Goal: Task Accomplishment & Management: Manage account settings

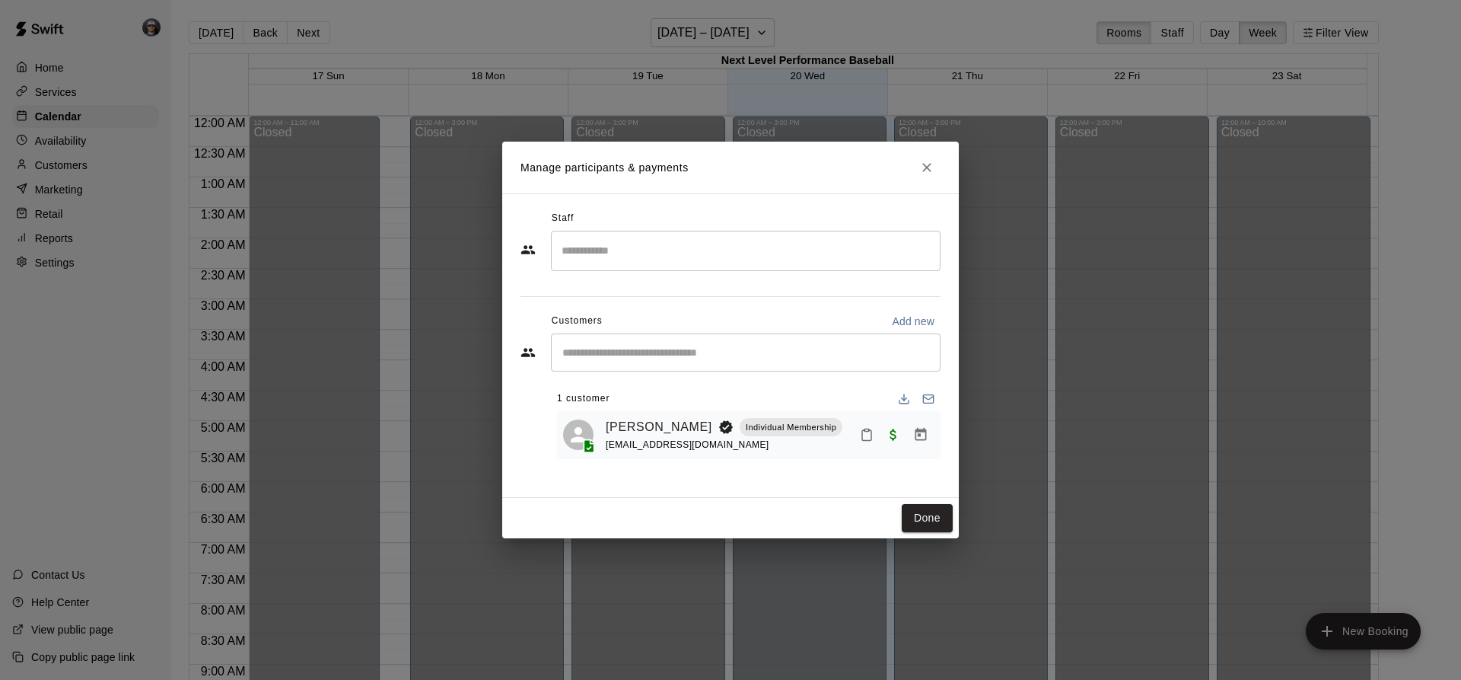
scroll to position [798, 0]
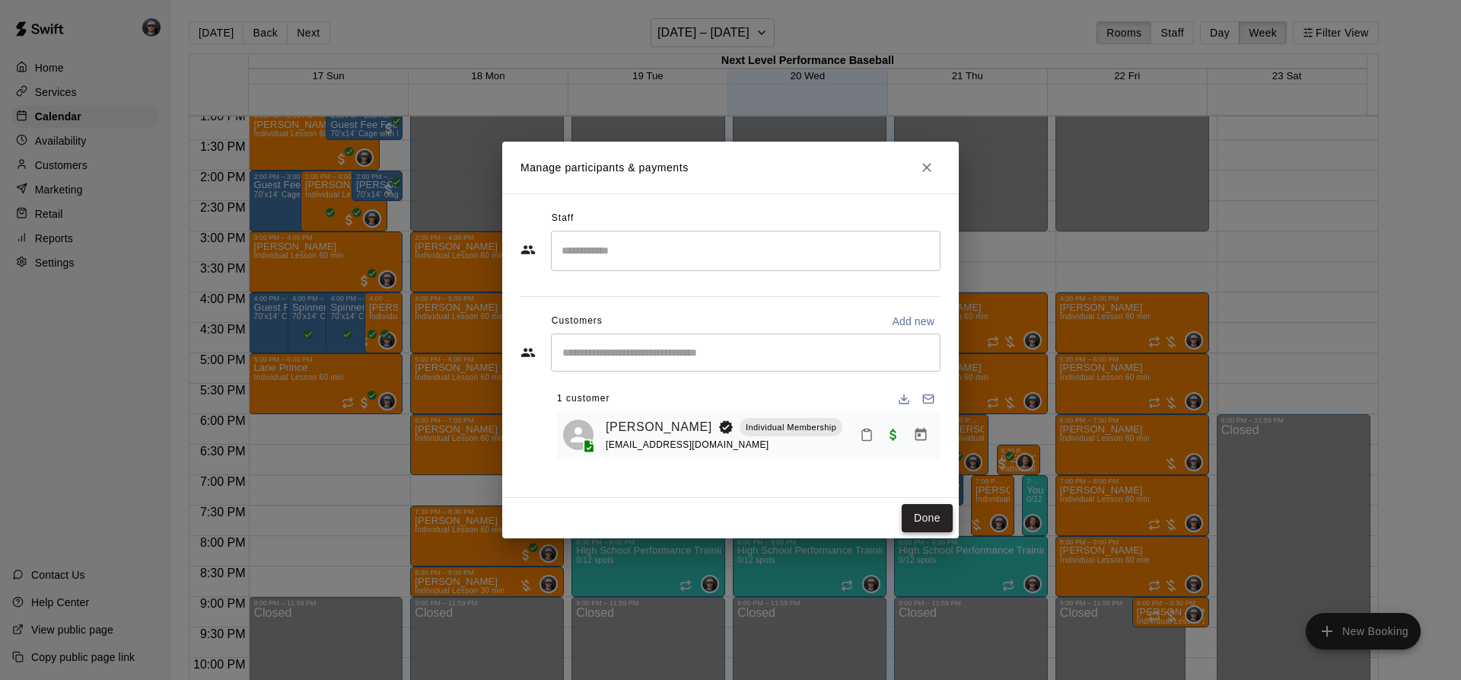
click at [937, 516] on button "Done" at bounding box center [927, 518] width 51 height 28
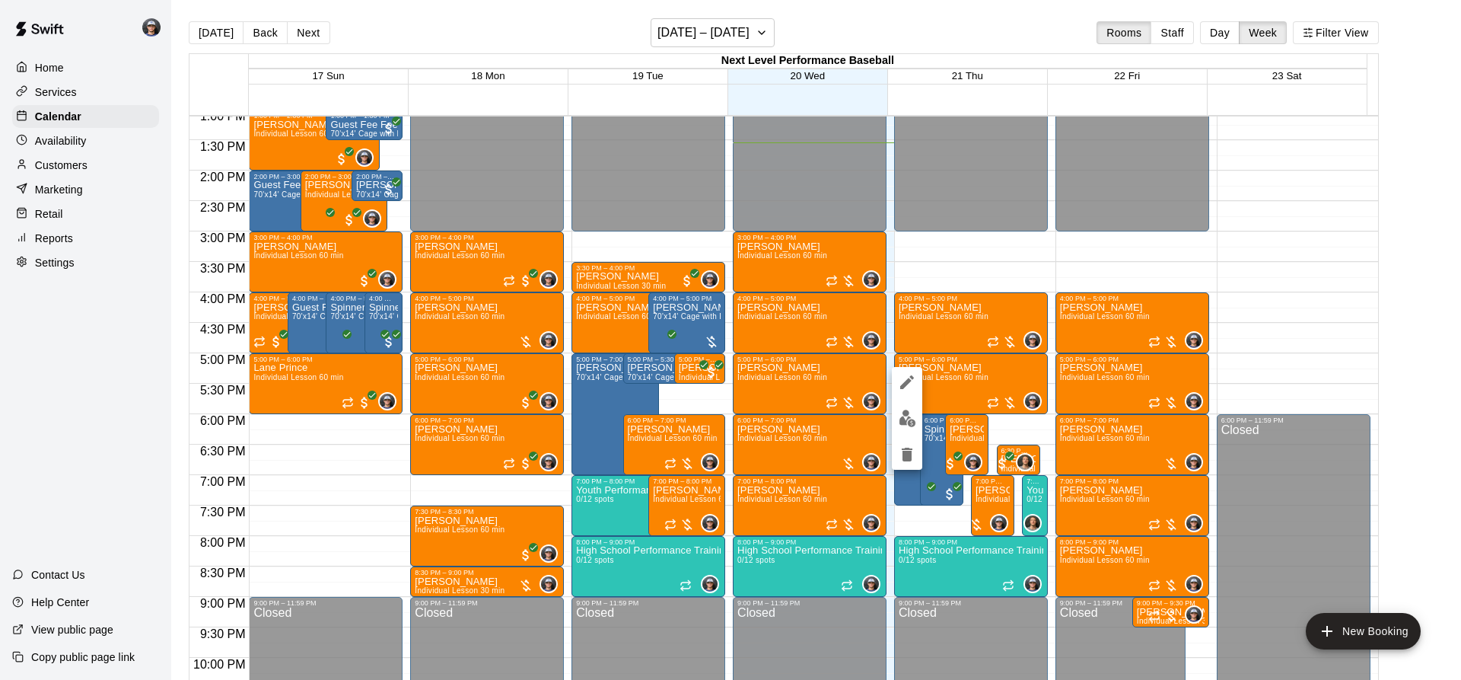
click at [919, 451] on button "delete" at bounding box center [907, 454] width 30 height 30
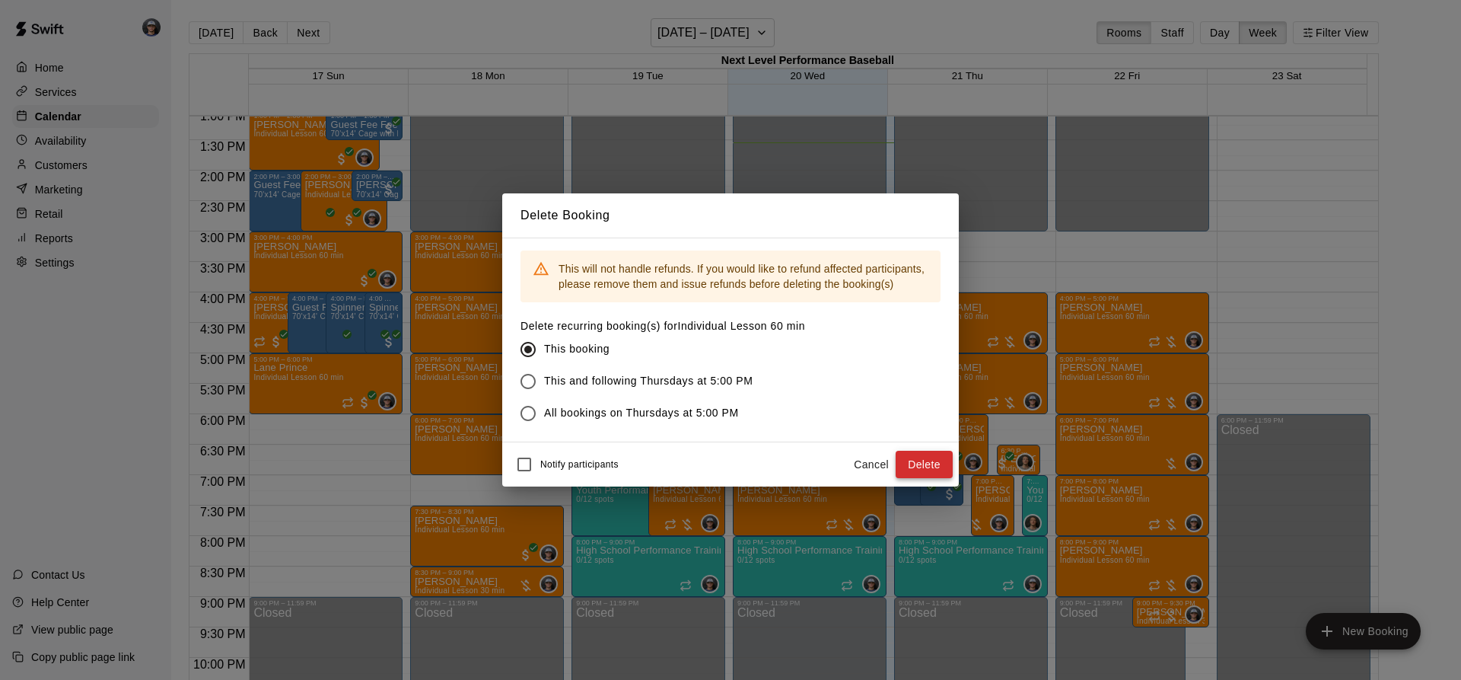
click at [930, 459] on button "Delete" at bounding box center [924, 464] width 57 height 28
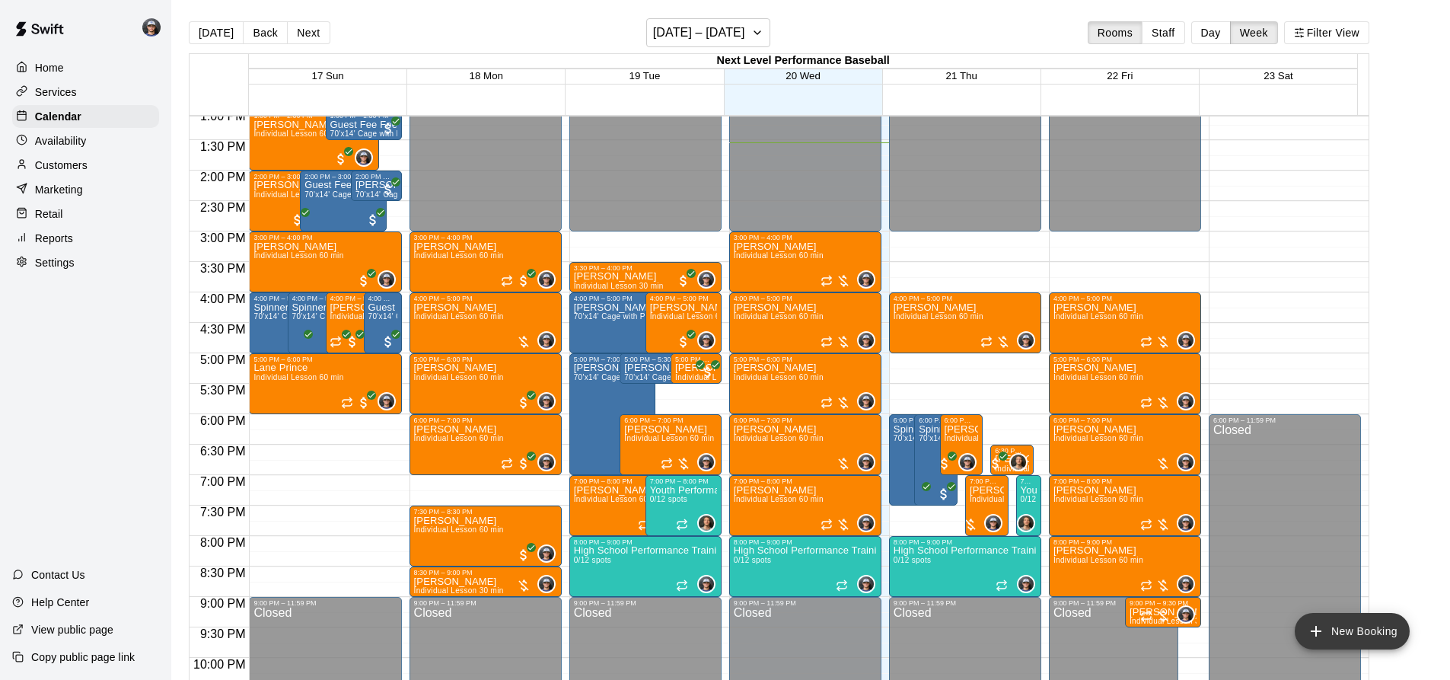
click at [1342, 634] on button "New Booking" at bounding box center [1351, 631] width 115 height 37
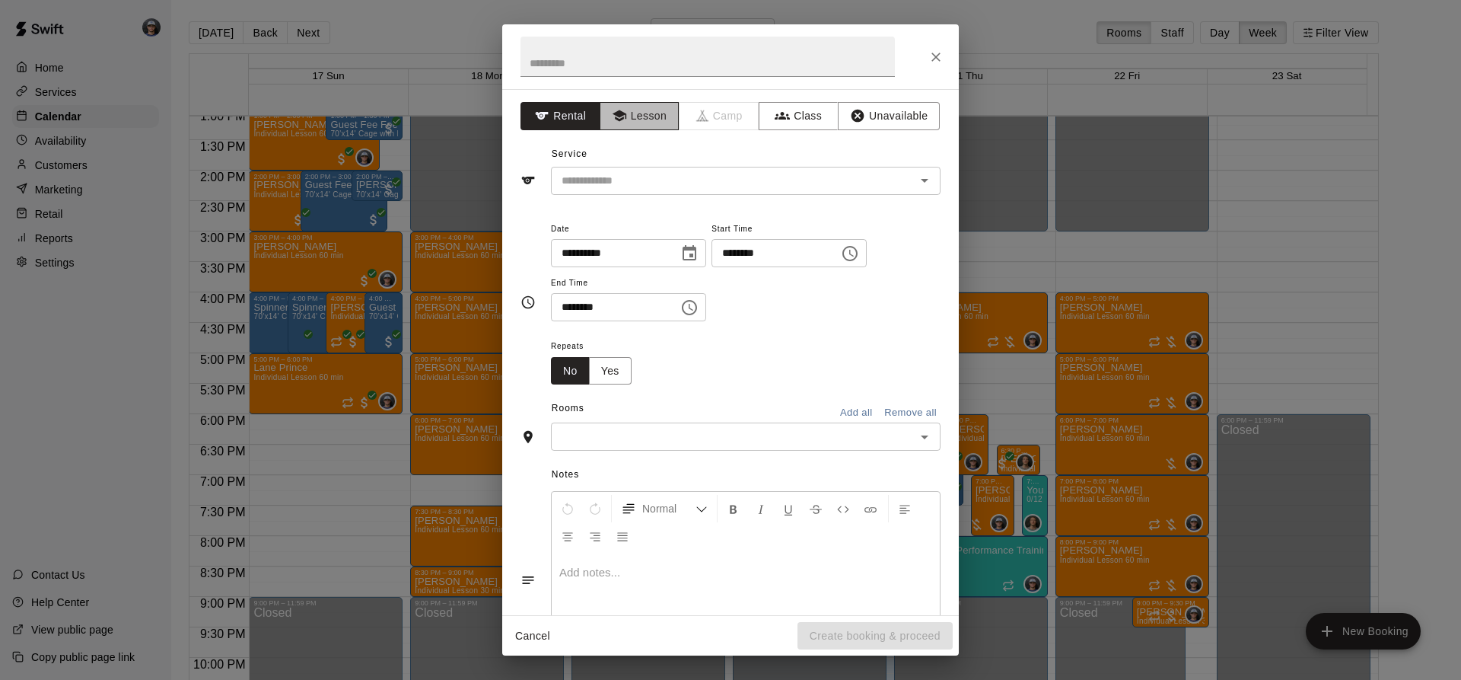
click at [653, 116] on button "Lesson" at bounding box center [640, 116] width 80 height 28
click at [632, 180] on input "text" at bounding box center [723, 180] width 336 height 19
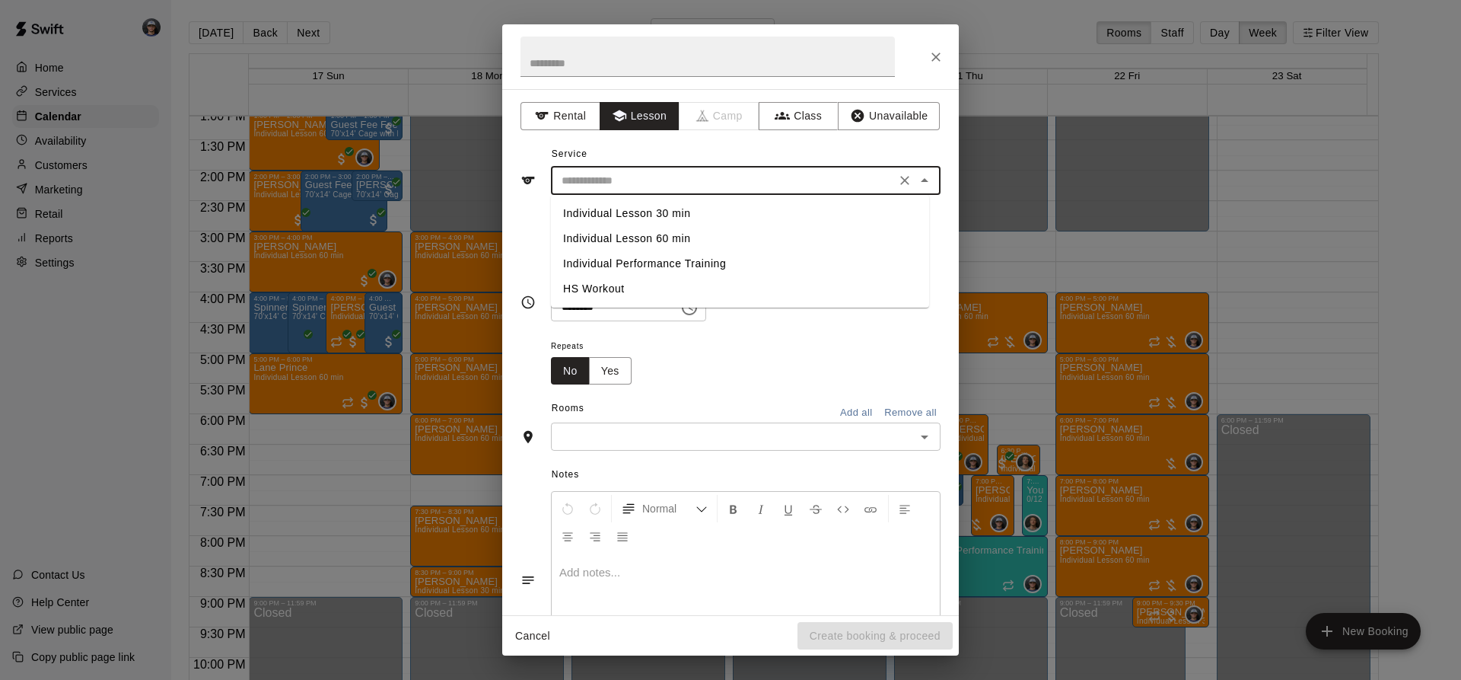
click at [655, 230] on li "Individual Lesson 60 min" at bounding box center [740, 238] width 378 height 25
type input "**********"
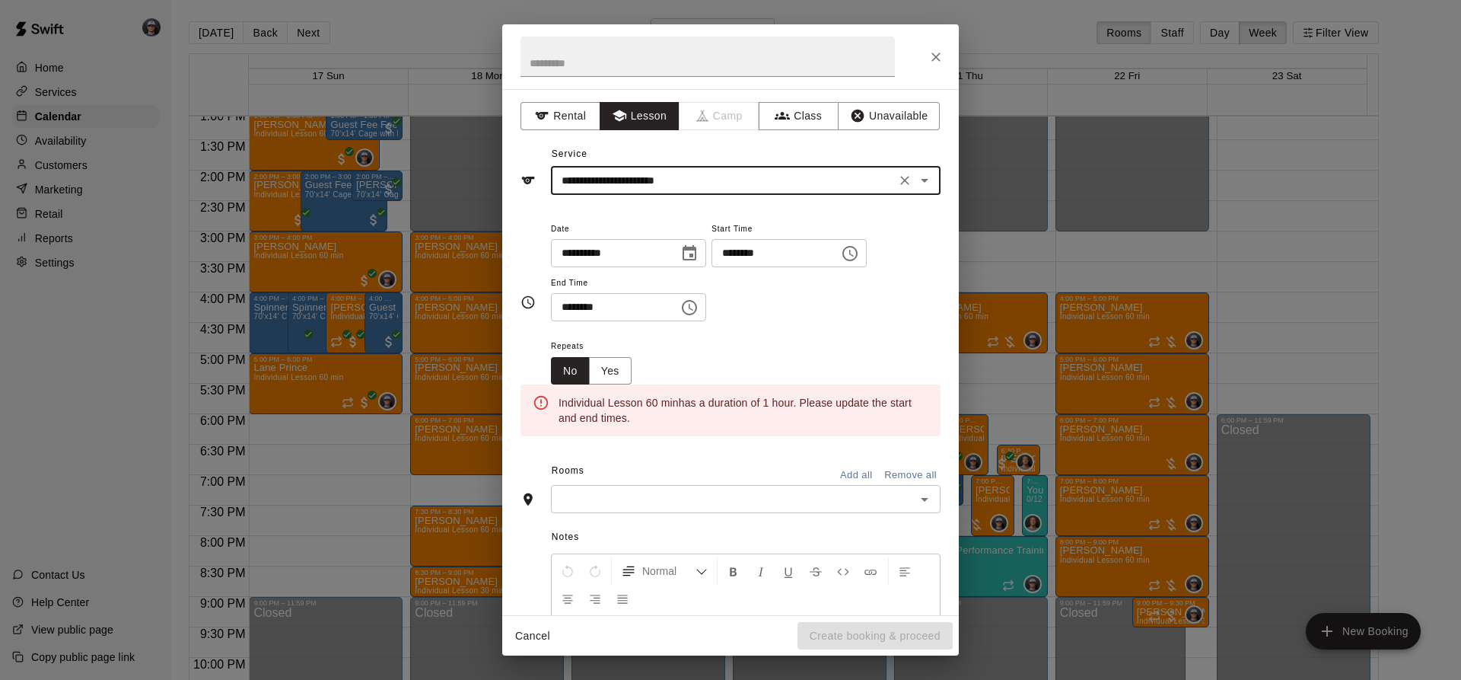
click at [705, 264] on button "Choose date, selected date is Aug 19, 2025" at bounding box center [689, 253] width 30 height 30
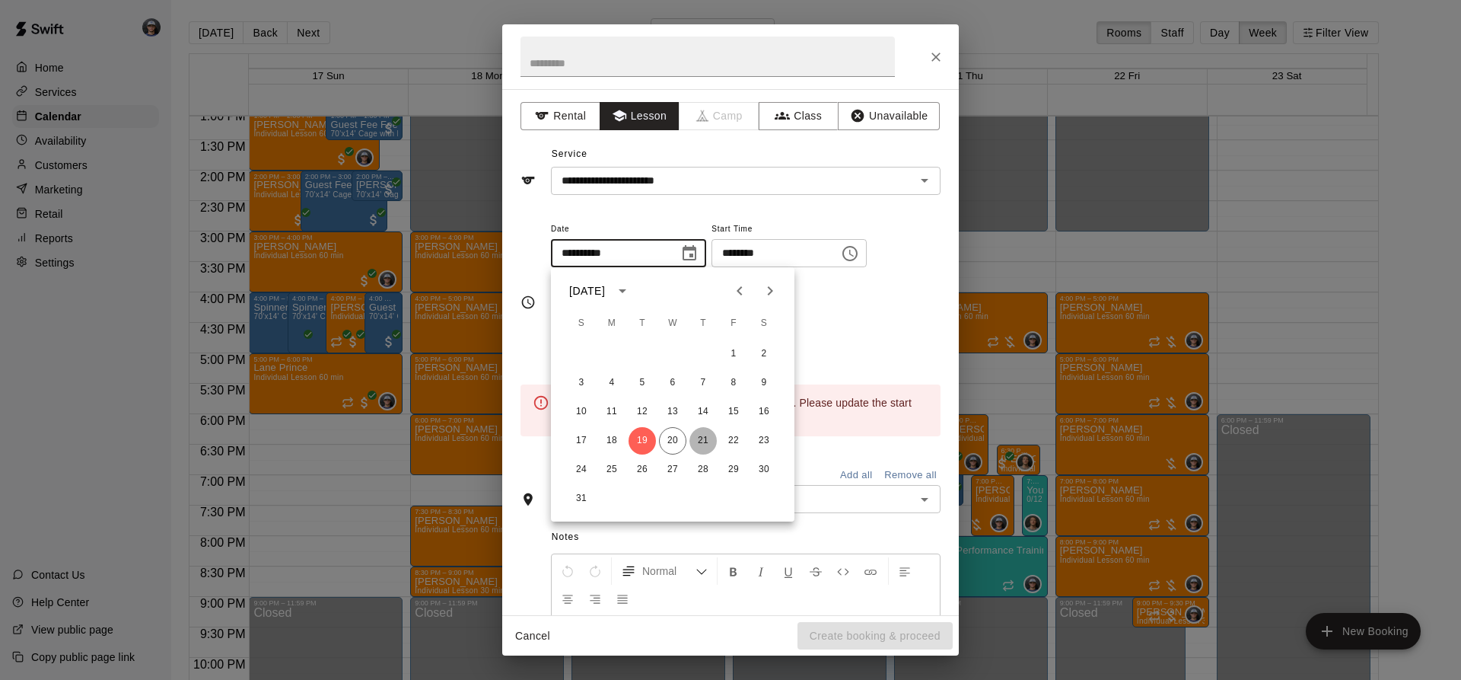
click at [711, 443] on button "21" at bounding box center [702, 440] width 27 height 27
type input "**********"
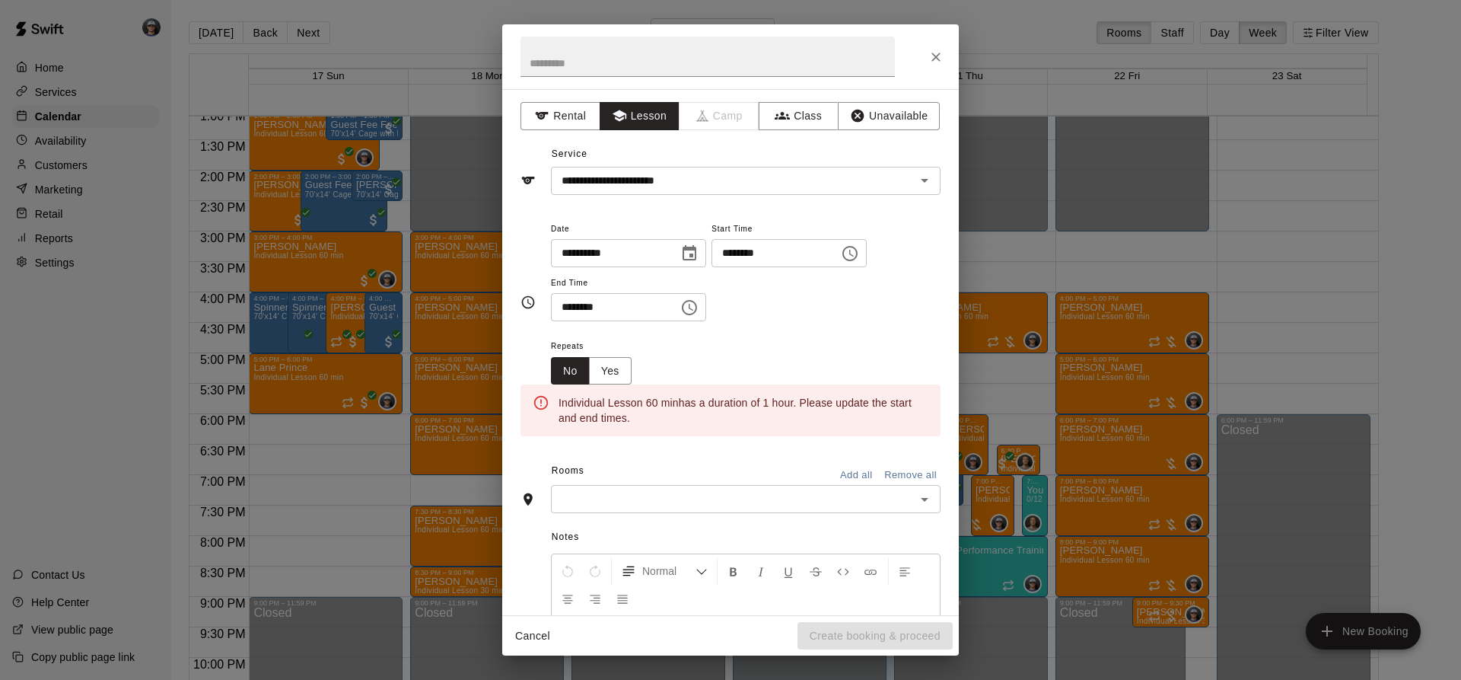
click at [859, 245] on icon "Choose time, selected time is 11:00 AM" at bounding box center [850, 253] width 18 height 18
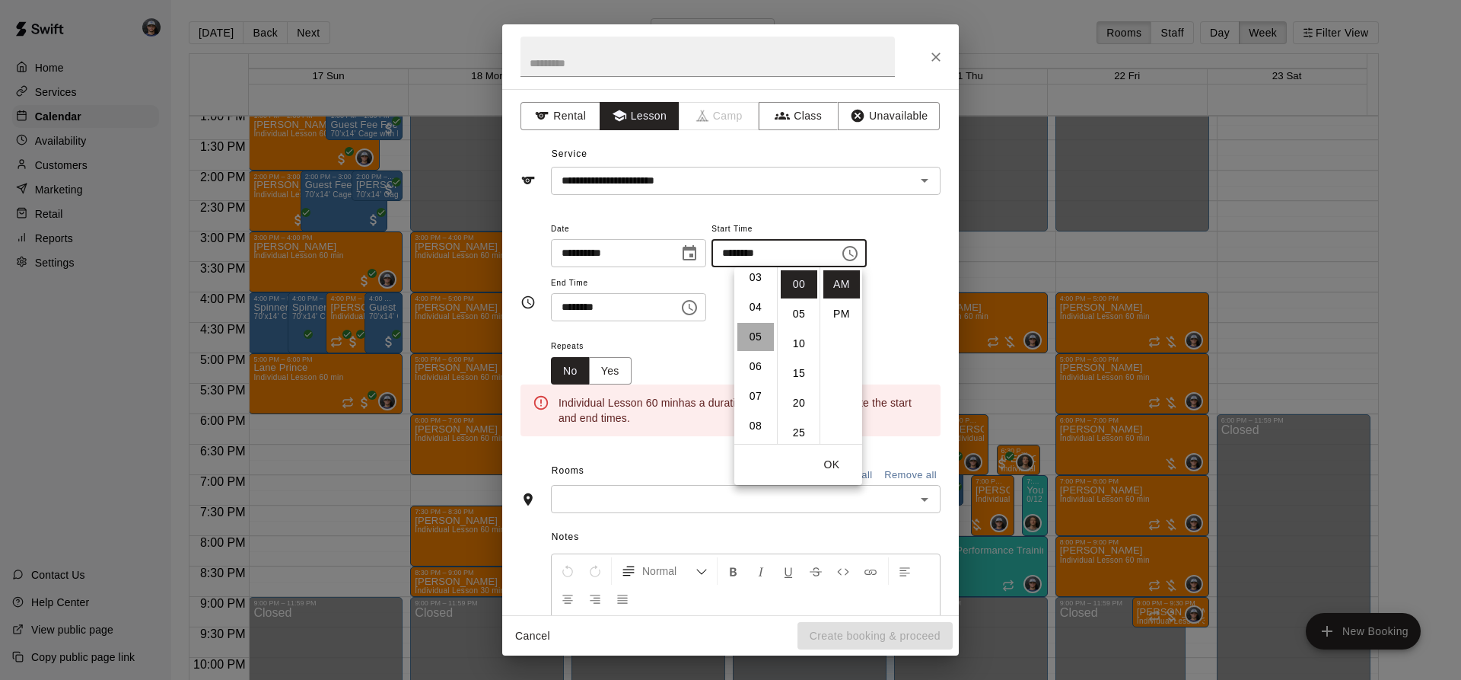
click at [756, 333] on li "05" at bounding box center [755, 337] width 37 height 28
click at [828, 314] on li "PM" at bounding box center [841, 314] width 37 height 28
type input "********"
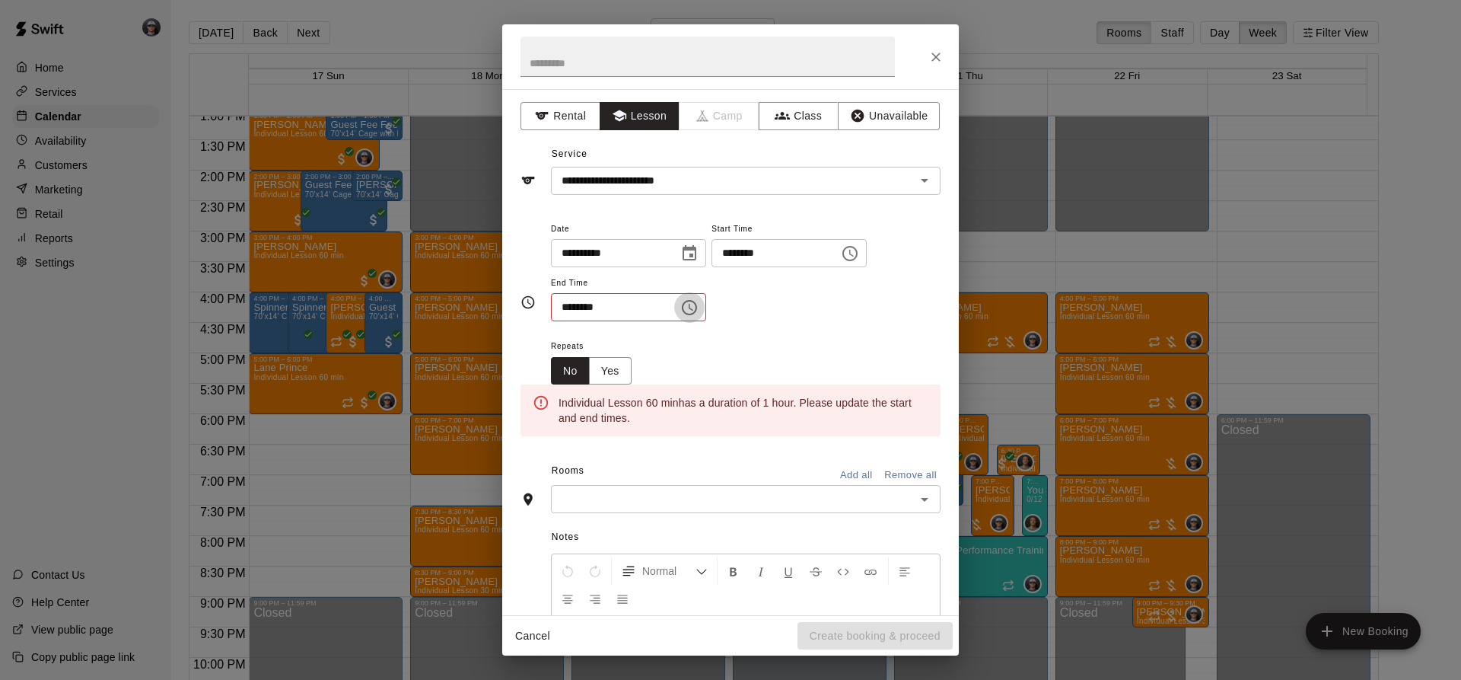
click at [702, 314] on button "Choose time, selected time is 11:30 AM" at bounding box center [689, 307] width 30 height 30
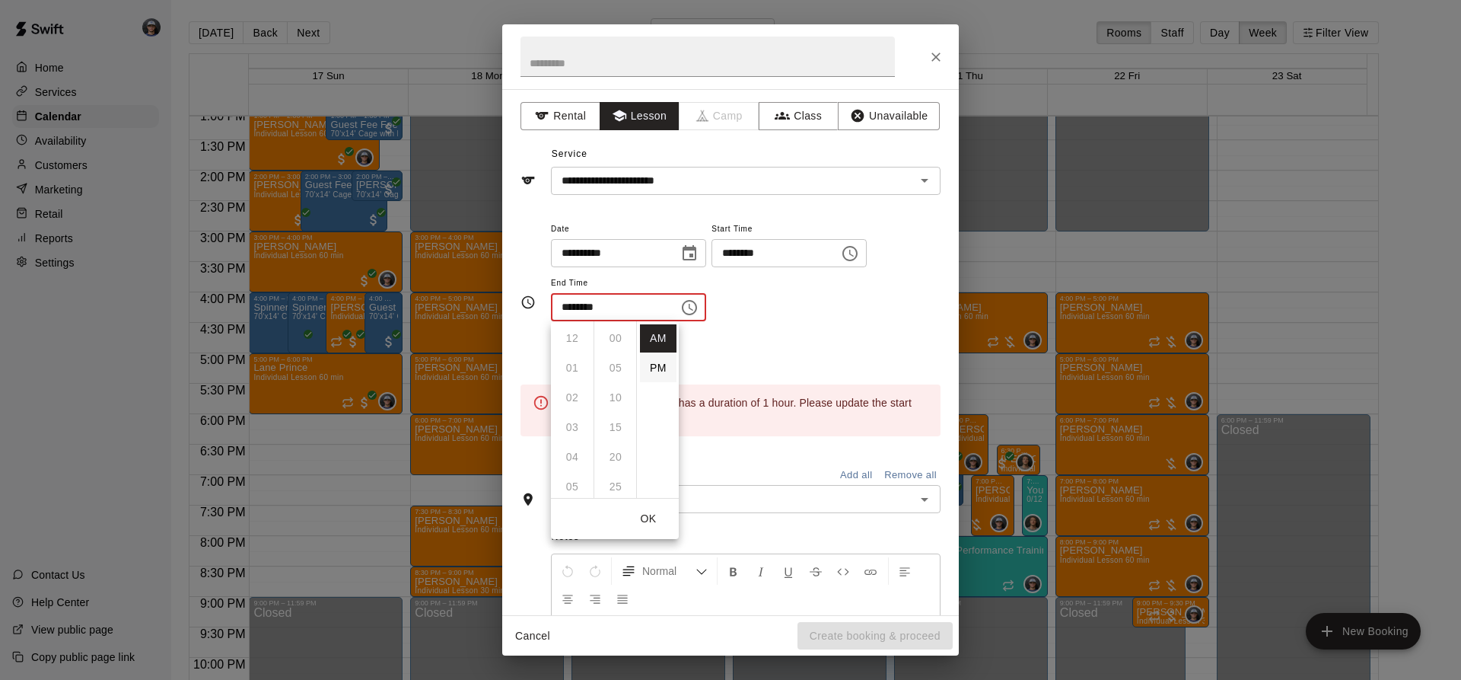
scroll to position [178, 0]
click at [660, 367] on li "PM" at bounding box center [658, 368] width 37 height 28
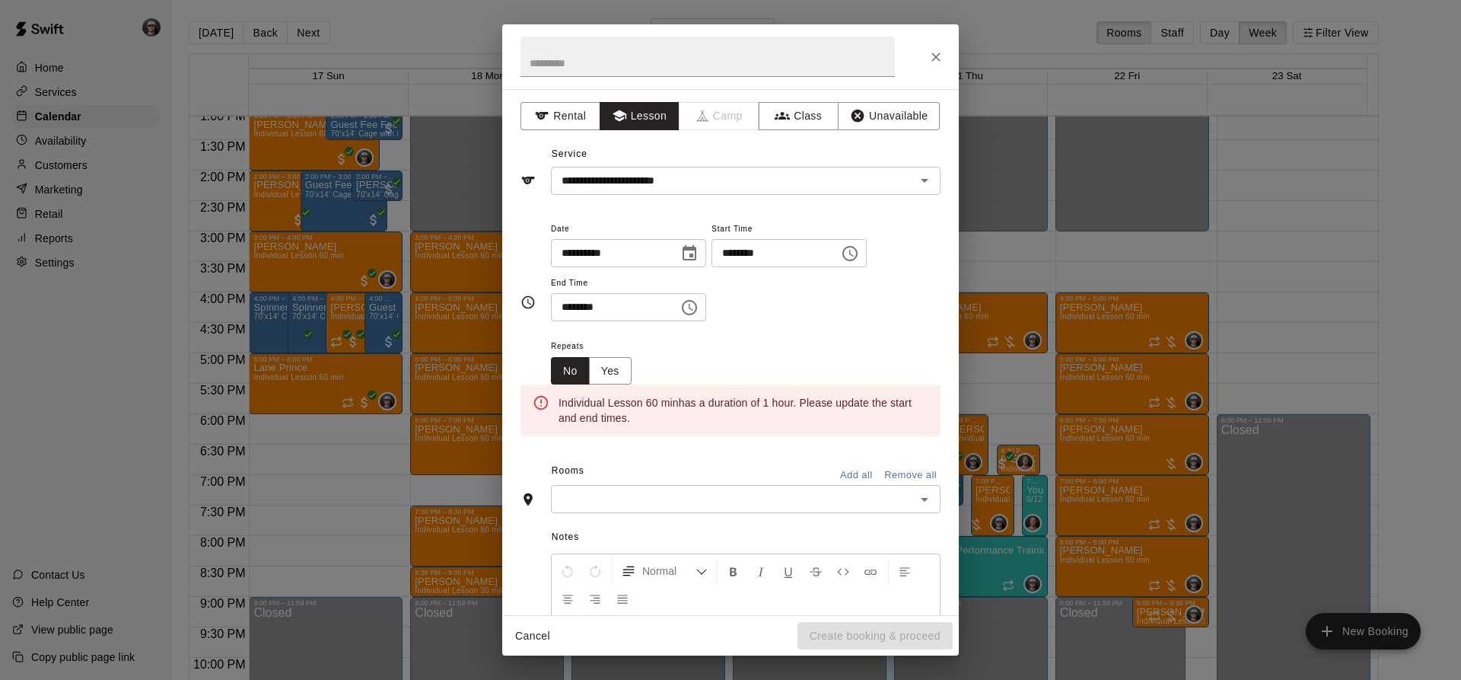
scroll to position [27, 0]
click at [735, 310] on div "**********" at bounding box center [746, 270] width 390 height 103
click at [699, 310] on icon "Choose time, selected time is 11:30 PM" at bounding box center [689, 307] width 18 height 18
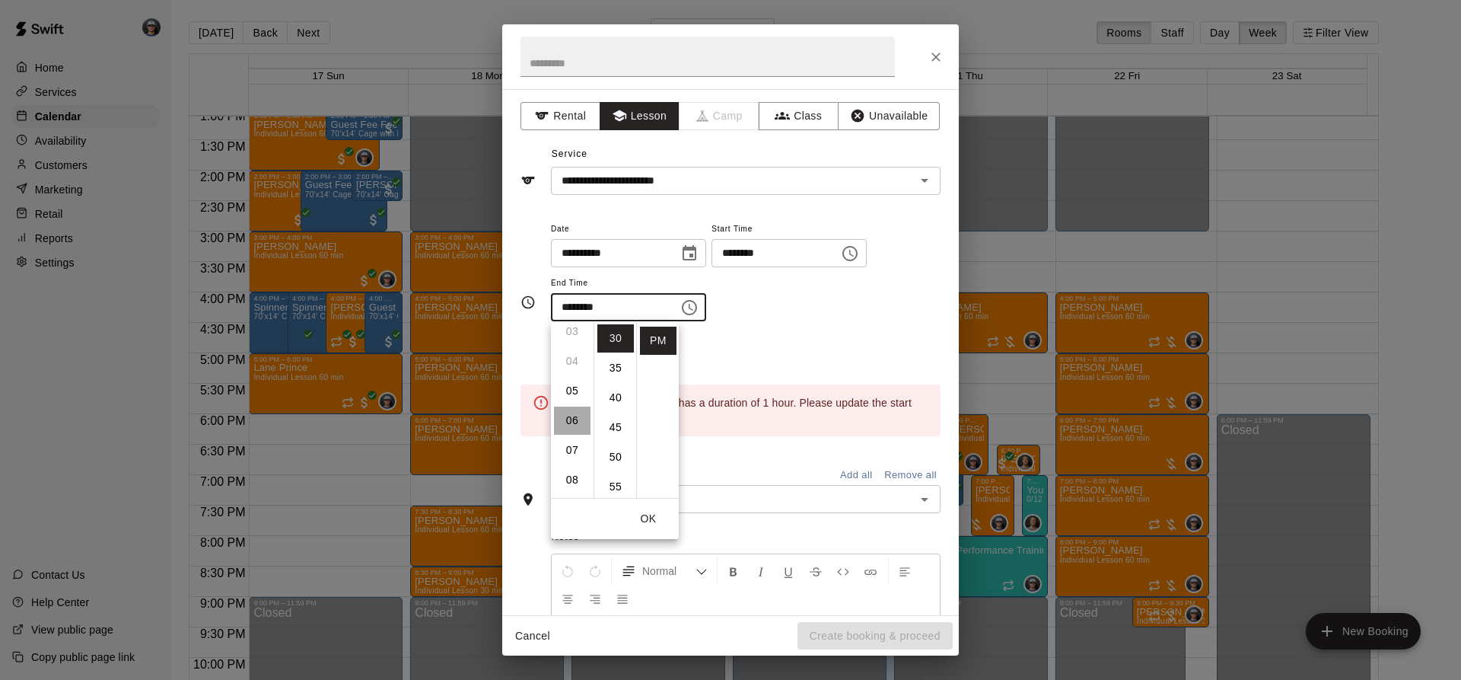
click at [565, 415] on li "06" at bounding box center [572, 420] width 37 height 28
click at [611, 339] on li "00" at bounding box center [615, 338] width 37 height 28
type input "********"
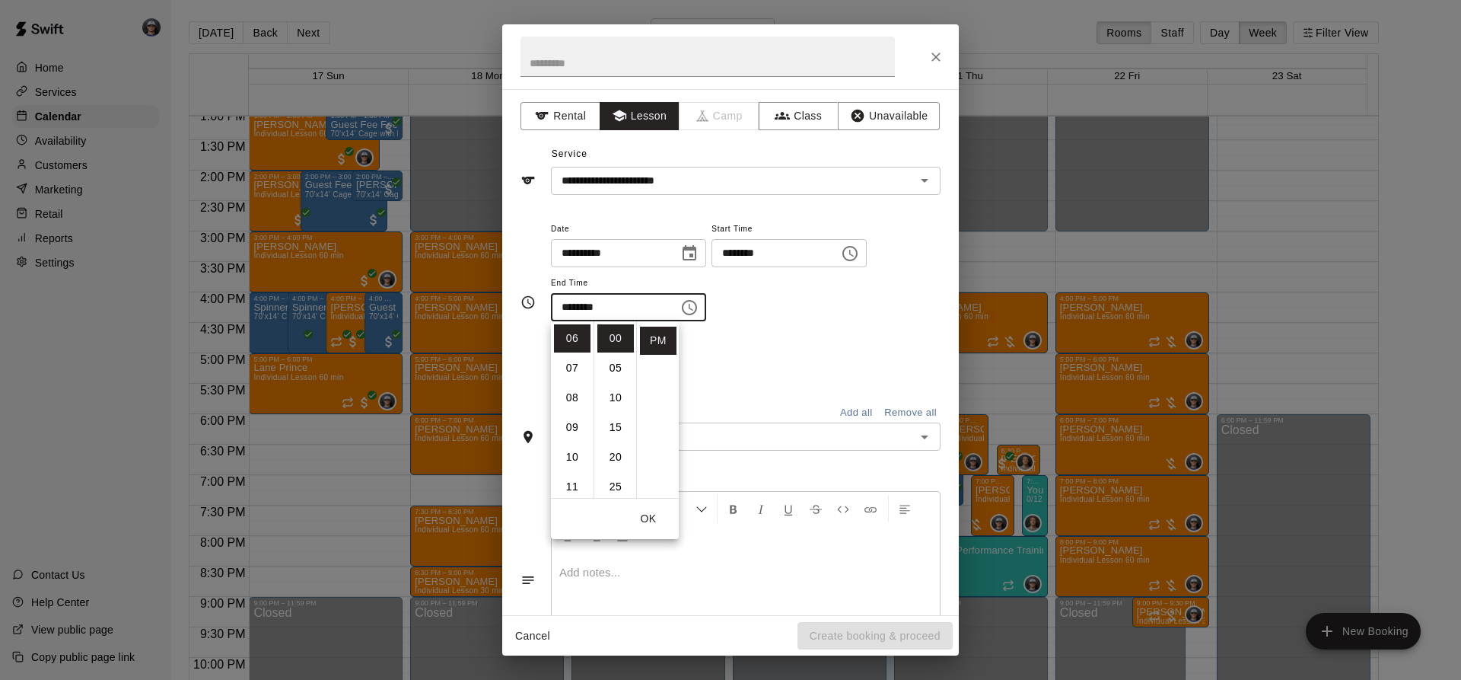
drag, startPoint x: 724, startPoint y: 317, endPoint x: 718, endPoint y: 411, distance: 93.7
click at [706, 318] on div "******** ​" at bounding box center [628, 307] width 155 height 28
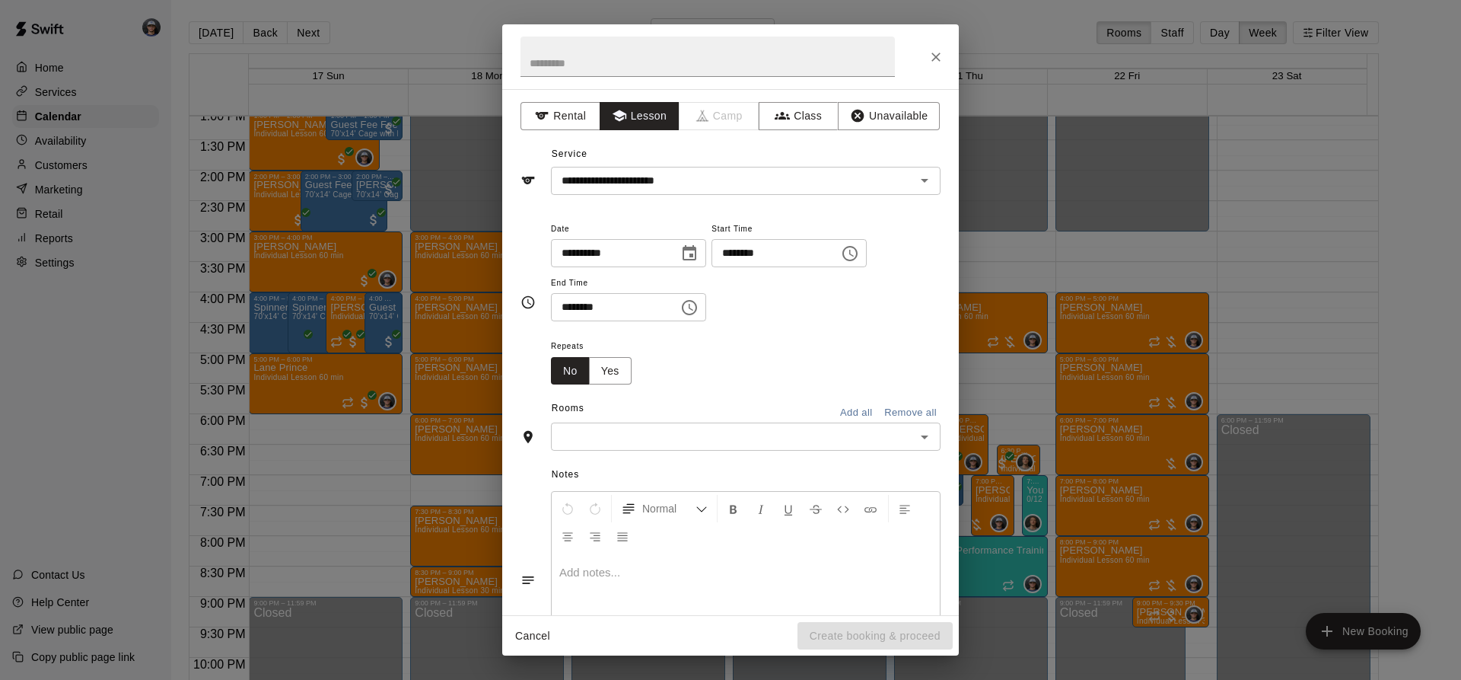
click at [715, 425] on div "​" at bounding box center [746, 436] width 390 height 28
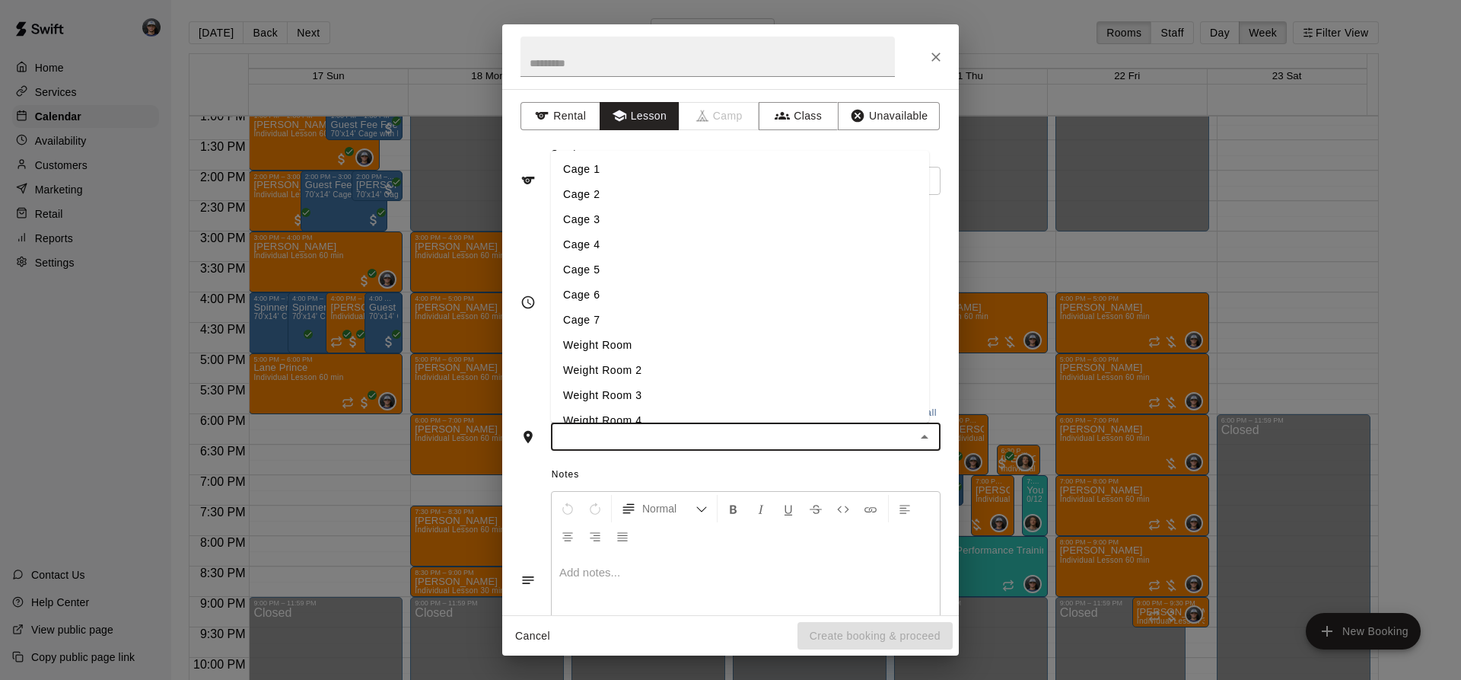
click at [606, 231] on li "Cage 3" at bounding box center [740, 219] width 378 height 25
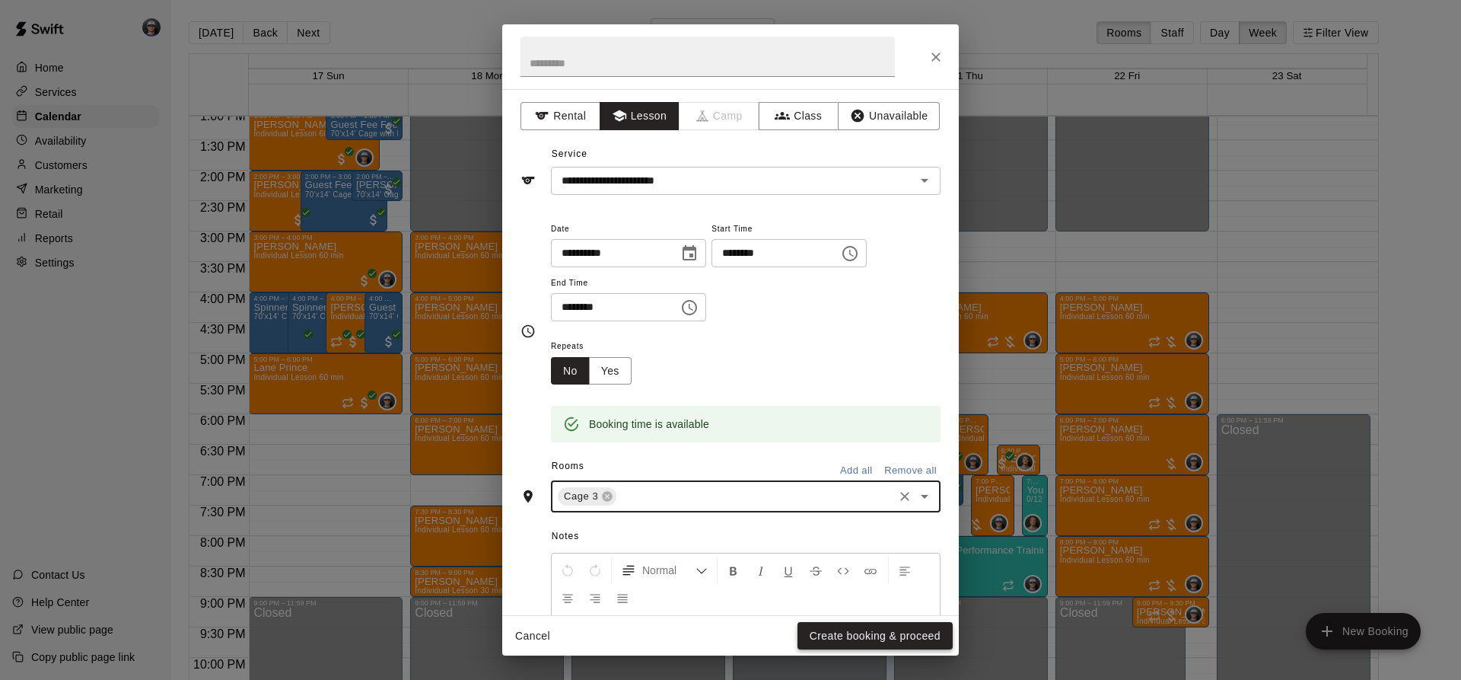
click at [851, 638] on button "Create booking & proceed" at bounding box center [874, 636] width 155 height 28
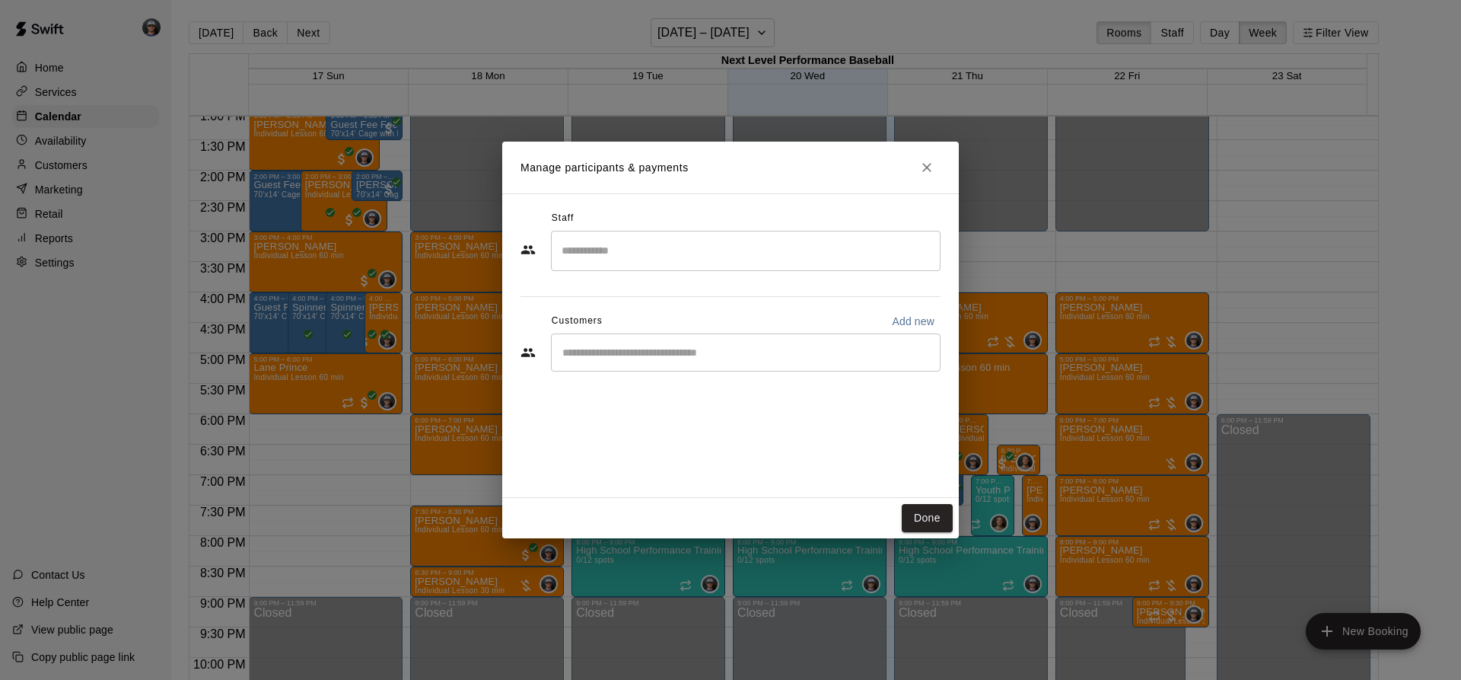
click at [688, 336] on div "​" at bounding box center [746, 352] width 390 height 38
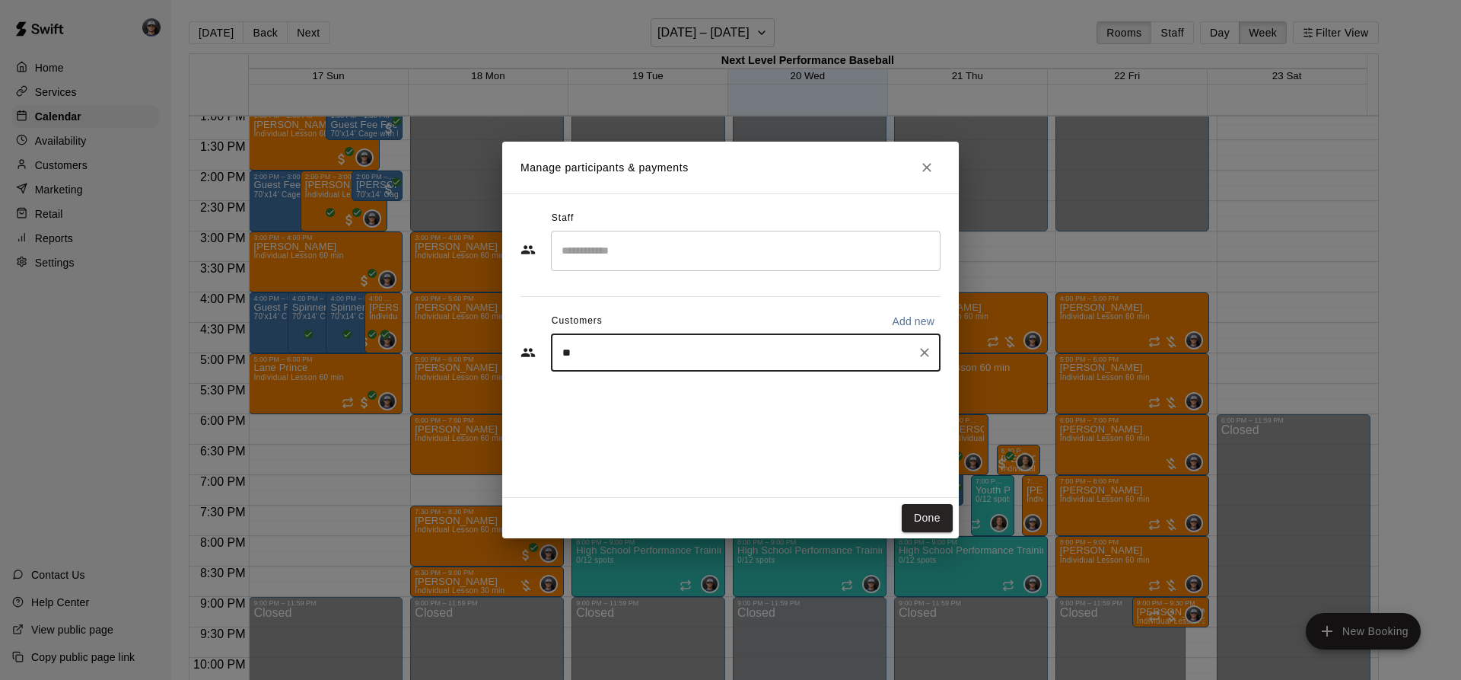
type input "***"
click at [629, 394] on p "[PERSON_NAME]" at bounding box center [640, 388] width 93 height 16
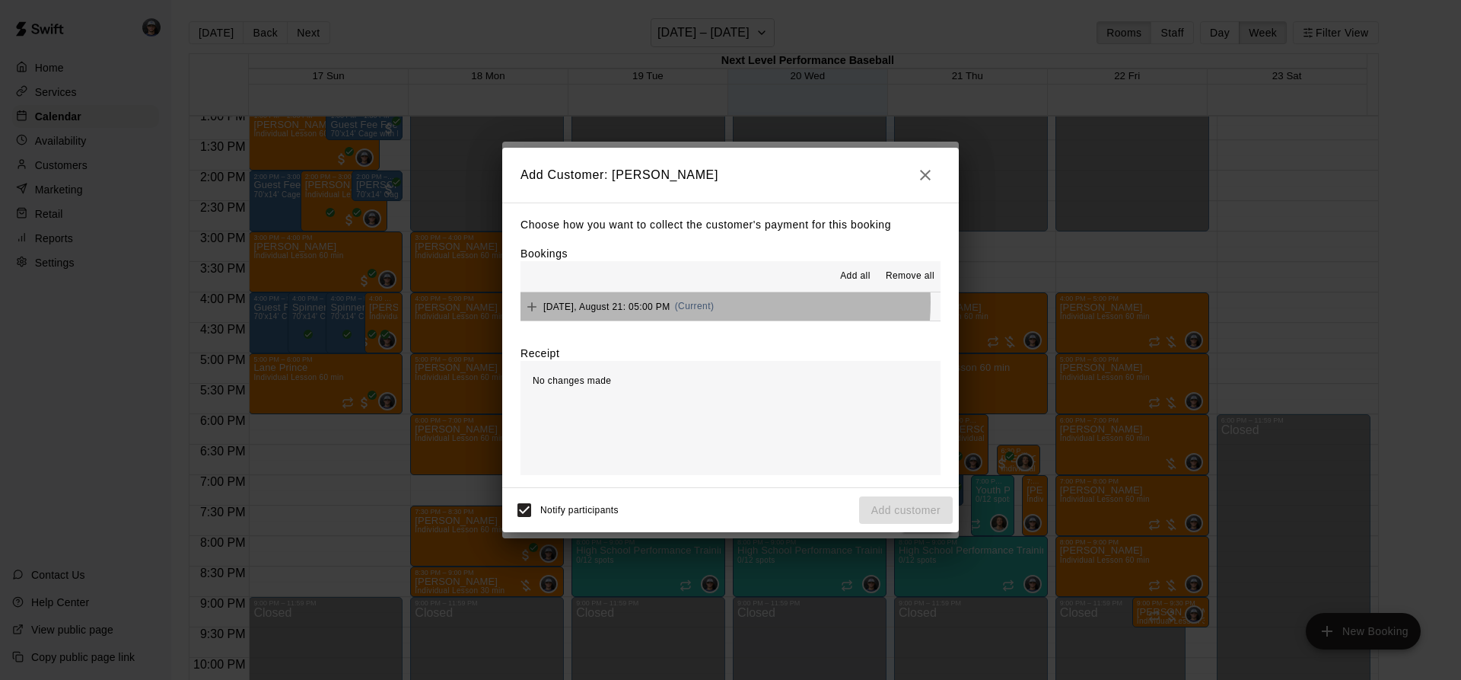
click at [708, 303] on span "(Current)" at bounding box center [695, 306] width 40 height 11
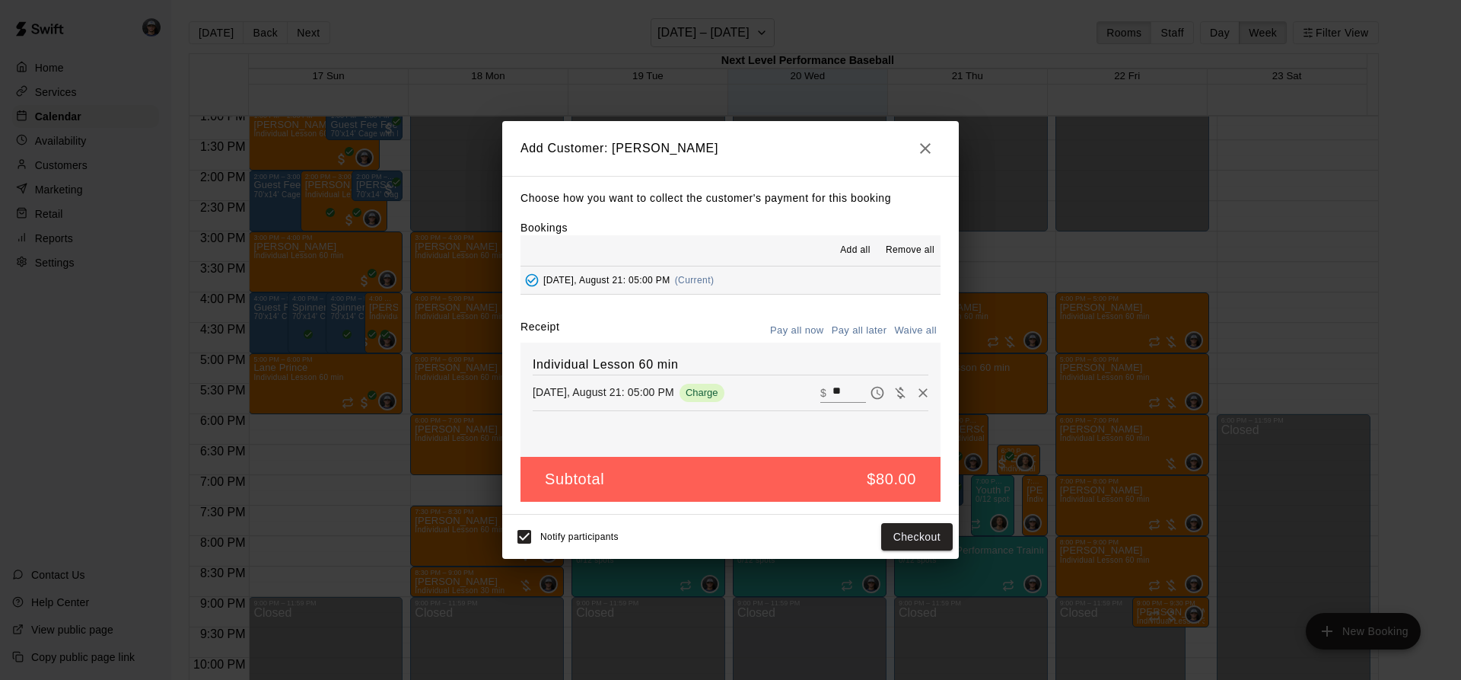
click at [898, 515] on div "Notify participants Checkout" at bounding box center [730, 536] width 457 height 44
click at [899, 530] on button "Checkout" at bounding box center [917, 537] width 72 height 28
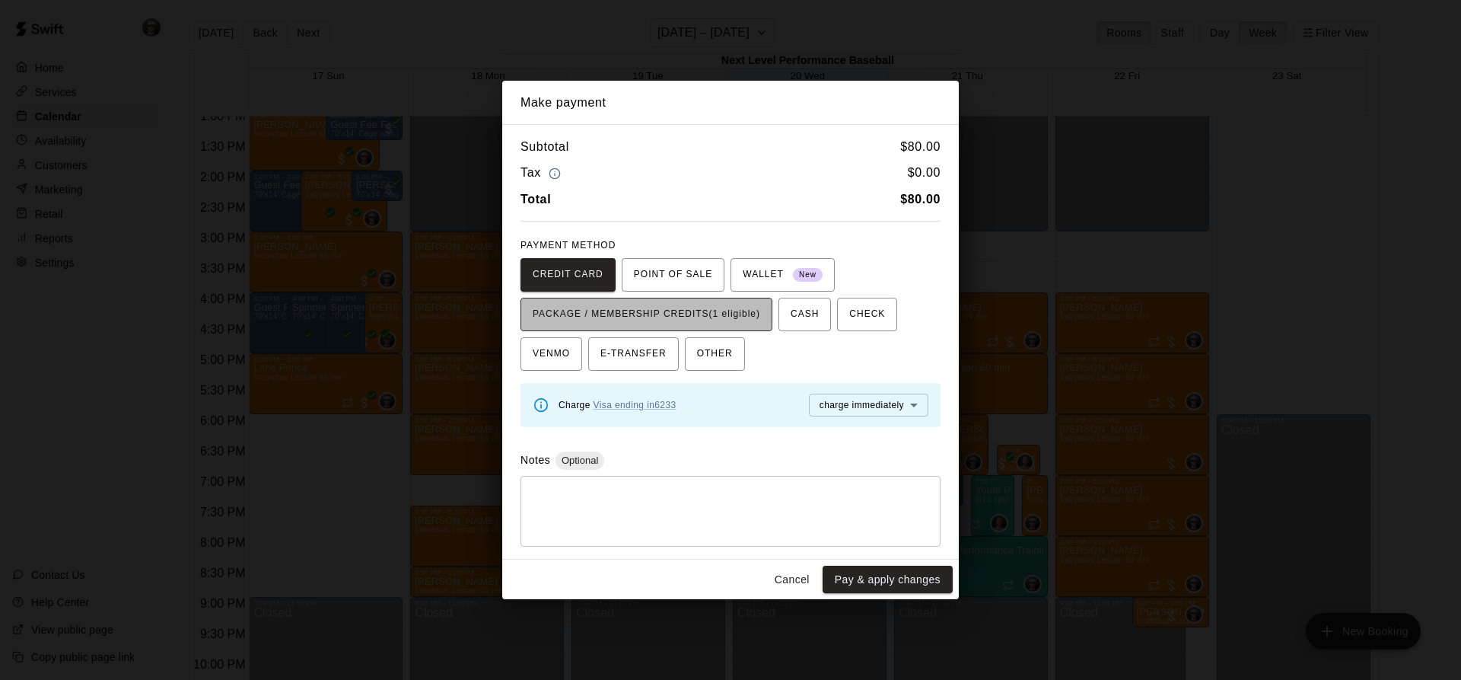
click at [699, 312] on span "PACKAGE / MEMBERSHIP CREDITS (1 eligible)" at bounding box center [647, 314] width 228 height 24
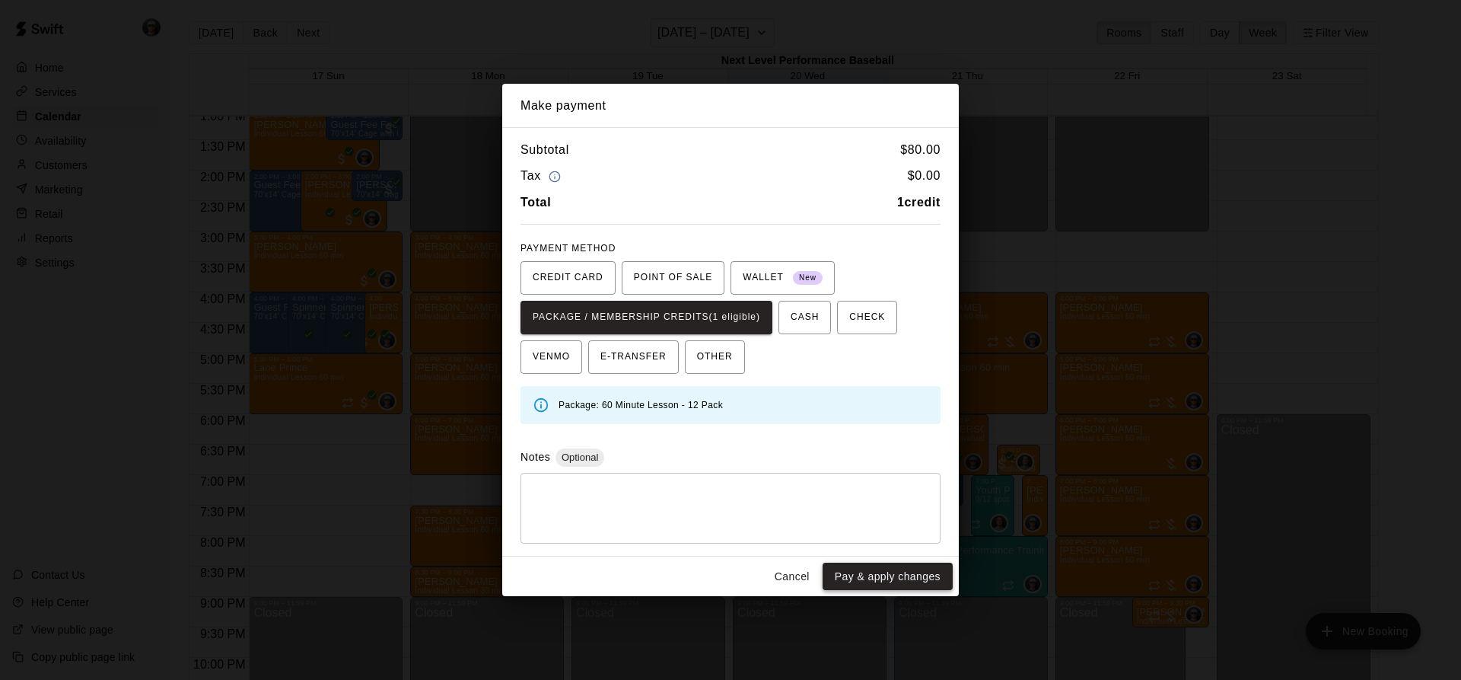
click at [858, 579] on button "Pay & apply changes" at bounding box center [888, 576] width 130 height 28
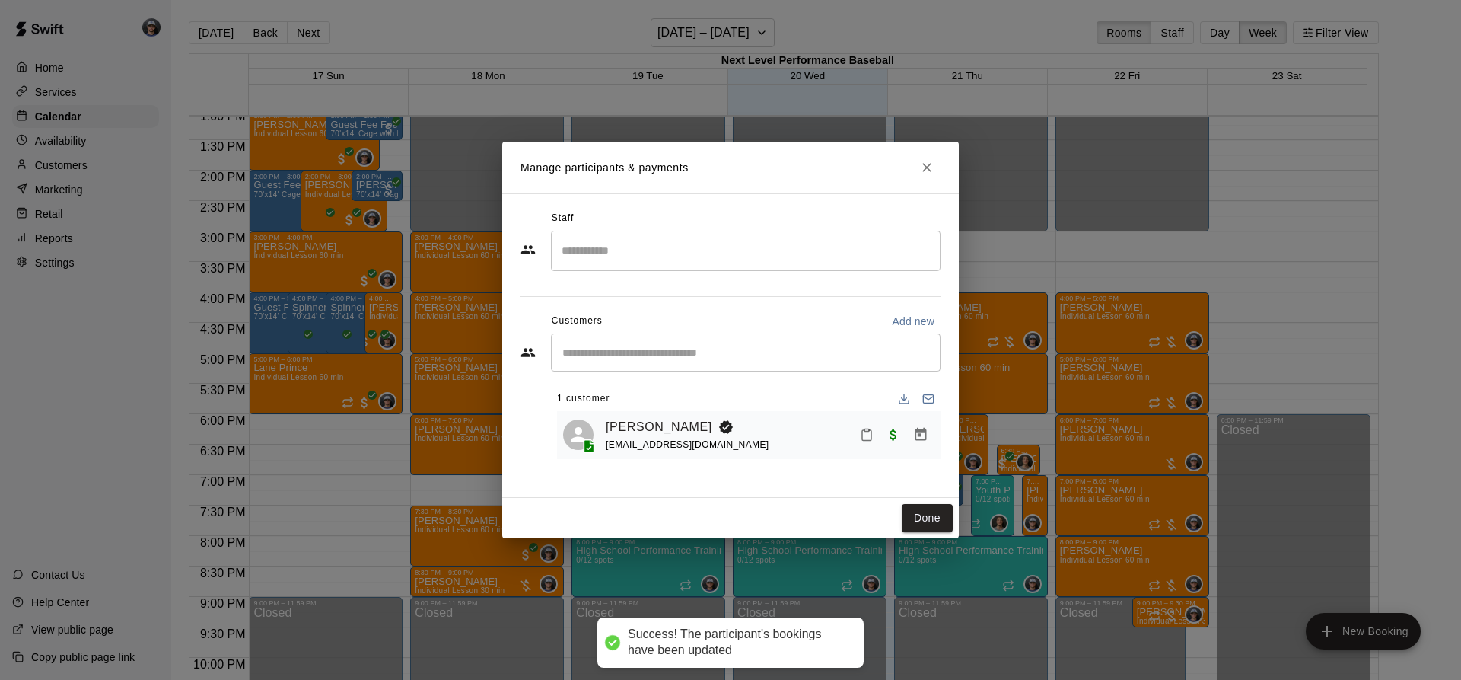
click at [691, 235] on div "​" at bounding box center [746, 251] width 390 height 40
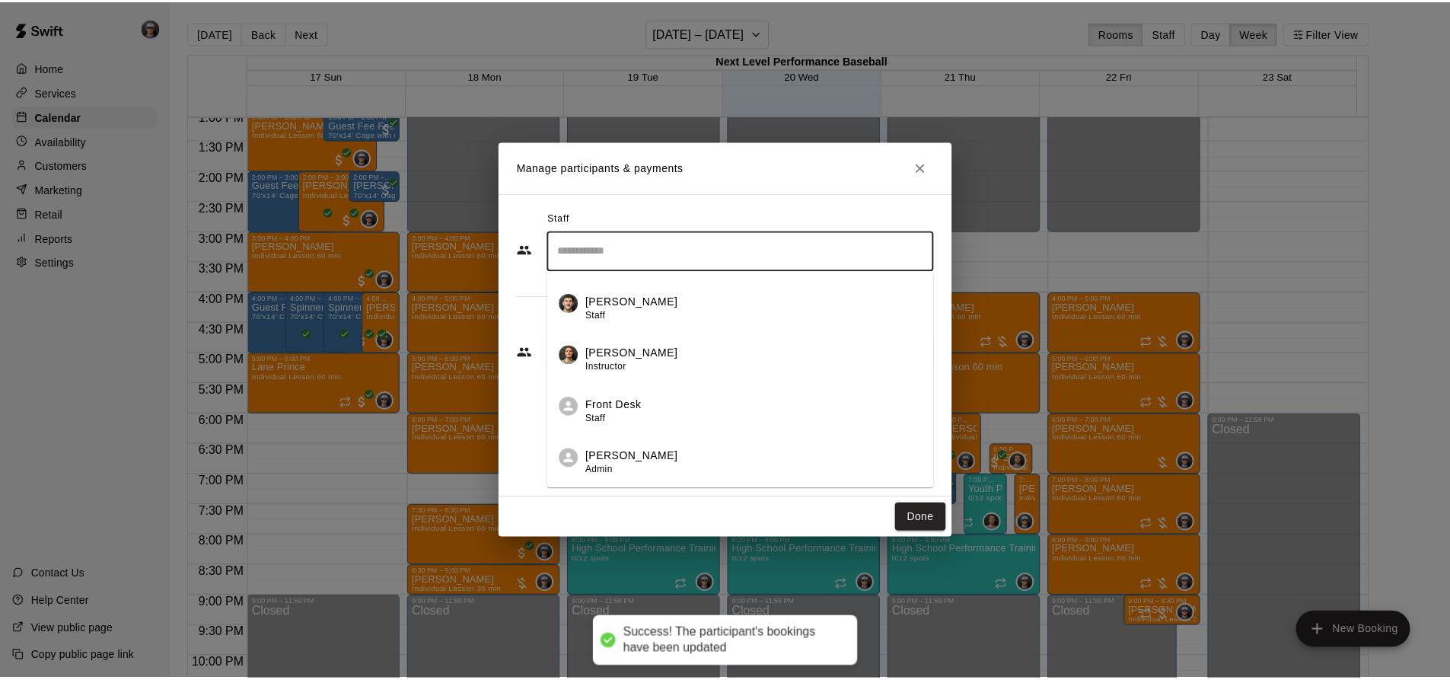
scroll to position [196, 0]
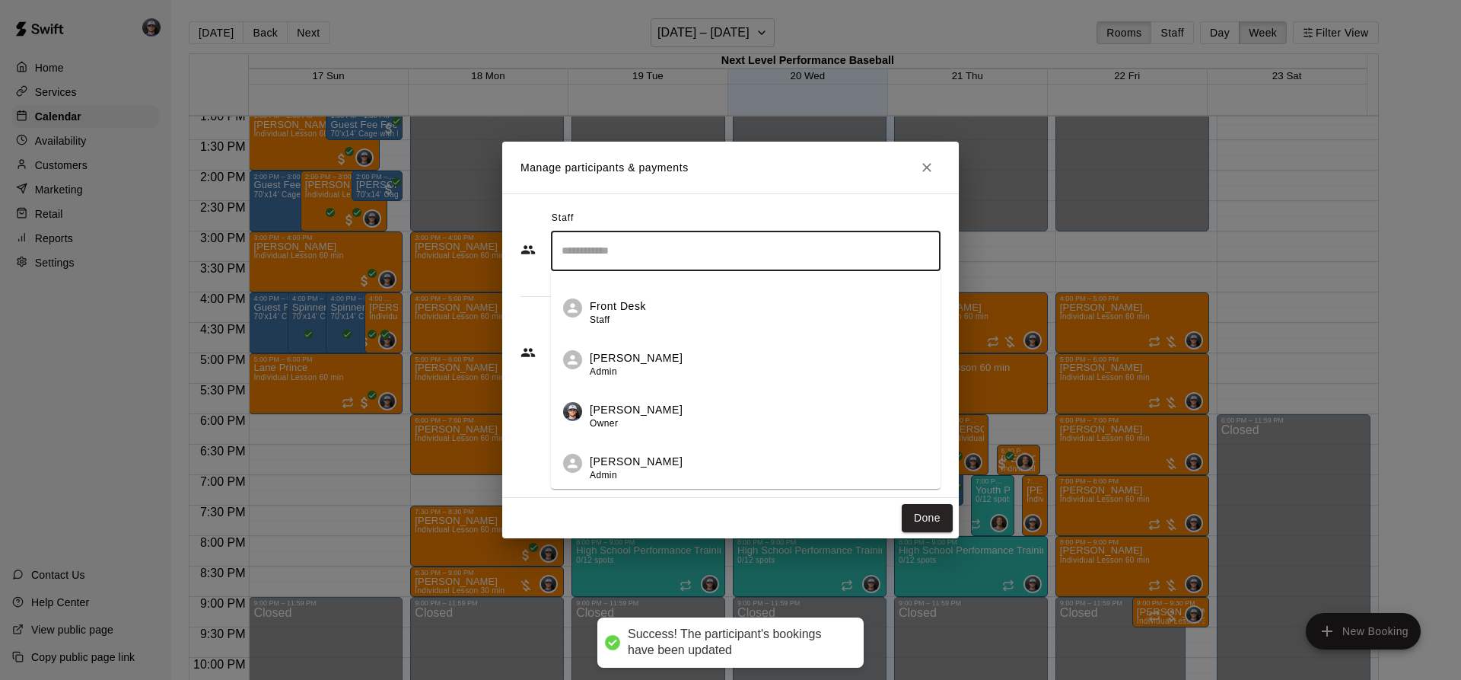
click at [640, 410] on p "[PERSON_NAME]" at bounding box center [636, 410] width 93 height 16
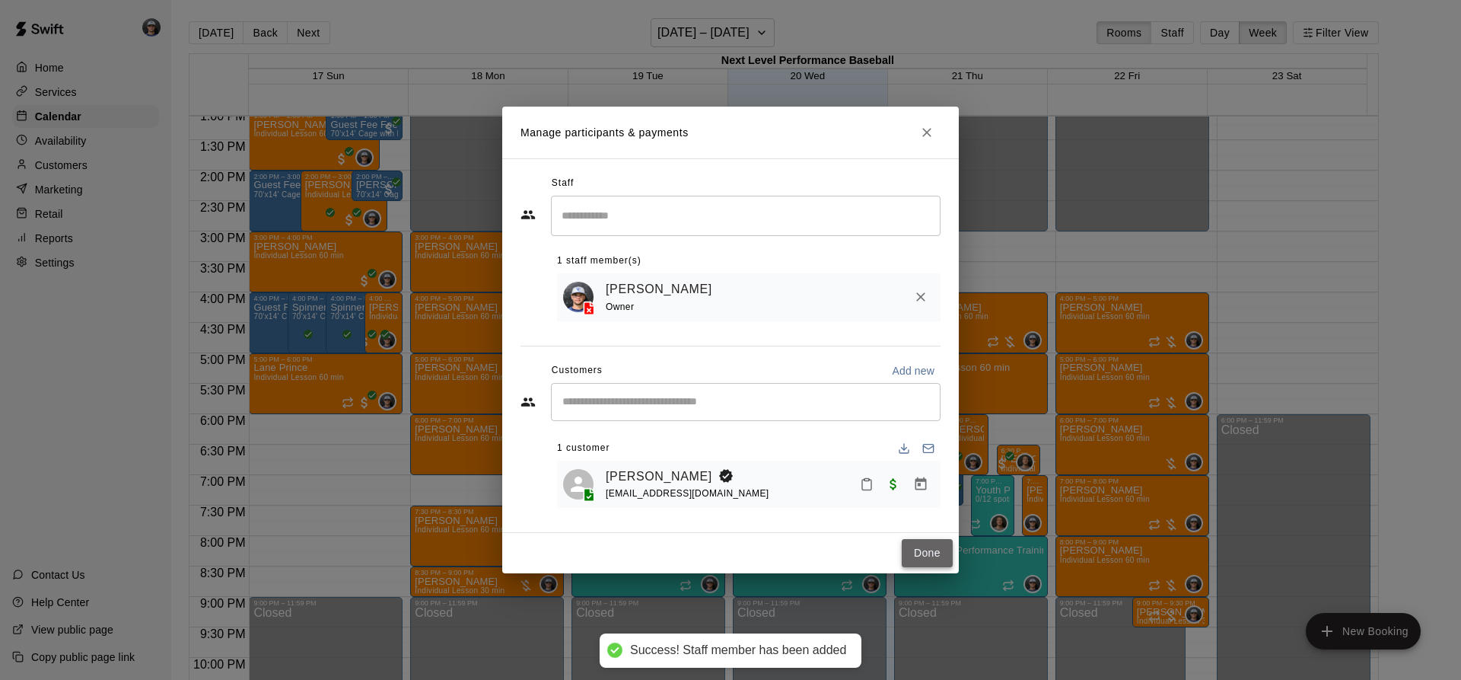
click at [921, 552] on button "Done" at bounding box center [927, 553] width 51 height 28
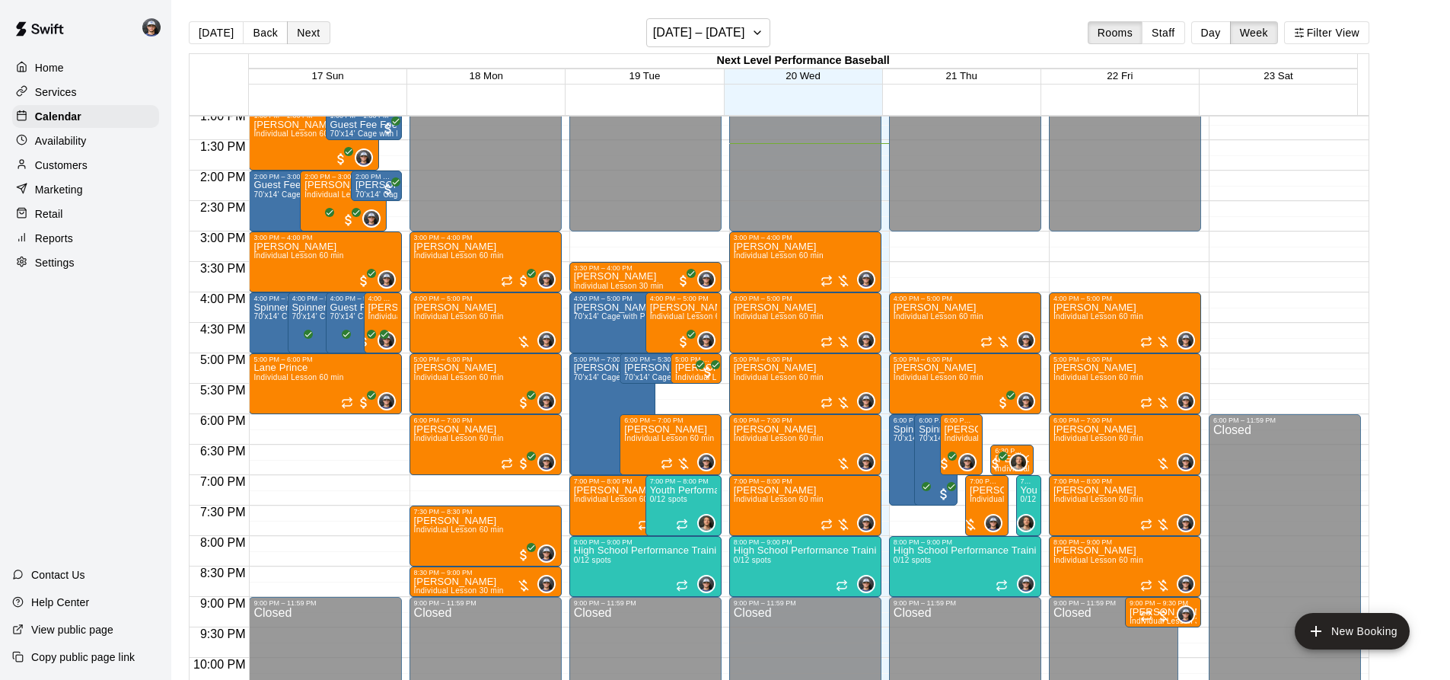
click at [317, 30] on button "Next" at bounding box center [308, 32] width 43 height 23
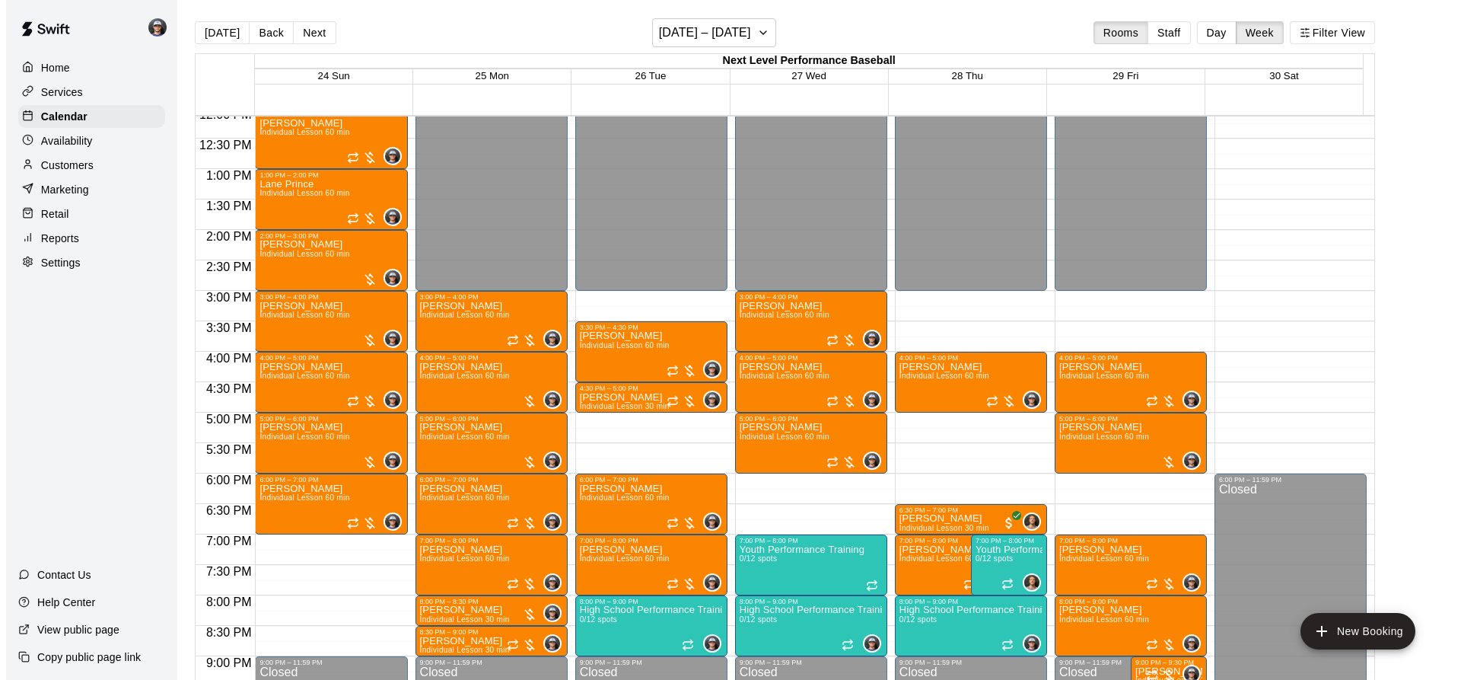
scroll to position [570, 0]
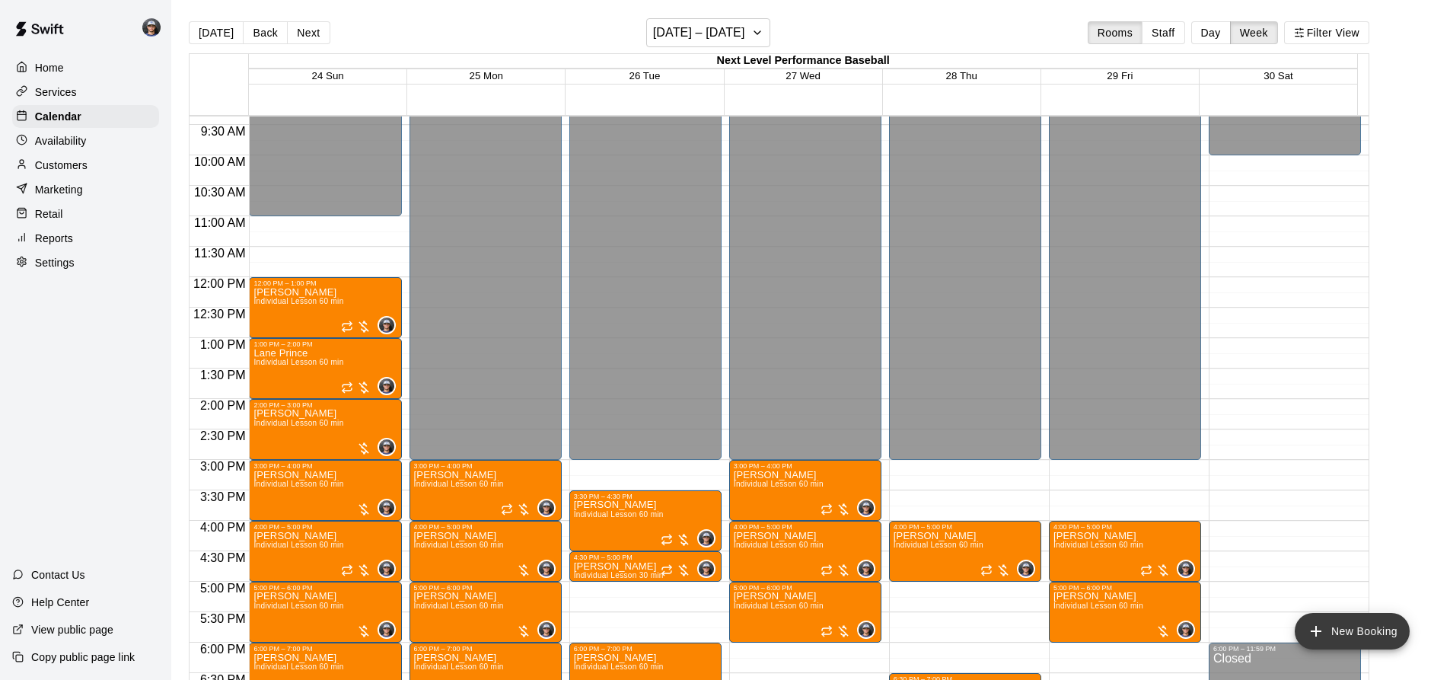
click at [1376, 630] on button "New Booking" at bounding box center [1351, 631] width 115 height 37
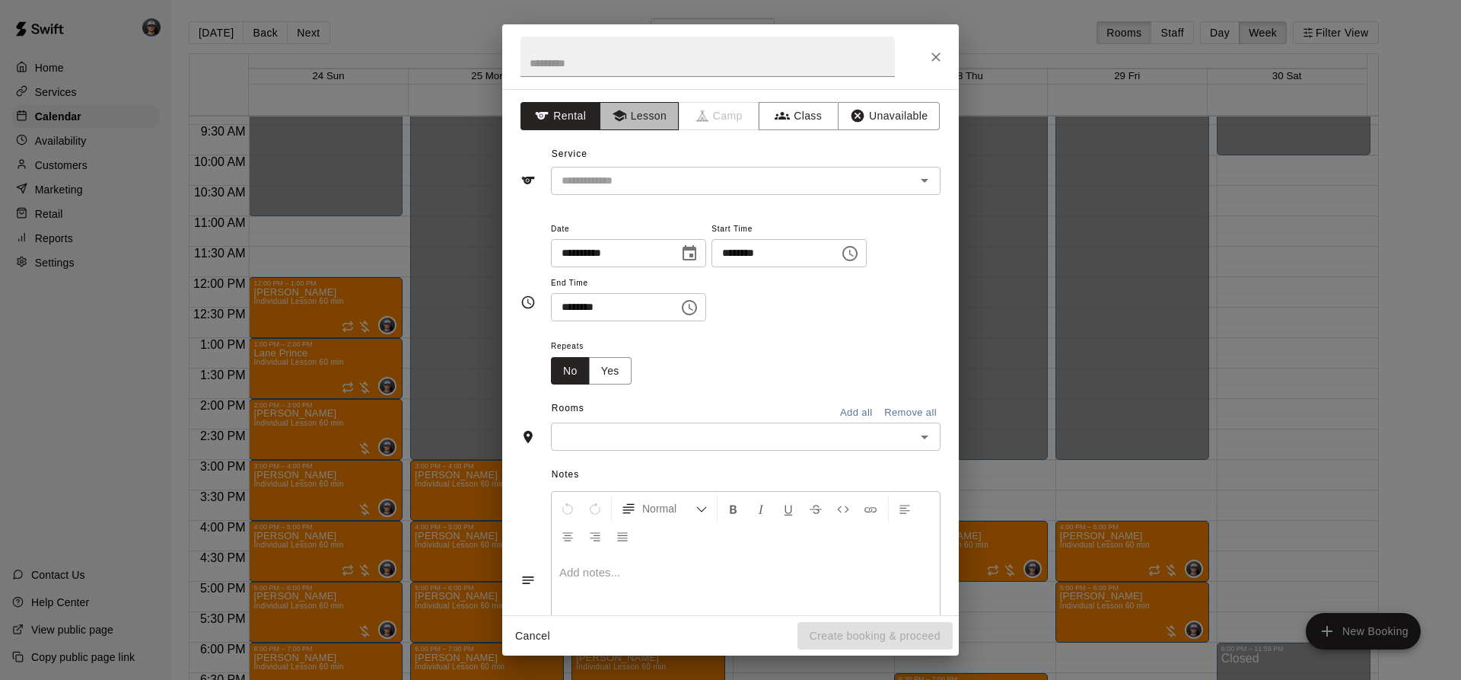
click at [619, 112] on icon "button" at bounding box center [619, 115] width 15 height 15
drag, startPoint x: 614, startPoint y: 166, endPoint x: 614, endPoint y: 176, distance: 9.9
click at [614, 175] on div "​" at bounding box center [746, 181] width 390 height 28
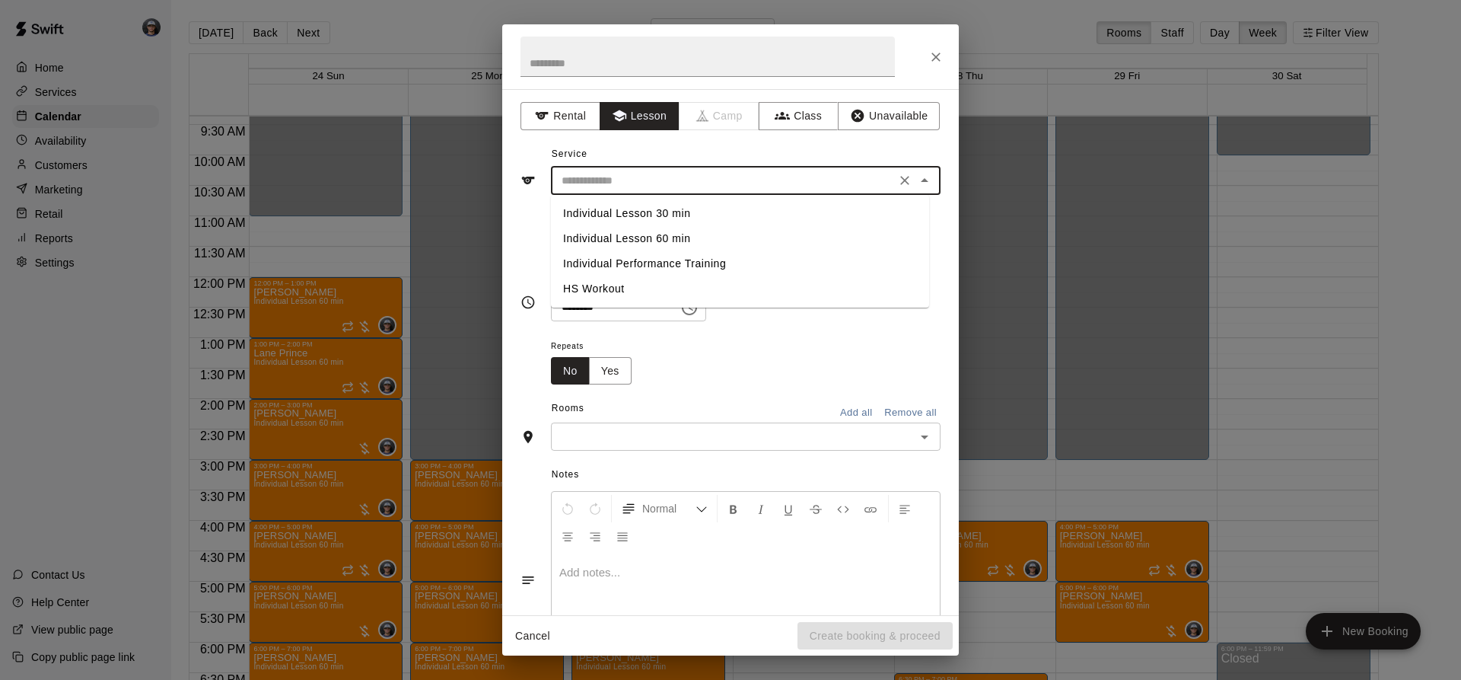
click at [645, 245] on li "Individual Lesson 60 min" at bounding box center [740, 238] width 378 height 25
type input "**********"
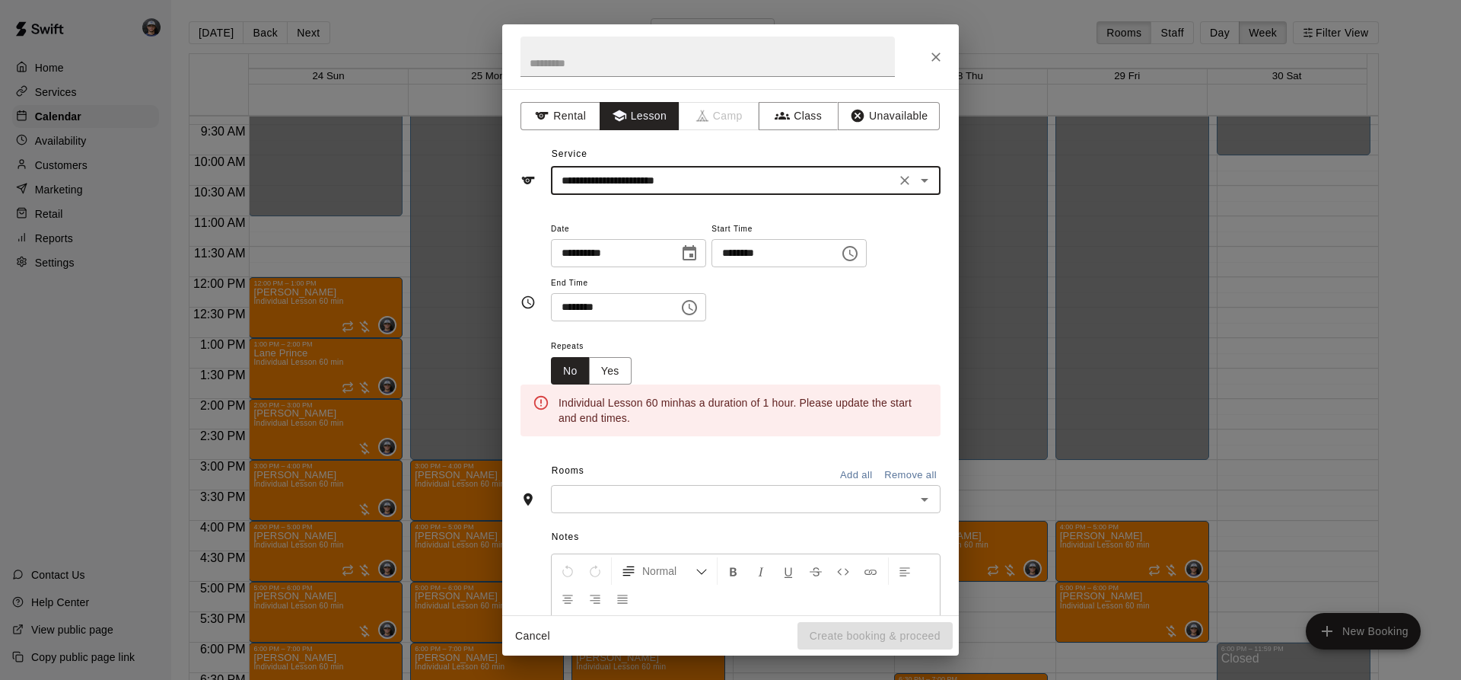
click at [699, 253] on icon "Choose date, selected date is Aug 26, 2025" at bounding box center [689, 253] width 18 height 18
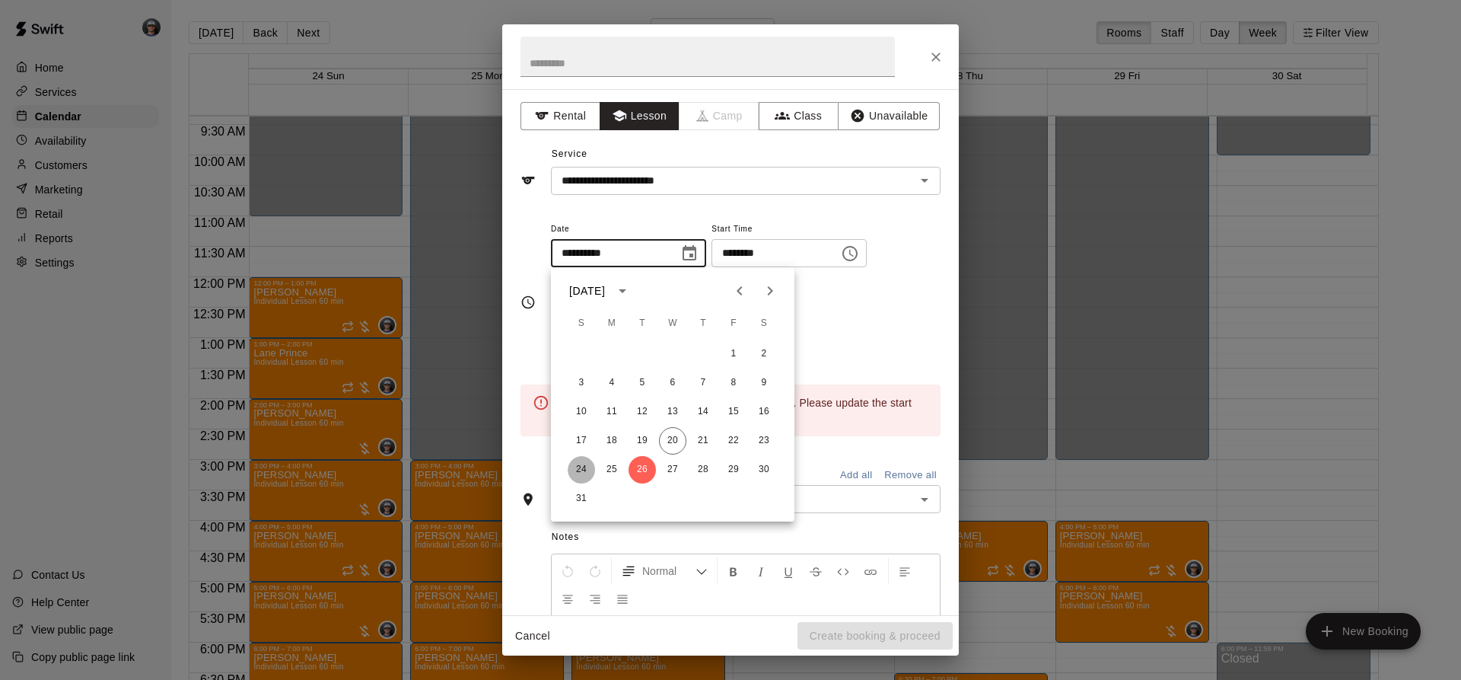
click at [582, 471] on button "24" at bounding box center [581, 469] width 27 height 27
type input "**********"
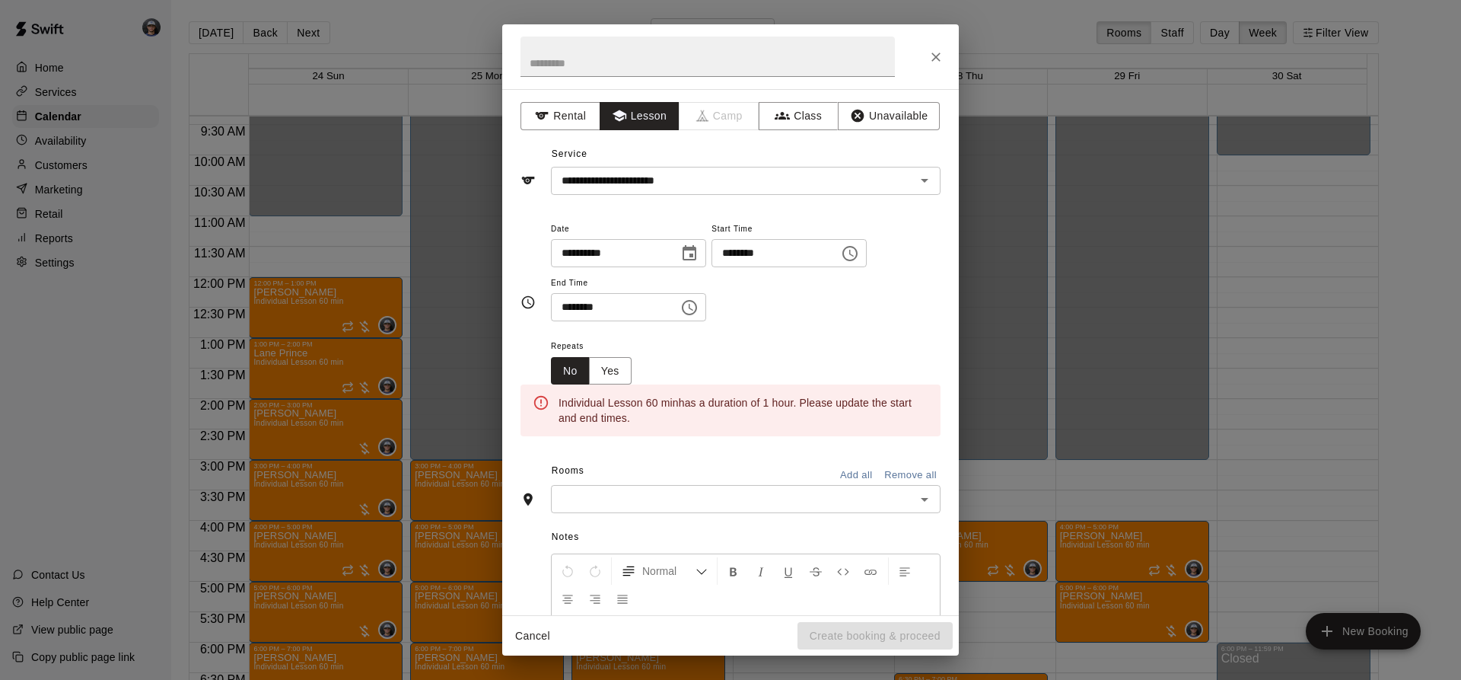
click at [858, 253] on icon "Choose time, selected time is 11:00 AM" at bounding box center [849, 253] width 15 height 15
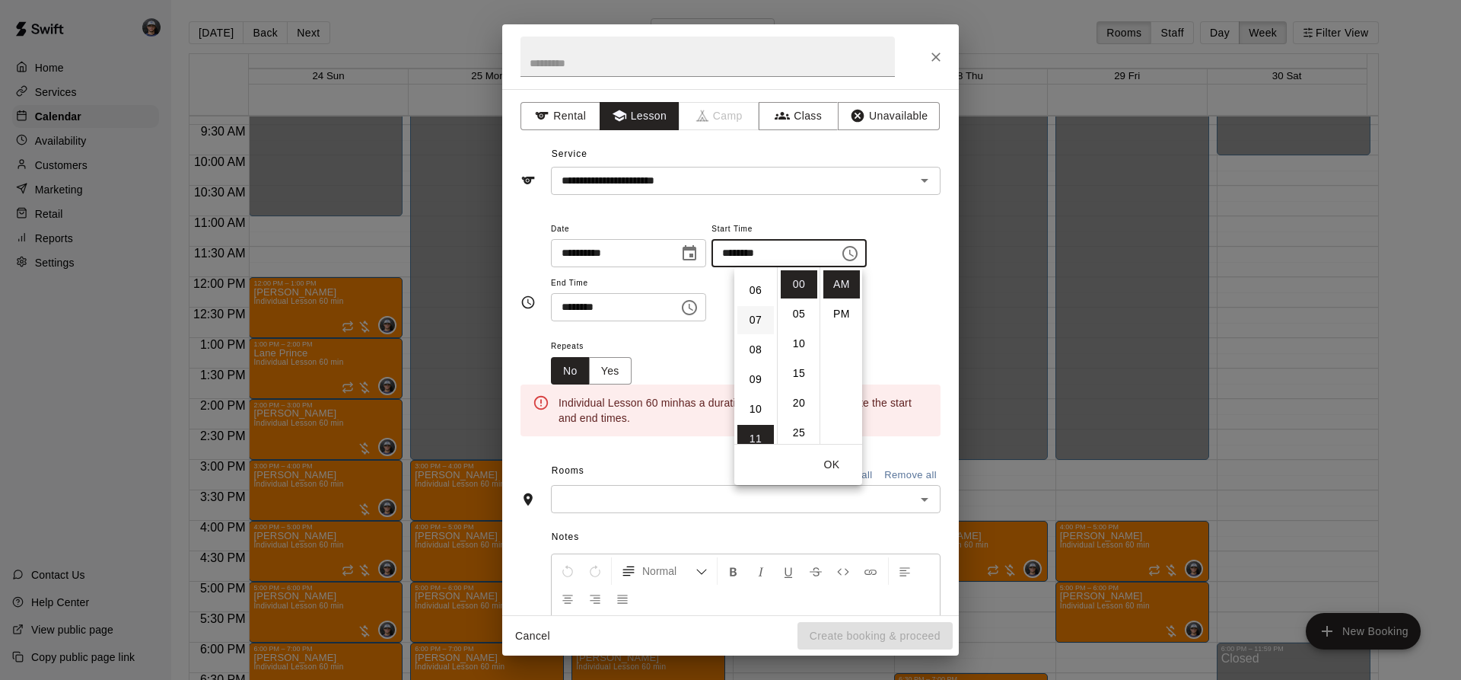
click at [756, 320] on li "07" at bounding box center [755, 320] width 37 height 28
drag, startPoint x: 832, startPoint y: 310, endPoint x: 785, endPoint y: 317, distance: 47.7
click at [832, 311] on li "PM" at bounding box center [841, 314] width 37 height 28
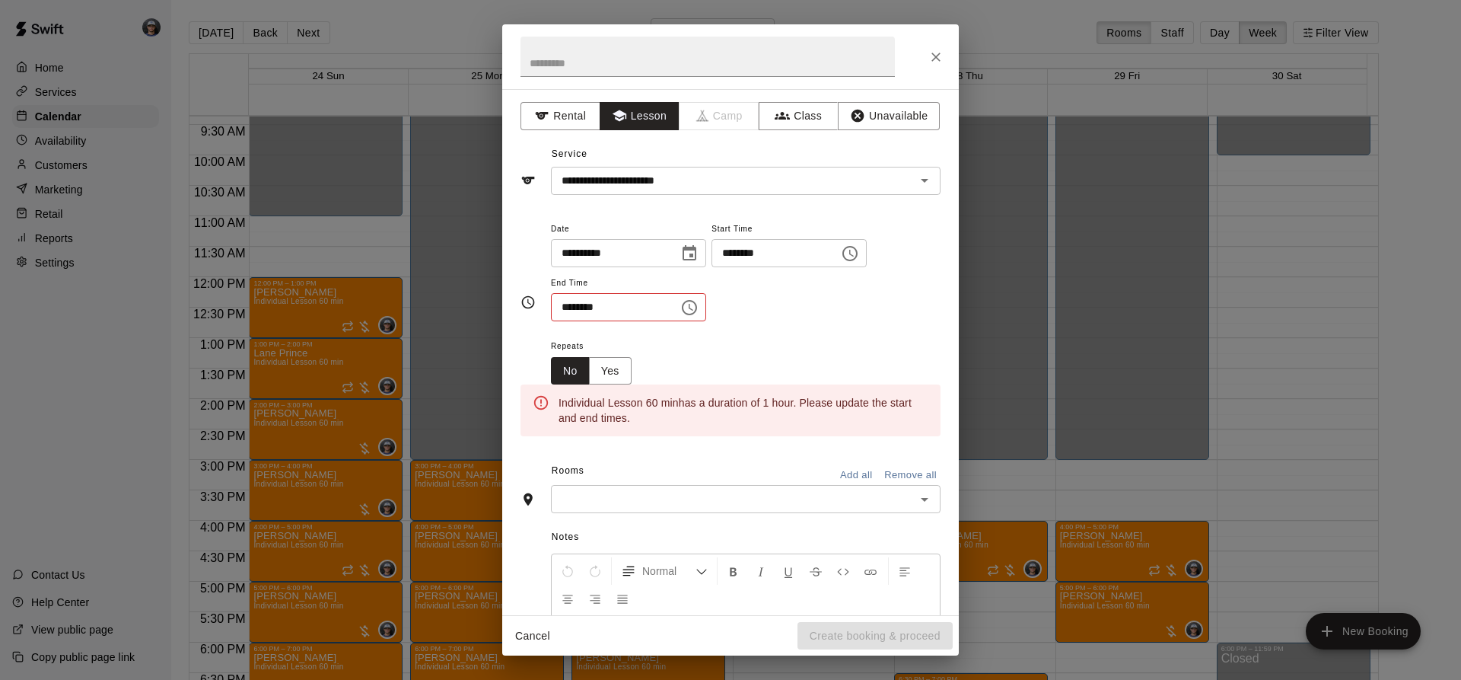
type input "********"
click at [699, 311] on icon "Choose time, selected time is 11:30 AM" at bounding box center [689, 307] width 18 height 18
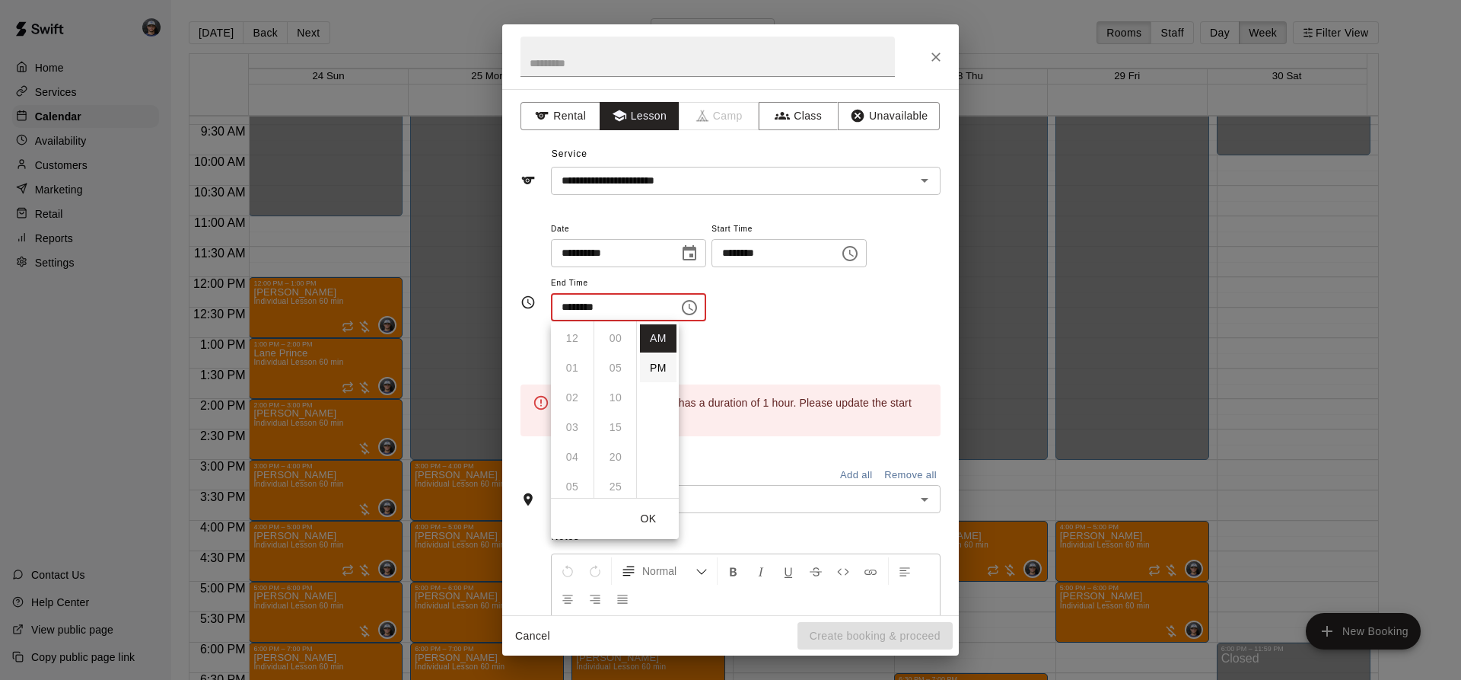
scroll to position [178, 0]
click at [658, 372] on li "PM" at bounding box center [658, 368] width 37 height 28
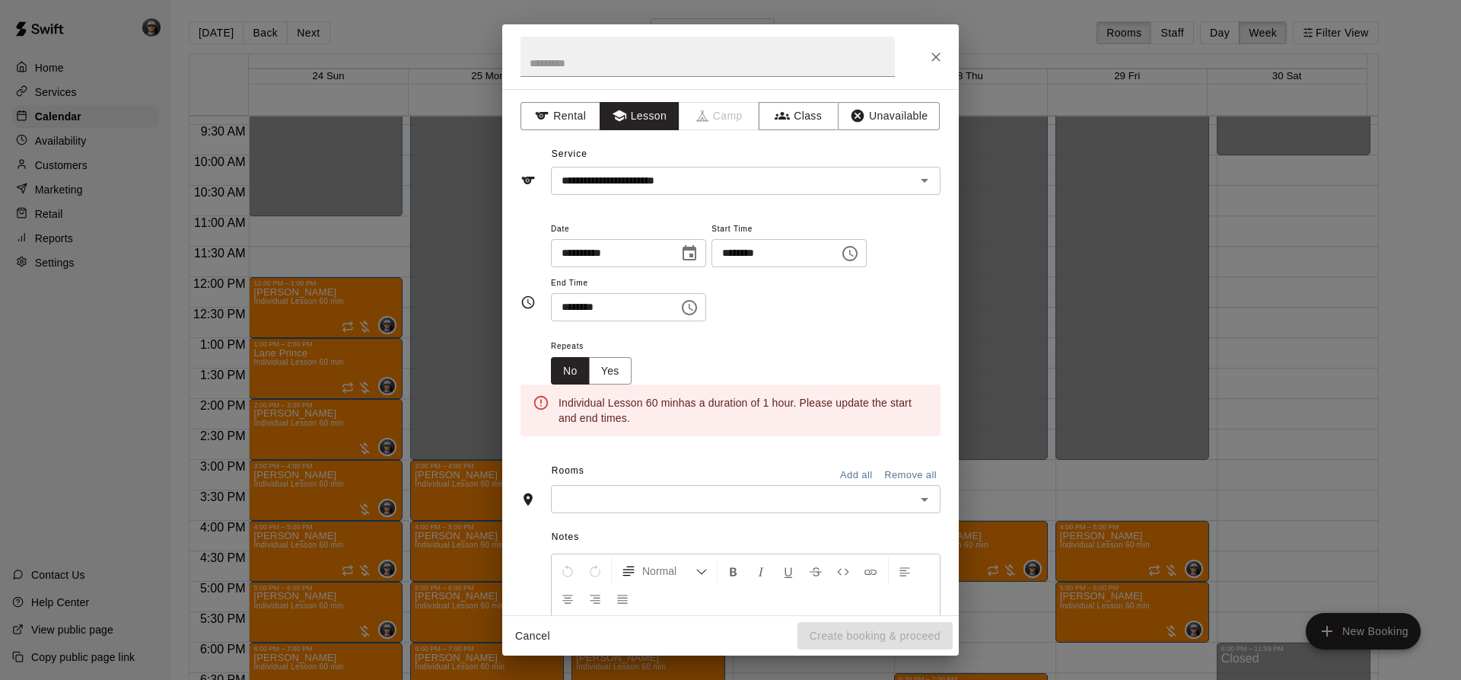
scroll to position [27, 0]
click at [699, 307] on icon "Choose time, selected time is 11:30 PM" at bounding box center [689, 307] width 18 height 18
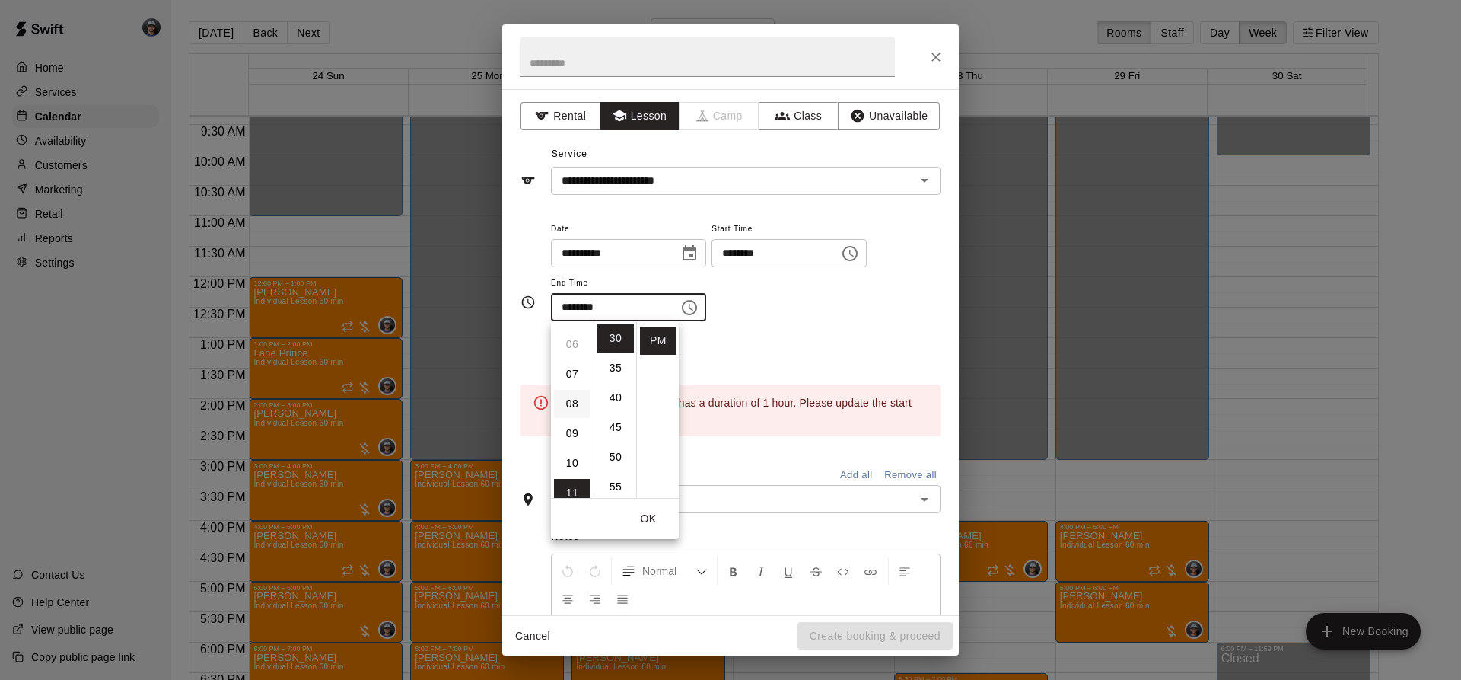
click at [575, 397] on li "08" at bounding box center [572, 404] width 37 height 28
click at [621, 333] on li "00" at bounding box center [615, 338] width 37 height 28
type input "********"
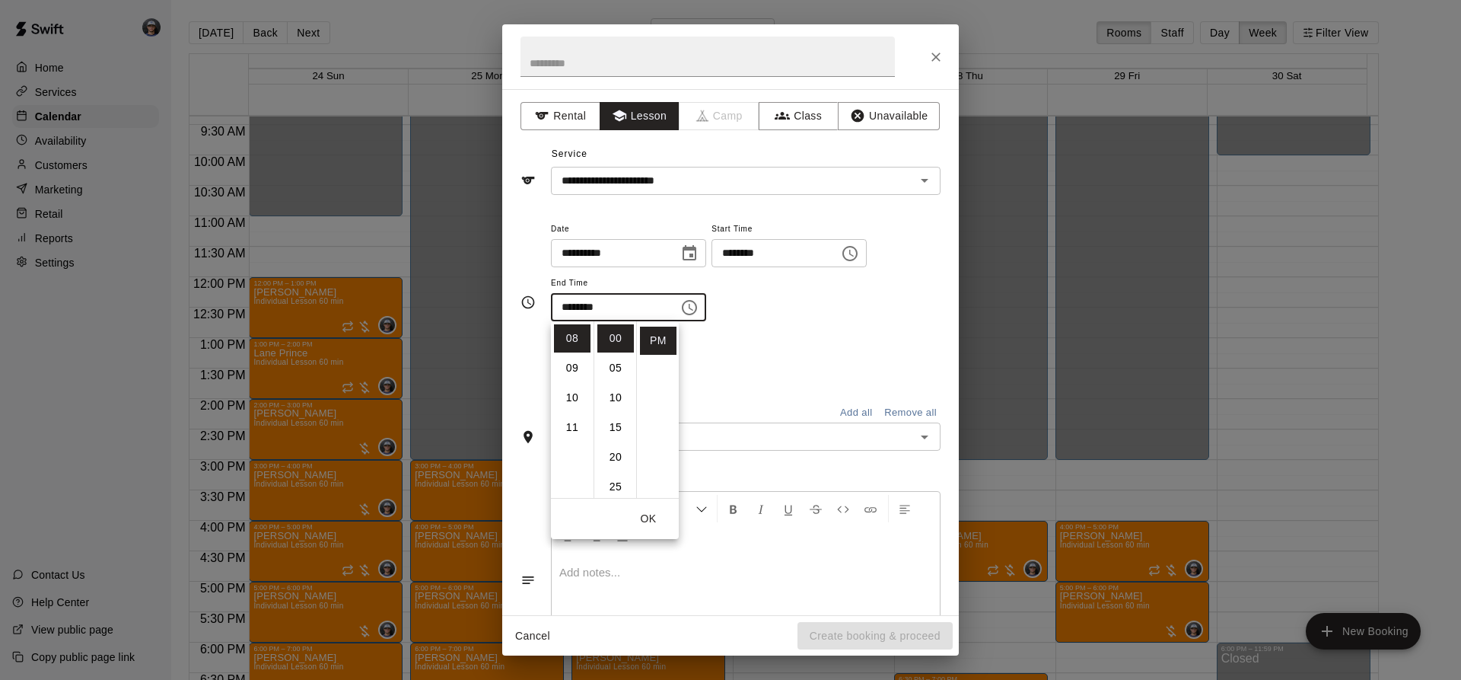
drag, startPoint x: 762, startPoint y: 319, endPoint x: 759, endPoint y: 379, distance: 60.2
click at [762, 320] on div "**********" at bounding box center [746, 270] width 390 height 103
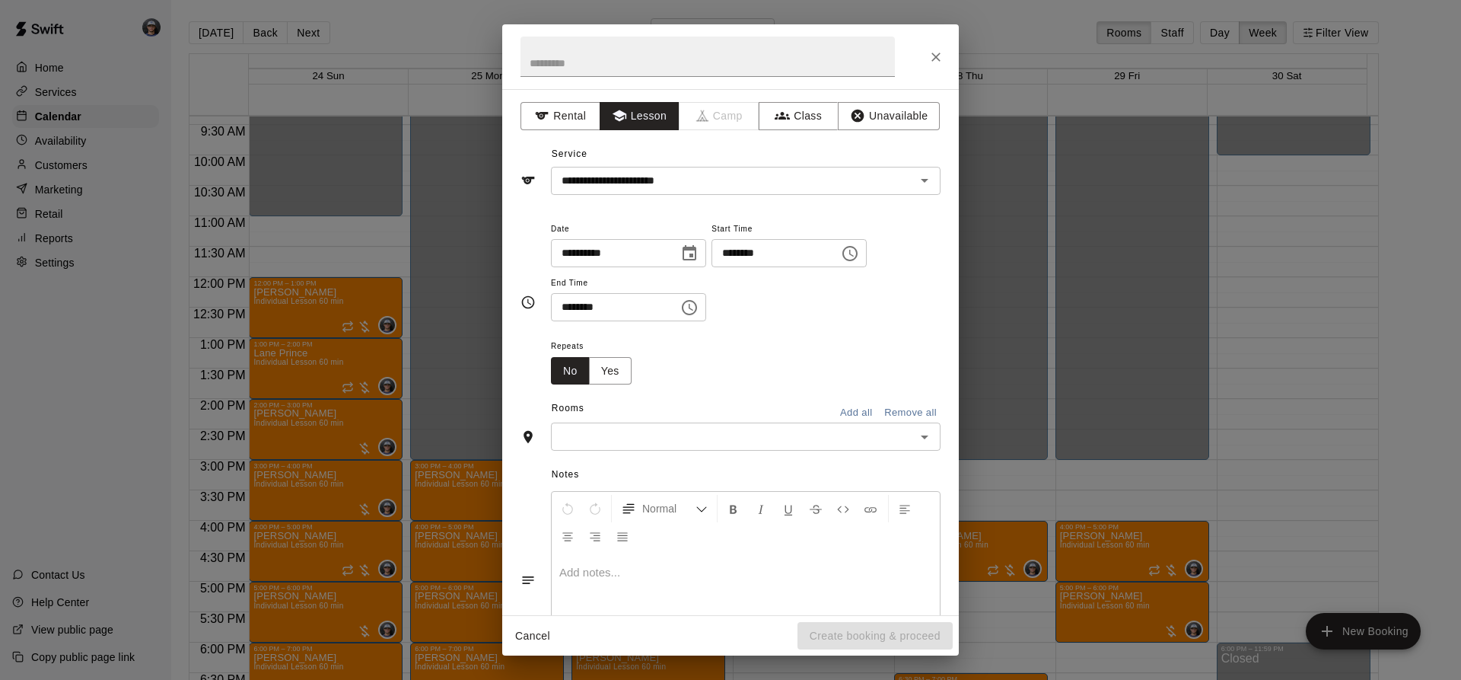
click at [739, 419] on div "Rooms Add all Remove all" at bounding box center [730, 409] width 420 height 26
click at [727, 424] on div "​" at bounding box center [746, 436] width 390 height 28
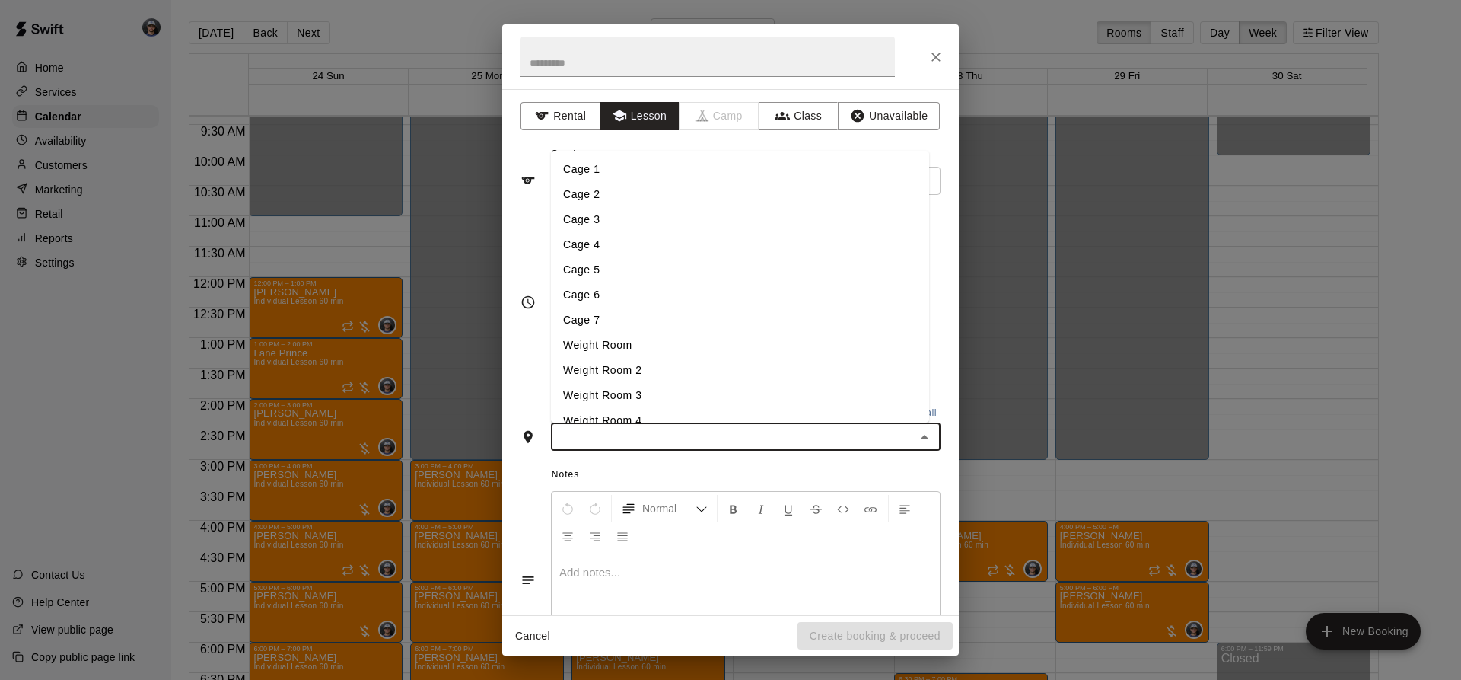
click at [587, 211] on li "Cage 3" at bounding box center [740, 219] width 378 height 25
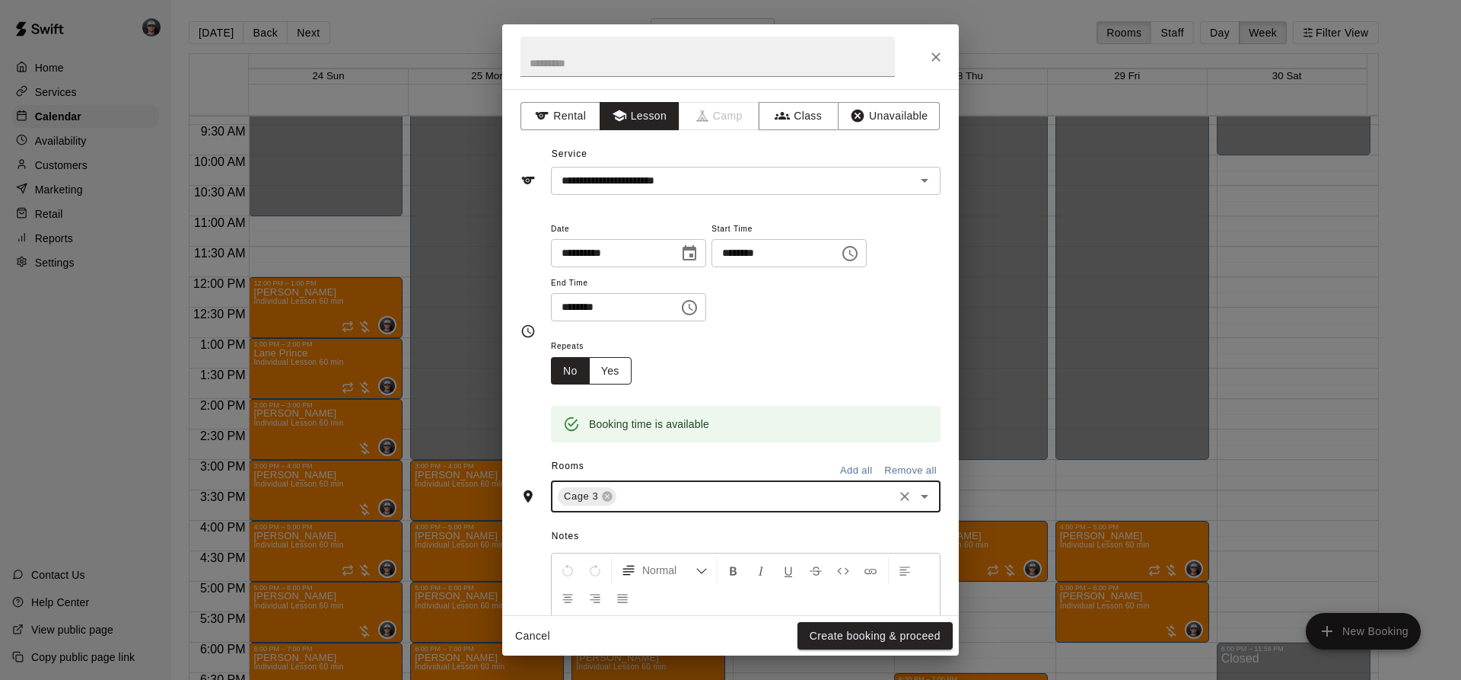
click at [613, 363] on button "Yes" at bounding box center [610, 371] width 43 height 28
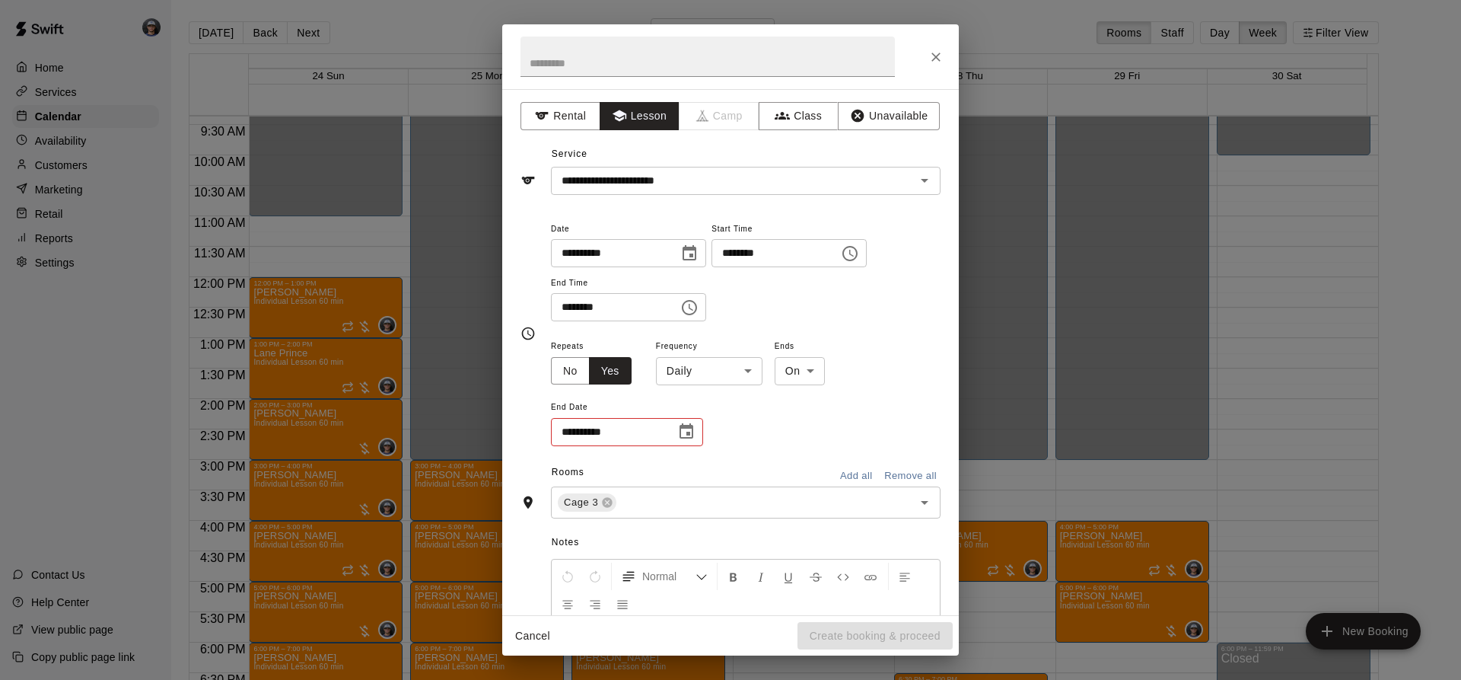
click at [699, 377] on body "Home Services Calendar Availability Customers Marketing Retail Reports Settings…" at bounding box center [730, 352] width 1461 height 704
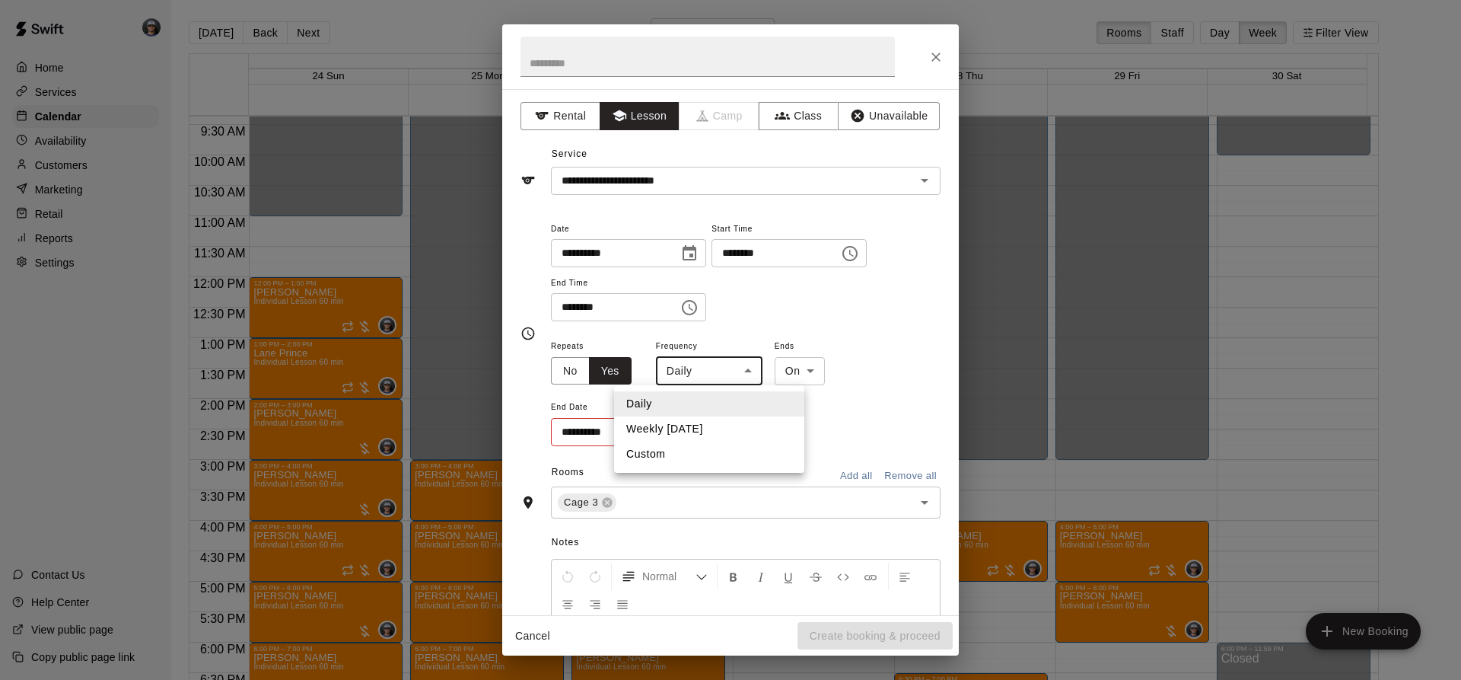
click at [684, 422] on li "Weekly [DATE]" at bounding box center [709, 428] width 190 height 25
type input "******"
click at [683, 429] on icon "Choose date" at bounding box center [686, 431] width 18 height 18
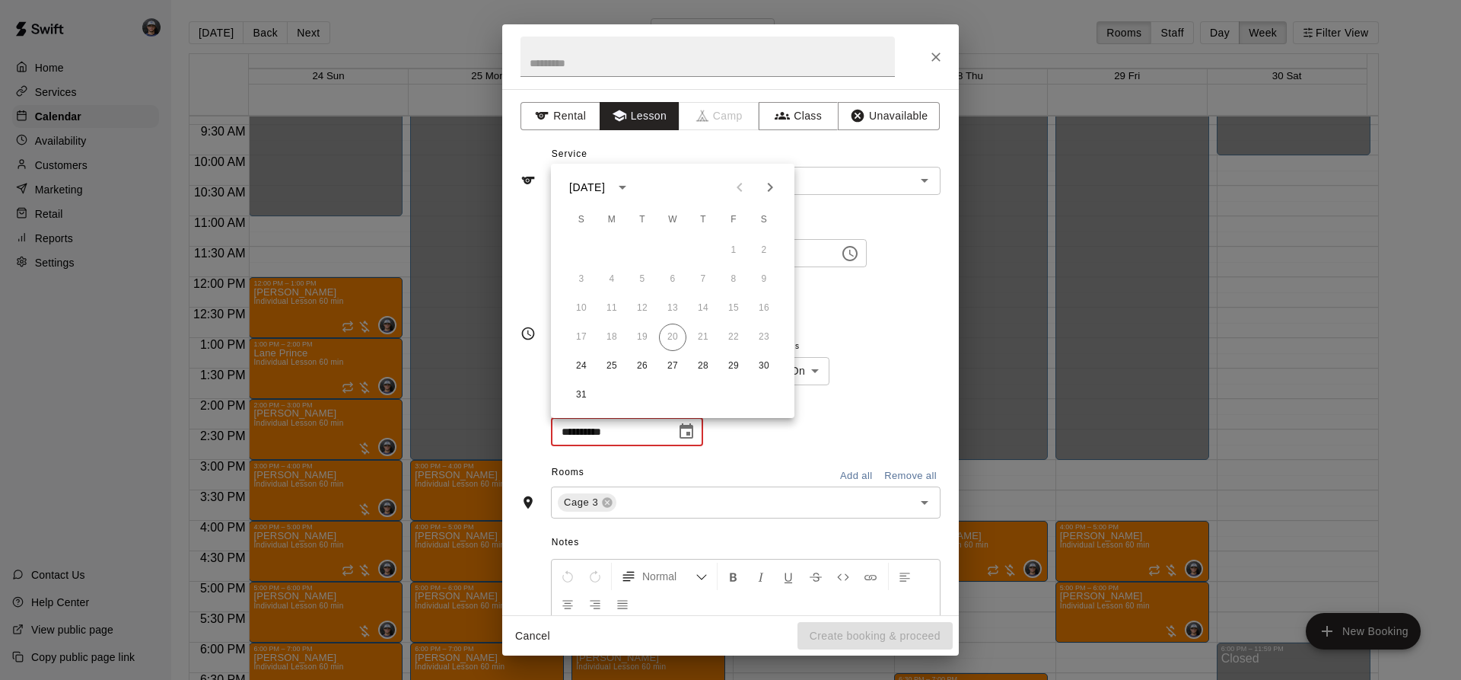
click at [775, 182] on icon "Next month" at bounding box center [770, 187] width 18 height 18
click at [775, 184] on icon "Next month" at bounding box center [770, 187] width 18 height 18
click at [575, 309] on button "12" at bounding box center [581, 307] width 27 height 27
type input "**********"
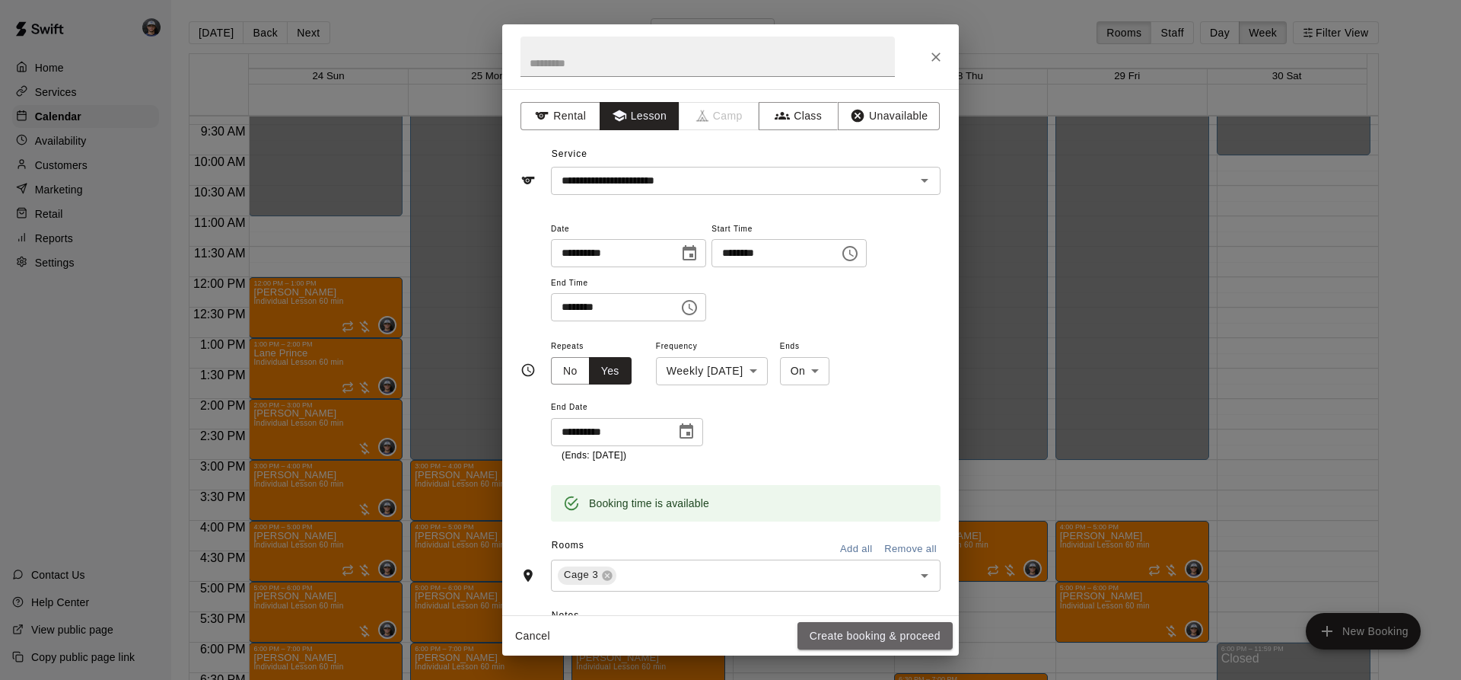
click at [820, 623] on button "Create booking & proceed" at bounding box center [874, 636] width 155 height 28
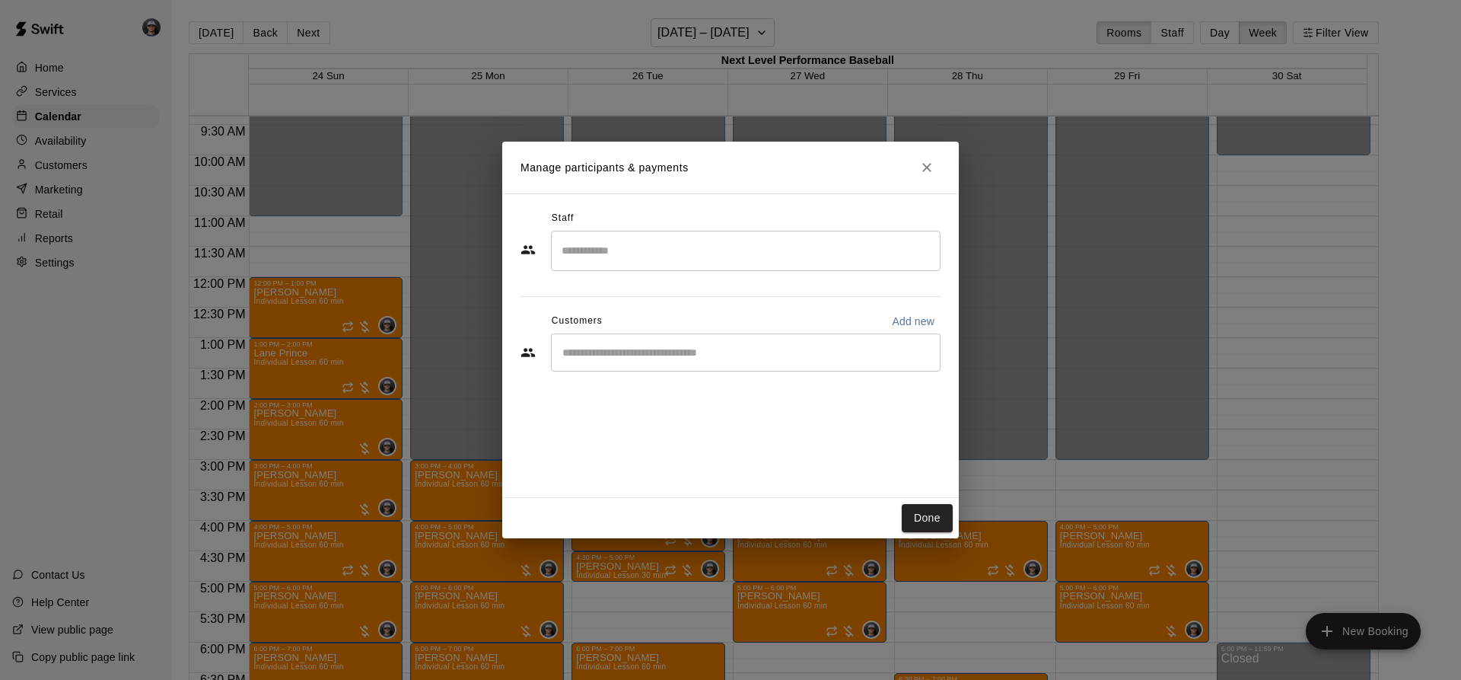
click at [635, 363] on div "​" at bounding box center [746, 352] width 390 height 38
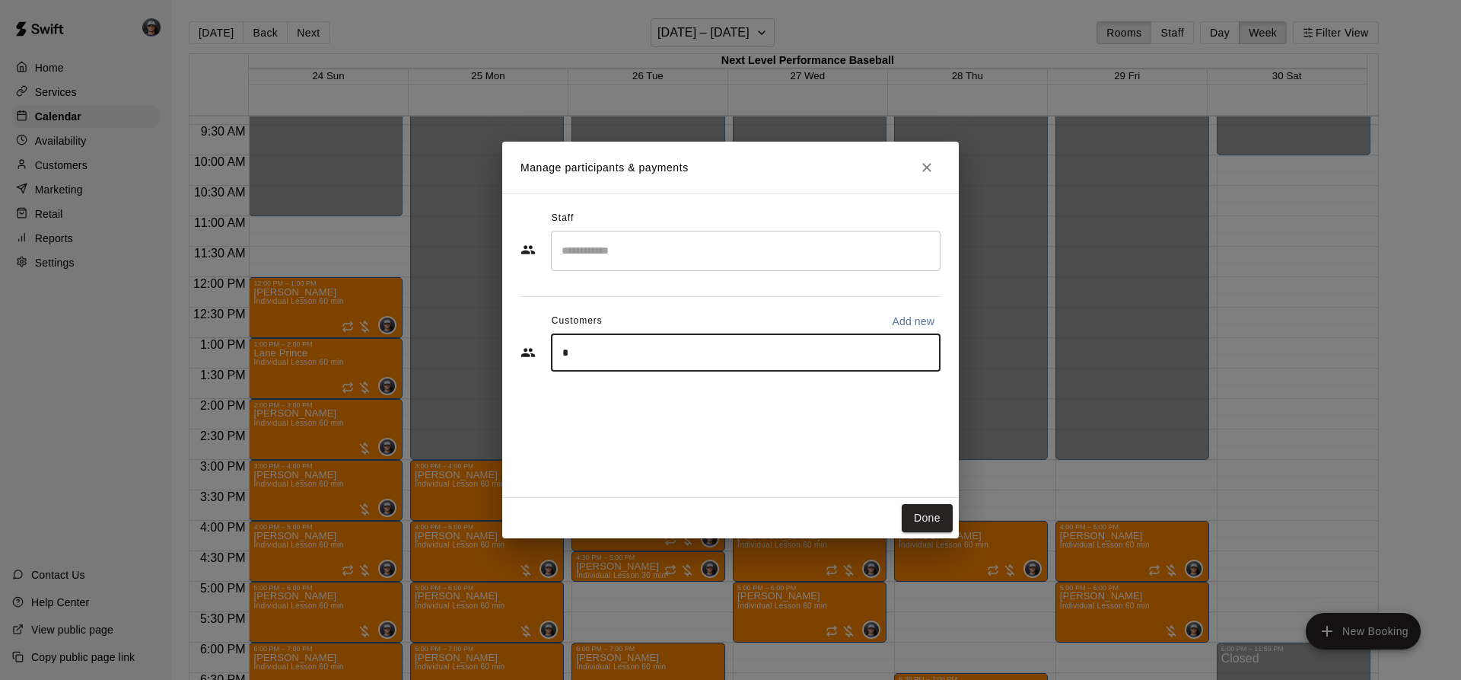
type input "**"
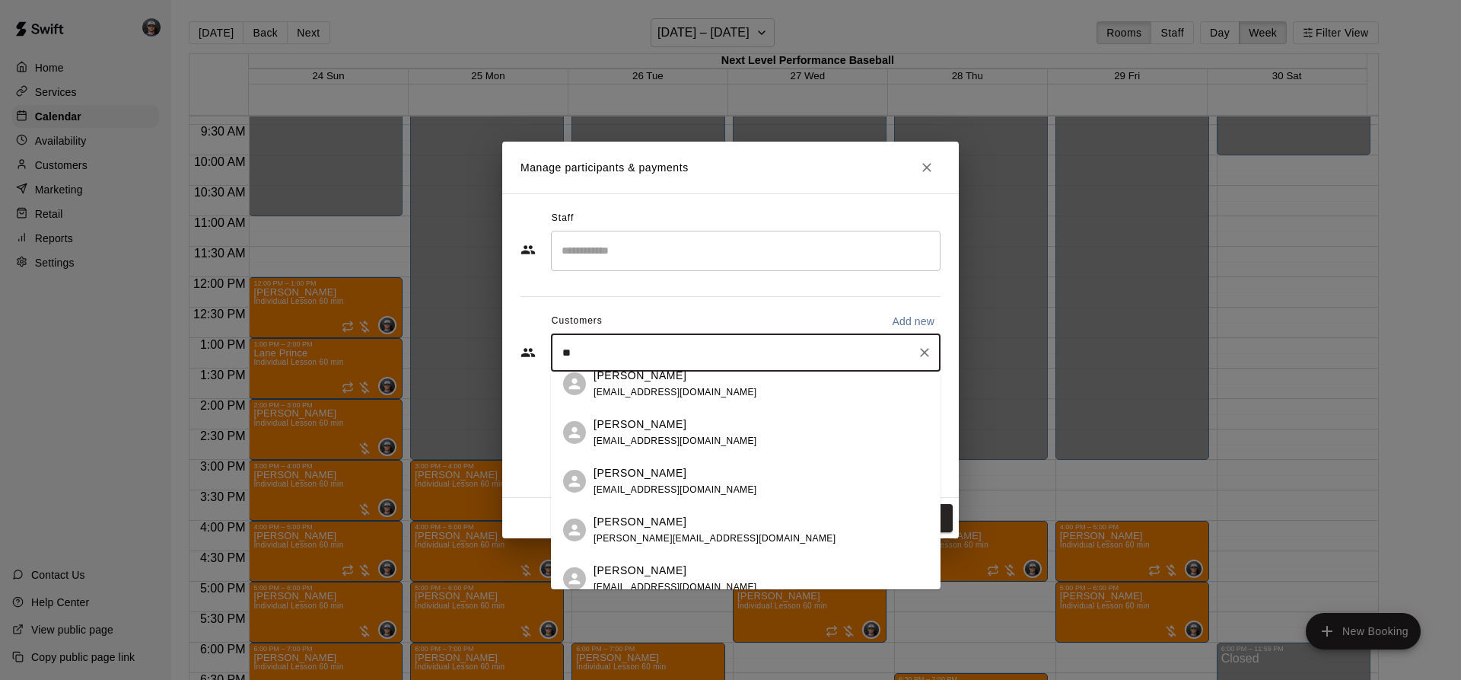
scroll to position [610, 0]
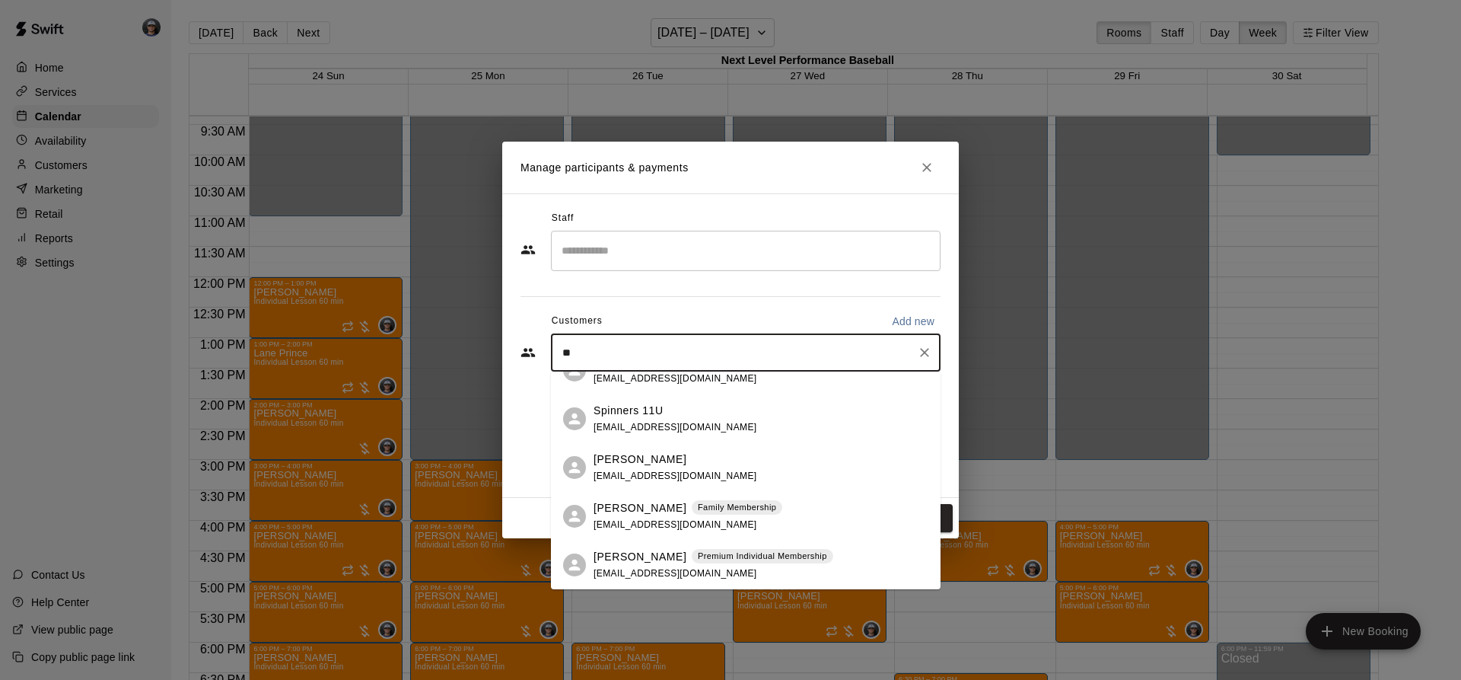
click at [661, 568] on span "[EMAIL_ADDRESS][DOMAIN_NAME]" at bounding box center [676, 573] width 164 height 11
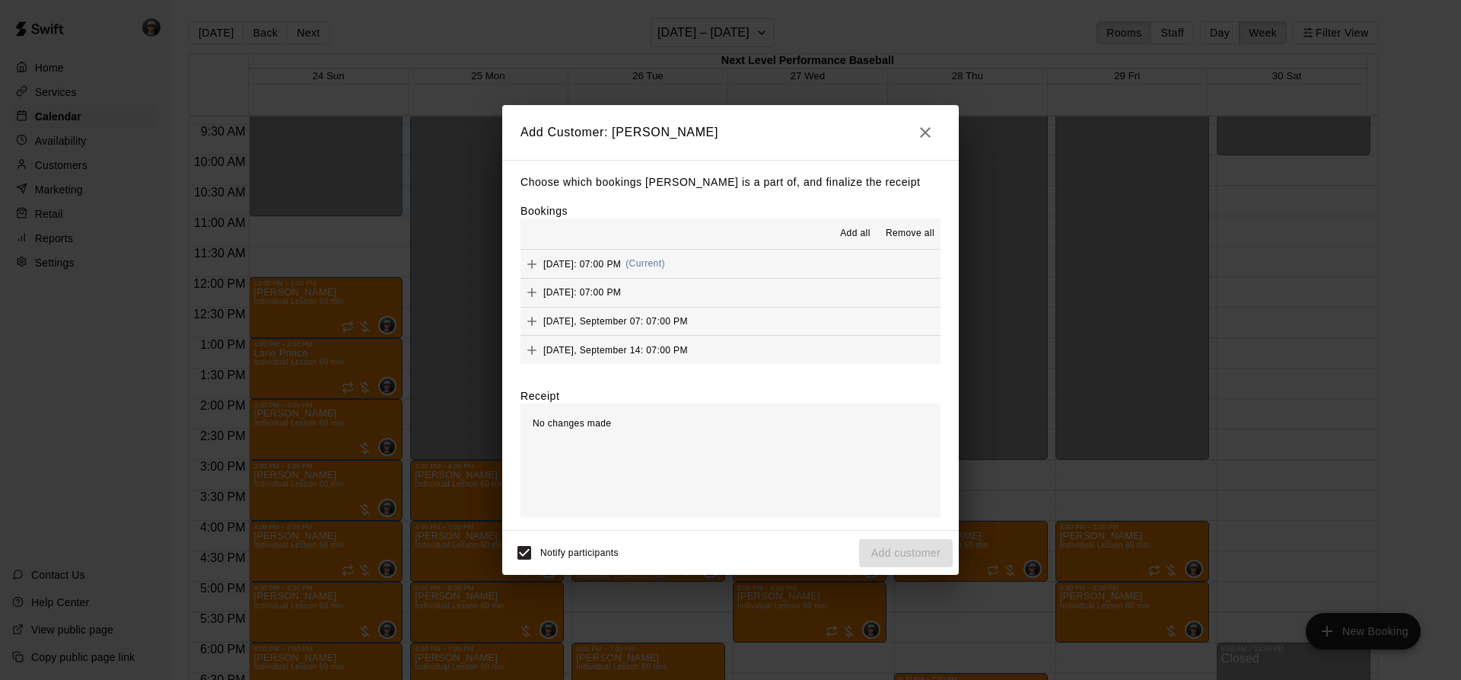
click at [854, 239] on span "Add all" at bounding box center [855, 233] width 30 height 15
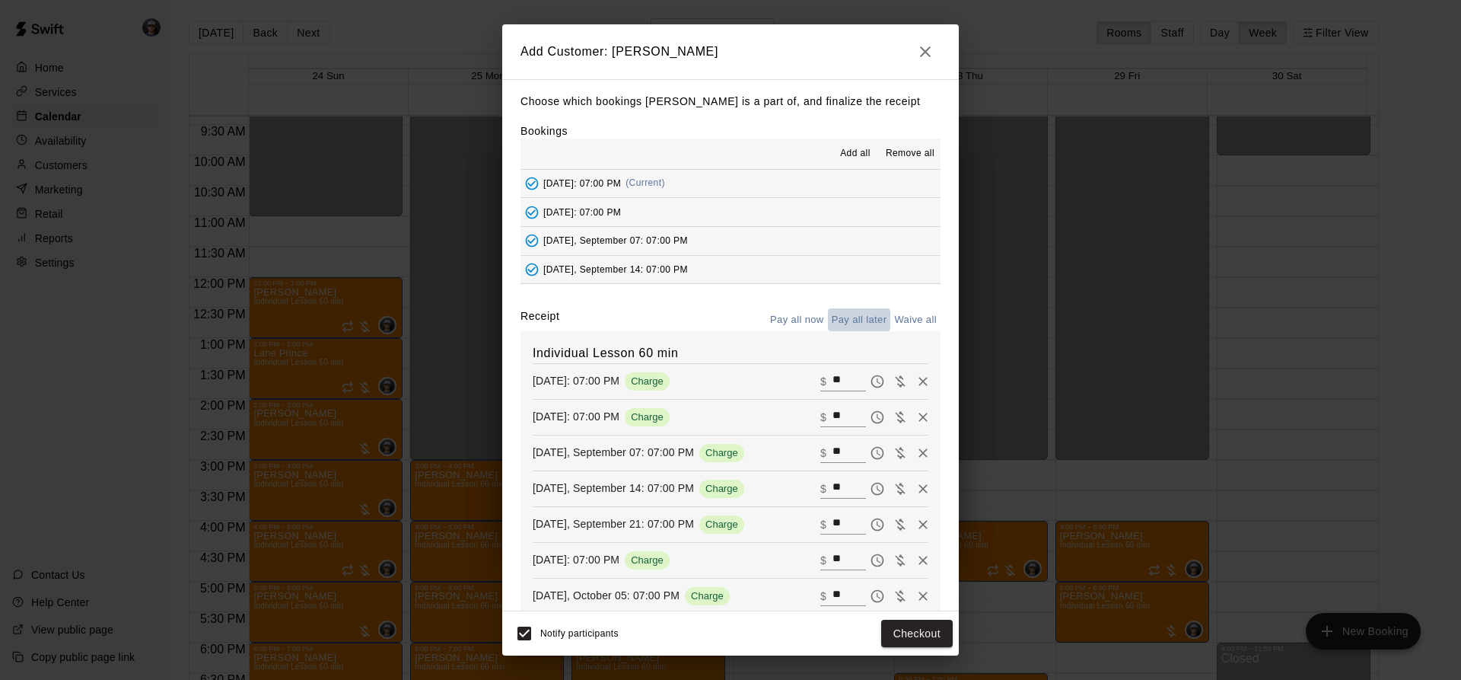
click at [867, 314] on button "Pay all later" at bounding box center [859, 320] width 63 height 24
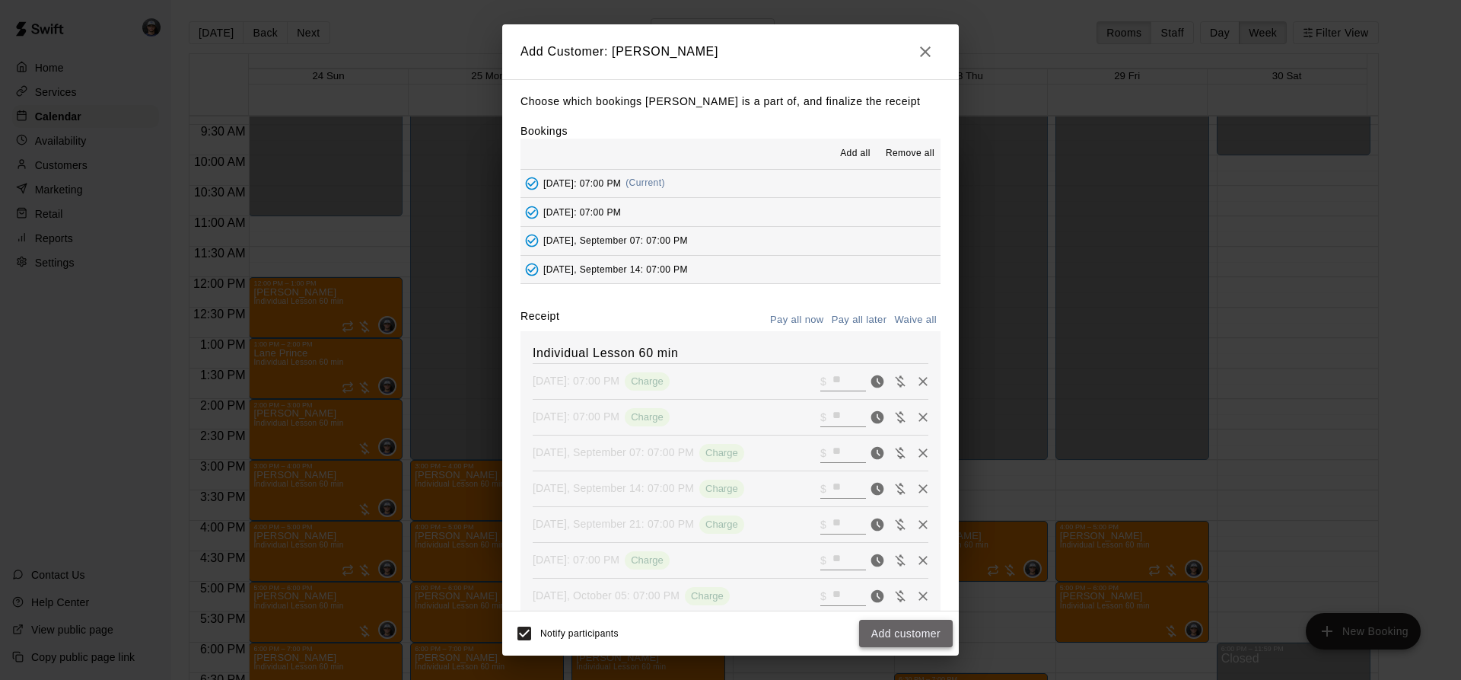
click at [877, 632] on button "Add customer" at bounding box center [906, 633] width 94 height 28
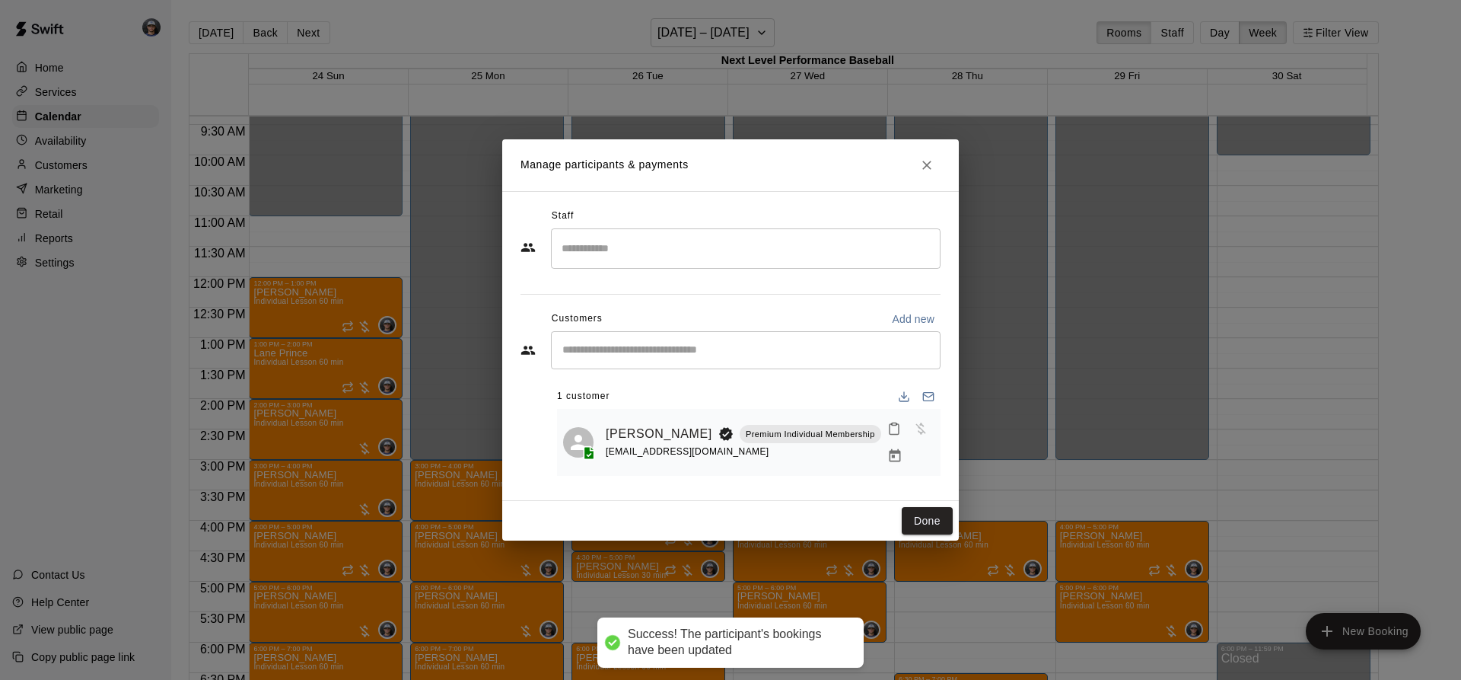
click at [641, 275] on div "Staff ​ Customers Add new ​ 1 customer [PERSON_NAME] Premium Individual Members…" at bounding box center [730, 346] width 420 height 284
click at [654, 240] on input "Search staff" at bounding box center [746, 248] width 376 height 27
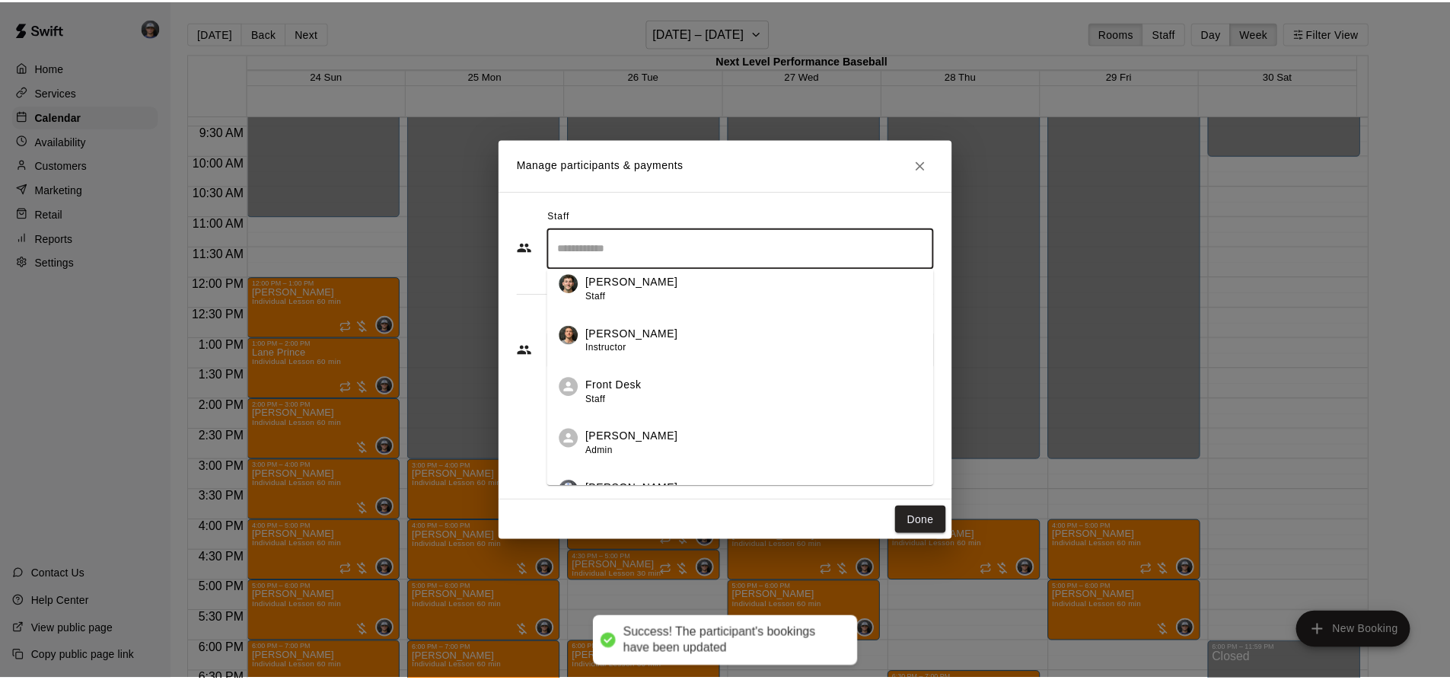
scroll to position [196, 0]
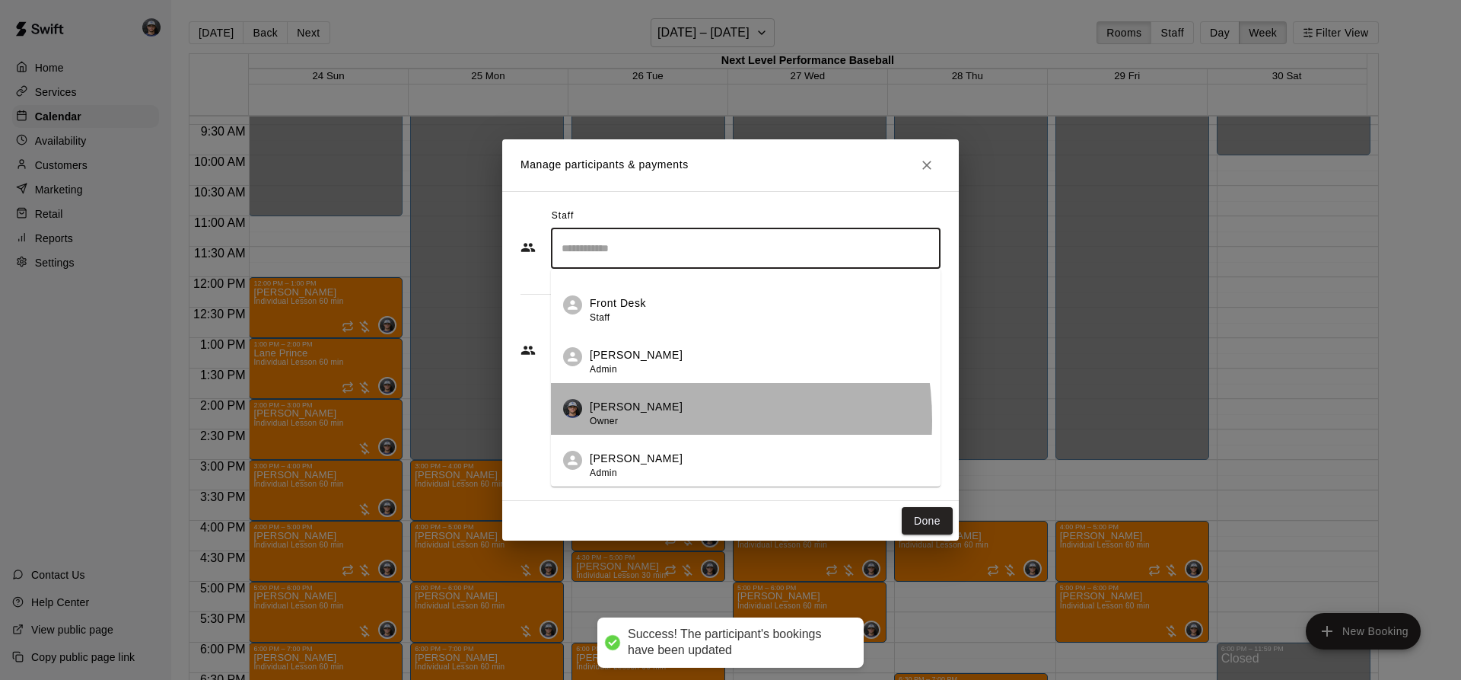
click at [636, 423] on div "[PERSON_NAME] Owner" at bounding box center [636, 414] width 93 height 30
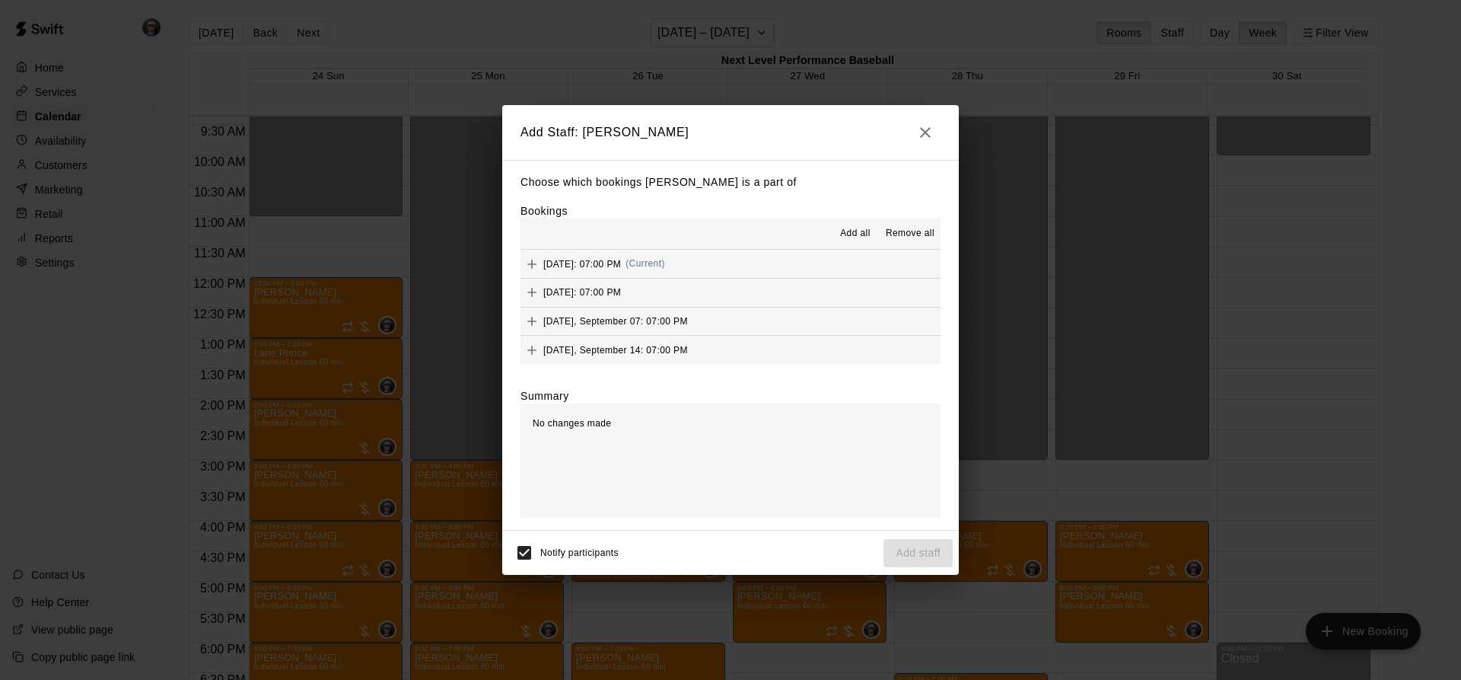
click at [862, 236] on span "Add all" at bounding box center [855, 233] width 30 height 15
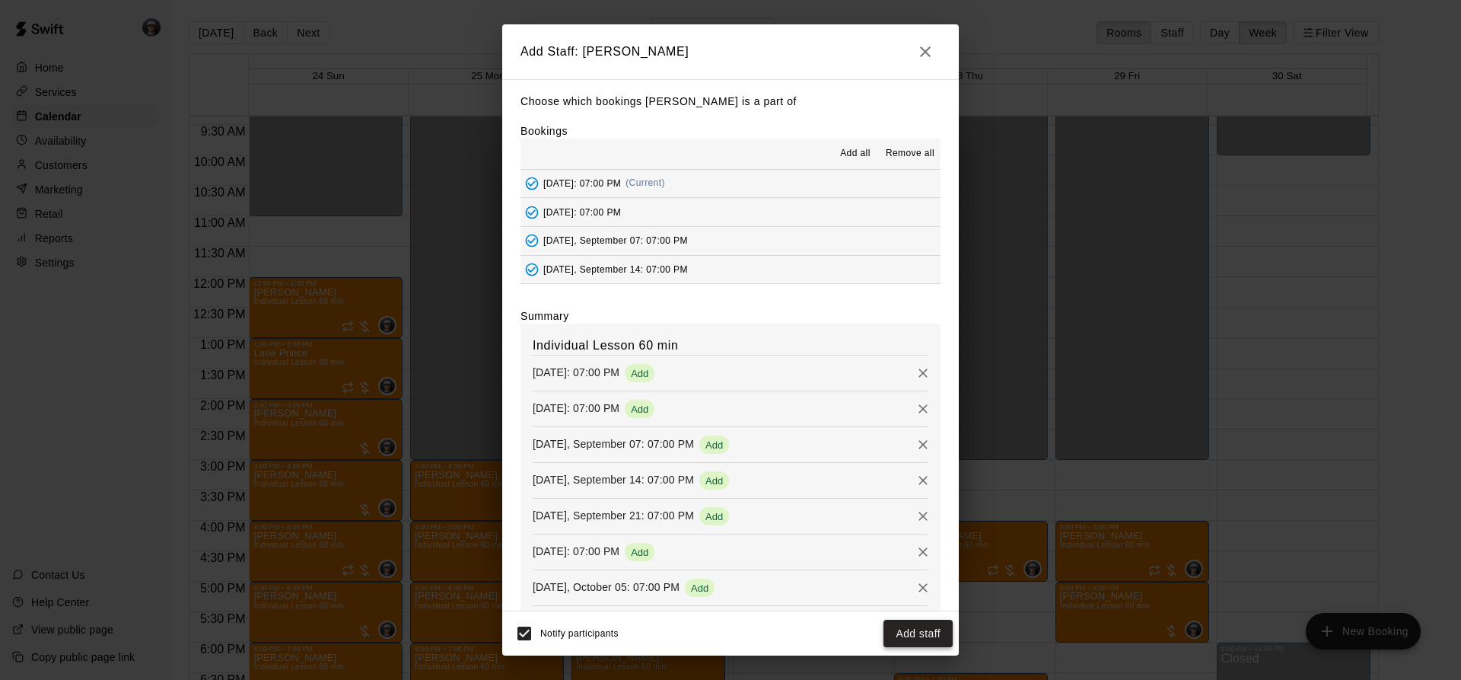
click at [909, 632] on button "Add staff" at bounding box center [917, 633] width 69 height 28
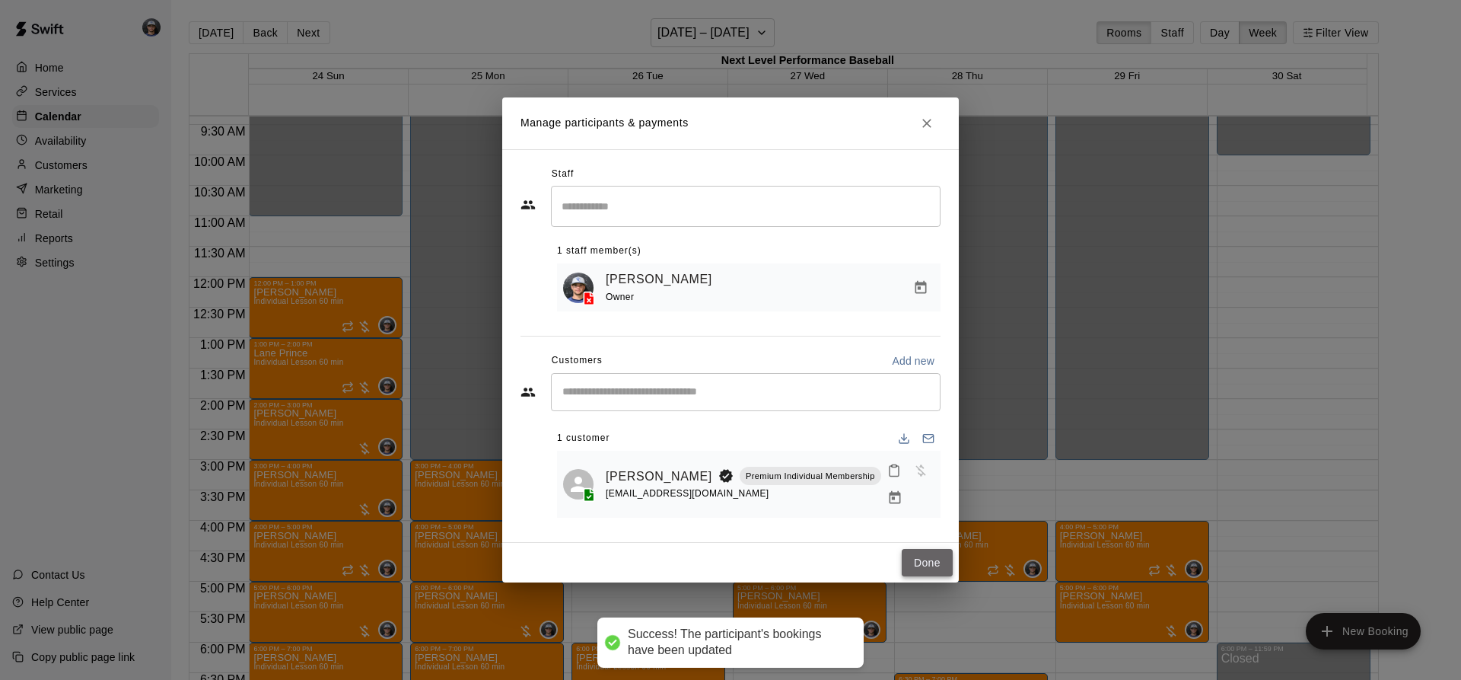
click at [916, 549] on button "Done" at bounding box center [927, 563] width 51 height 28
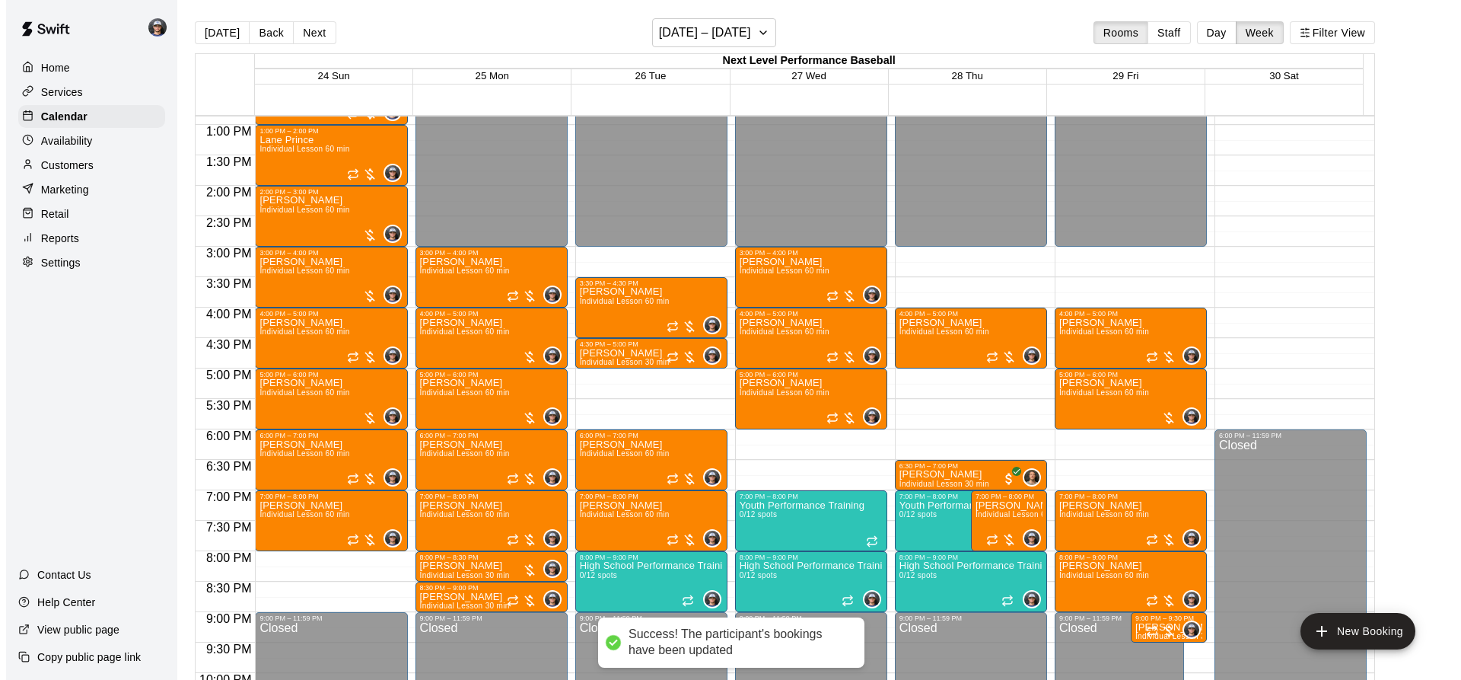
scroll to position [798, 0]
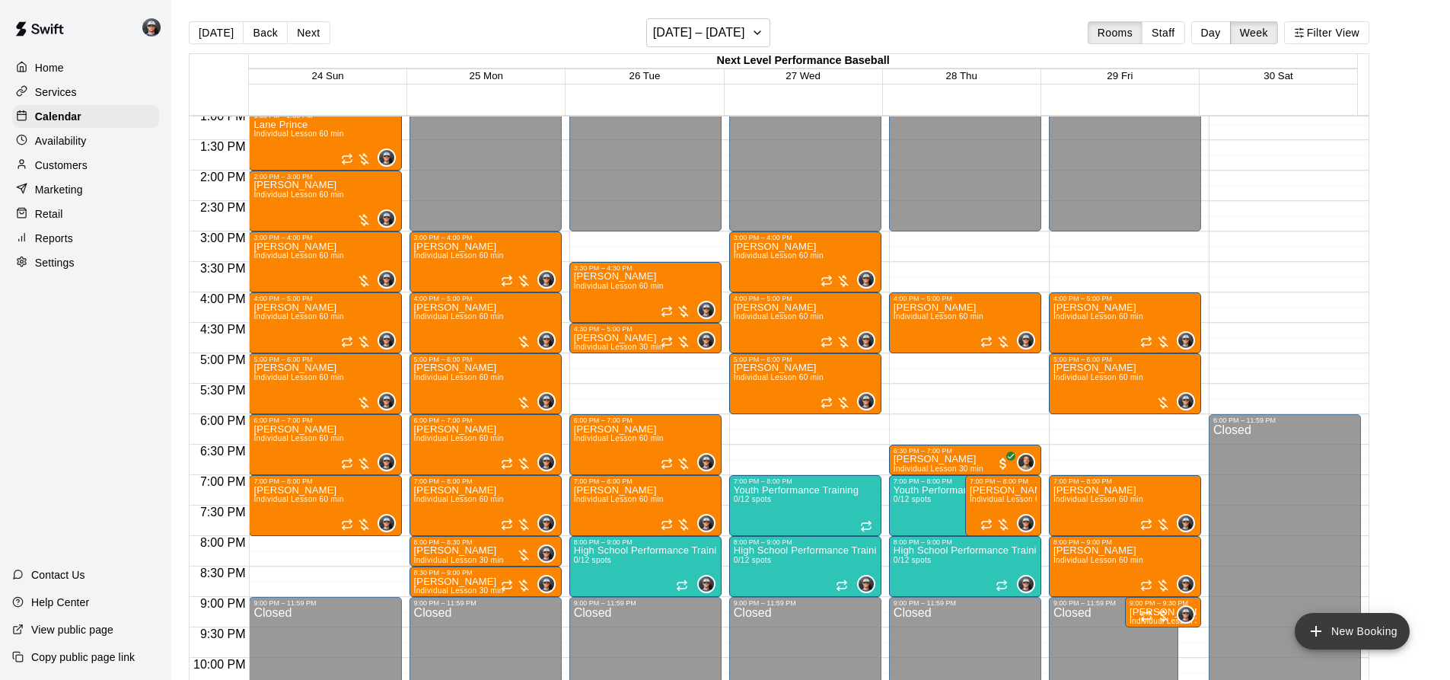
click at [1352, 638] on button "New Booking" at bounding box center [1351, 631] width 115 height 37
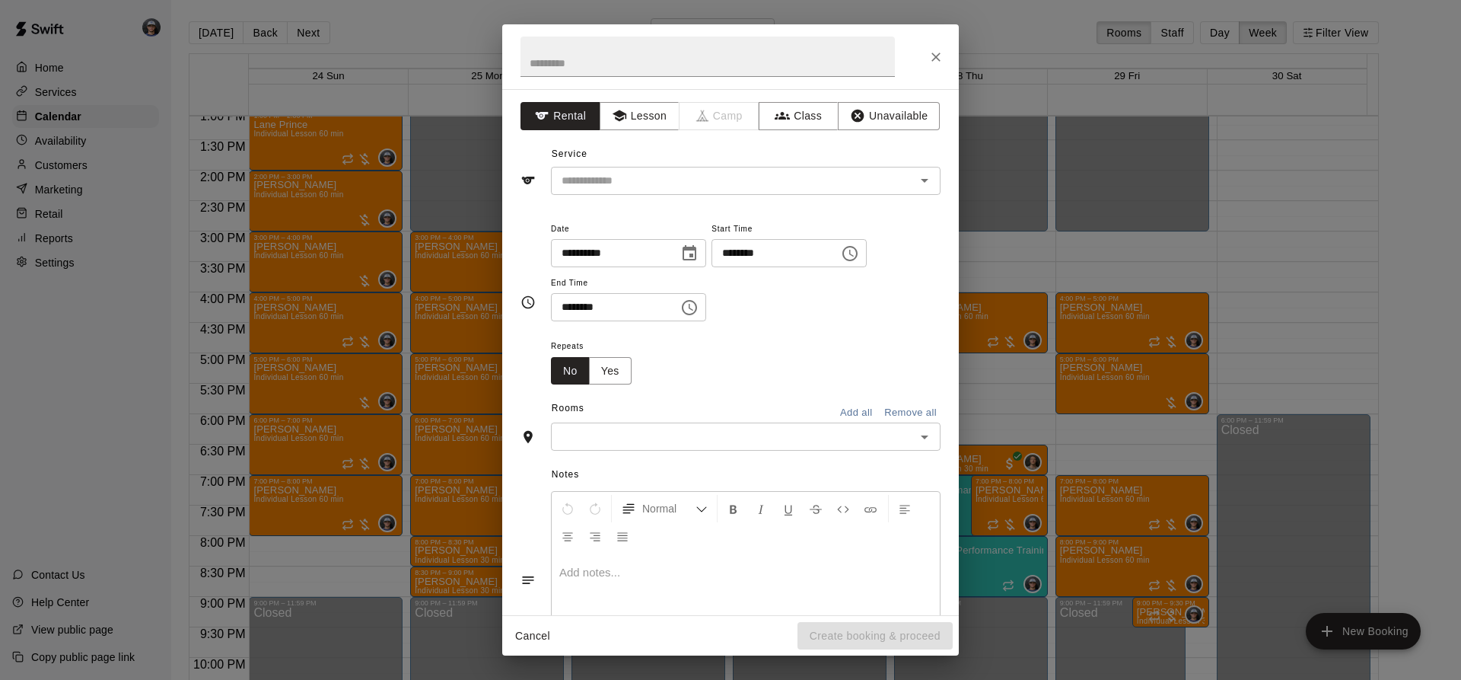
drag, startPoint x: 642, startPoint y: 138, endPoint x: 640, endPoint y: 130, distance: 7.9
click at [639, 135] on div "**********" at bounding box center [730, 352] width 457 height 526
click at [641, 126] on button "Lesson" at bounding box center [640, 116] width 80 height 28
click at [641, 178] on input "text" at bounding box center [723, 180] width 336 height 19
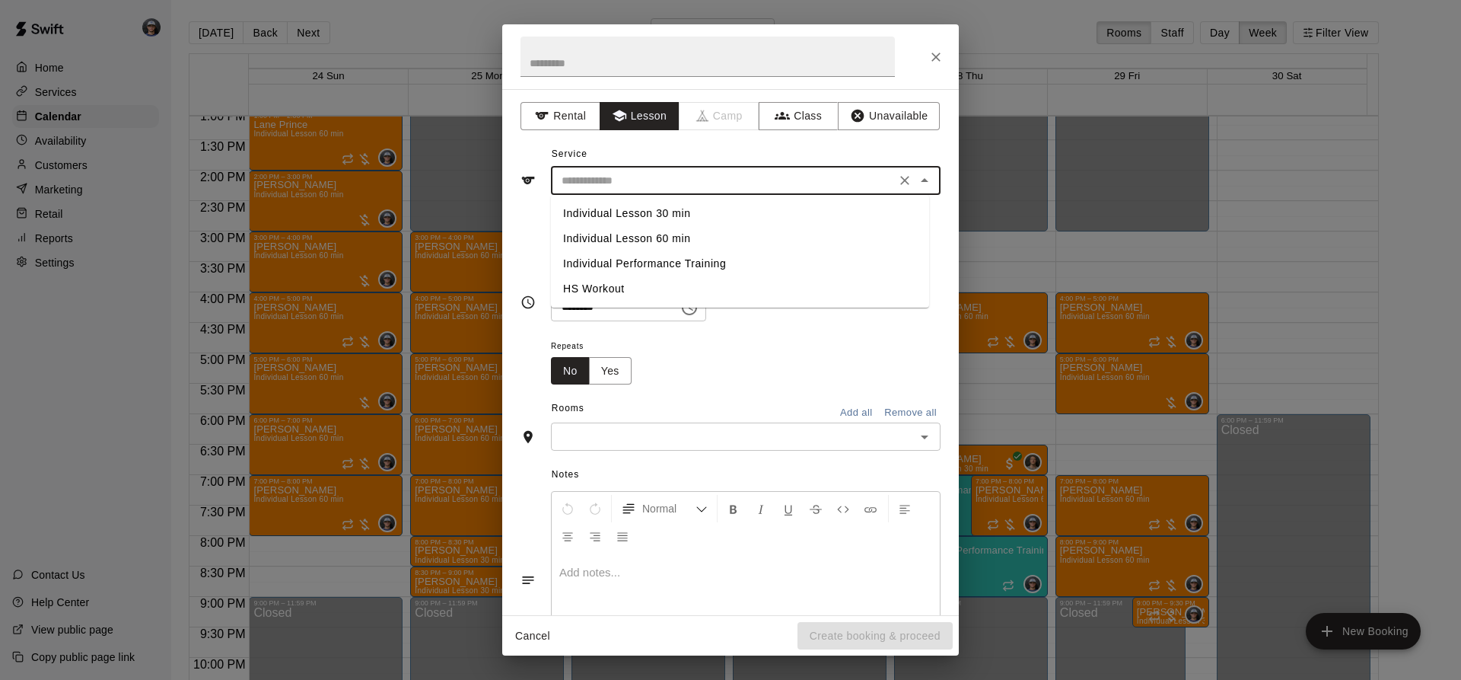
click at [661, 239] on li "Individual Lesson 60 min" at bounding box center [740, 238] width 378 height 25
type input "**********"
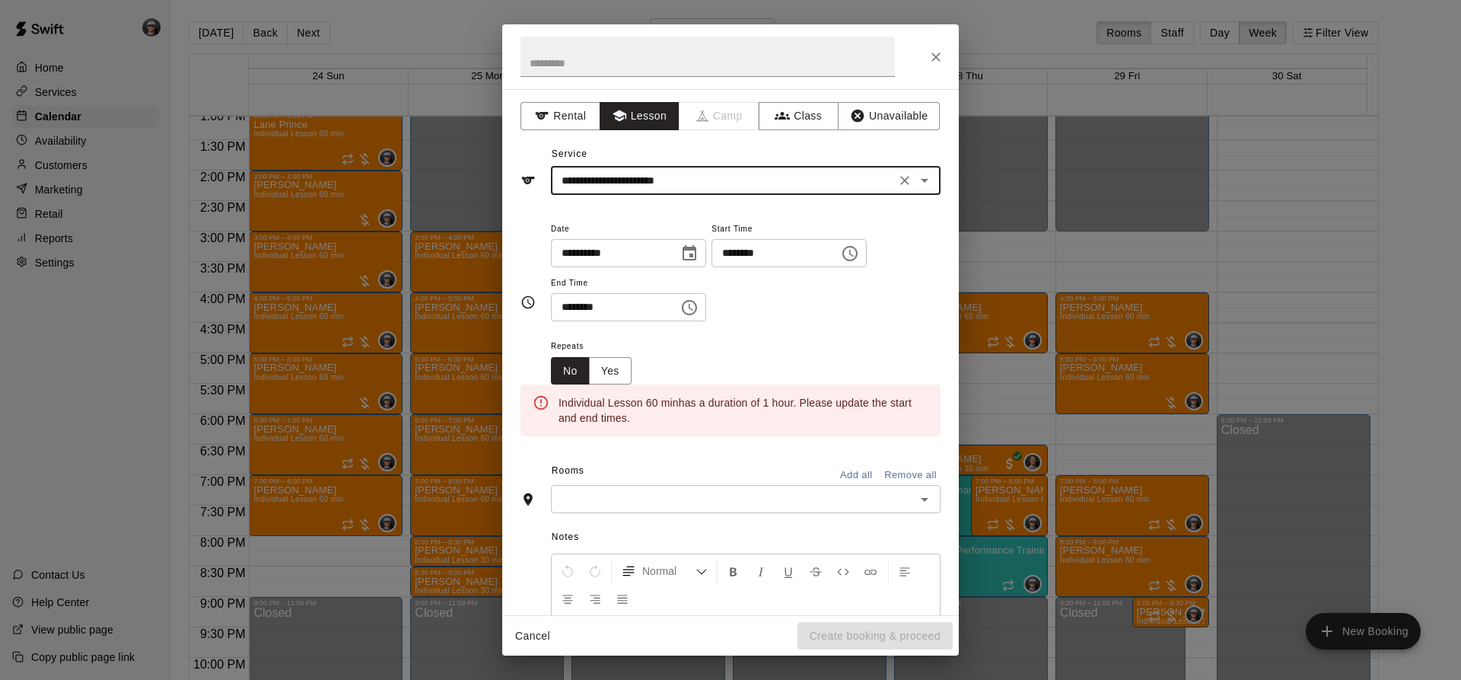
click at [705, 249] on button "Choose date, selected date is Aug 26, 2025" at bounding box center [689, 253] width 30 height 30
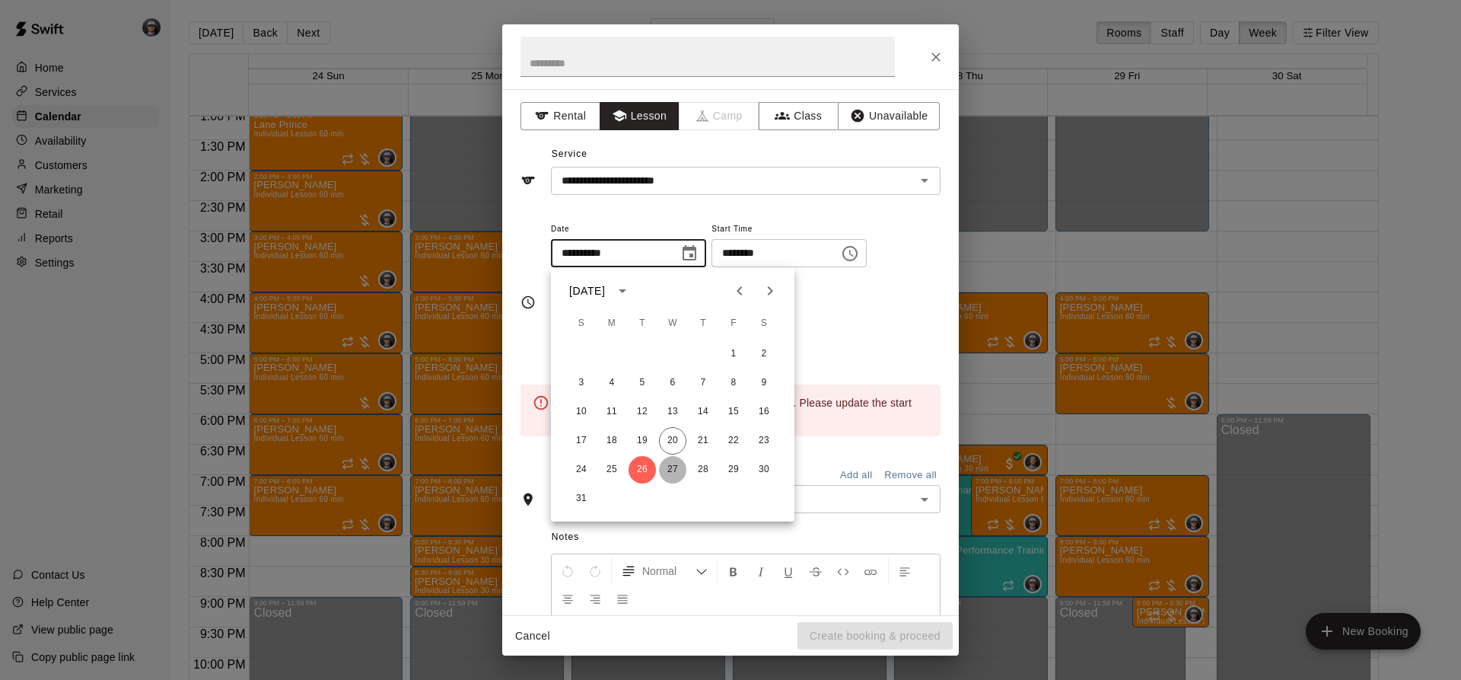
click at [672, 482] on button "27" at bounding box center [672, 469] width 27 height 27
type input "**********"
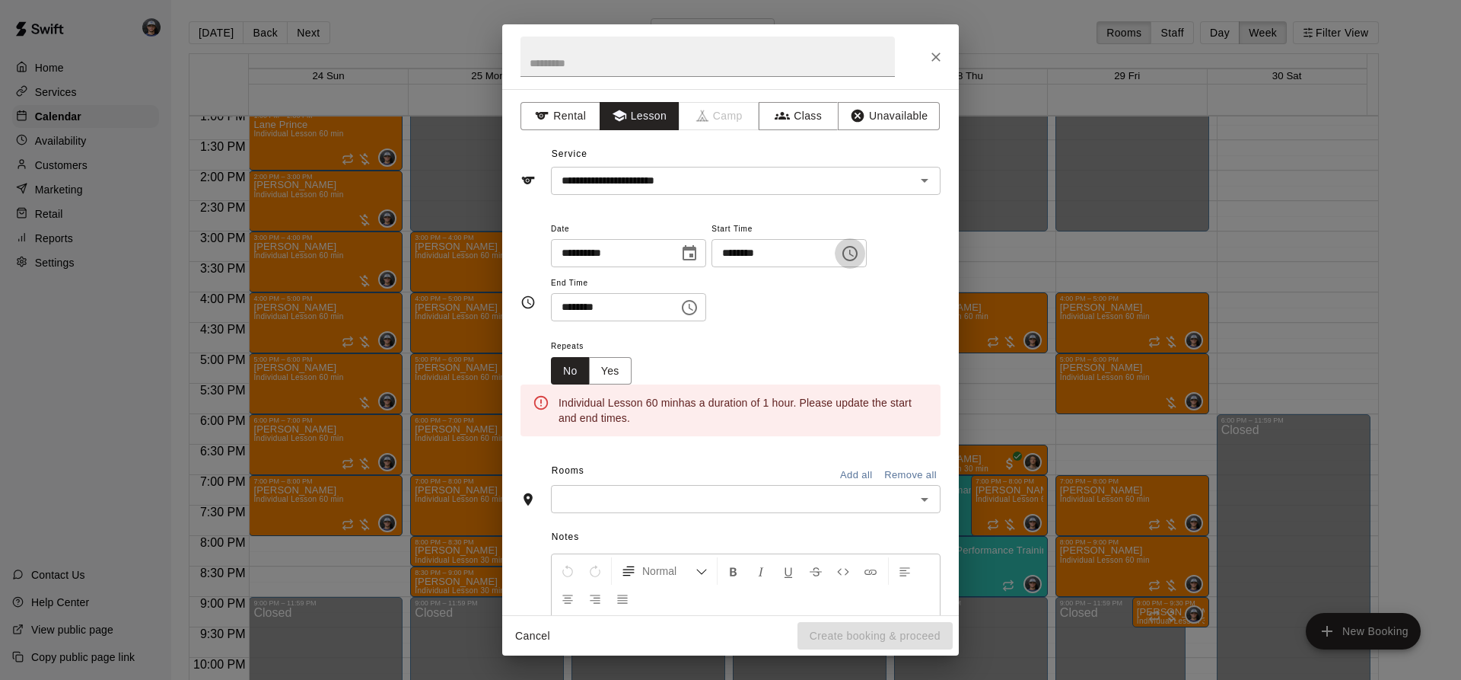
click at [859, 250] on icon "Choose time, selected time is 11:00 AM" at bounding box center [850, 253] width 18 height 18
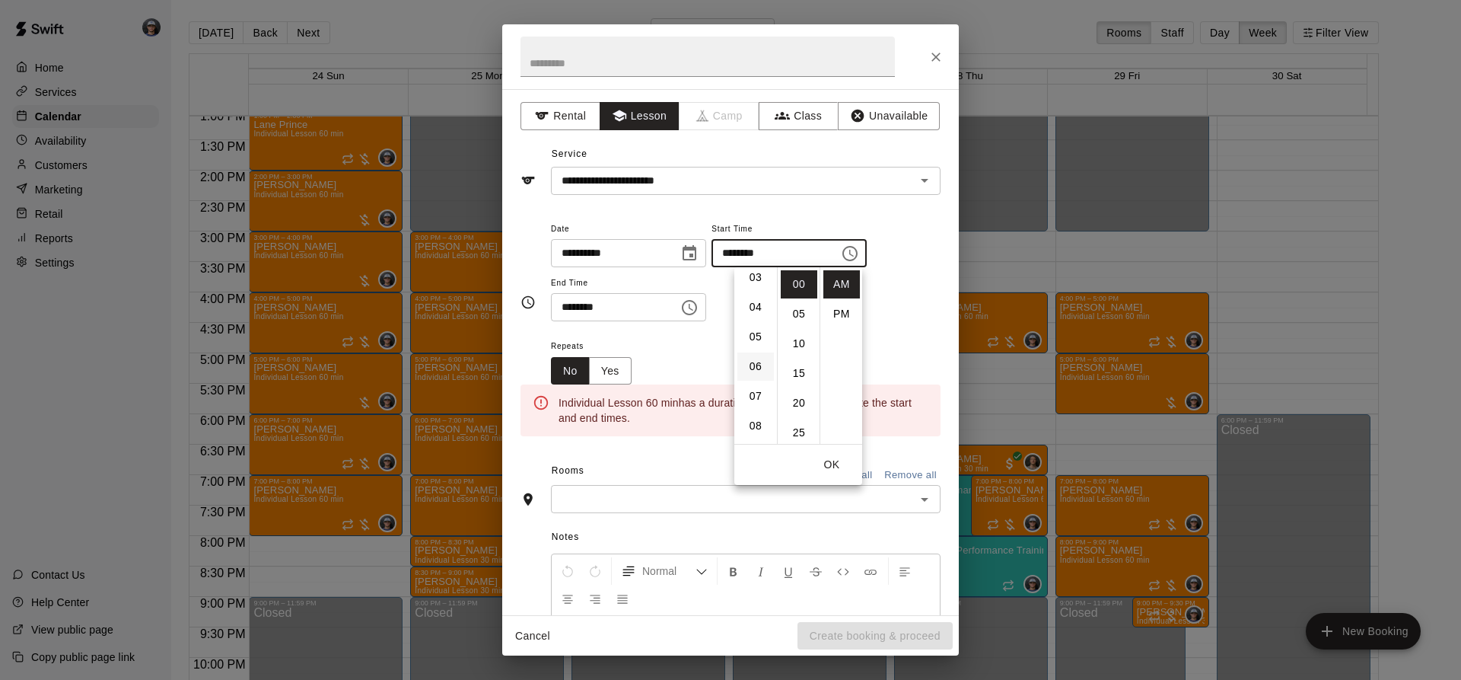
click at [758, 360] on li "06" at bounding box center [755, 366] width 37 height 28
click at [836, 313] on li "PM" at bounding box center [841, 314] width 37 height 28
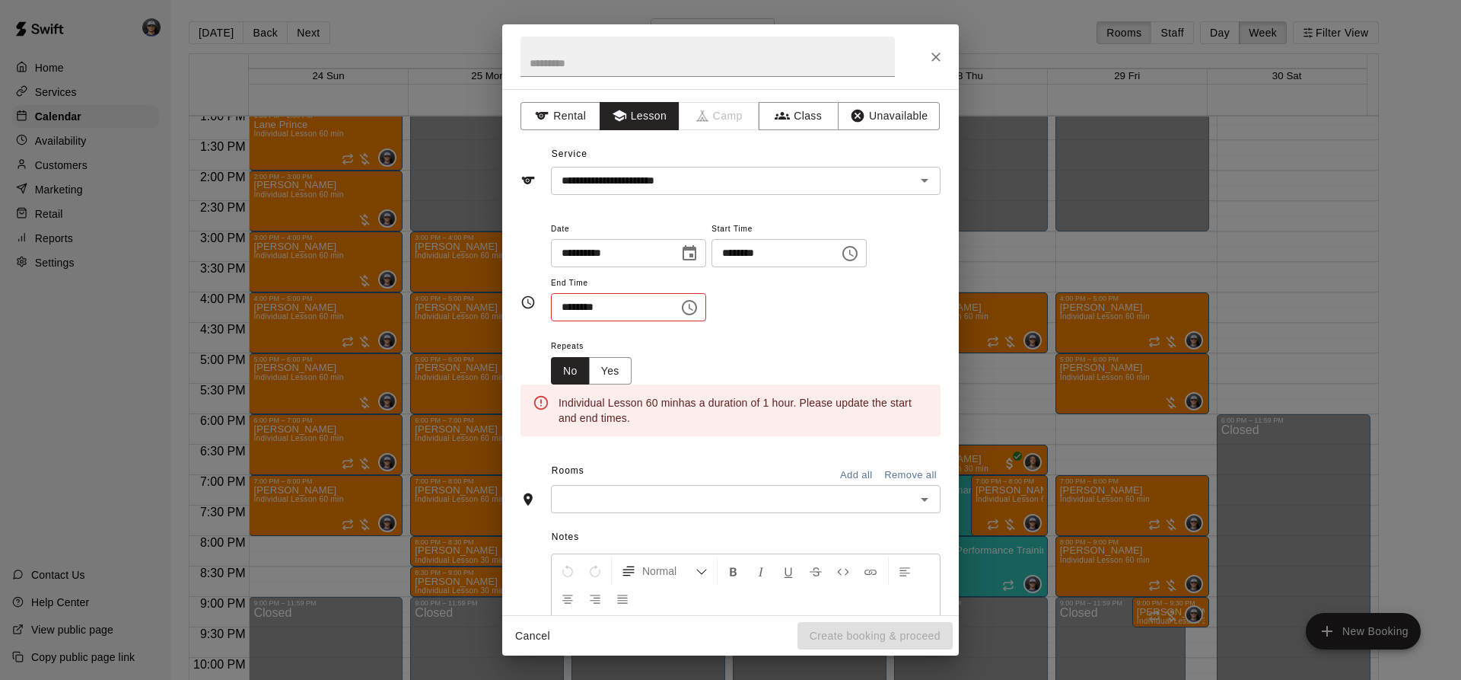
type input "********"
click at [699, 302] on icon "Choose time, selected time is 11:30 AM" at bounding box center [689, 307] width 18 height 18
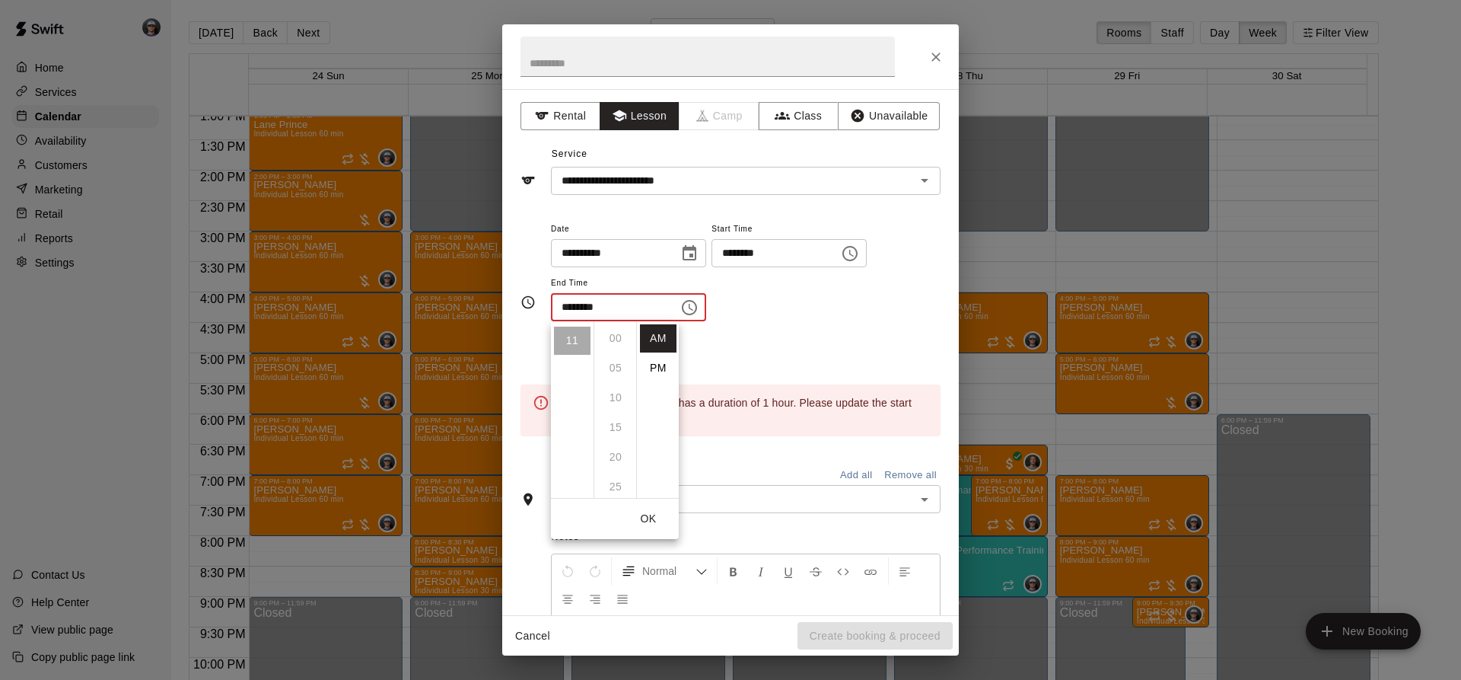
scroll to position [178, 0]
click at [658, 361] on li "PM" at bounding box center [658, 368] width 37 height 28
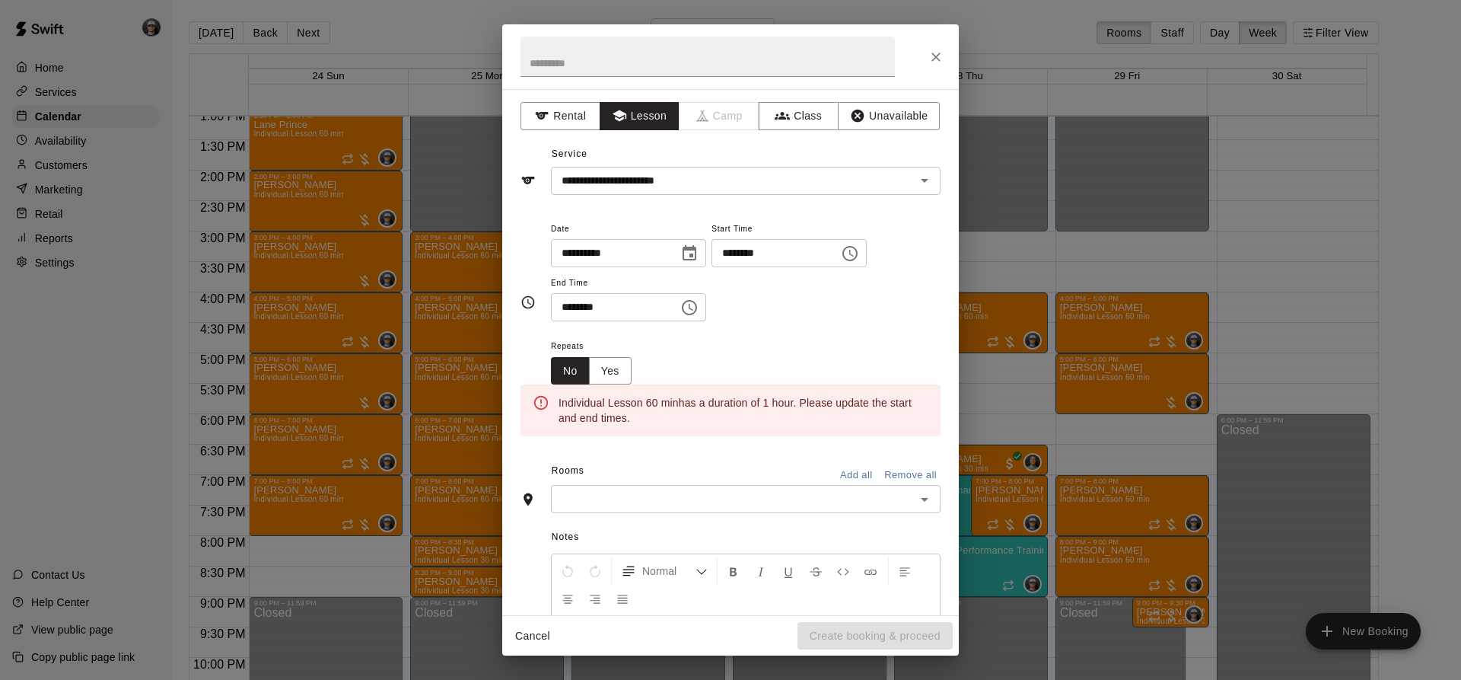
click at [705, 298] on button "Choose time, selected time is 11:30 PM" at bounding box center [689, 307] width 30 height 30
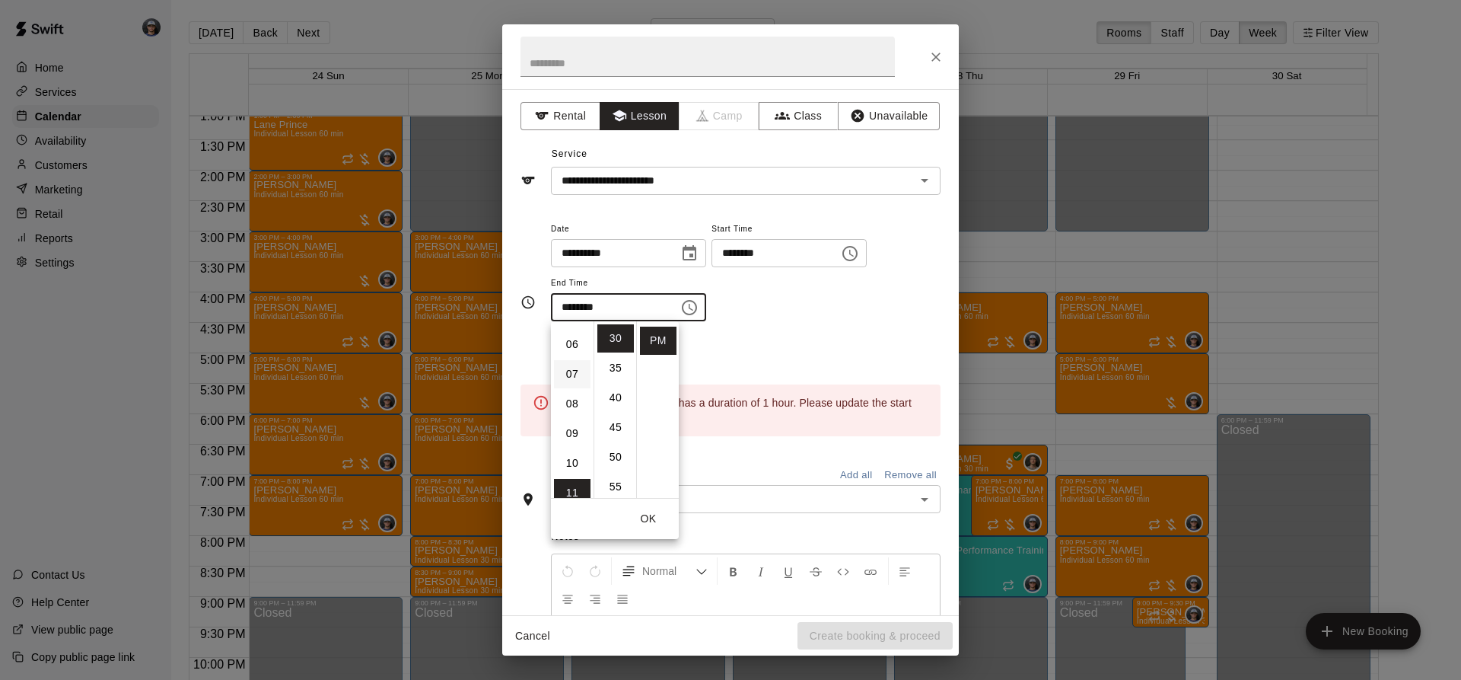
click at [571, 369] on li "07" at bounding box center [572, 374] width 37 height 28
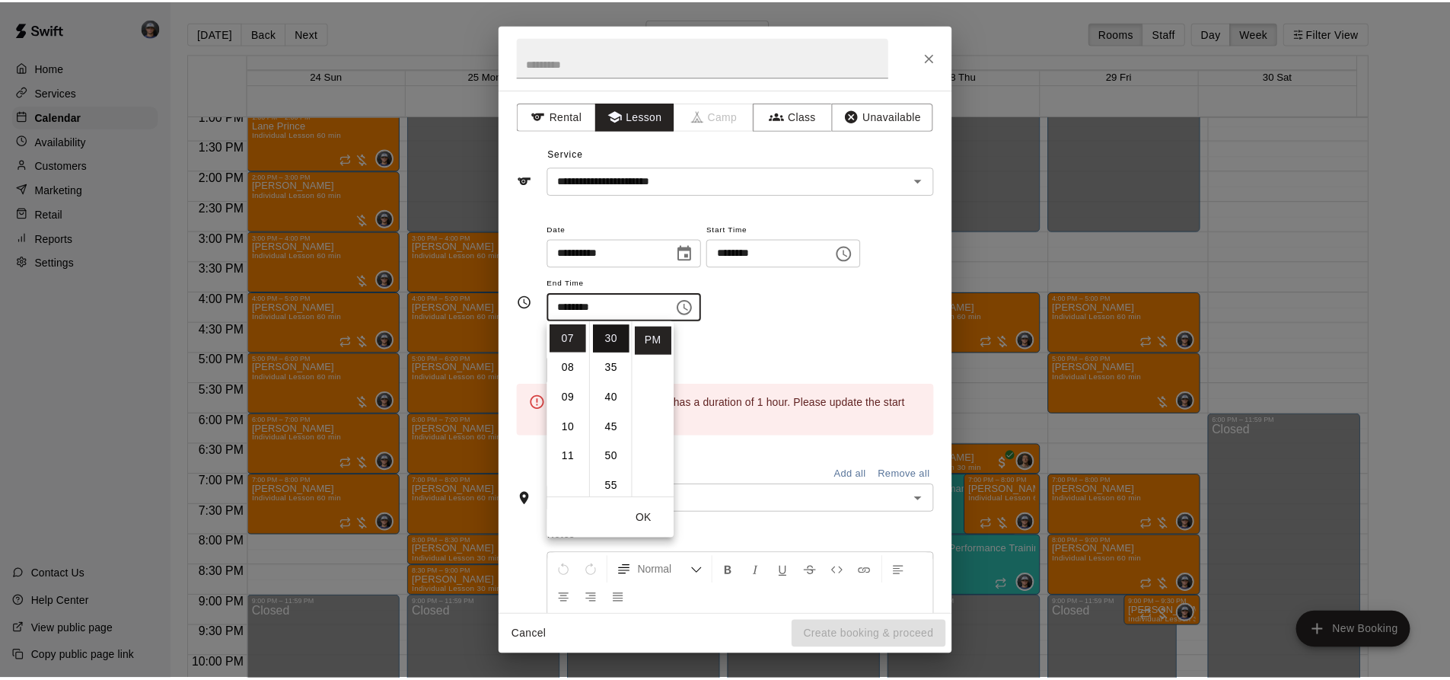
scroll to position [0, 0]
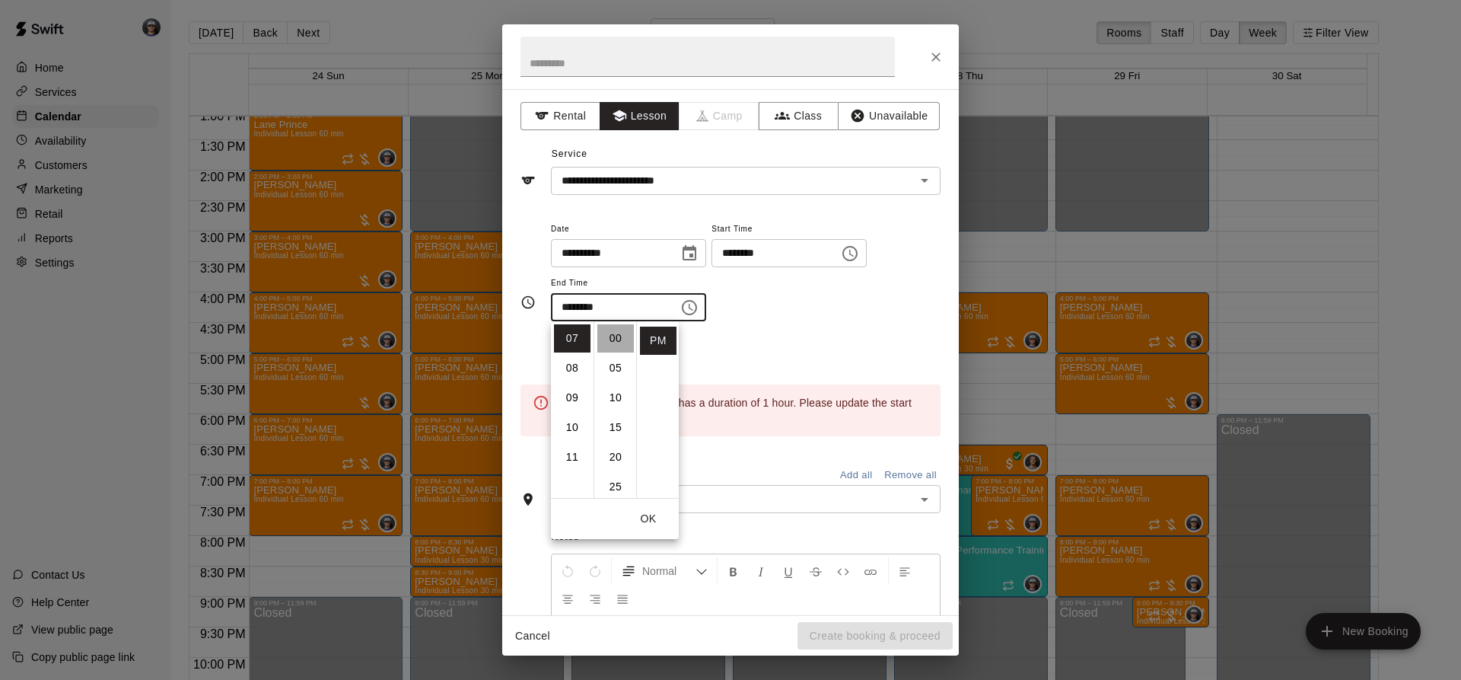
click at [616, 334] on li "00" at bounding box center [615, 338] width 37 height 28
type input "********"
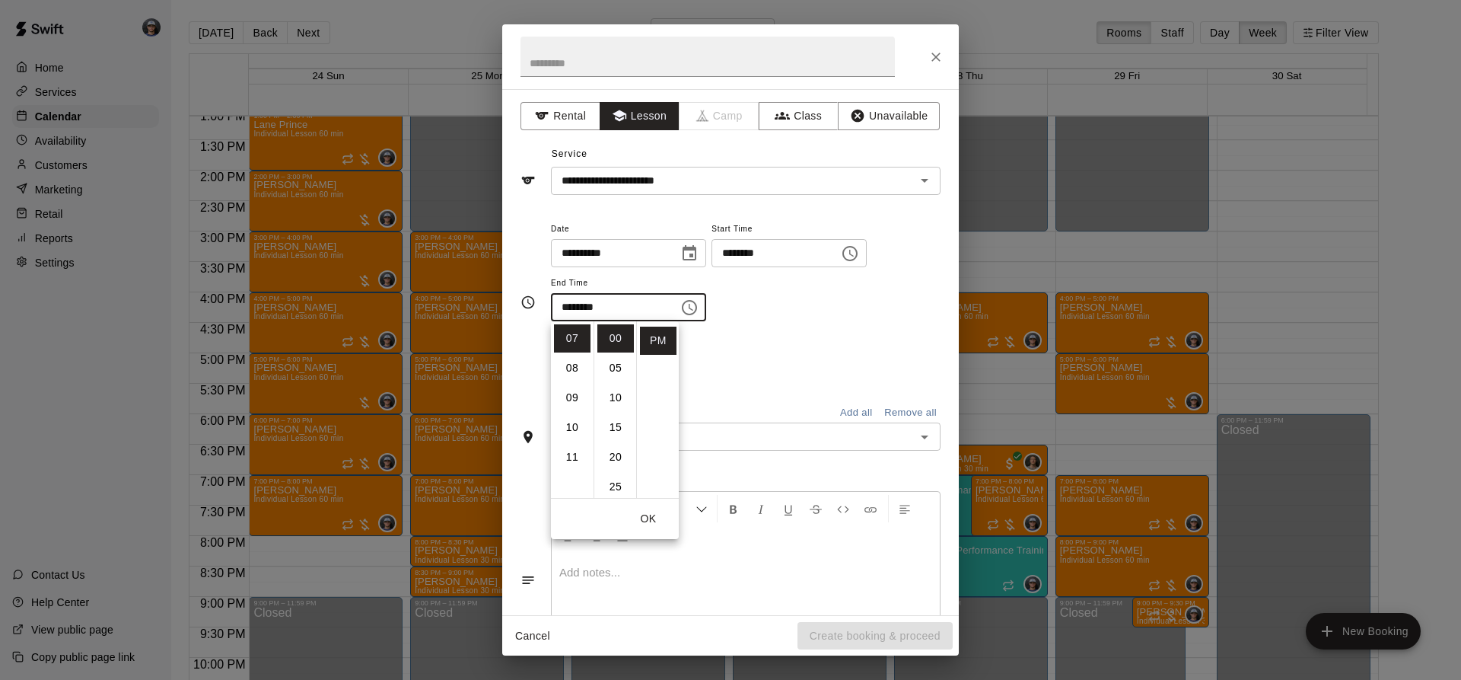
drag, startPoint x: 814, startPoint y: 308, endPoint x: 805, endPoint y: 317, distance: 12.4
click at [812, 310] on div "**********" at bounding box center [746, 270] width 390 height 103
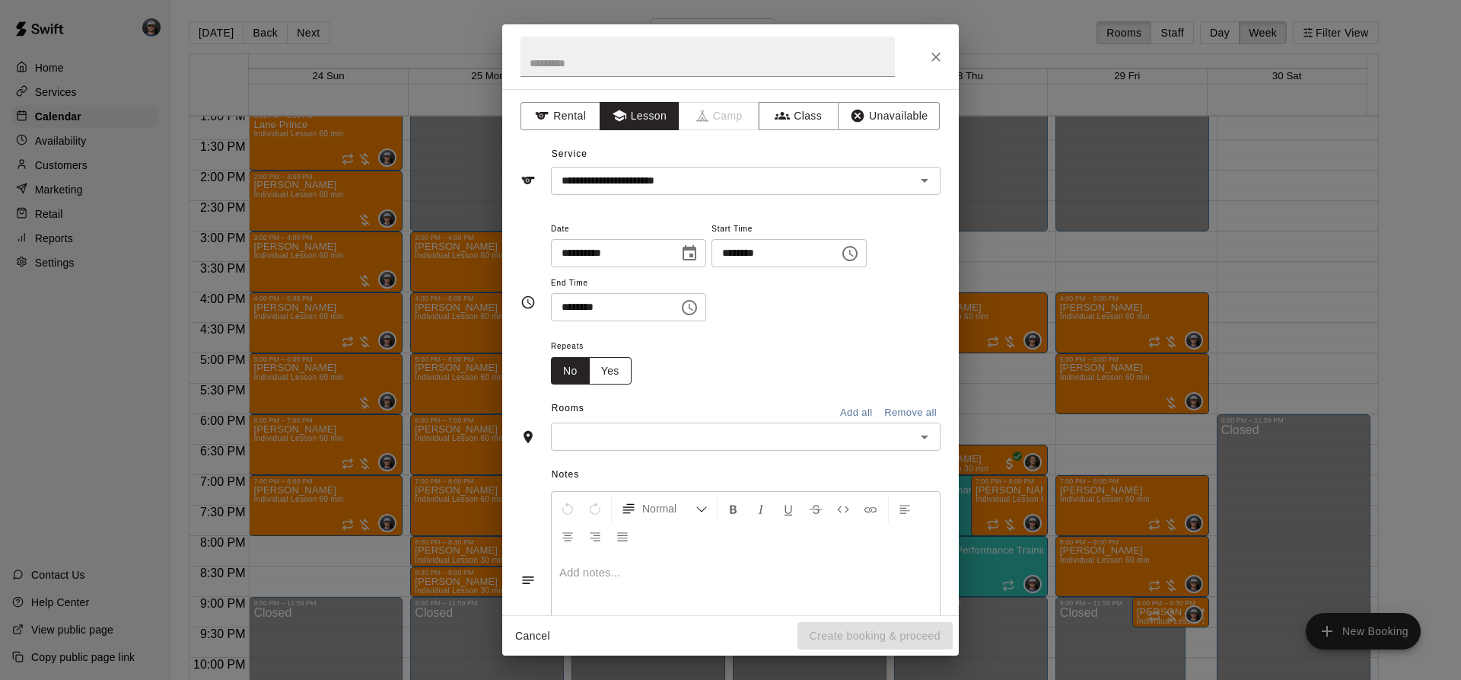
click at [618, 371] on button "Yes" at bounding box center [610, 371] width 43 height 28
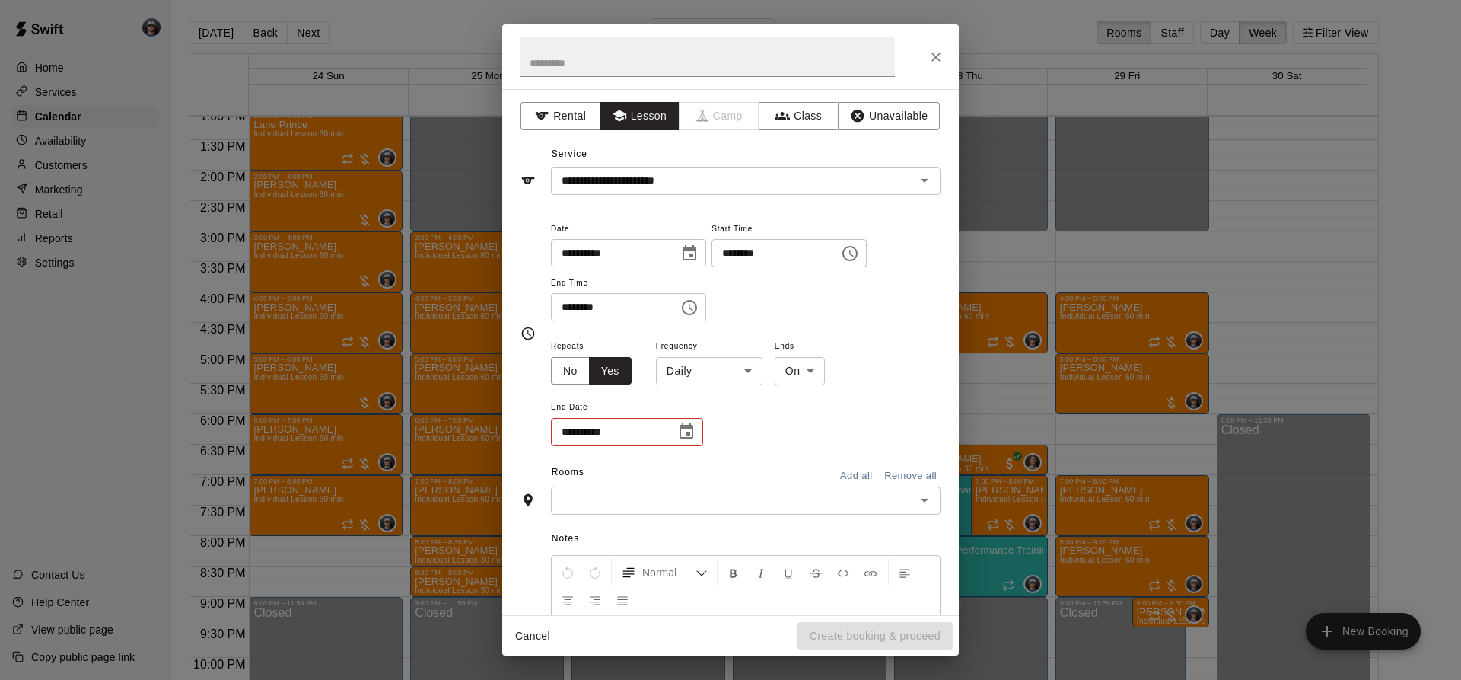
click at [698, 363] on body "Home Services Calendar Availability Customers Marketing Retail Reports Settings…" at bounding box center [730, 352] width 1461 height 704
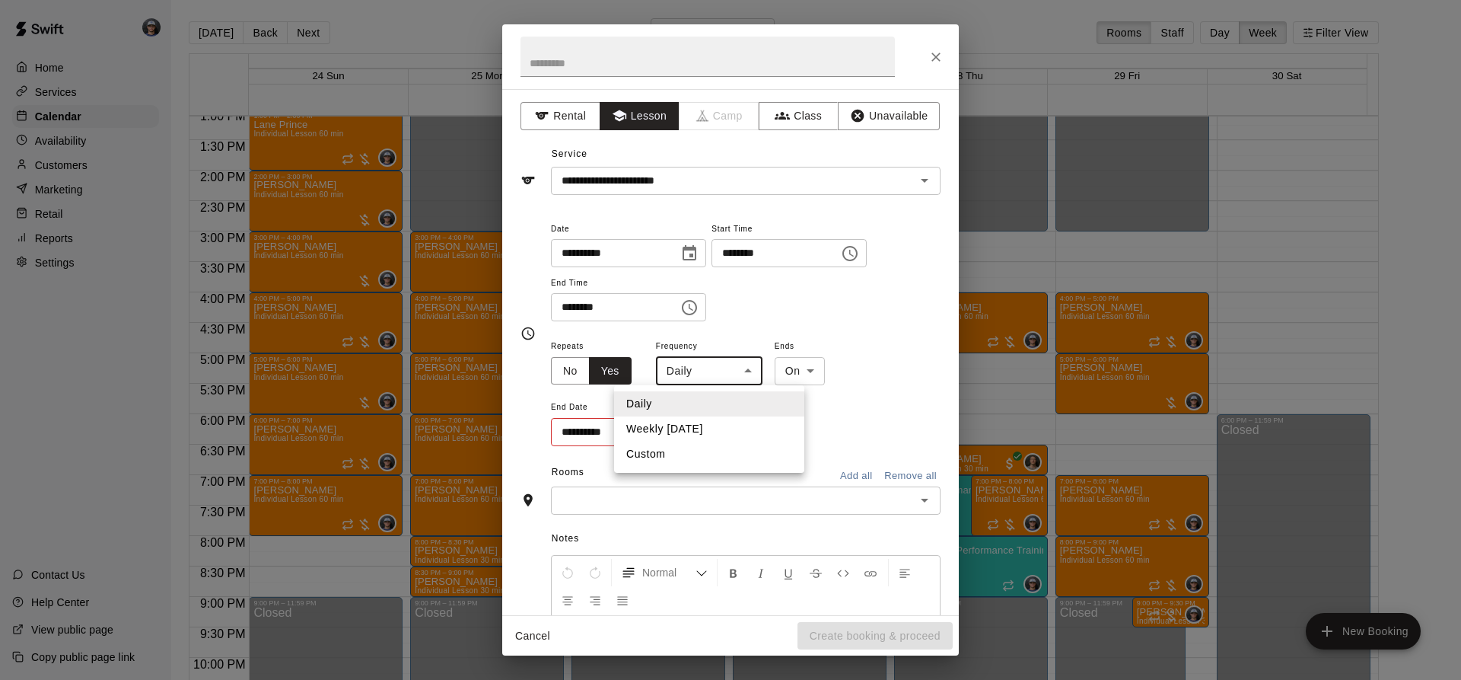
click at [703, 430] on li "Weekly [DATE]" at bounding box center [709, 428] width 190 height 25
type input "******"
click at [839, 371] on body "Home Services Calendar Availability Customers Marketing Retail Reports Settings…" at bounding box center [730, 352] width 1461 height 704
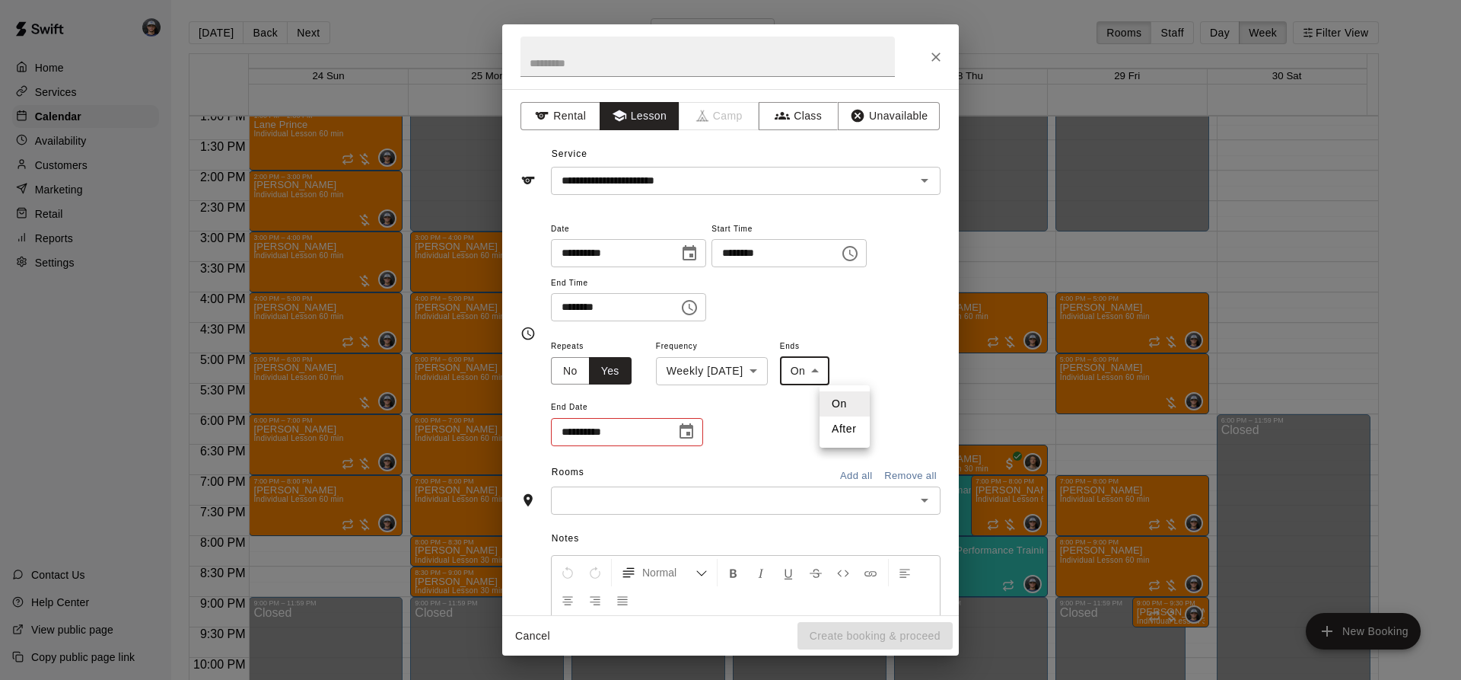
click at [836, 417] on li "After" at bounding box center [845, 428] width 50 height 25
type input "*****"
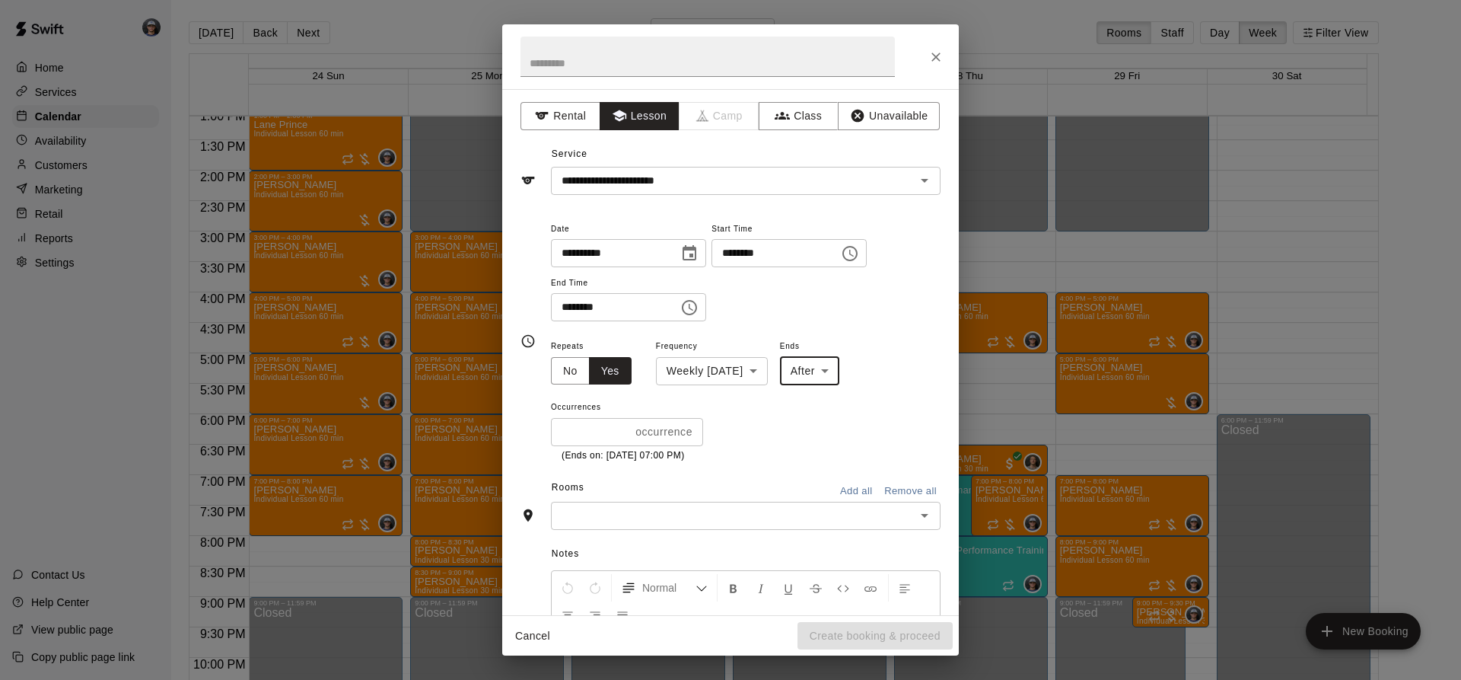
click at [934, 59] on icon "Close" at bounding box center [935, 57] width 9 height 9
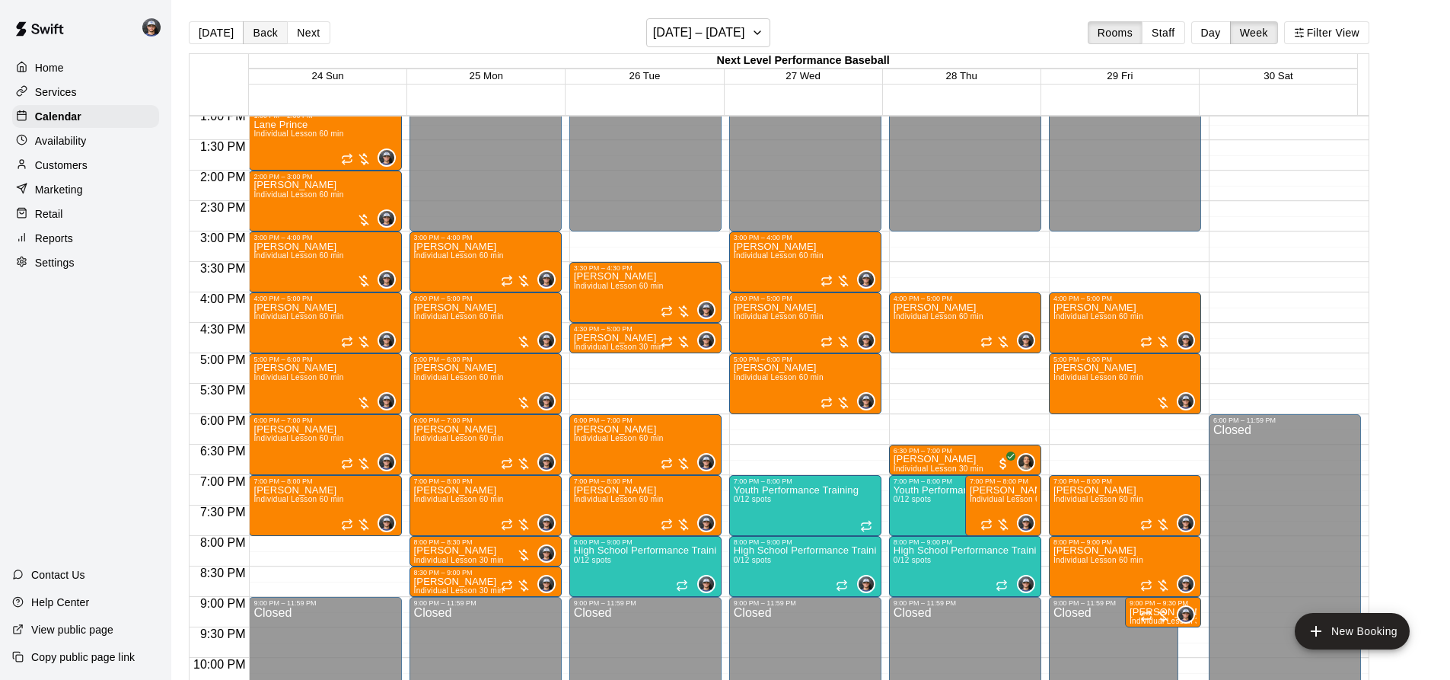
click at [252, 40] on button "Back" at bounding box center [265, 32] width 45 height 23
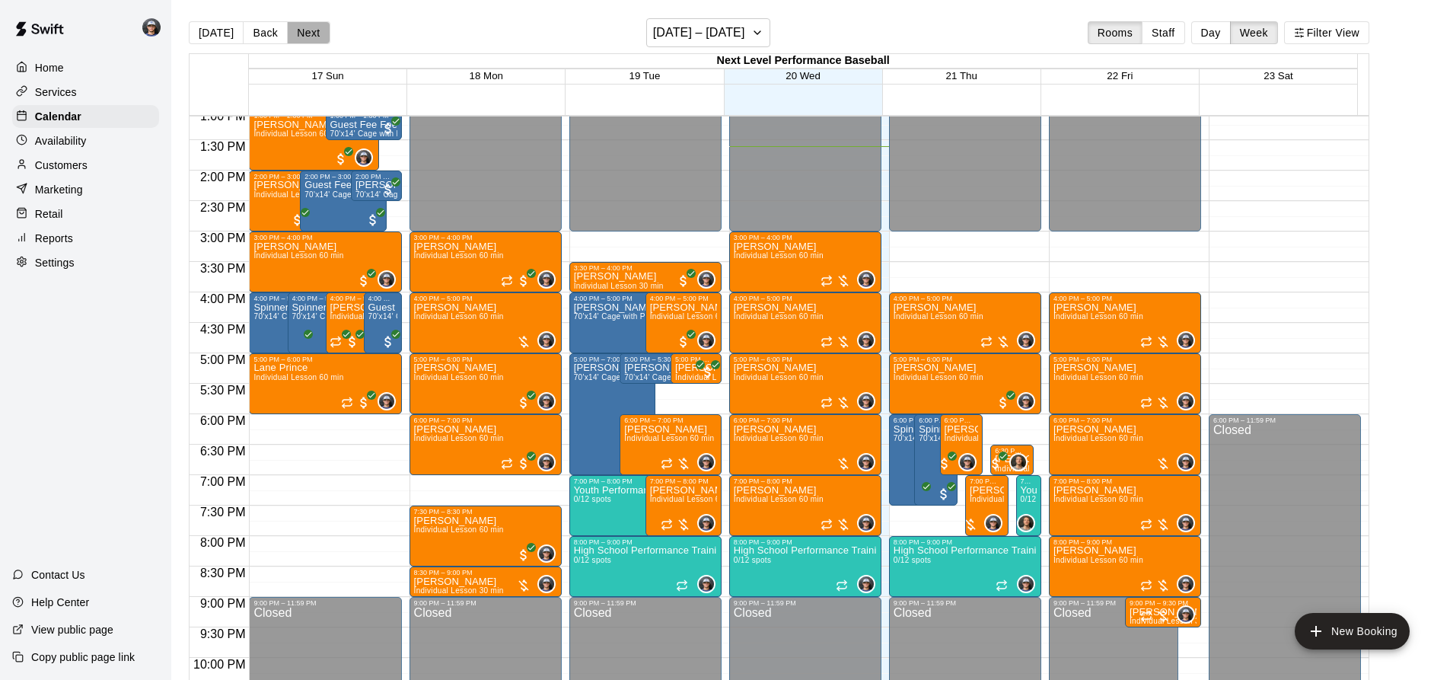
click at [307, 35] on button "Next" at bounding box center [308, 32] width 43 height 23
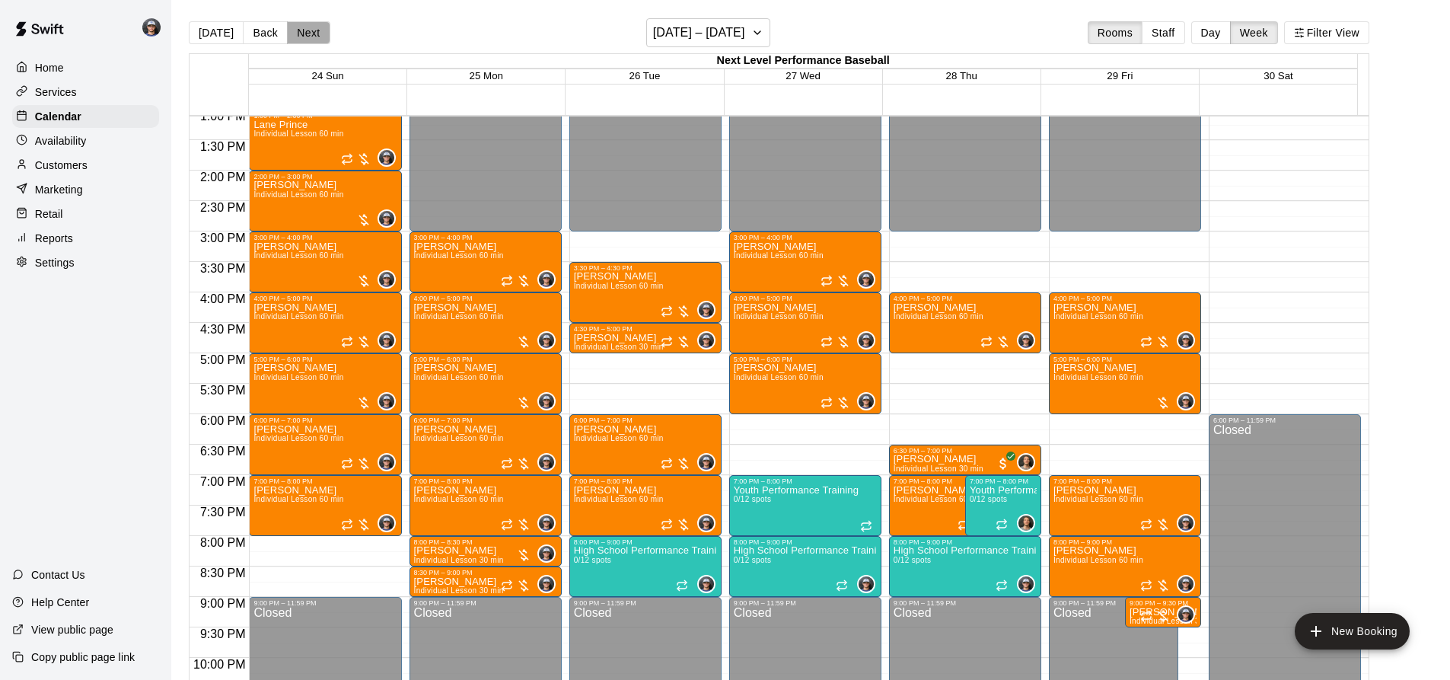
click at [310, 33] on button "Next" at bounding box center [308, 32] width 43 height 23
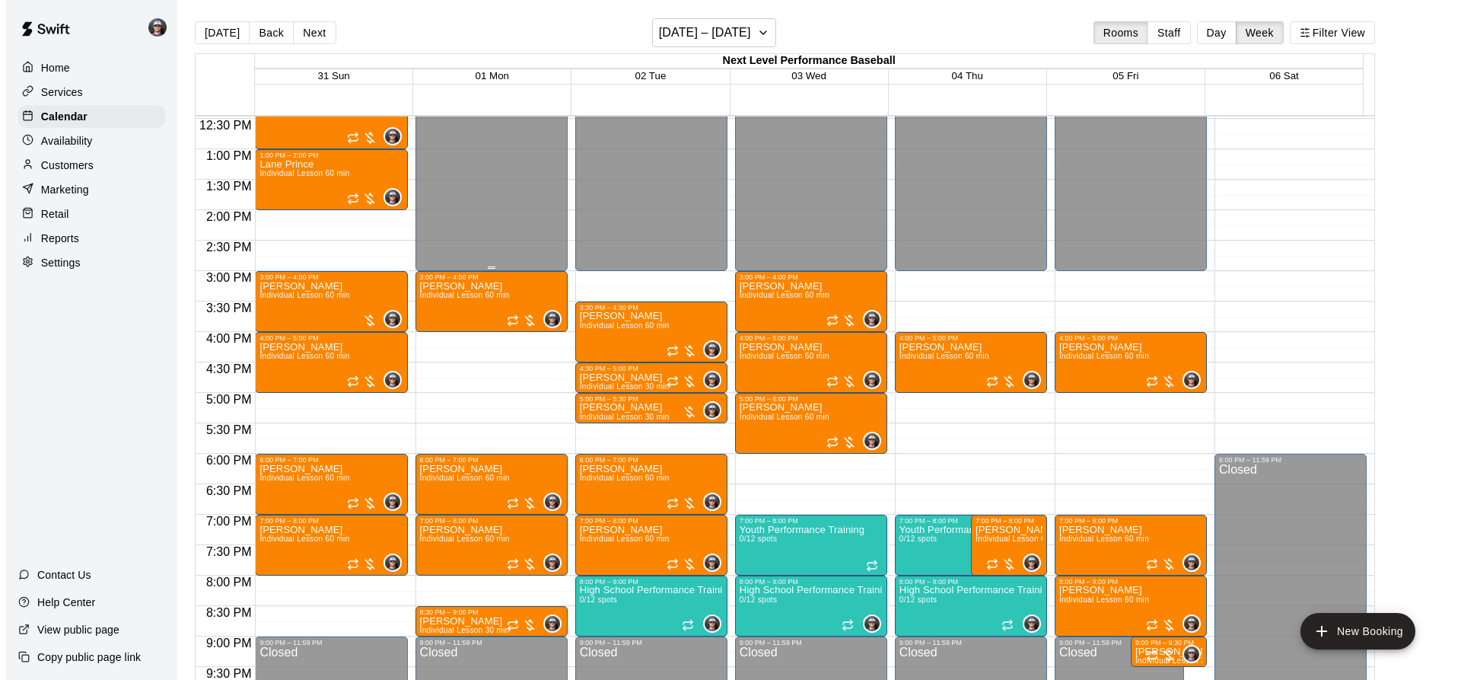
scroll to position [722, 0]
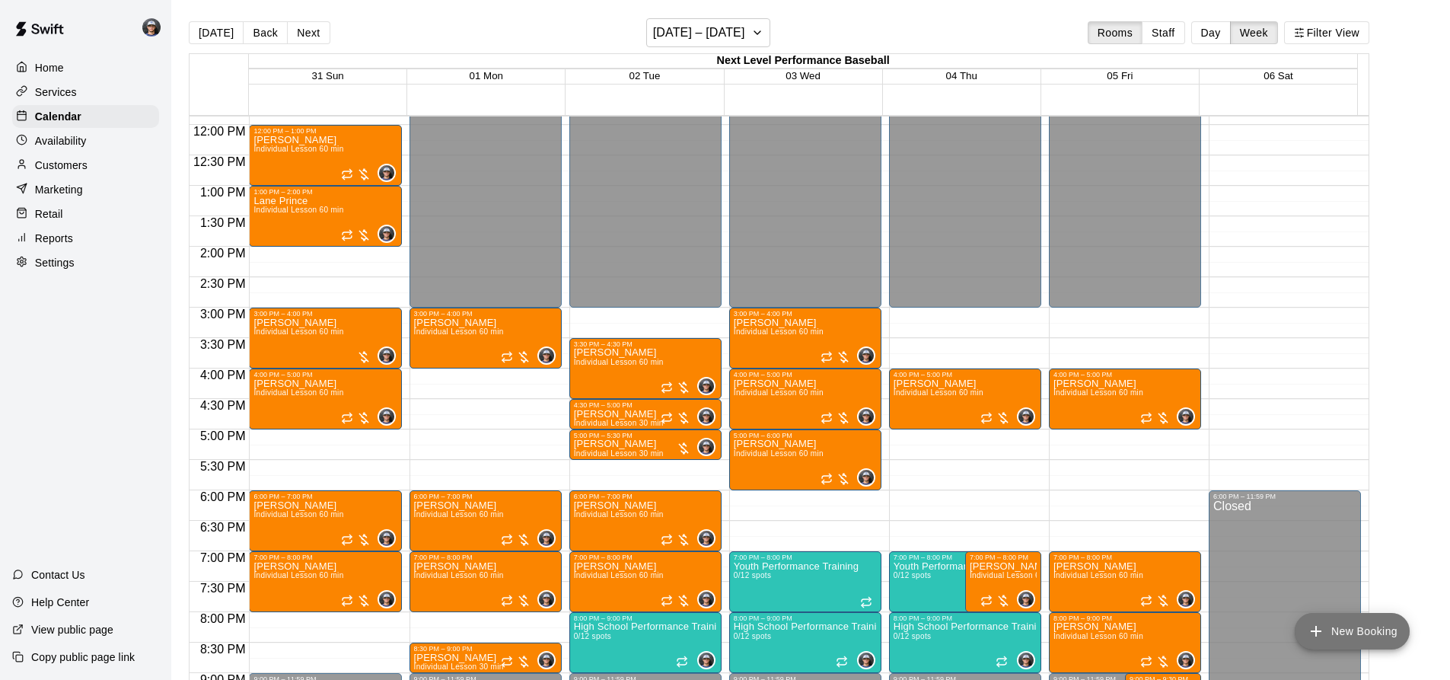
click at [1375, 640] on button "New Booking" at bounding box center [1351, 631] width 115 height 37
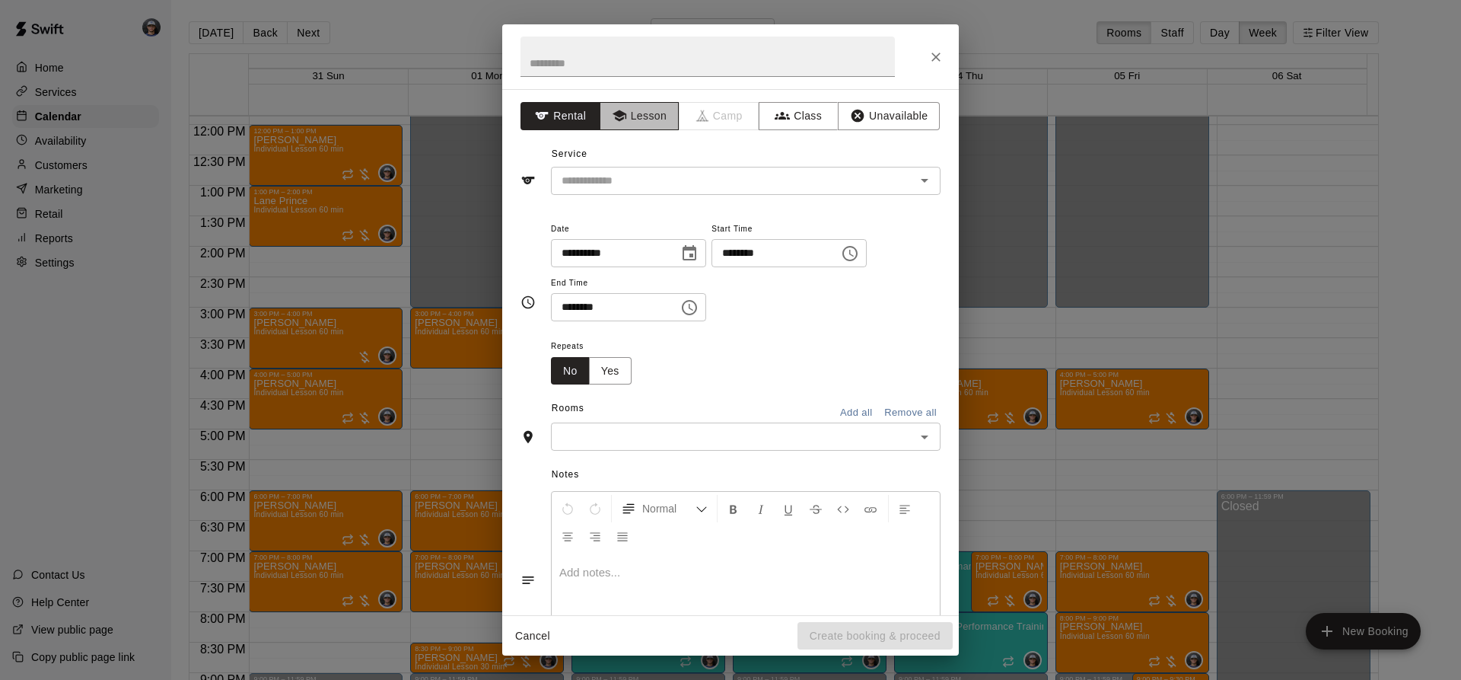
click at [629, 113] on button "Lesson" at bounding box center [640, 116] width 80 height 28
click at [642, 172] on input "text" at bounding box center [723, 180] width 336 height 19
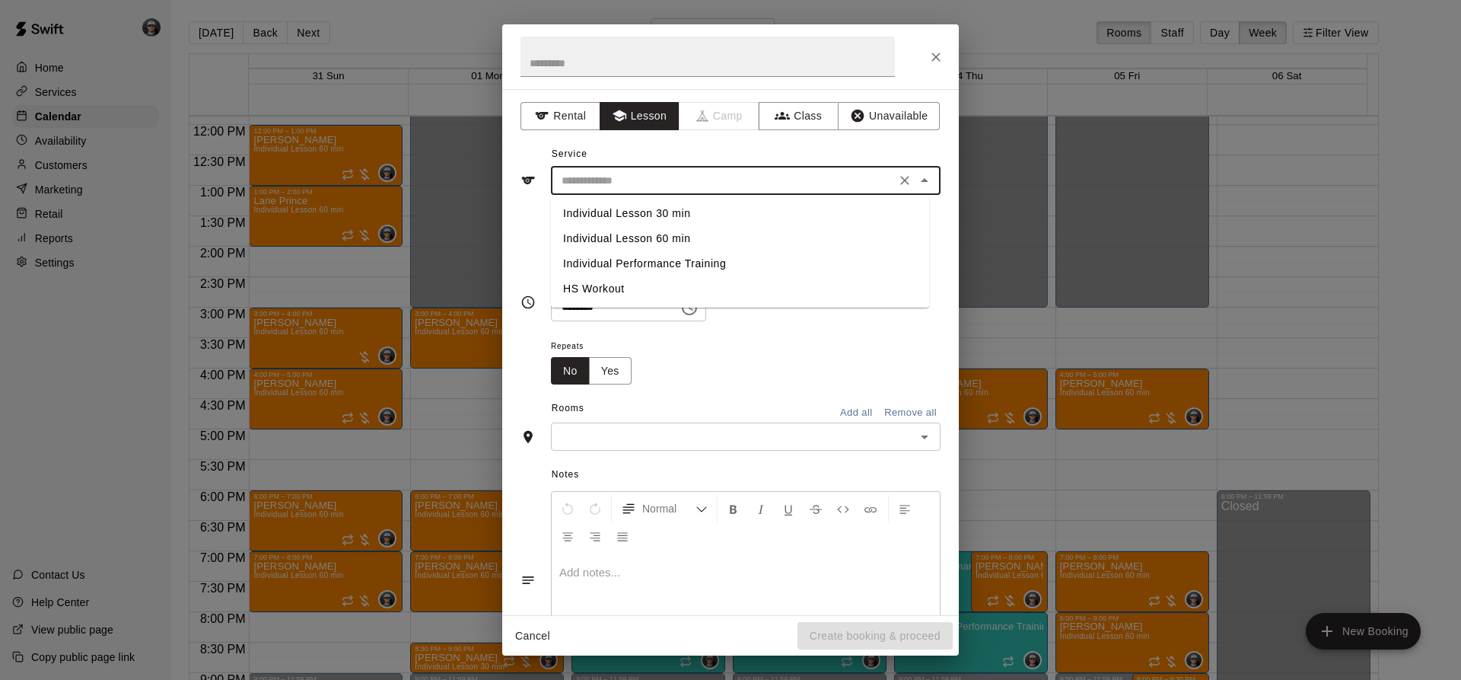
click at [673, 237] on li "Individual Lesson 60 min" at bounding box center [740, 238] width 378 height 25
type input "**********"
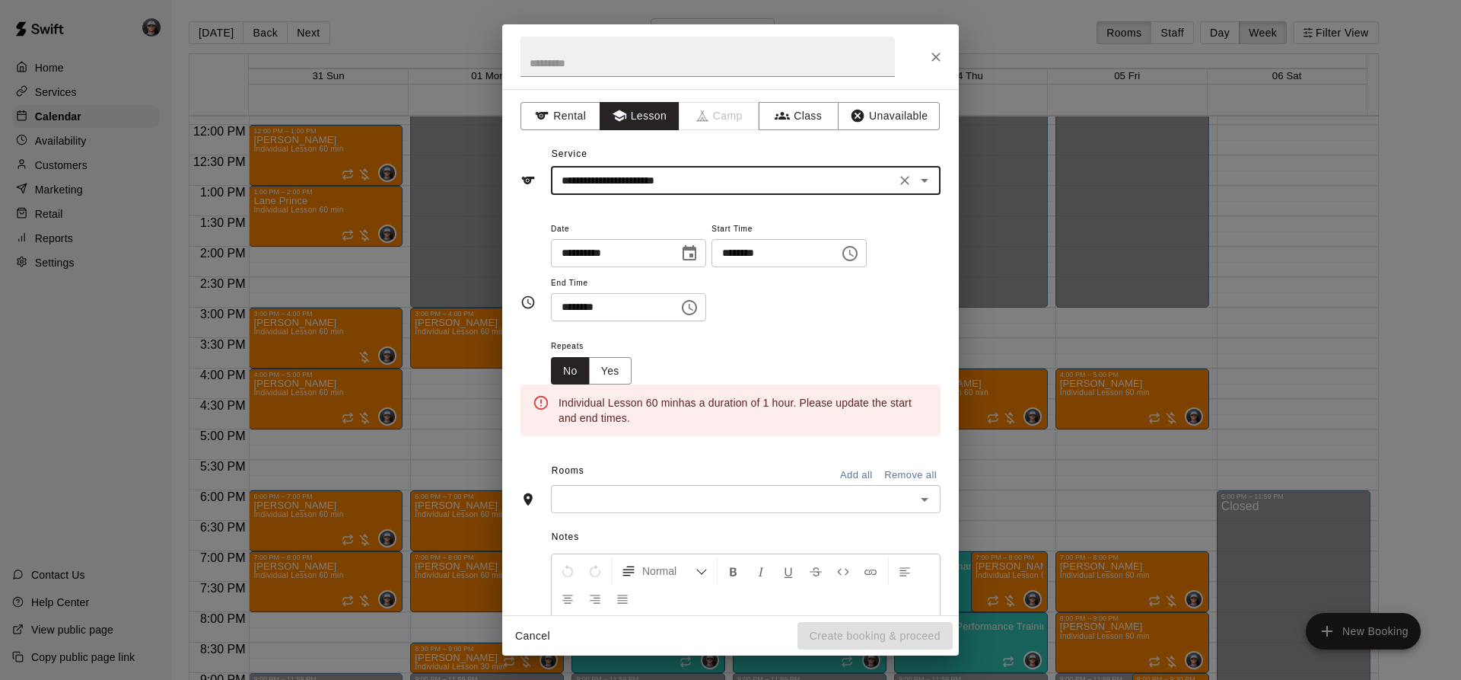
click at [702, 250] on button "Choose date, selected date is Sep 2, 2025" at bounding box center [689, 253] width 30 height 30
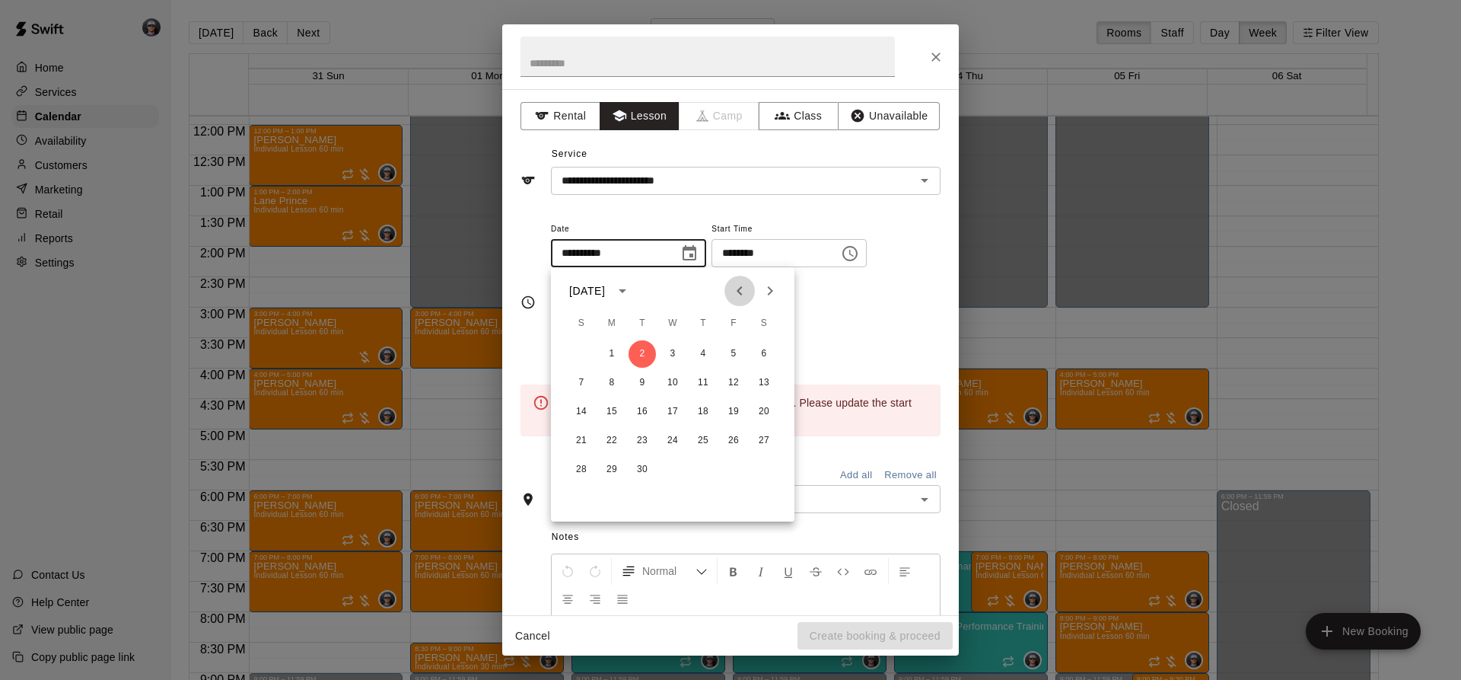
click at [736, 294] on icon "Previous month" at bounding box center [739, 291] width 18 height 18
click at [581, 498] on button "31" at bounding box center [581, 498] width 27 height 27
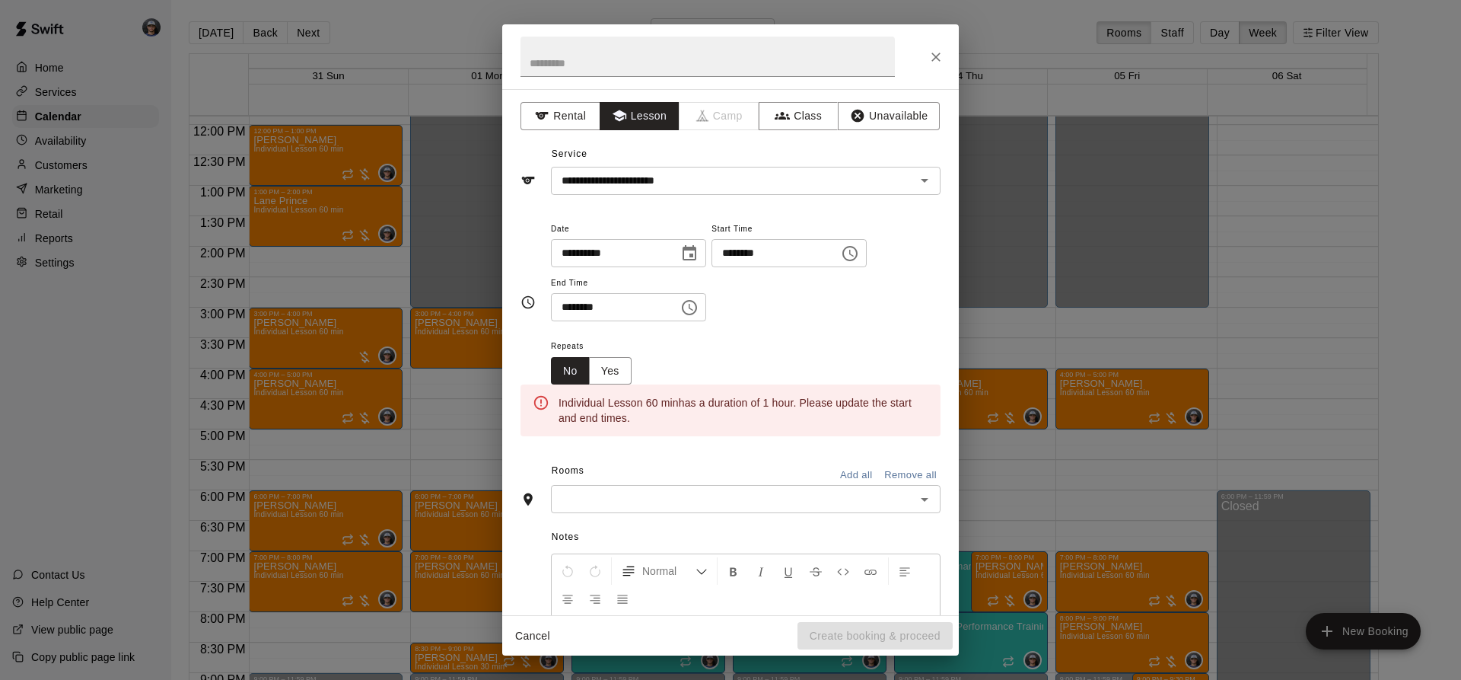
type input "**********"
click at [865, 258] on button "Choose time, selected time is 11:00 AM" at bounding box center [850, 253] width 30 height 30
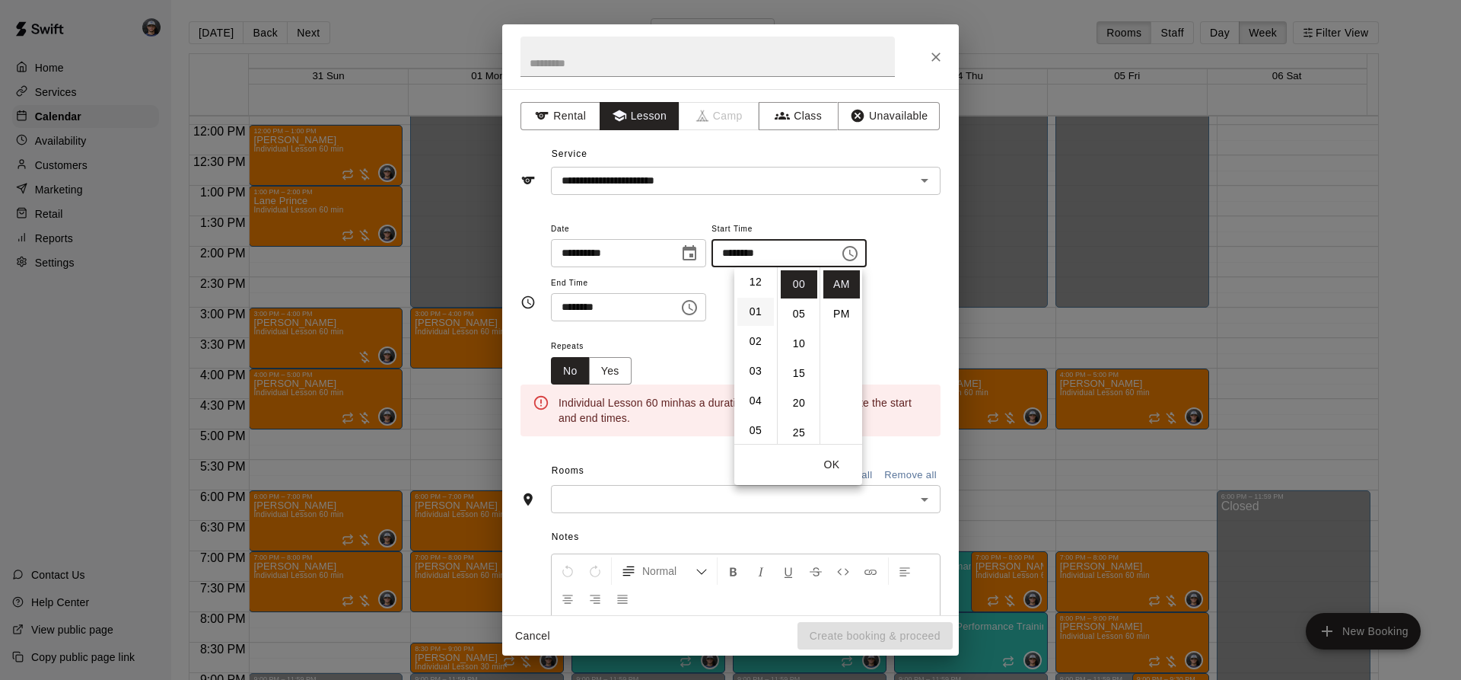
scroll to position [0, 0]
click at [753, 341] on li "02" at bounding box center [755, 343] width 37 height 28
click at [844, 311] on li "PM" at bounding box center [841, 314] width 37 height 28
type input "********"
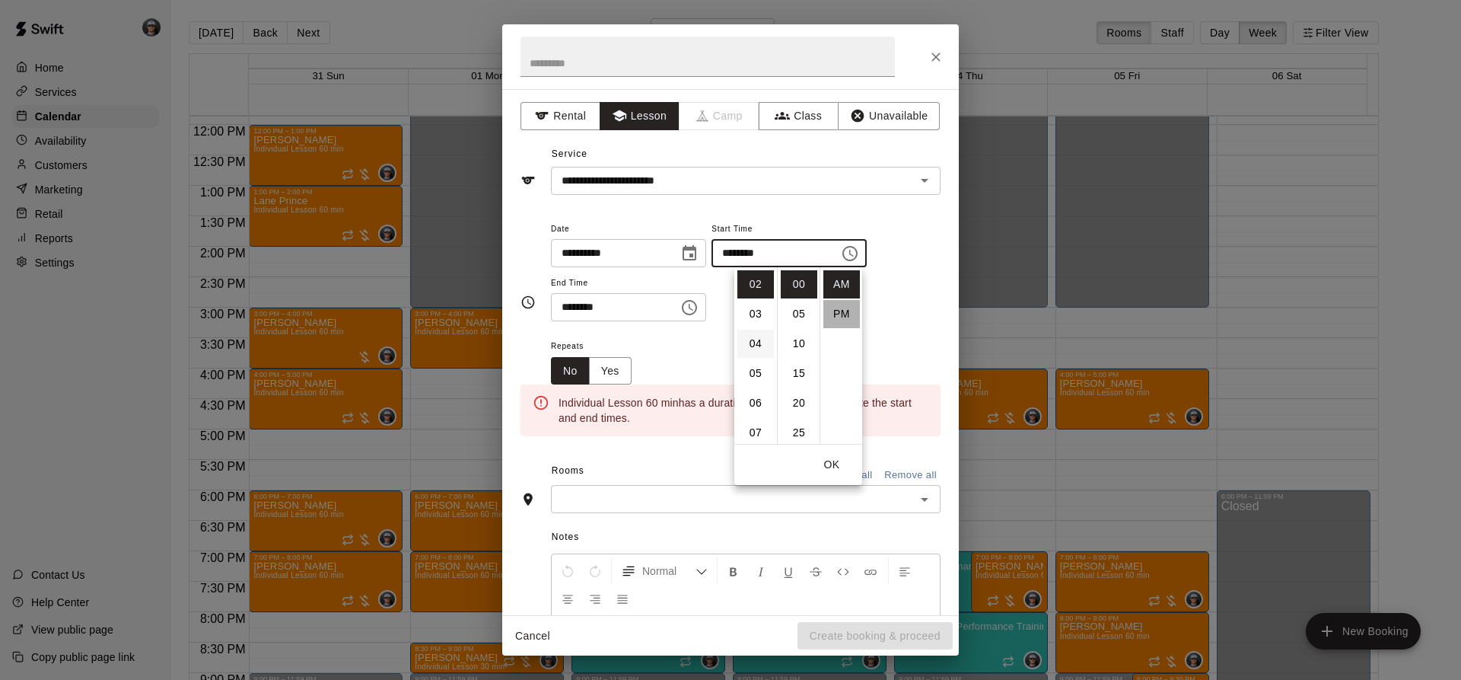
scroll to position [27, 0]
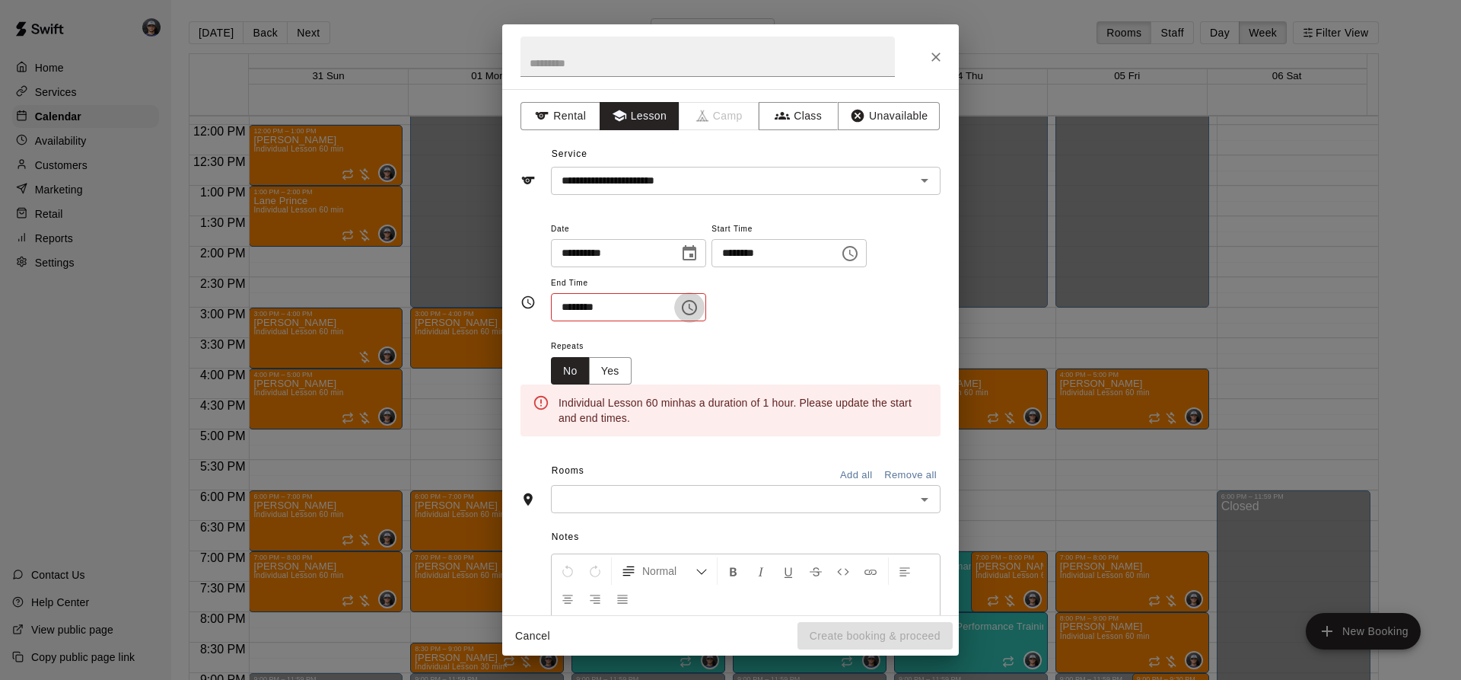
click at [705, 320] on button "Choose time, selected time is 11:30 AM" at bounding box center [689, 307] width 30 height 30
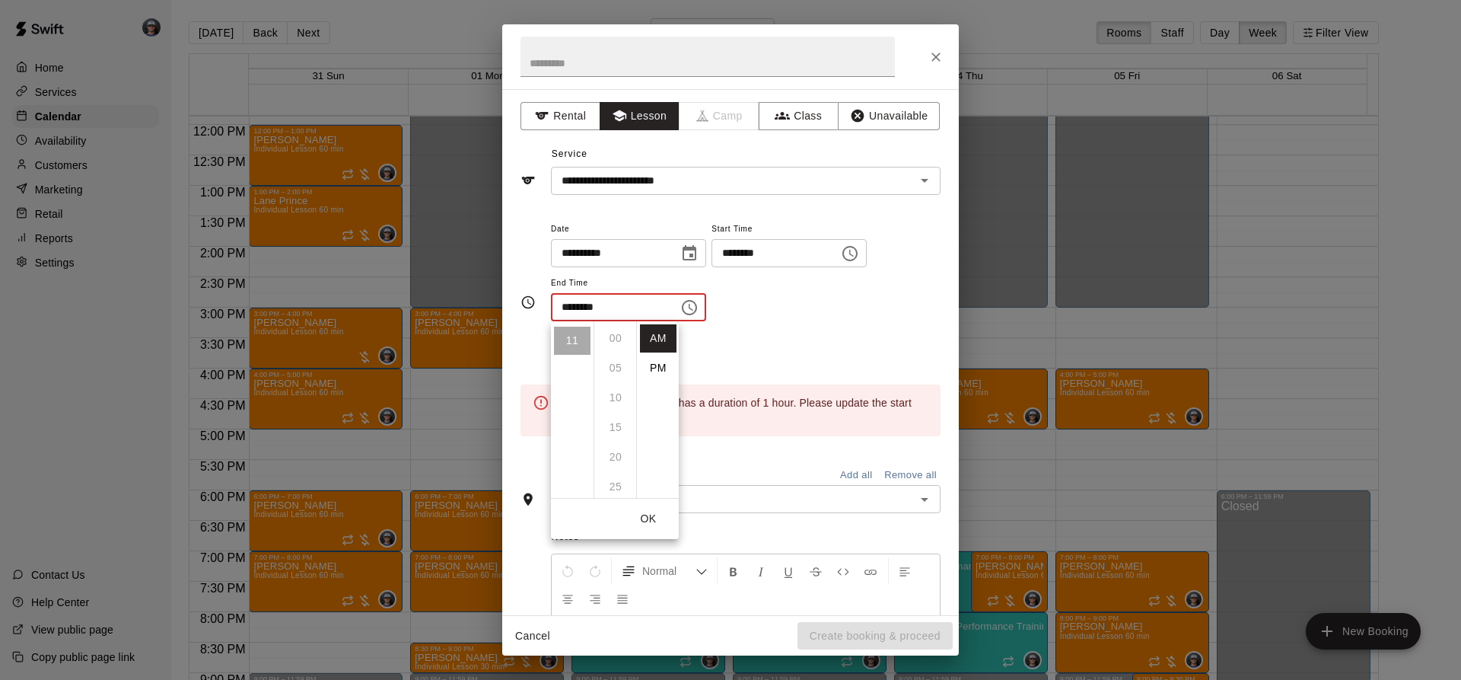
scroll to position [178, 0]
click at [648, 365] on li "PM" at bounding box center [658, 368] width 37 height 28
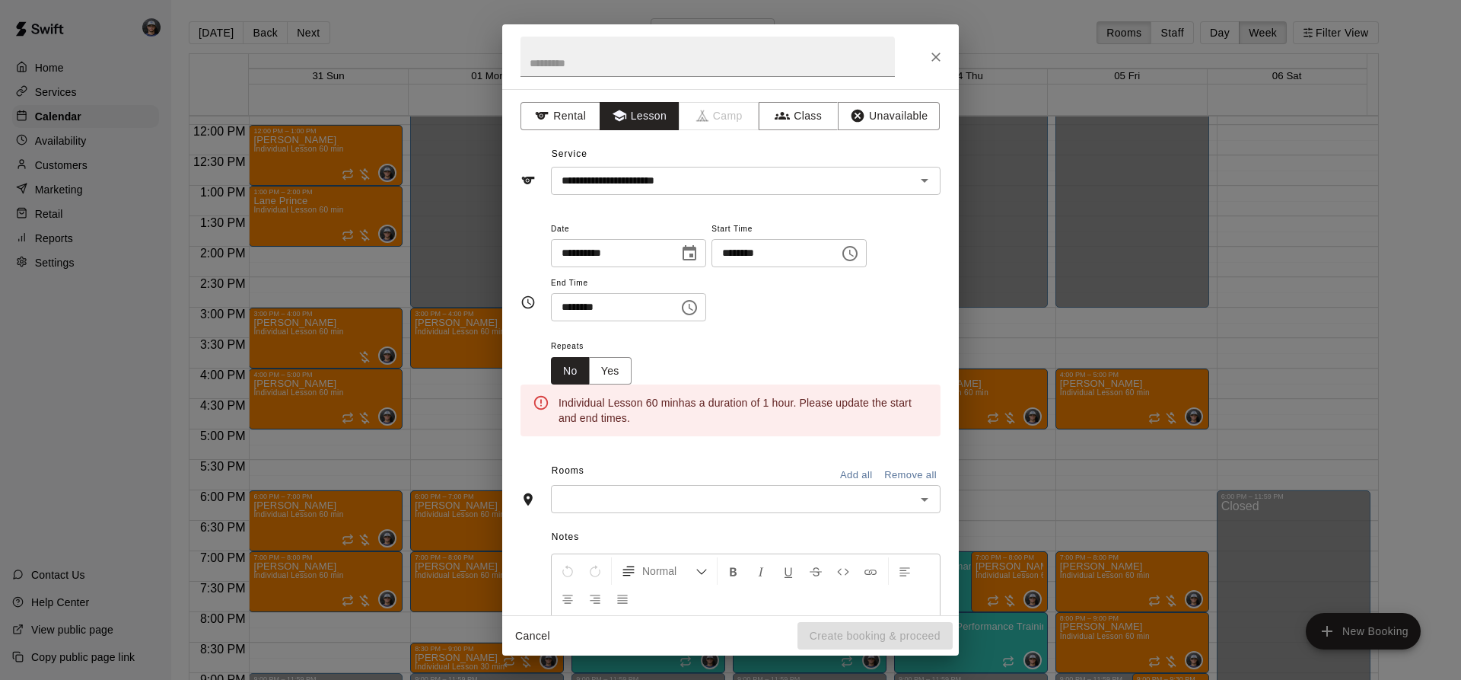
drag, startPoint x: 693, startPoint y: 322, endPoint x: 702, endPoint y: 308, distance: 16.1
click at [695, 320] on div "**********" at bounding box center [746, 278] width 390 height 118
click at [702, 307] on button "Choose time, selected time is 11:30 PM" at bounding box center [689, 307] width 30 height 30
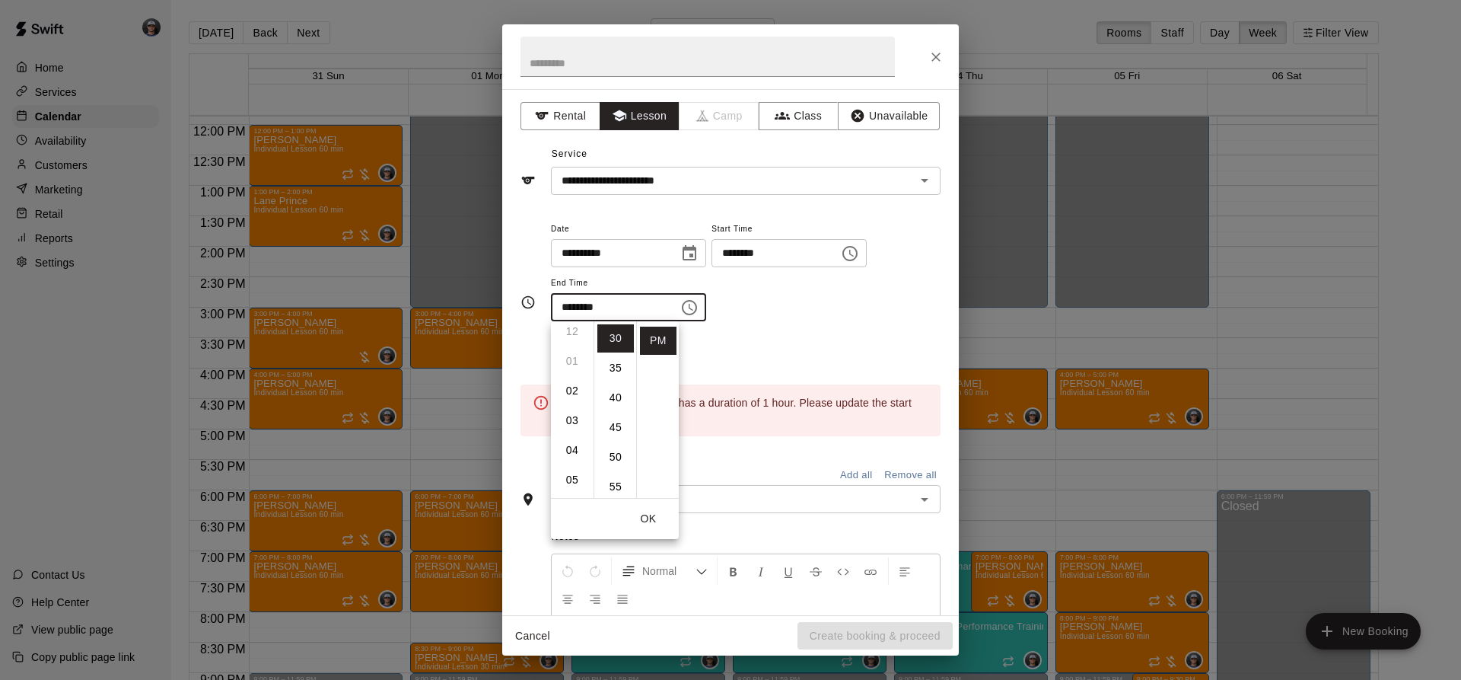
scroll to position [0, 0]
click at [565, 430] on li "03" at bounding box center [572, 427] width 37 height 28
drag, startPoint x: 610, startPoint y: 335, endPoint x: 622, endPoint y: 335, distance: 12.2
click at [610, 336] on li "00" at bounding box center [615, 338] width 37 height 28
type input "********"
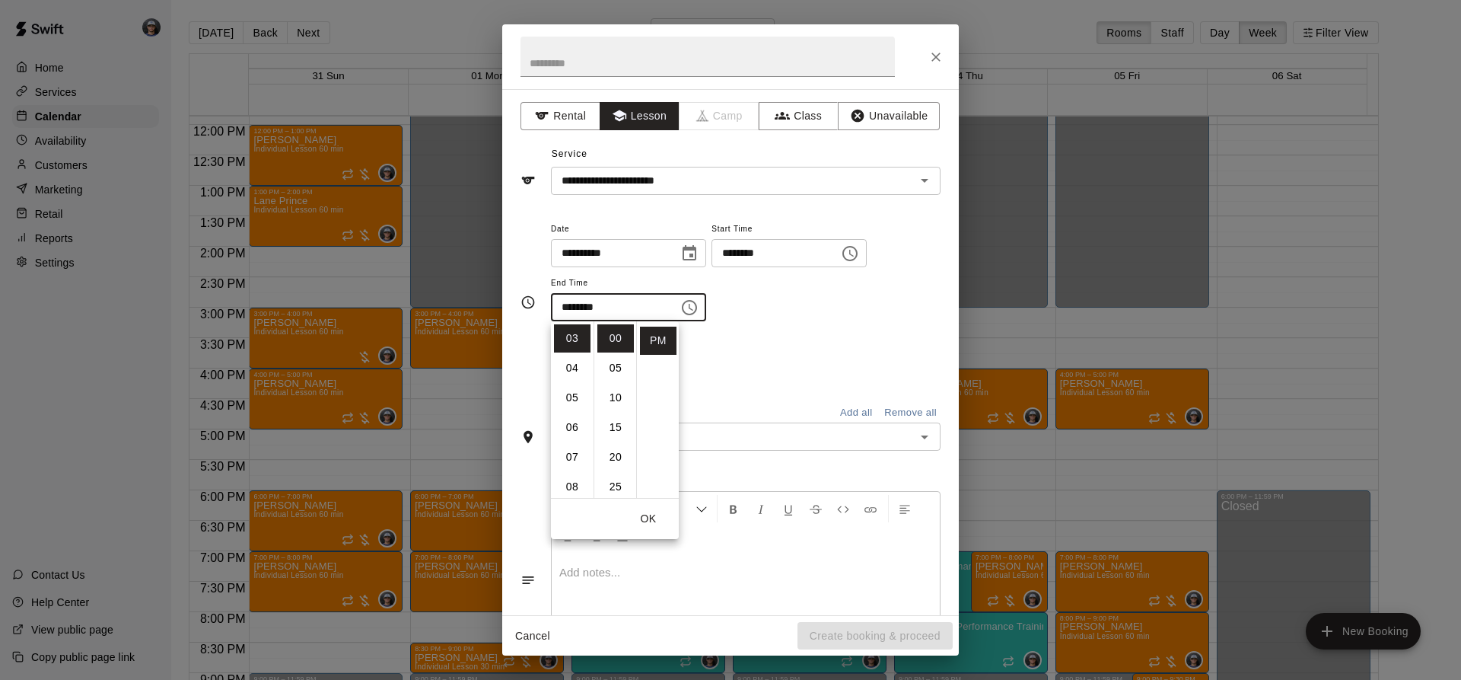
click at [768, 326] on div "**********" at bounding box center [746, 278] width 390 height 118
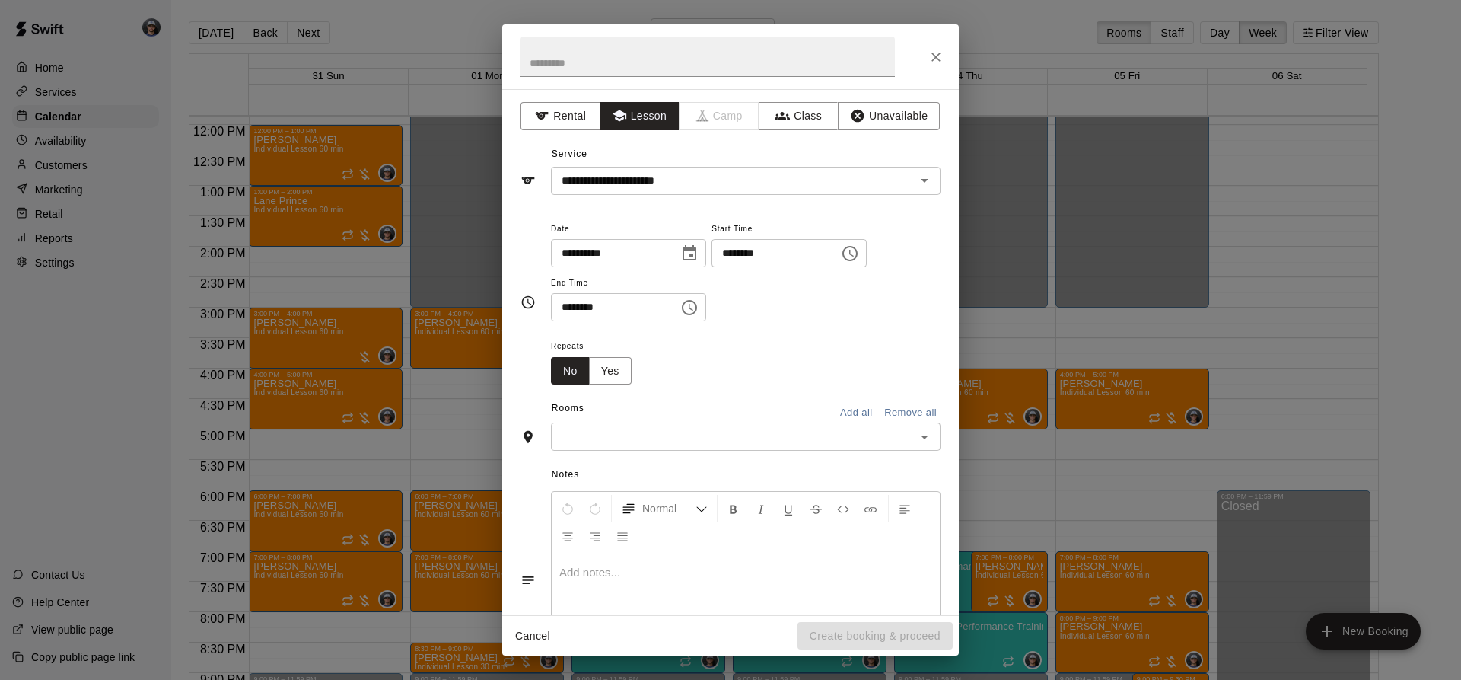
drag, startPoint x: 741, startPoint y: 414, endPoint x: 733, endPoint y: 422, distance: 11.8
click at [741, 415] on div "Rooms Add all Remove all" at bounding box center [730, 409] width 420 height 26
click at [733, 425] on div "​" at bounding box center [746, 436] width 390 height 28
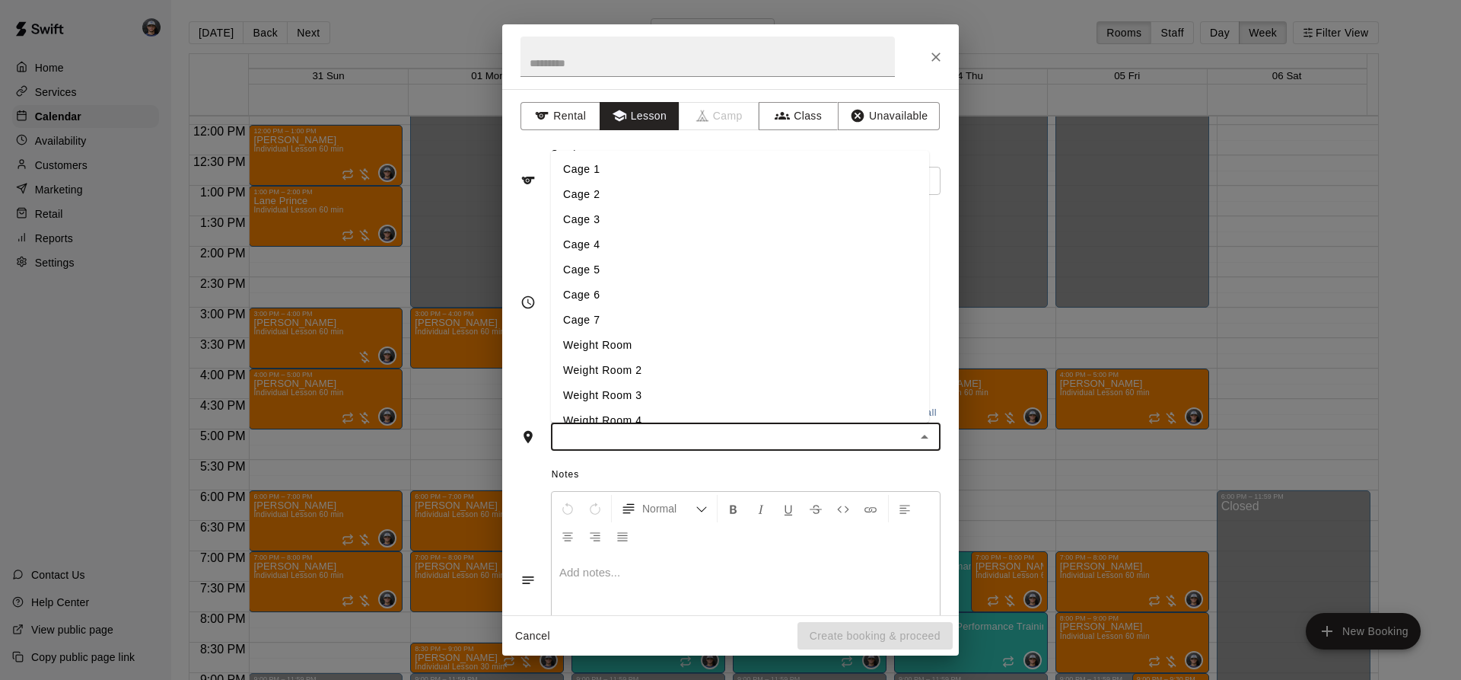
click at [603, 223] on li "Cage 3" at bounding box center [740, 219] width 378 height 25
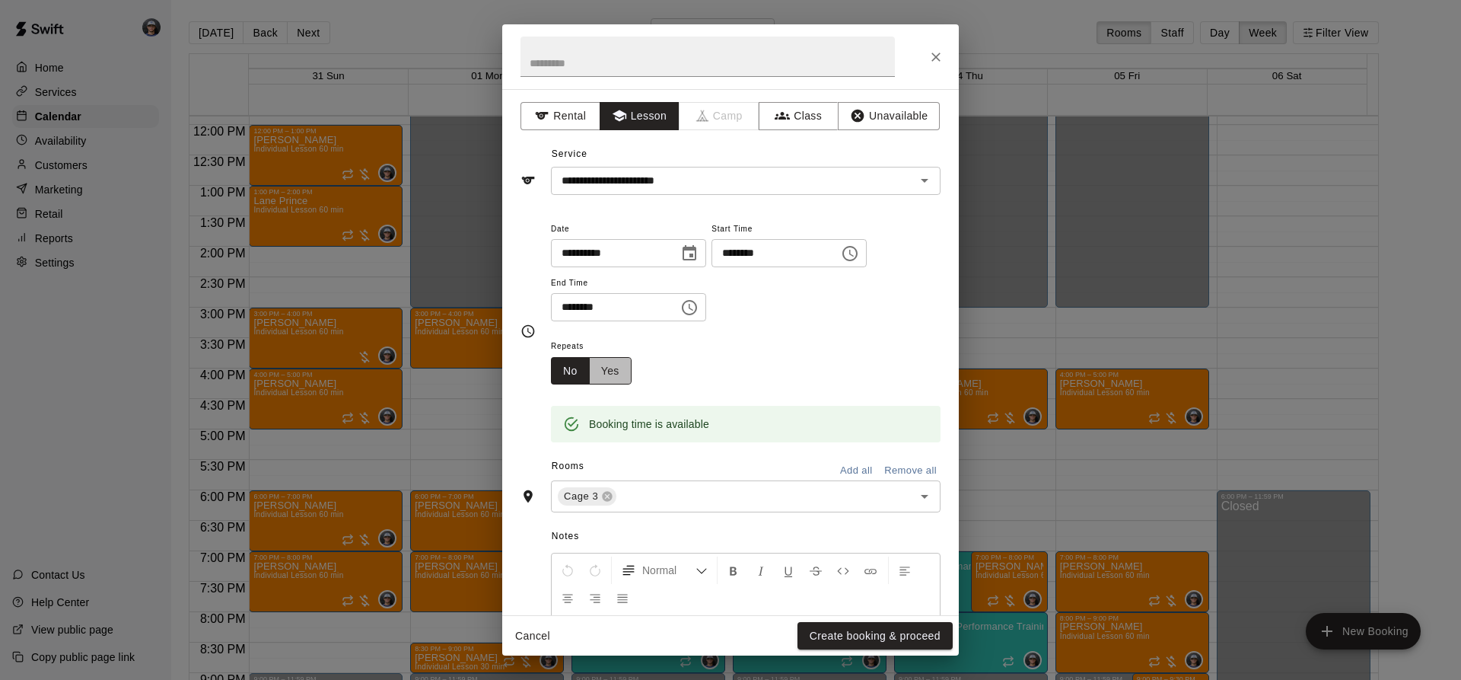
click at [613, 377] on button "Yes" at bounding box center [610, 371] width 43 height 28
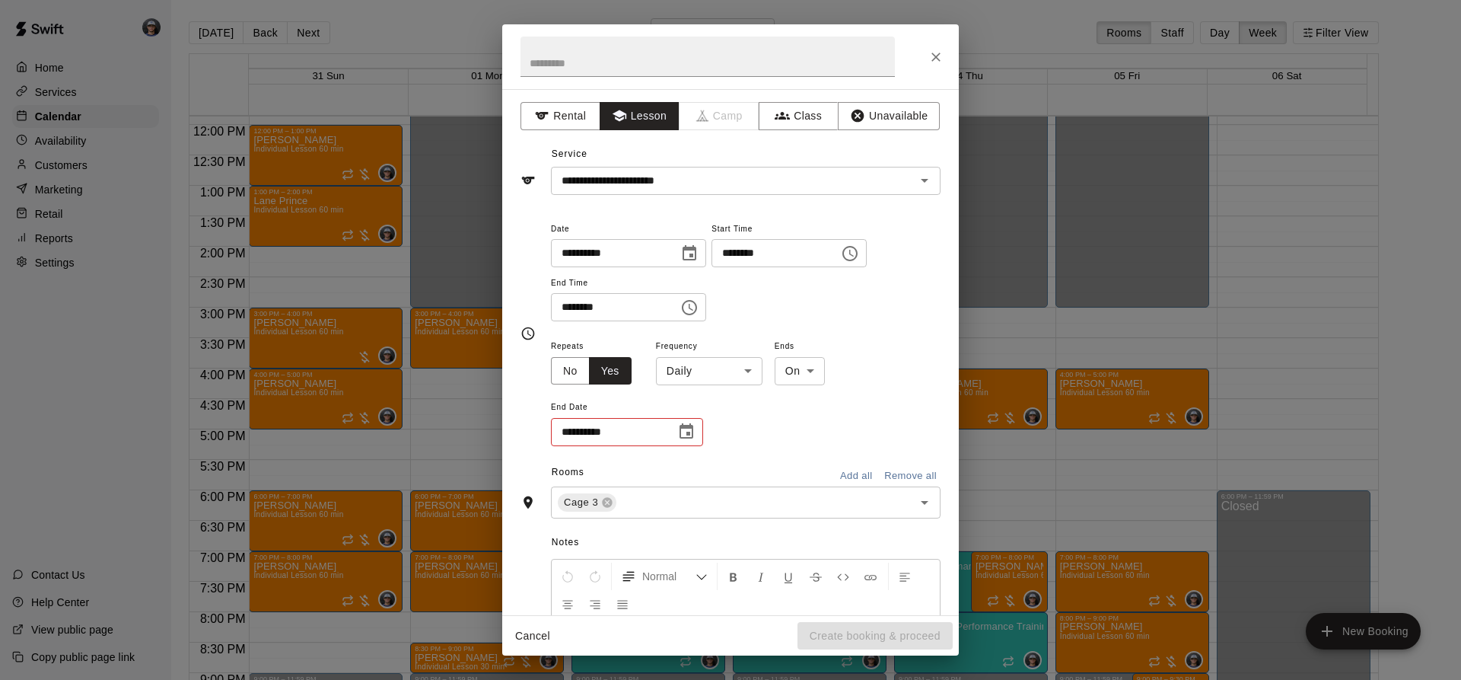
click at [721, 380] on body "Home Services Calendar Availability Customers Marketing Retail Reports Settings…" at bounding box center [730, 352] width 1461 height 704
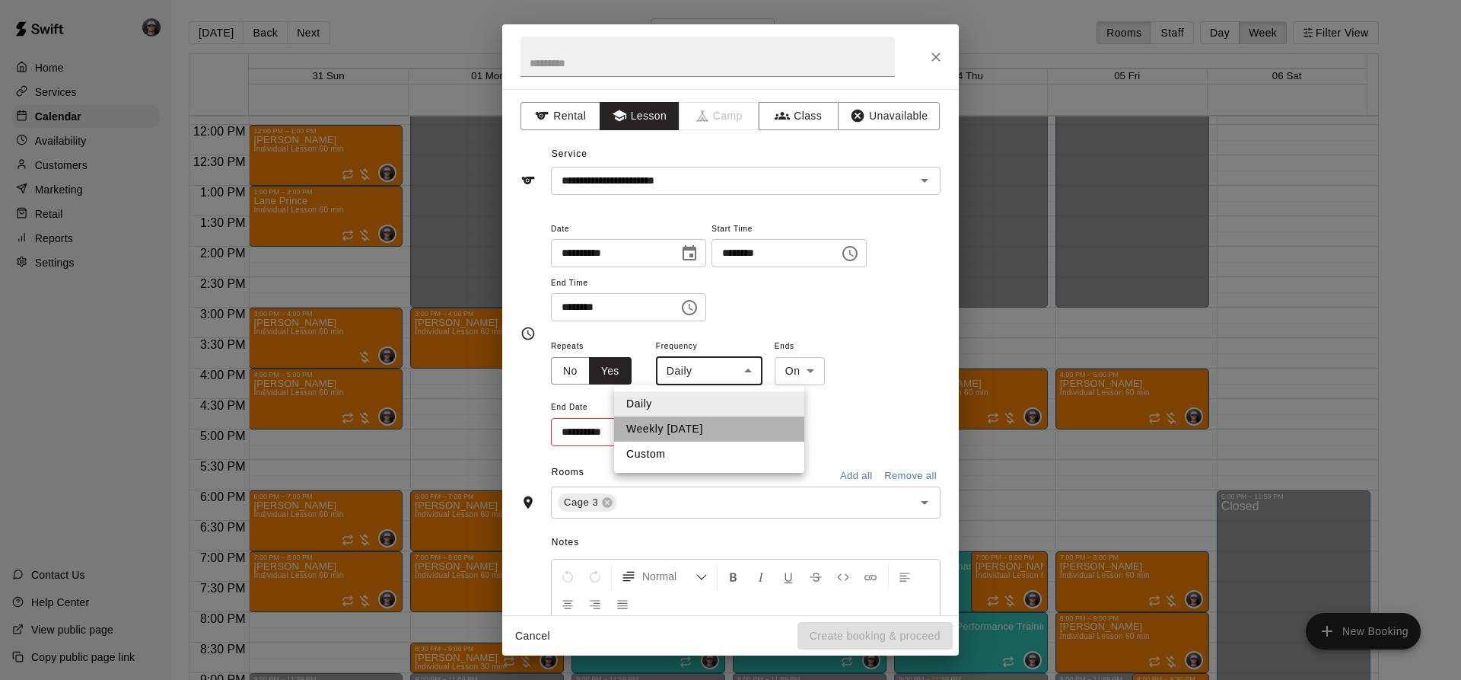
click at [702, 431] on li "Weekly [DATE]" at bounding box center [709, 428] width 190 height 25
type input "******"
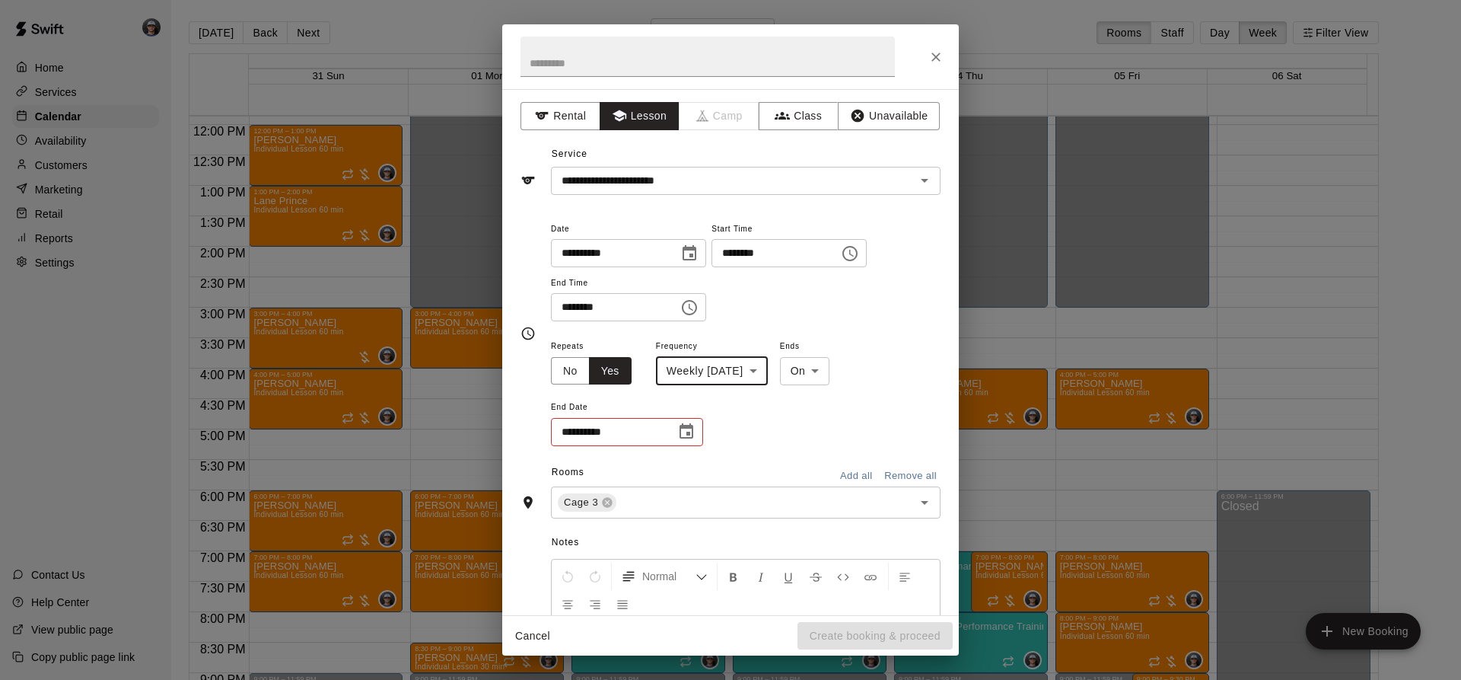
click at [692, 430] on icon "Choose date" at bounding box center [687, 430] width 14 height 15
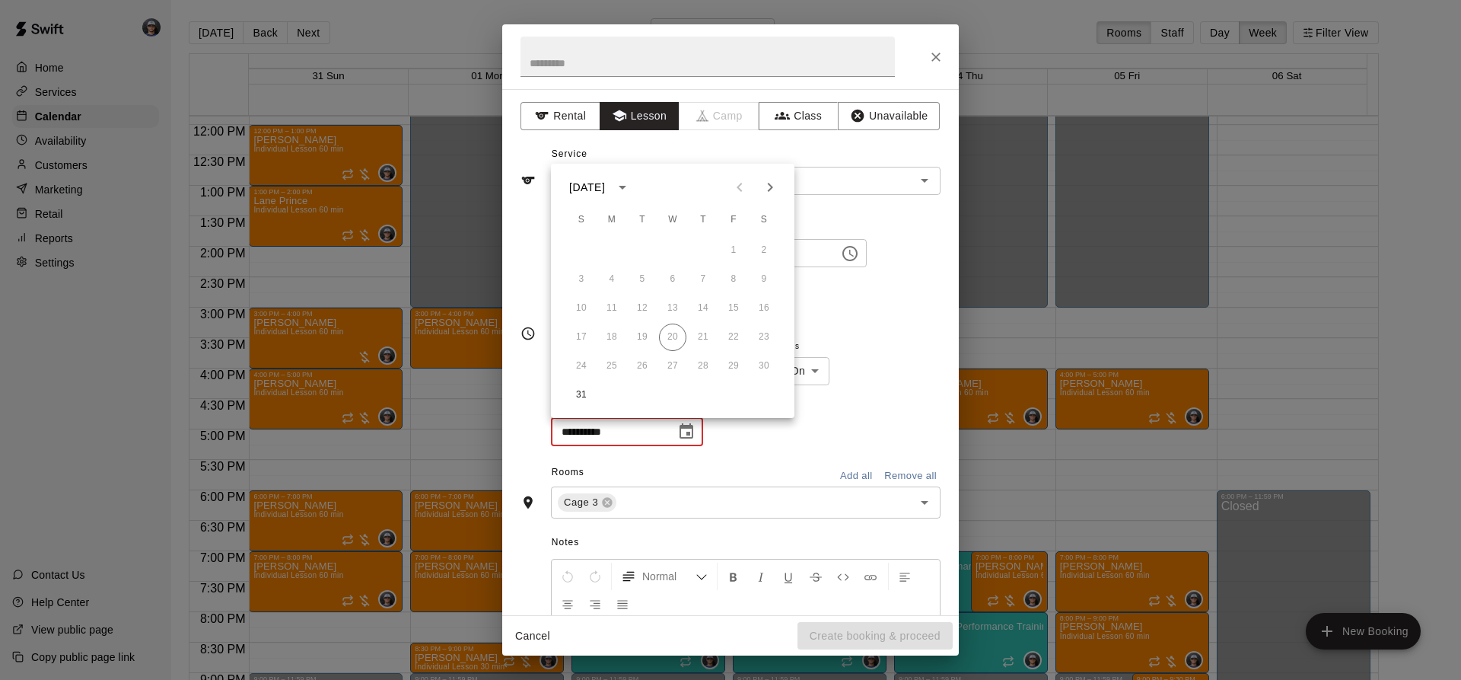
click at [770, 188] on icon "Next month" at bounding box center [770, 187] width 18 height 18
click at [576, 304] on button "12" at bounding box center [581, 307] width 27 height 27
type input "**********"
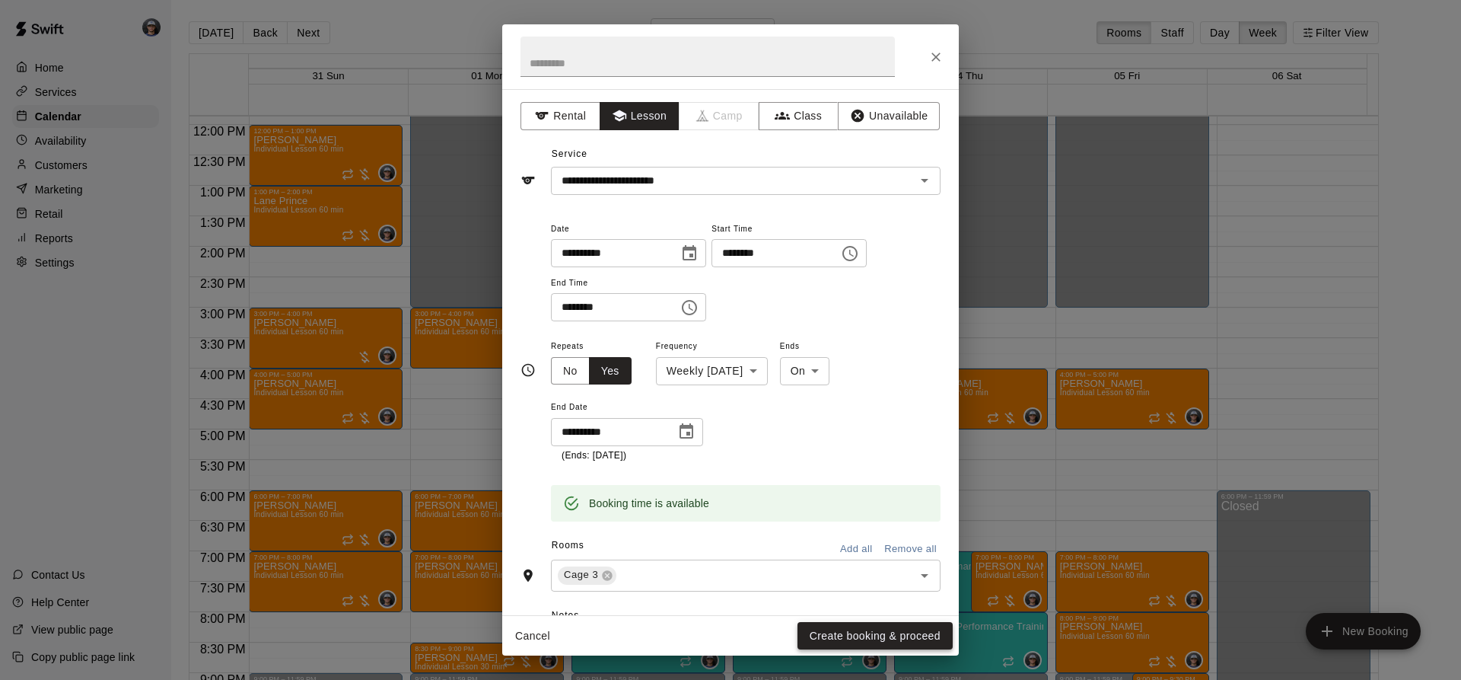
click at [851, 632] on button "Create booking & proceed" at bounding box center [874, 636] width 155 height 28
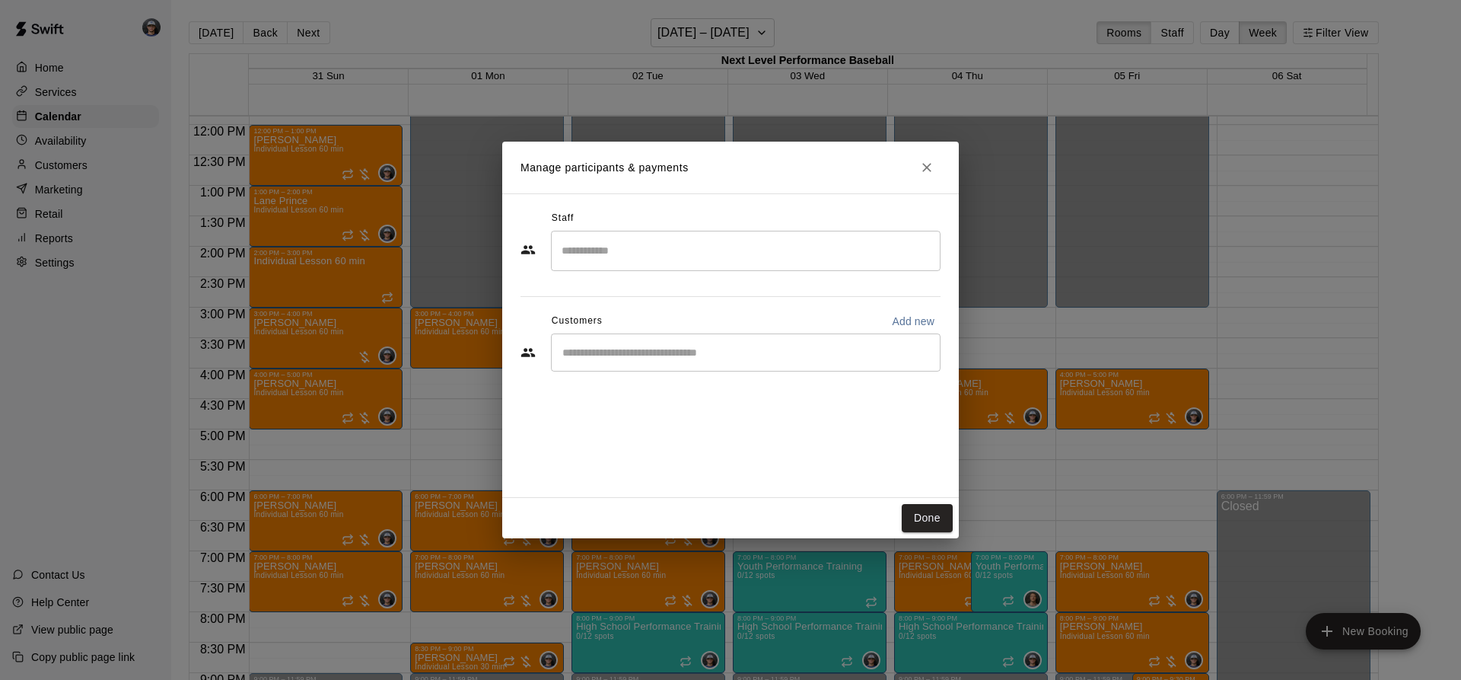
click at [647, 348] on input "Start typing to search customers..." at bounding box center [746, 352] width 376 height 15
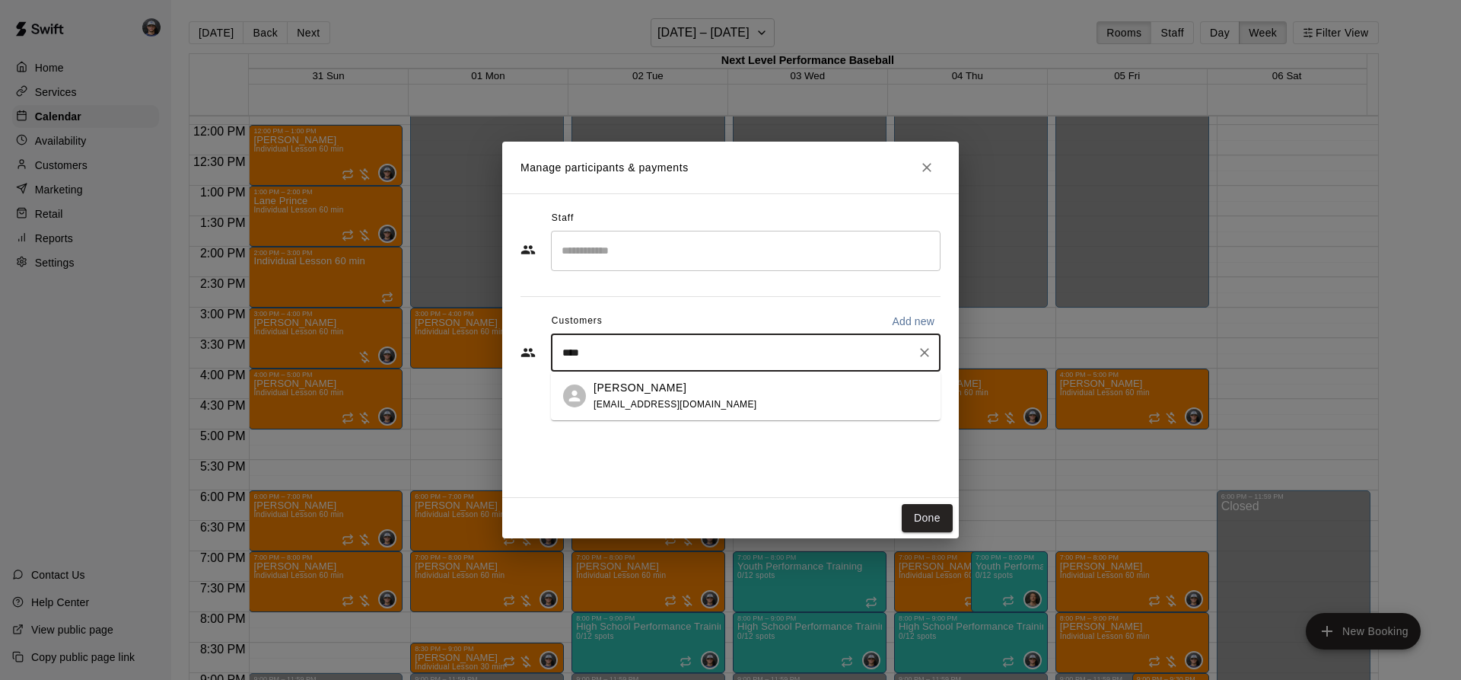
type input "*****"
click at [666, 382] on p "[PERSON_NAME]" at bounding box center [640, 388] width 93 height 16
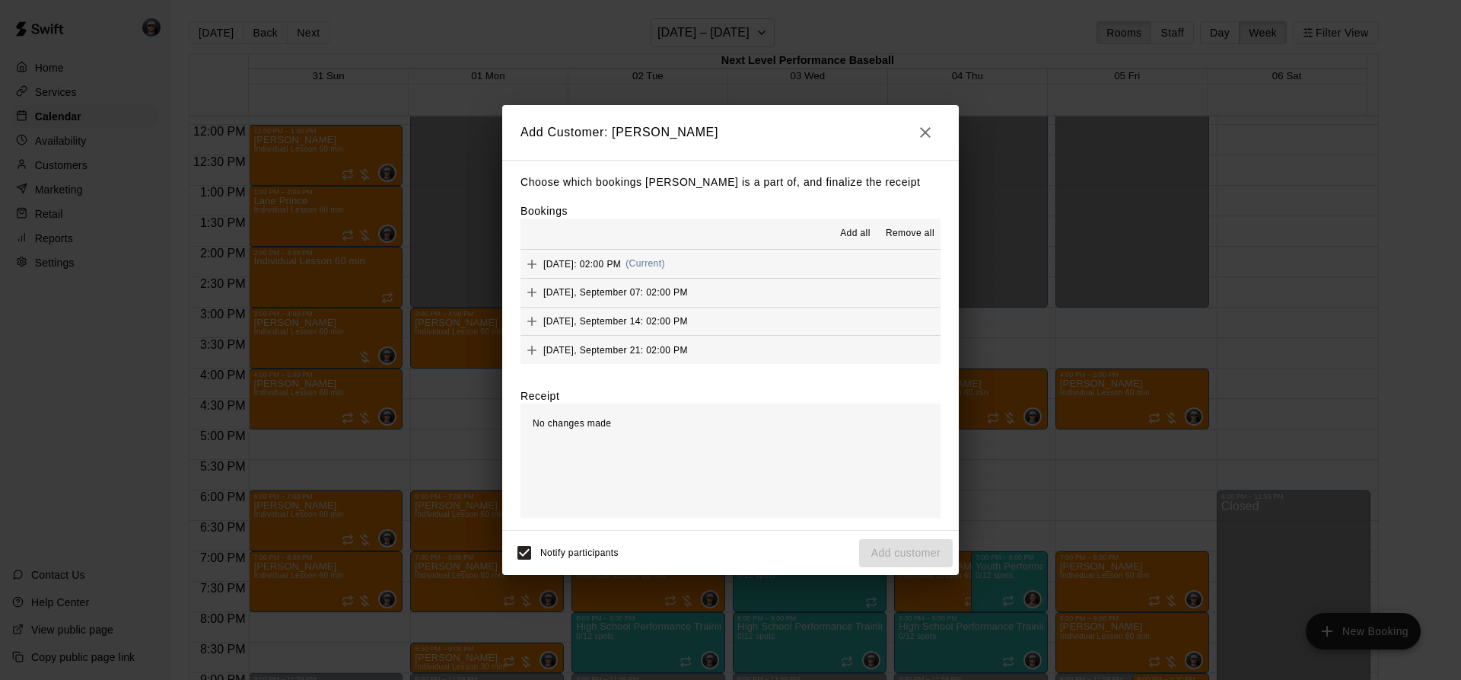
click at [848, 230] on span "Add all" at bounding box center [855, 233] width 30 height 15
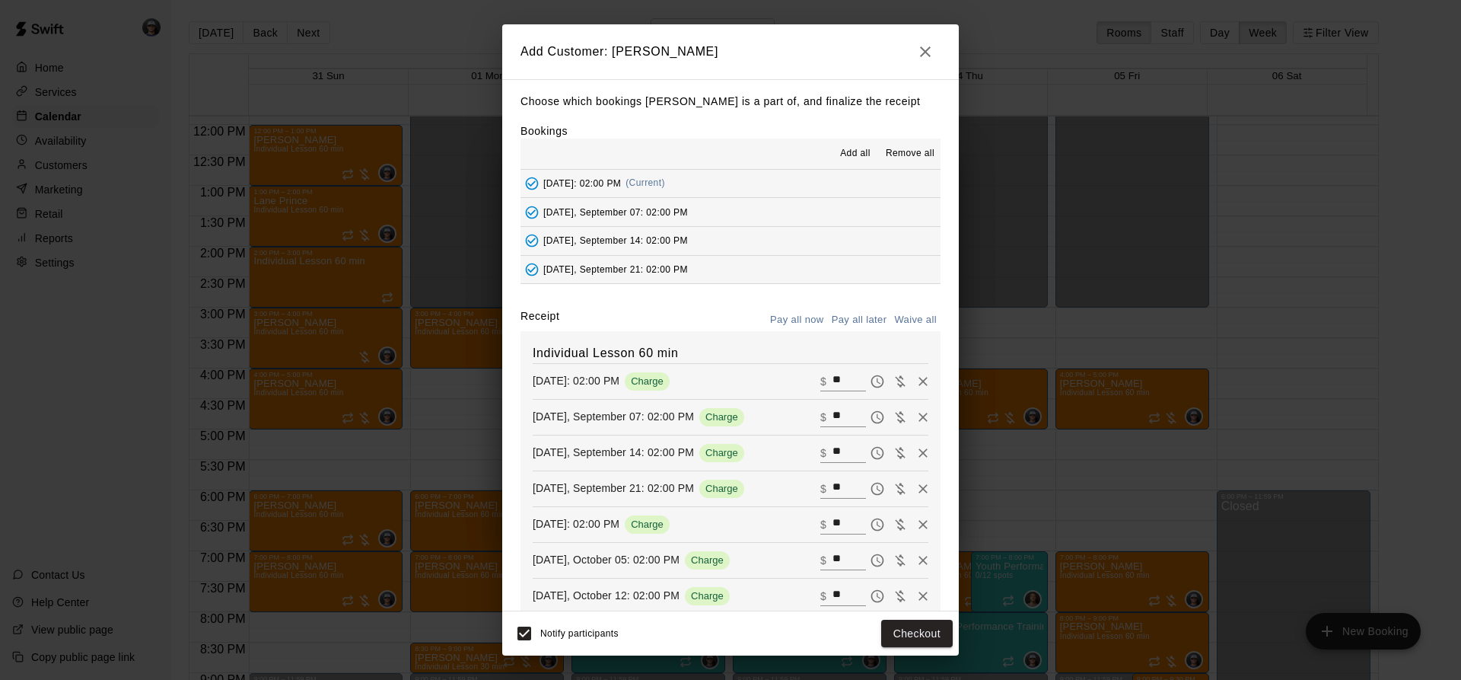
click at [851, 327] on button "Pay all later" at bounding box center [859, 320] width 63 height 24
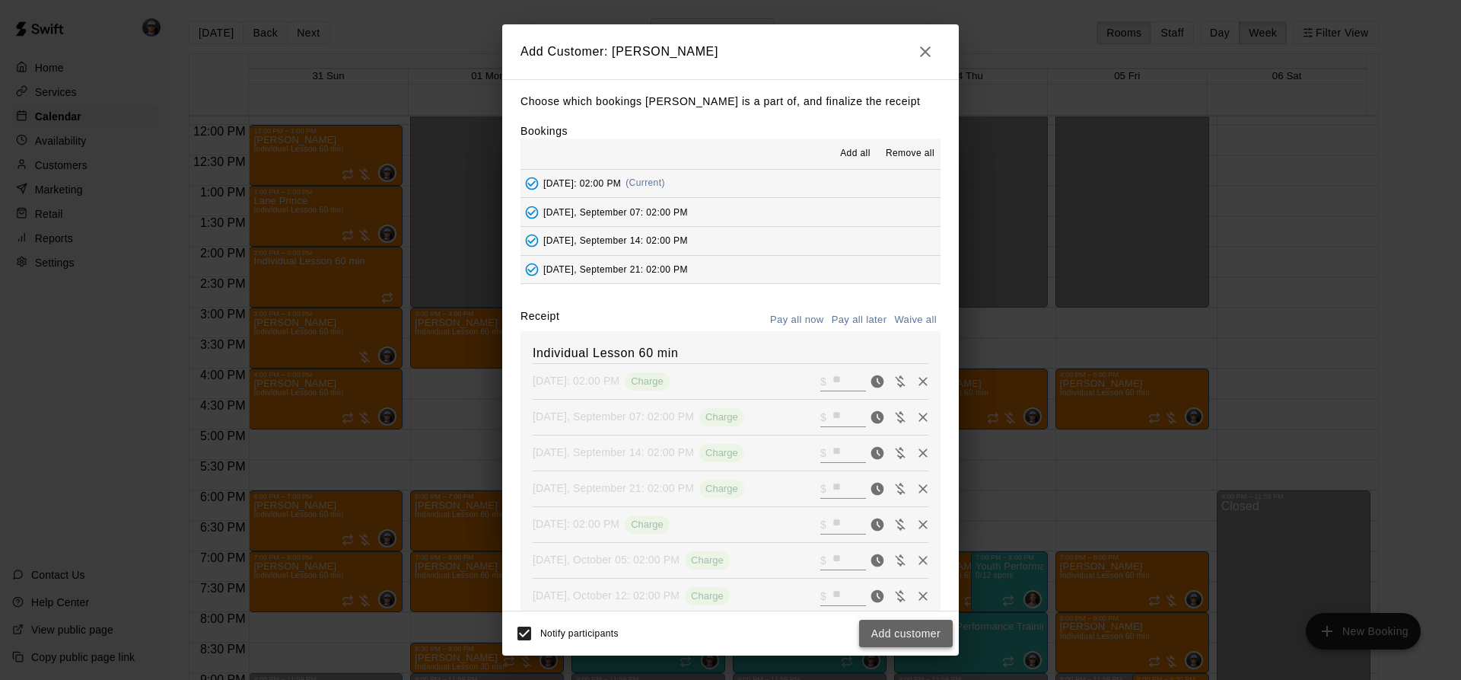
click at [890, 635] on button "Add customer" at bounding box center [906, 633] width 94 height 28
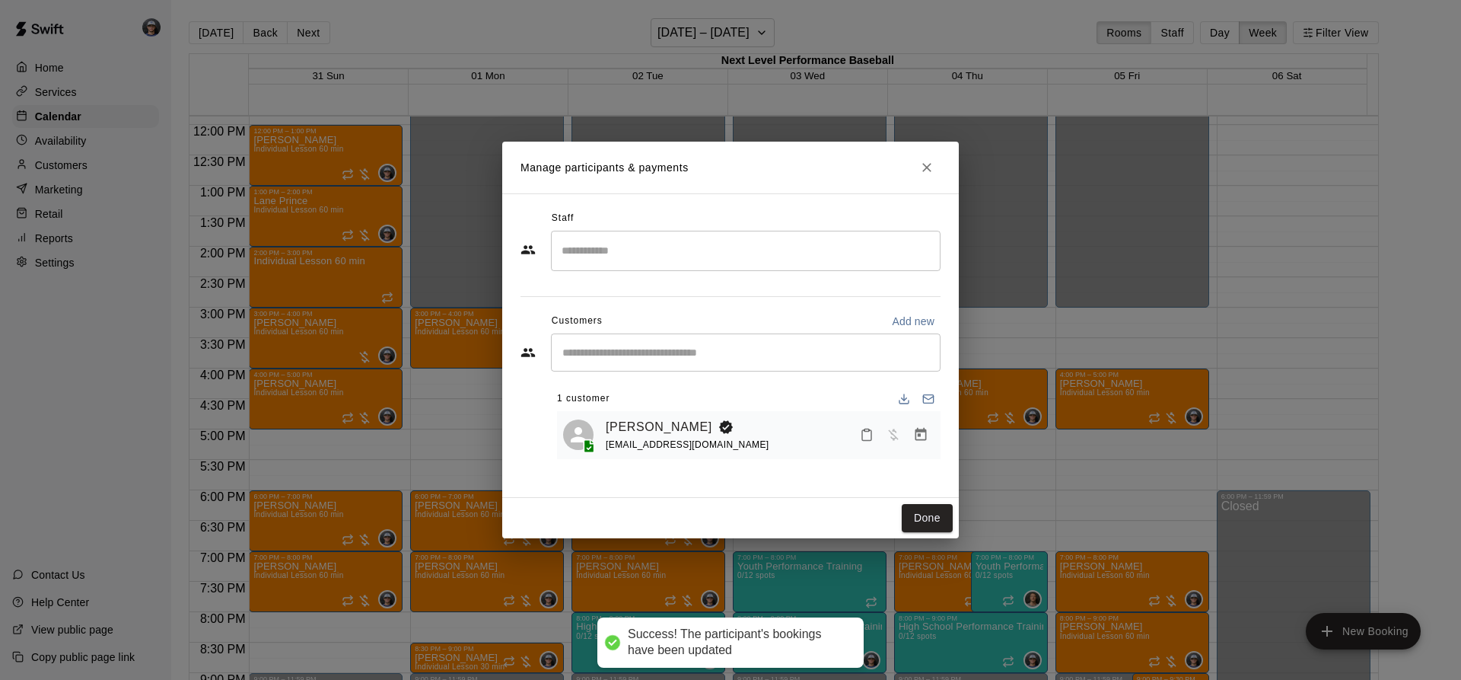
click at [618, 258] on input "Search staff" at bounding box center [746, 250] width 376 height 27
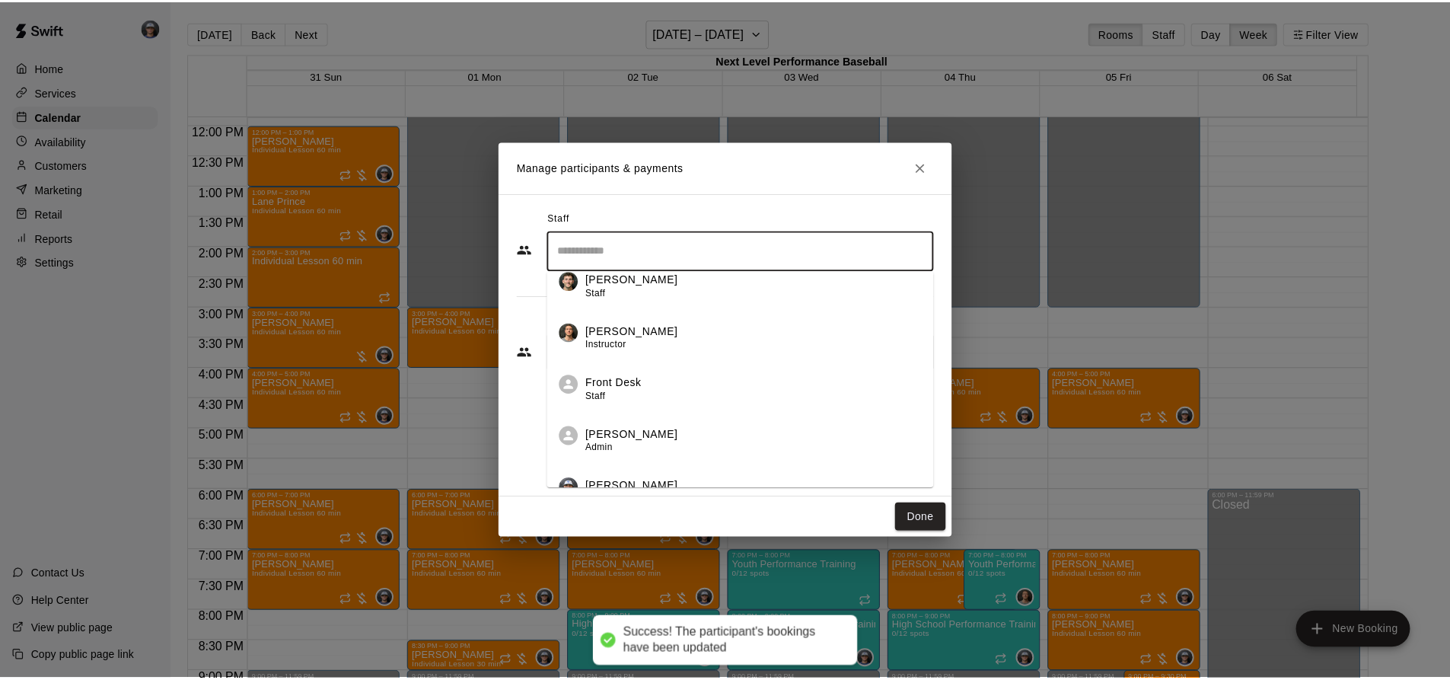
scroll to position [196, 0]
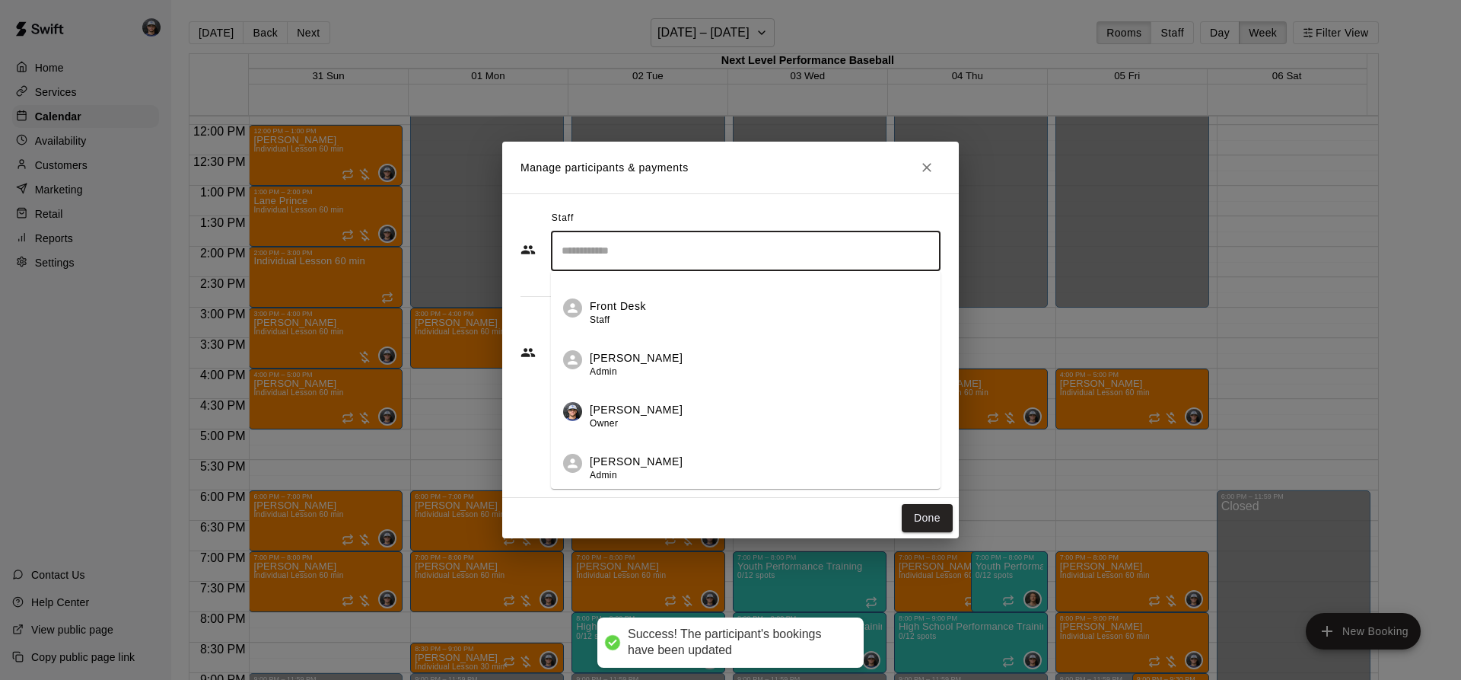
click at [625, 419] on div "[PERSON_NAME] Owner" at bounding box center [636, 417] width 93 height 30
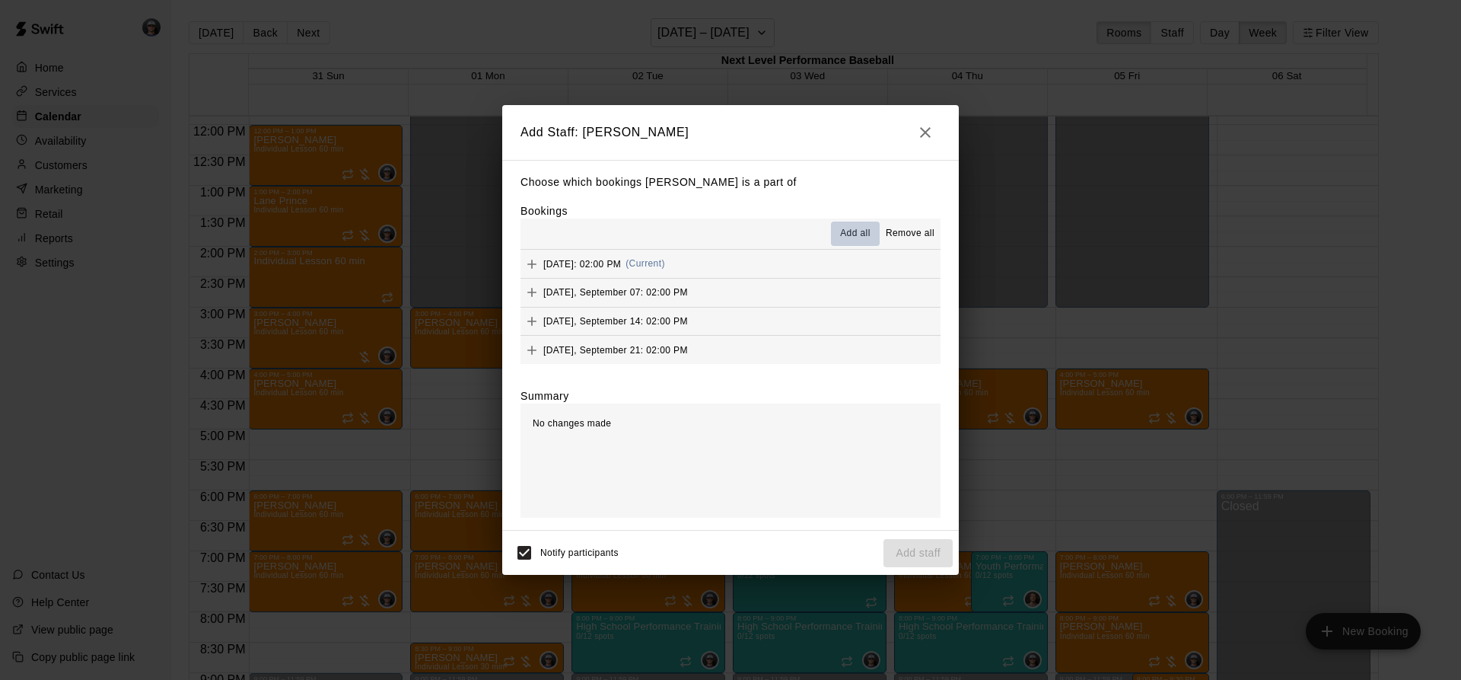
click at [849, 238] on span "Add all" at bounding box center [855, 233] width 30 height 15
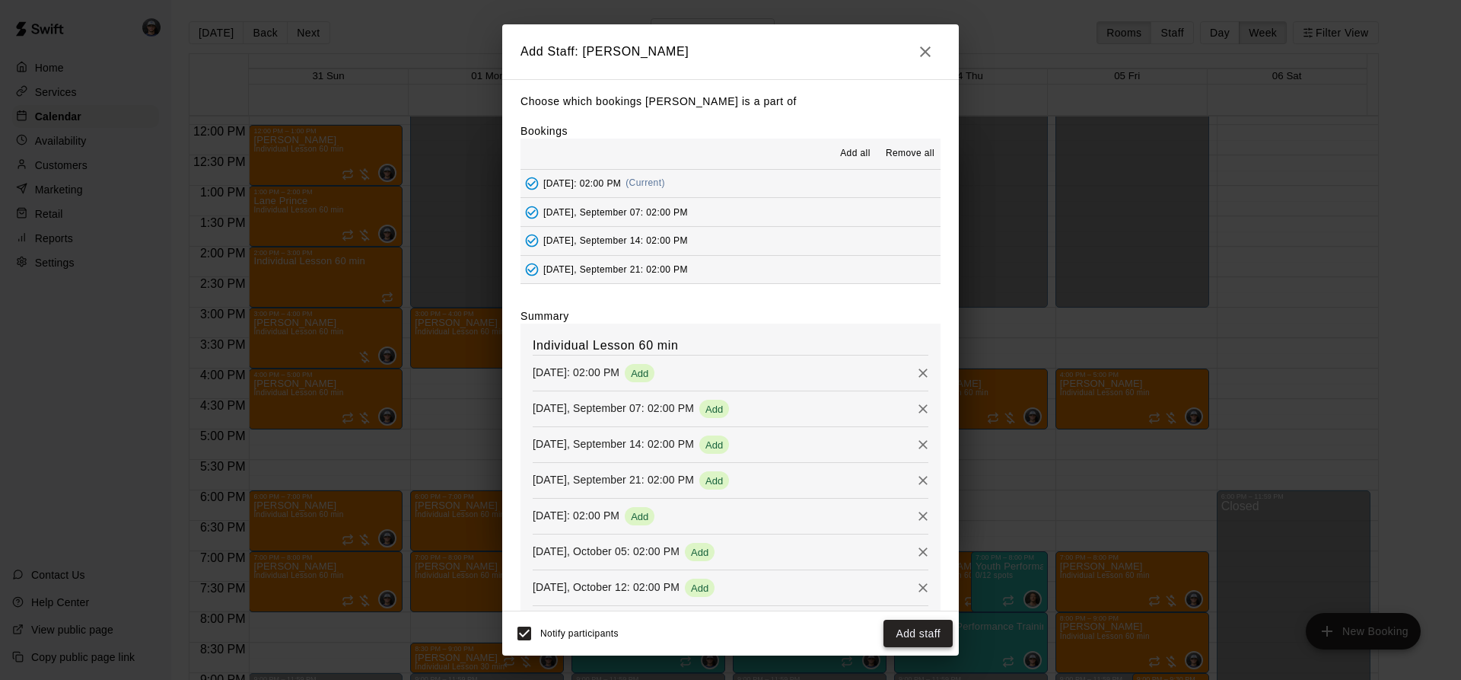
click at [890, 638] on button "Add staff" at bounding box center [917, 633] width 69 height 28
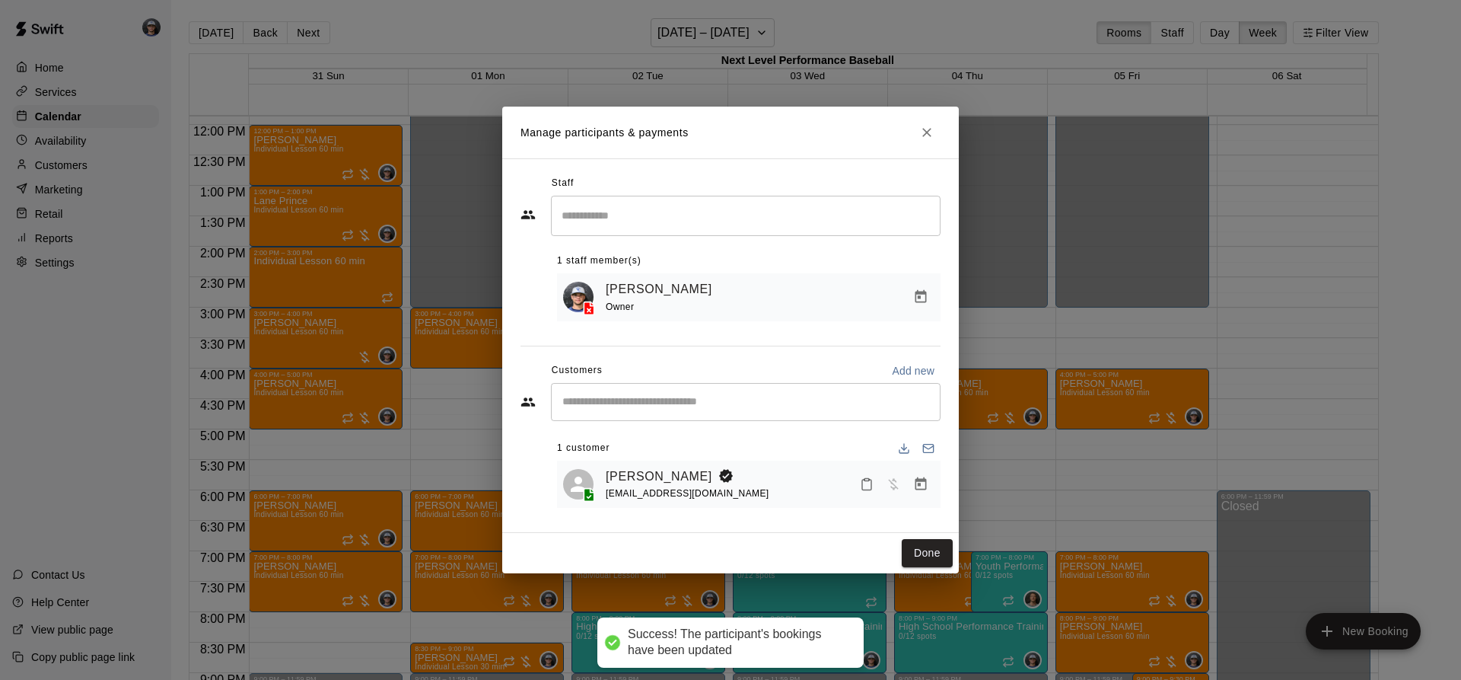
click at [931, 539] on div "Done" at bounding box center [730, 553] width 457 height 40
click at [931, 553] on button "Done" at bounding box center [927, 553] width 51 height 28
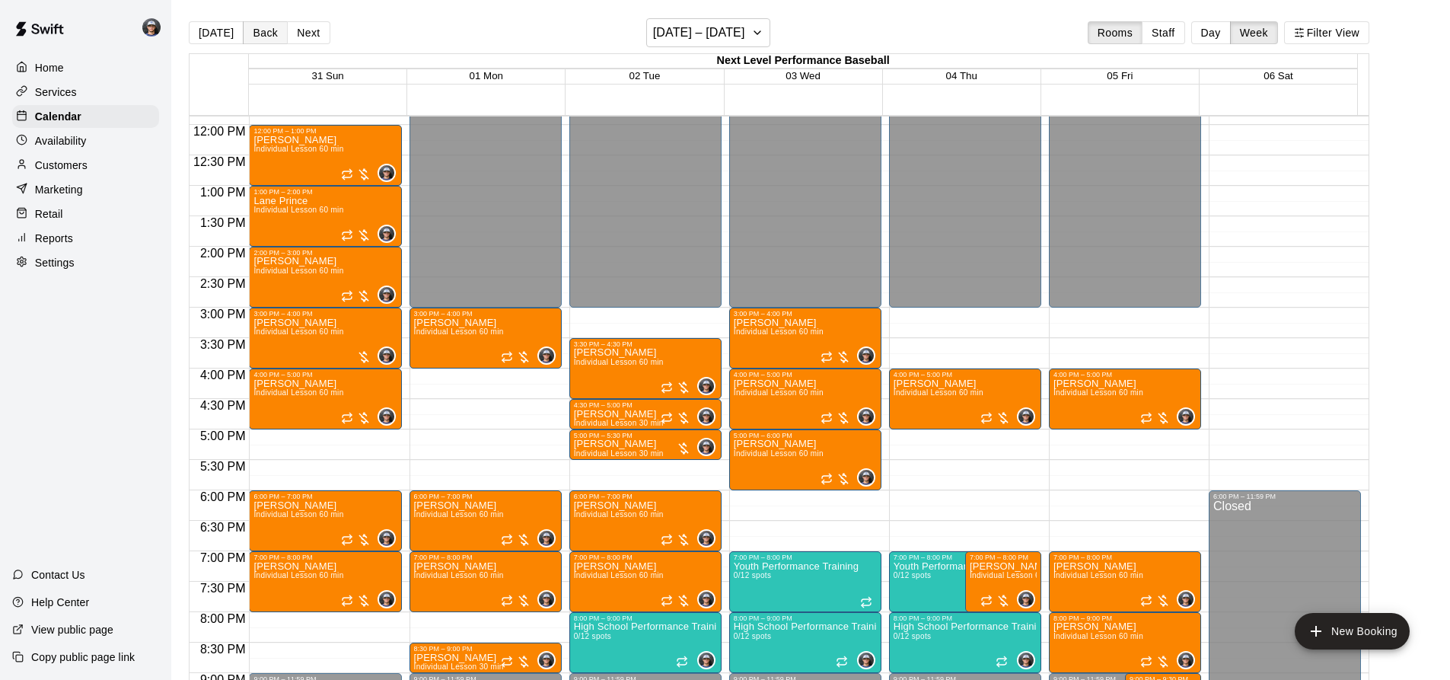
click at [259, 32] on button "Back" at bounding box center [265, 32] width 45 height 23
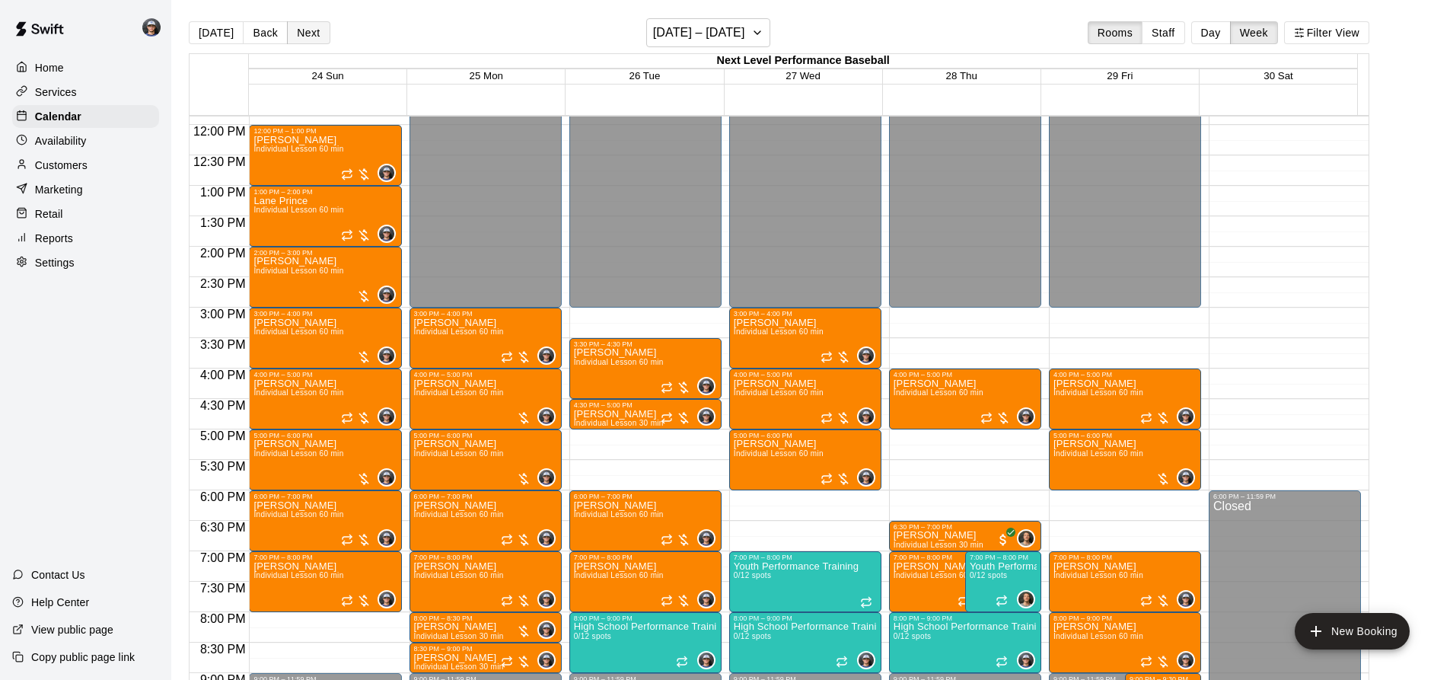
click at [315, 35] on button "Next" at bounding box center [308, 32] width 43 height 23
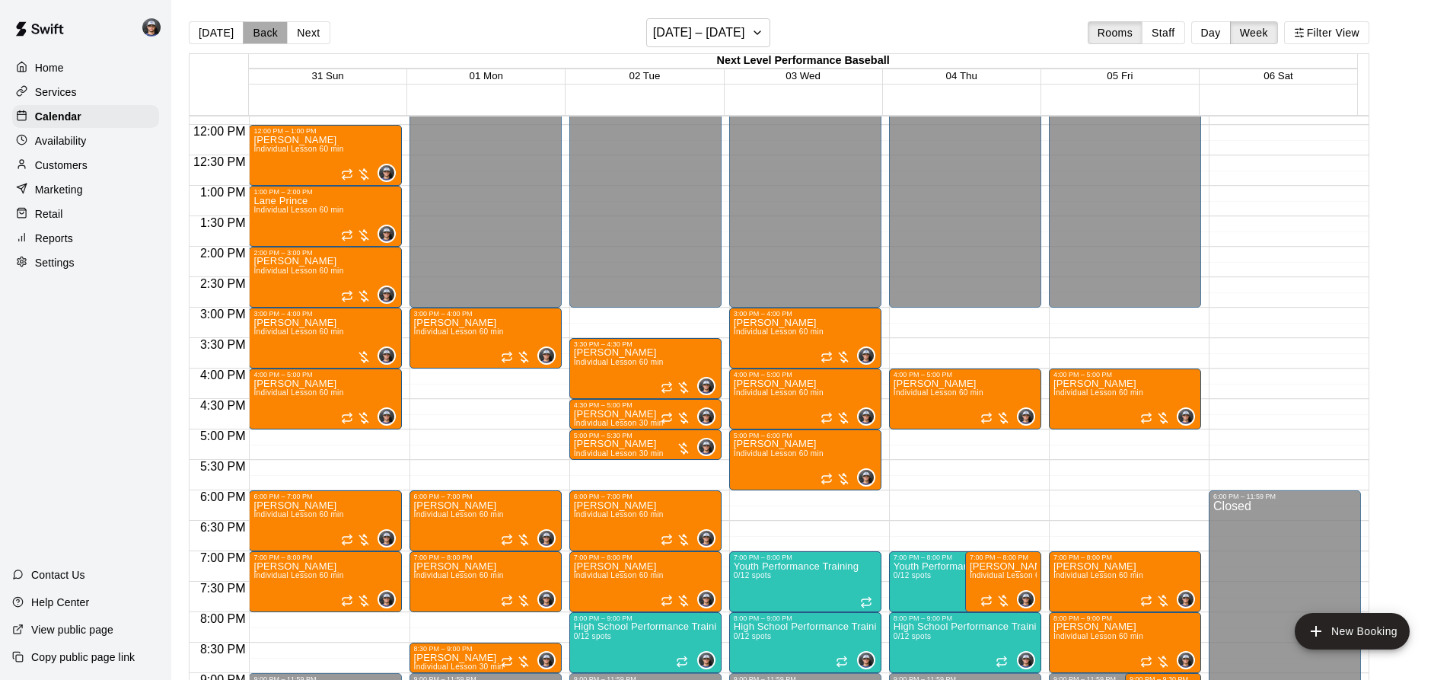
click at [259, 27] on button "Back" at bounding box center [265, 32] width 45 height 23
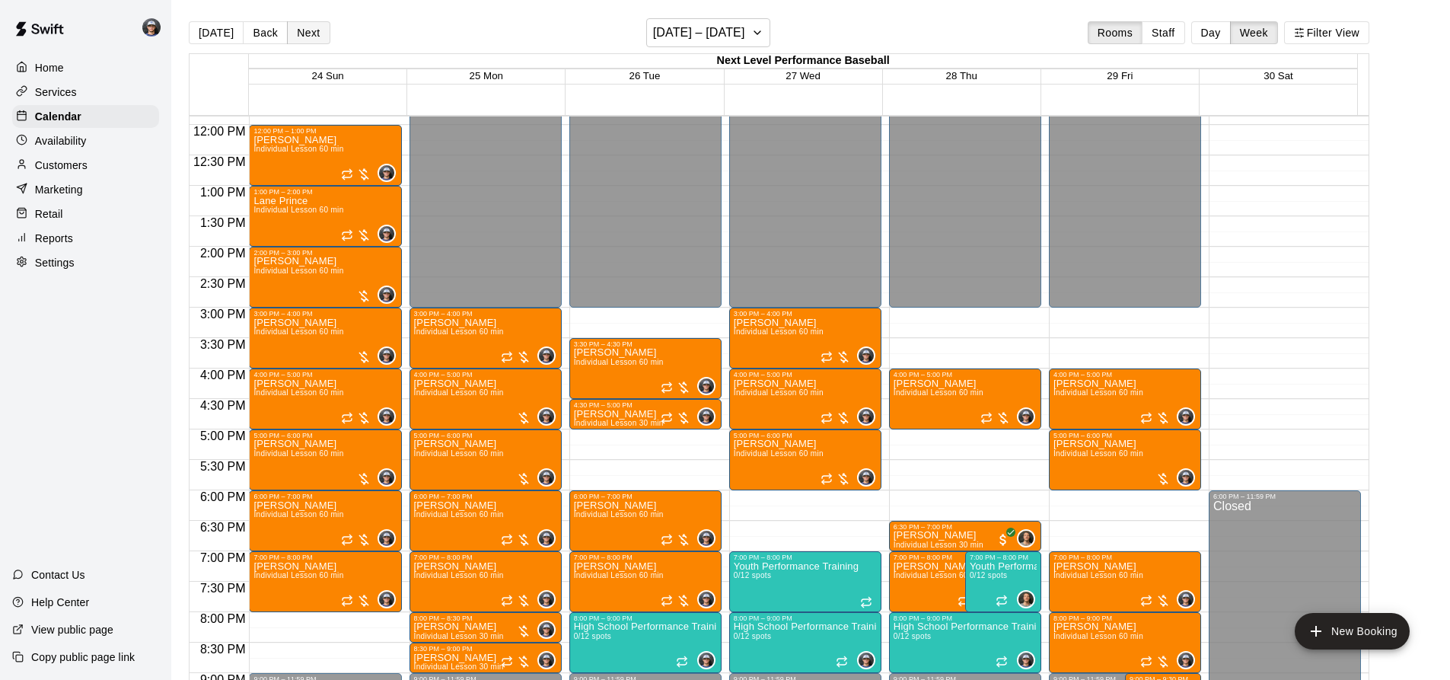
click at [309, 24] on button "Next" at bounding box center [308, 32] width 43 height 23
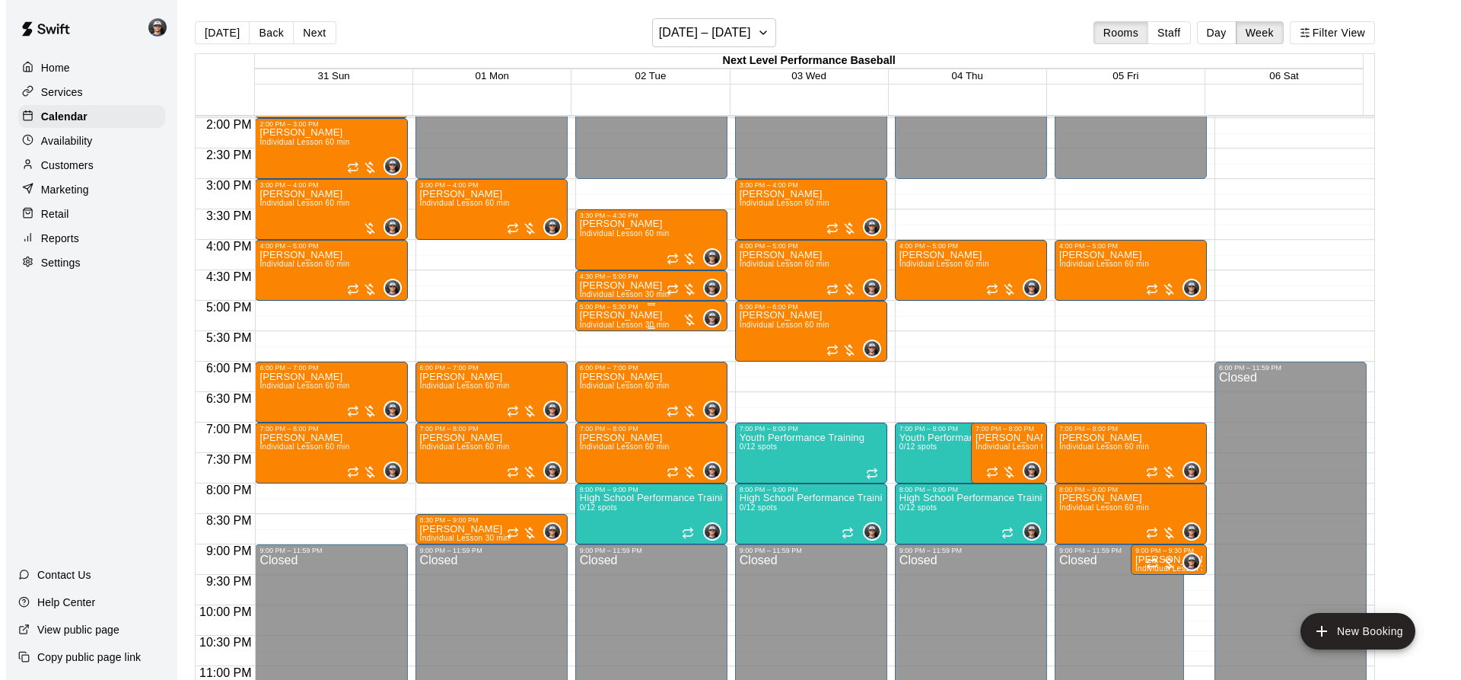
scroll to position [874, 0]
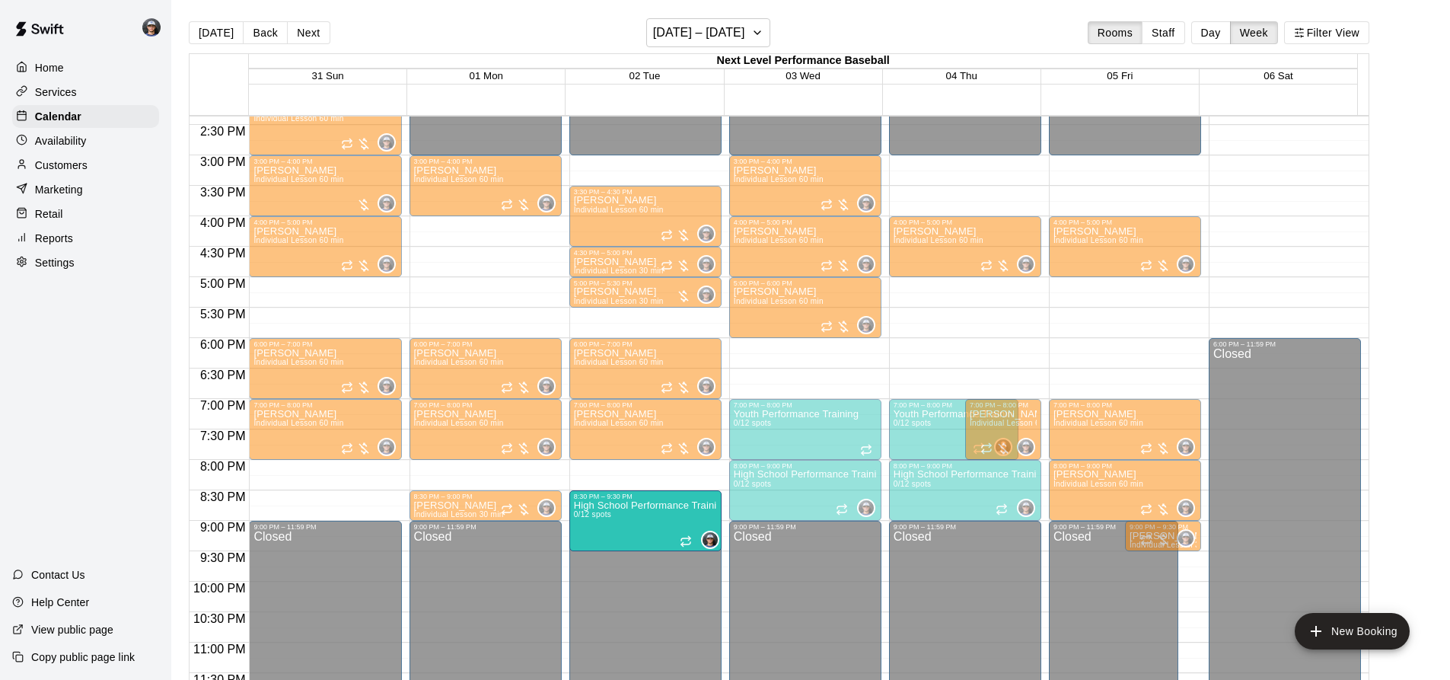
drag, startPoint x: 682, startPoint y: 496, endPoint x: 675, endPoint y: 532, distance: 36.4
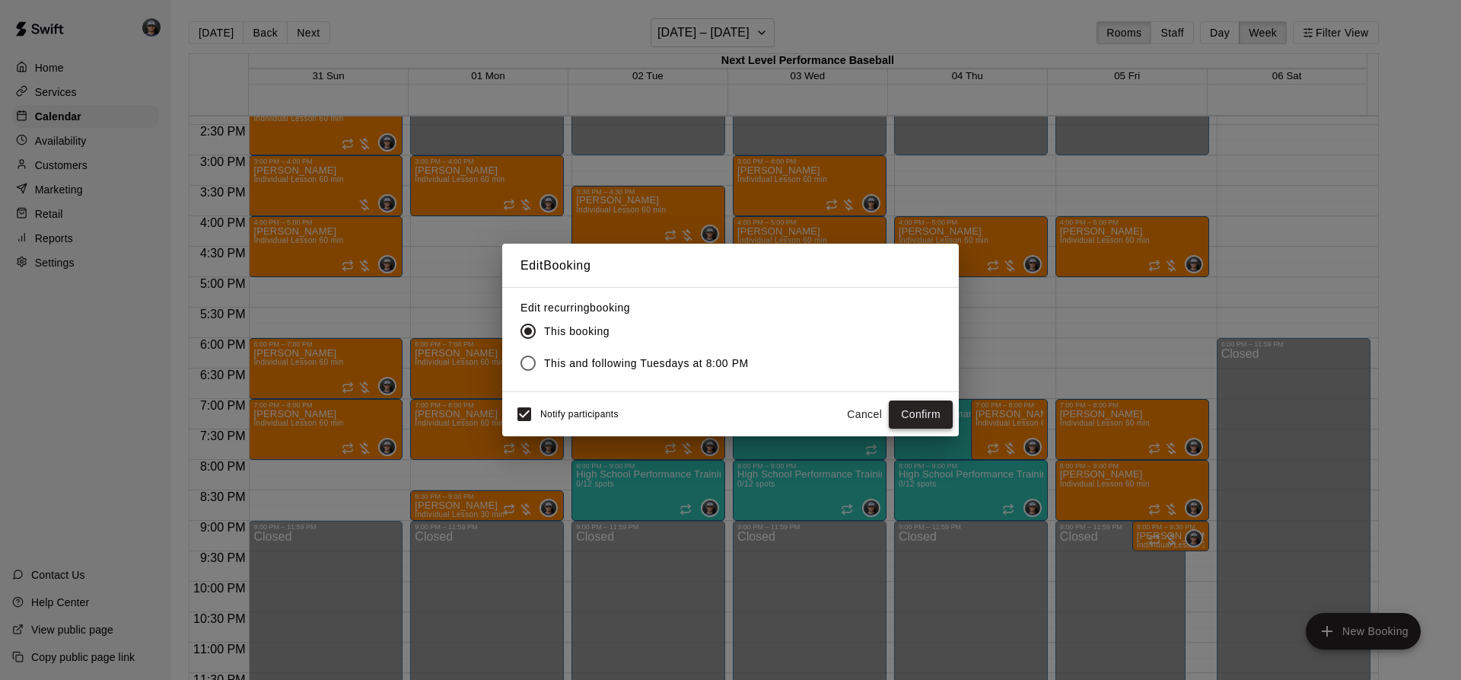
click at [898, 403] on button "Confirm" at bounding box center [921, 414] width 64 height 28
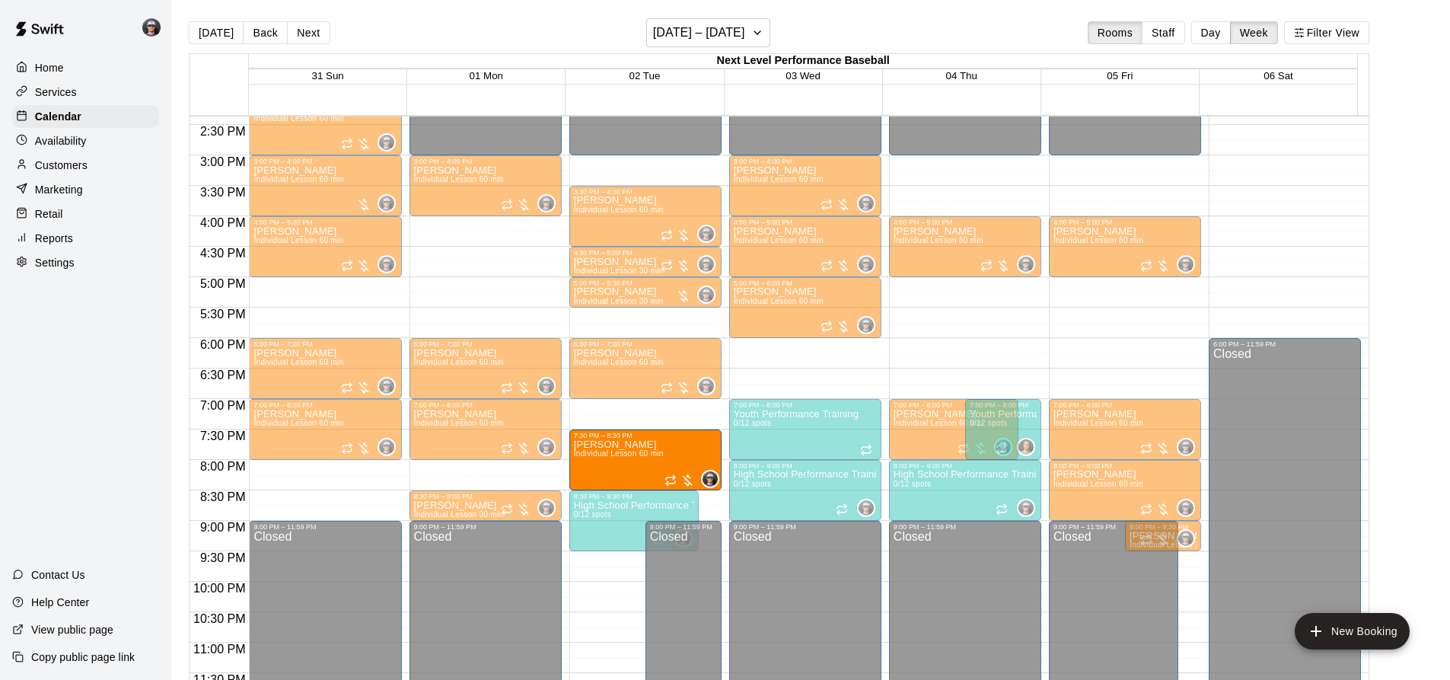
drag, startPoint x: 629, startPoint y: 444, endPoint x: 634, endPoint y: 479, distance: 34.5
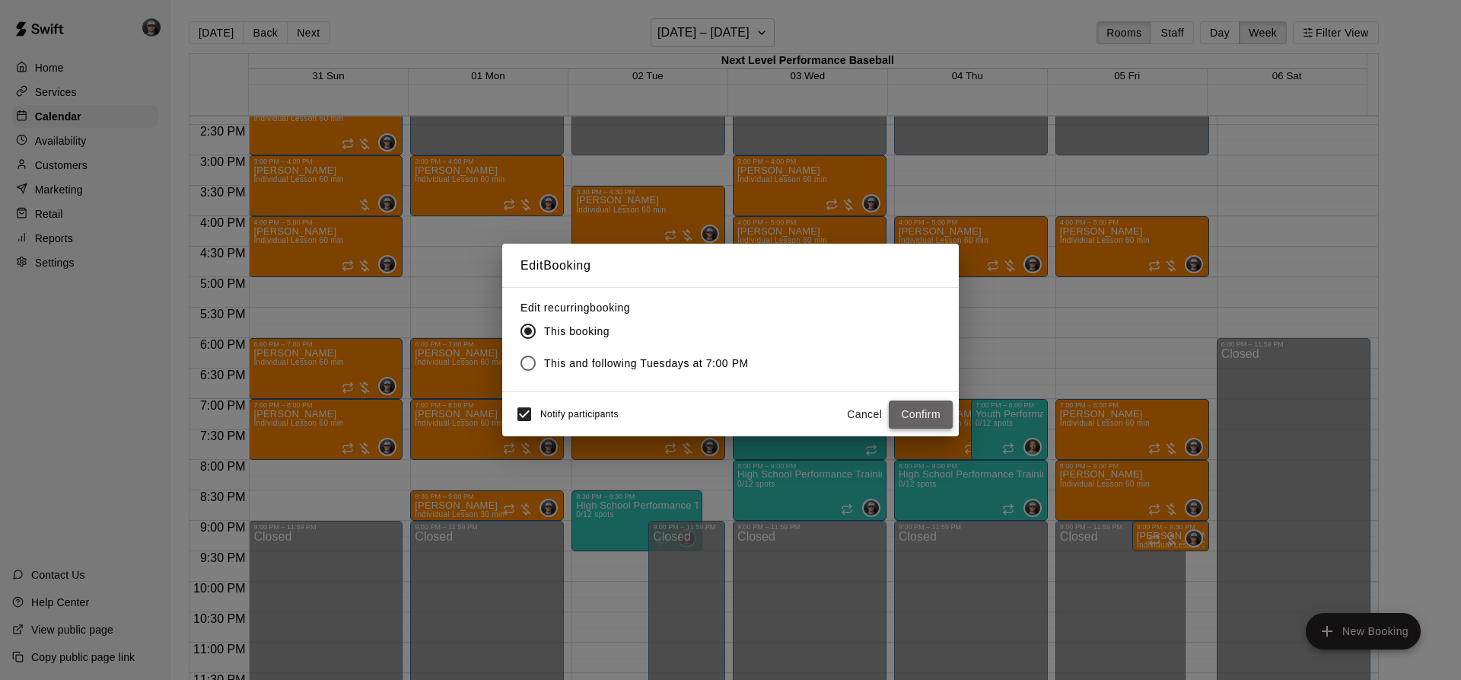
click at [925, 422] on button "Confirm" at bounding box center [921, 414] width 64 height 28
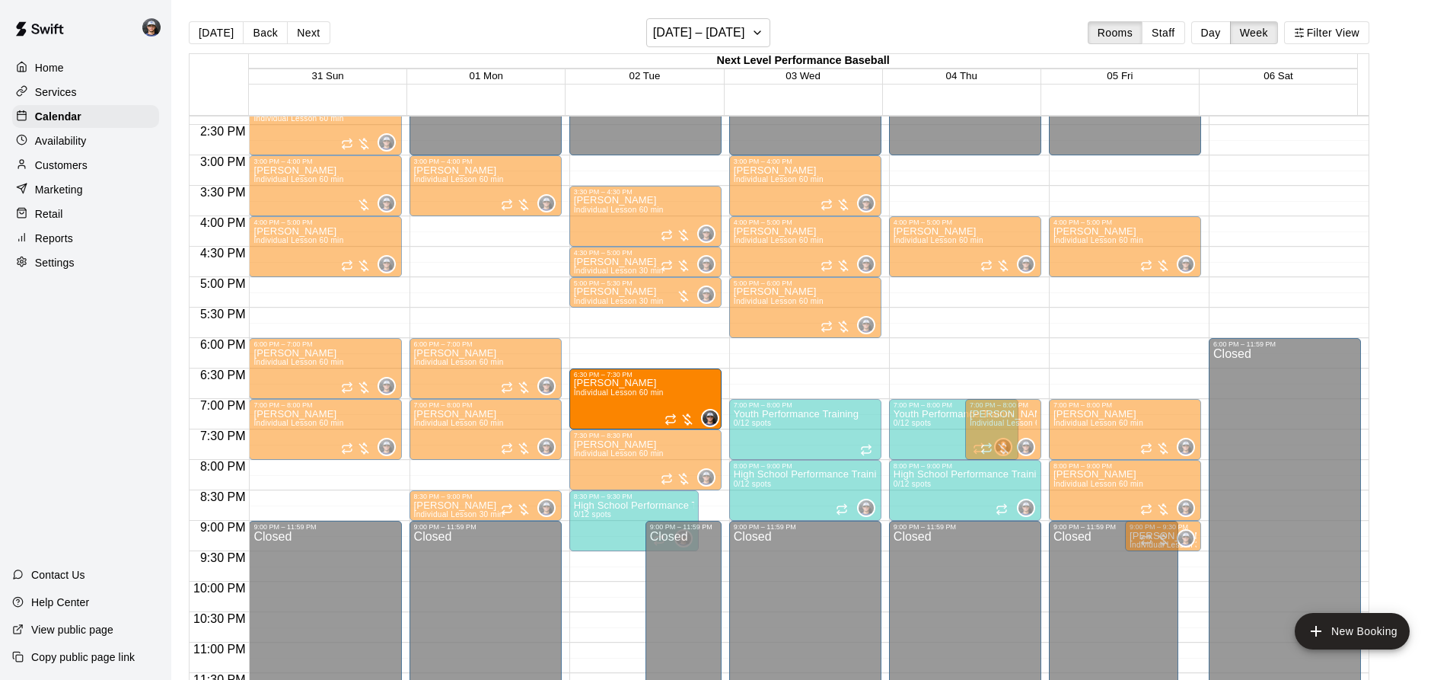
drag, startPoint x: 629, startPoint y: 375, endPoint x: 633, endPoint y: 412, distance: 36.7
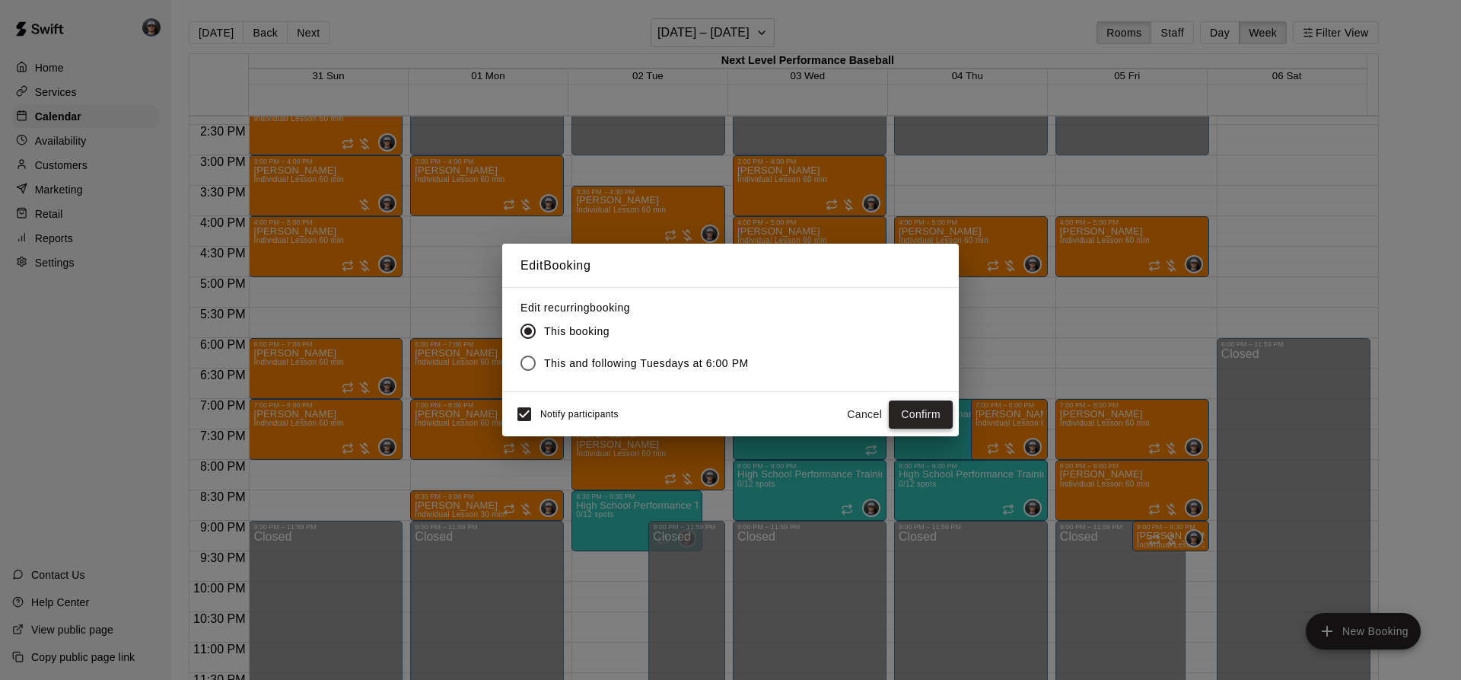
click at [931, 410] on button "Confirm" at bounding box center [921, 414] width 64 height 28
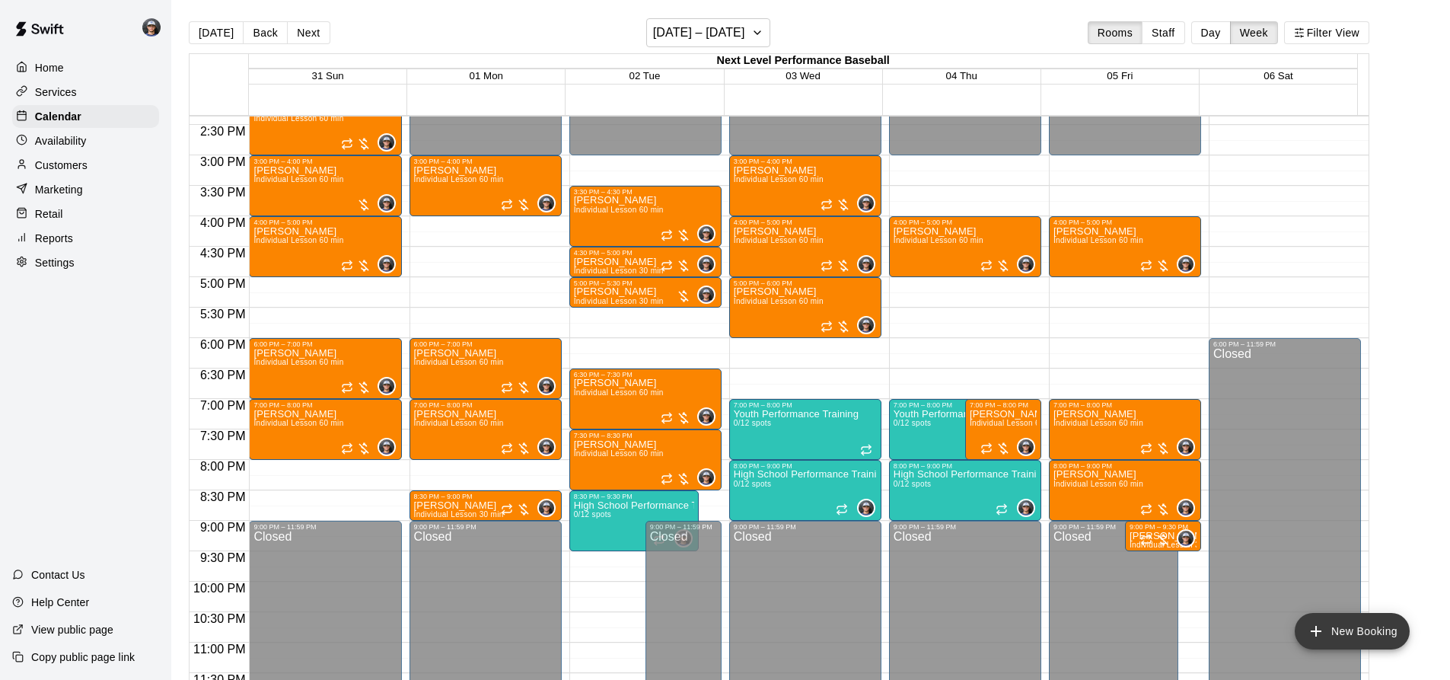
click at [1338, 636] on button "New Booking" at bounding box center [1351, 631] width 115 height 37
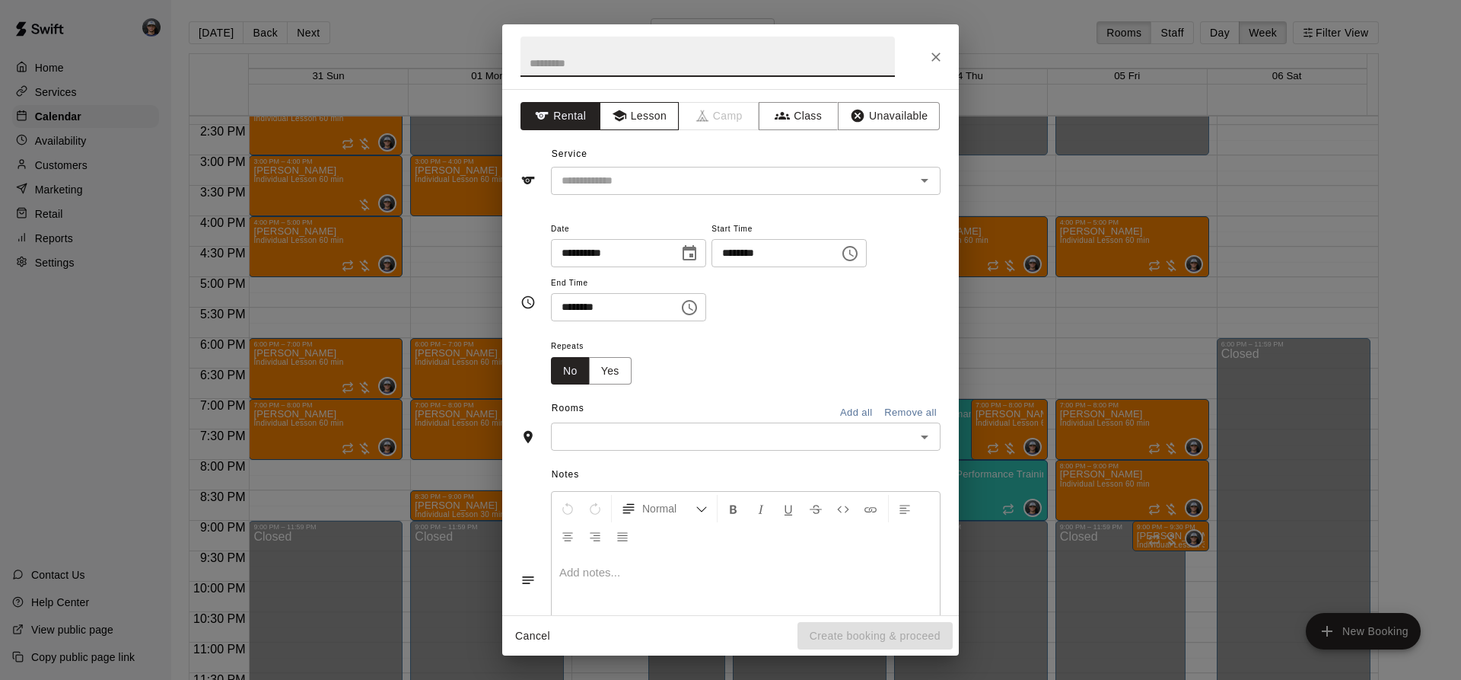
click at [628, 126] on button "Lesson" at bounding box center [640, 116] width 80 height 28
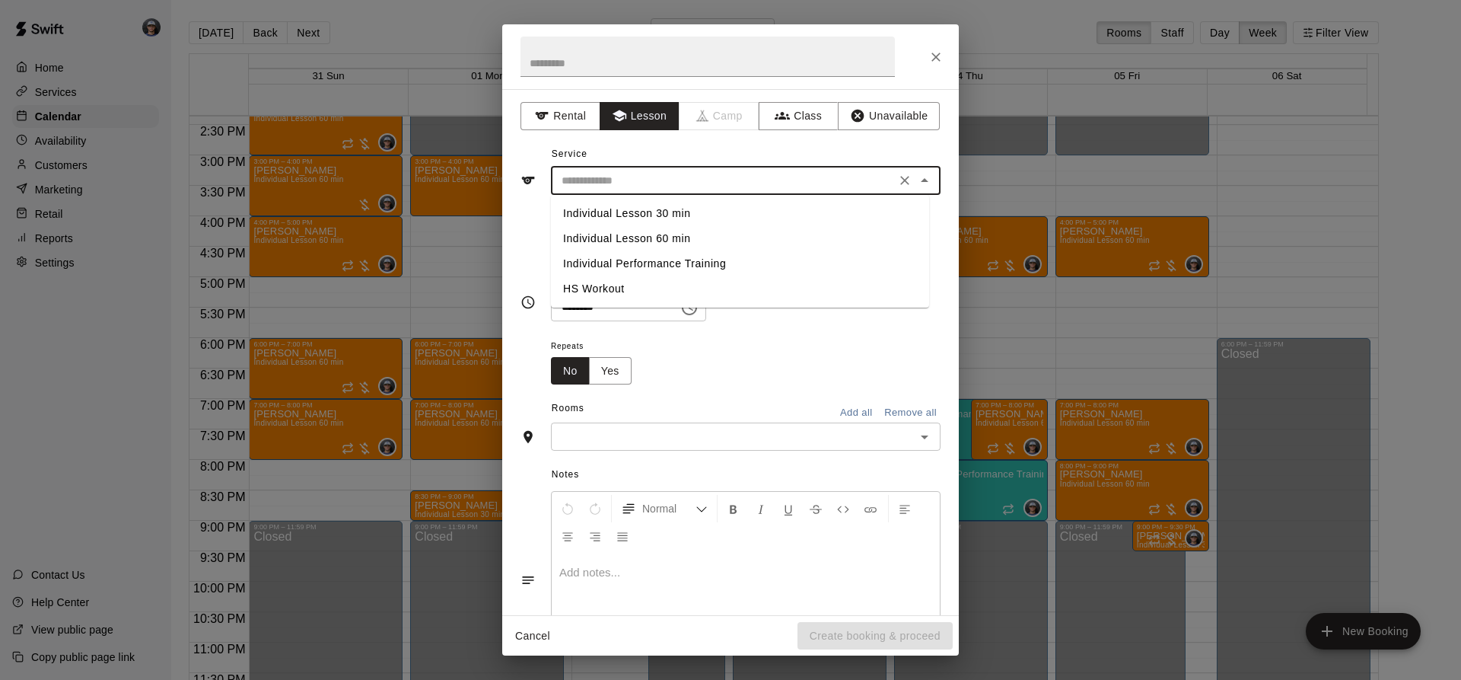
click at [611, 179] on input "text" at bounding box center [723, 180] width 336 height 19
click at [659, 238] on li "Individual Lesson 60 min" at bounding box center [740, 238] width 378 height 25
type input "**********"
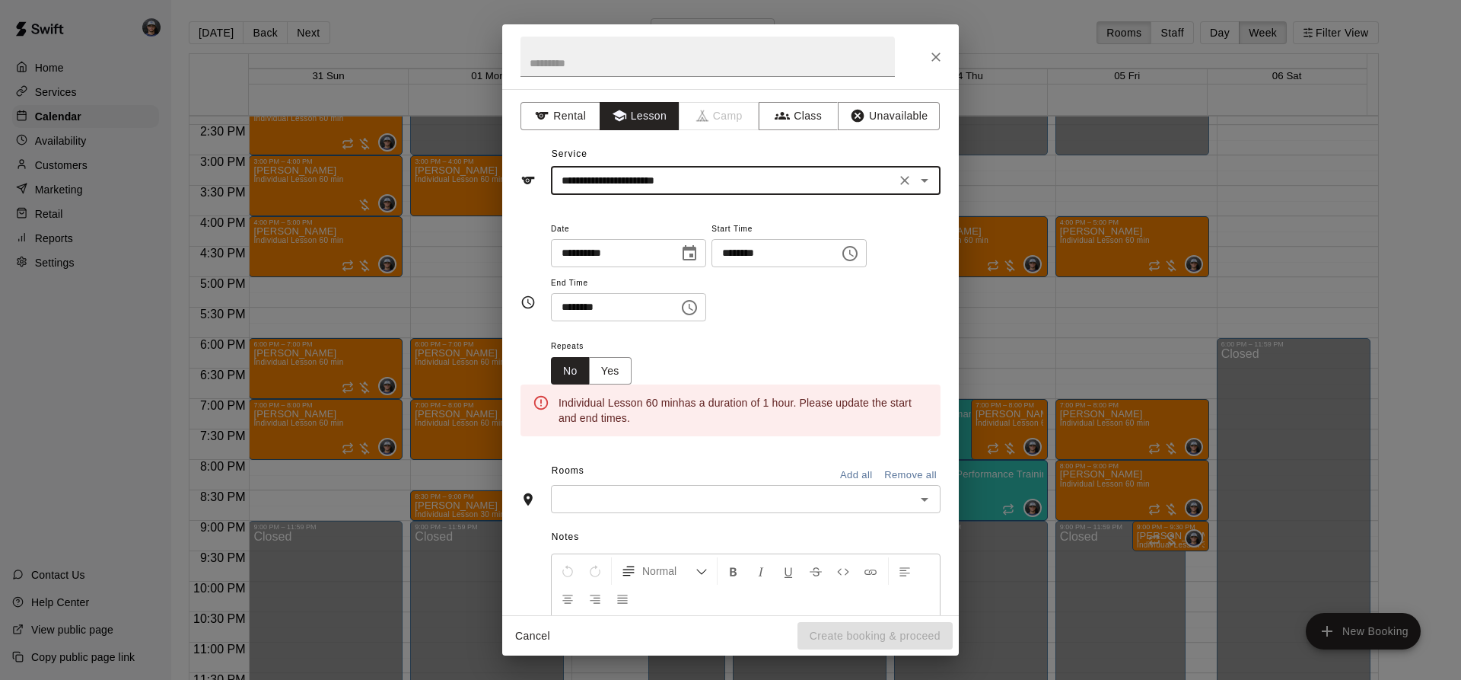
click at [697, 262] on div "**********" at bounding box center [628, 253] width 155 height 28
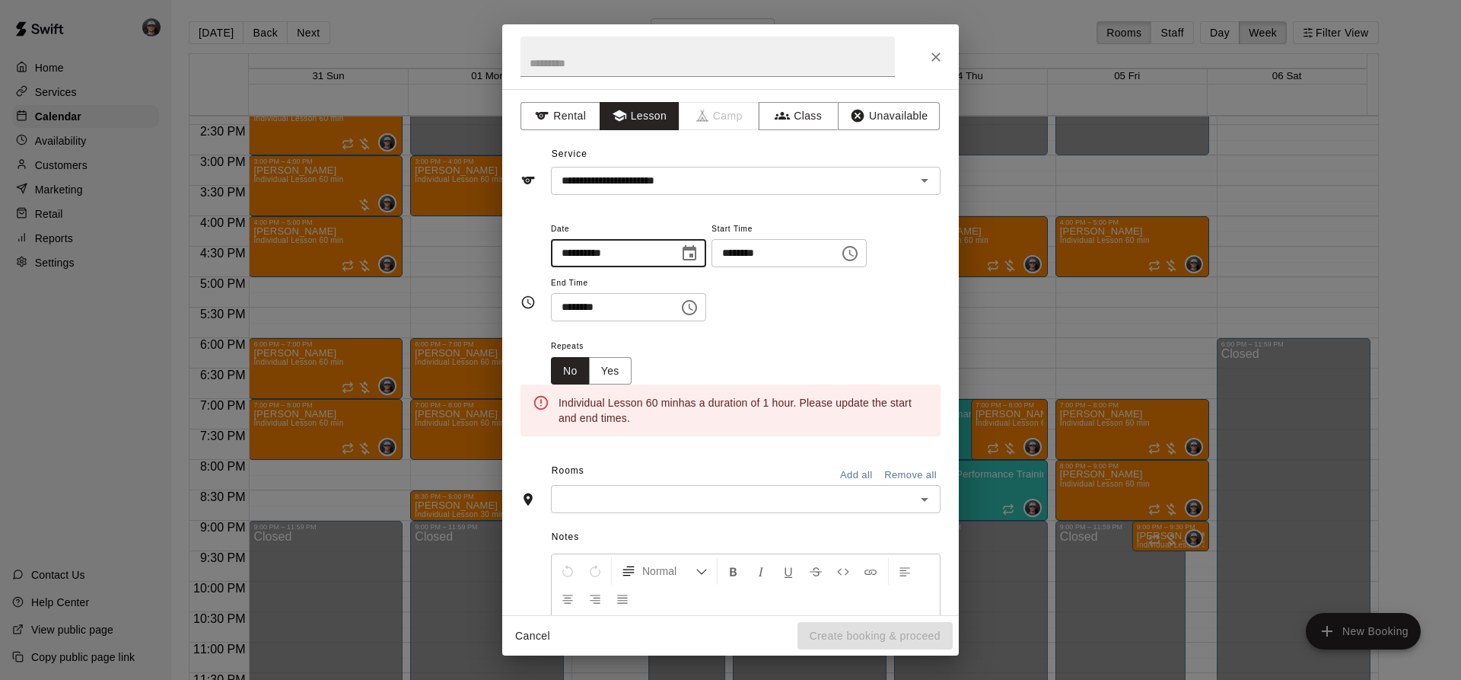
click at [859, 257] on icon "Choose time, selected time is 11:00 AM" at bounding box center [850, 253] width 18 height 18
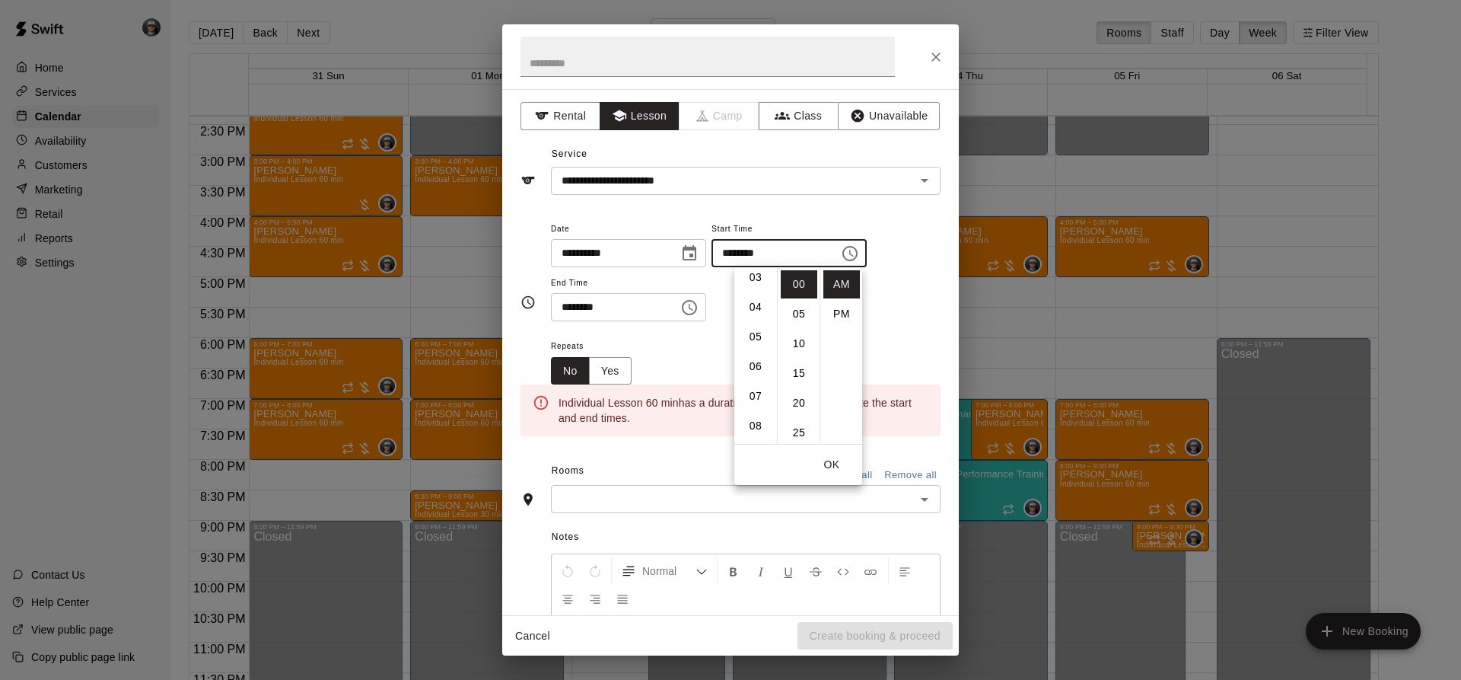
drag, startPoint x: 756, startPoint y: 339, endPoint x: 768, endPoint y: 338, distance: 12.3
click at [755, 339] on li "05" at bounding box center [755, 337] width 37 height 28
click at [801, 301] on li "30" at bounding box center [799, 310] width 37 height 28
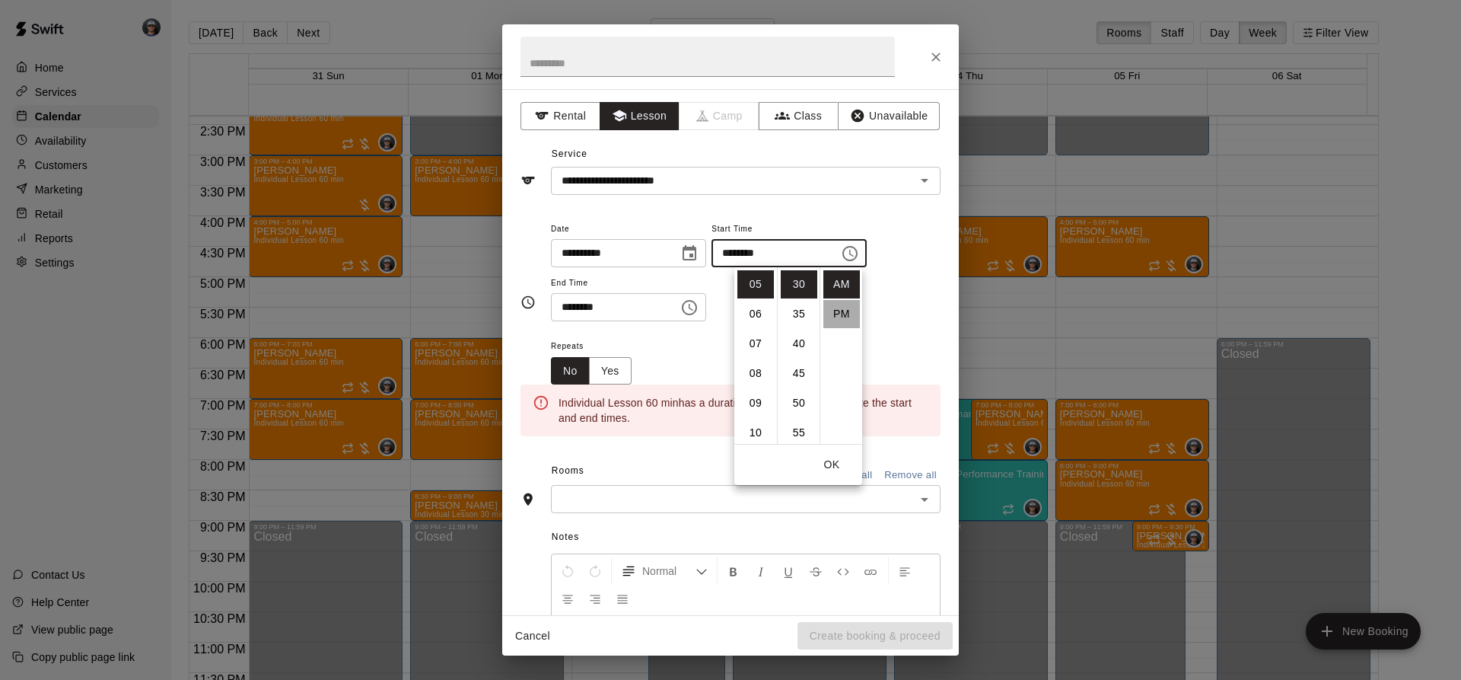
click at [828, 308] on li "PM" at bounding box center [841, 314] width 37 height 28
type input "********"
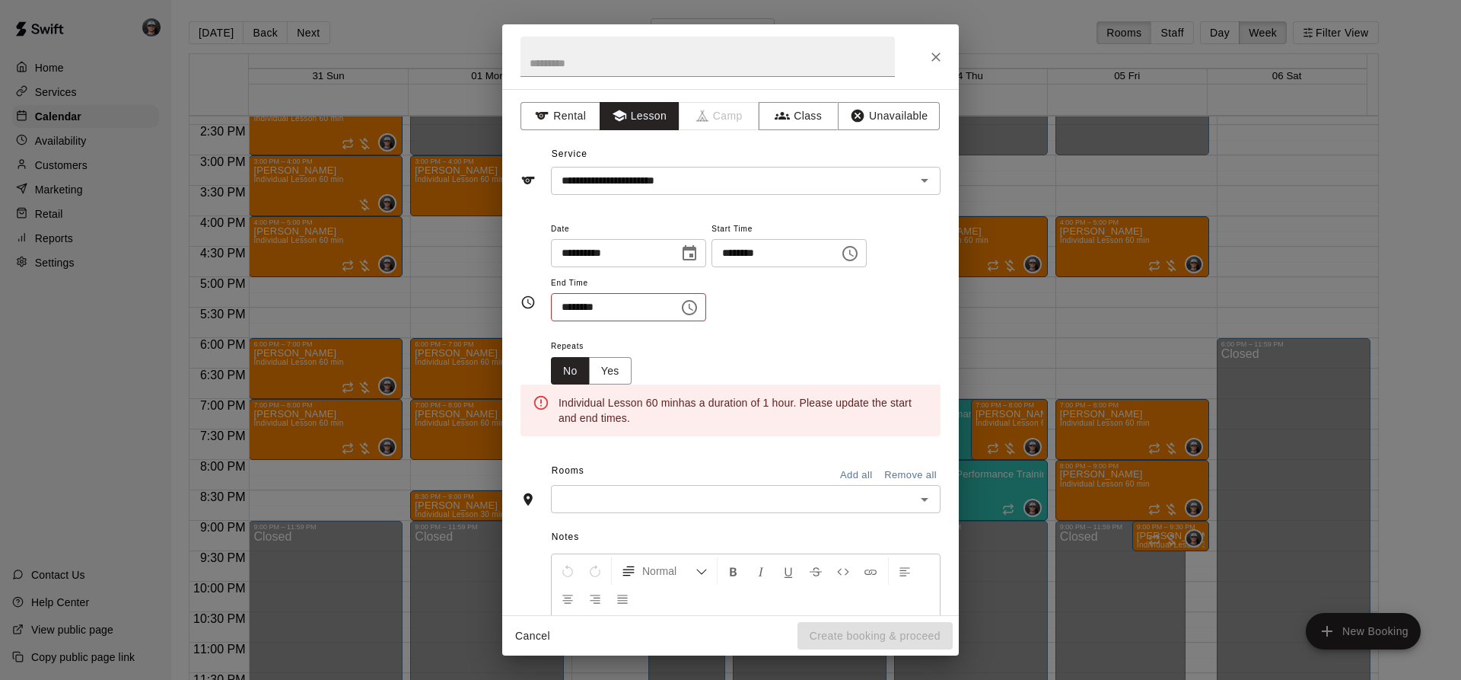
scroll to position [27, 0]
click at [704, 317] on button "Choose time, selected time is 11:30 AM" at bounding box center [689, 307] width 30 height 30
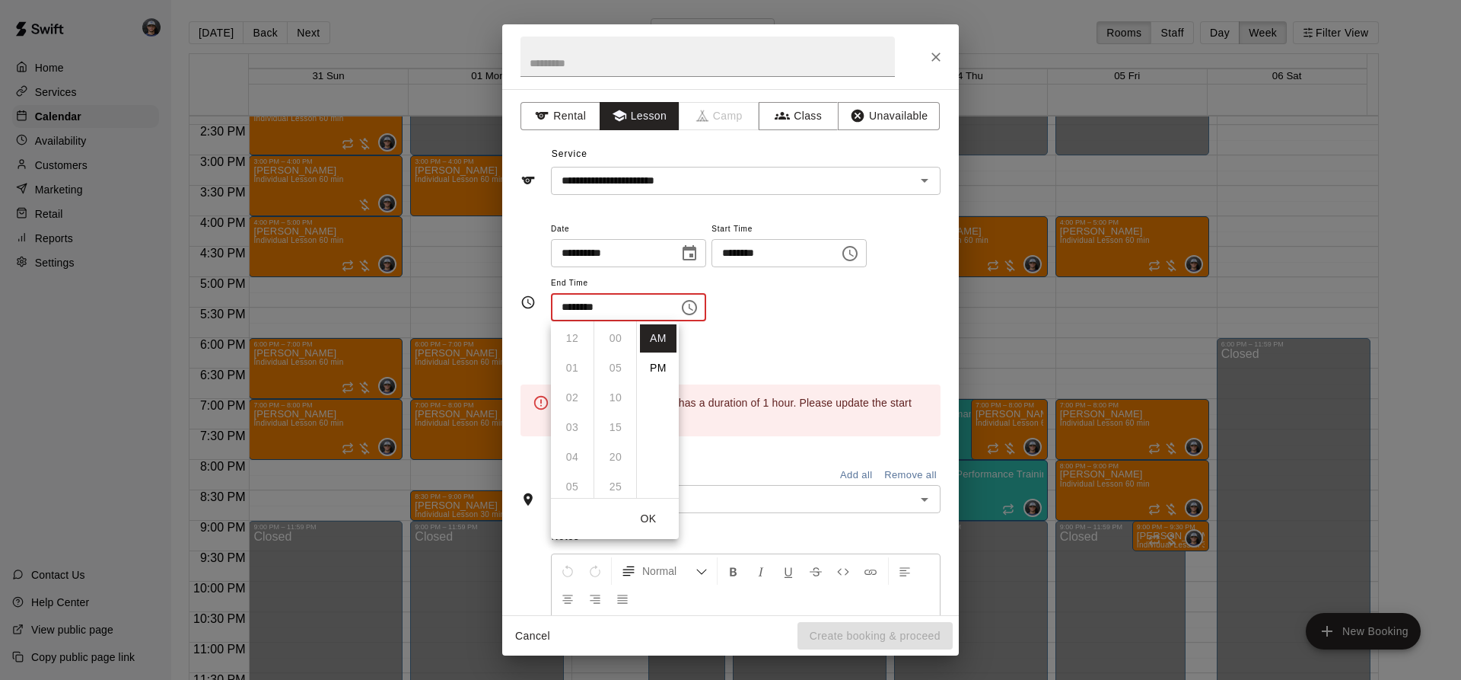
scroll to position [178, 0]
click at [654, 367] on li "PM" at bounding box center [658, 368] width 37 height 28
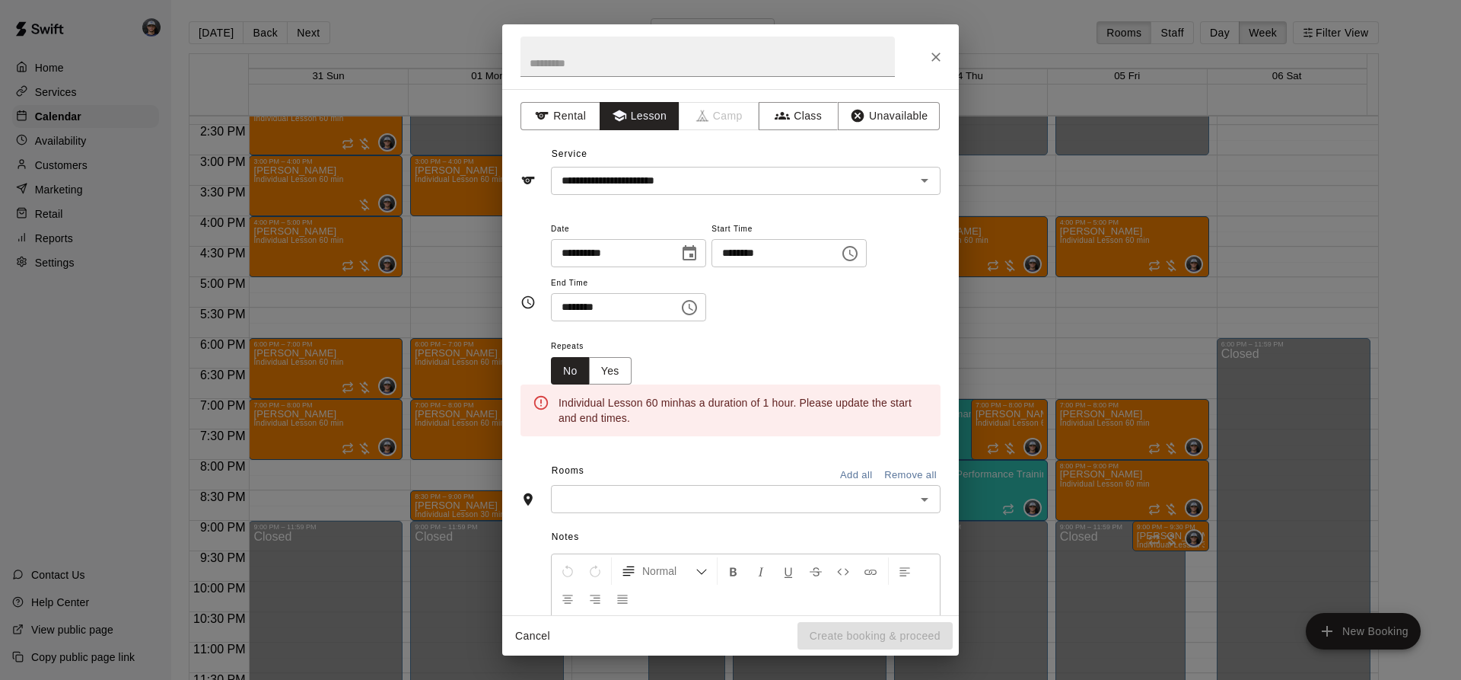
click at [699, 307] on icon "Choose time, selected time is 11:30 PM" at bounding box center [689, 307] width 18 height 18
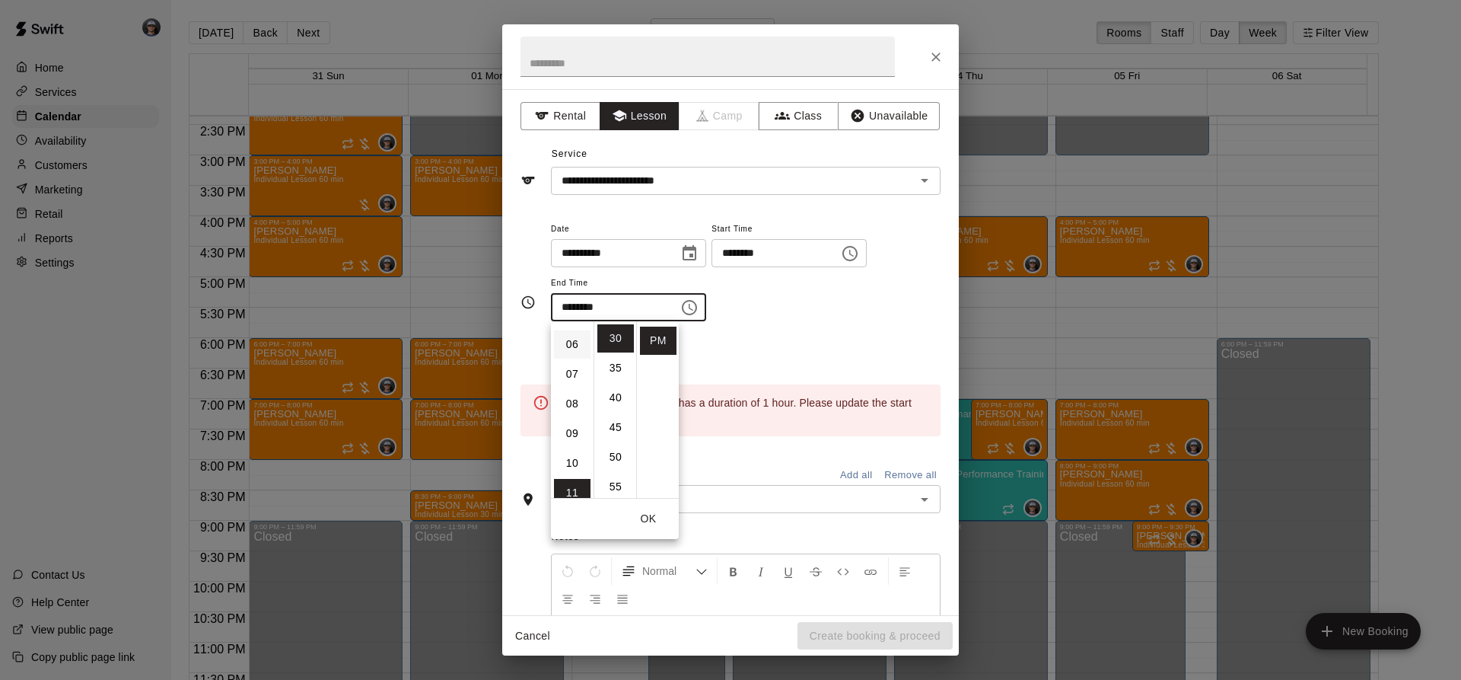
click at [578, 349] on li "06" at bounding box center [572, 344] width 37 height 28
type input "********"
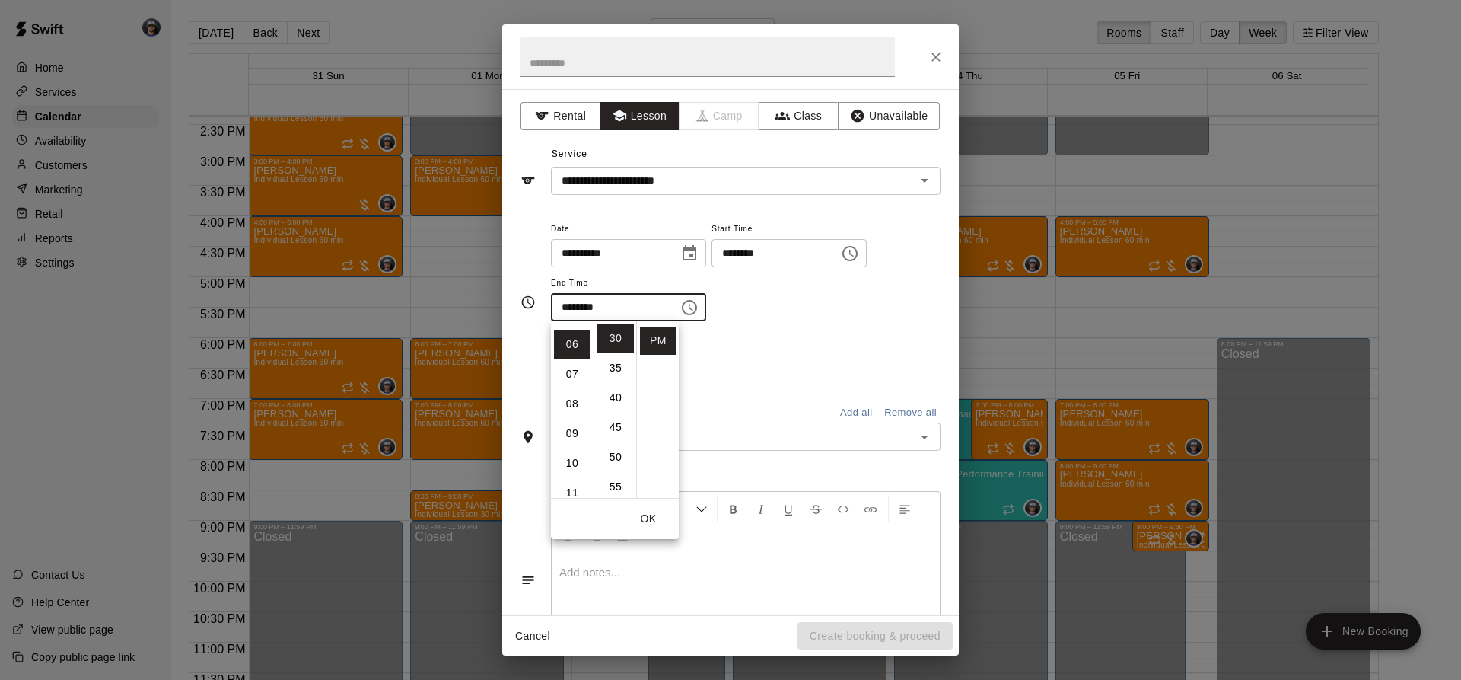
scroll to position [178, 0]
click at [696, 250] on icon "Choose date, selected date is Sep 2, 2025" at bounding box center [690, 252] width 14 height 15
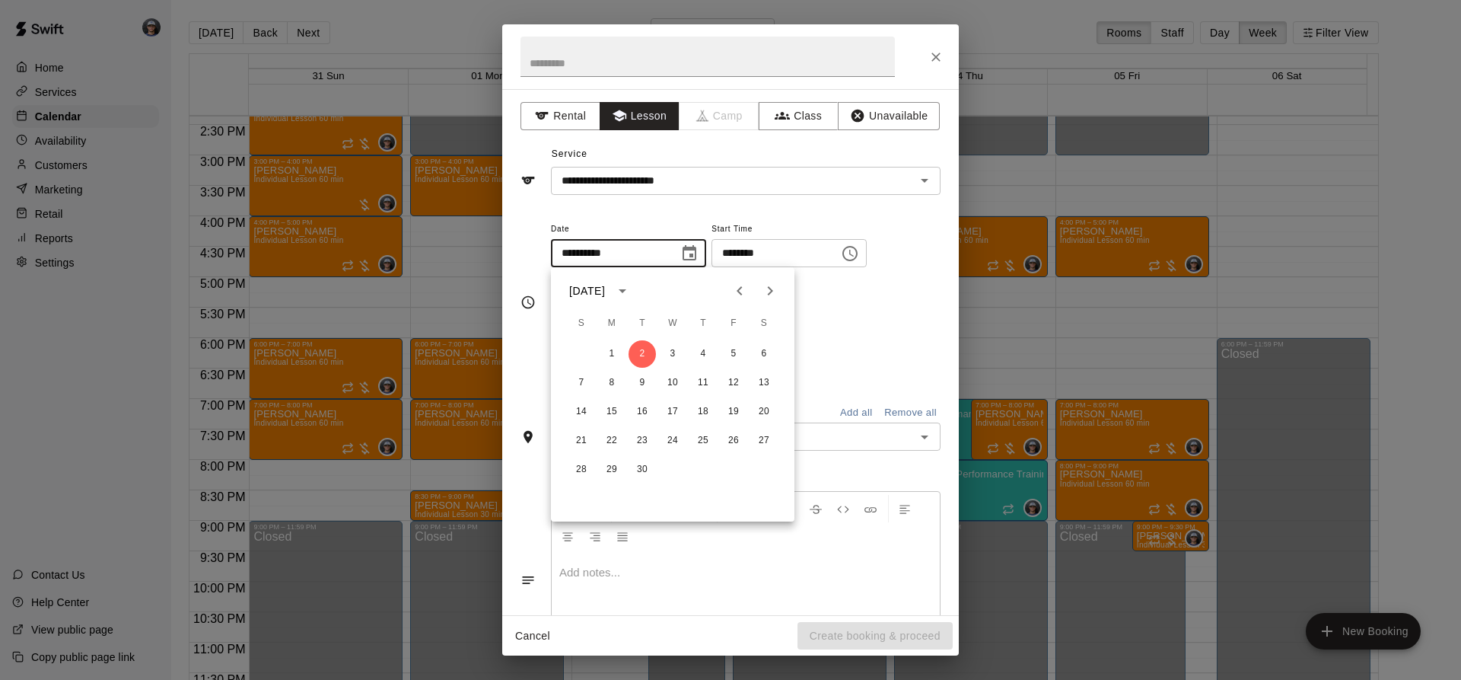
click at [849, 331] on div "**********" at bounding box center [746, 278] width 390 height 118
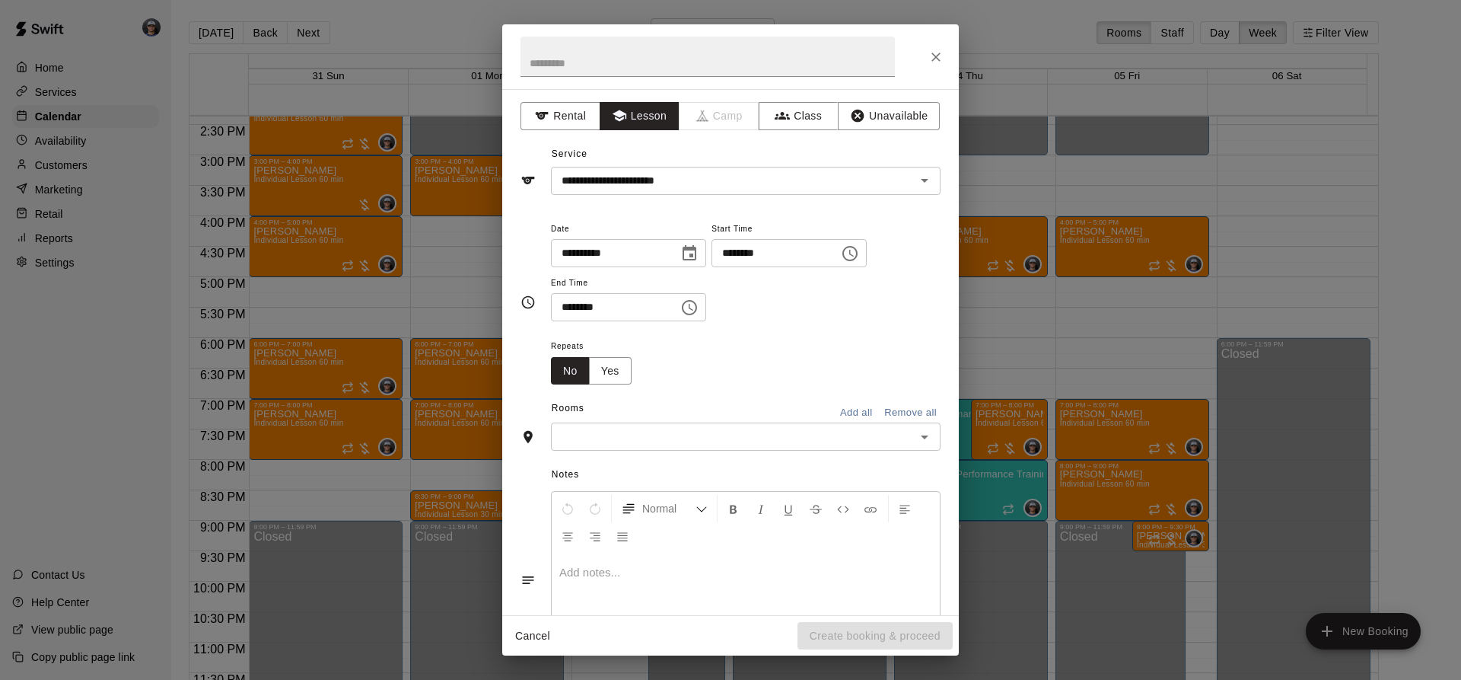
click at [759, 415] on div "Rooms Add all Remove all" at bounding box center [730, 409] width 420 height 26
drag, startPoint x: 756, startPoint y: 422, endPoint x: 716, endPoint y: 415, distance: 40.9
click at [756, 422] on div "Rooms Add all Remove all ​" at bounding box center [730, 423] width 420 height 54
click at [578, 426] on div "​" at bounding box center [746, 436] width 390 height 28
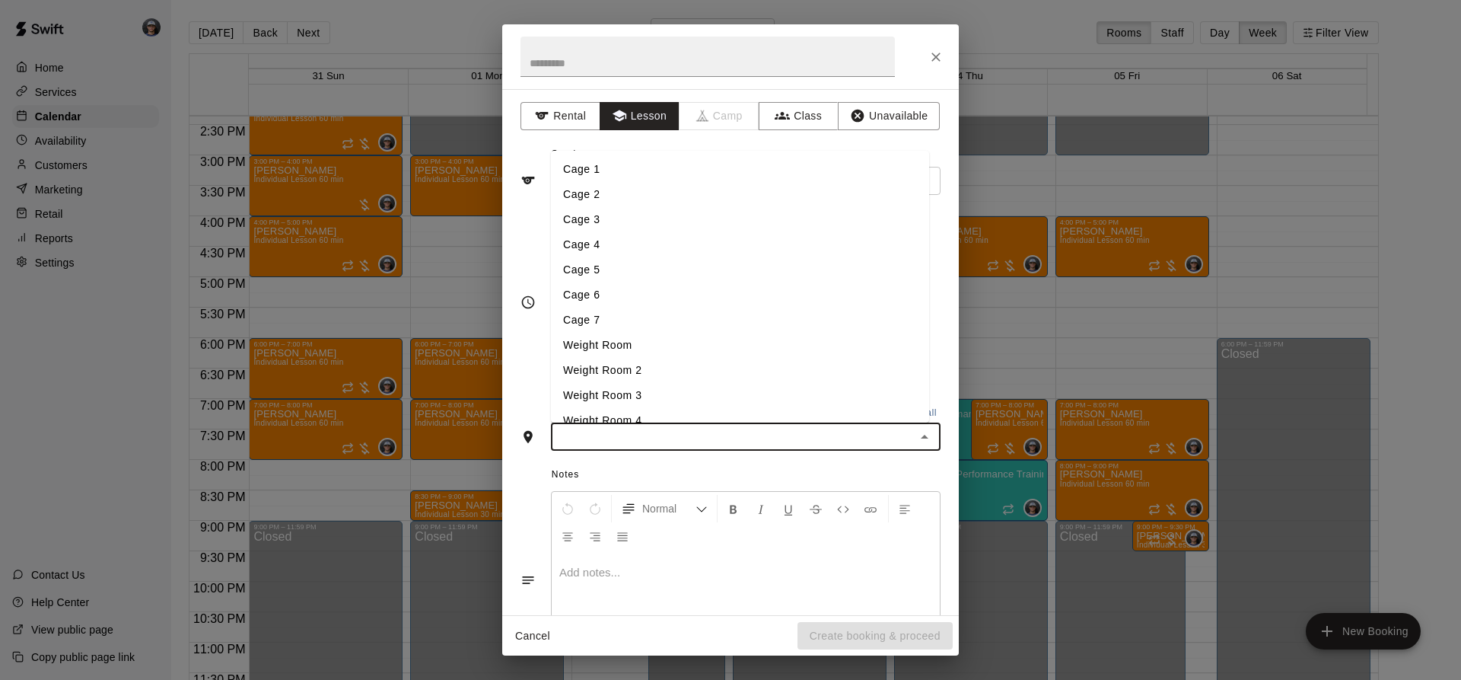
click at [599, 227] on li "Cage 3" at bounding box center [740, 219] width 378 height 25
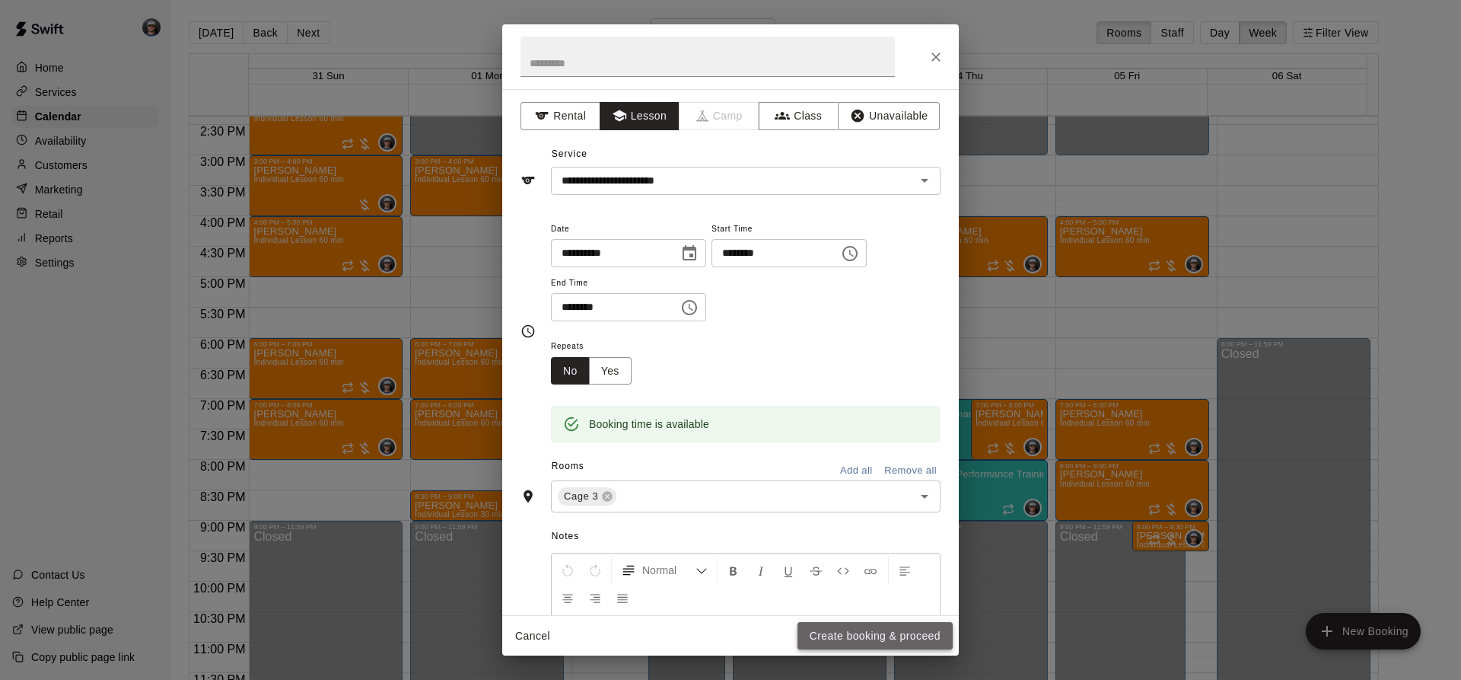
click at [814, 637] on button "Create booking & proceed" at bounding box center [874, 636] width 155 height 28
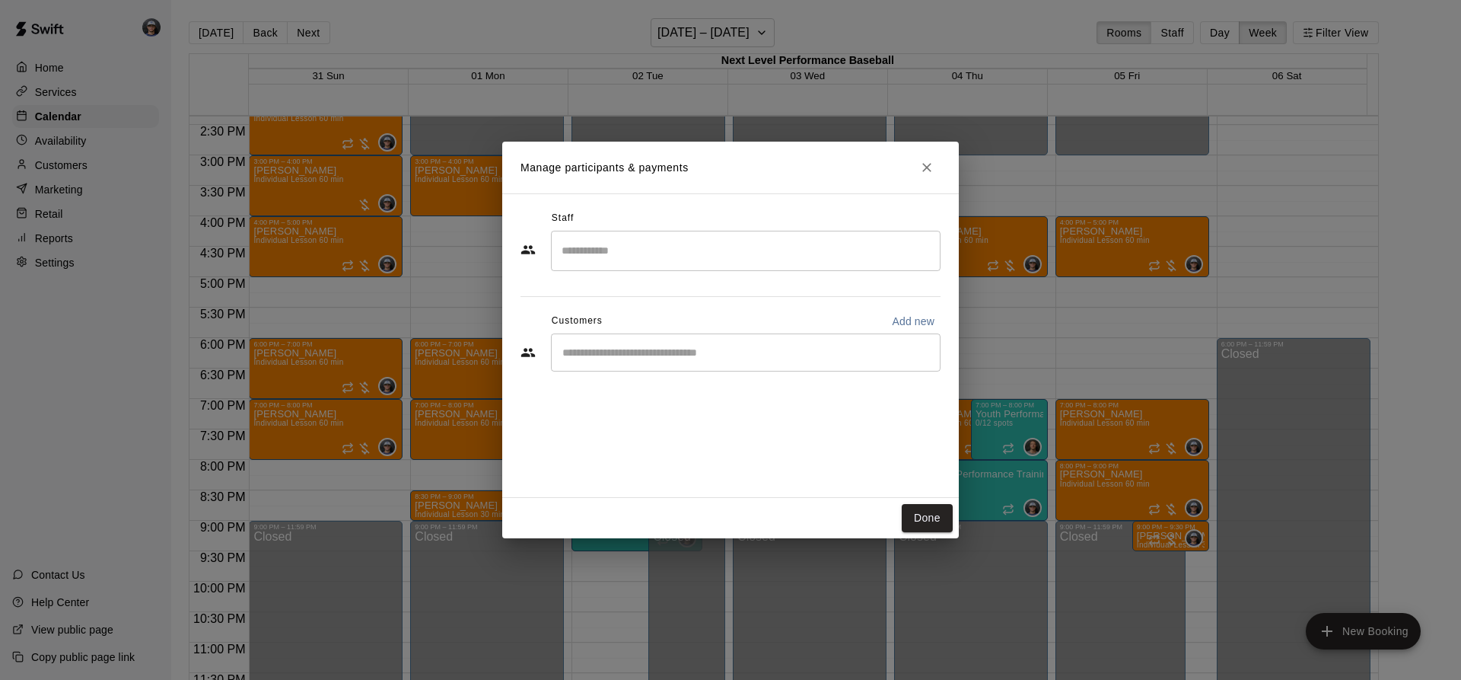
click at [685, 342] on div "​" at bounding box center [746, 352] width 390 height 38
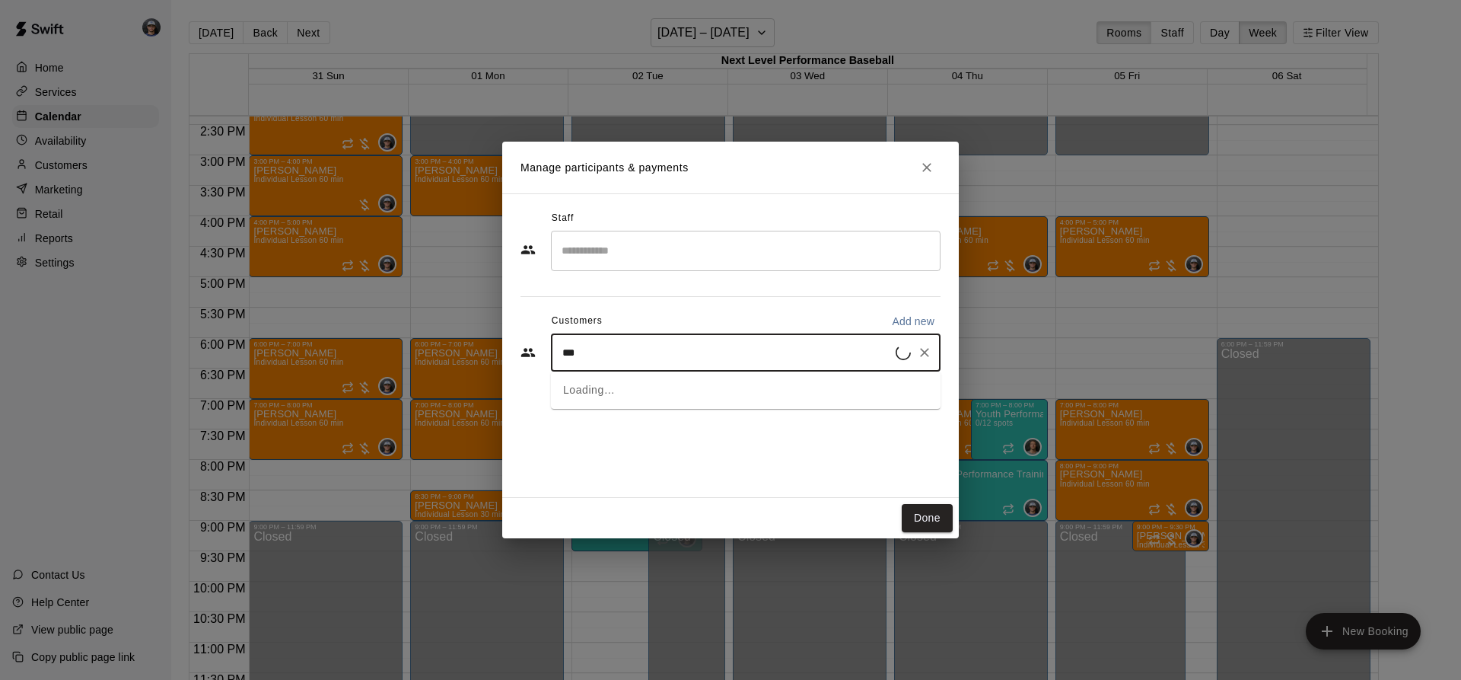
type input "****"
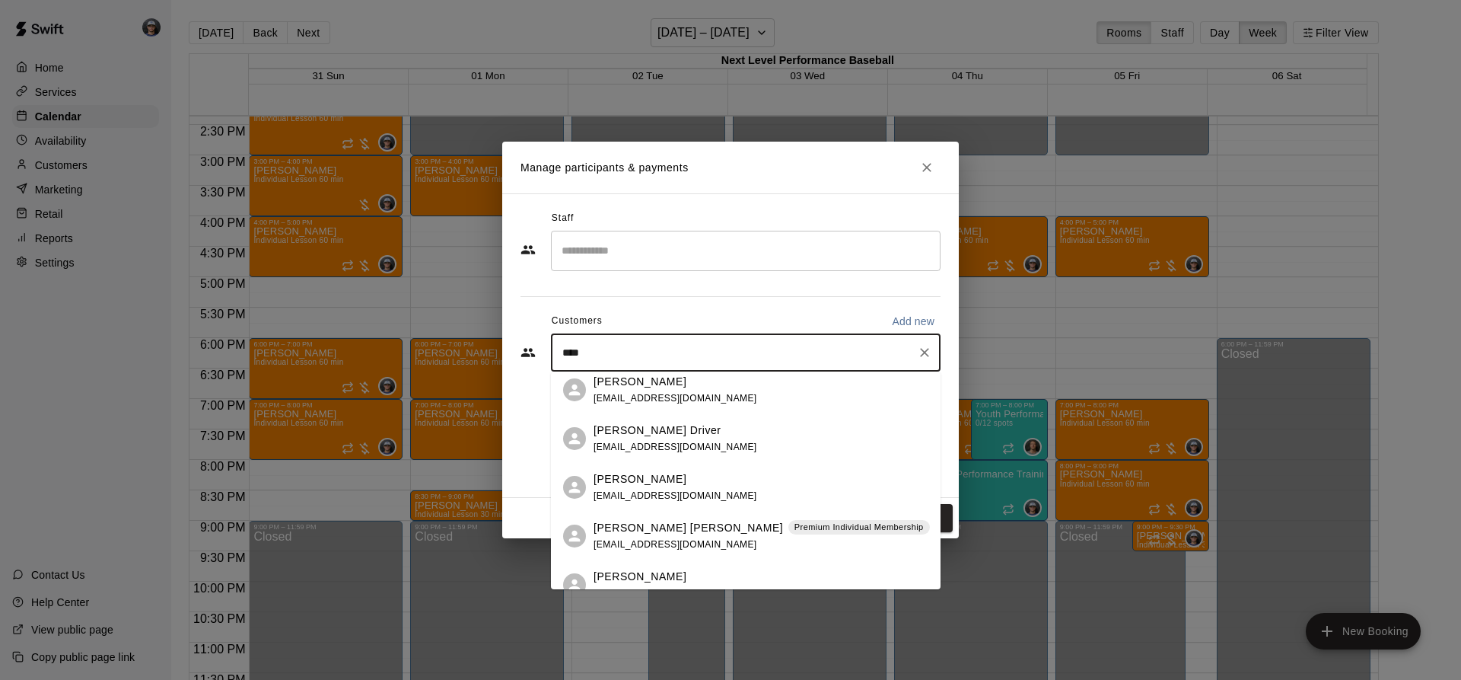
scroll to position [562, 0]
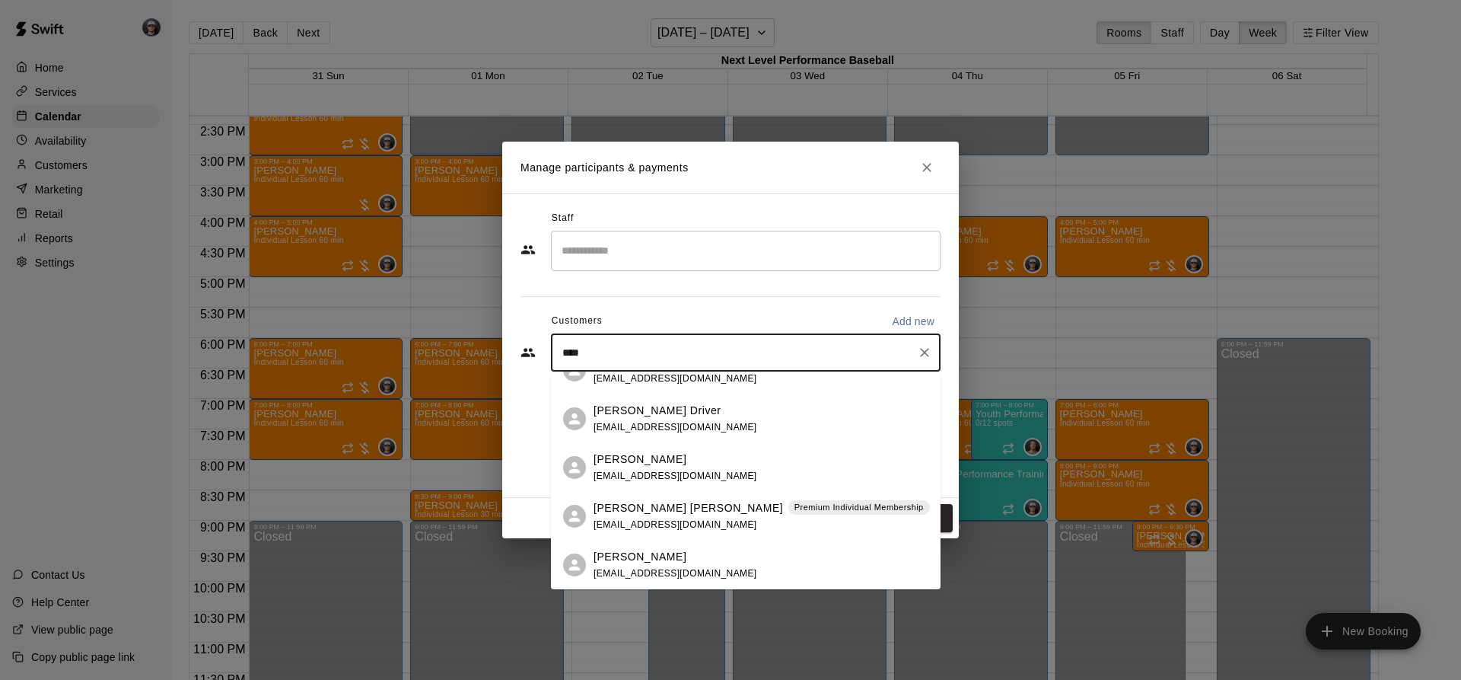
click at [696, 553] on div "[PERSON_NAME] [EMAIL_ADDRESS][DOMAIN_NAME]" at bounding box center [761, 565] width 335 height 33
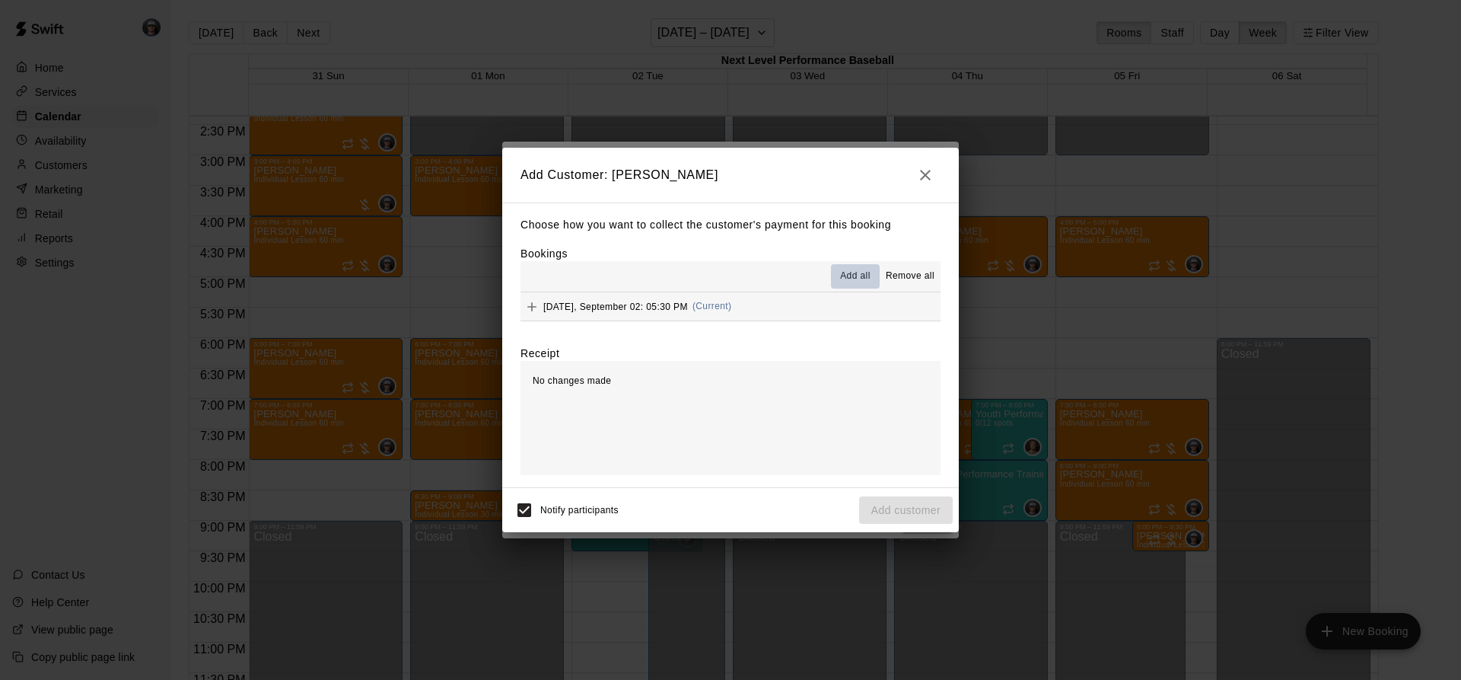
click at [849, 271] on span "Add all" at bounding box center [855, 276] width 30 height 15
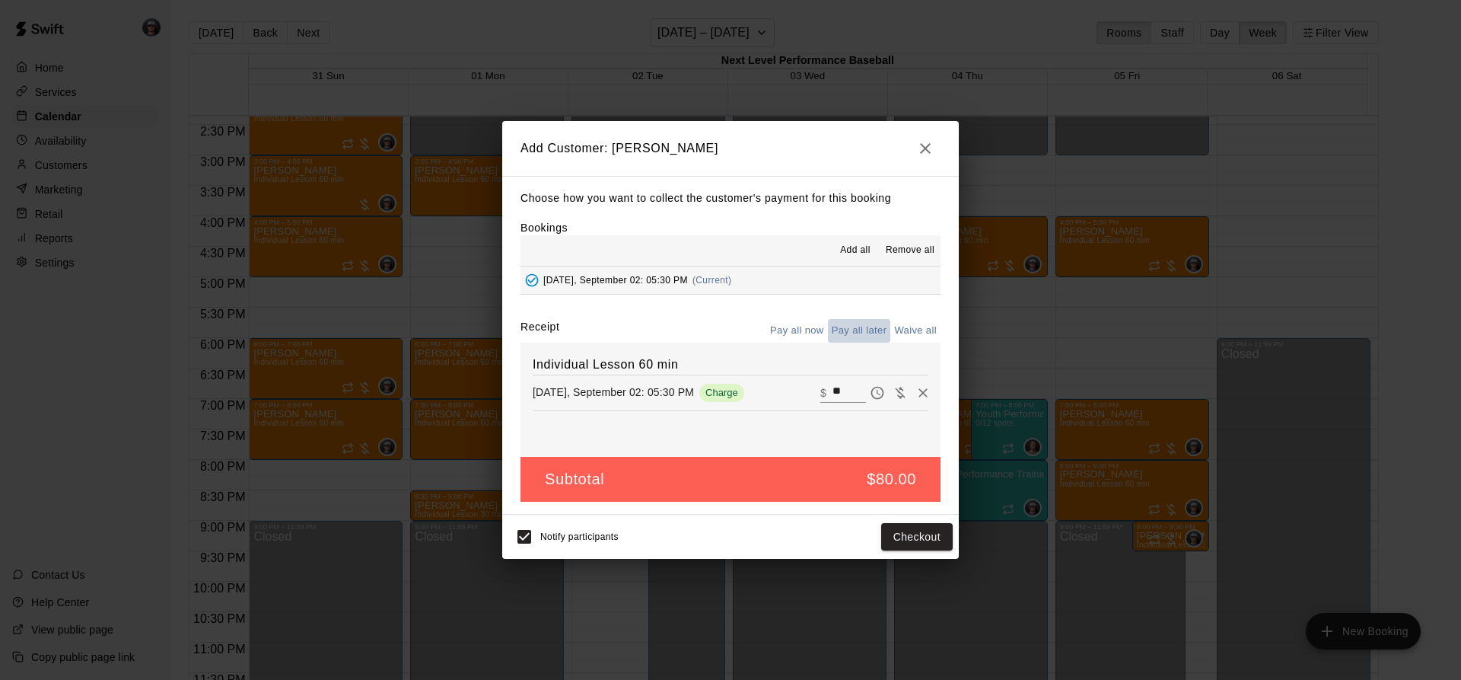
click at [864, 321] on button "Pay all later" at bounding box center [859, 331] width 63 height 24
click at [906, 542] on button "Add customer" at bounding box center [906, 537] width 94 height 28
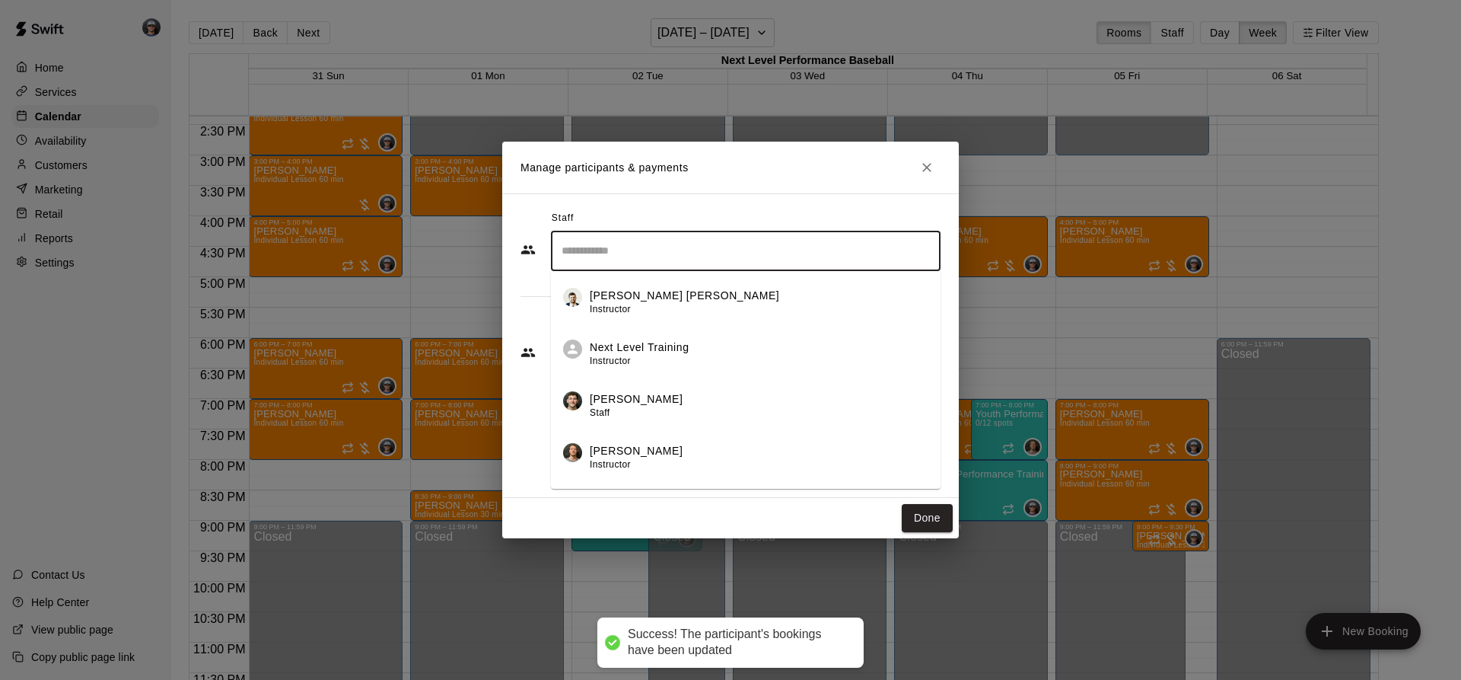
click at [705, 253] on input "Search staff" at bounding box center [746, 250] width 376 height 27
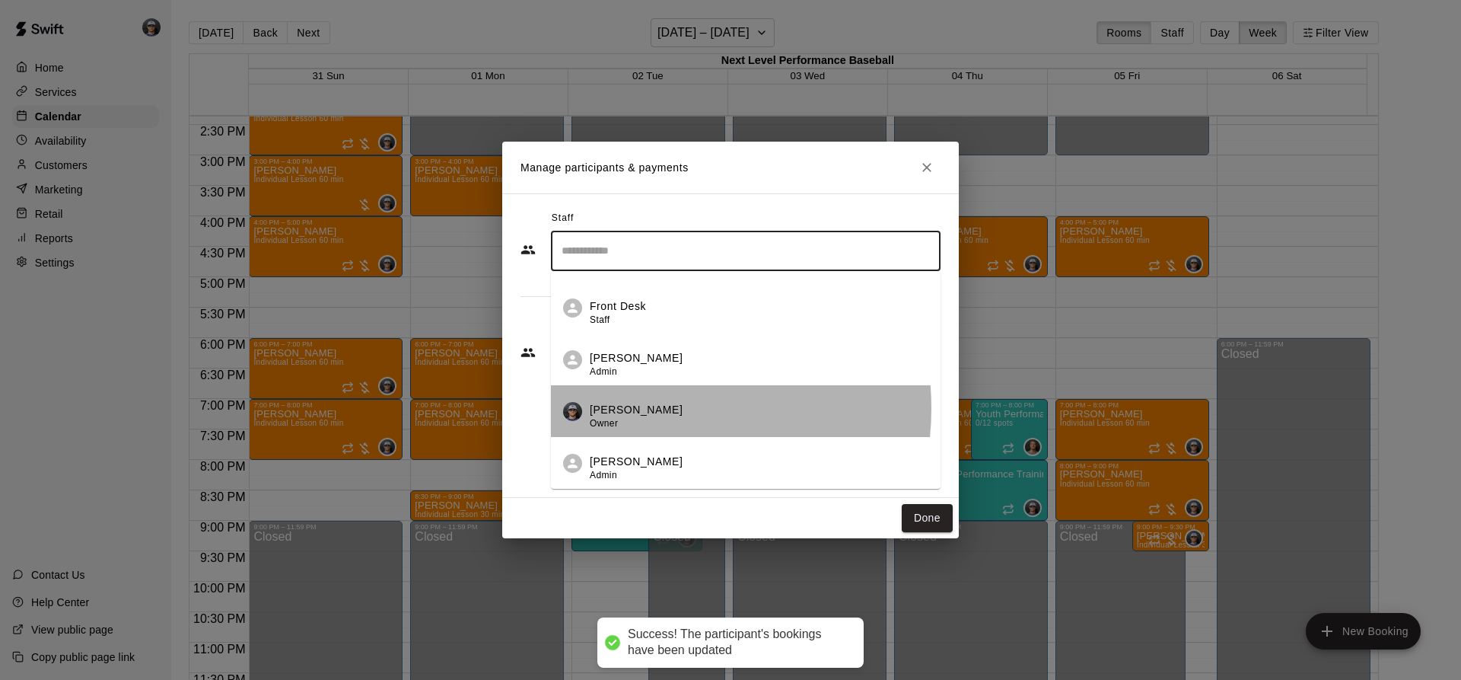
click at [638, 408] on p "[PERSON_NAME]" at bounding box center [636, 410] width 93 height 16
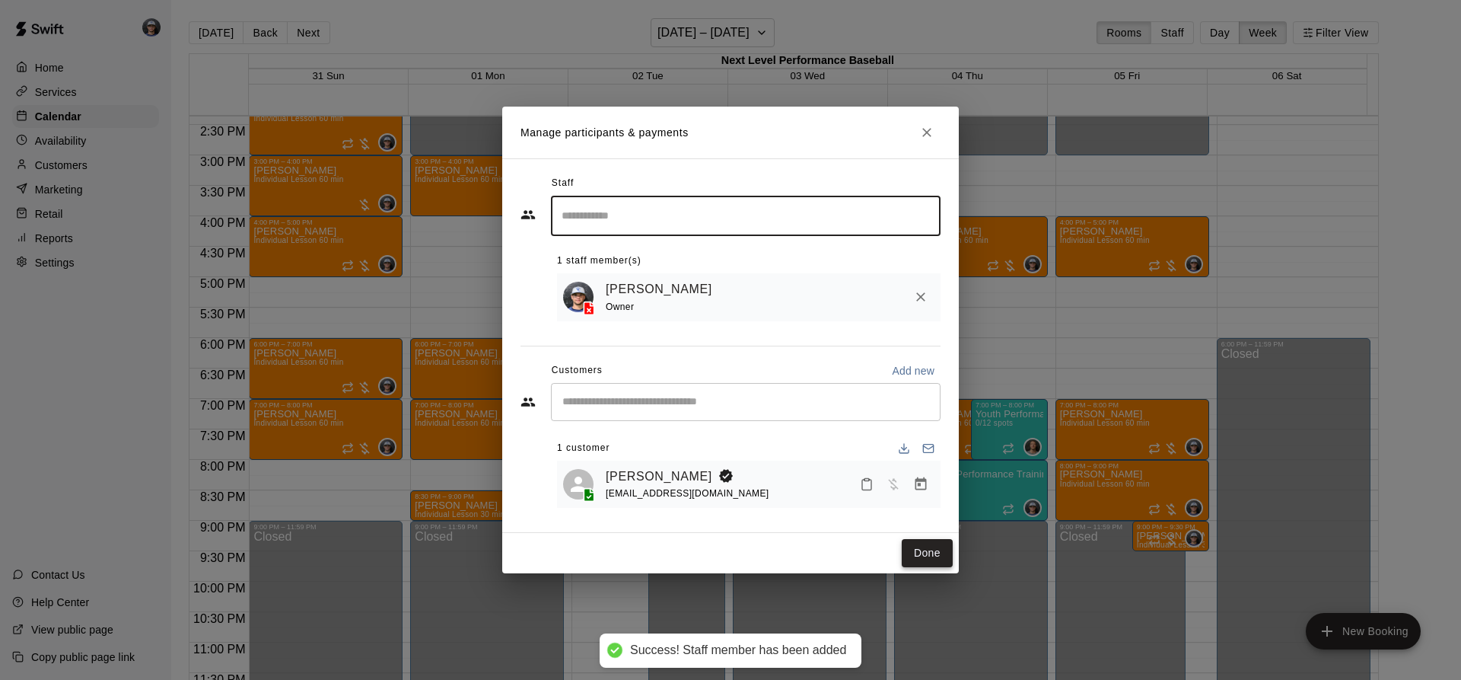
click at [921, 550] on button "Done" at bounding box center [927, 553] width 51 height 28
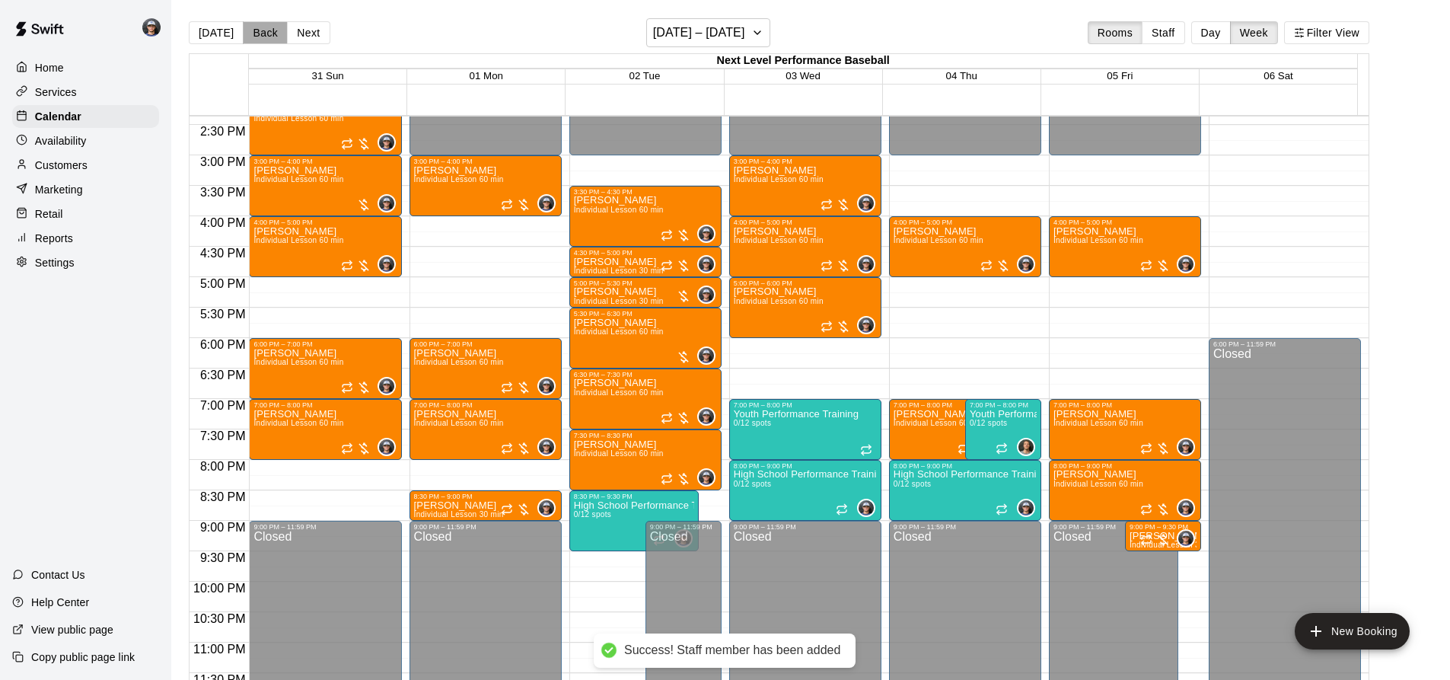
click at [268, 30] on button "Back" at bounding box center [265, 32] width 45 height 23
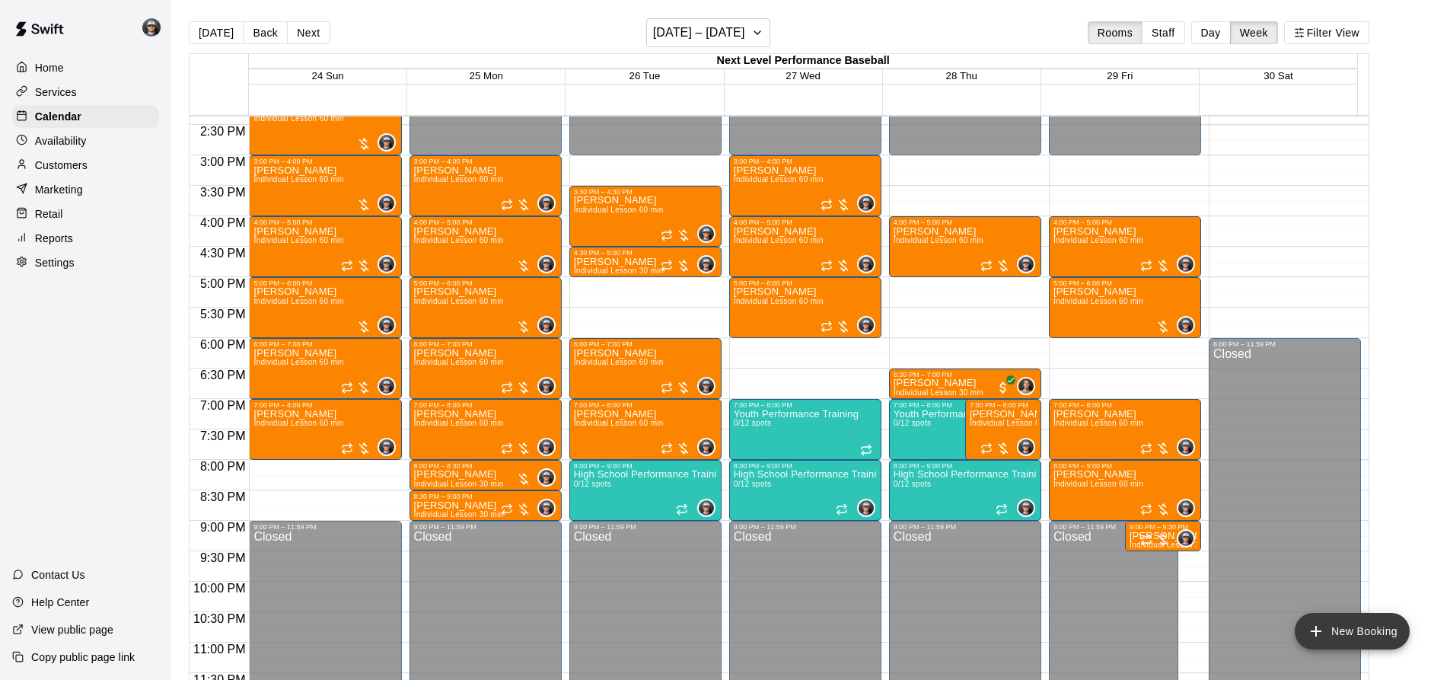
click at [1310, 626] on icon "add" at bounding box center [1316, 631] width 18 height 18
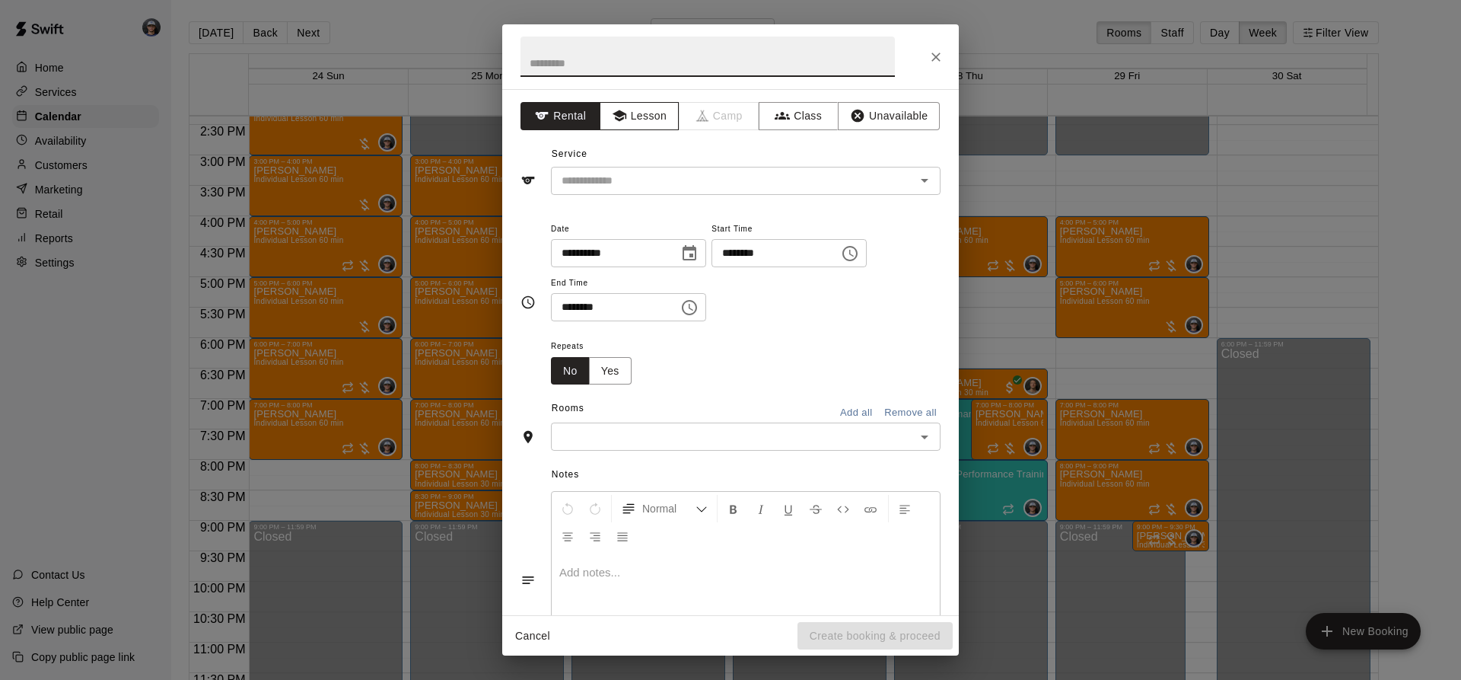
click at [662, 126] on button "Lesson" at bounding box center [640, 116] width 80 height 28
click at [660, 162] on div "Service ​" at bounding box center [730, 168] width 420 height 53
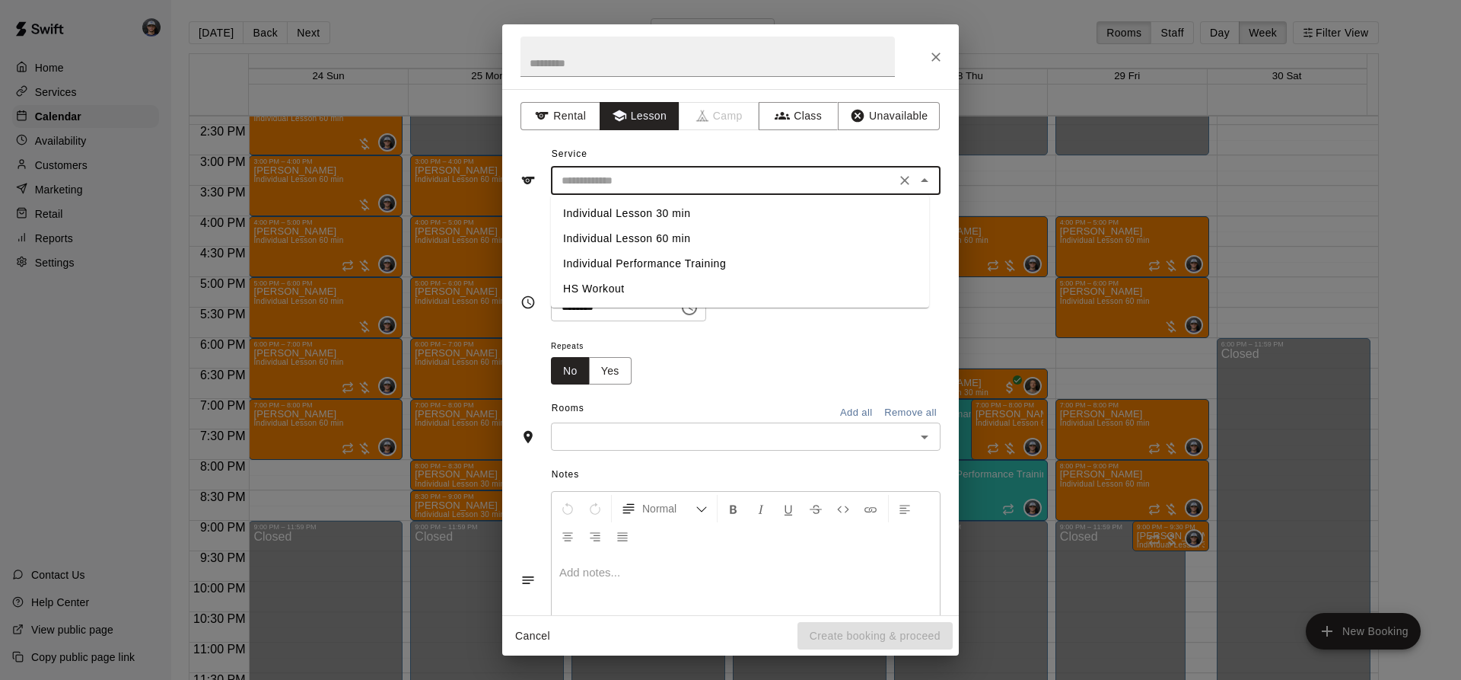
click at [670, 182] on input "text" at bounding box center [723, 180] width 336 height 19
click at [670, 251] on li "Individual Performance Training" at bounding box center [740, 263] width 378 height 25
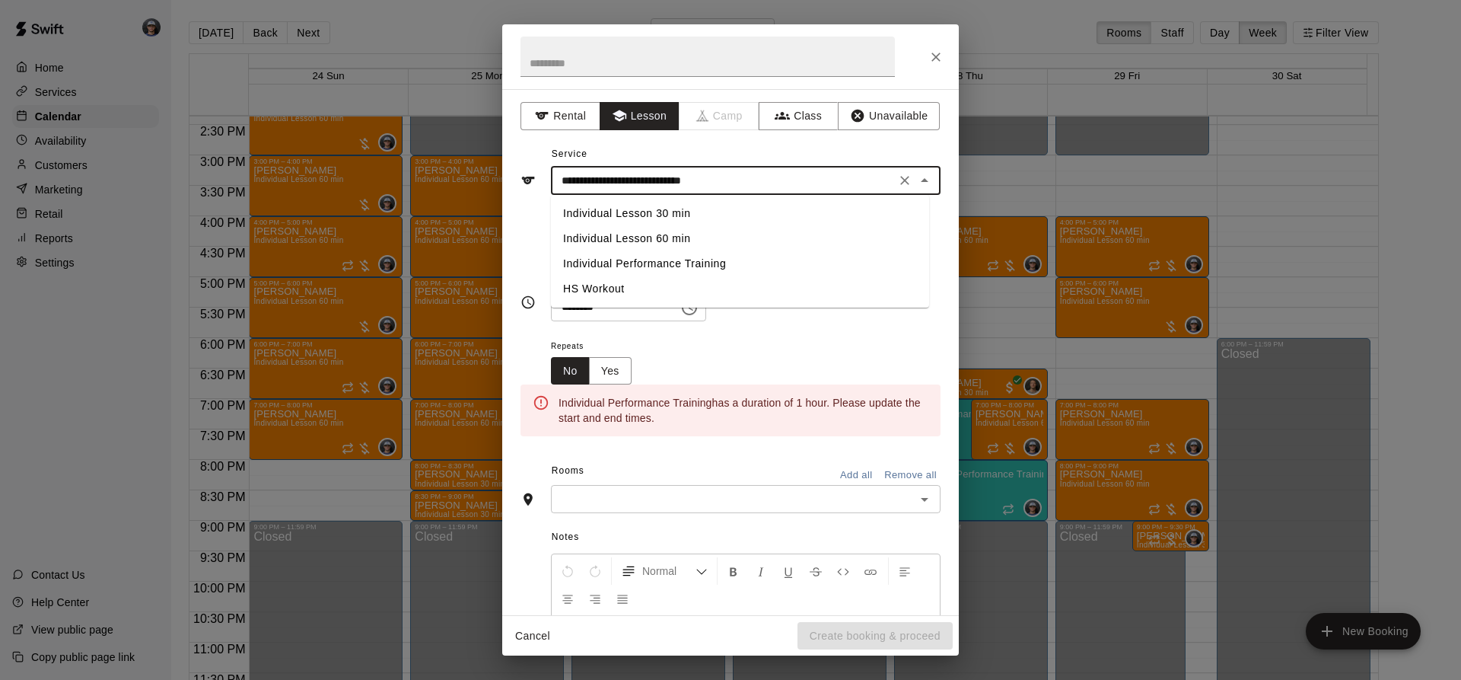
click at [776, 178] on input "**********" at bounding box center [723, 180] width 336 height 19
click at [694, 239] on li "Individual Lesson 60 min" at bounding box center [740, 238] width 378 height 25
type input "**********"
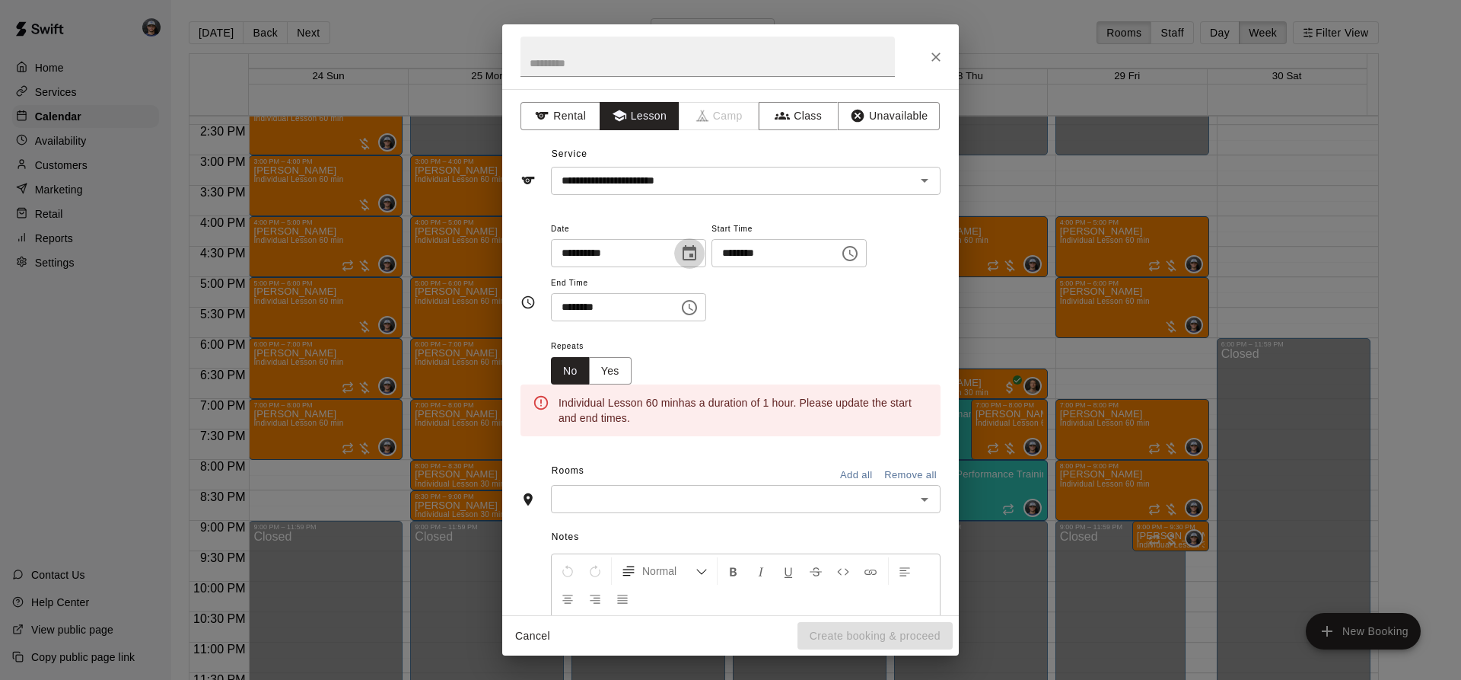
drag, startPoint x: 715, startPoint y: 246, endPoint x: 712, endPoint y: 259, distance: 13.1
click at [699, 247] on icon "Choose date, selected date is Aug 26, 2025" at bounding box center [689, 253] width 18 height 18
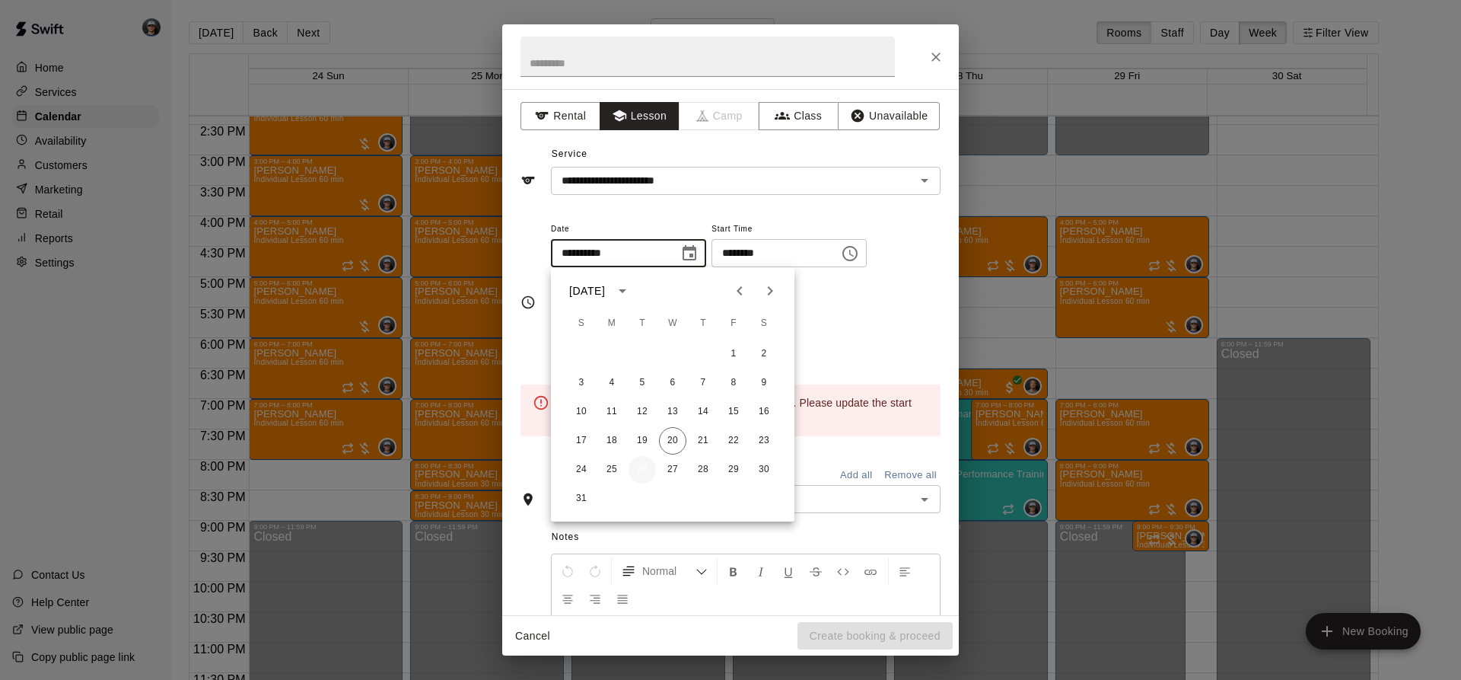
click at [645, 466] on button "26" at bounding box center [642, 469] width 27 height 27
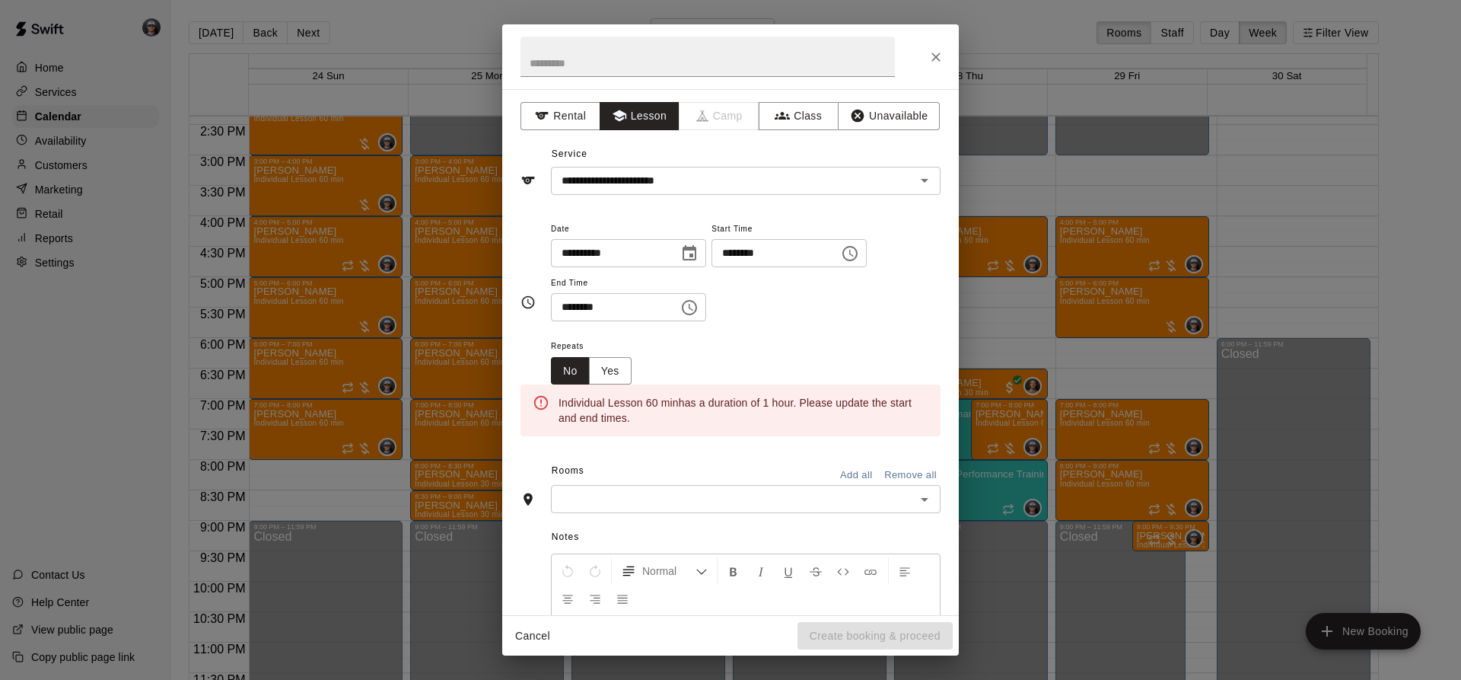
click at [859, 249] on icon "Choose time, selected time is 11:00 AM" at bounding box center [850, 253] width 18 height 18
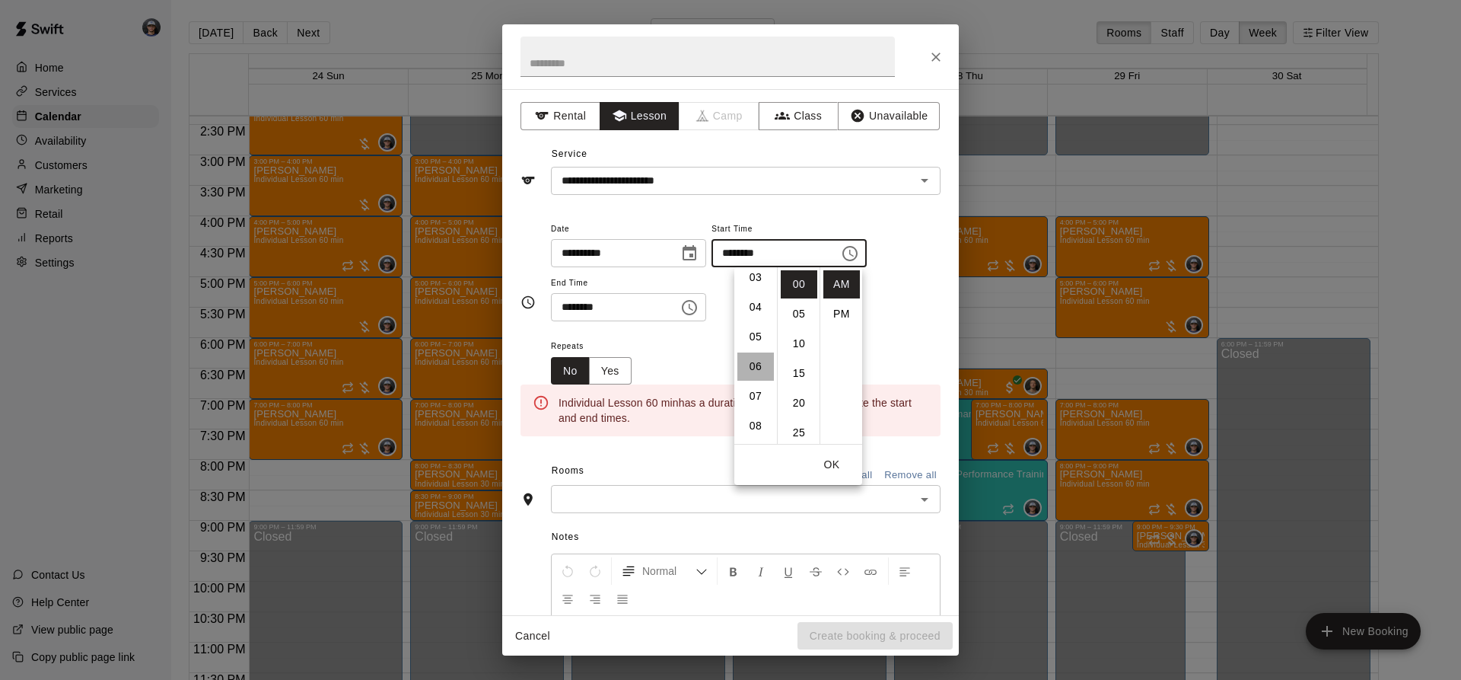
drag, startPoint x: 760, startPoint y: 359, endPoint x: 778, endPoint y: 339, distance: 26.9
click at [759, 361] on li "06" at bounding box center [755, 366] width 37 height 28
click at [824, 310] on li "PM" at bounding box center [841, 314] width 37 height 28
type input "********"
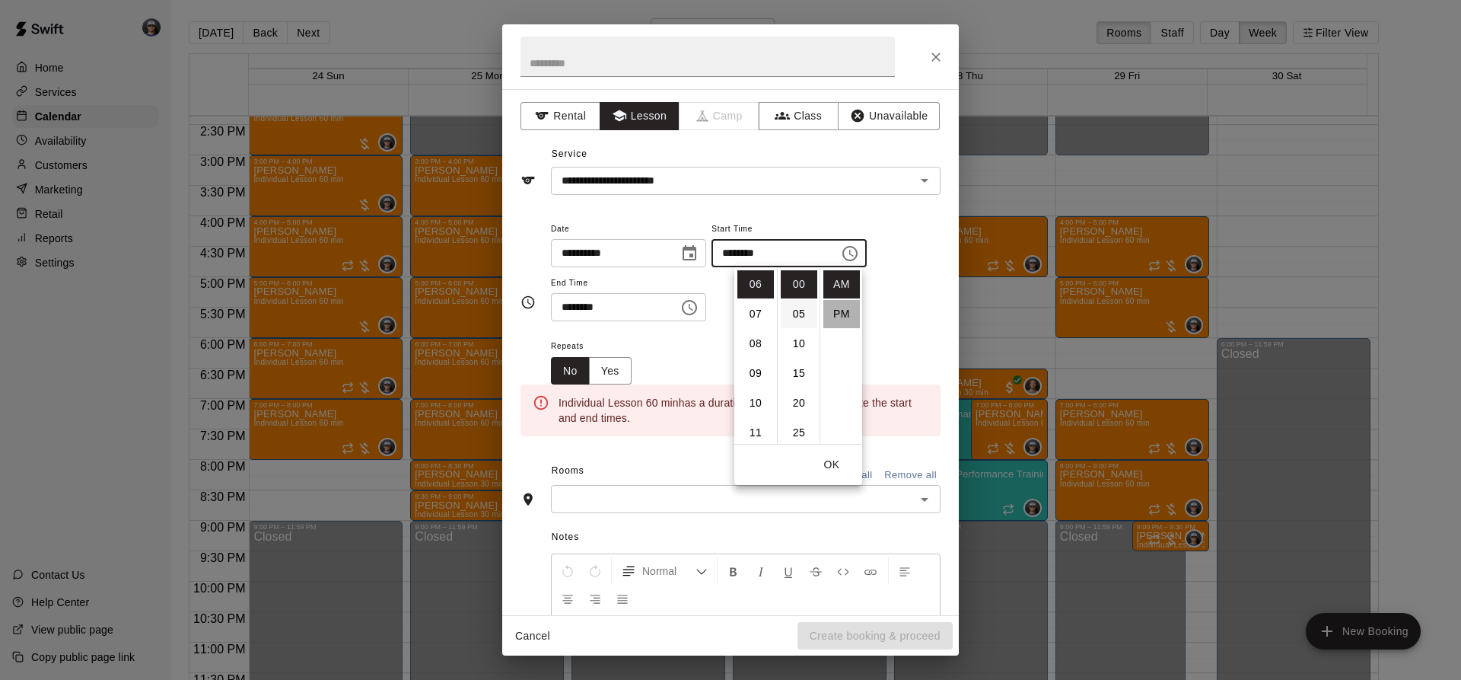
scroll to position [27, 0]
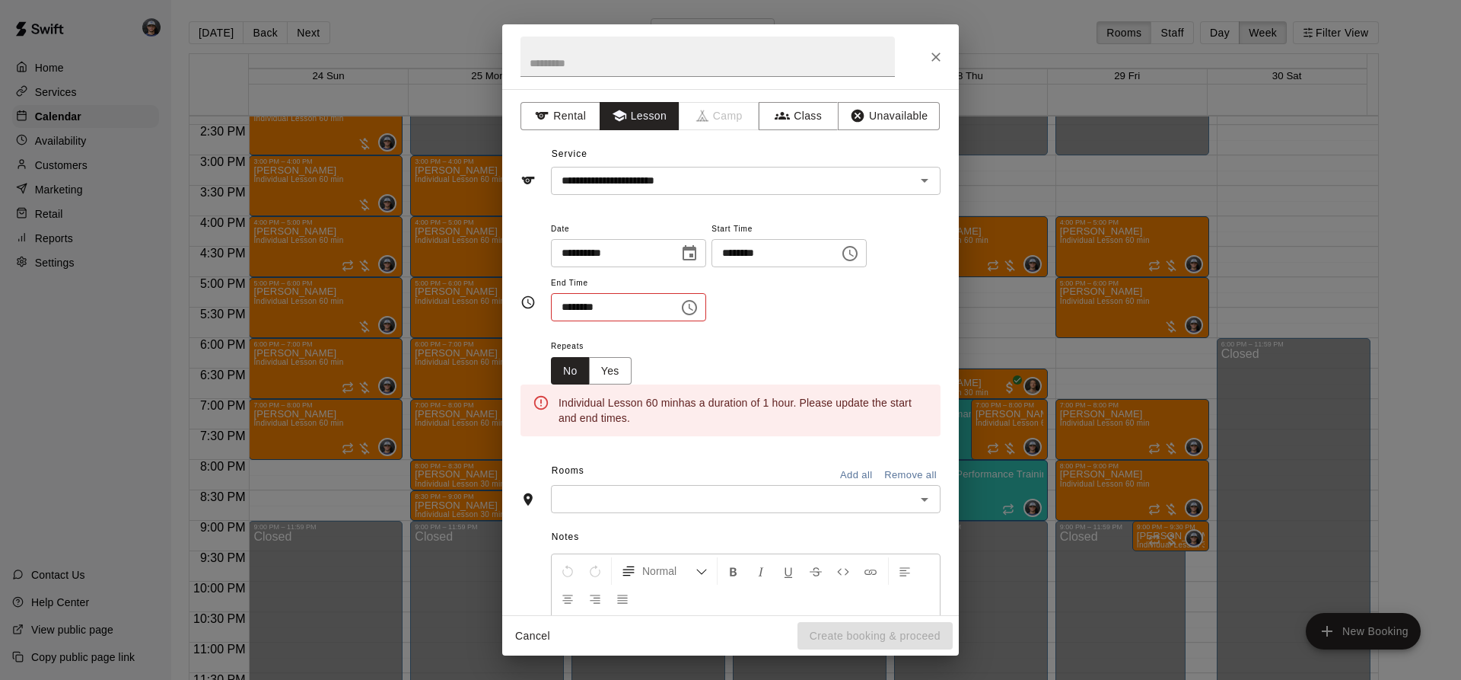
click at [699, 305] on icon "Choose time, selected time is 11:30 AM" at bounding box center [689, 307] width 18 height 18
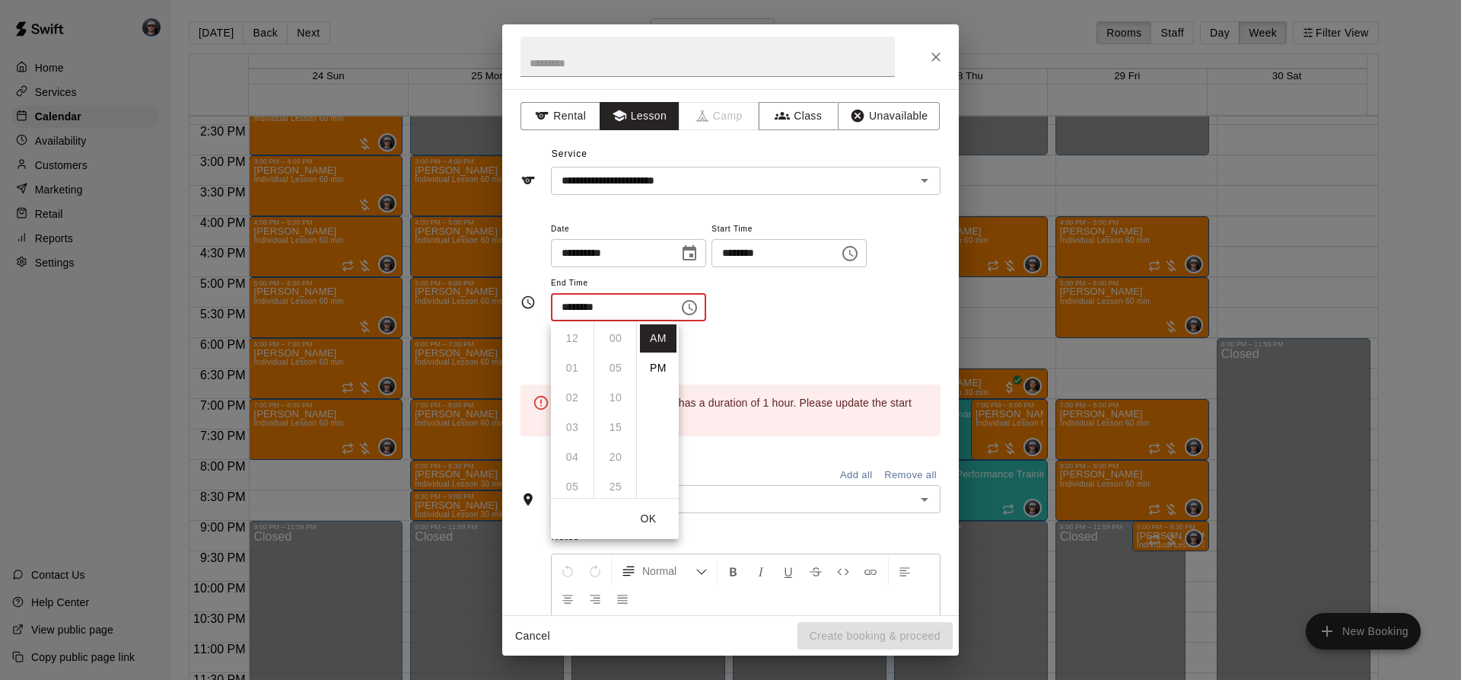
scroll to position [178, 0]
click at [652, 352] on li "AM" at bounding box center [658, 338] width 37 height 28
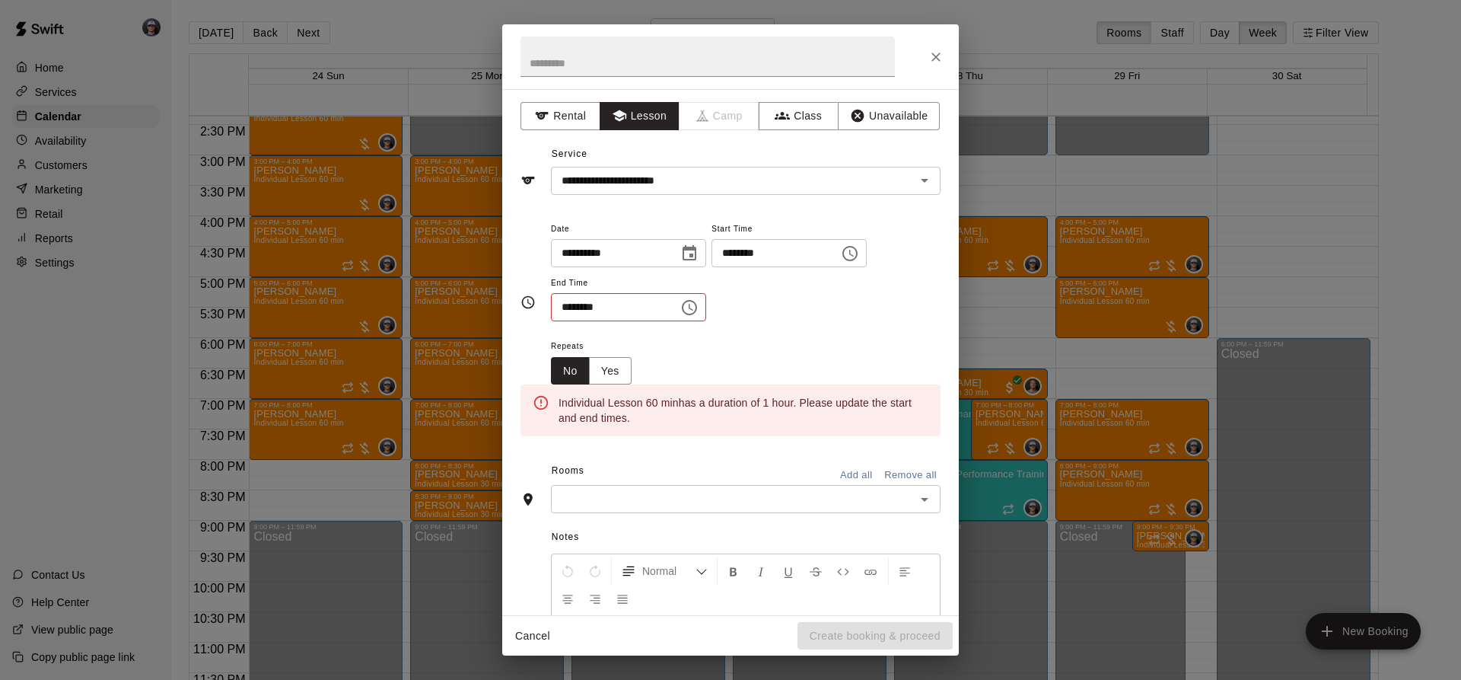
drag, startPoint x: 654, startPoint y: 361, endPoint x: 666, endPoint y: 339, distance: 25.9
click at [654, 362] on ul "AM PM" at bounding box center [647, 371] width 32 height 100
click at [705, 317] on button "Choose time, selected time is 11:30 AM" at bounding box center [689, 307] width 30 height 30
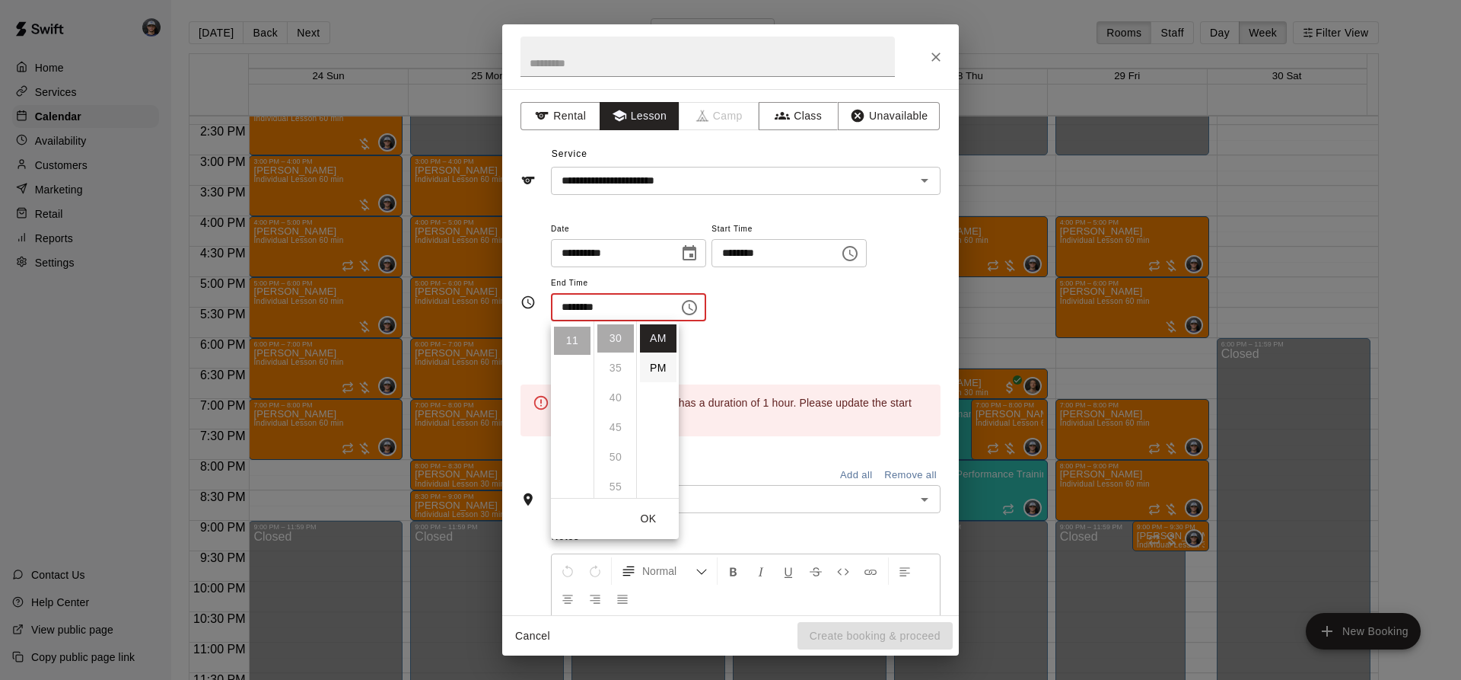
click at [648, 364] on li "PM" at bounding box center [658, 368] width 37 height 28
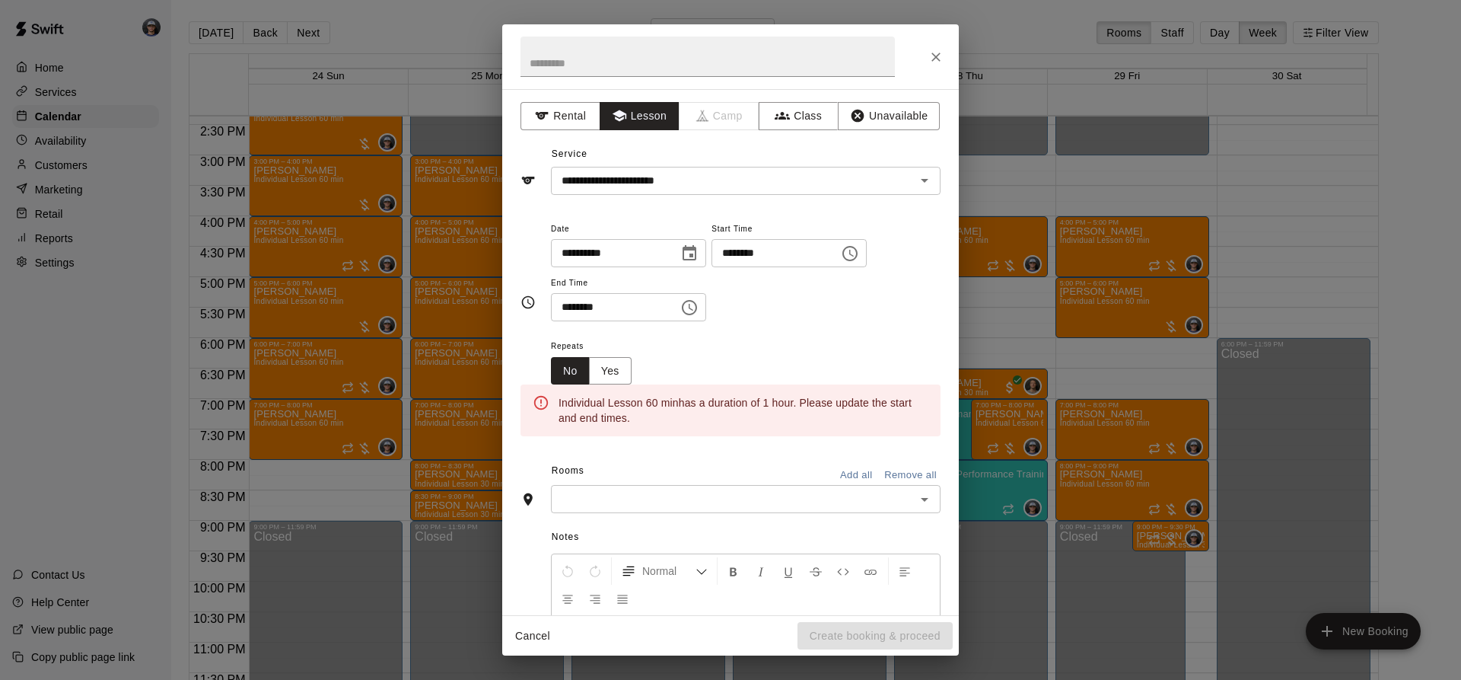
scroll to position [27, 0]
click at [706, 294] on div "End Time ******** ​" at bounding box center [628, 297] width 155 height 49
click at [699, 308] on icon "Choose time, selected time is 11:30 PM" at bounding box center [689, 307] width 18 height 18
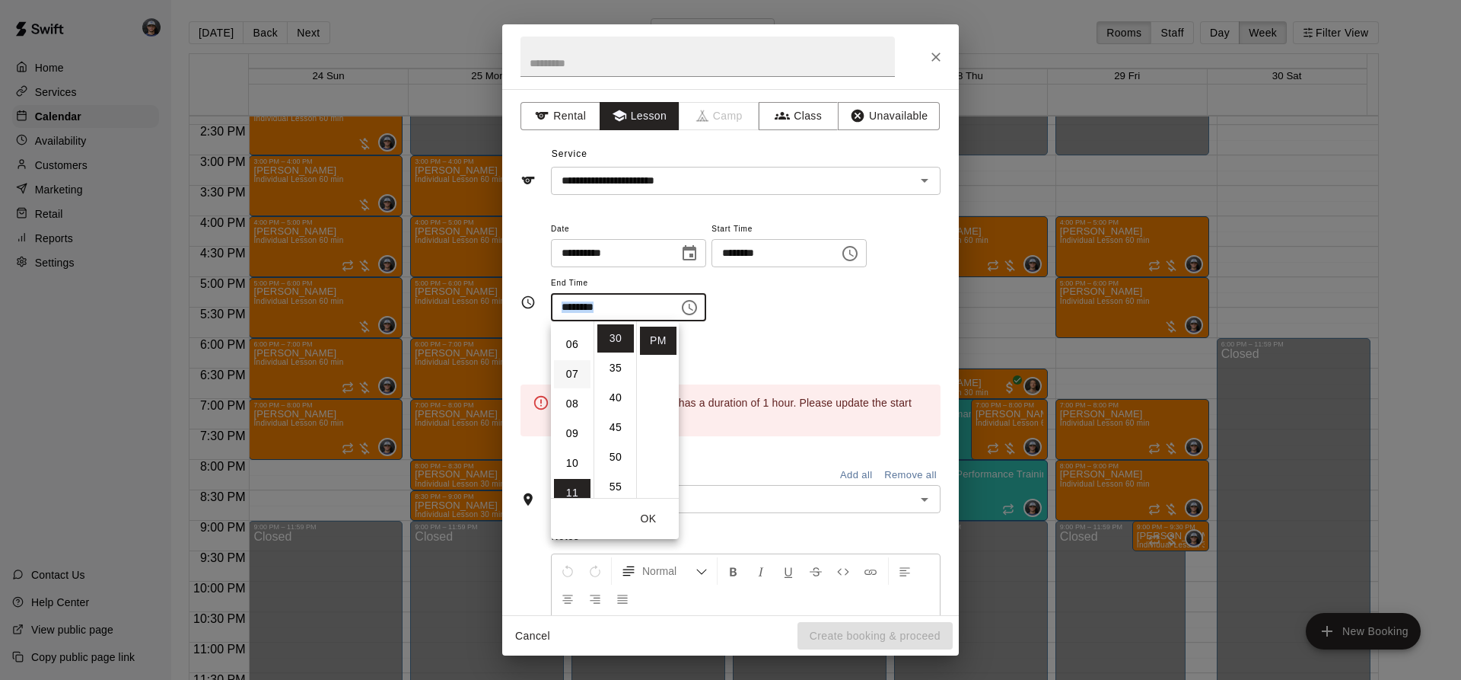
click at [579, 374] on li "07" at bounding box center [572, 374] width 37 height 28
click at [610, 333] on li "00" at bounding box center [615, 338] width 37 height 28
type input "********"
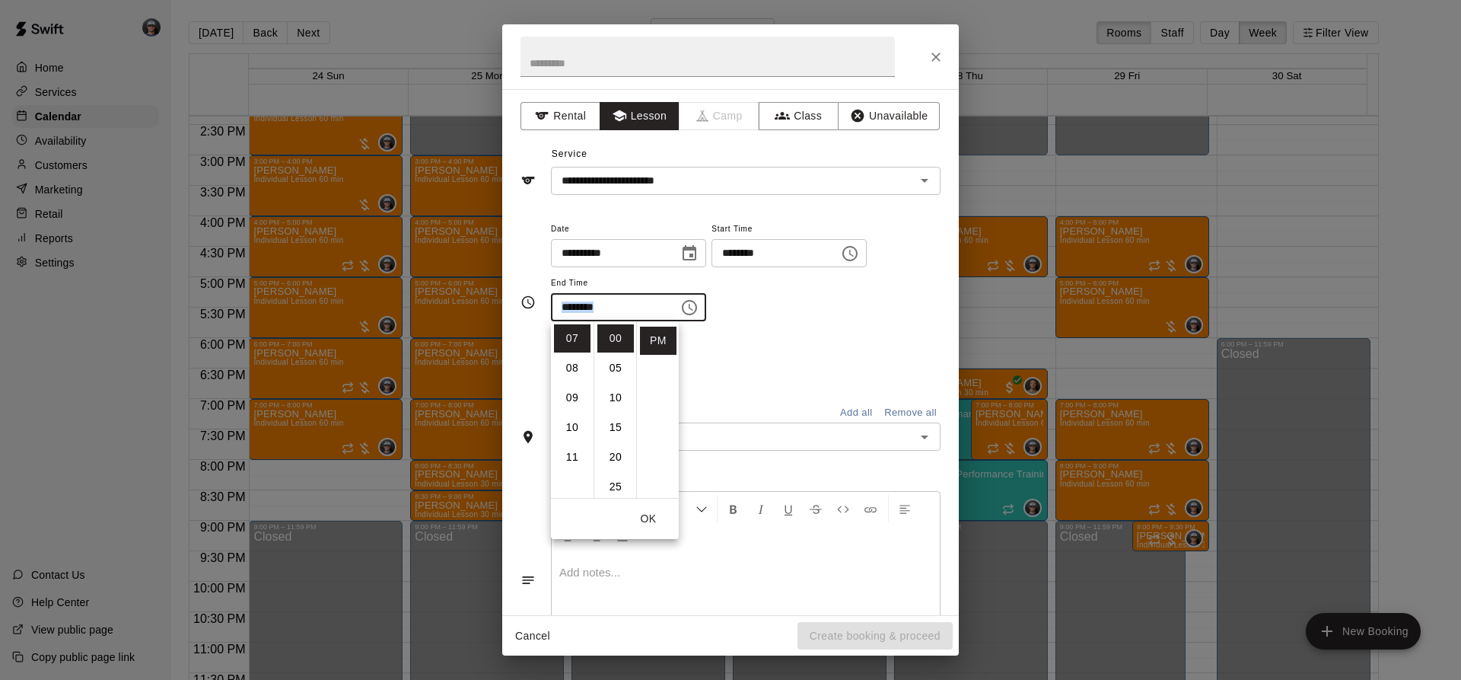
click at [754, 332] on div "**********" at bounding box center [746, 278] width 390 height 118
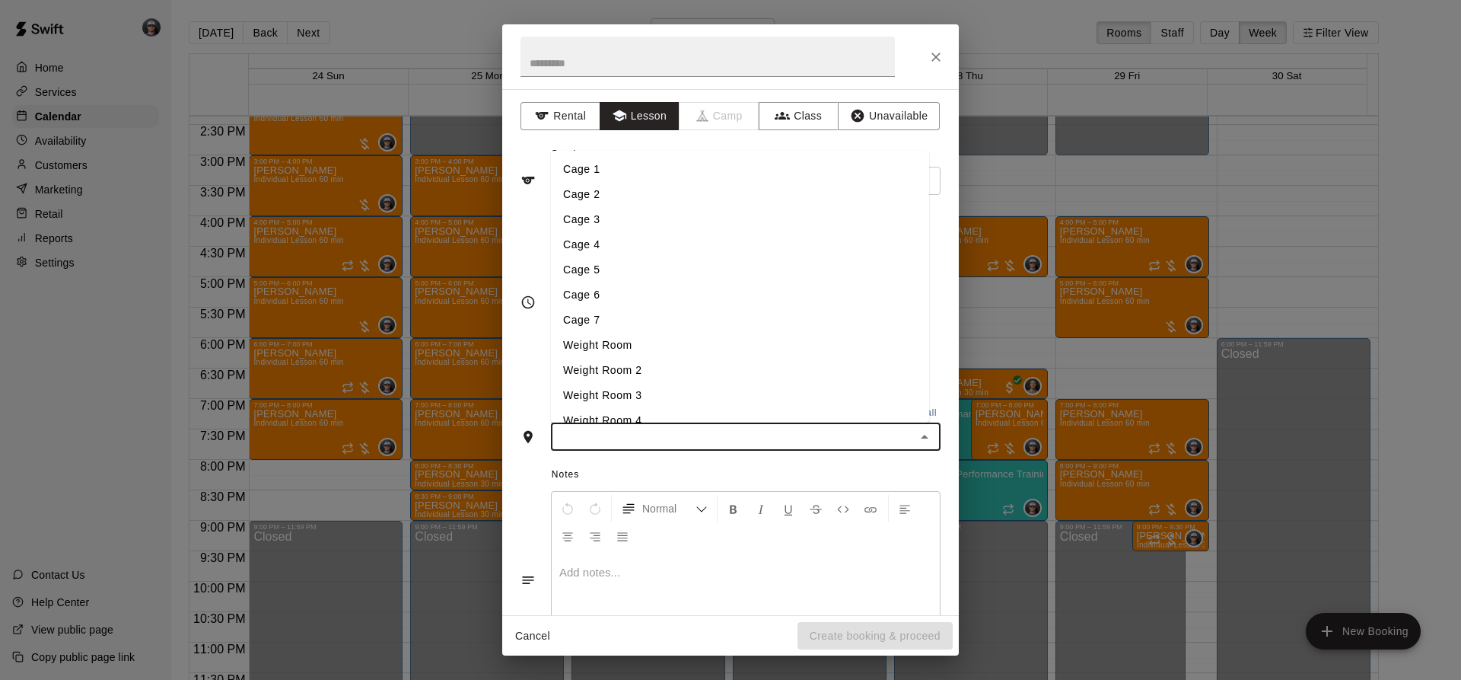
click at [708, 435] on input "text" at bounding box center [732, 436] width 355 height 19
click at [587, 223] on li "Cage 3" at bounding box center [740, 219] width 378 height 25
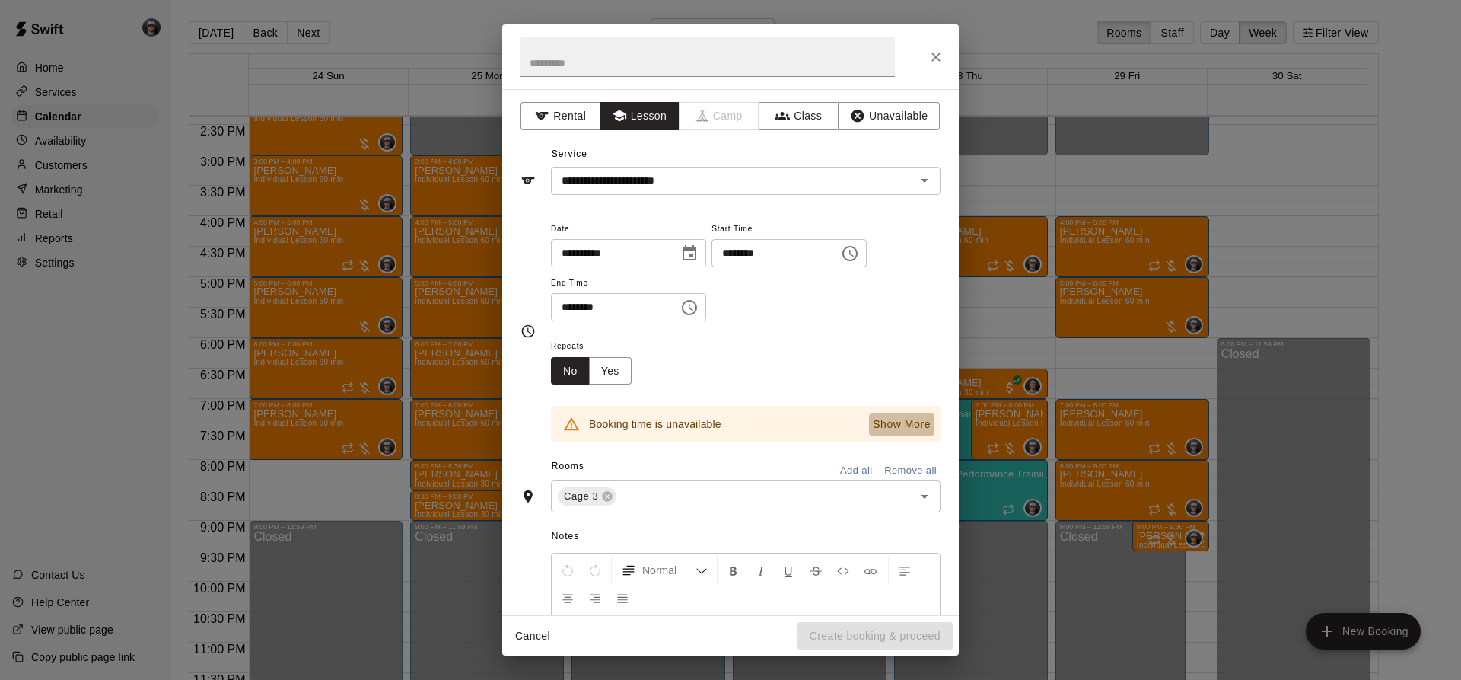
click at [884, 427] on p "Show More" at bounding box center [902, 424] width 58 height 16
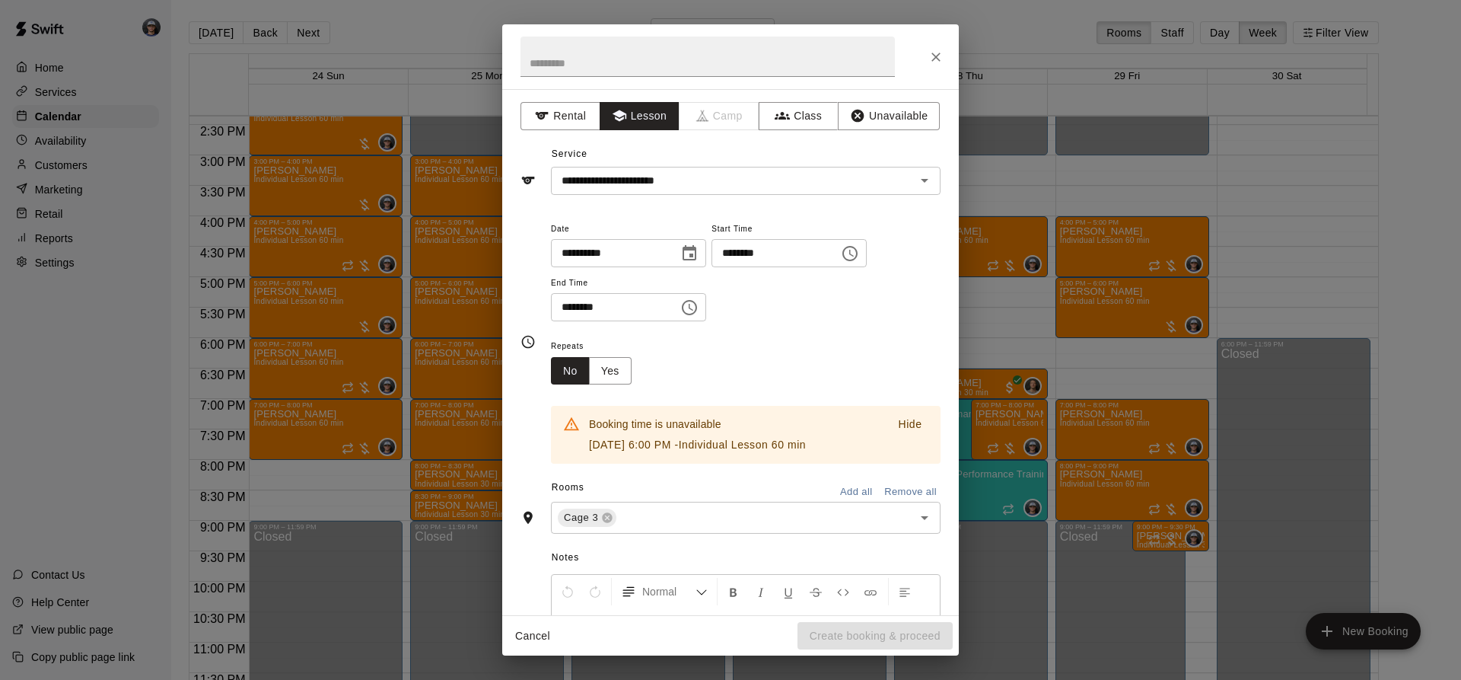
click at [696, 255] on icon "Choose date, selected date is Aug 26, 2025" at bounding box center [690, 252] width 14 height 15
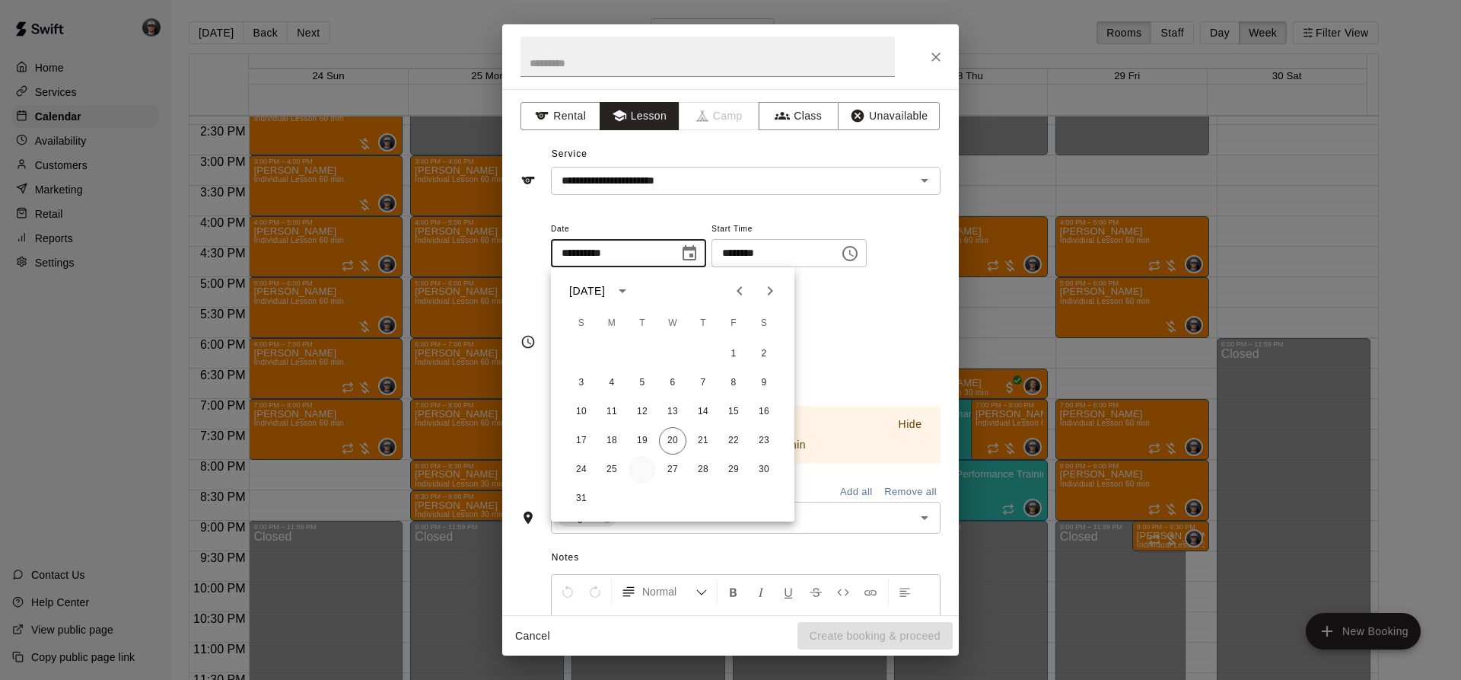
click at [641, 466] on button "26" at bounding box center [642, 469] width 27 height 27
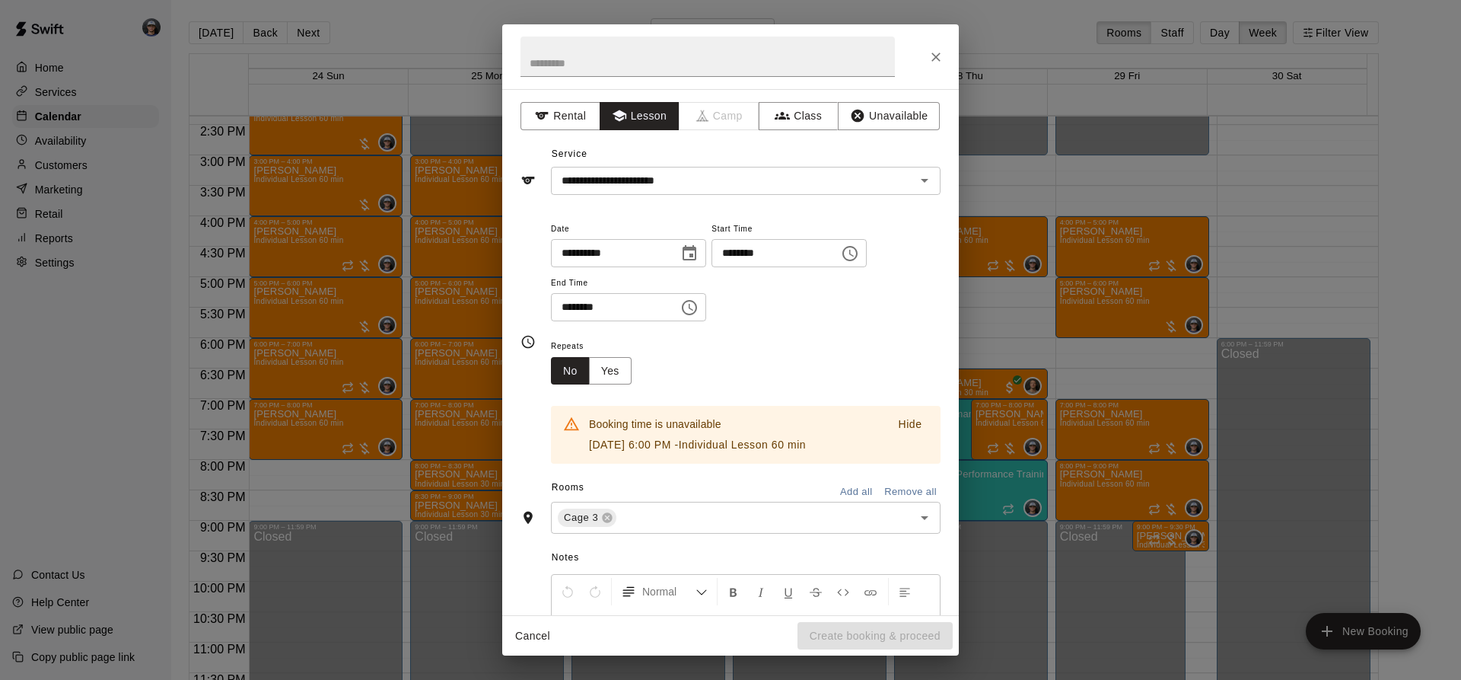
click at [923, 57] on div at bounding box center [730, 56] width 457 height 65
click at [925, 53] on button "Close" at bounding box center [935, 56] width 27 height 27
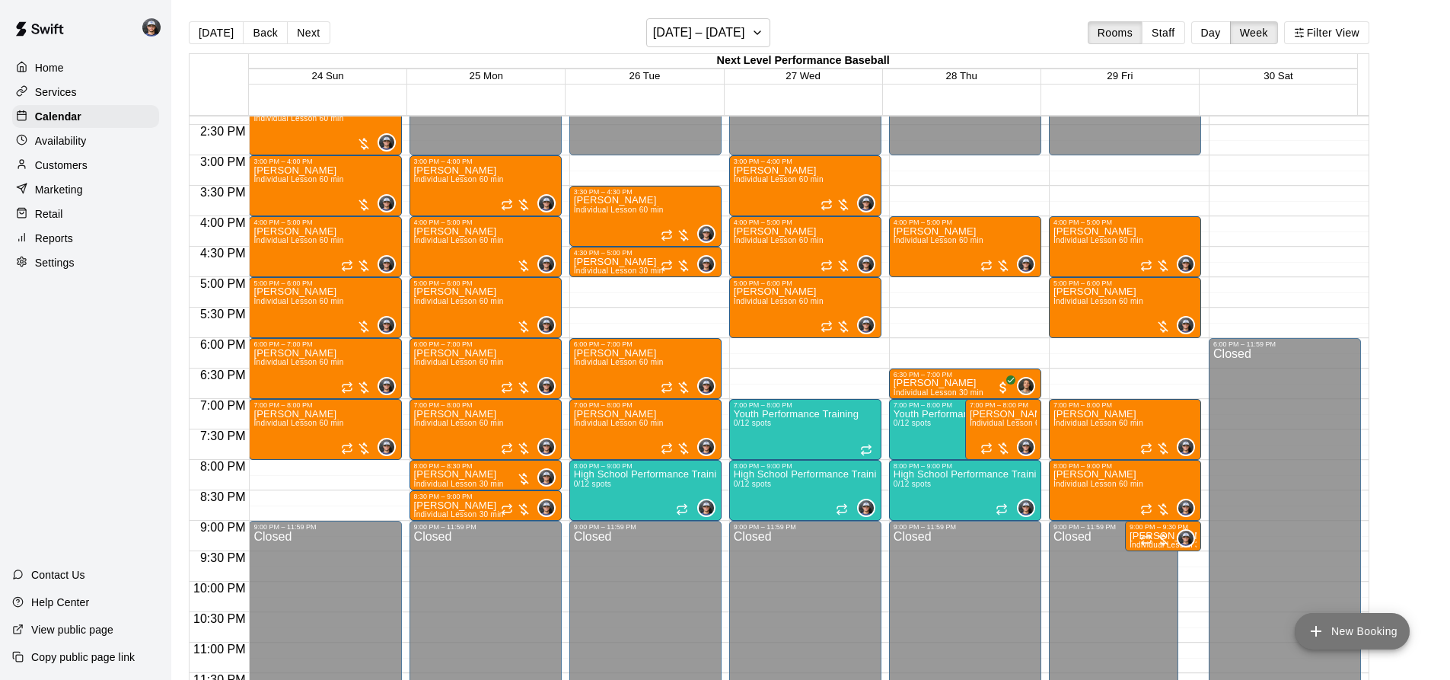
click at [1356, 644] on button "New Booking" at bounding box center [1351, 631] width 115 height 37
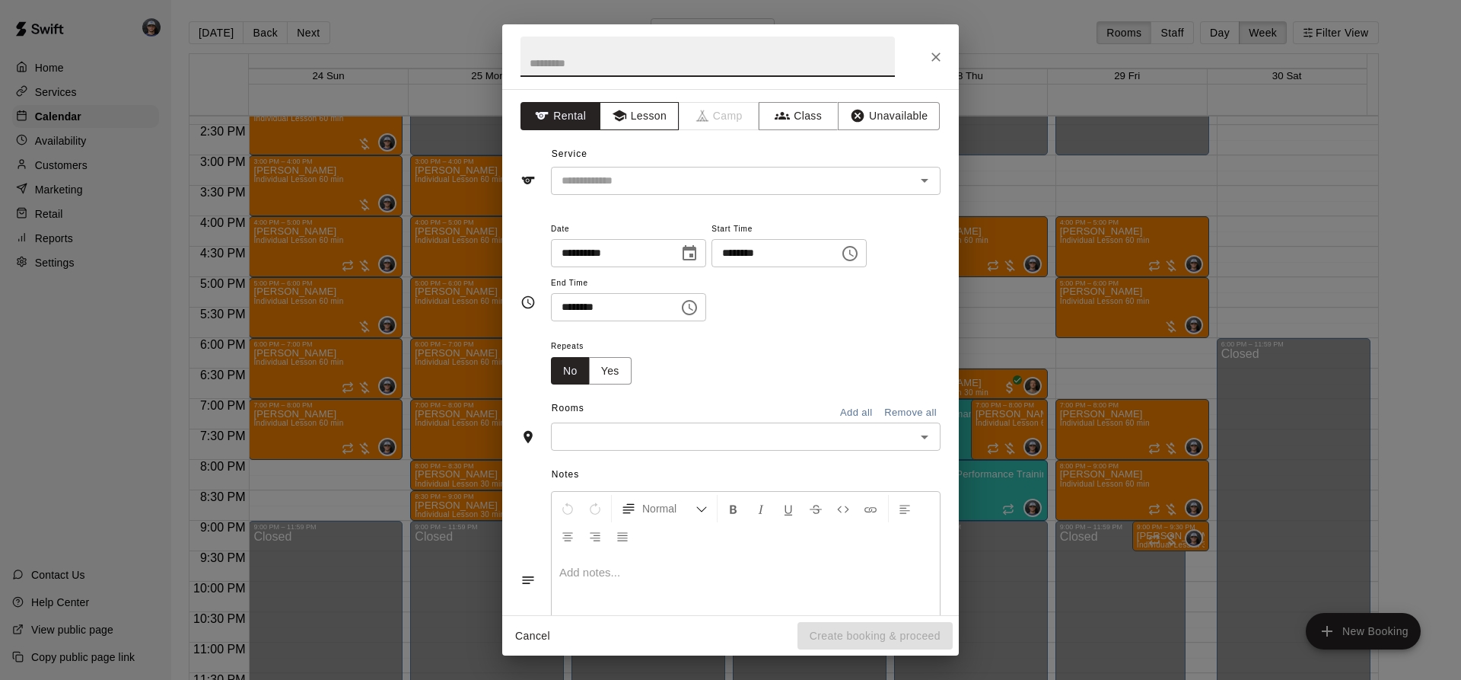
click at [654, 116] on button "Lesson" at bounding box center [640, 116] width 80 height 28
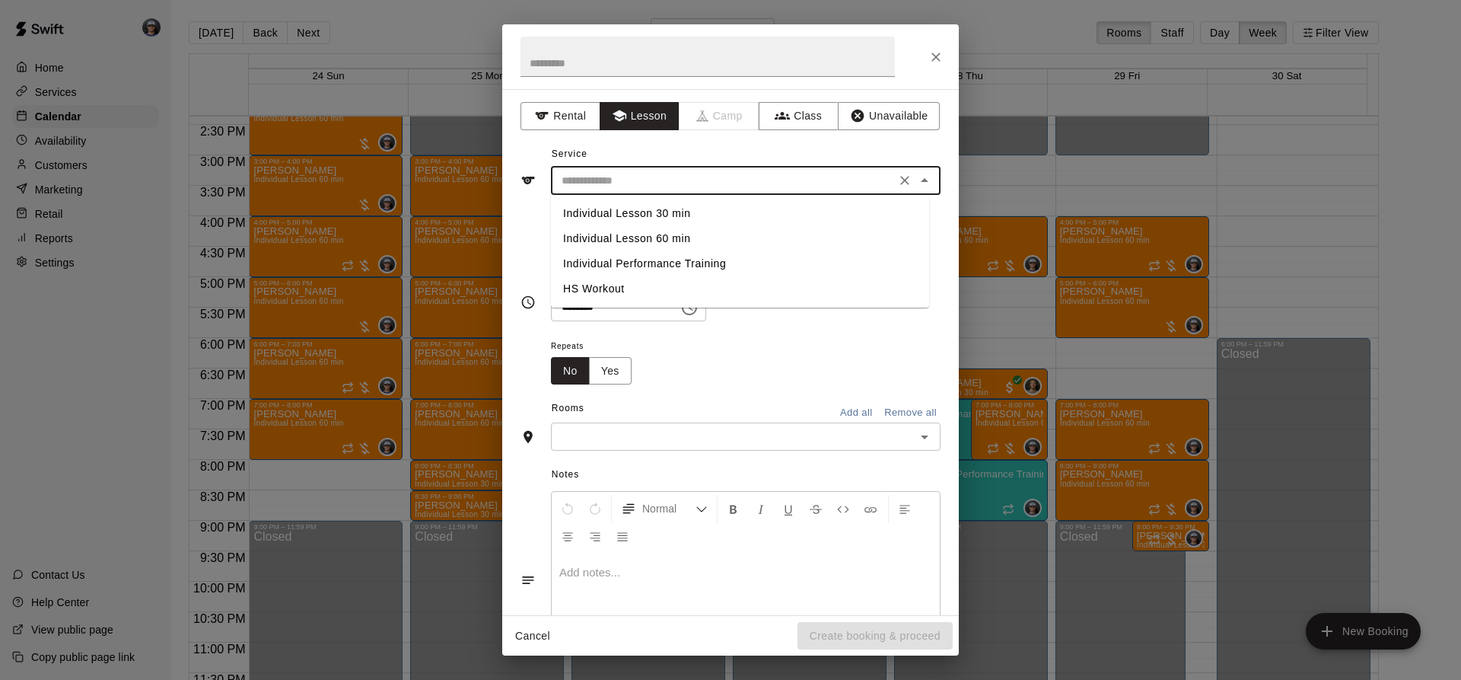
click at [645, 177] on input "text" at bounding box center [723, 180] width 336 height 19
click at [663, 229] on li "Individual Lesson 60 min" at bounding box center [740, 238] width 378 height 25
type input "**********"
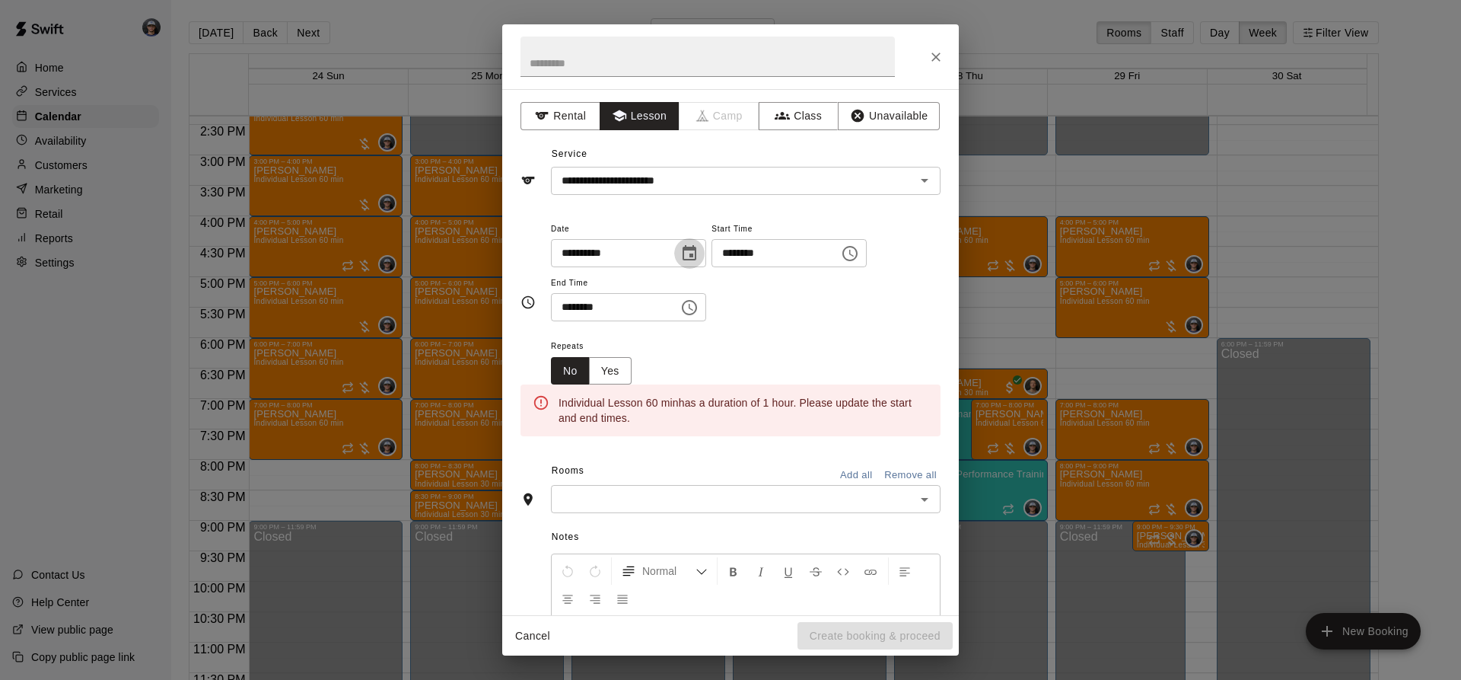
click at [697, 252] on button "Choose date, selected date is Aug 26, 2025" at bounding box center [689, 253] width 30 height 30
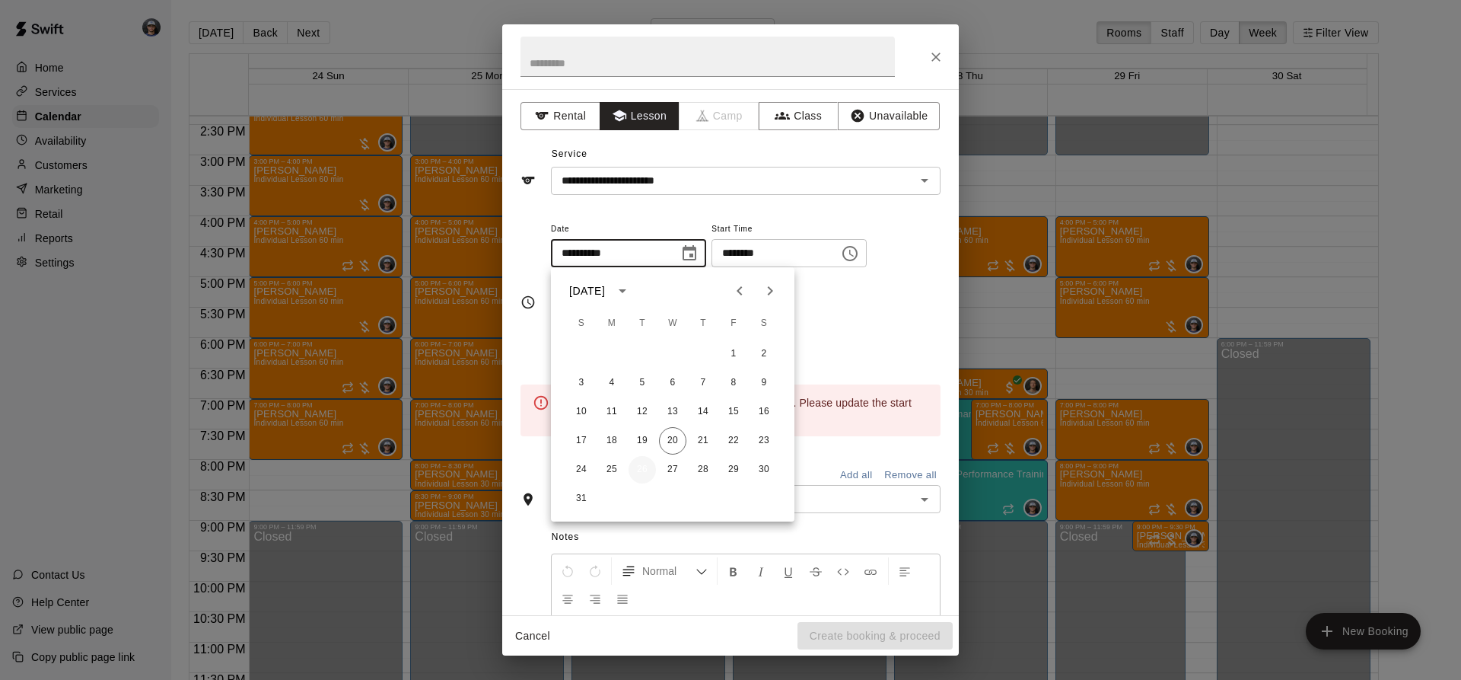
click at [642, 462] on button "26" at bounding box center [642, 469] width 27 height 27
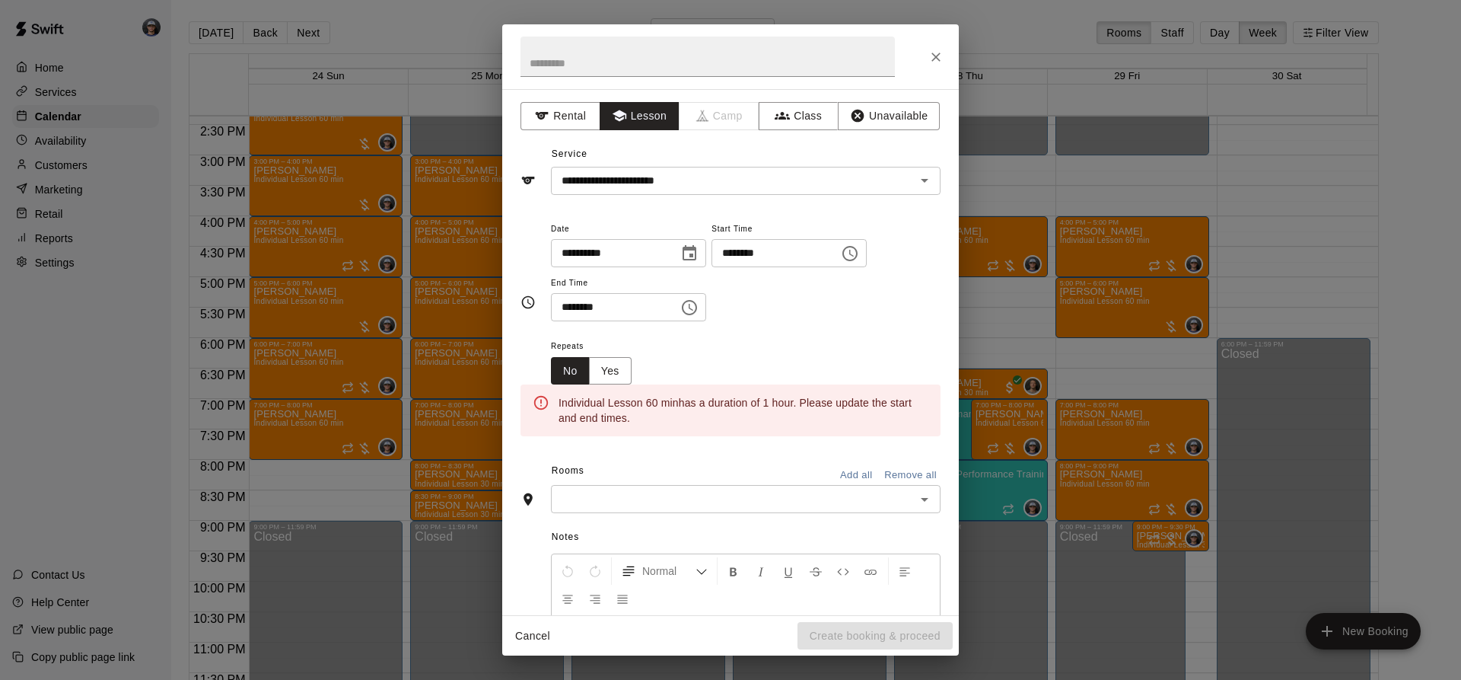
click at [859, 251] on icon "Choose time, selected time is 11:00 AM" at bounding box center [850, 253] width 18 height 18
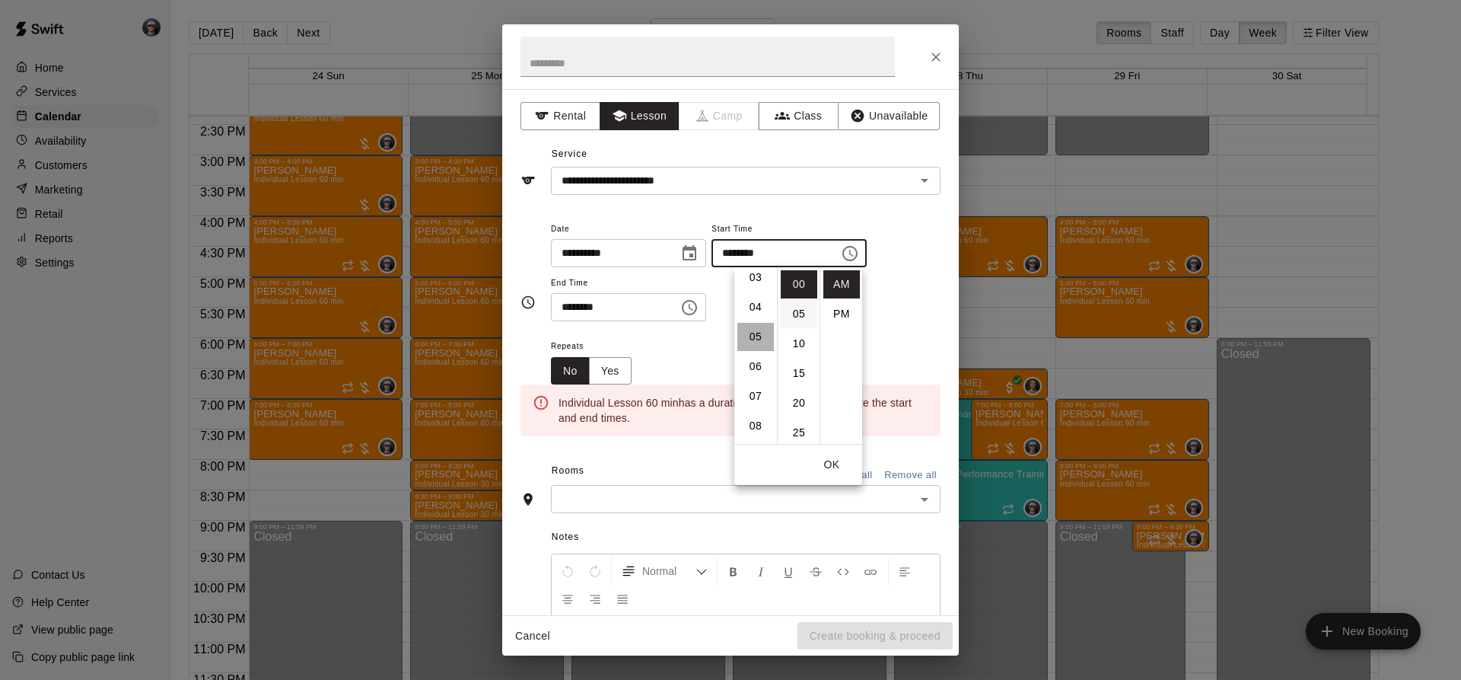
drag, startPoint x: 748, startPoint y: 333, endPoint x: 788, endPoint y: 317, distance: 43.0
click at [751, 333] on li "05" at bounding box center [755, 337] width 37 height 28
click at [843, 310] on li "PM" at bounding box center [841, 314] width 37 height 28
type input "********"
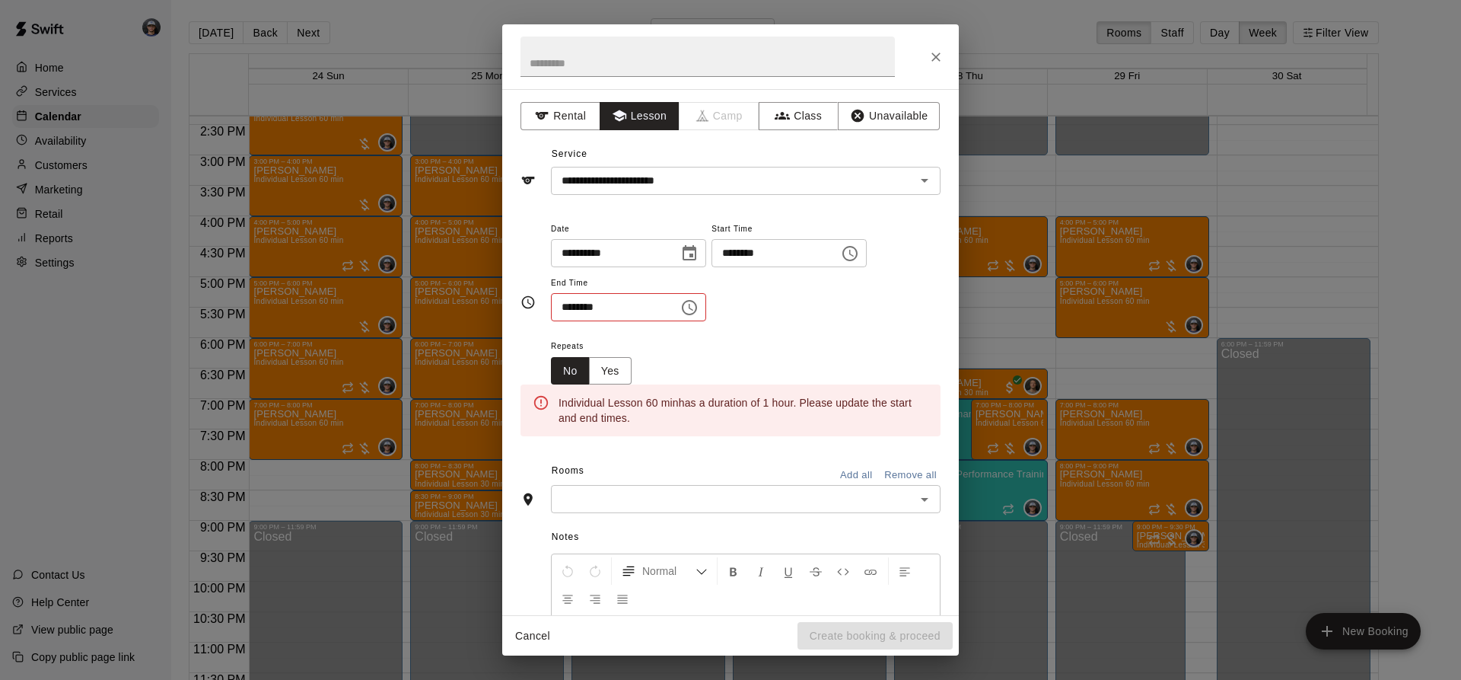
scroll to position [27, 0]
click at [697, 308] on icon "Choose time, selected time is 11:30 AM" at bounding box center [689, 307] width 15 height 15
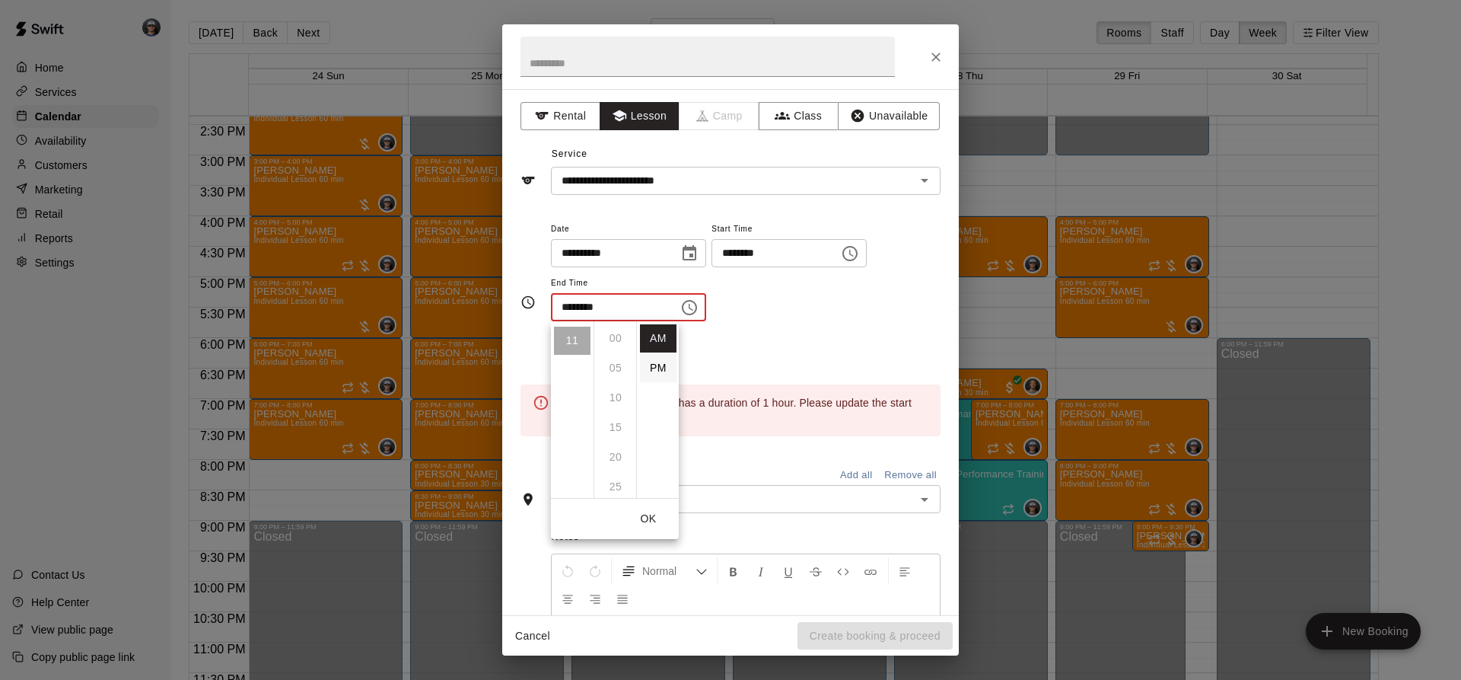
scroll to position [178, 0]
drag, startPoint x: 654, startPoint y: 362, endPoint x: 668, endPoint y: 348, distance: 20.4
click at [654, 362] on li "PM" at bounding box center [658, 368] width 37 height 28
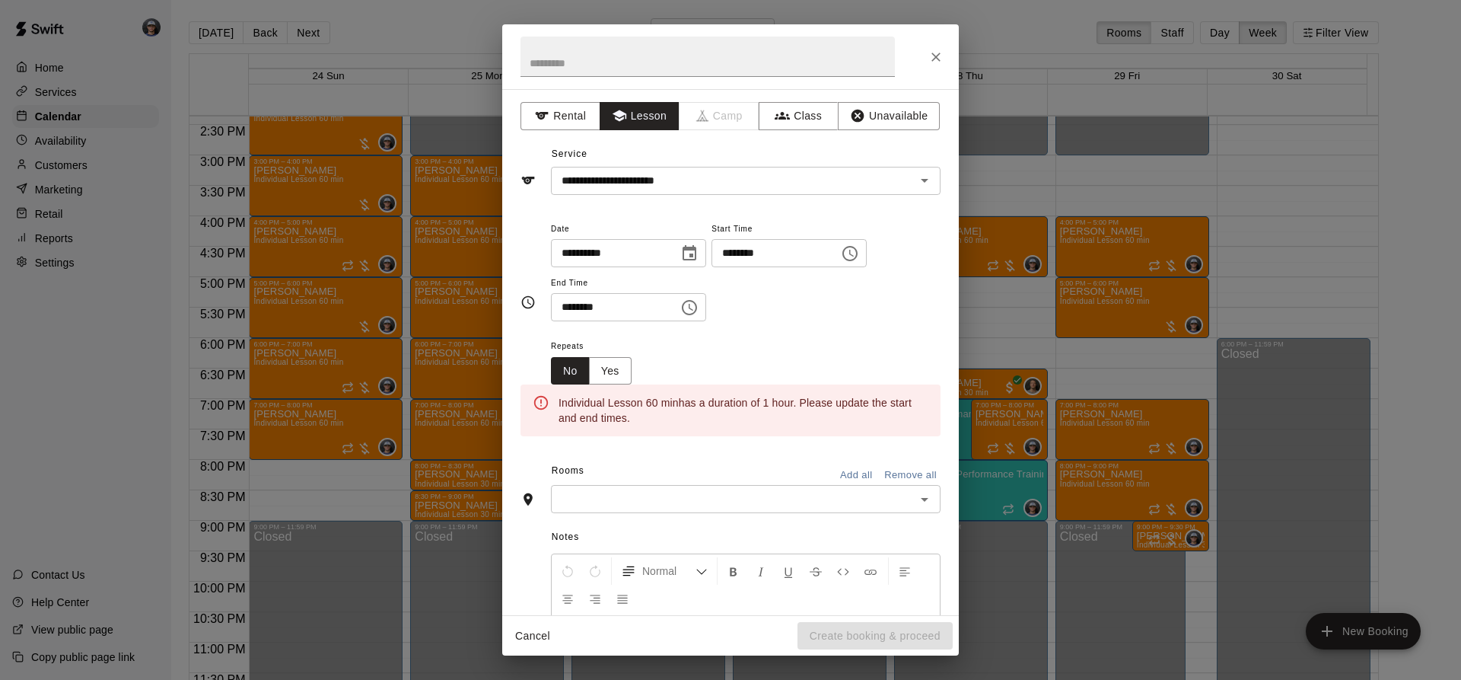
scroll to position [27, 0]
click at [705, 320] on button "Choose time, selected time is 11:30 PM" at bounding box center [689, 307] width 30 height 30
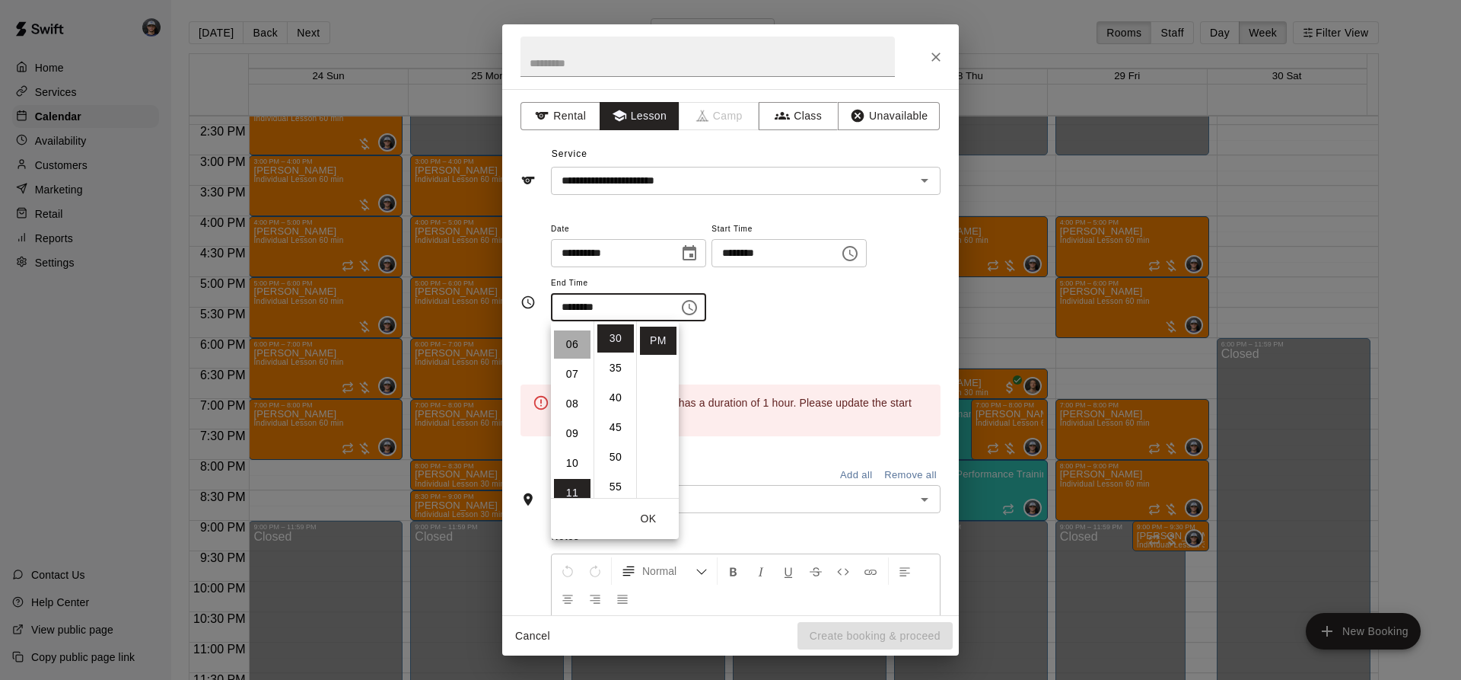
drag, startPoint x: 566, startPoint y: 342, endPoint x: 579, endPoint y: 346, distance: 13.5
click at [568, 346] on li "06" at bounding box center [572, 344] width 37 height 28
click at [613, 336] on li "00" at bounding box center [615, 338] width 37 height 28
type input "********"
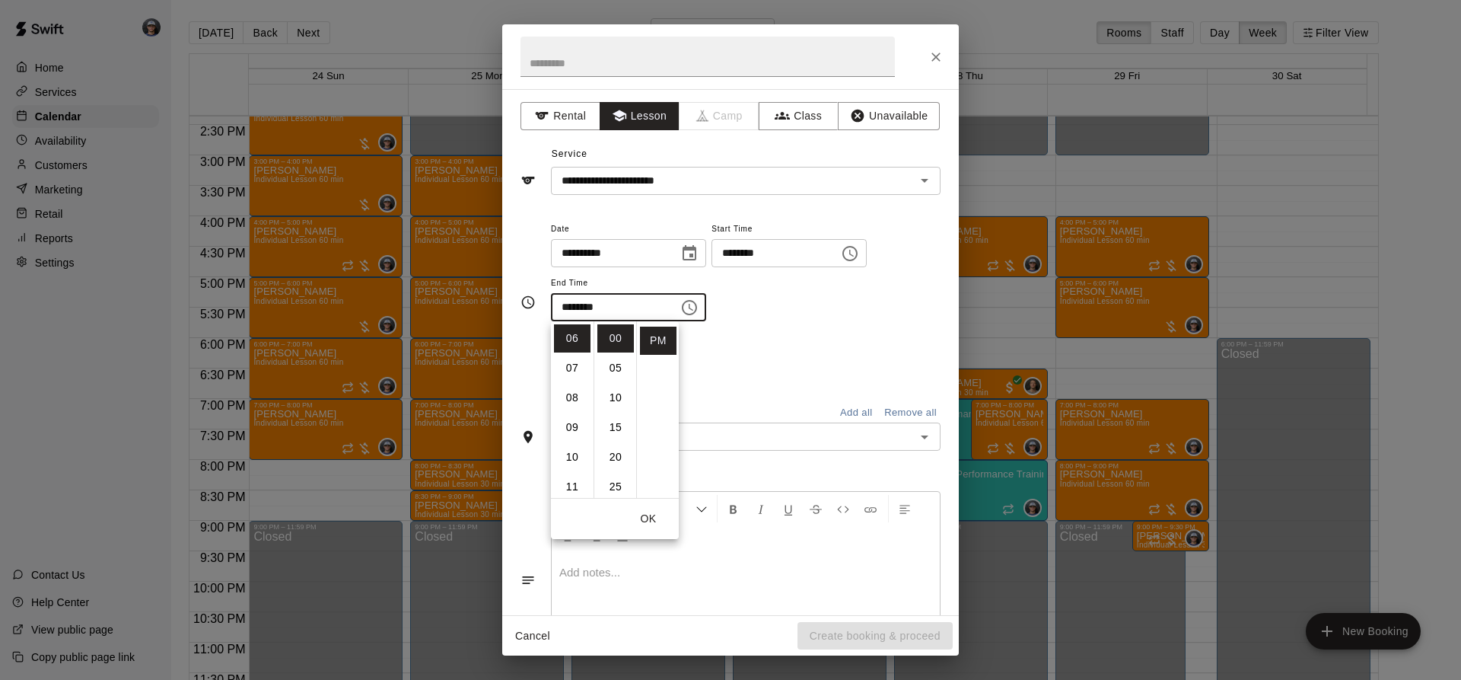
drag, startPoint x: 737, startPoint y: 336, endPoint x: 731, endPoint y: 345, distance: 11.0
click at [738, 336] on div "**********" at bounding box center [746, 278] width 390 height 118
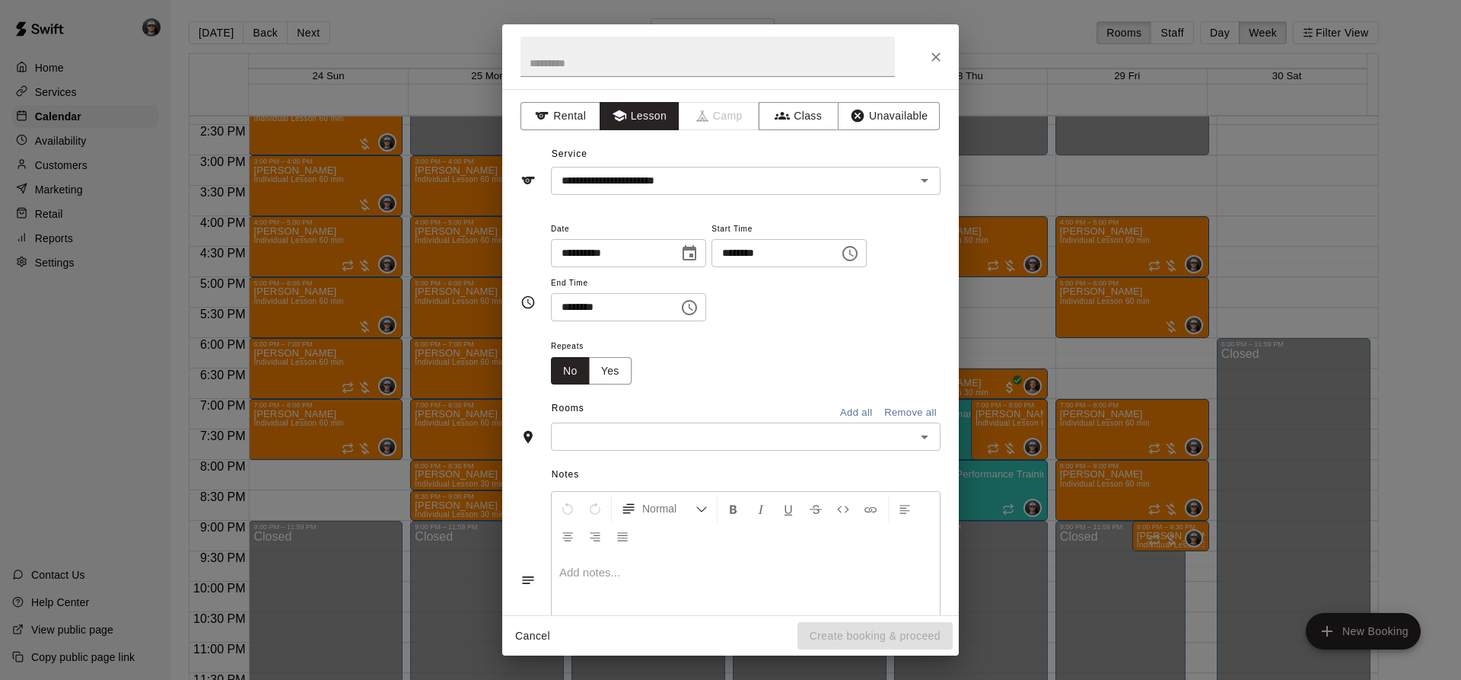
click at [719, 438] on input "text" at bounding box center [732, 436] width 355 height 19
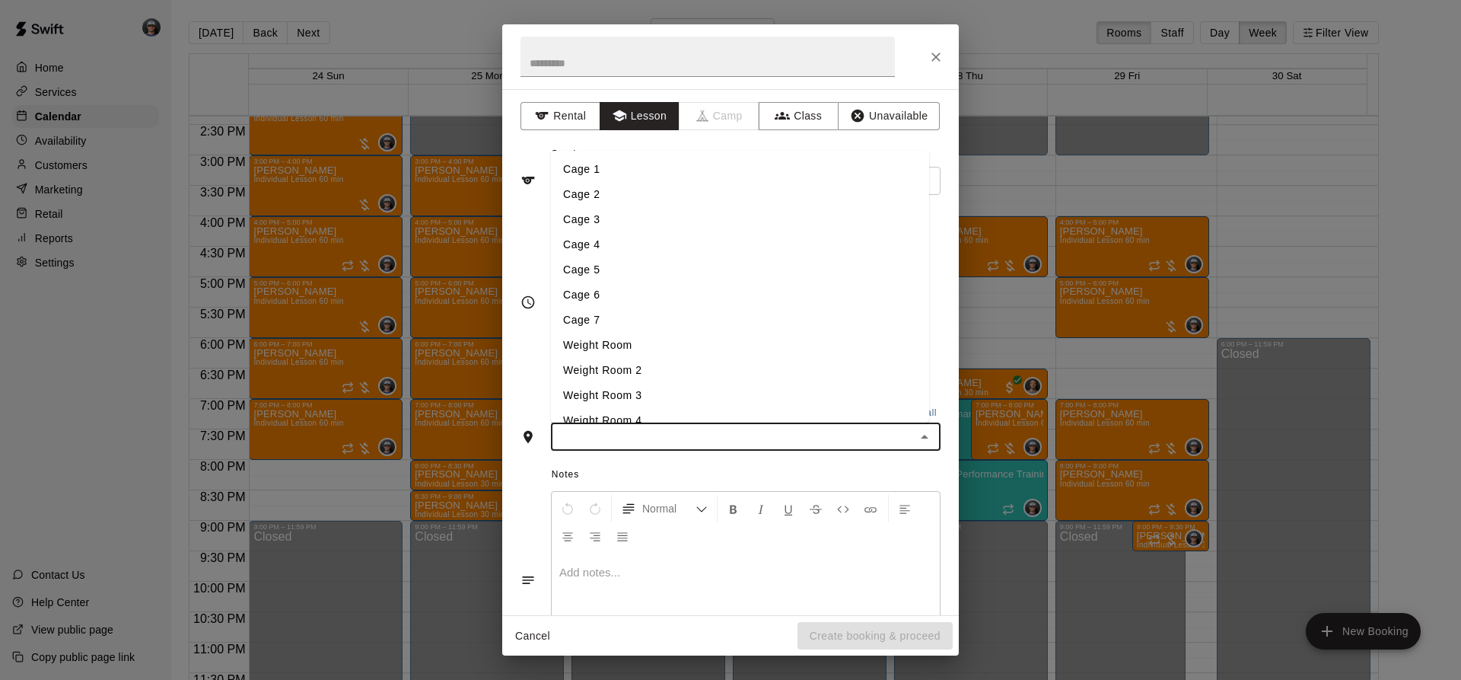
click at [625, 224] on li "Cage 3" at bounding box center [740, 219] width 378 height 25
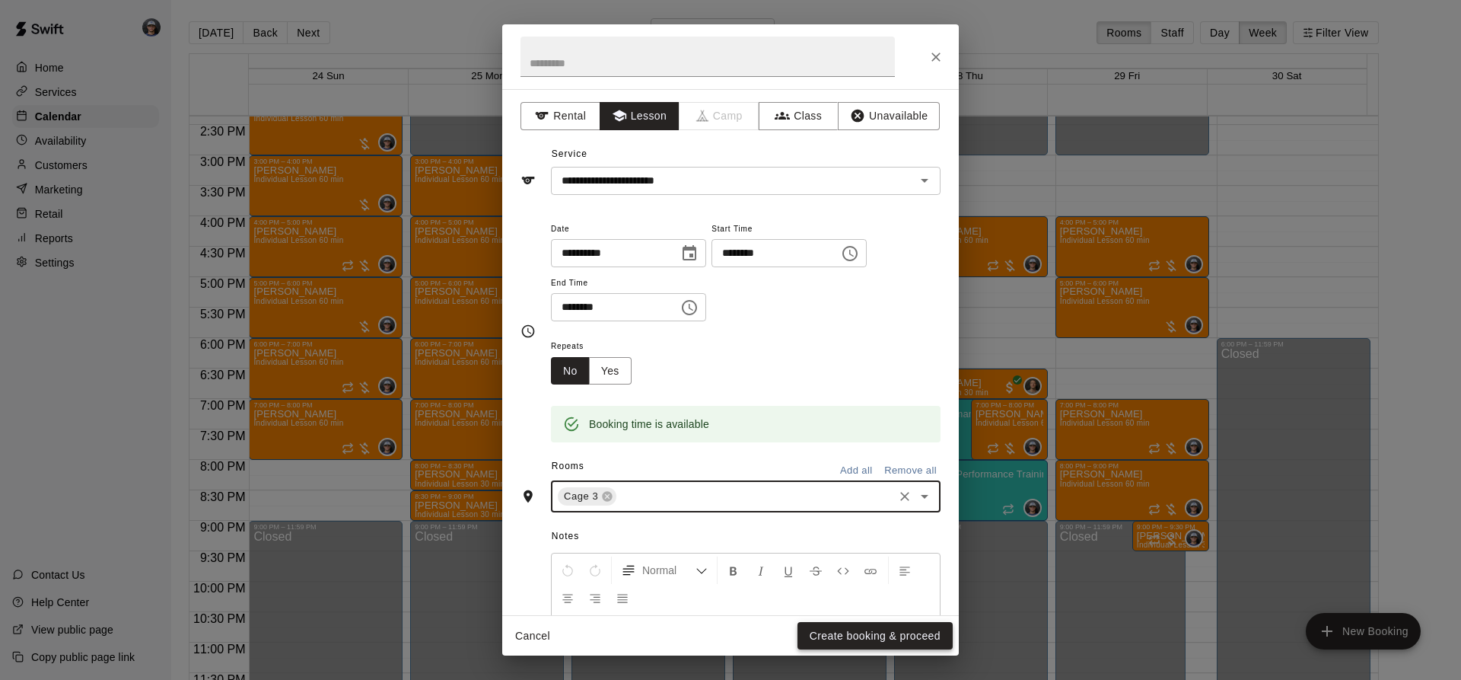
click at [848, 629] on button "Create booking & proceed" at bounding box center [874, 636] width 155 height 28
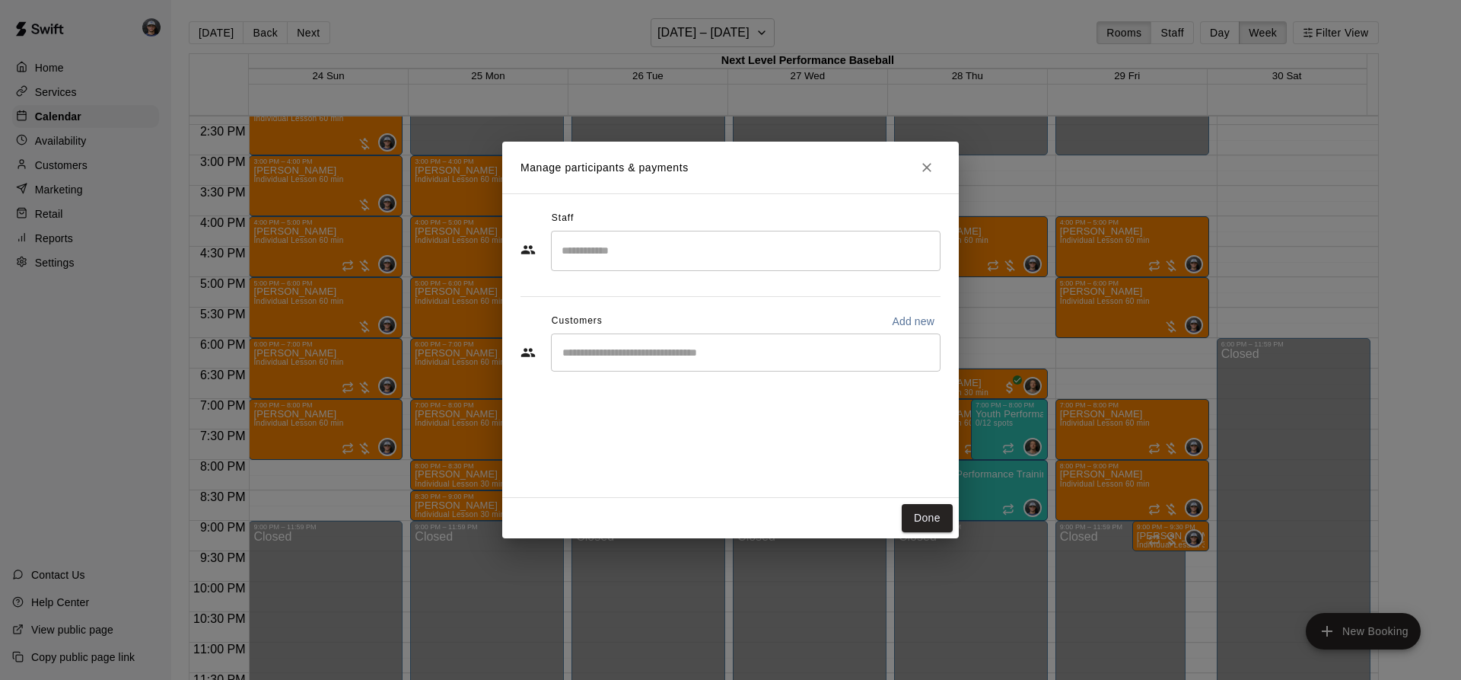
drag, startPoint x: 667, startPoint y: 257, endPoint x: 668, endPoint y: 243, distance: 13.7
click at [670, 244] on input "Search staff" at bounding box center [746, 250] width 376 height 27
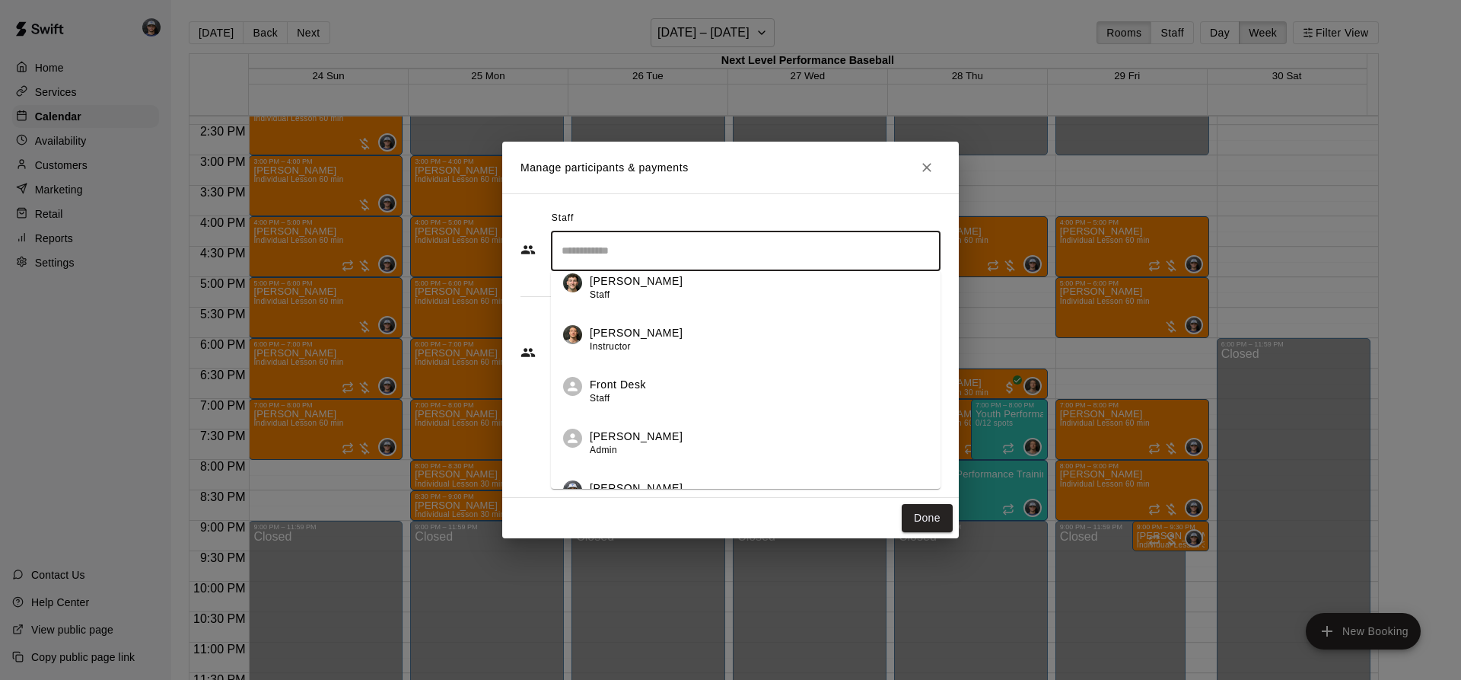
scroll to position [196, 0]
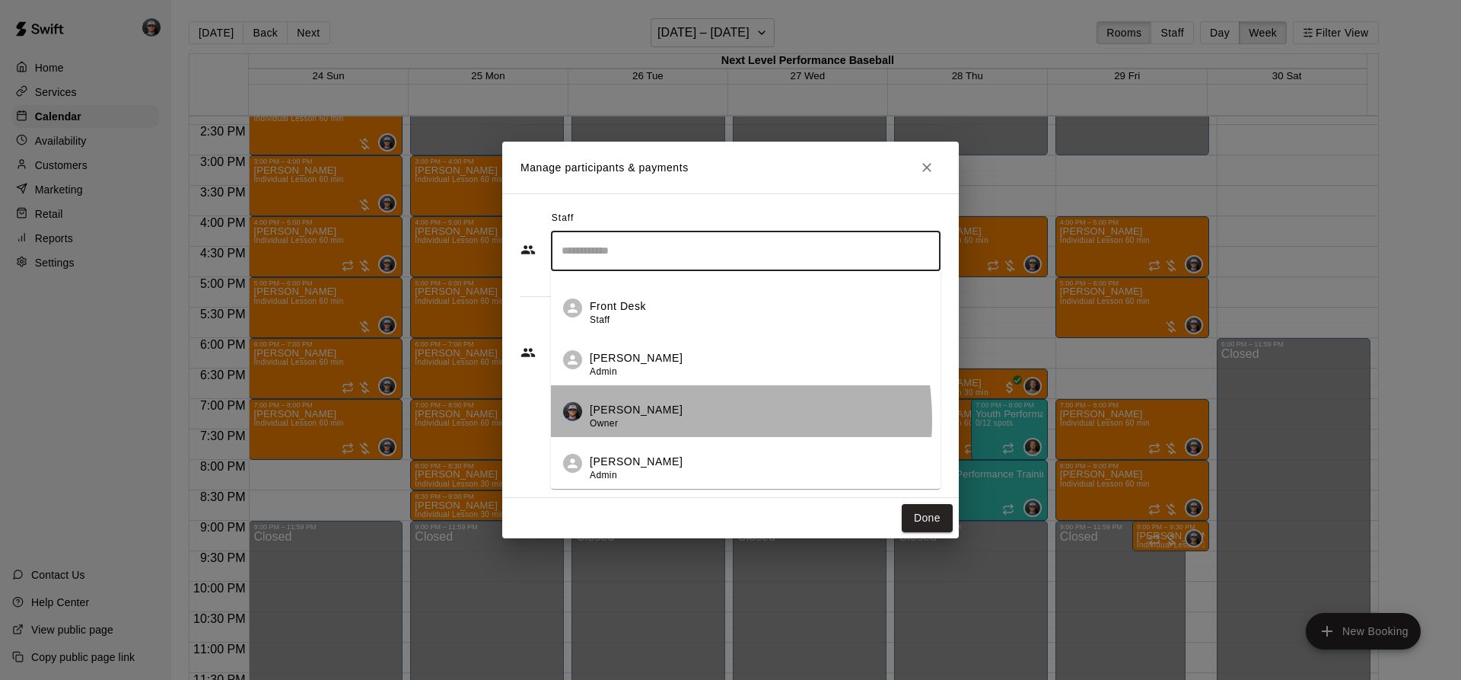
click at [667, 419] on div "[PERSON_NAME] Owner" at bounding box center [636, 417] width 93 height 30
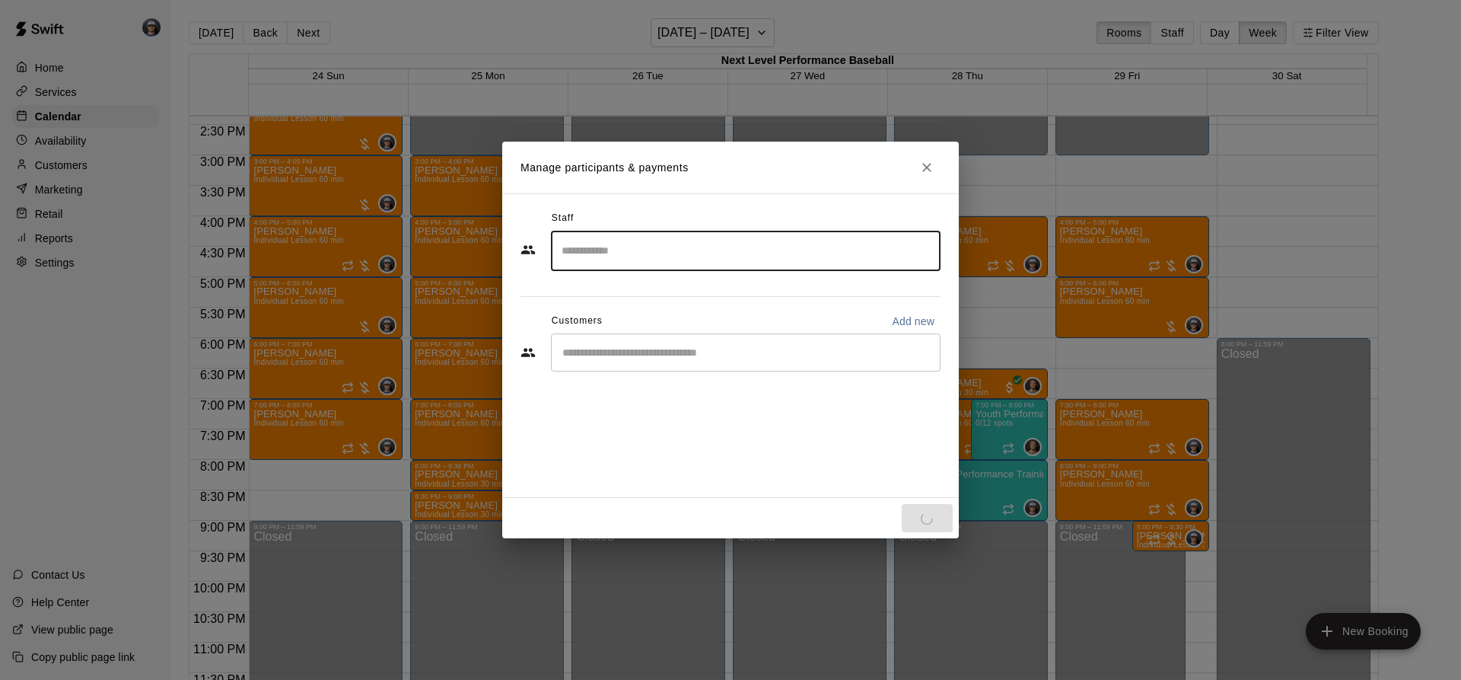
click at [716, 368] on div "Staff ​ Customers Add new ​" at bounding box center [730, 296] width 420 height 180
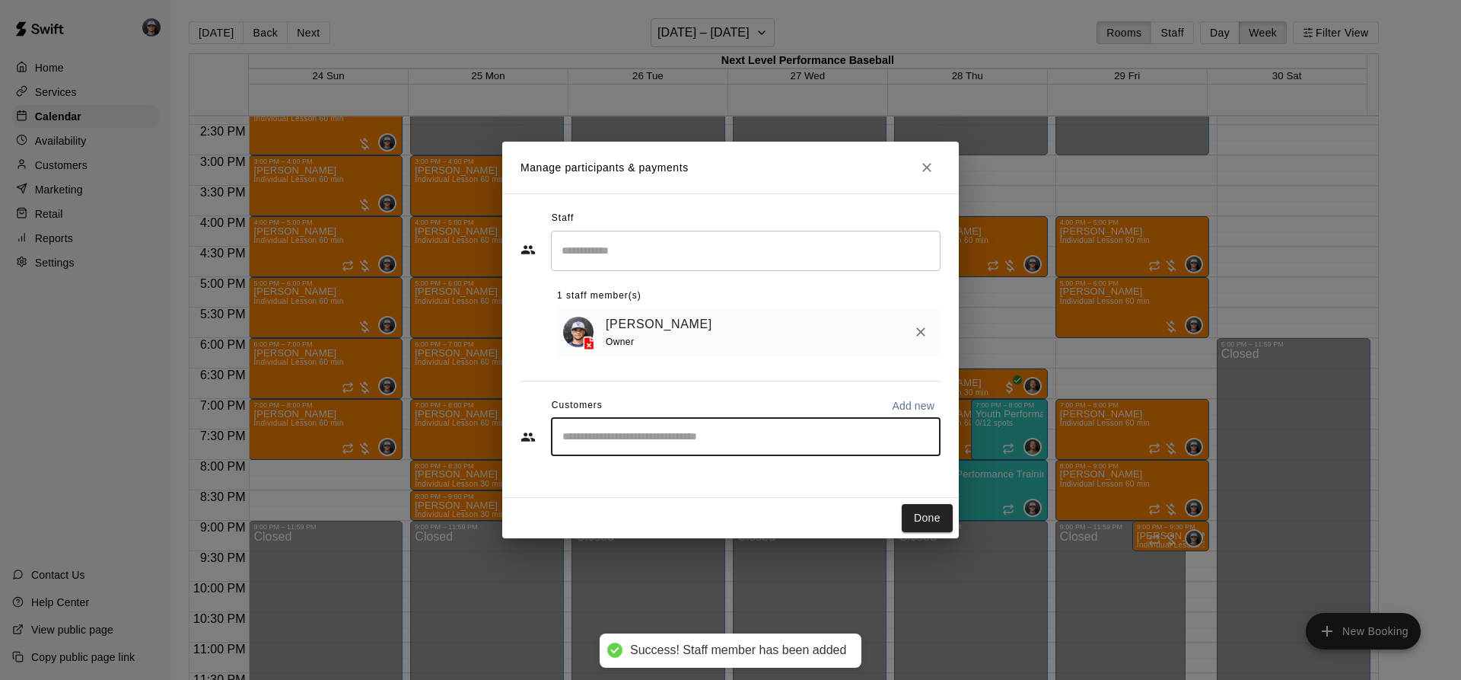
click at [719, 444] on input "Start typing to search customers..." at bounding box center [746, 436] width 376 height 15
type input "**********"
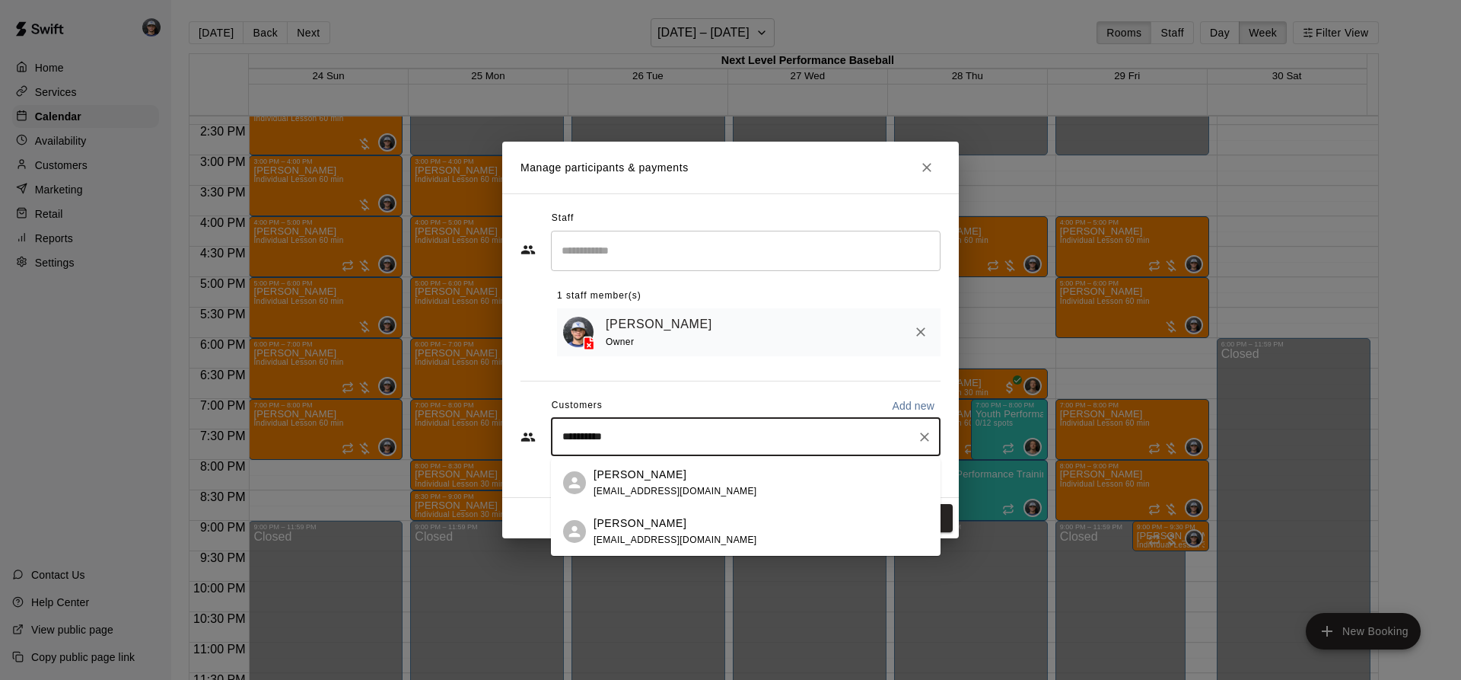
click at [663, 544] on span "[EMAIL_ADDRESS][DOMAIN_NAME]" at bounding box center [676, 539] width 164 height 11
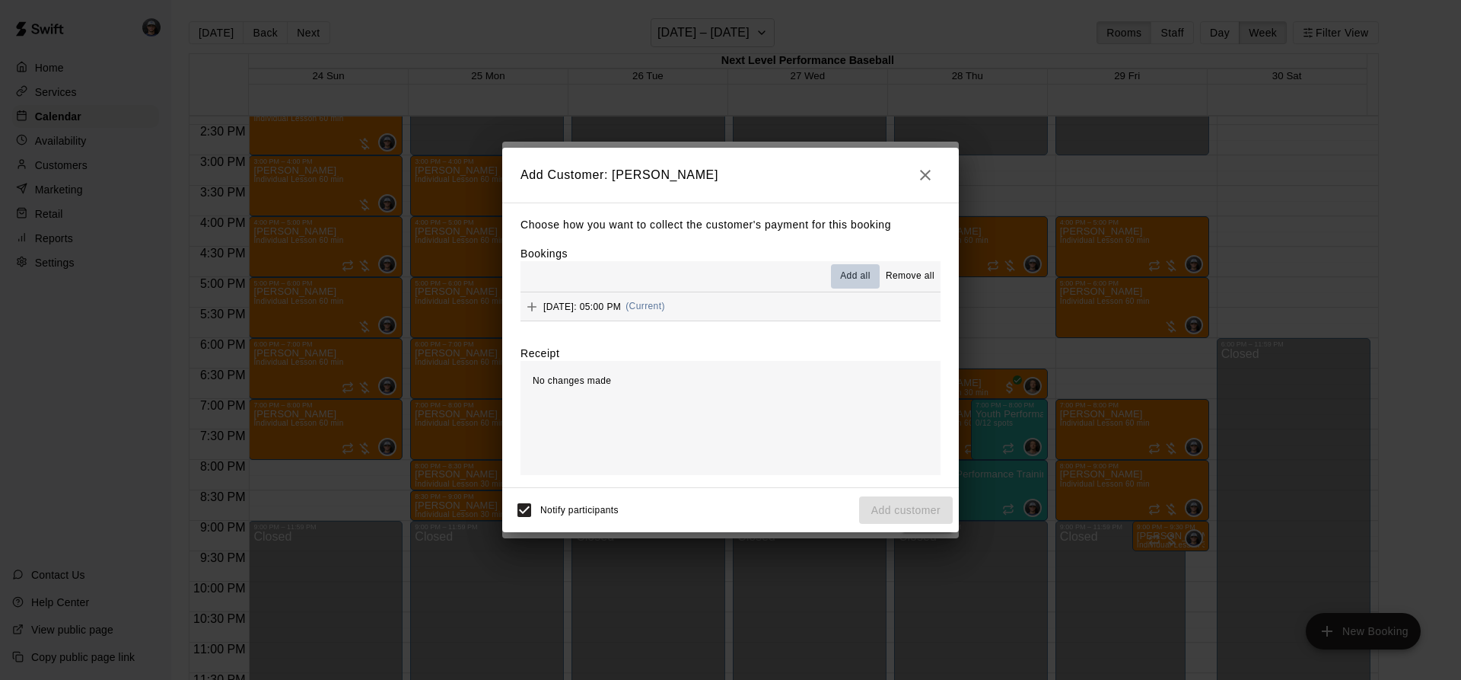
click at [842, 276] on span "Add all" at bounding box center [855, 276] width 30 height 15
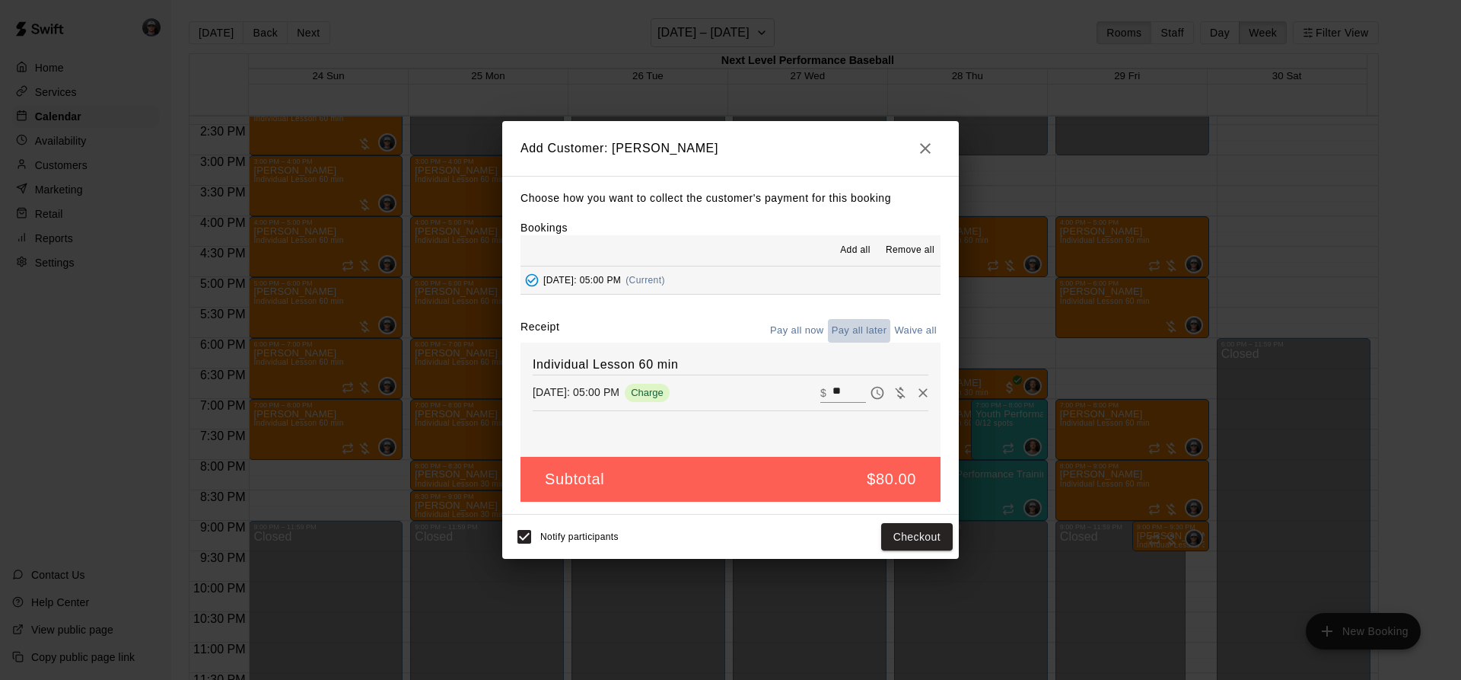
click at [864, 329] on button "Pay all later" at bounding box center [859, 331] width 63 height 24
click at [921, 531] on button "Add customer" at bounding box center [906, 537] width 94 height 28
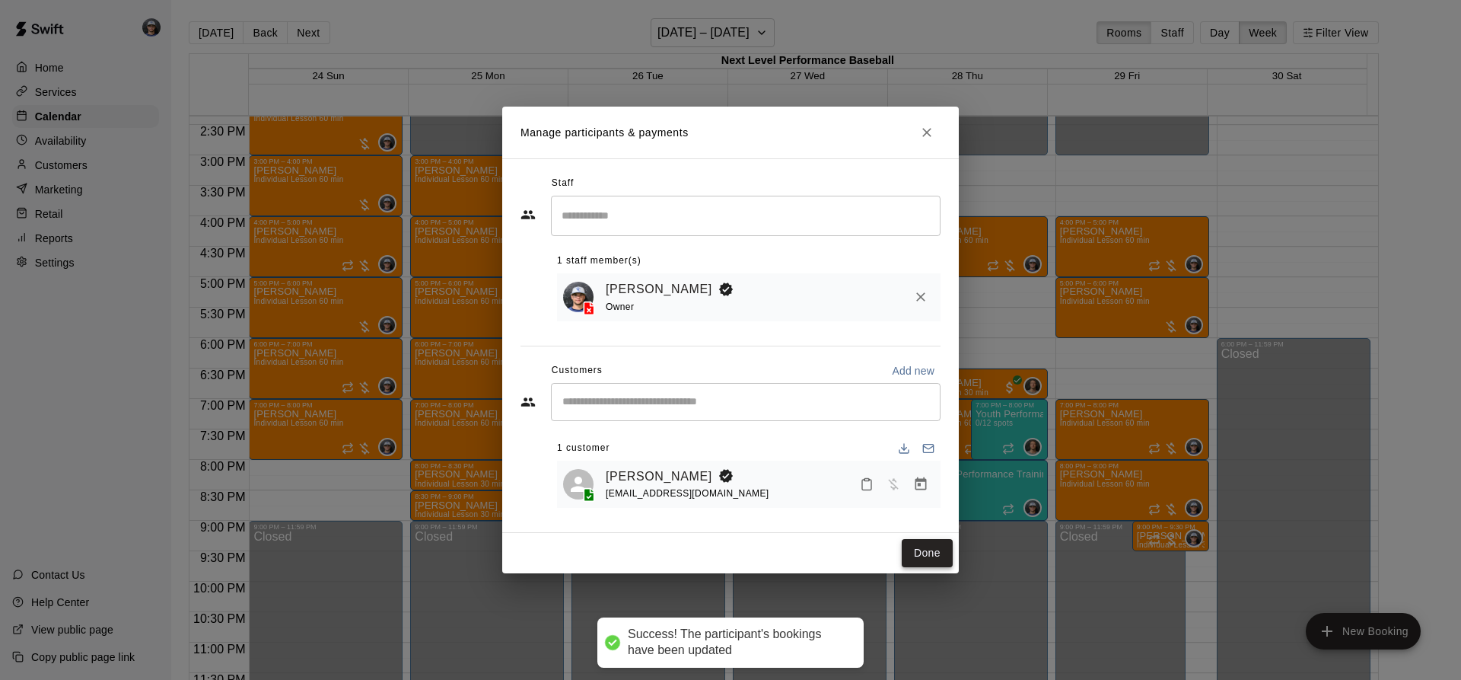
click at [927, 551] on button "Done" at bounding box center [927, 553] width 51 height 28
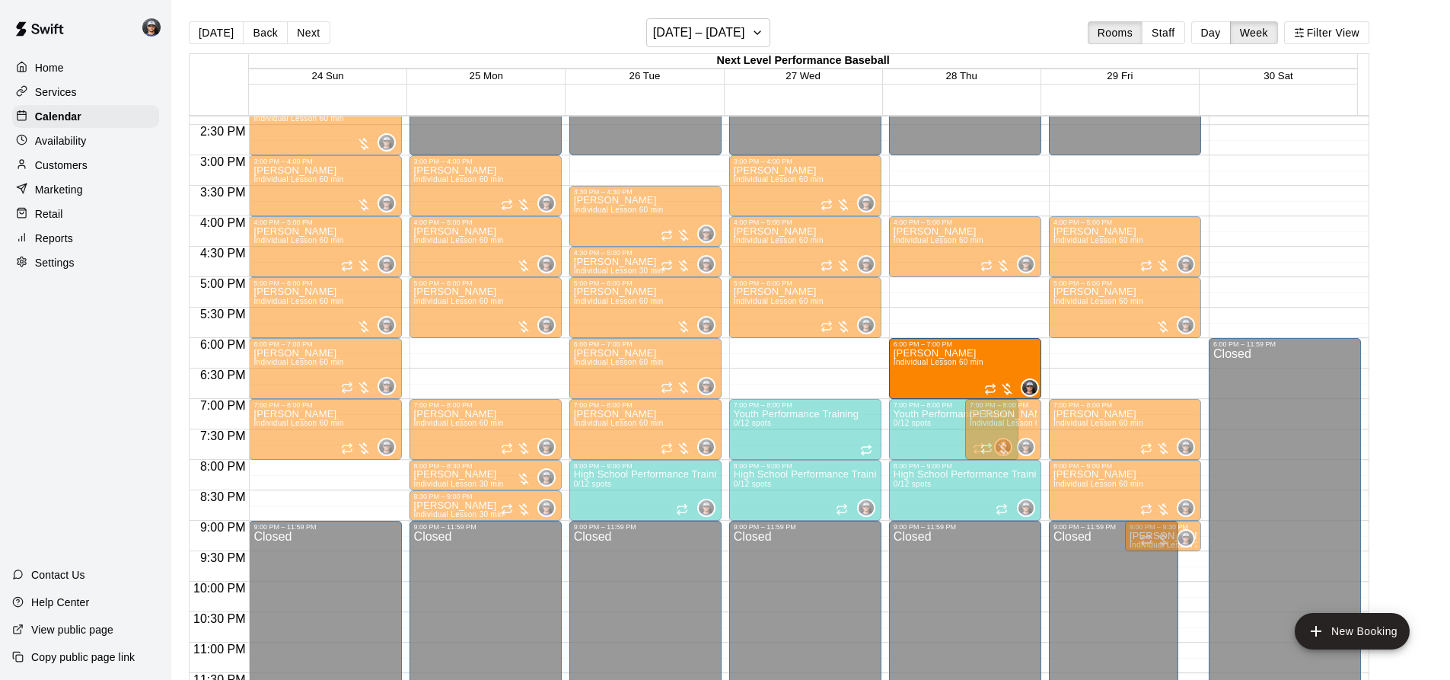
drag, startPoint x: 514, startPoint y: 370, endPoint x: 983, endPoint y: 370, distance: 468.7
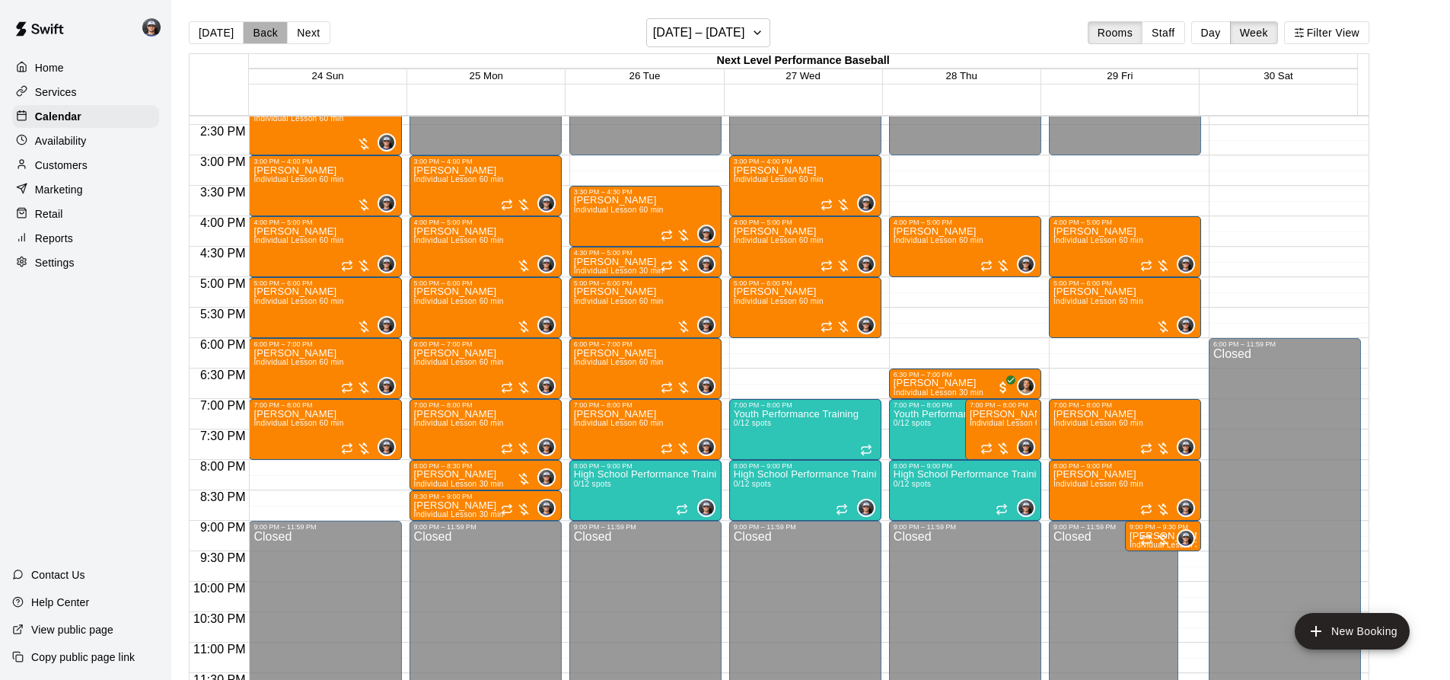
drag, startPoint x: 256, startPoint y: 34, endPoint x: 287, endPoint y: 32, distance: 31.3
click at [256, 33] on button "Back" at bounding box center [265, 32] width 45 height 23
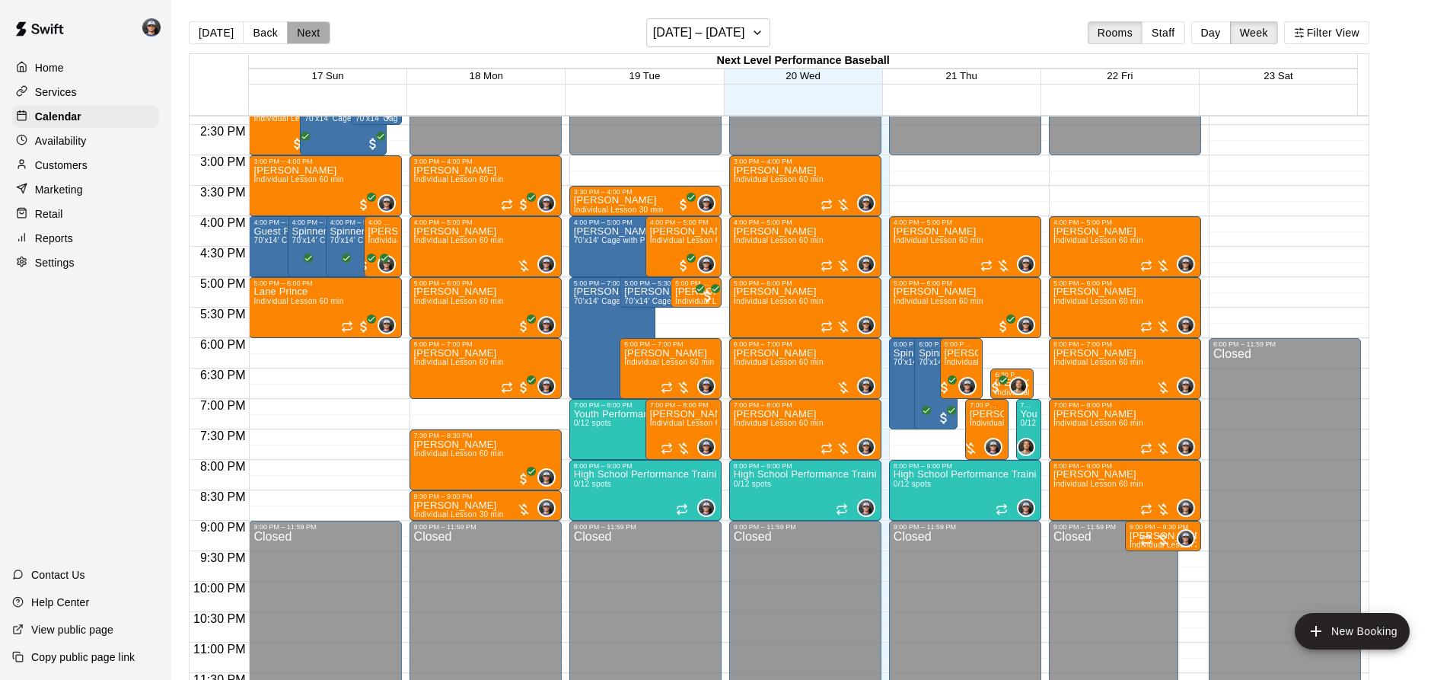
click at [306, 33] on button "Next" at bounding box center [308, 32] width 43 height 23
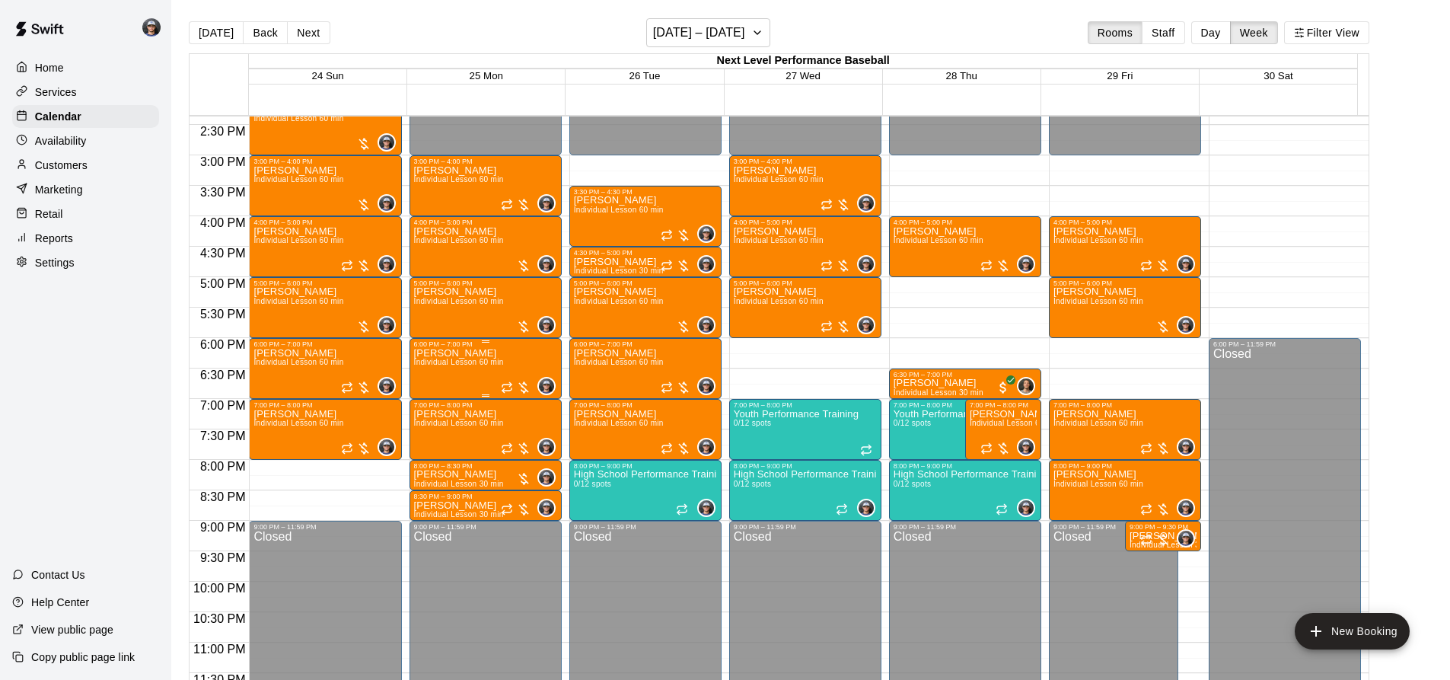
click at [466, 360] on div "[PERSON_NAME] Individual Lesson 60 min" at bounding box center [459, 688] width 90 height 680
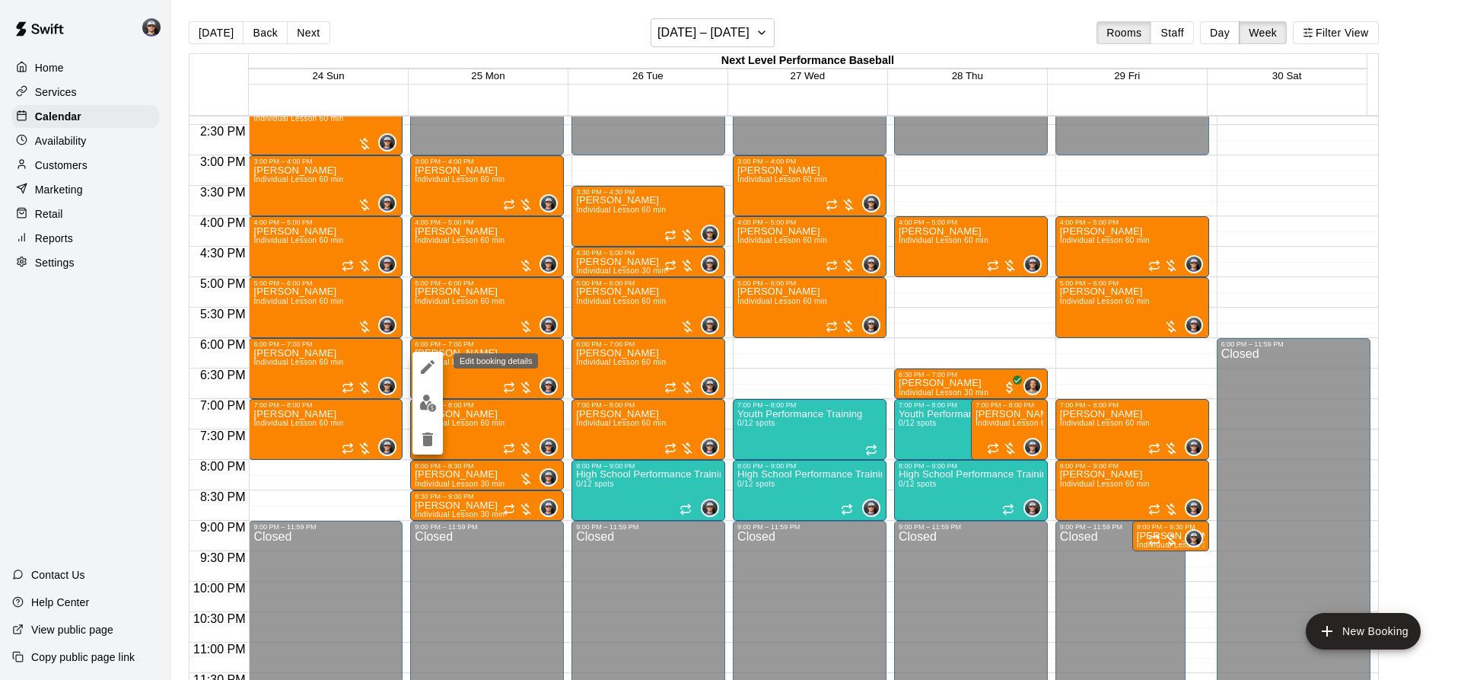
click at [433, 362] on icon "edit" at bounding box center [428, 367] width 14 height 14
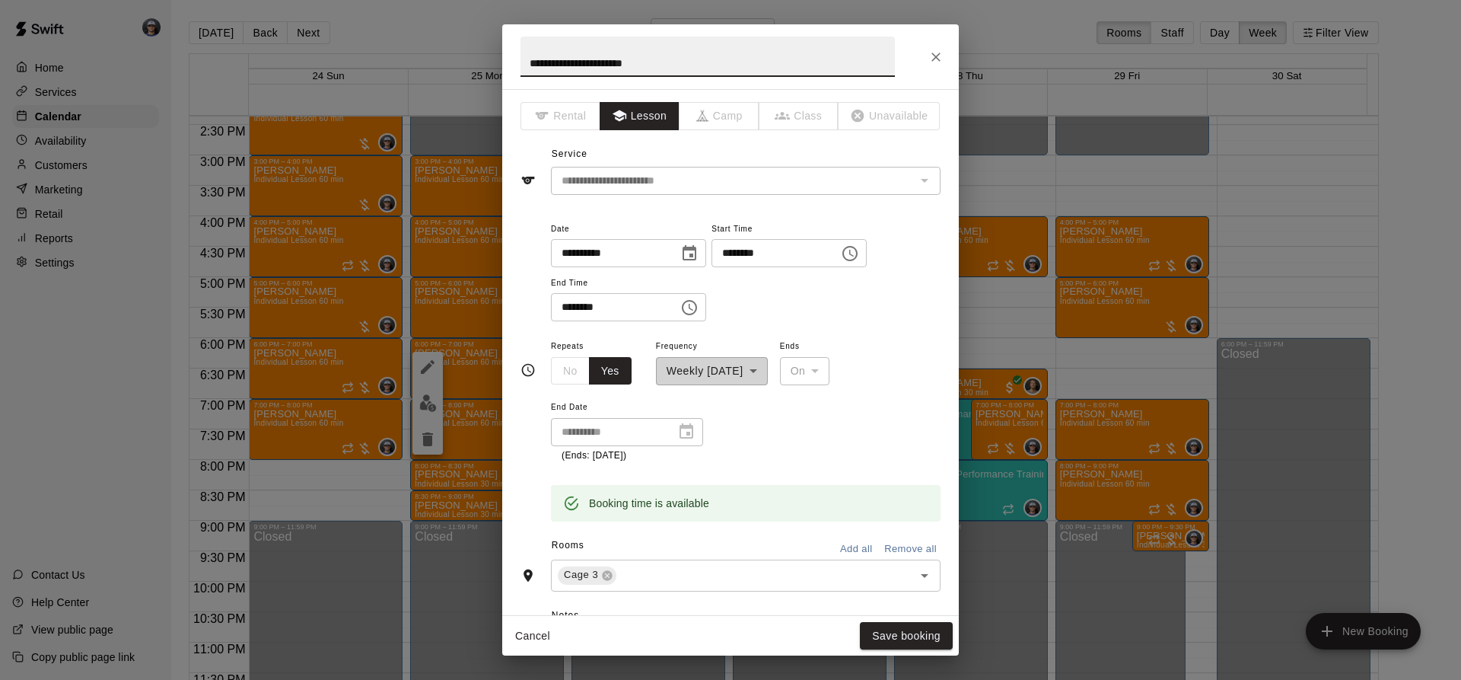
click at [696, 253] on icon "Choose date, selected date is Aug 25, 2025" at bounding box center [690, 252] width 14 height 15
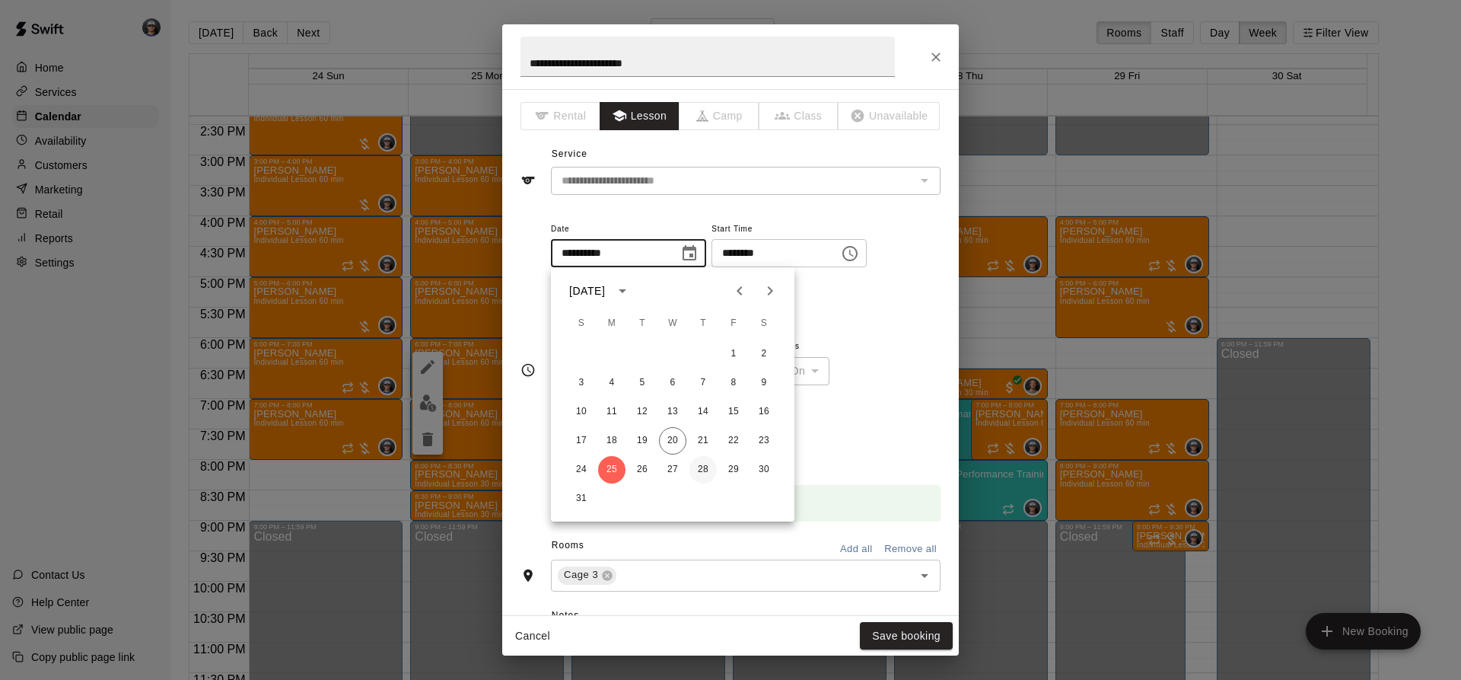
click at [702, 468] on button "28" at bounding box center [702, 469] width 27 height 27
type input "**********"
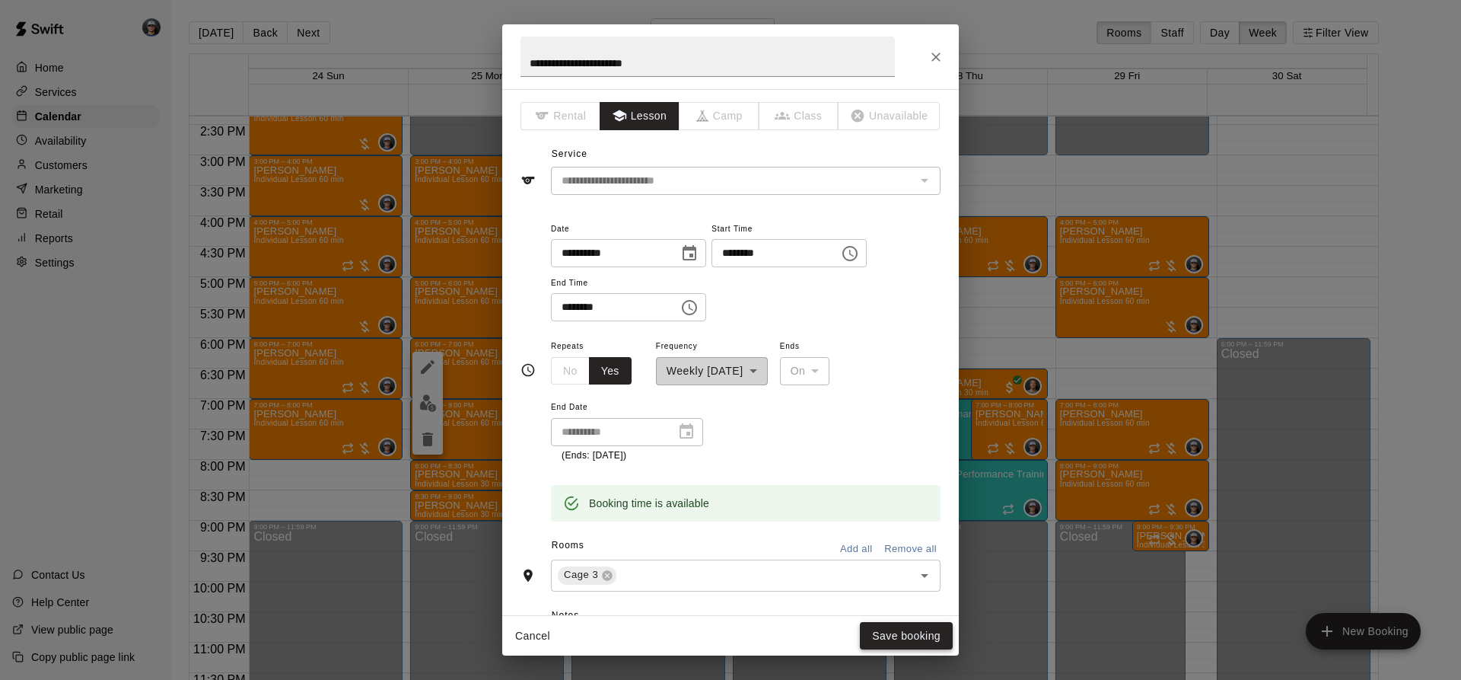
click at [926, 629] on button "Save booking" at bounding box center [906, 636] width 93 height 28
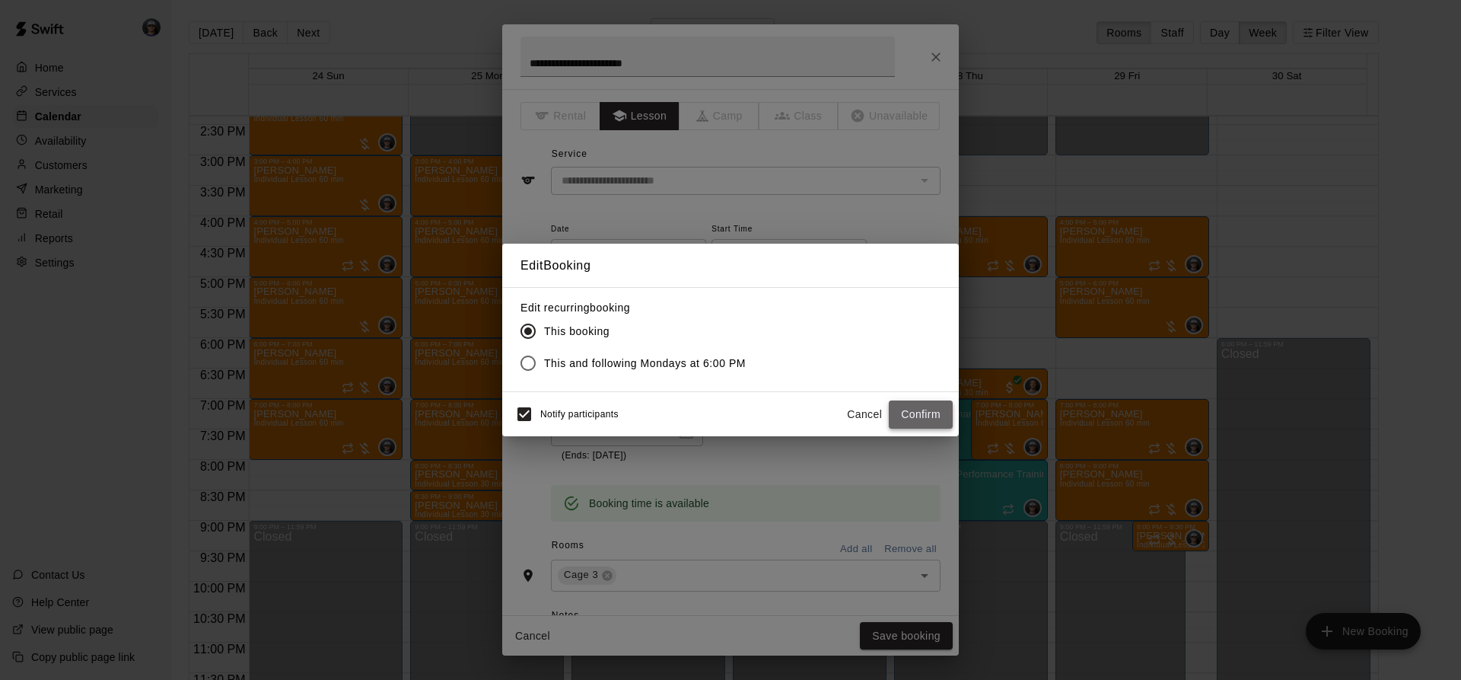
click at [935, 415] on button "Confirm" at bounding box center [921, 414] width 64 height 28
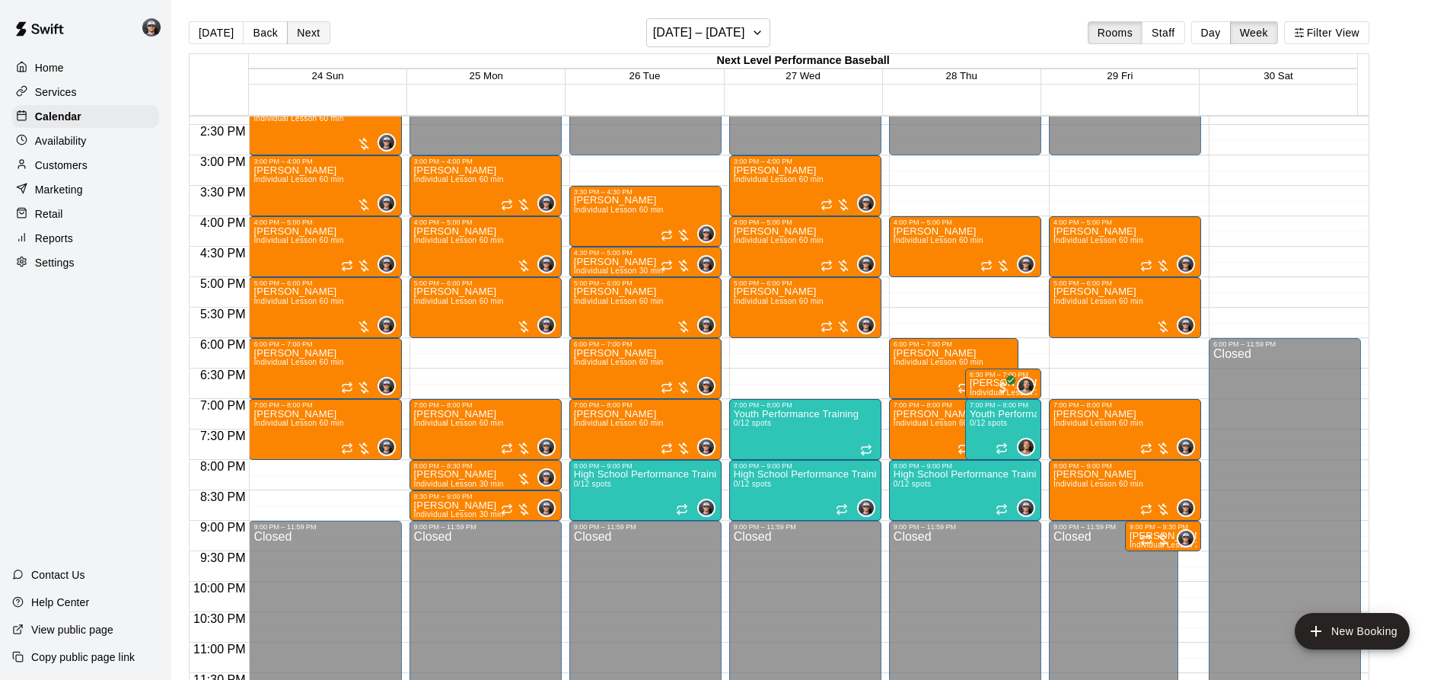
click at [303, 30] on button "Next" at bounding box center [308, 32] width 43 height 23
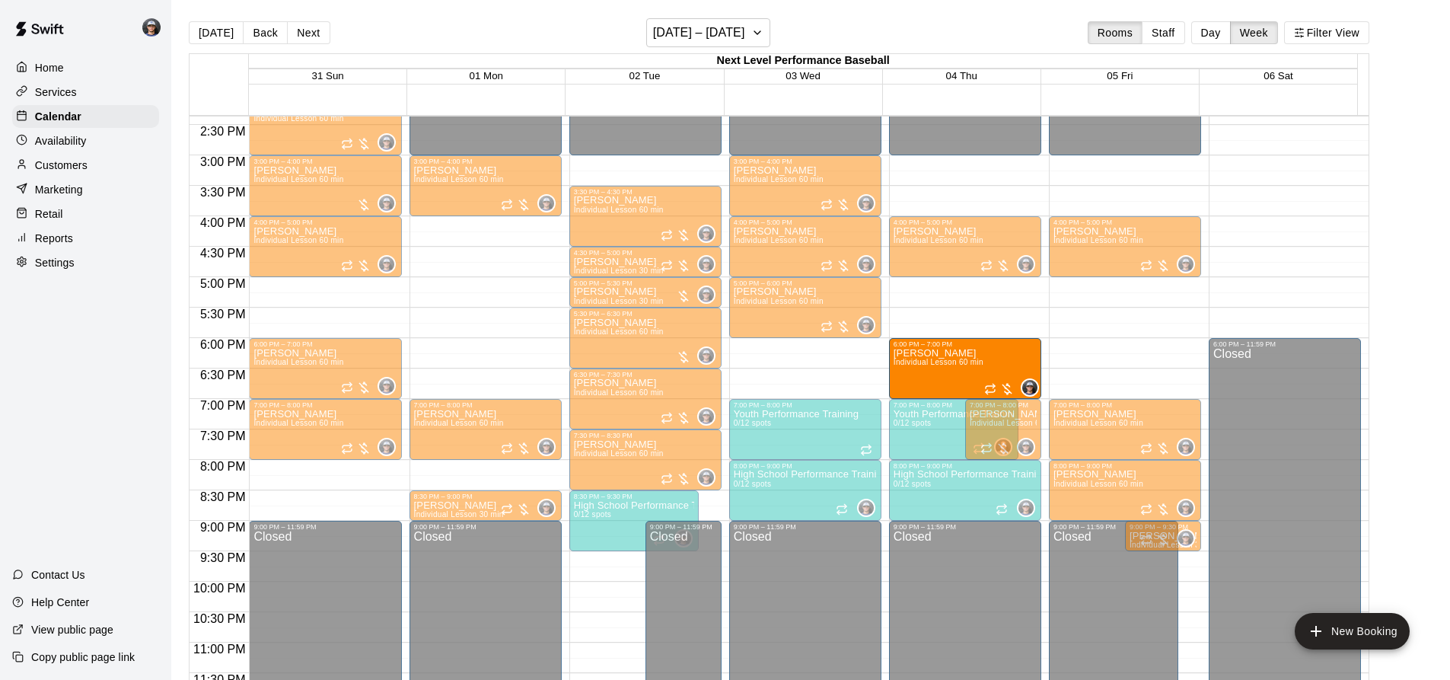
drag, startPoint x: 832, startPoint y: 342, endPoint x: 946, endPoint y: 374, distance: 118.3
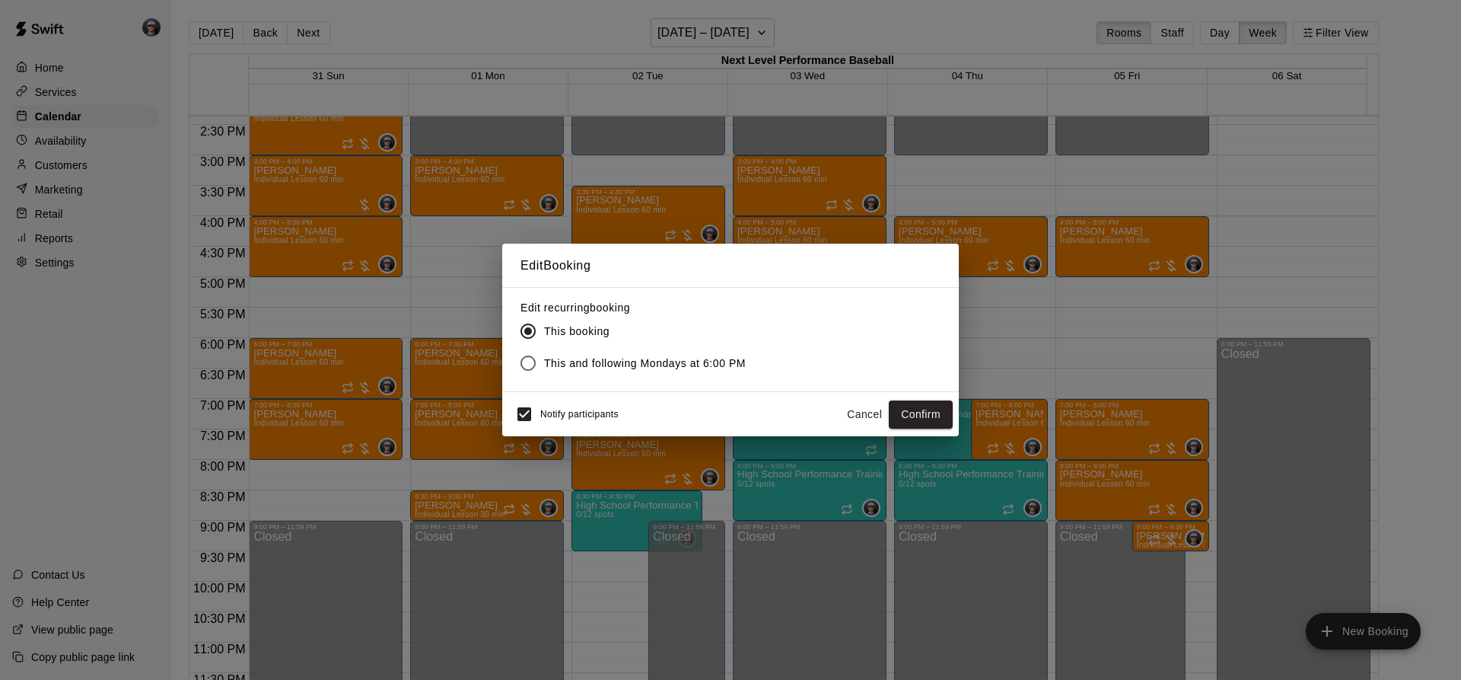
click at [578, 366] on span "This and following Mondays at 6:00 PM" at bounding box center [645, 363] width 202 height 16
click at [939, 419] on button "Confirm" at bounding box center [921, 414] width 64 height 28
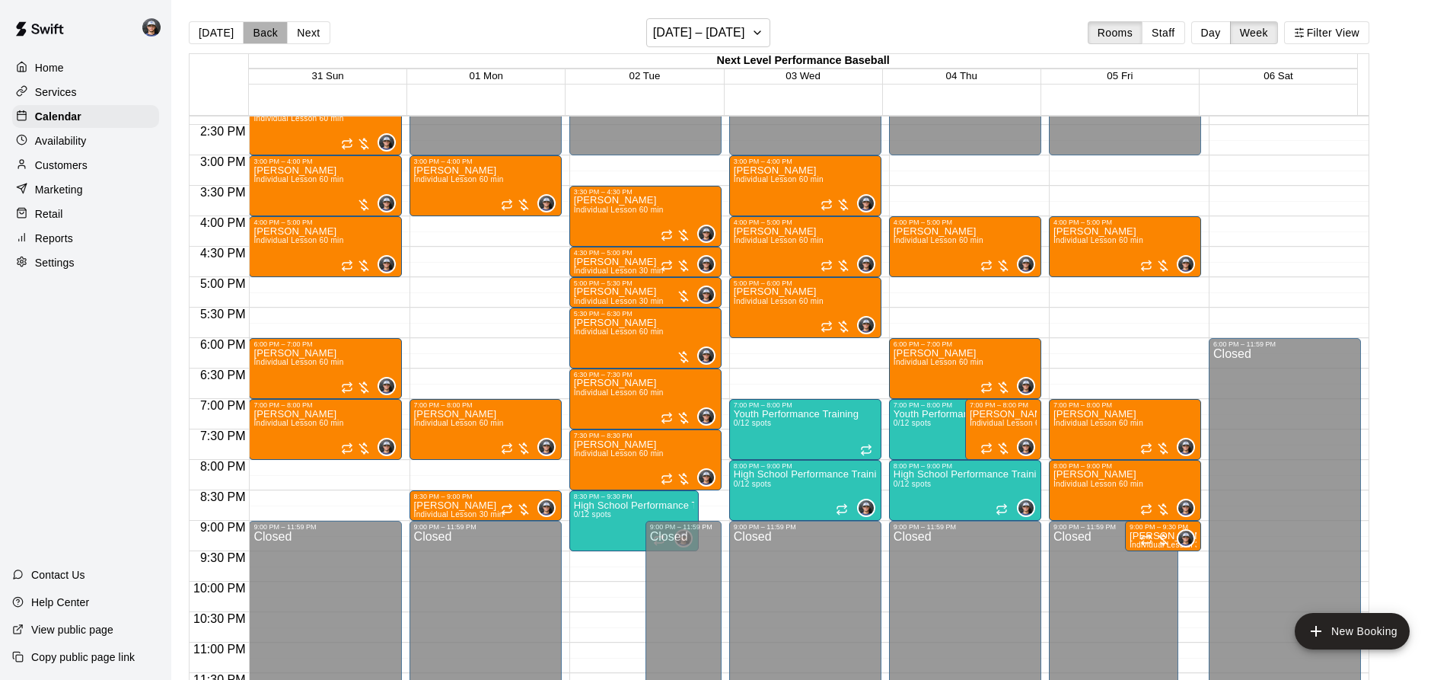
click at [261, 33] on button "Back" at bounding box center [265, 32] width 45 height 23
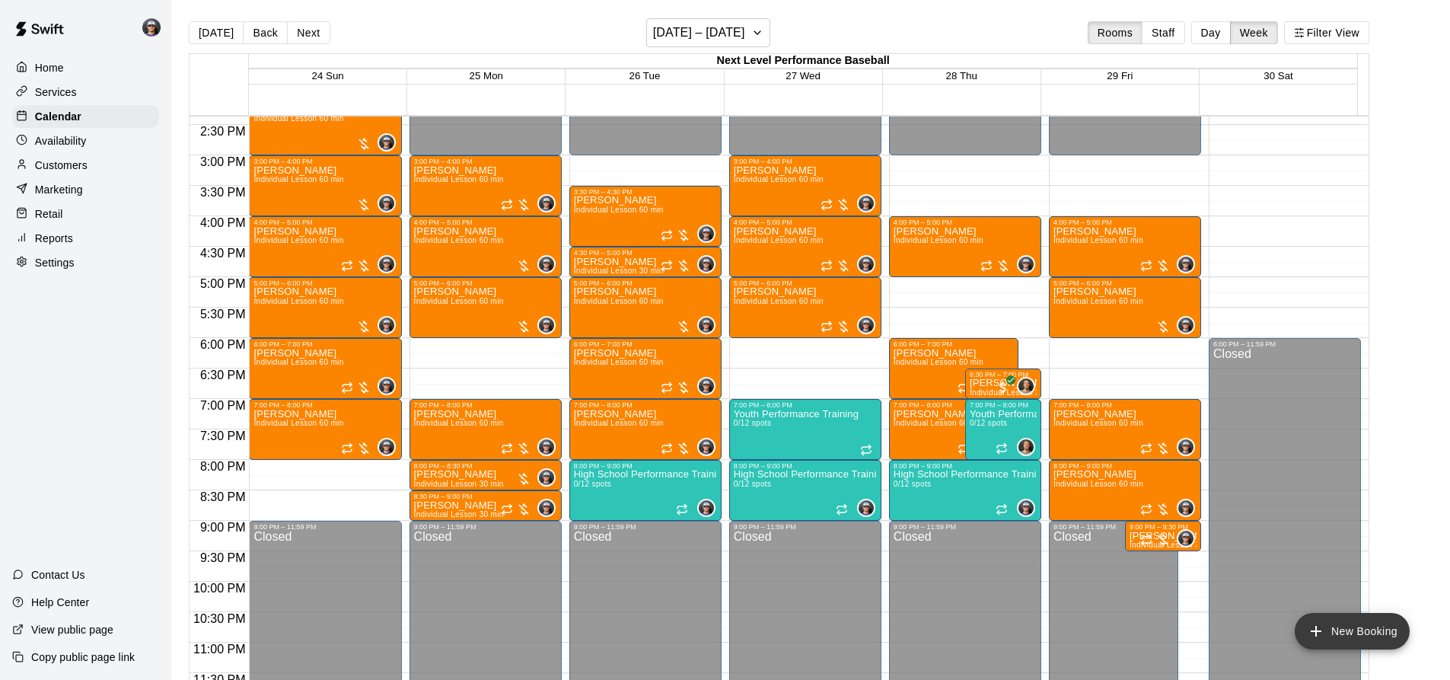
click at [1314, 628] on icon "add" at bounding box center [1316, 631] width 18 height 18
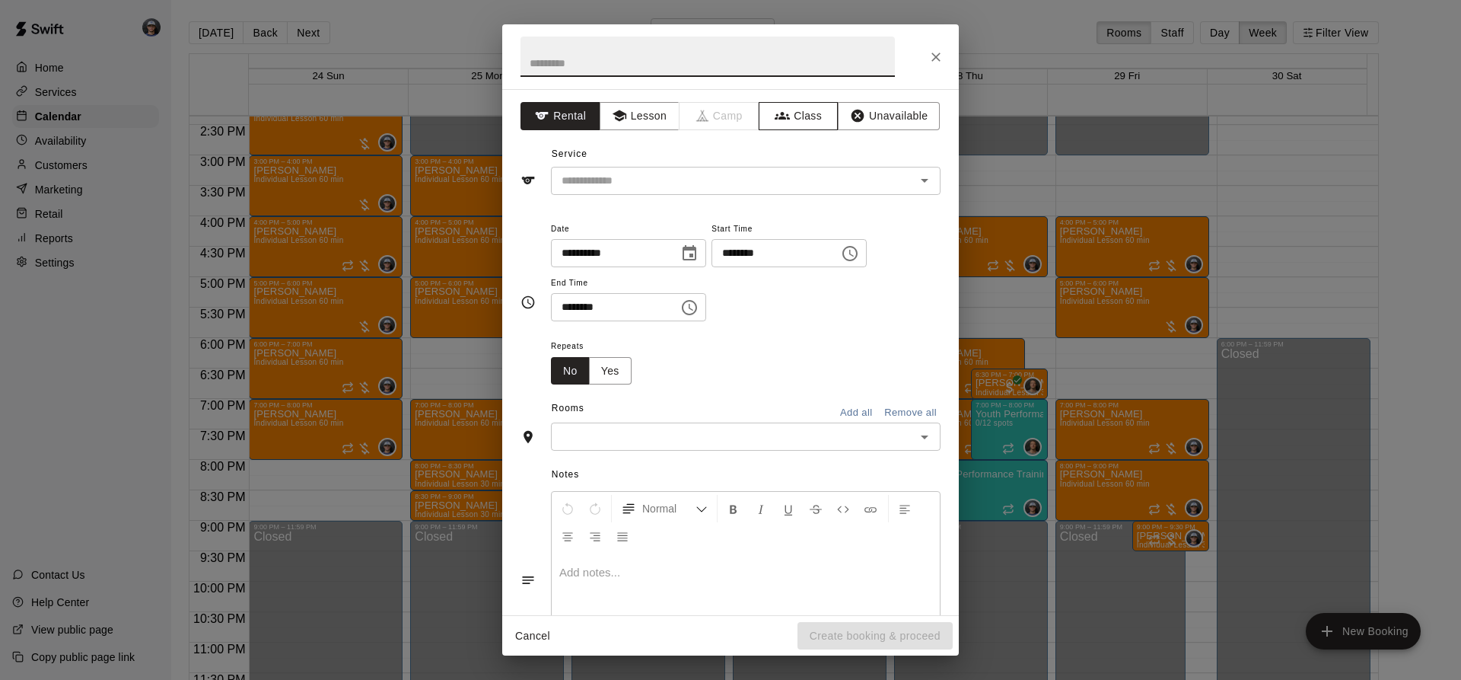
click at [800, 103] on button "Class" at bounding box center [799, 116] width 80 height 28
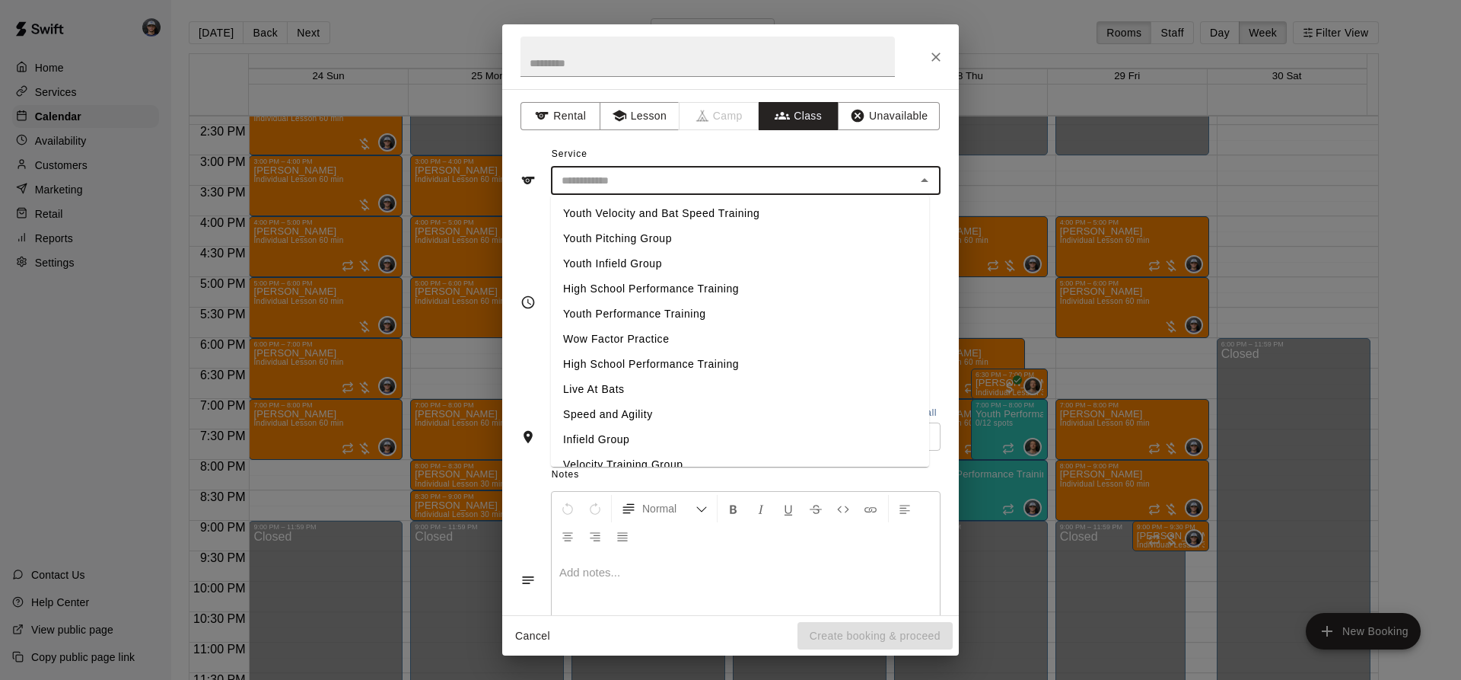
click at [700, 189] on input "text" at bounding box center [732, 180] width 355 height 19
click at [697, 320] on li "Youth Performance Training" at bounding box center [740, 313] width 378 height 25
type input "**********"
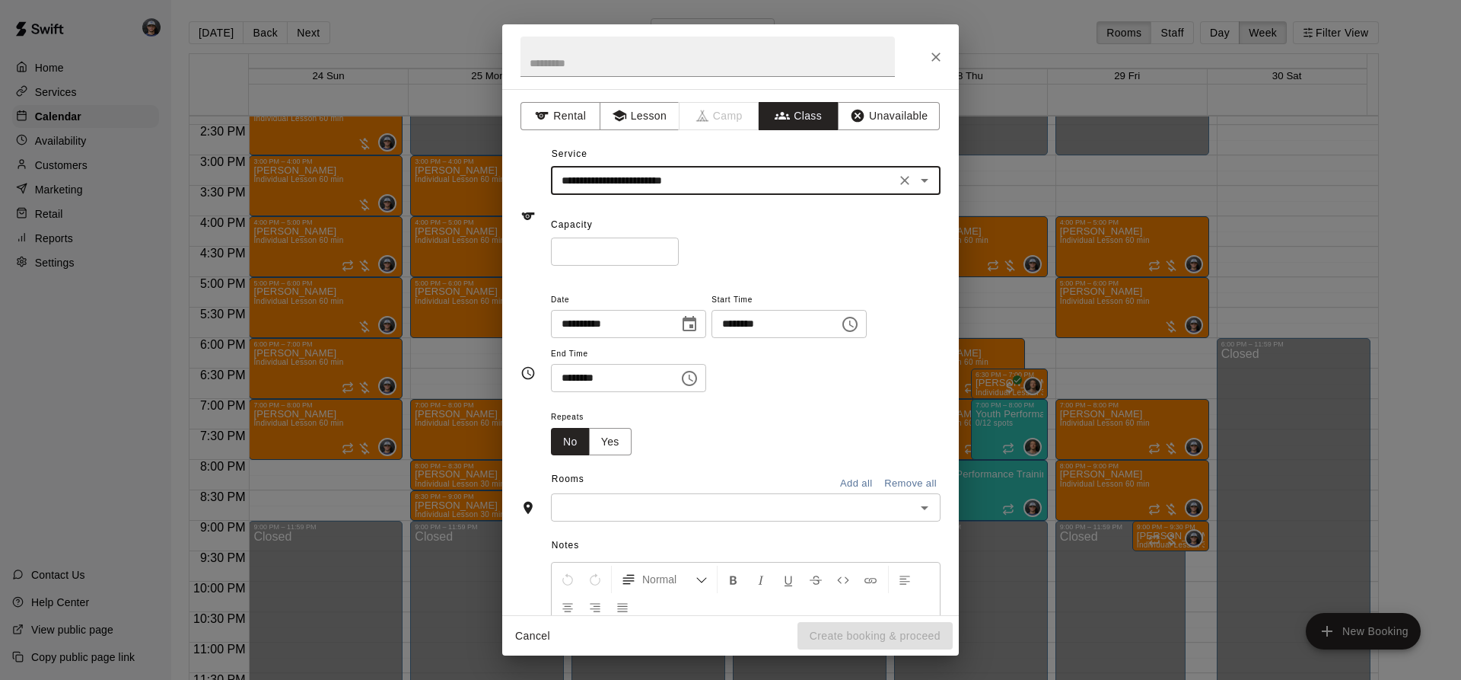
click at [652, 252] on input "*" at bounding box center [615, 251] width 128 height 28
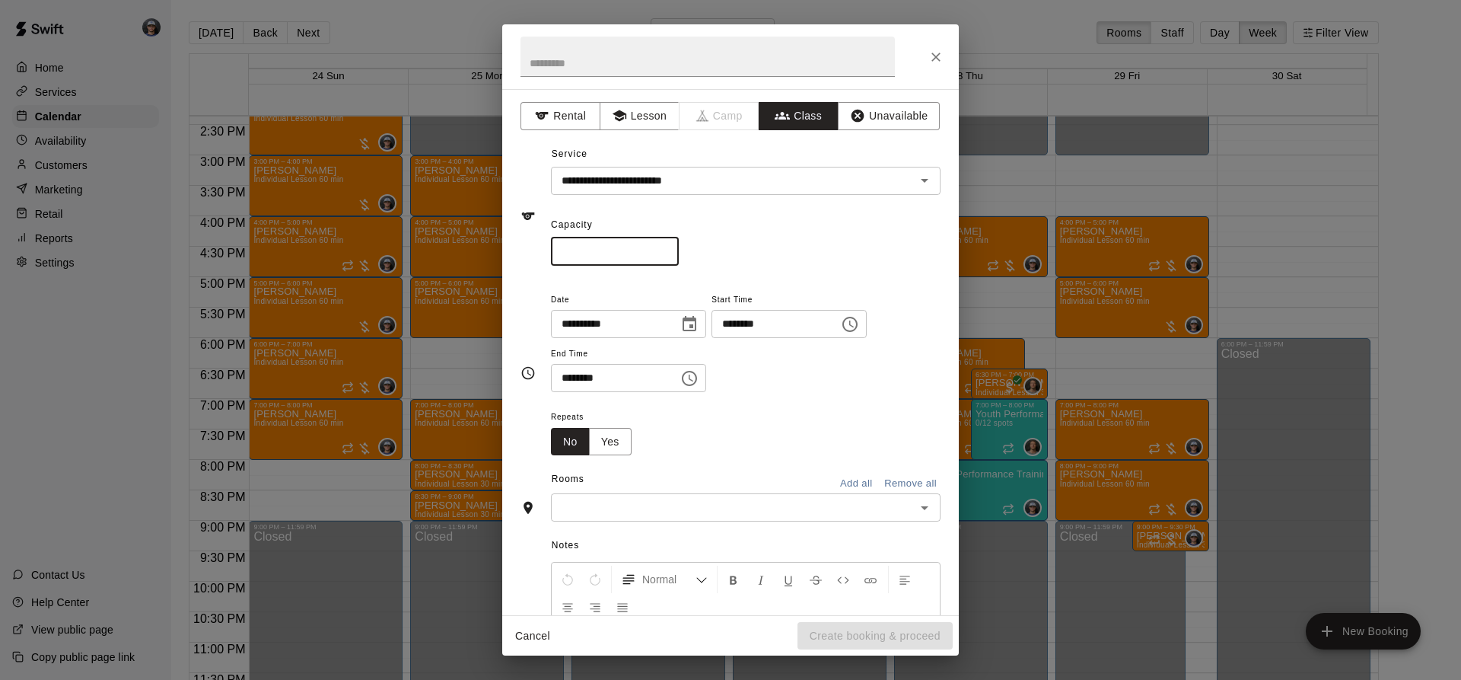
type input "**"
click at [696, 330] on icon "Choose date, selected date is Aug 26, 2025" at bounding box center [690, 323] width 14 height 15
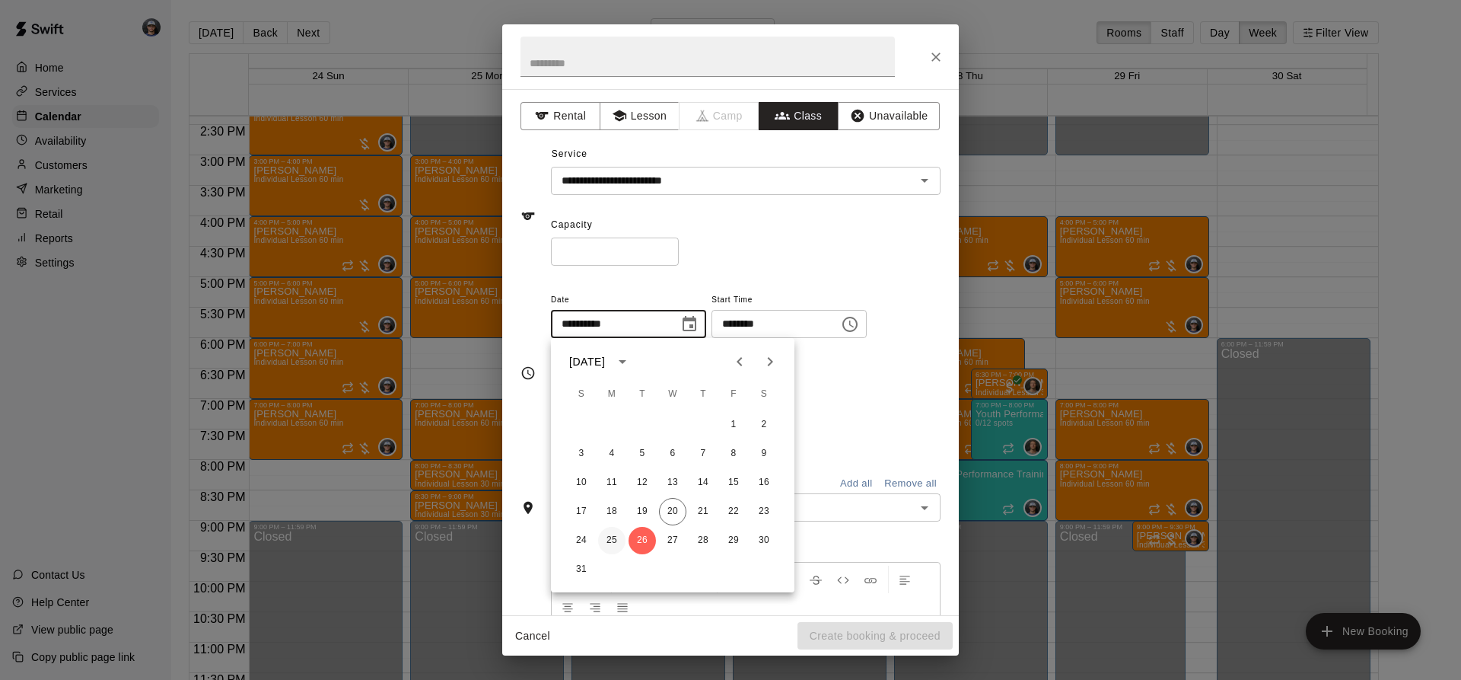
click at [612, 540] on button "25" at bounding box center [611, 540] width 27 height 27
type input "**********"
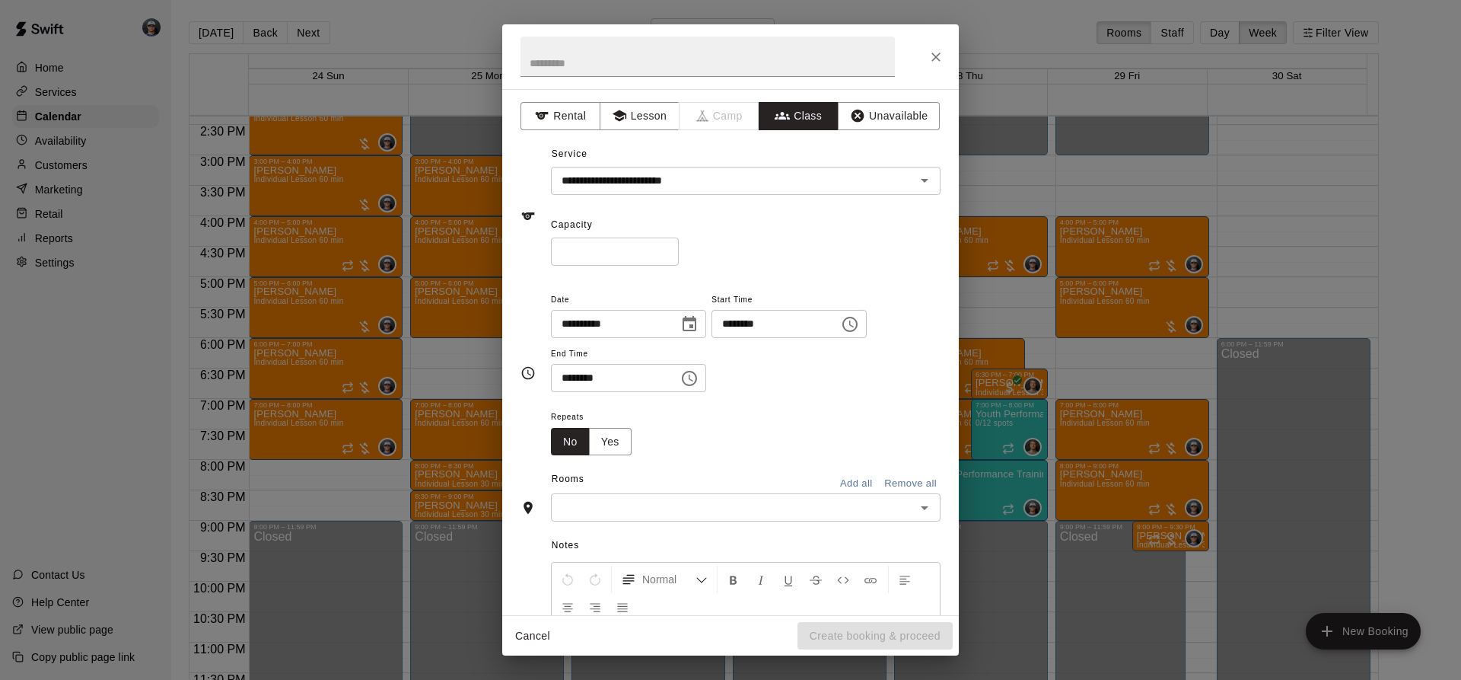
click at [859, 324] on icon "Choose time, selected time is 11:00 AM" at bounding box center [850, 324] width 18 height 18
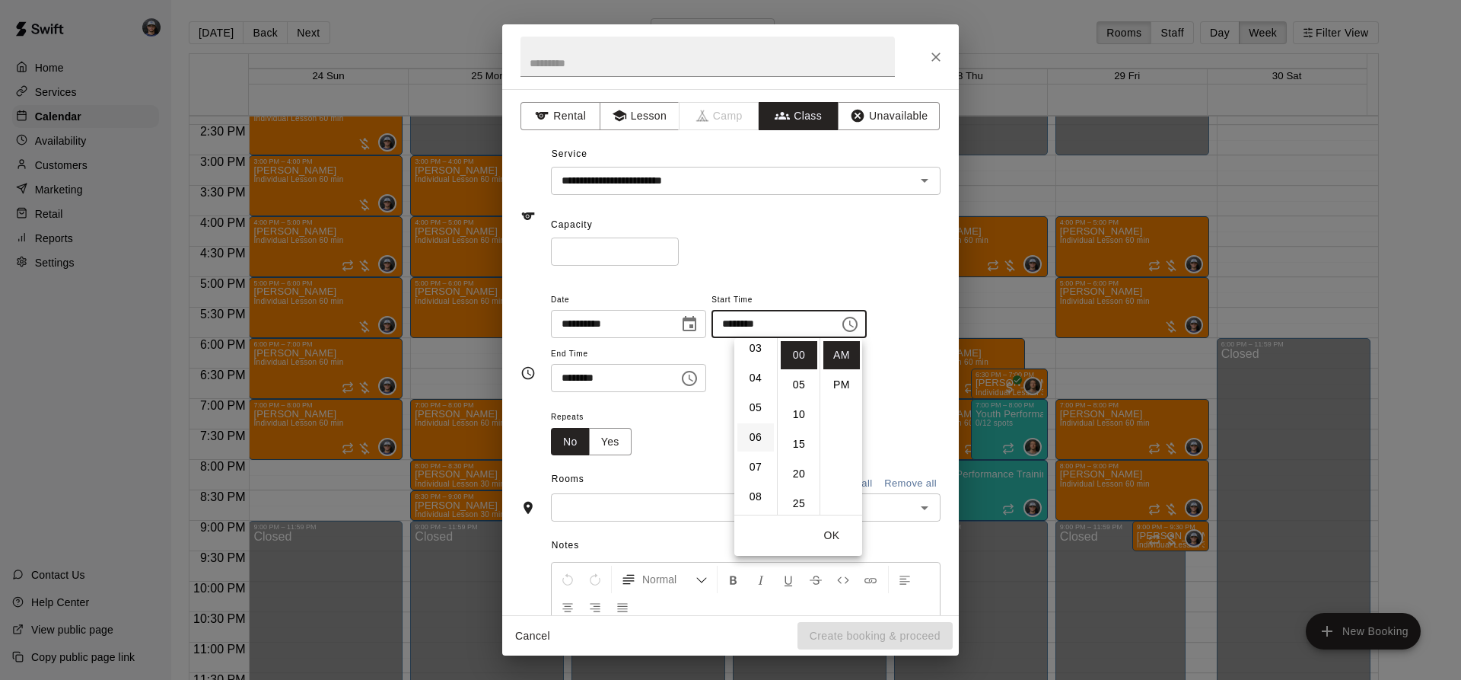
click at [755, 433] on li "06" at bounding box center [755, 437] width 37 height 28
click at [837, 387] on li "PM" at bounding box center [841, 385] width 37 height 28
type input "********"
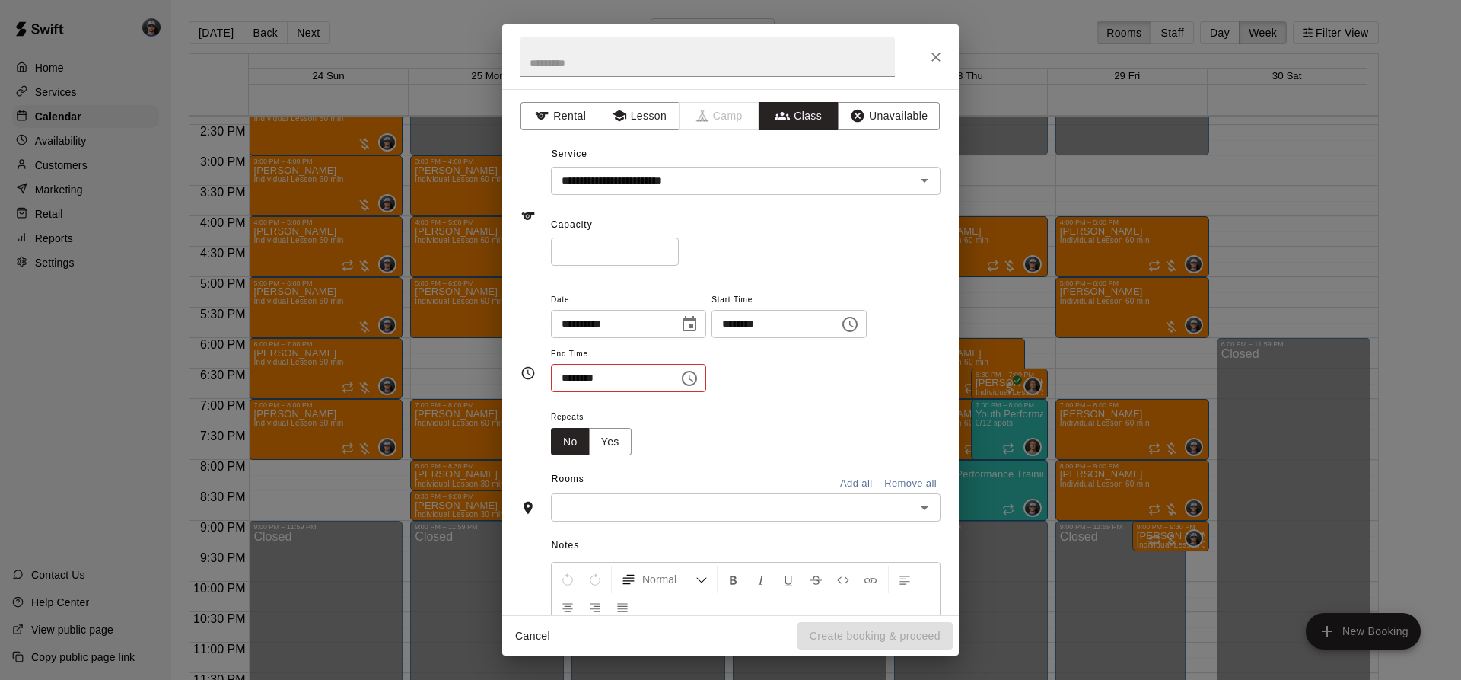
scroll to position [27, 0]
click at [699, 374] on icon "Choose time, selected time is 11:30 AM" at bounding box center [689, 378] width 18 height 18
click at [643, 440] on li "PM" at bounding box center [658, 439] width 37 height 28
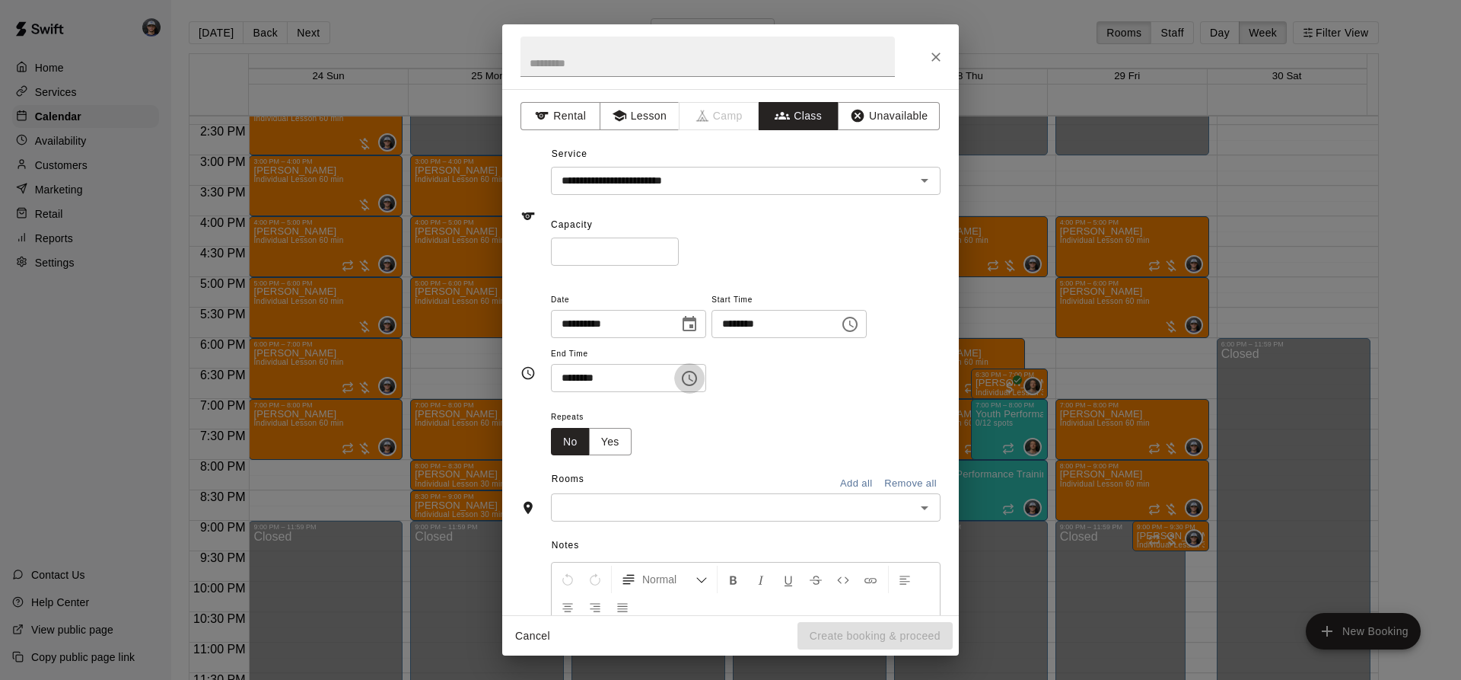
click at [699, 382] on icon "Choose time, selected time is 11:30 PM" at bounding box center [689, 378] width 18 height 18
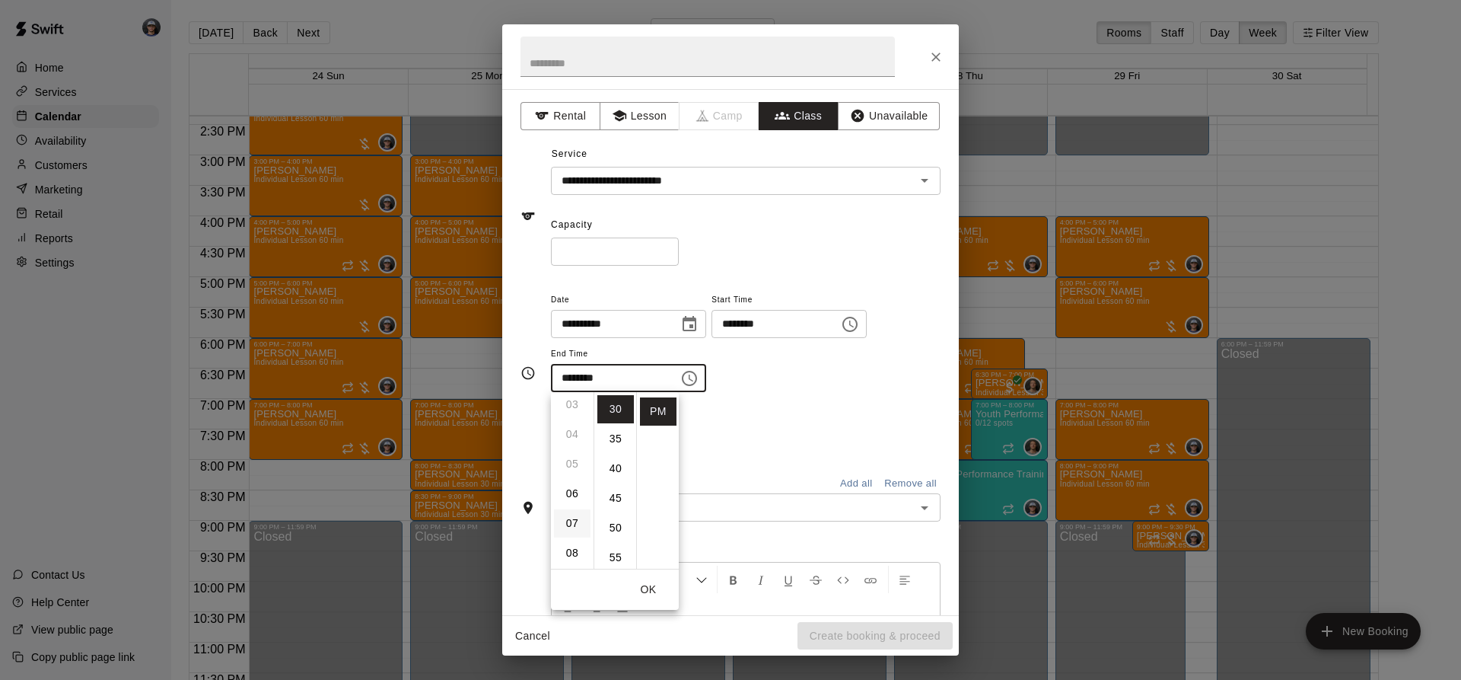
click at [572, 514] on li "07" at bounding box center [572, 523] width 37 height 28
click at [614, 399] on li "00" at bounding box center [615, 409] width 37 height 28
type input "********"
click at [706, 412] on div "Repeats No Yes" at bounding box center [746, 431] width 390 height 48
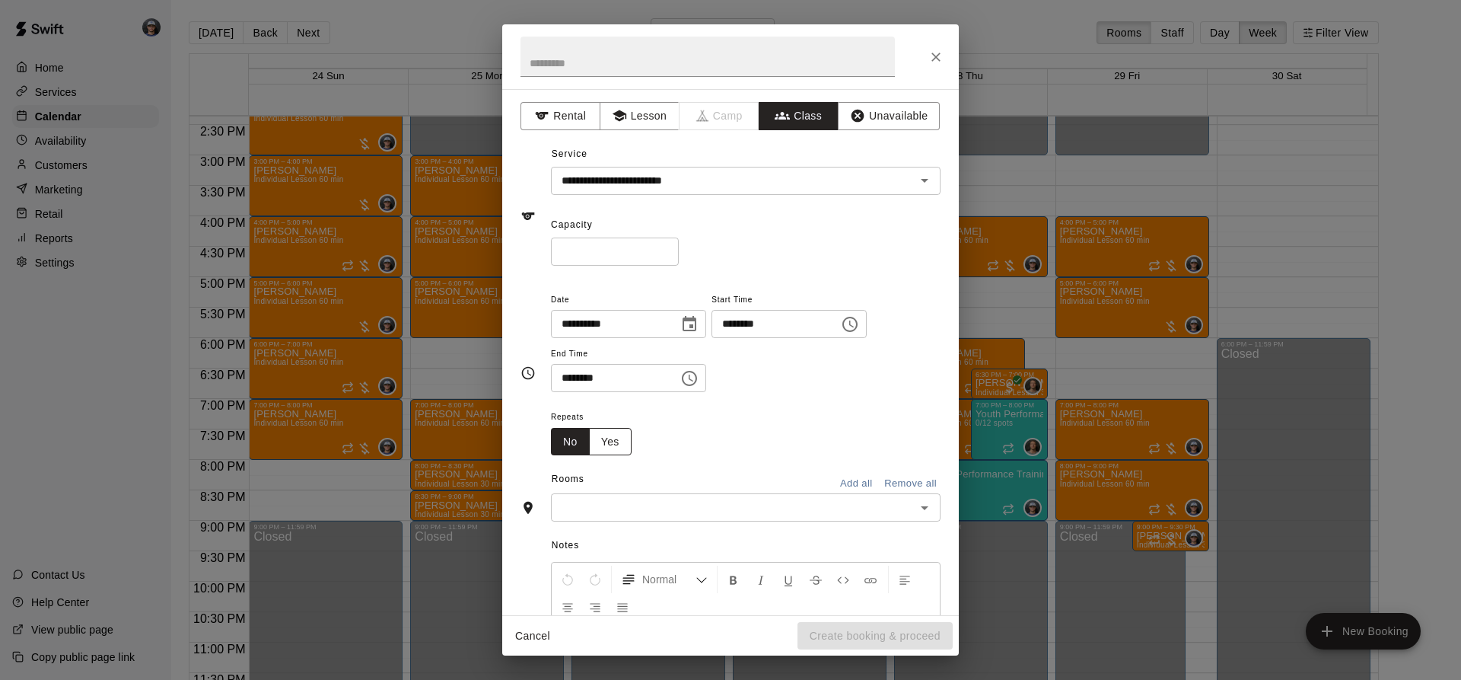
click at [618, 444] on button "Yes" at bounding box center [610, 442] width 43 height 28
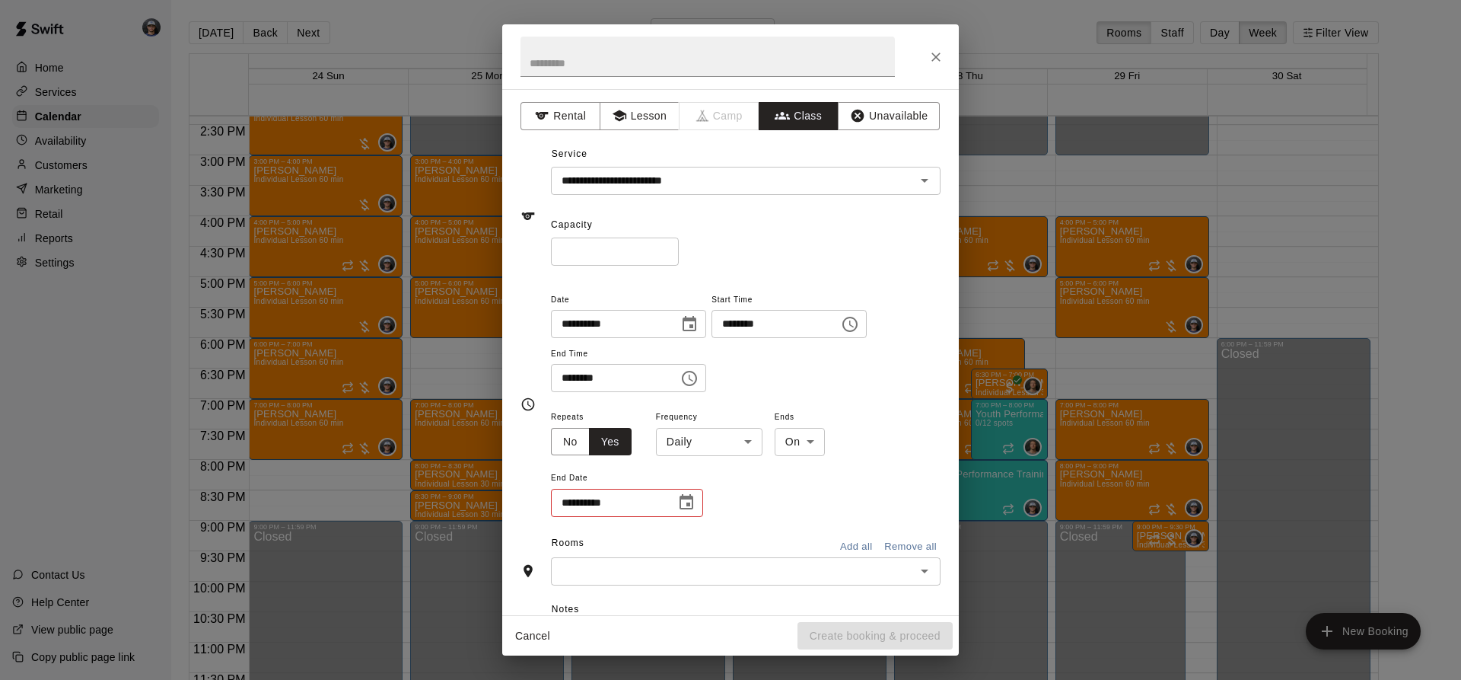
click at [707, 437] on body "Home Services Calendar Availability Customers Marketing Retail Reports Settings…" at bounding box center [730, 352] width 1461 height 704
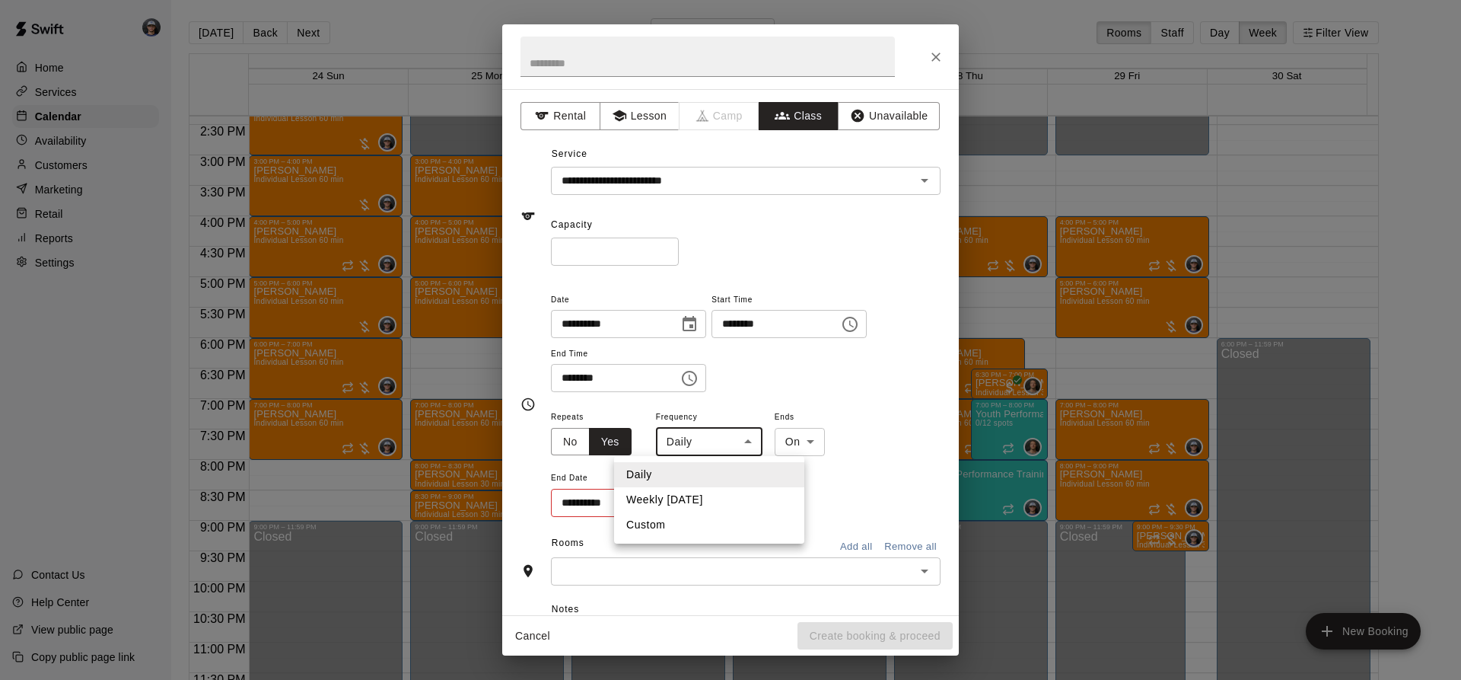
click at [692, 497] on li "Weekly [DATE]" at bounding box center [709, 499] width 190 height 25
type input "******"
click at [834, 443] on body "Home Services Calendar Availability Customers Marketing Retail Reports Settings…" at bounding box center [730, 352] width 1461 height 704
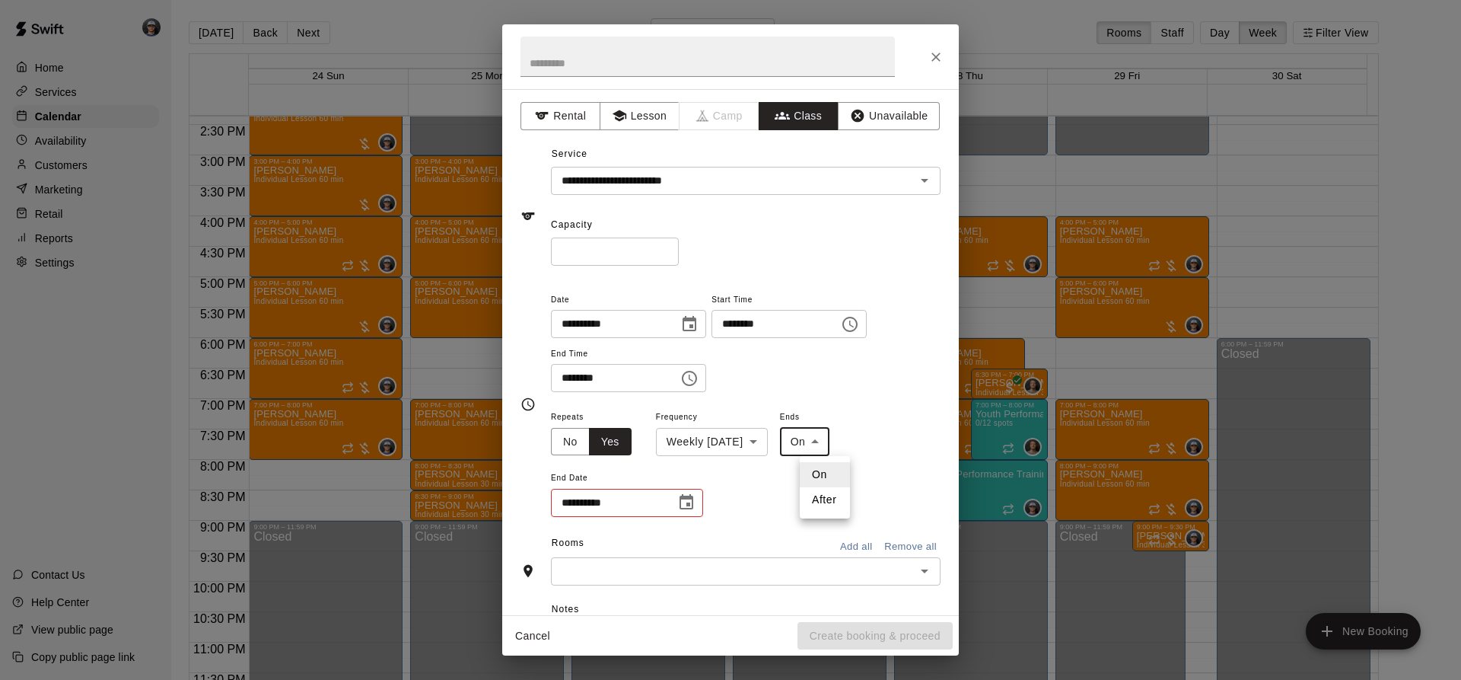
click at [686, 495] on div at bounding box center [730, 340] width 1461 height 680
click at [680, 501] on icon "Choose date" at bounding box center [686, 502] width 18 height 18
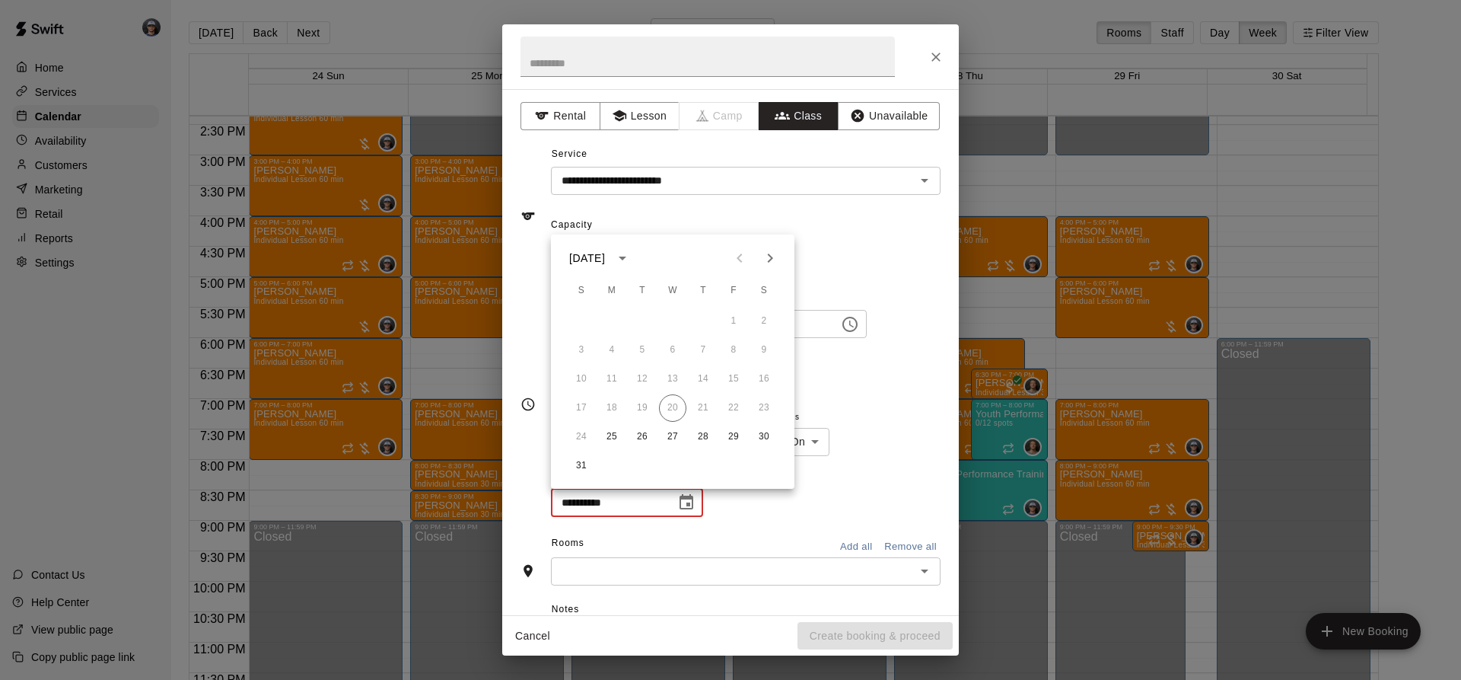
click at [782, 260] on button "Next month" at bounding box center [770, 258] width 30 height 30
click at [608, 375] on button "13" at bounding box center [611, 378] width 27 height 27
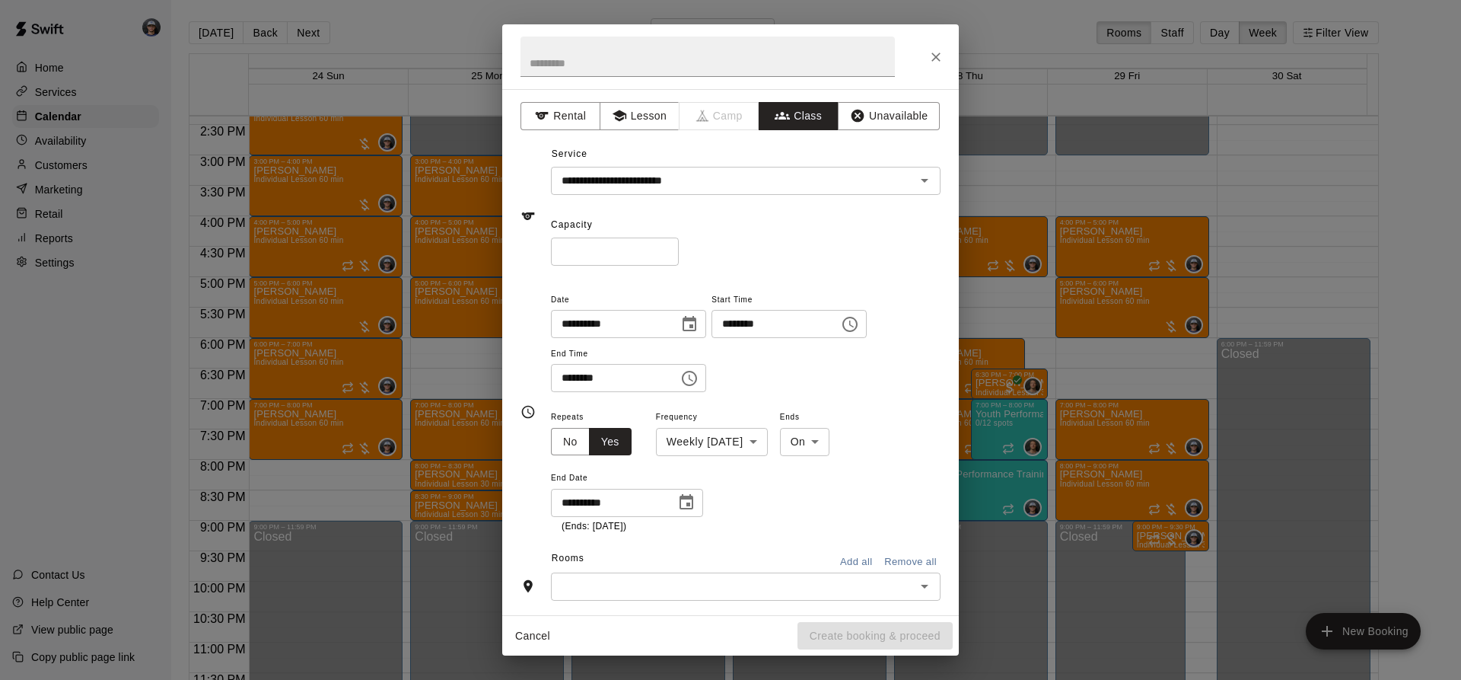
type input "**********"
click at [697, 585] on input "text" at bounding box center [732, 586] width 355 height 19
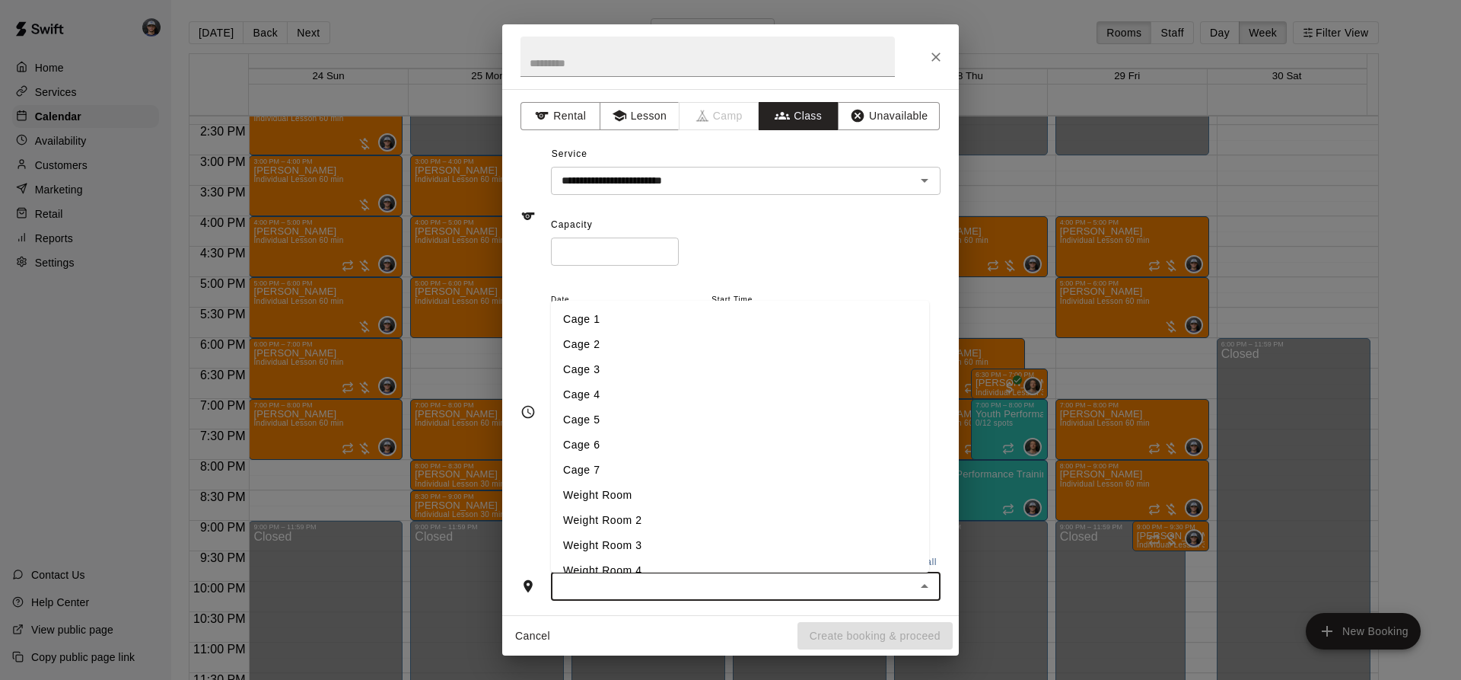
click at [623, 501] on li "Weight Room" at bounding box center [740, 494] width 378 height 25
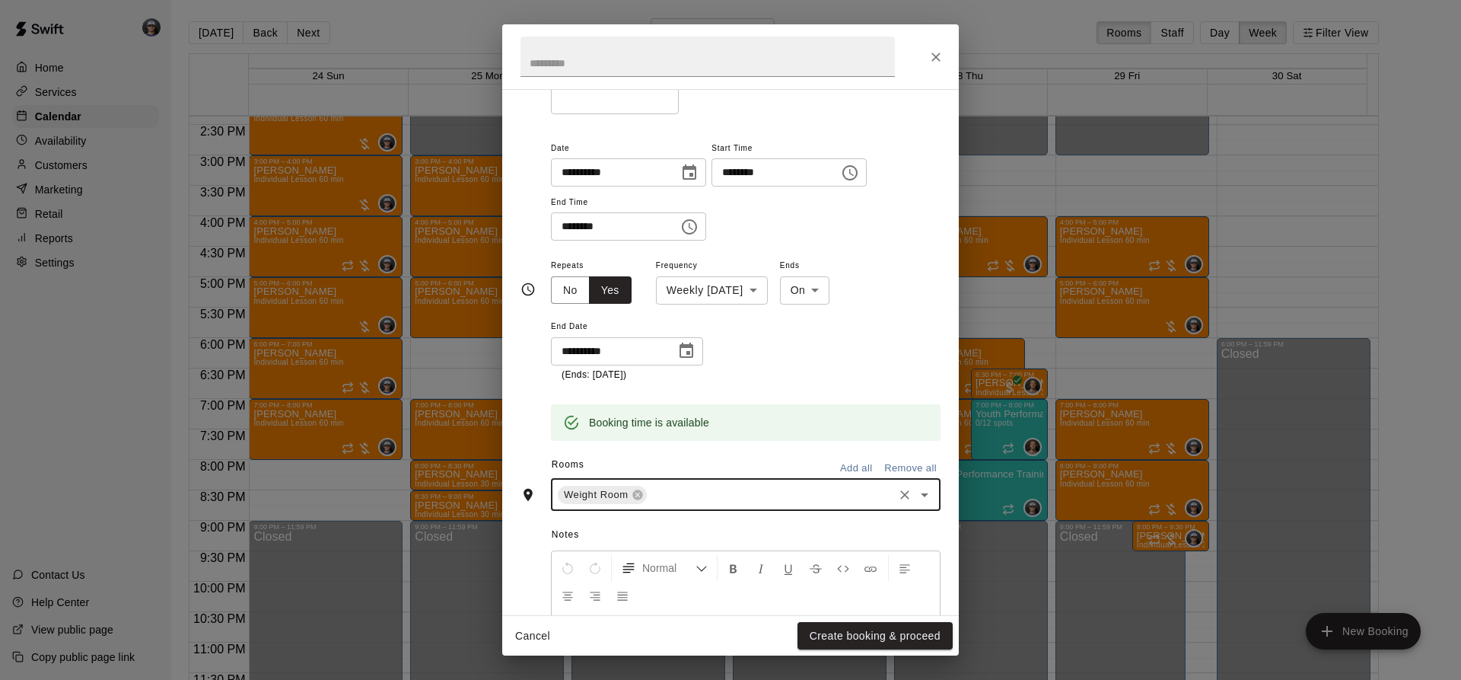
scroll to position [152, 0]
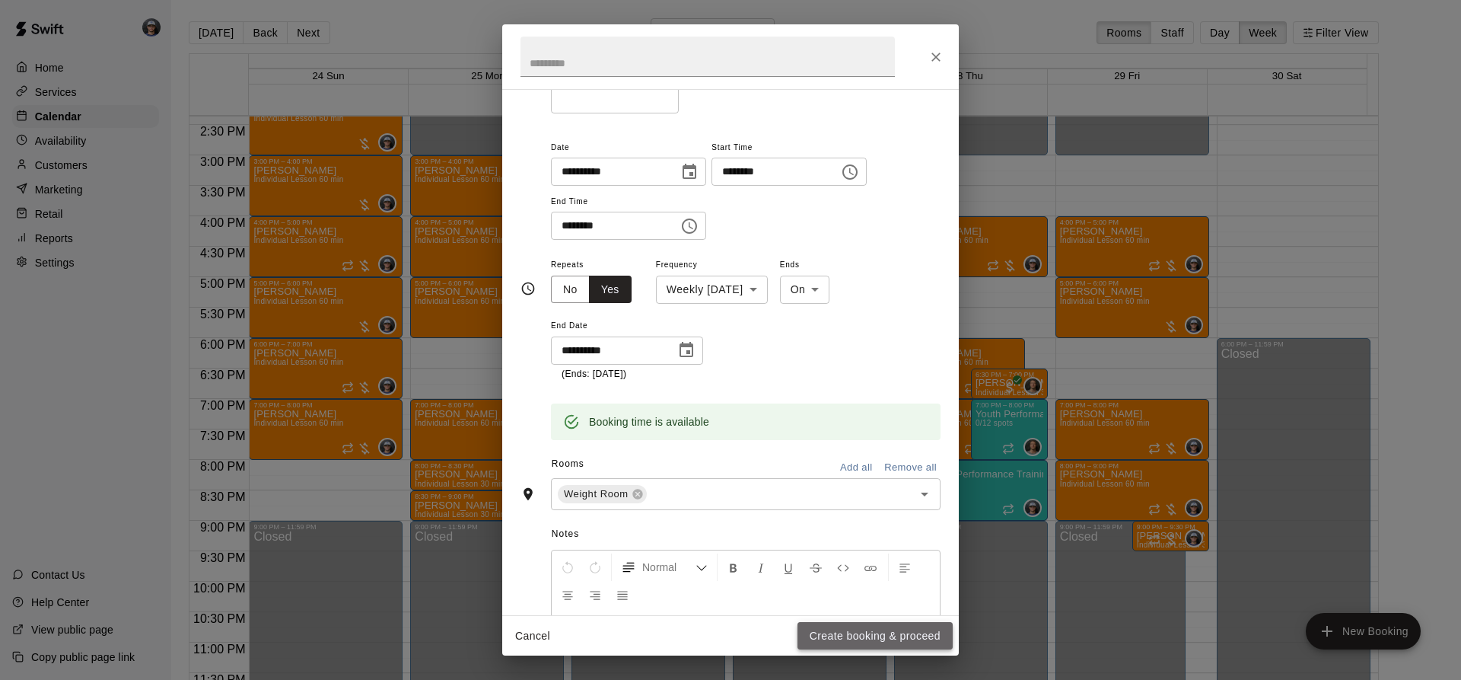
click at [864, 645] on button "Create booking & proceed" at bounding box center [874, 636] width 155 height 28
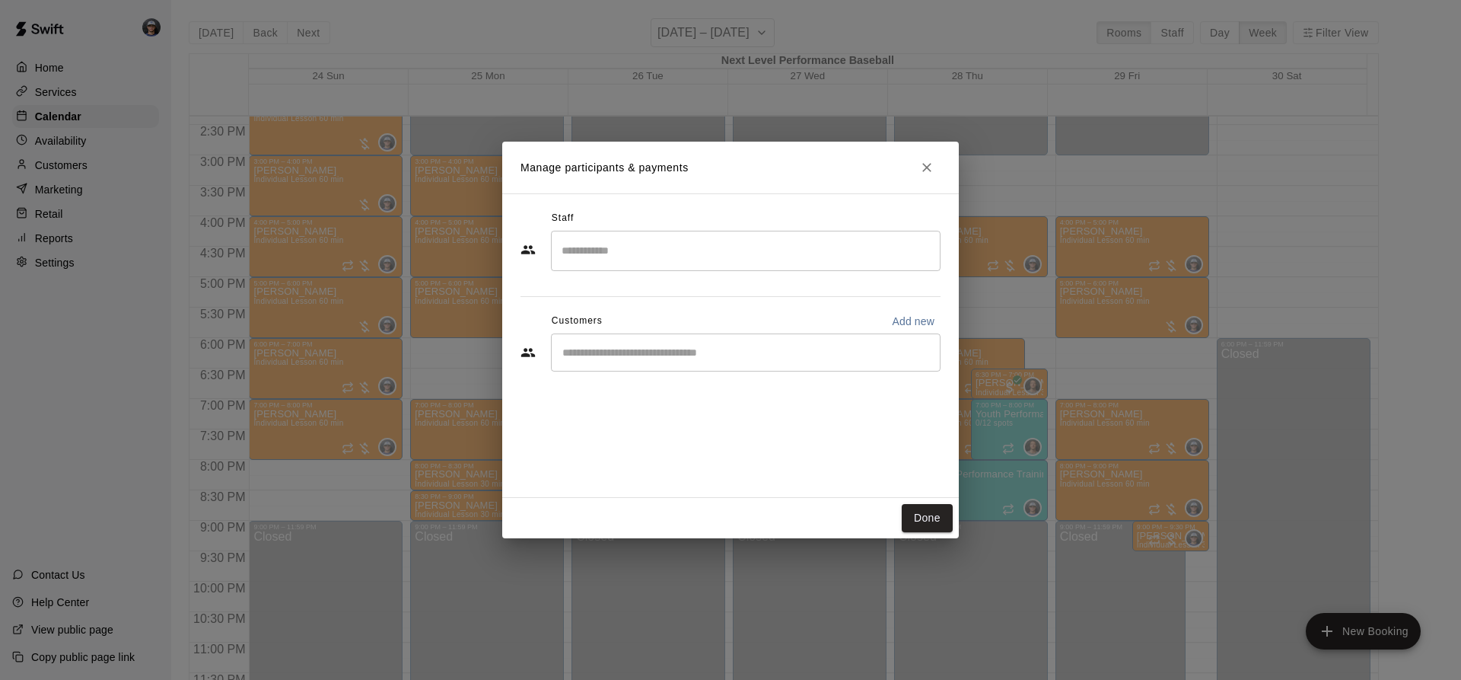
click at [611, 245] on input "Search staff" at bounding box center [746, 250] width 376 height 27
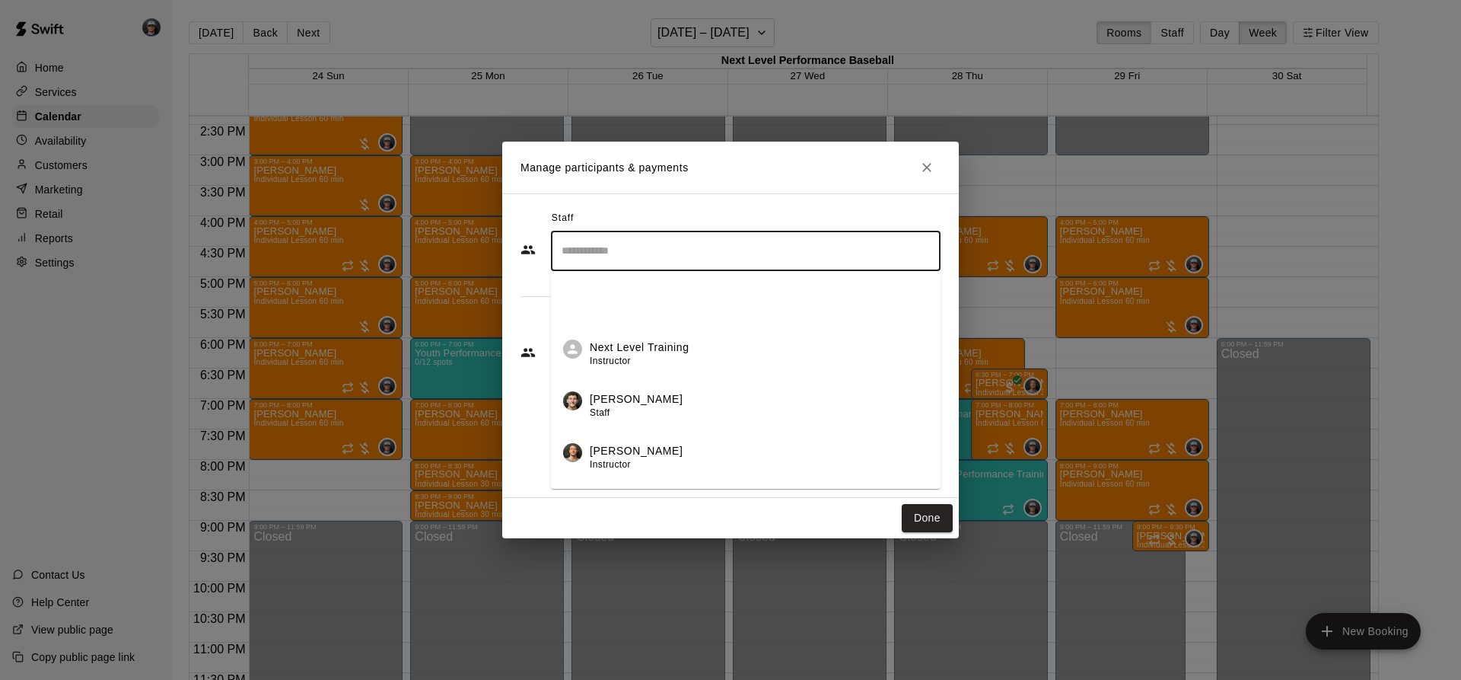
scroll to position [196, 0]
click at [644, 424] on div "[PERSON_NAME] Owner" at bounding box center [636, 417] width 93 height 30
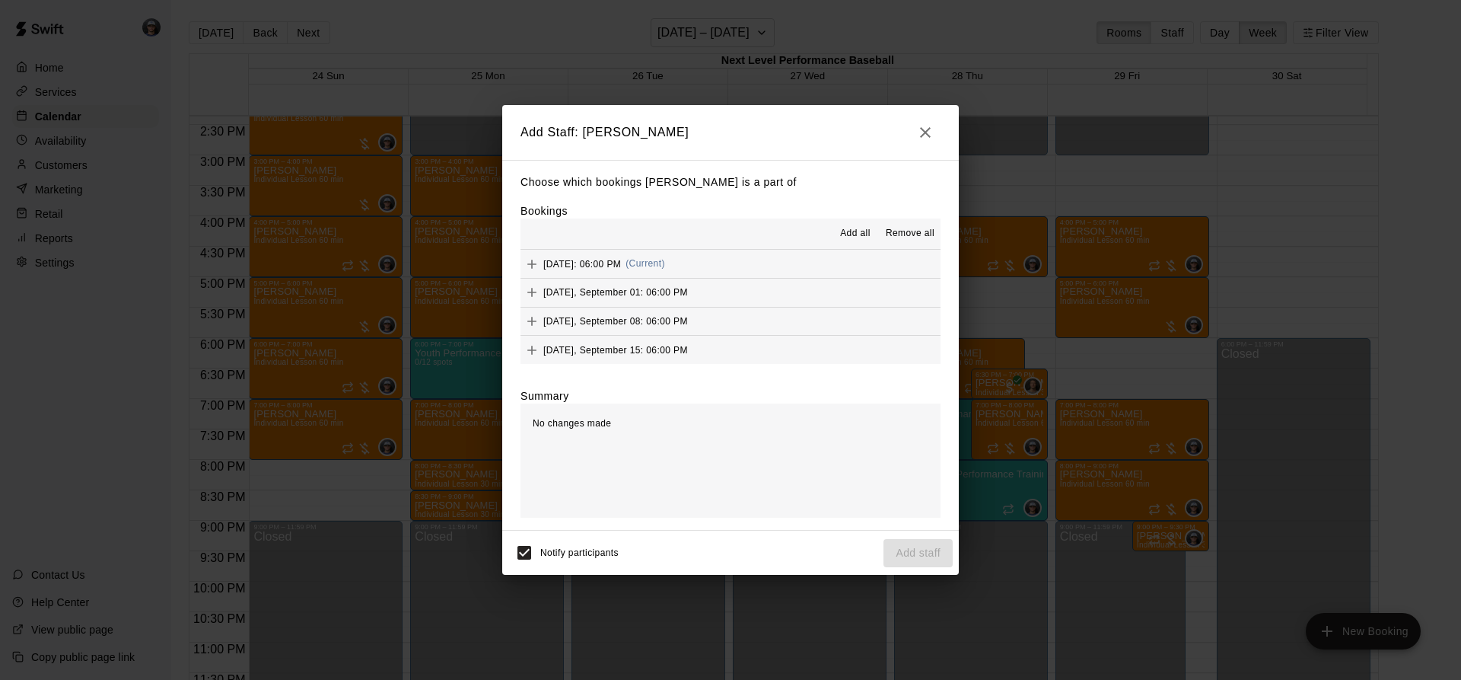
click at [863, 237] on span "Add all" at bounding box center [855, 233] width 30 height 15
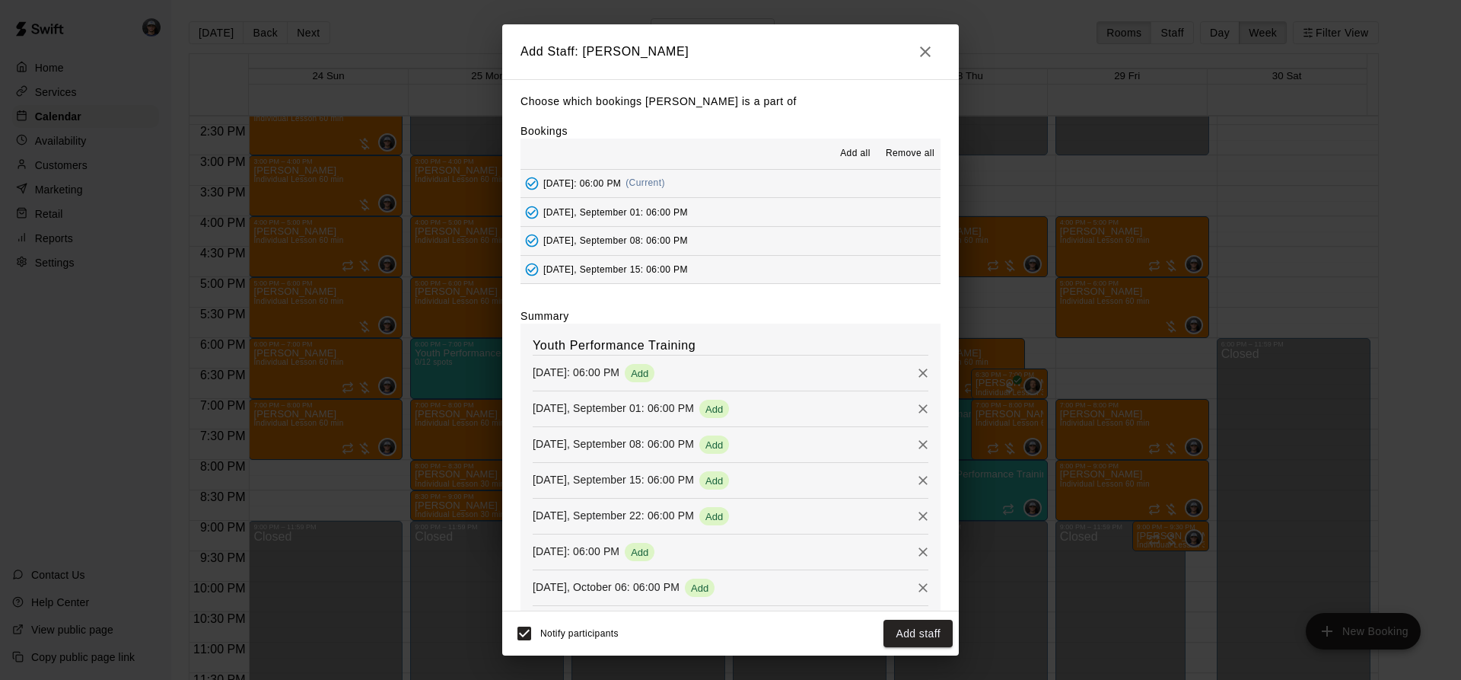
click at [918, 649] on div "Notify participants Add staff" at bounding box center [730, 633] width 457 height 44
click at [920, 637] on button "Add staff" at bounding box center [917, 633] width 69 height 28
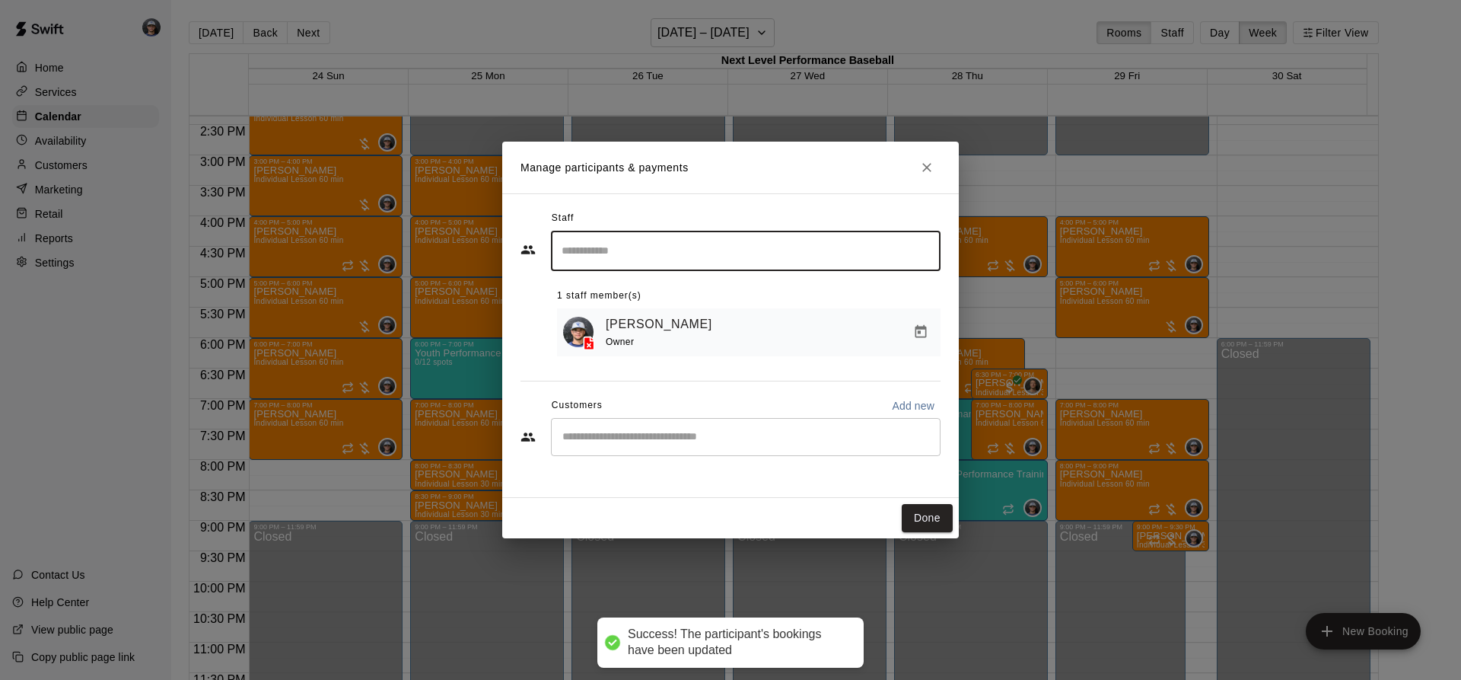
click at [908, 520] on button "Done" at bounding box center [927, 518] width 51 height 28
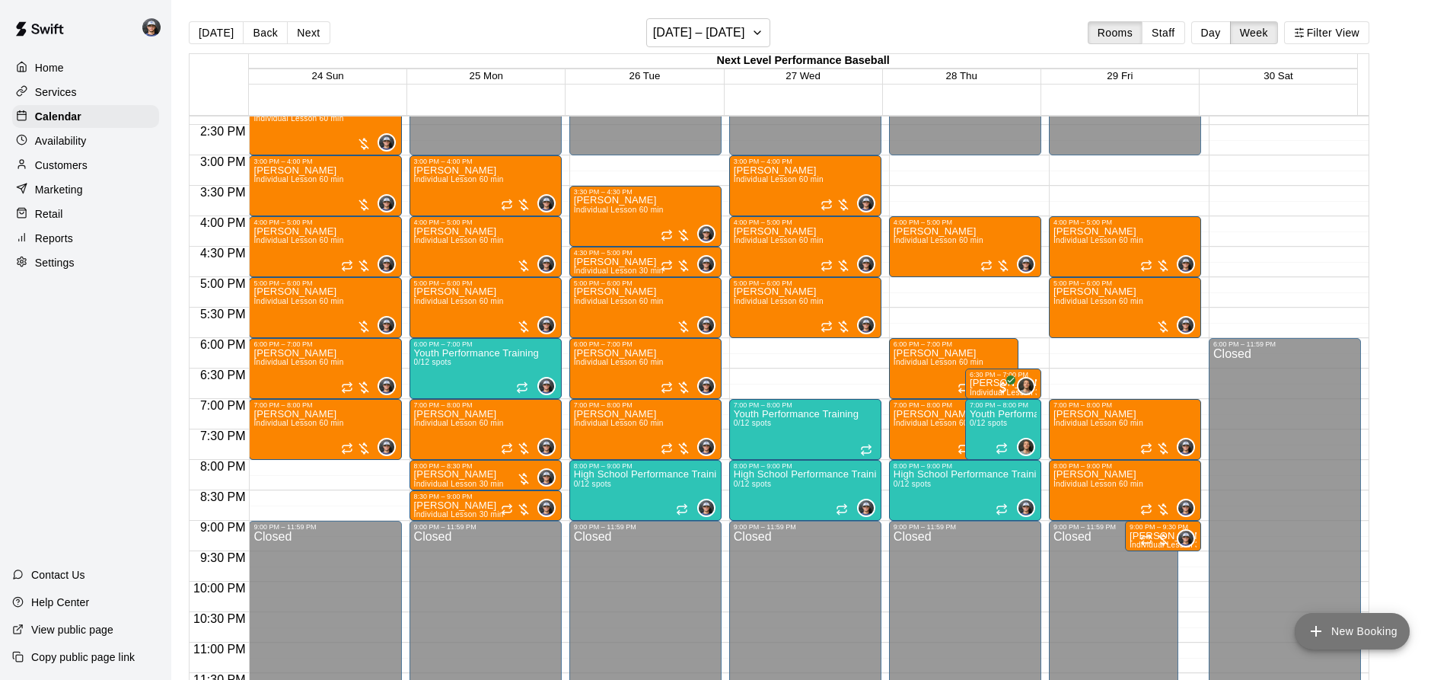
click at [1313, 618] on button "New Booking" at bounding box center [1351, 631] width 115 height 37
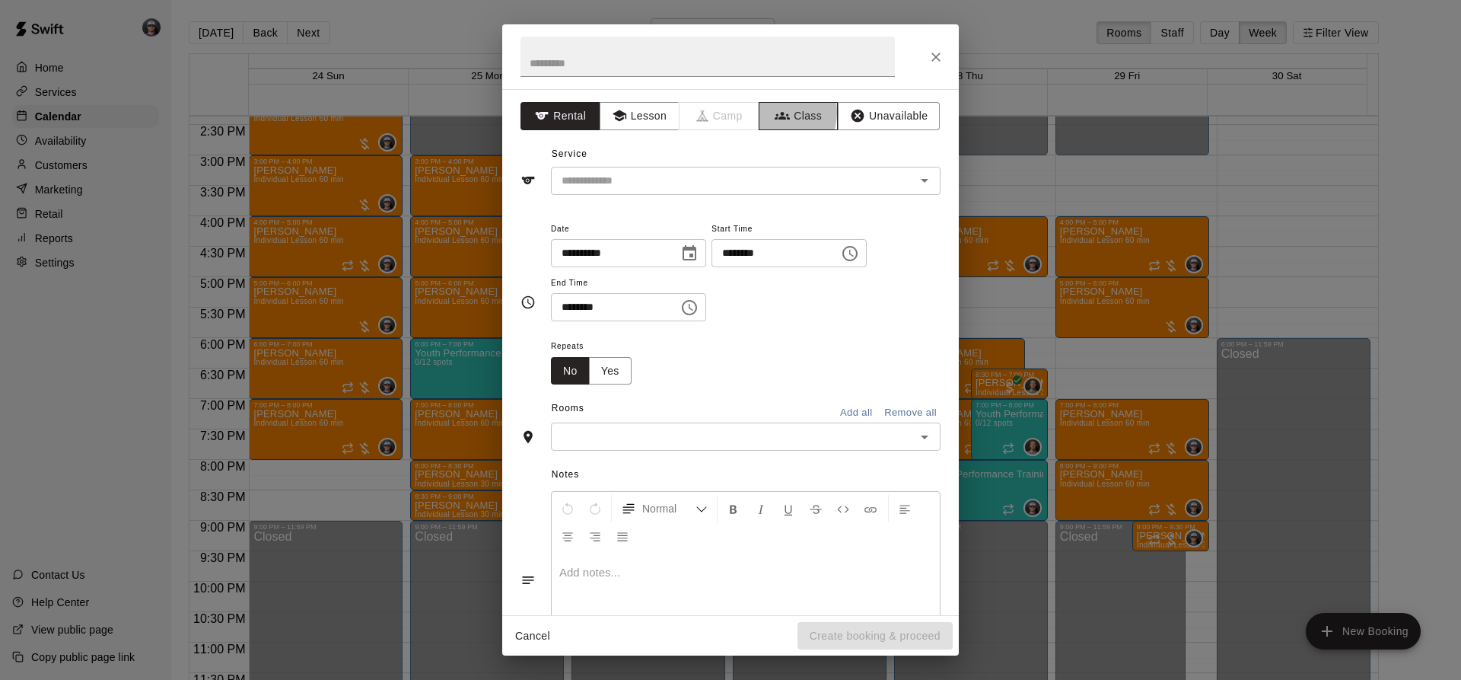
click at [762, 113] on button "Class" at bounding box center [799, 116] width 80 height 28
click at [690, 183] on input "text" at bounding box center [732, 180] width 355 height 19
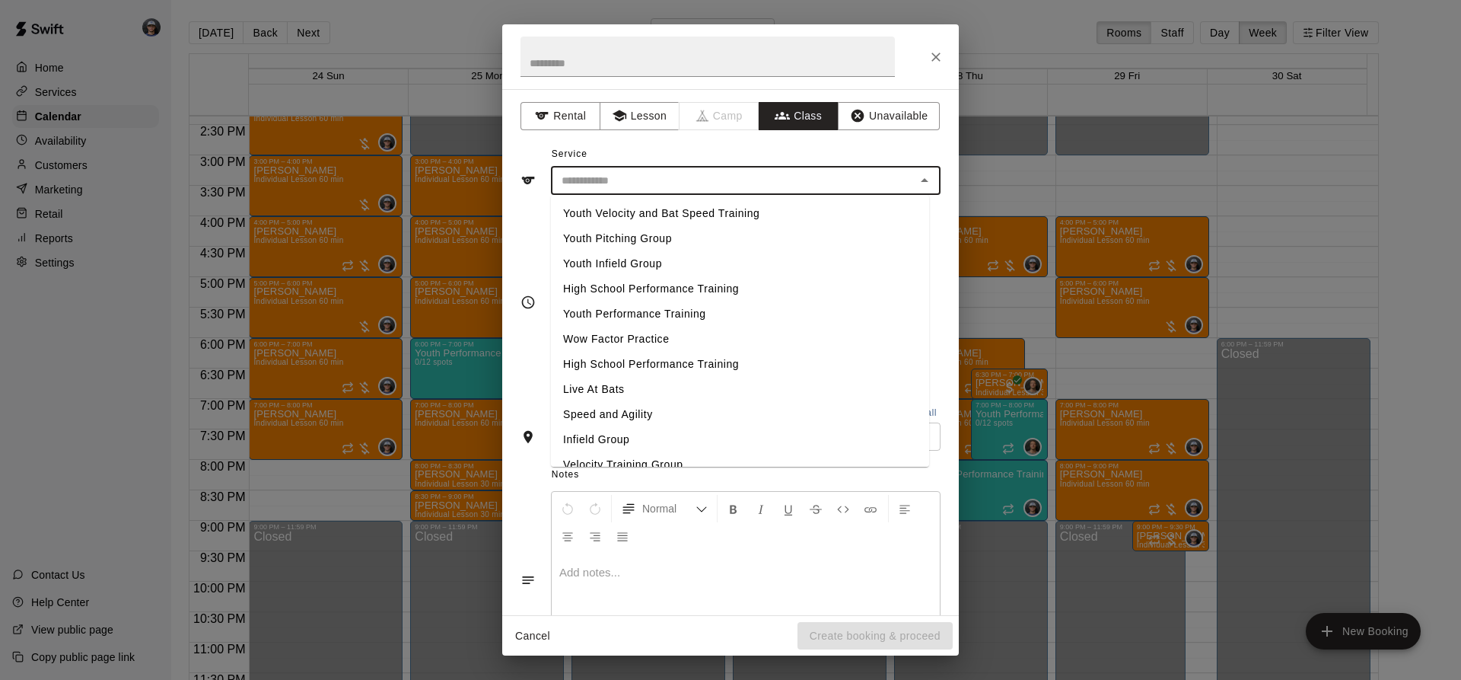
click at [667, 311] on li "Youth Performance Training" at bounding box center [740, 313] width 378 height 25
type input "**********"
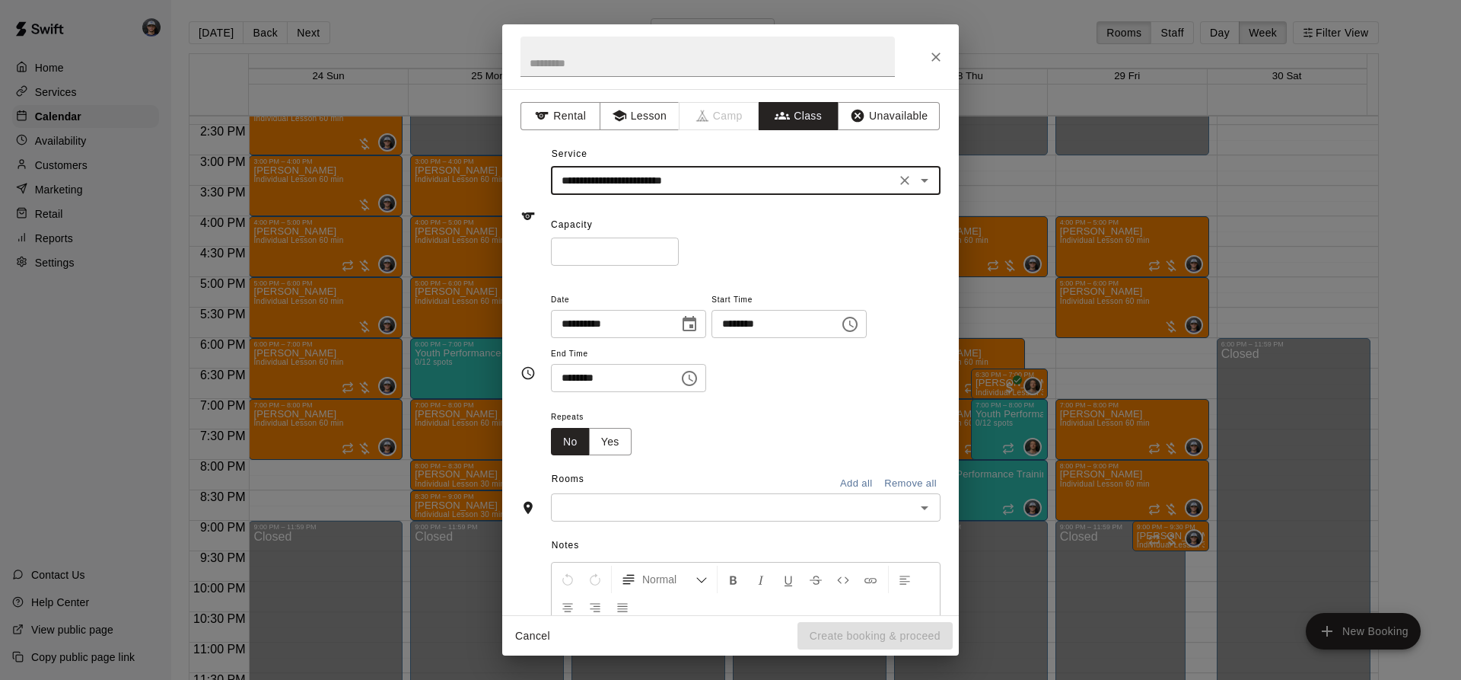
click at [623, 251] on input "*" at bounding box center [615, 251] width 128 height 28
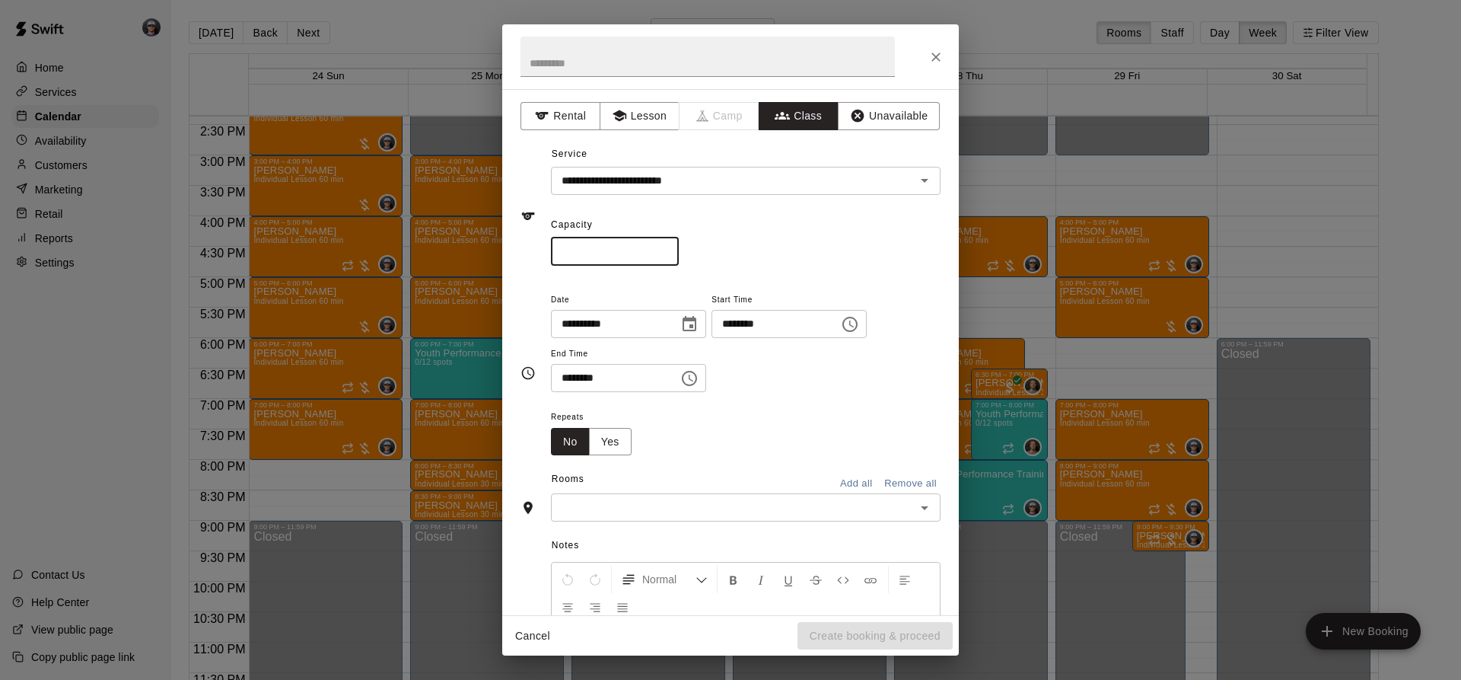
type input "**"
click at [858, 327] on icon "Choose time, selected time is 11:00 AM" at bounding box center [849, 324] width 15 height 15
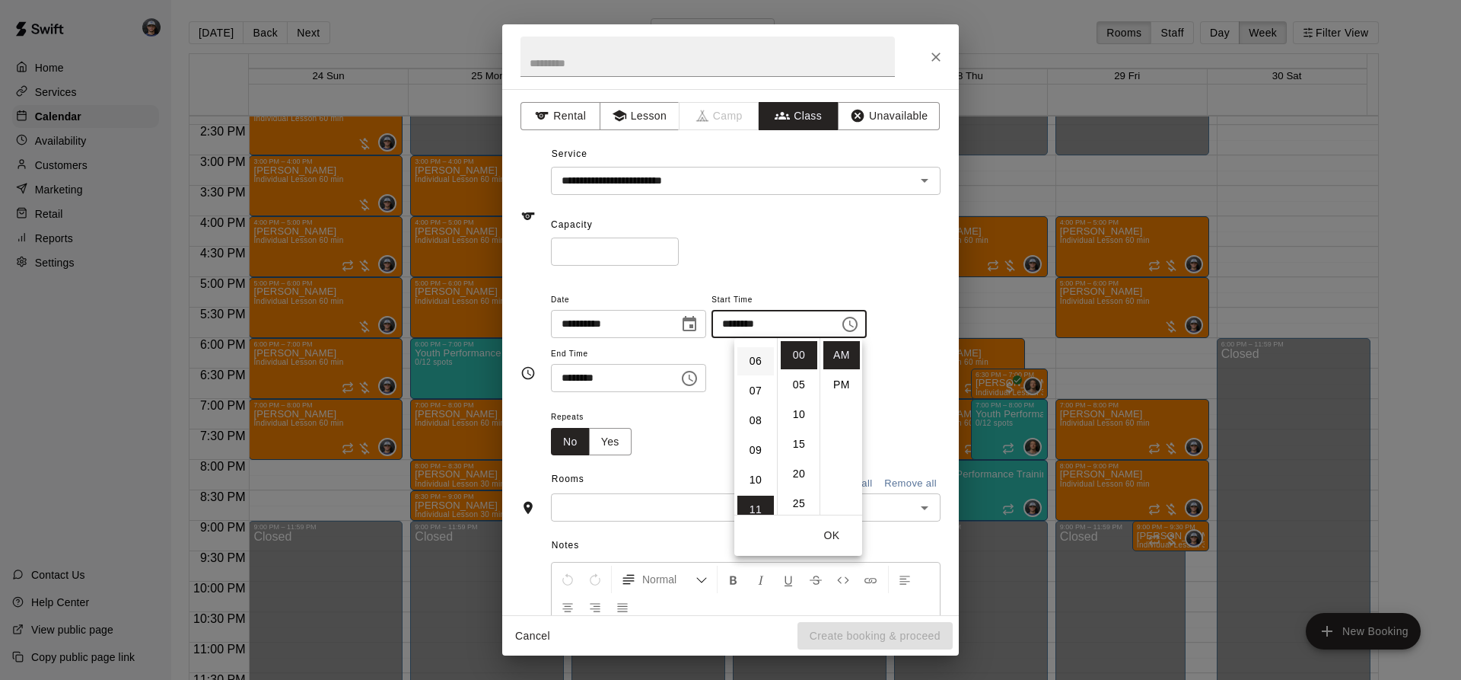
click at [759, 369] on li "06" at bounding box center [755, 361] width 37 height 28
click at [844, 392] on li "PM" at bounding box center [841, 385] width 37 height 28
type input "********"
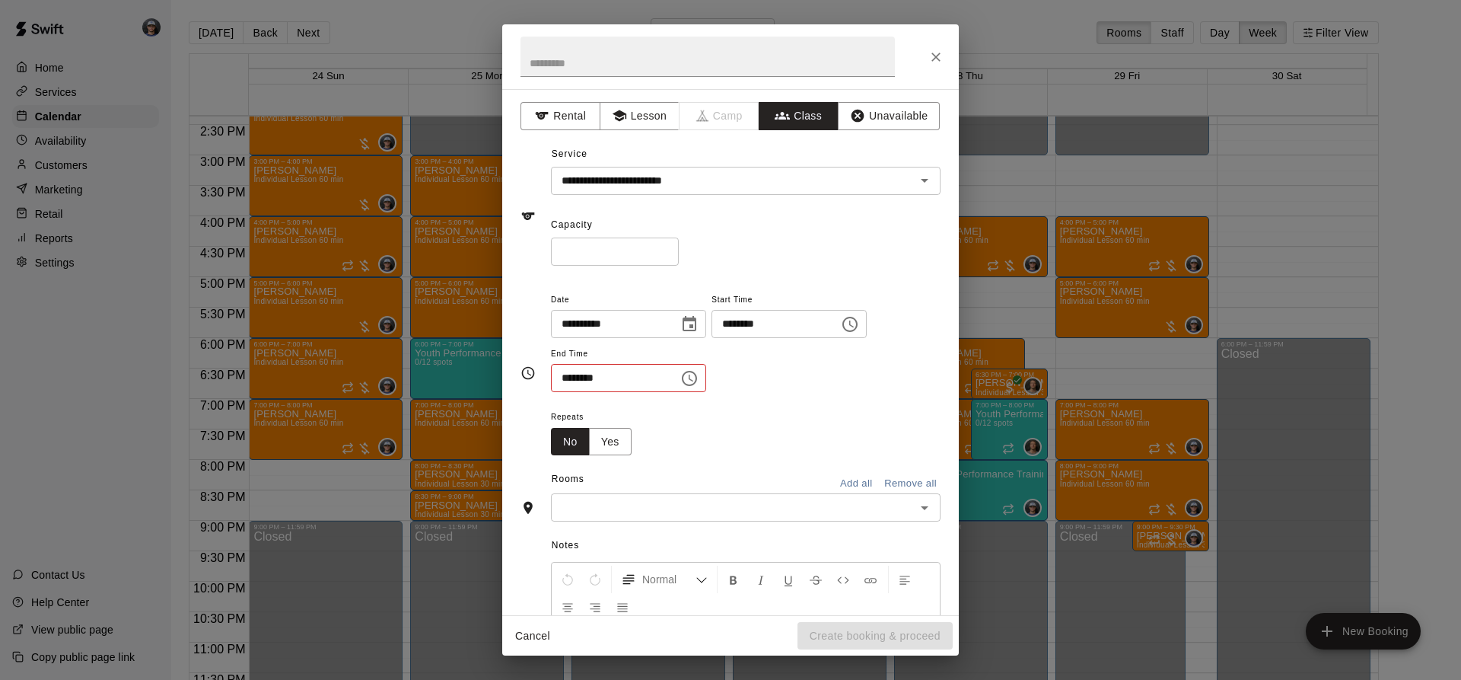
scroll to position [27, 0]
click at [699, 387] on icon "Choose time, selected time is 11:30 AM" at bounding box center [689, 378] width 18 height 18
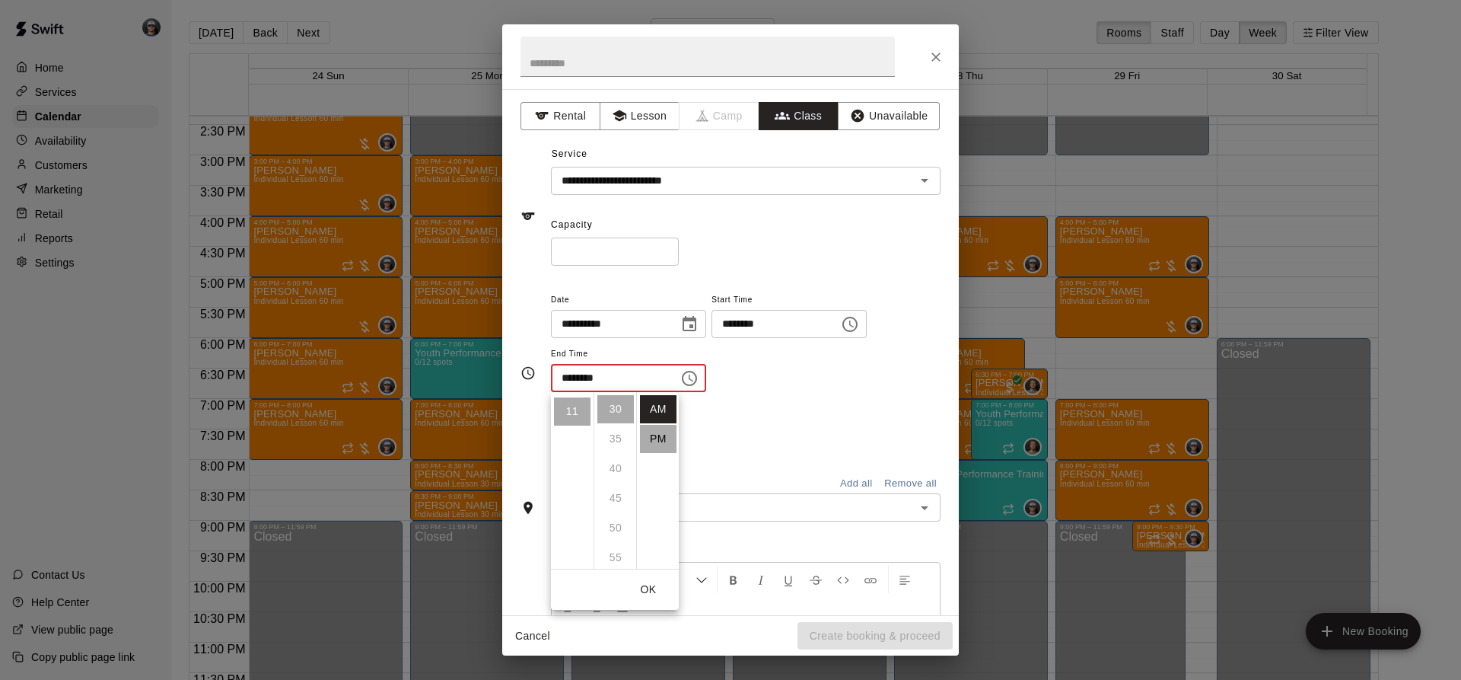
click at [646, 433] on li "PM" at bounding box center [658, 439] width 37 height 28
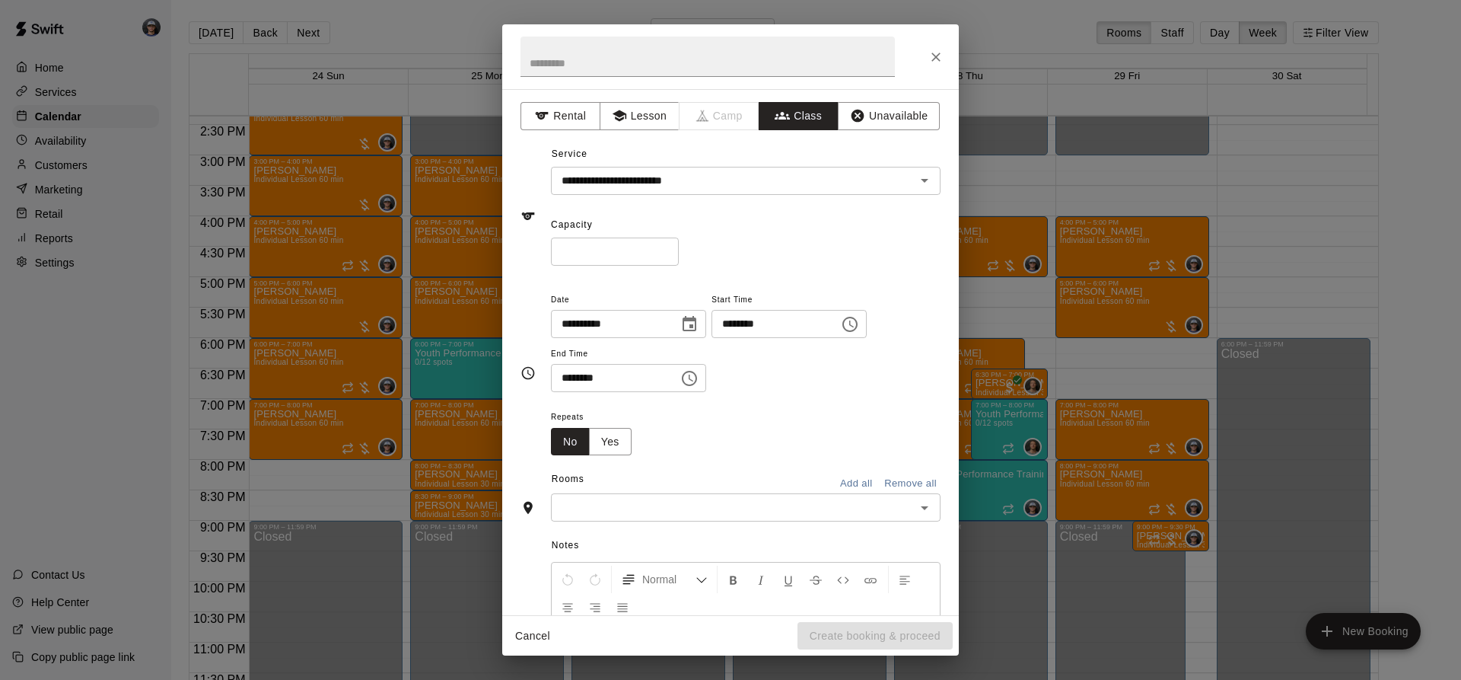
click at [699, 379] on icon "Choose time, selected time is 11:30 PM" at bounding box center [689, 378] width 18 height 18
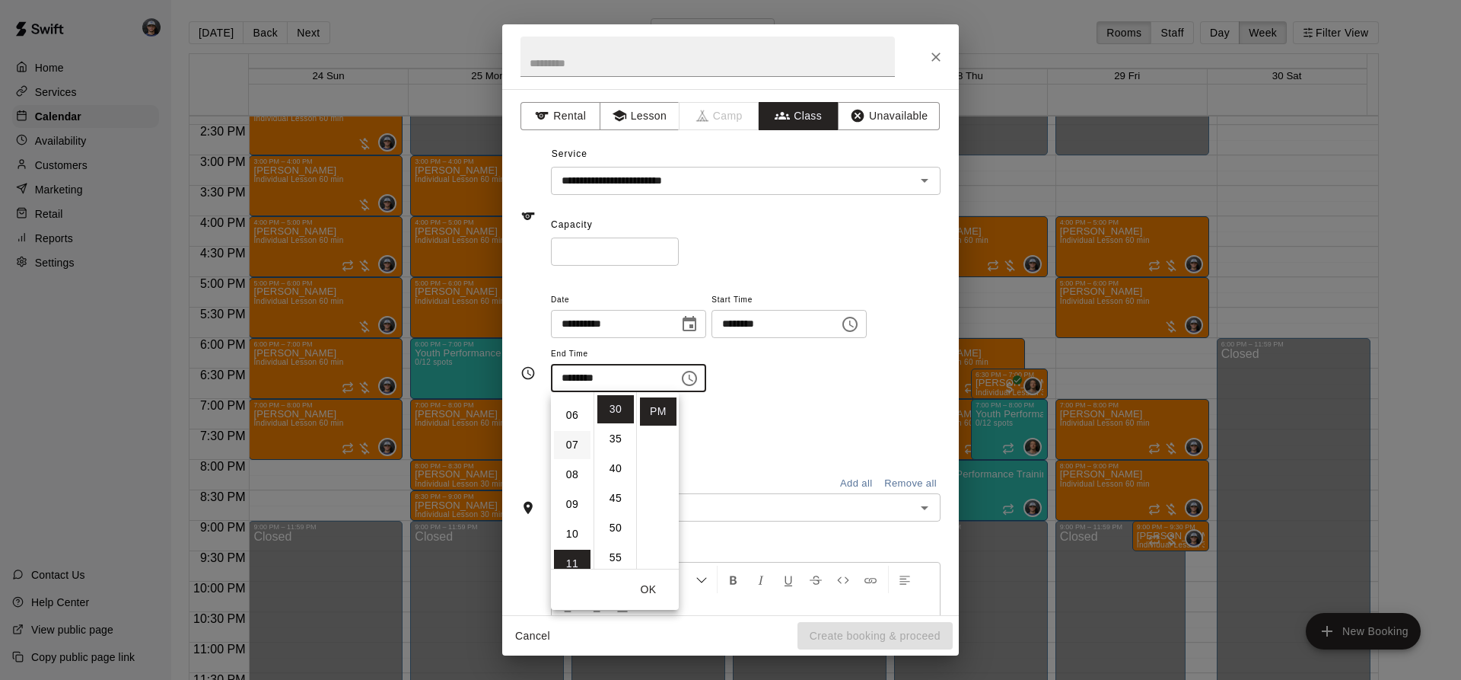
click at [568, 447] on li "07" at bounding box center [572, 445] width 37 height 28
click at [614, 409] on li "00" at bounding box center [615, 409] width 37 height 28
type input "********"
drag, startPoint x: 824, startPoint y: 401, endPoint x: 776, endPoint y: 454, distance: 71.1
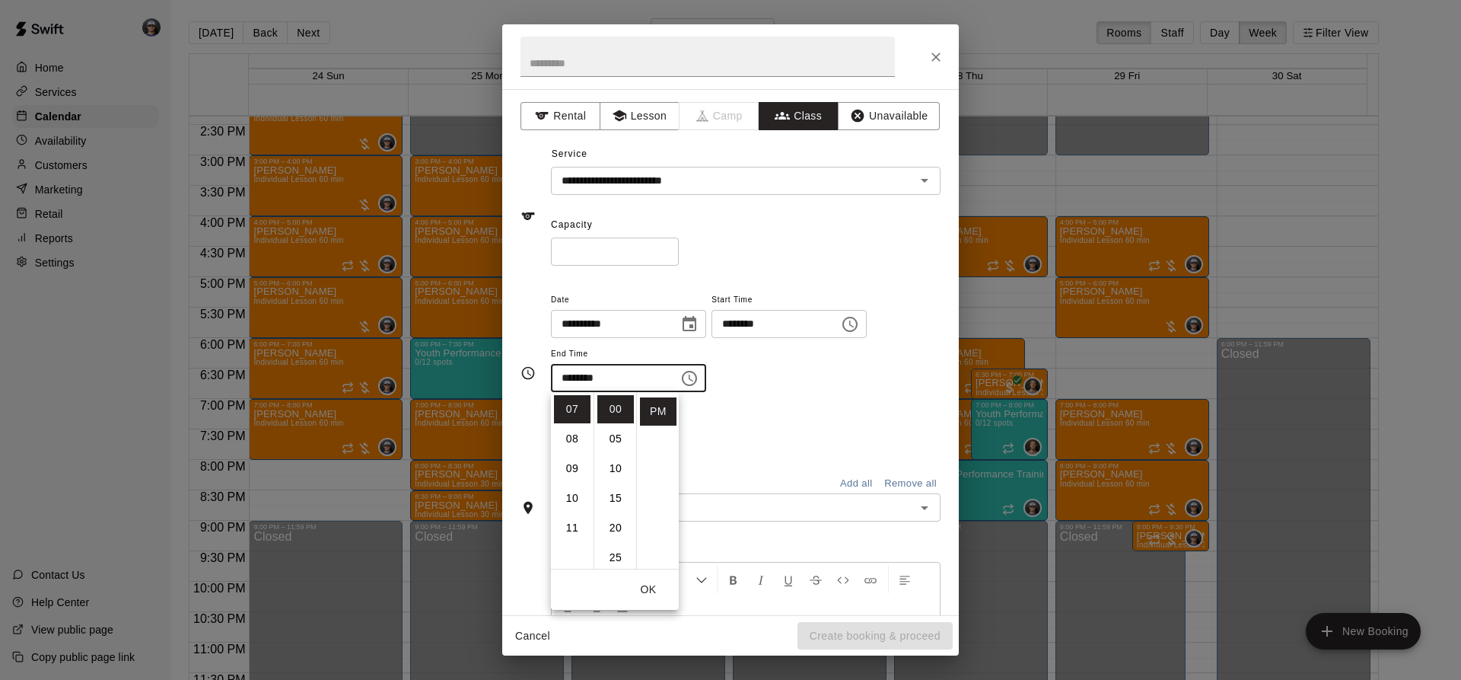
click at [823, 407] on div "**********" at bounding box center [746, 373] width 390 height 166
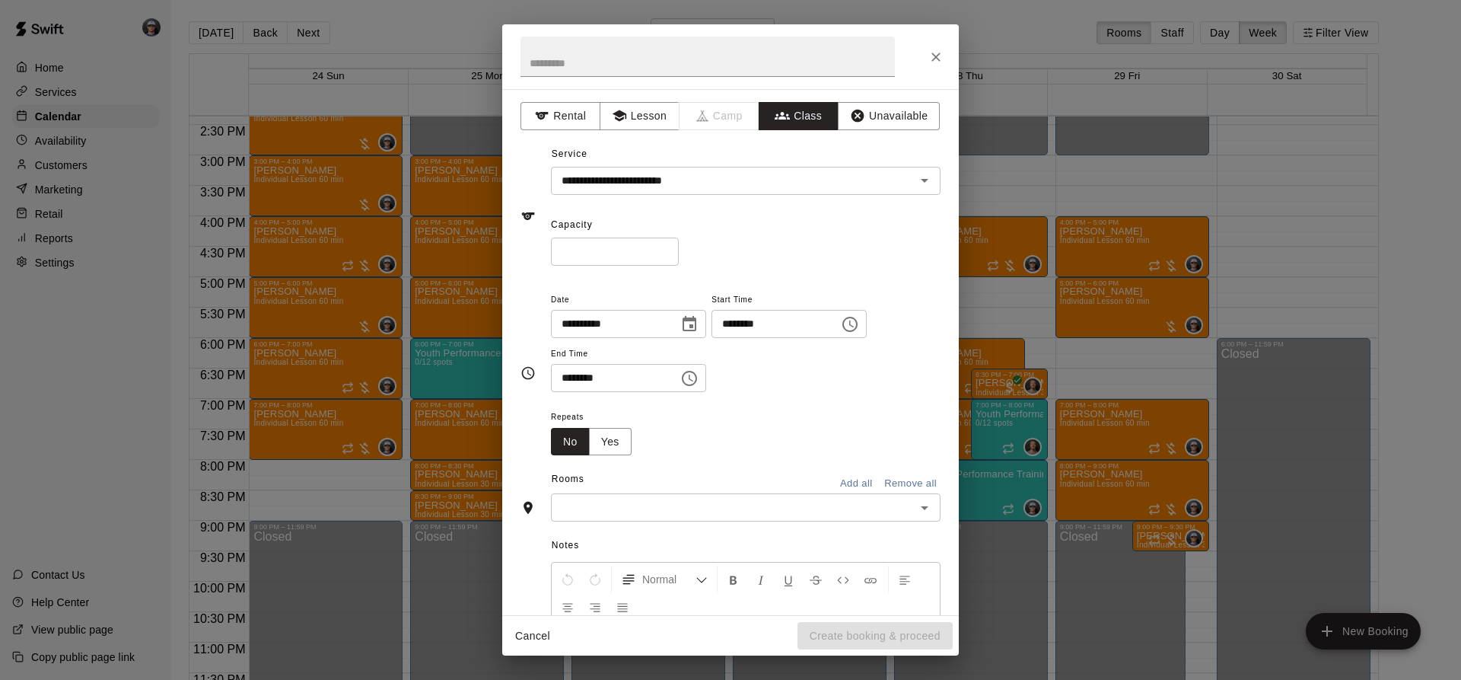
click at [744, 503] on input "text" at bounding box center [732, 507] width 355 height 19
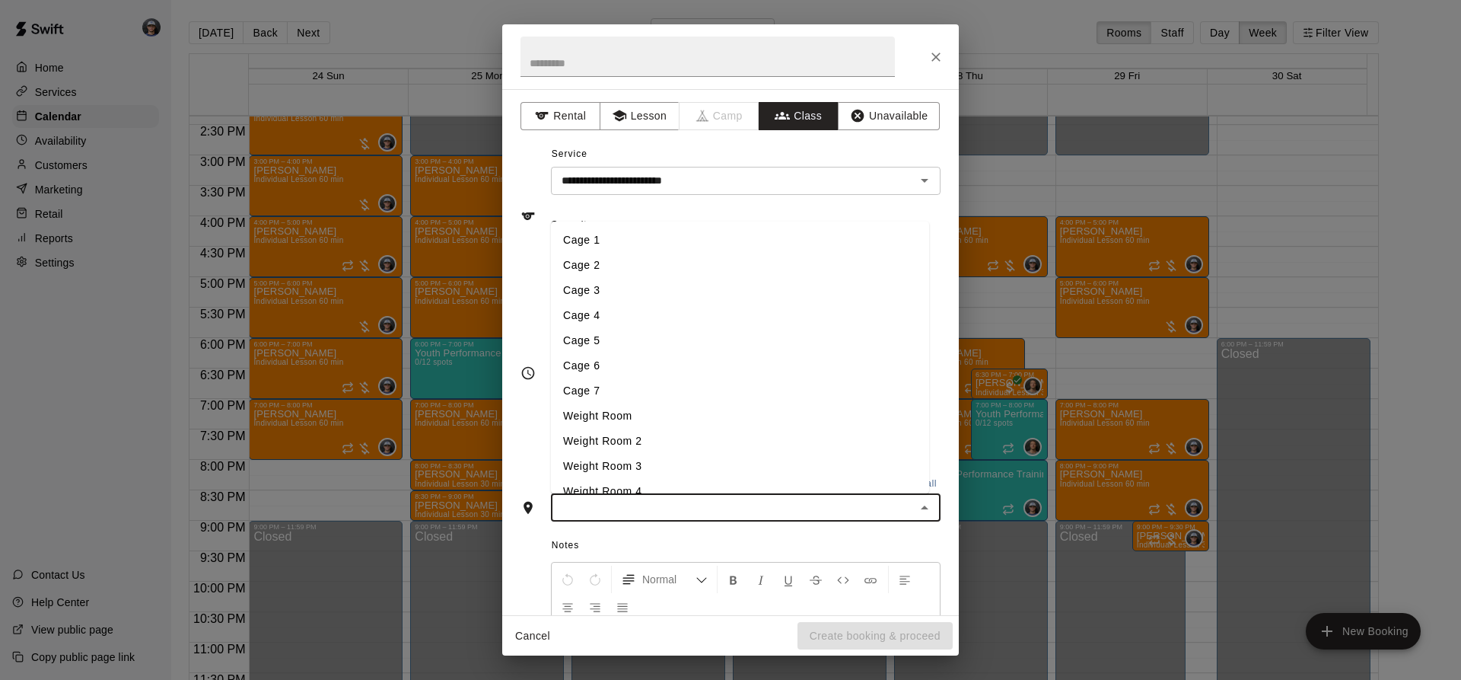
click at [619, 293] on li "Cage 3" at bounding box center [740, 290] width 378 height 25
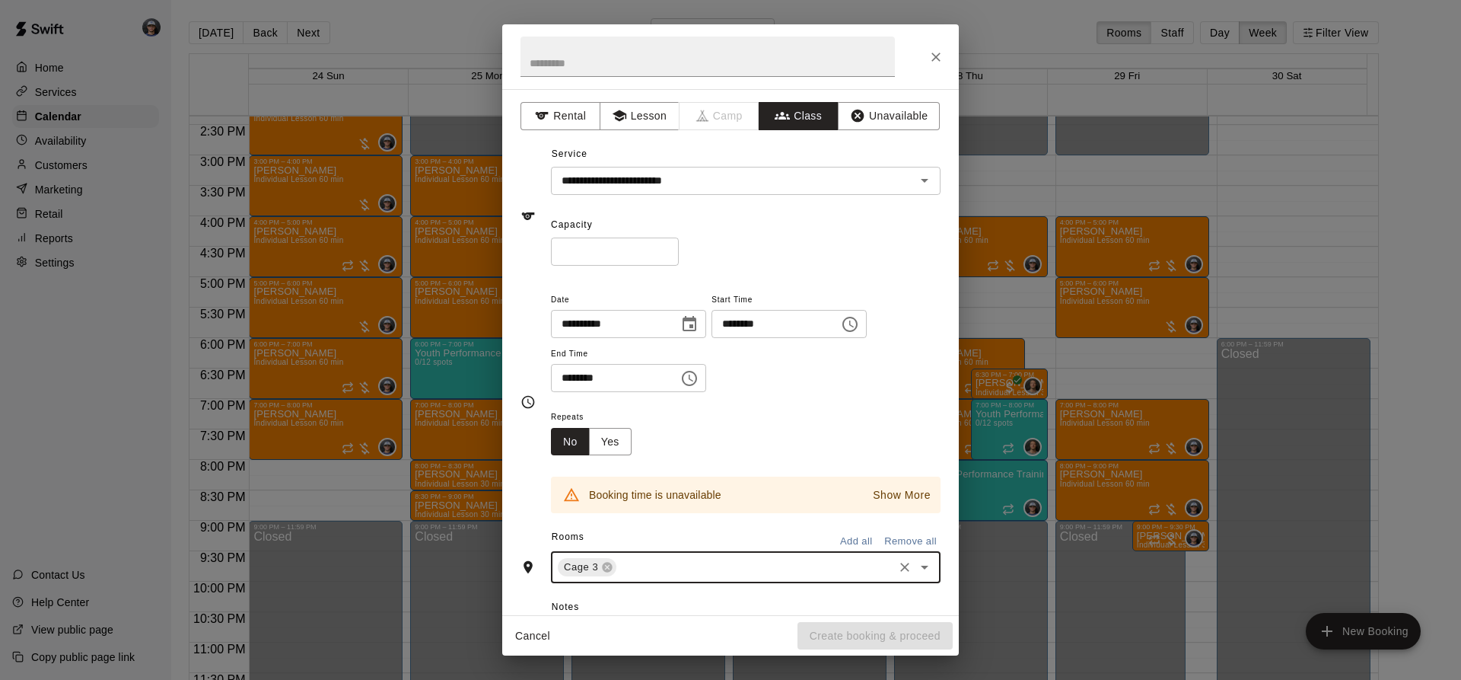
click at [913, 493] on p "Show More" at bounding box center [902, 495] width 58 height 16
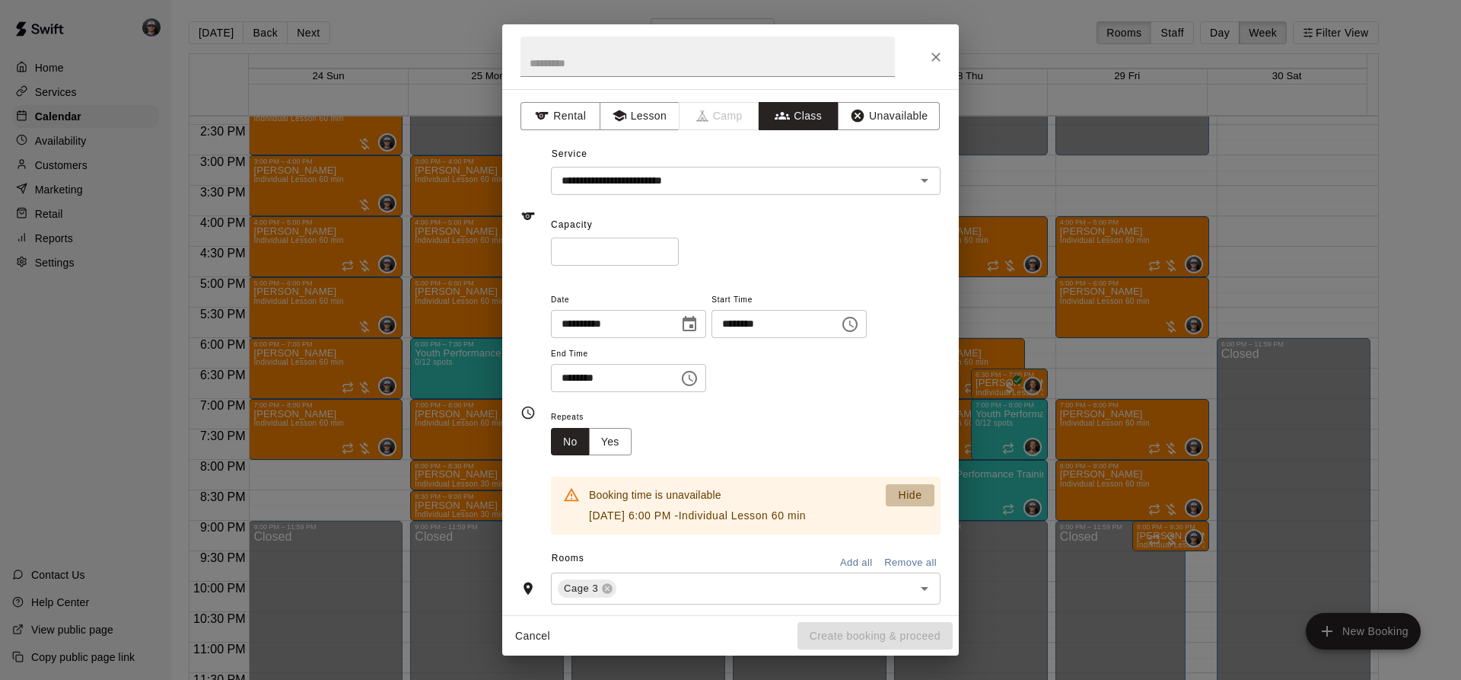
click at [906, 495] on p "Hide" at bounding box center [910, 495] width 24 height 16
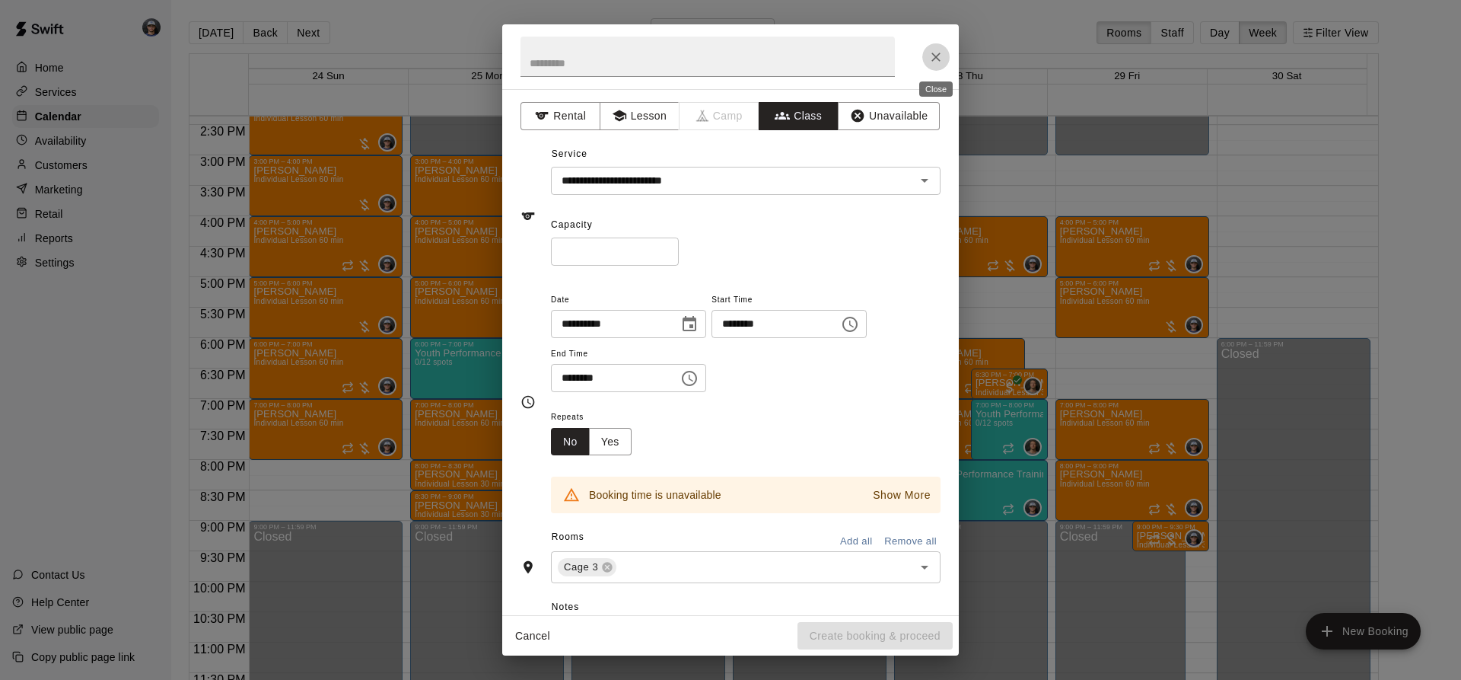
click at [939, 56] on icon "Close" at bounding box center [935, 56] width 15 height 15
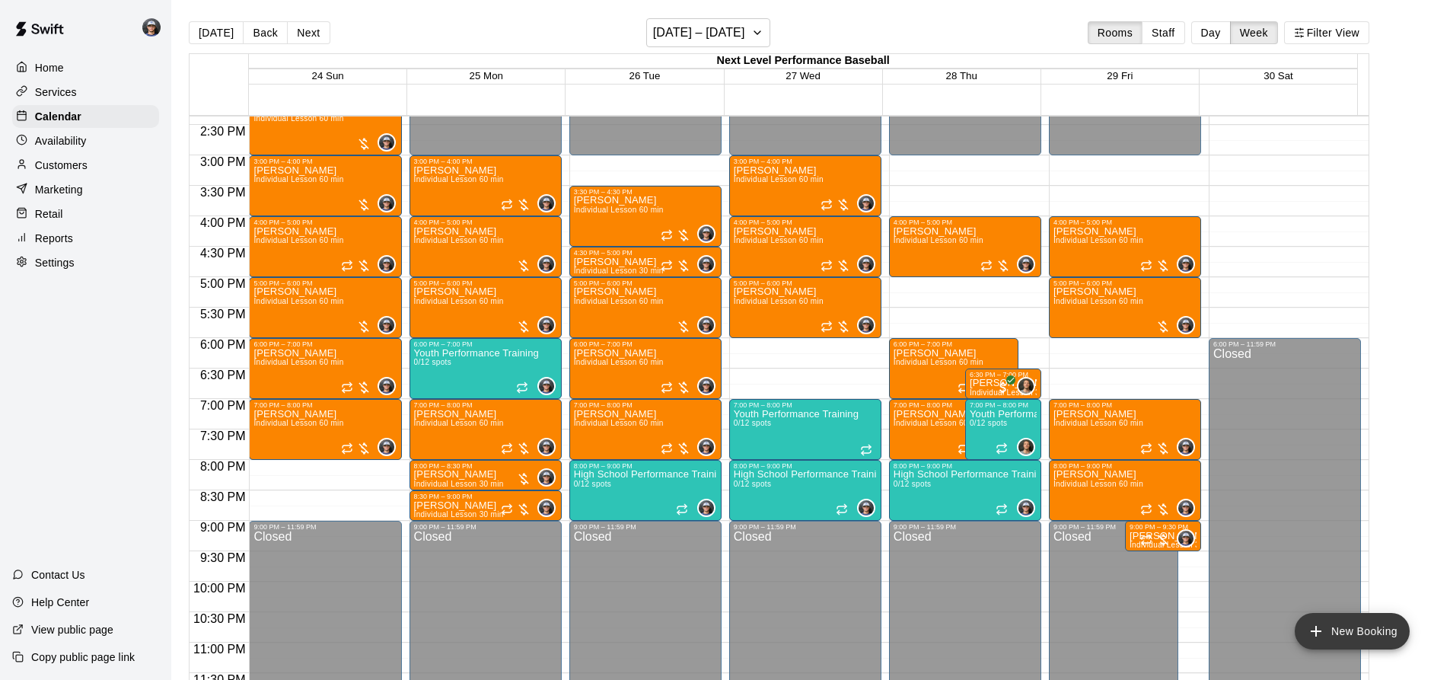
click at [1330, 625] on button "New Booking" at bounding box center [1351, 631] width 115 height 37
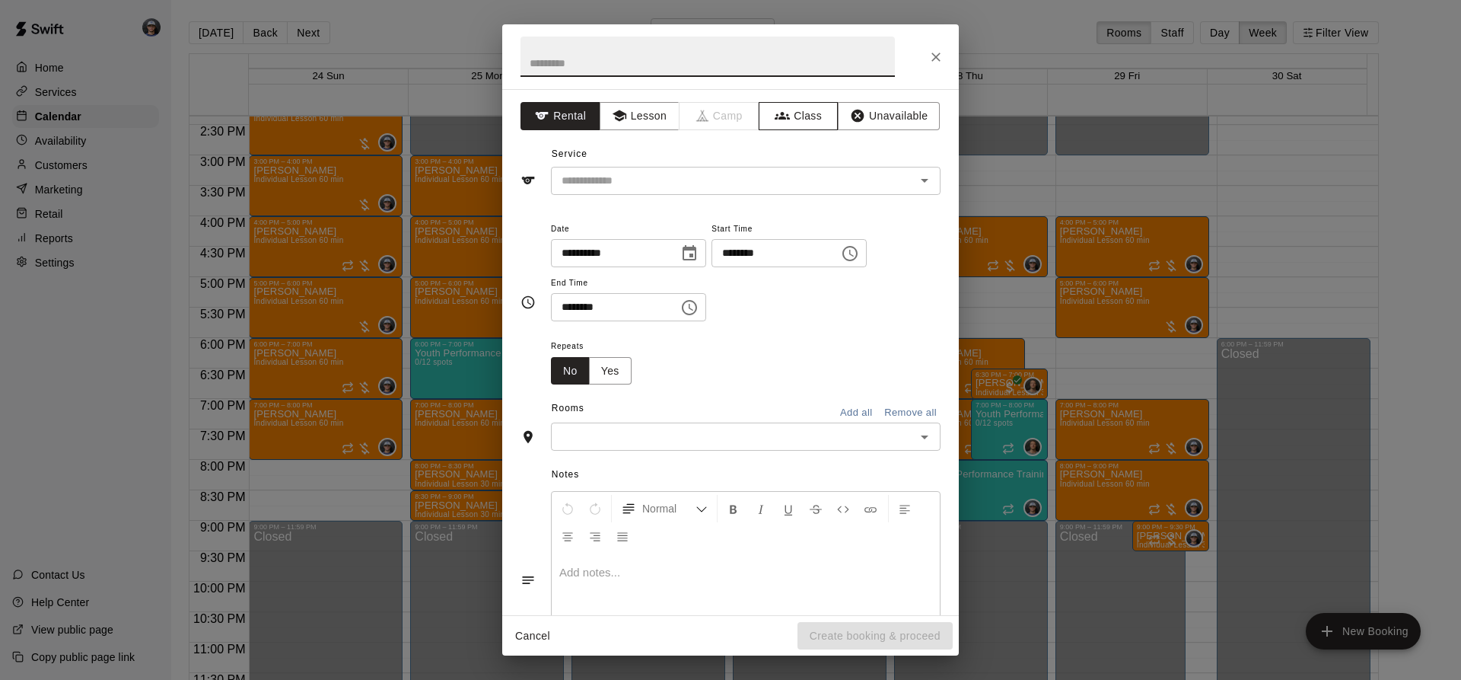
click at [782, 125] on button "Class" at bounding box center [799, 116] width 80 height 28
click at [683, 177] on input "text" at bounding box center [732, 180] width 355 height 19
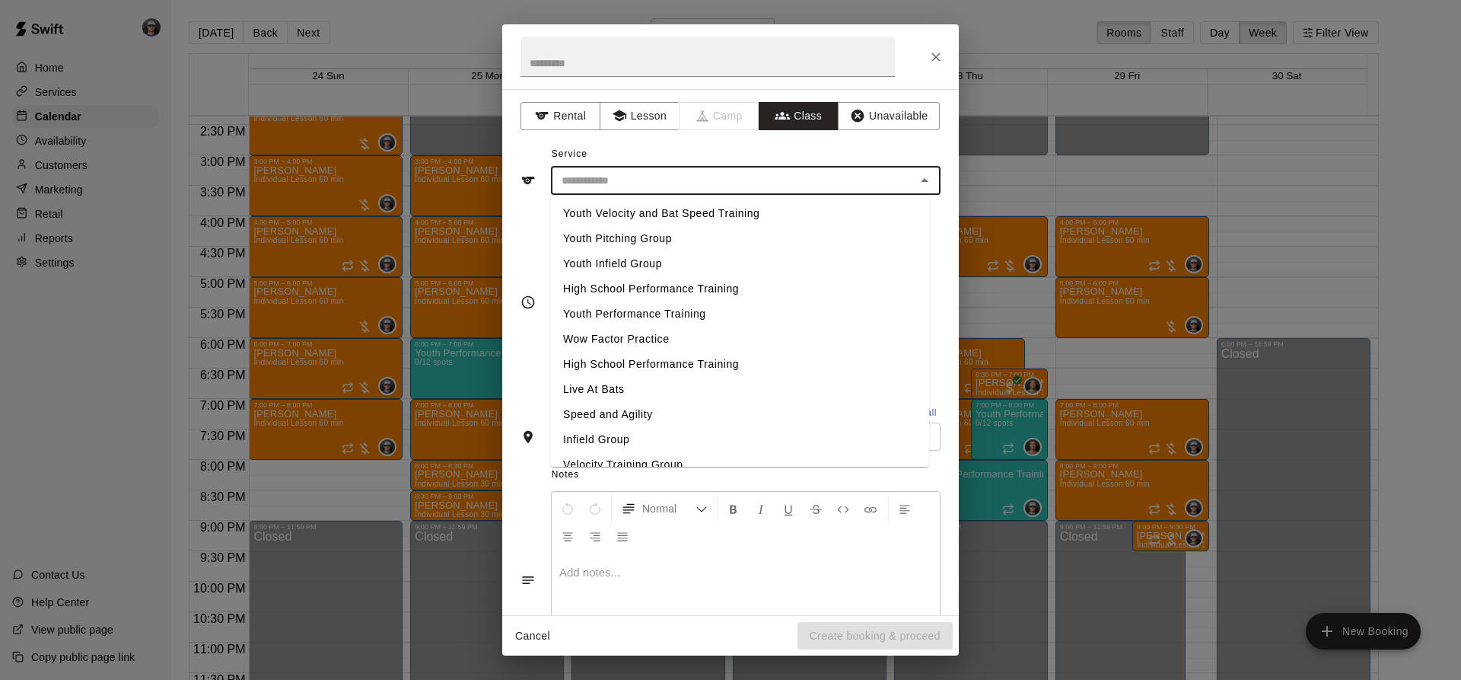
click at [638, 308] on li "Youth Performance Training" at bounding box center [740, 313] width 378 height 25
type input "**********"
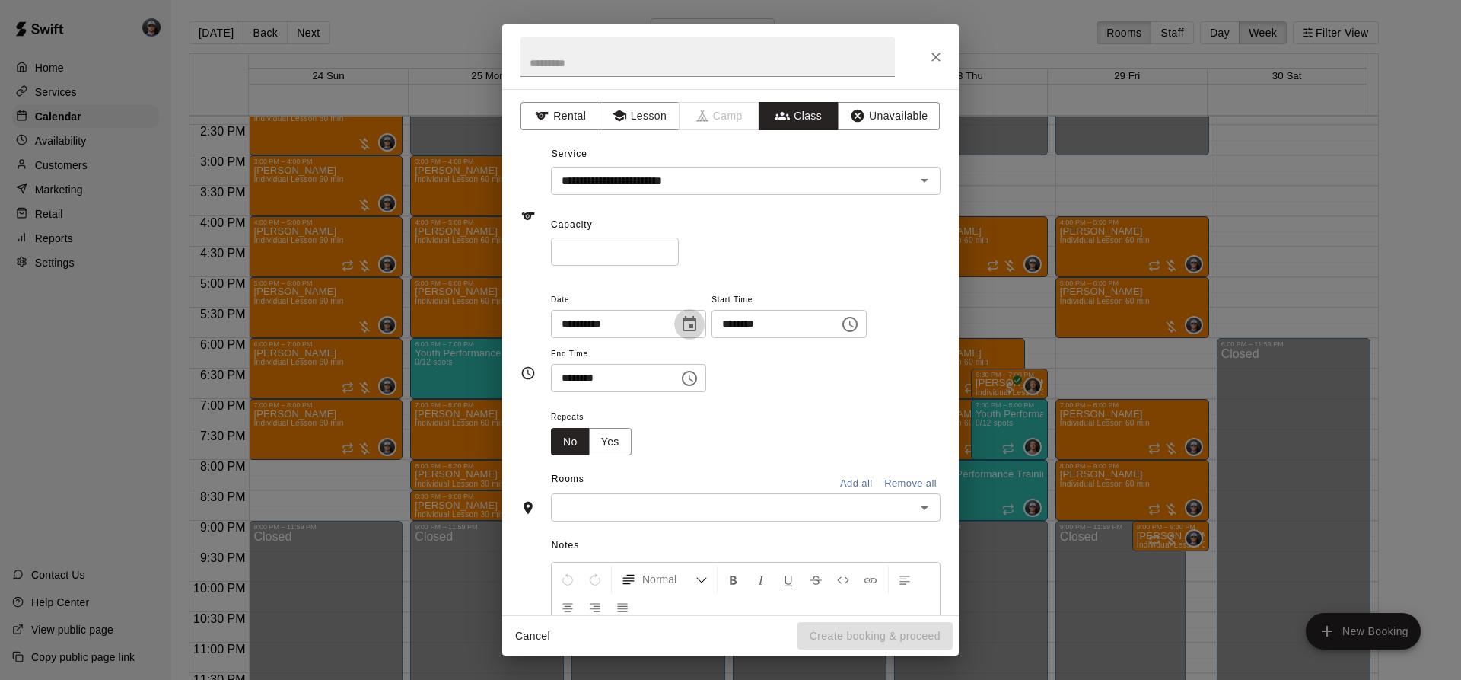
click at [699, 325] on icon "Choose date, selected date is Aug 26, 2025" at bounding box center [689, 324] width 18 height 18
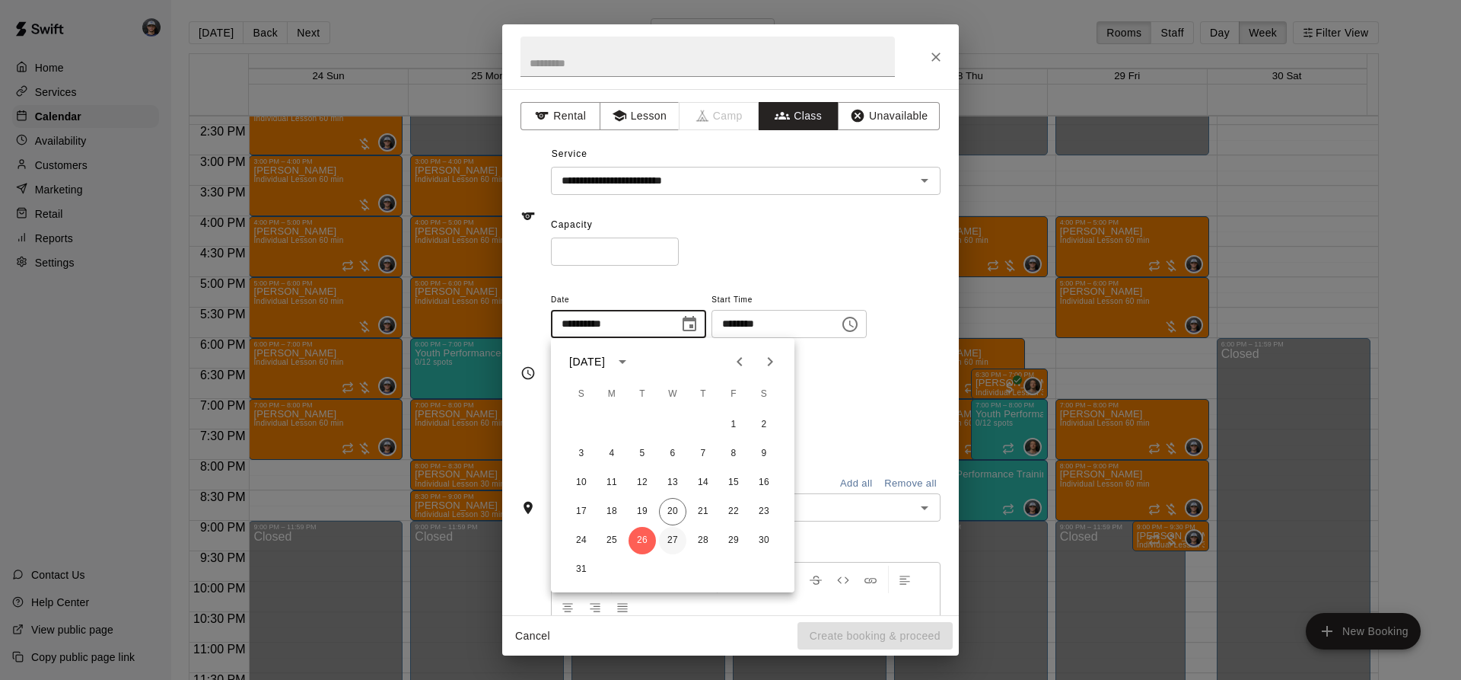
click at [672, 536] on button "27" at bounding box center [672, 540] width 27 height 27
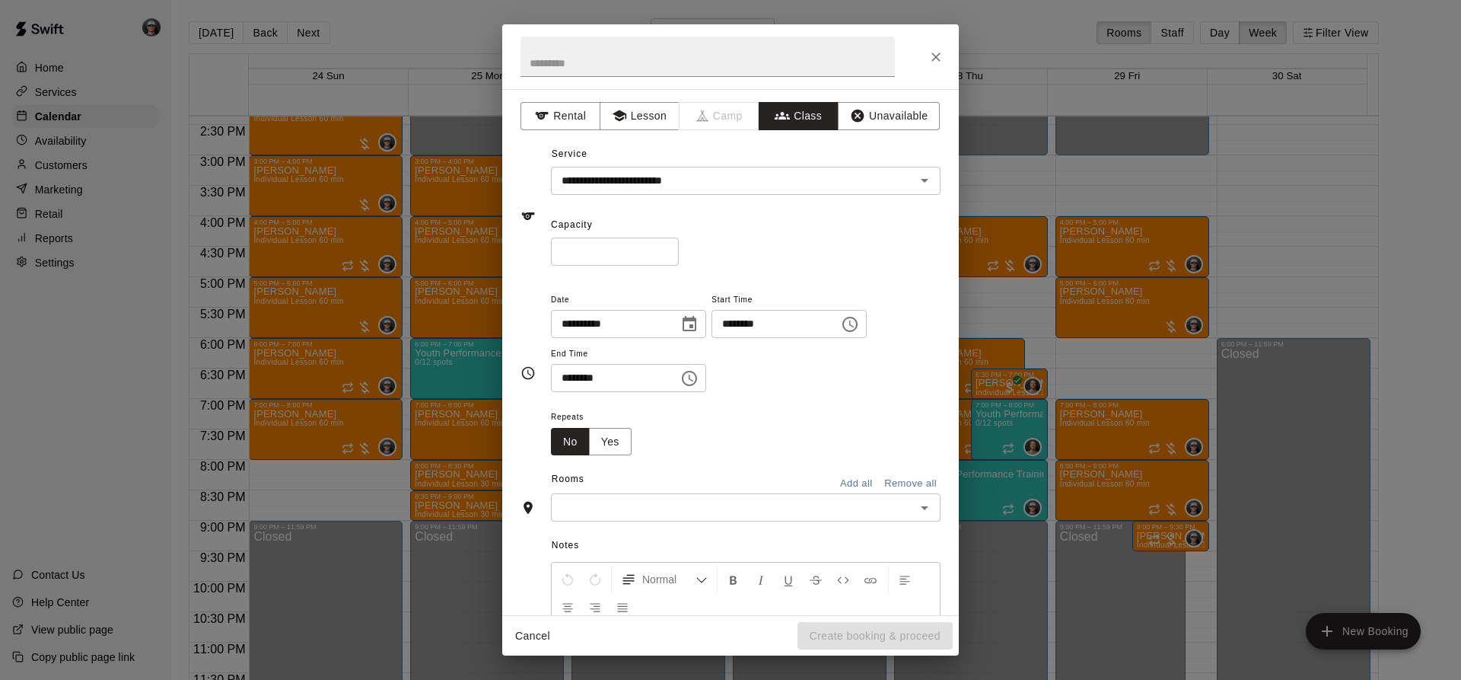
click at [859, 317] on icon "Choose time, selected time is 11:00 AM" at bounding box center [850, 324] width 18 height 18
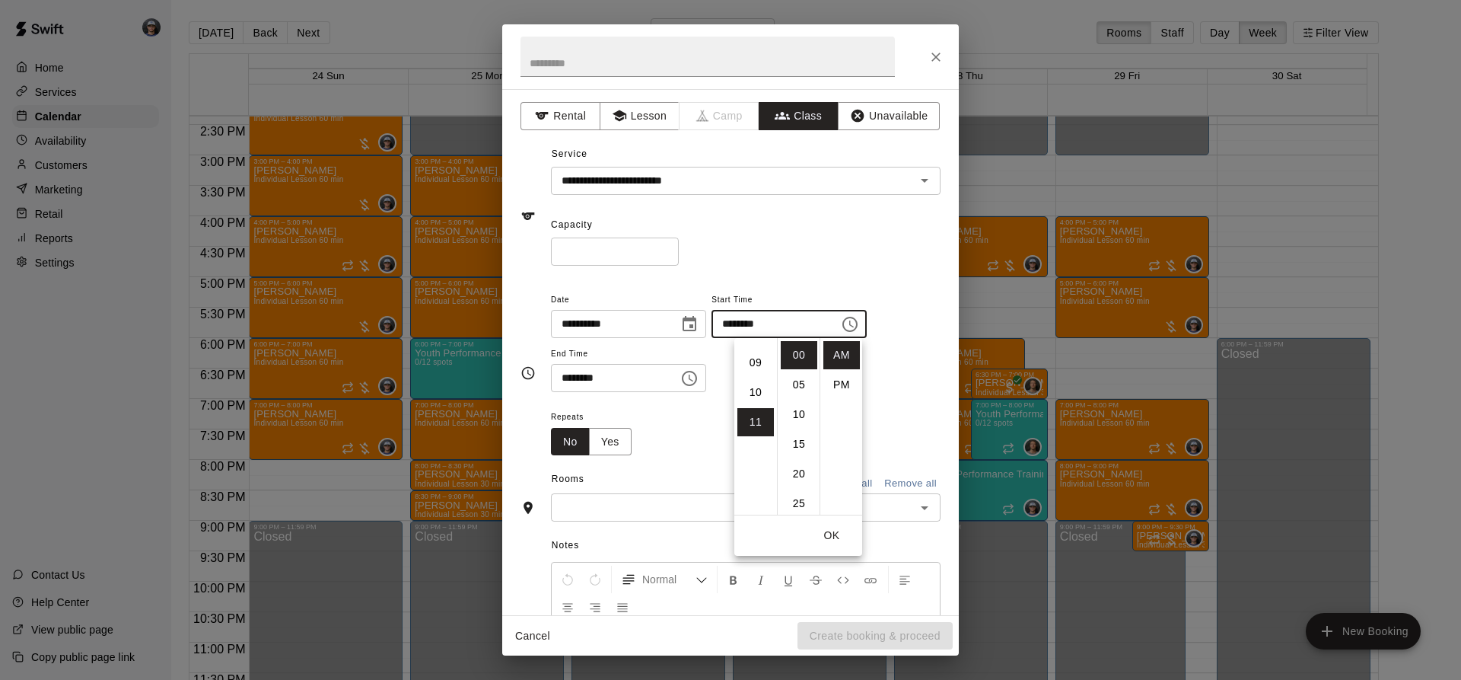
scroll to position [172, 0]
click at [699, 327] on button "Choose date, selected date is Aug 27, 2025" at bounding box center [689, 324] width 30 height 30
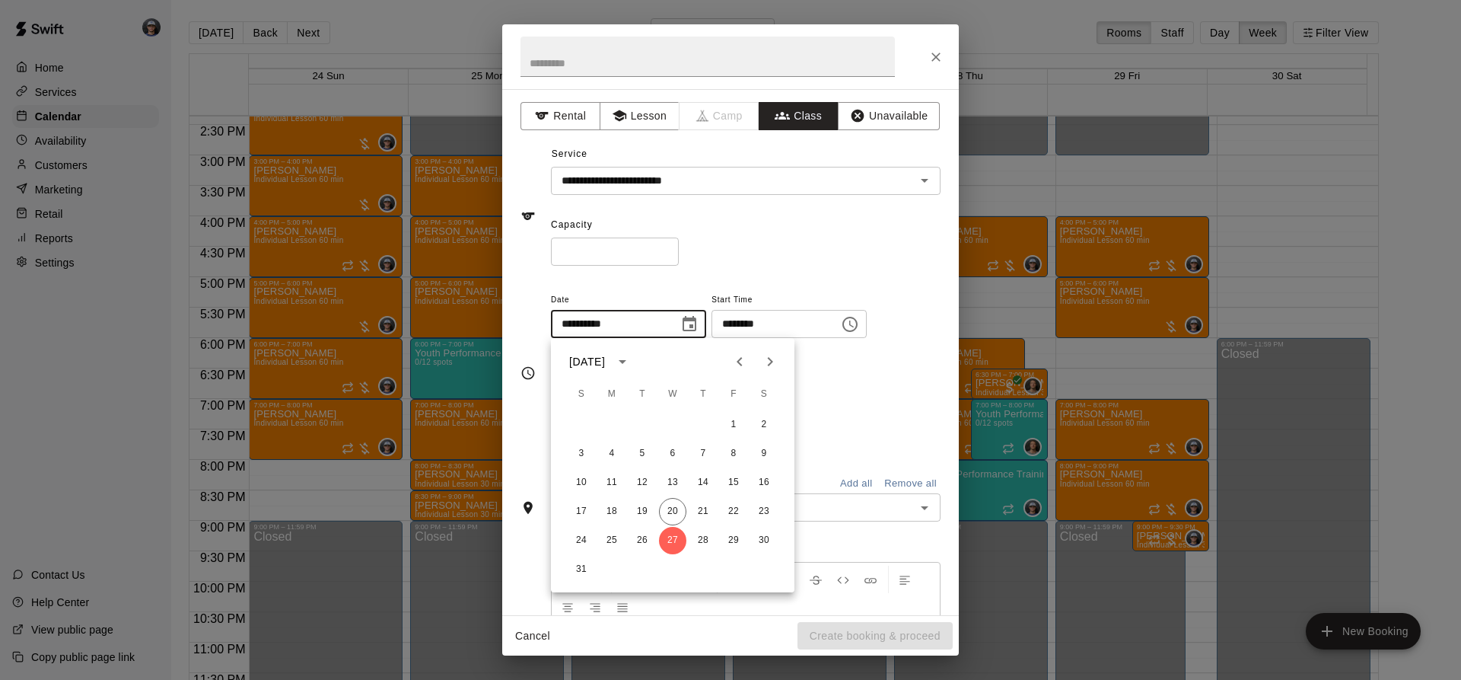
scroll to position [181, 0]
click at [735, 533] on button "29" at bounding box center [733, 540] width 27 height 27
type input "**********"
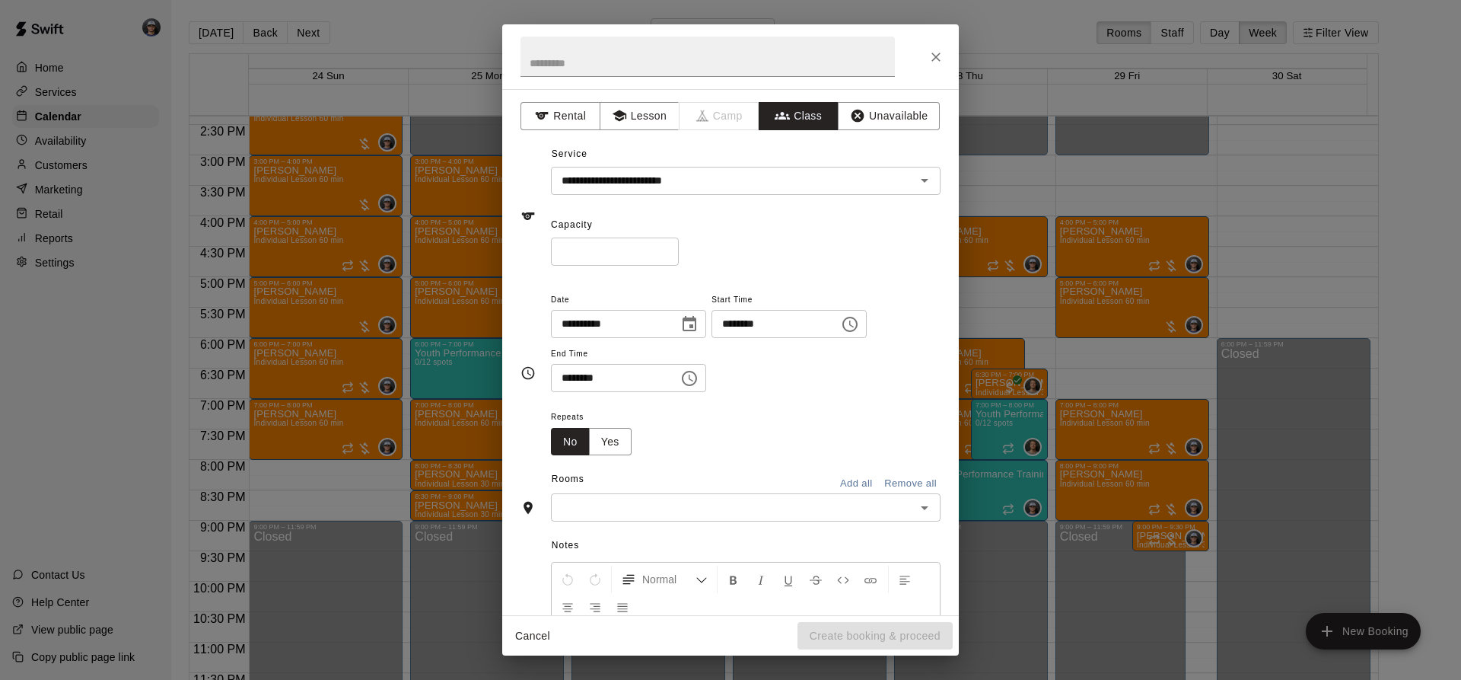
click at [859, 317] on icon "Choose time, selected time is 11:00 AM" at bounding box center [850, 324] width 18 height 18
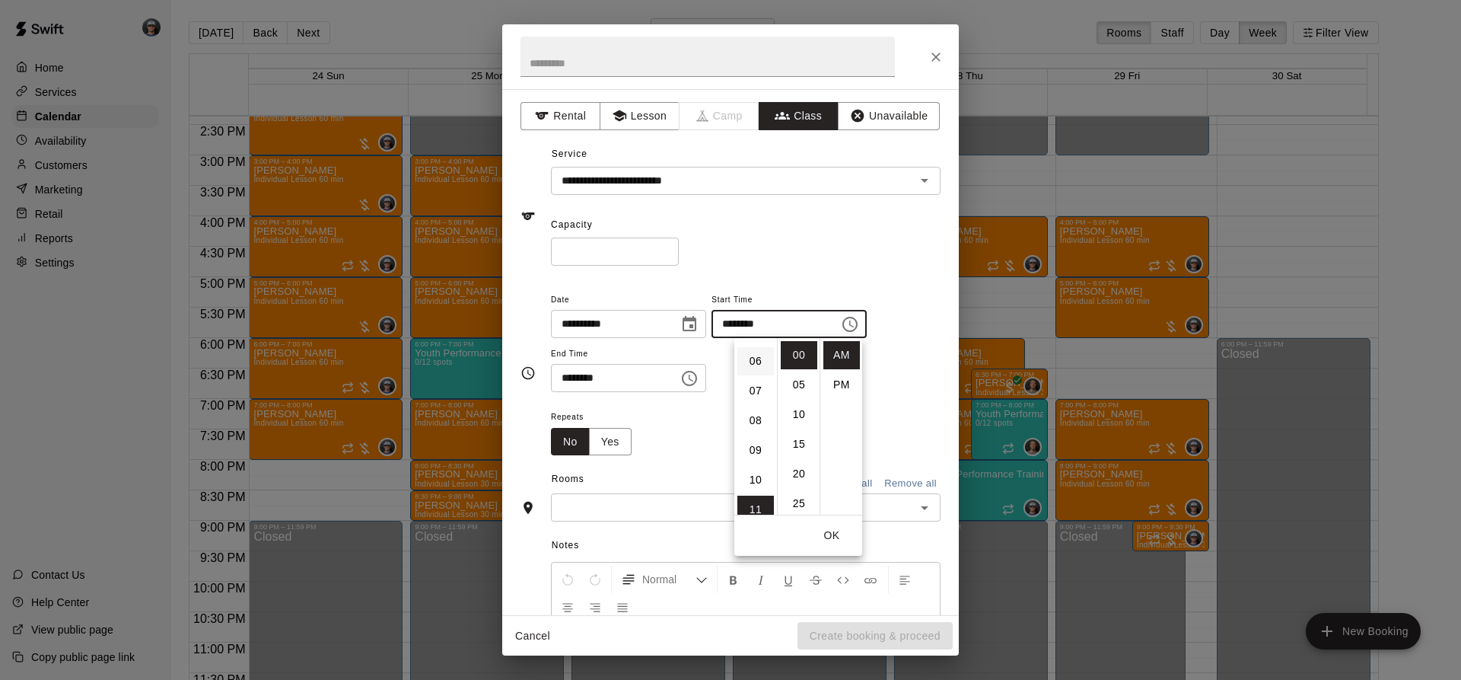
click at [756, 363] on li "06" at bounding box center [755, 361] width 37 height 28
click at [843, 380] on li "PM" at bounding box center [841, 385] width 37 height 28
type input "********"
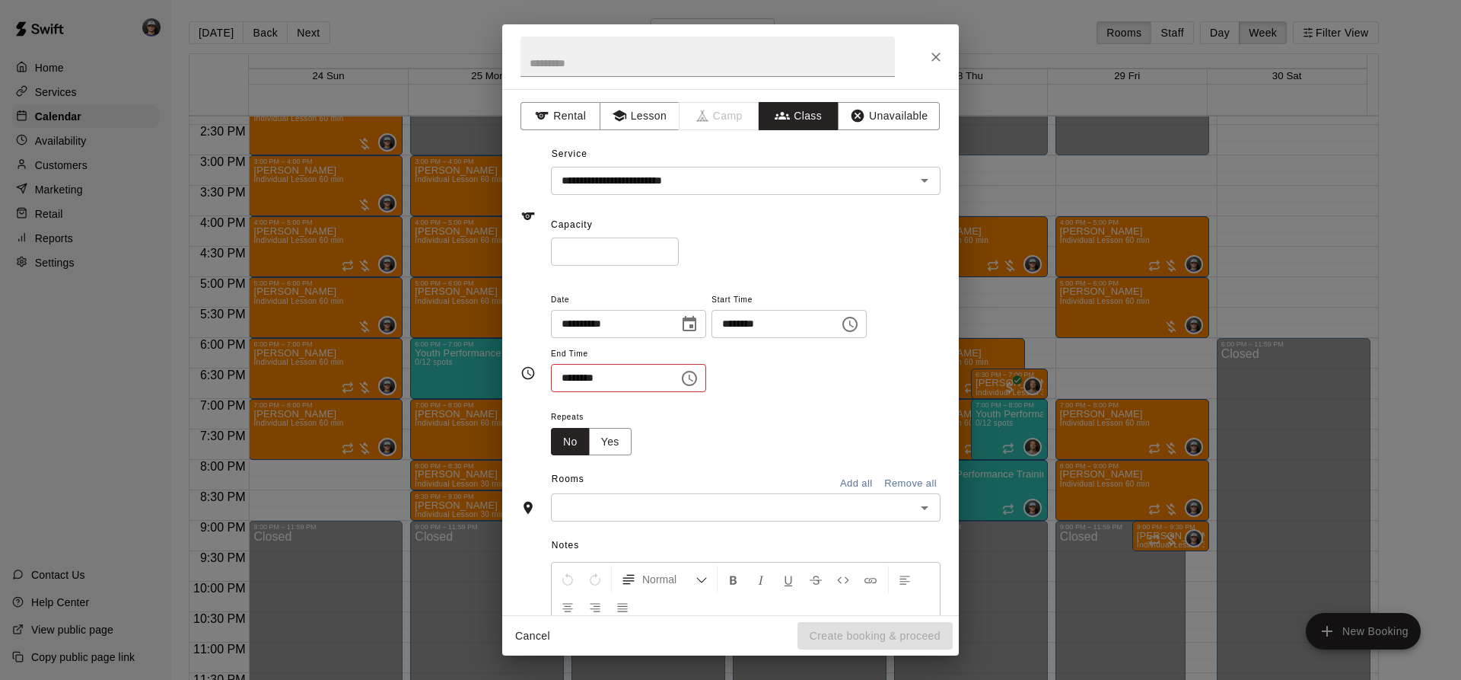
scroll to position [27, 0]
click at [699, 379] on icon "Choose time, selected time is 11:30 AM" at bounding box center [689, 378] width 18 height 18
click at [659, 428] on li "PM" at bounding box center [658, 439] width 37 height 28
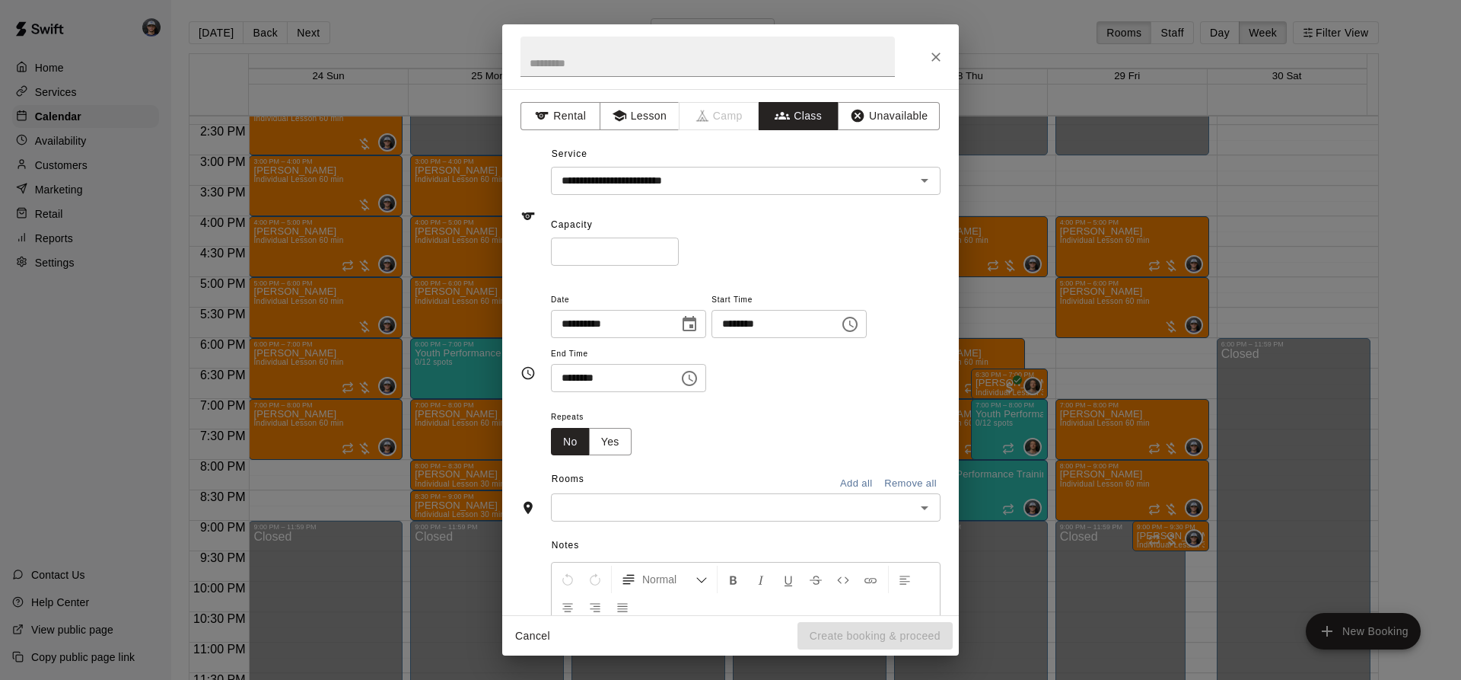
click at [697, 379] on icon "Choose time, selected time is 11:30 PM" at bounding box center [689, 378] width 15 height 15
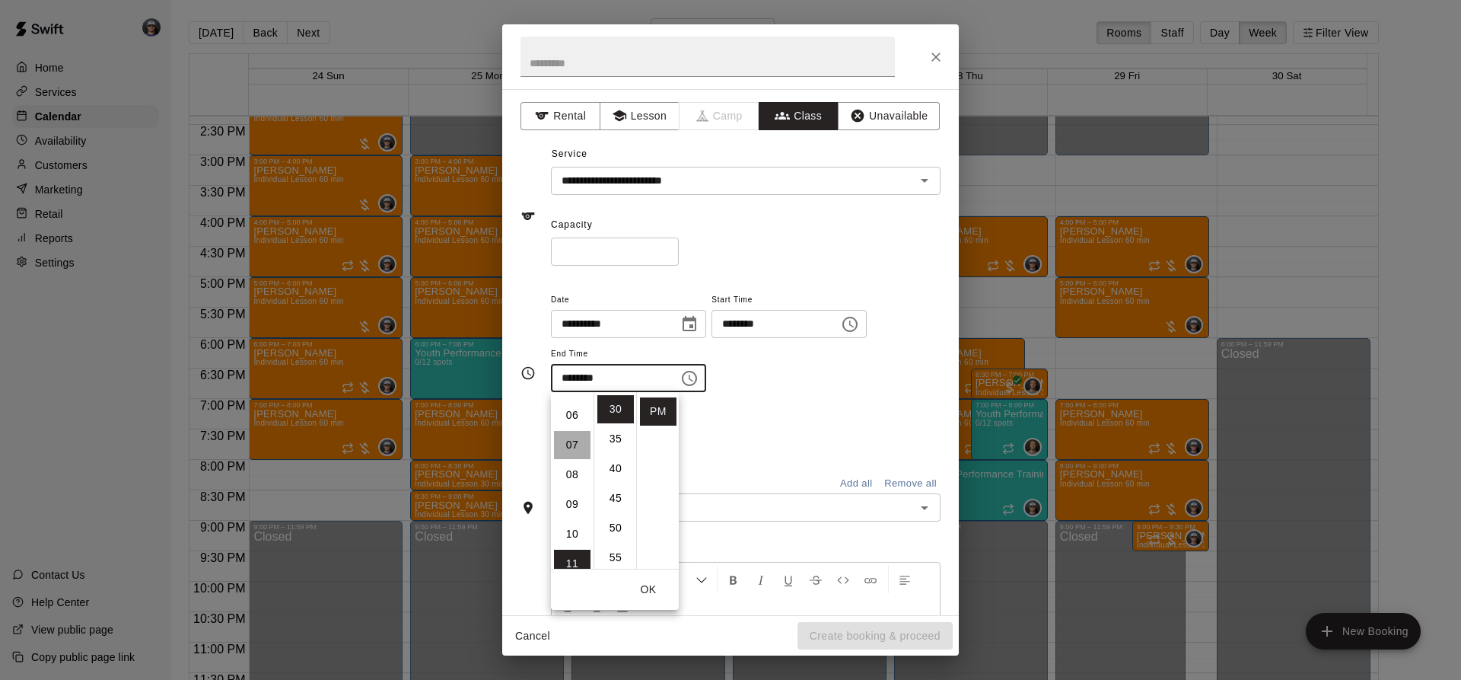
click at [575, 443] on li "07" at bounding box center [572, 445] width 37 height 28
click at [610, 407] on li "00" at bounding box center [615, 409] width 37 height 28
type input "********"
drag, startPoint x: 745, startPoint y: 400, endPoint x: 705, endPoint y: 466, distance: 76.9
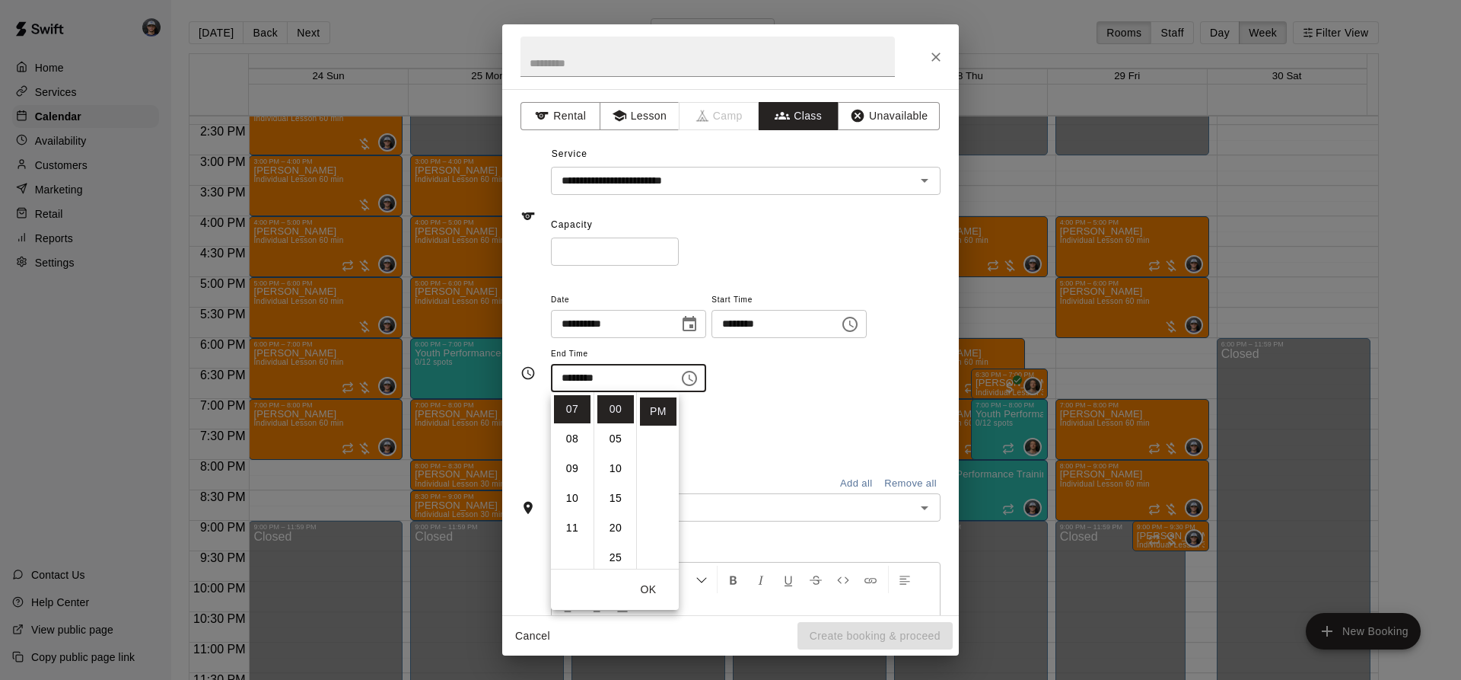
click at [745, 405] on div "**********" at bounding box center [746, 349] width 390 height 118
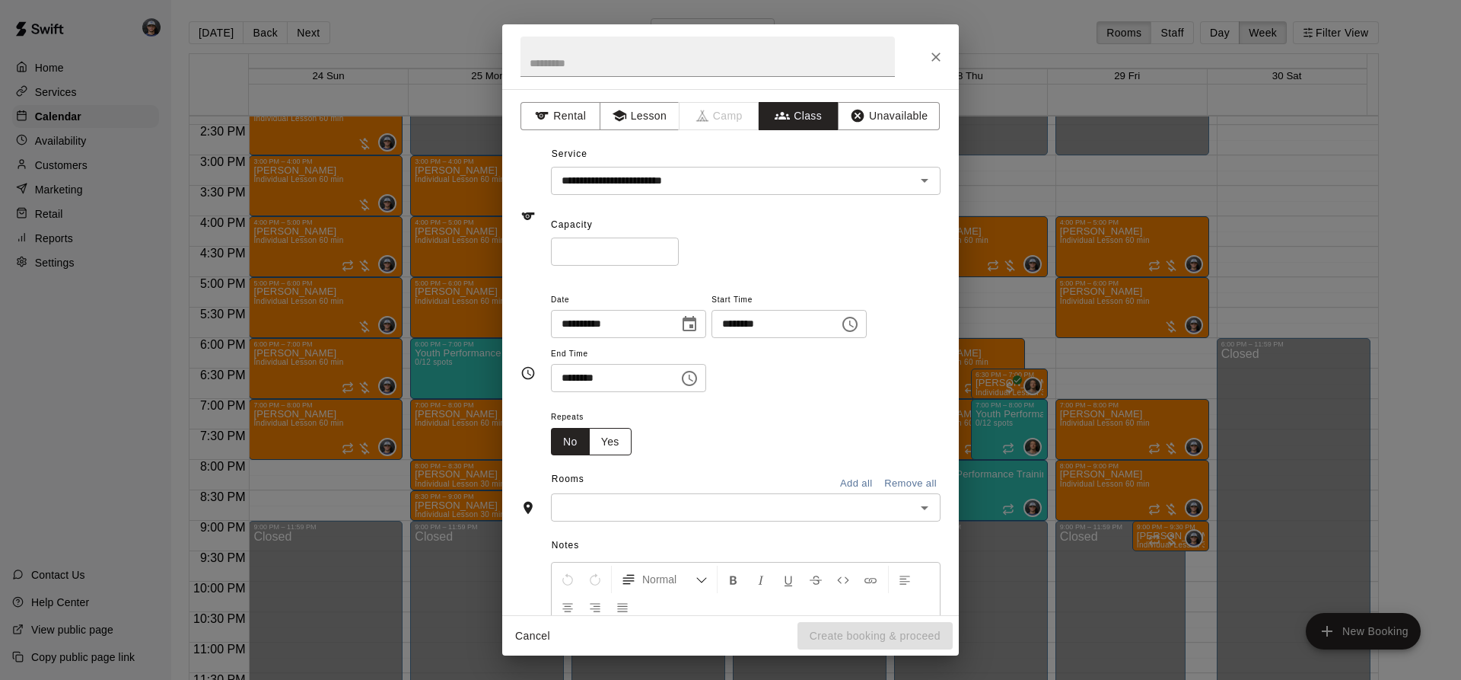
click at [622, 448] on button "Yes" at bounding box center [610, 442] width 43 height 28
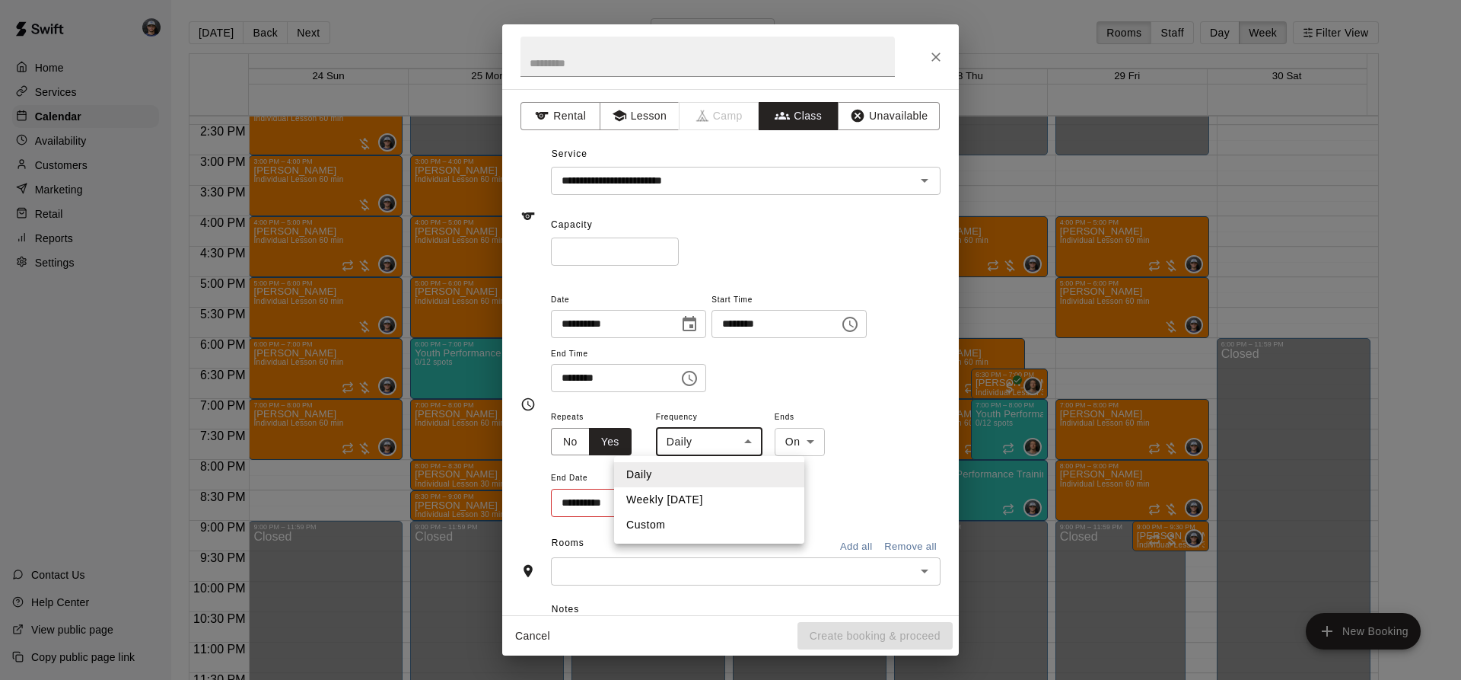
click at [698, 440] on body "Home Services Calendar Availability Customers Marketing Retail Reports Settings…" at bounding box center [730, 352] width 1461 height 704
click at [683, 498] on li "Weekly [DATE]" at bounding box center [709, 499] width 190 height 25
type input "******"
click at [710, 495] on div "**********" at bounding box center [746, 462] width 390 height 111
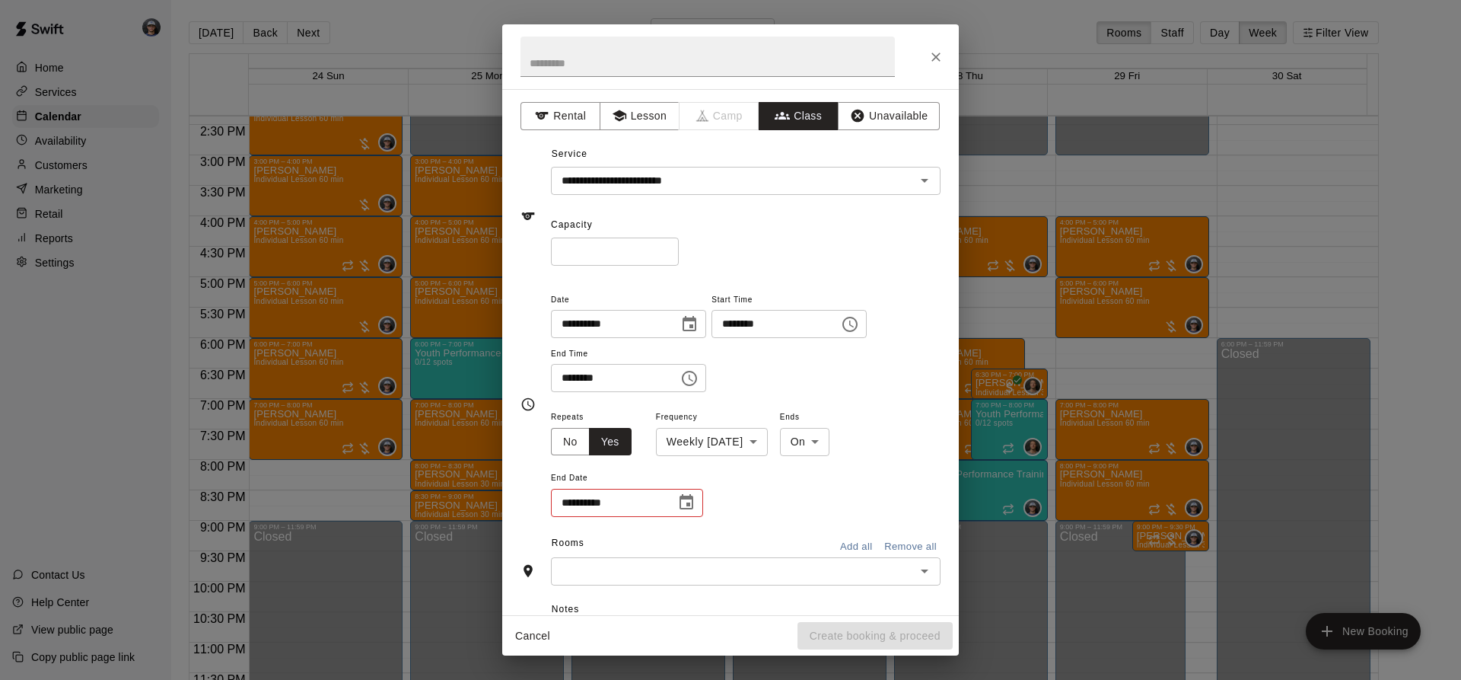
click at [681, 501] on icon "Choose date" at bounding box center [687, 501] width 14 height 15
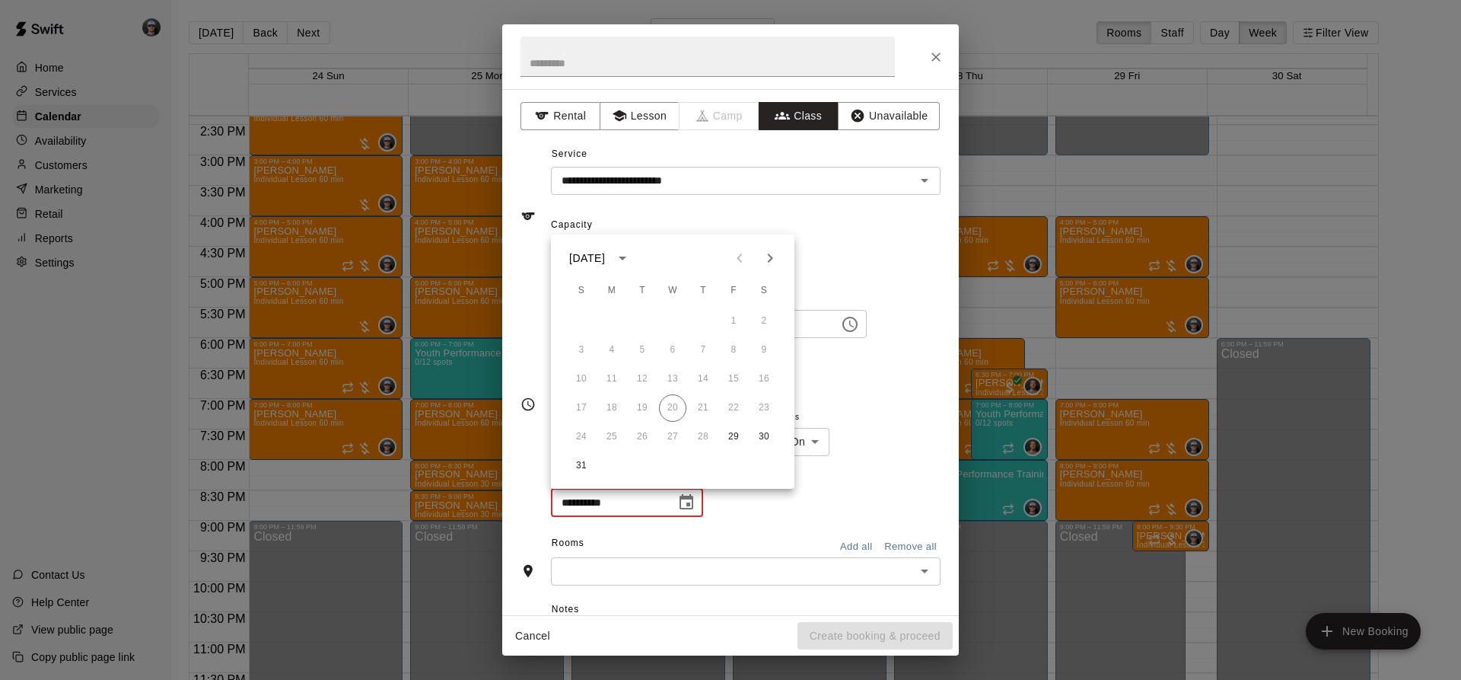
click at [778, 256] on icon "Next month" at bounding box center [770, 258] width 18 height 18
click at [735, 371] on button "17" at bounding box center [733, 378] width 27 height 27
type input "**********"
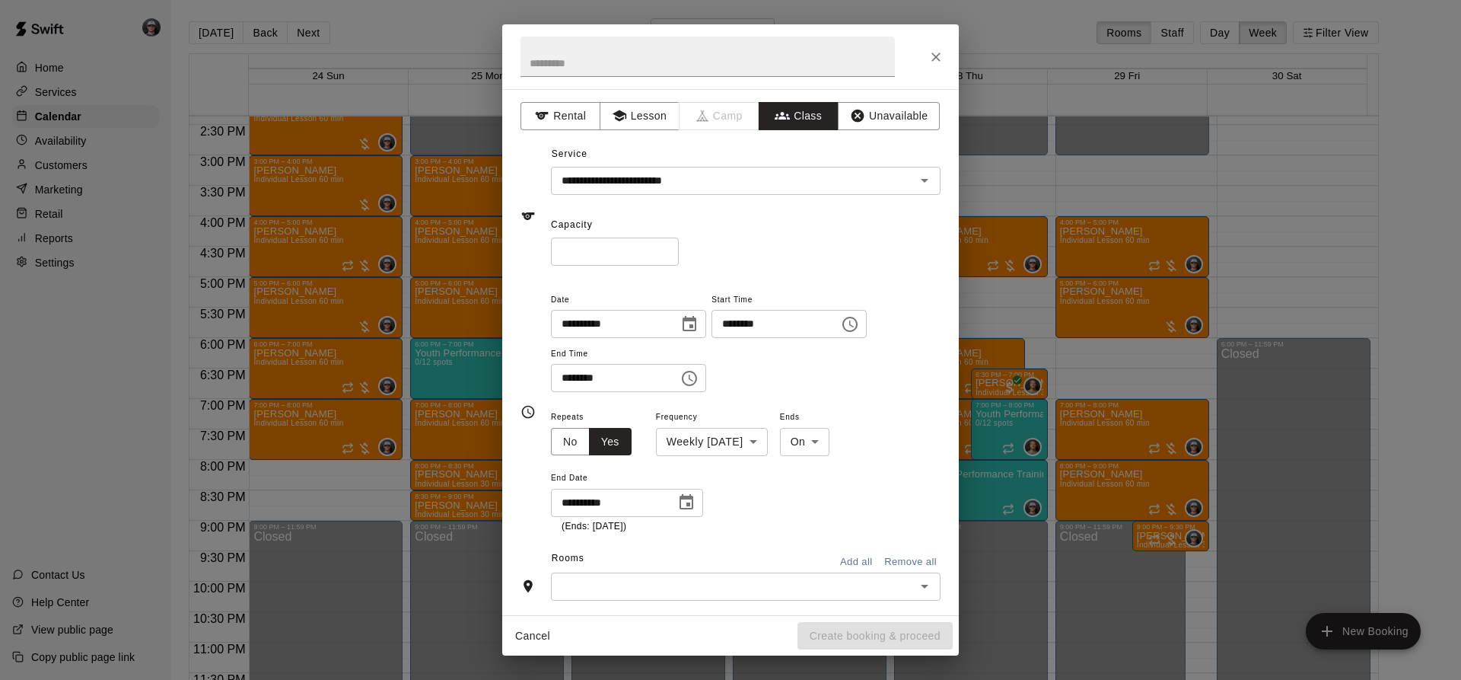
click at [672, 588] on input "text" at bounding box center [732, 586] width 355 height 19
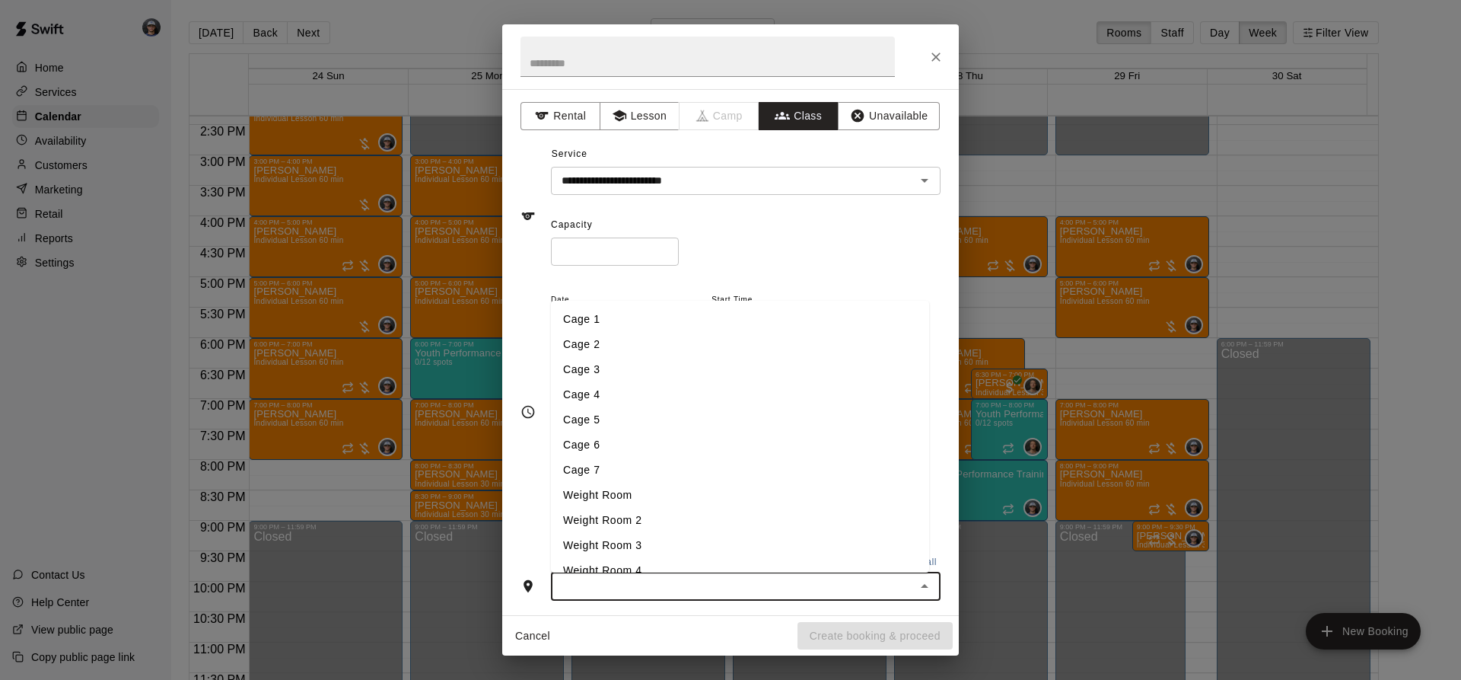
click at [645, 493] on li "Weight Room" at bounding box center [740, 494] width 378 height 25
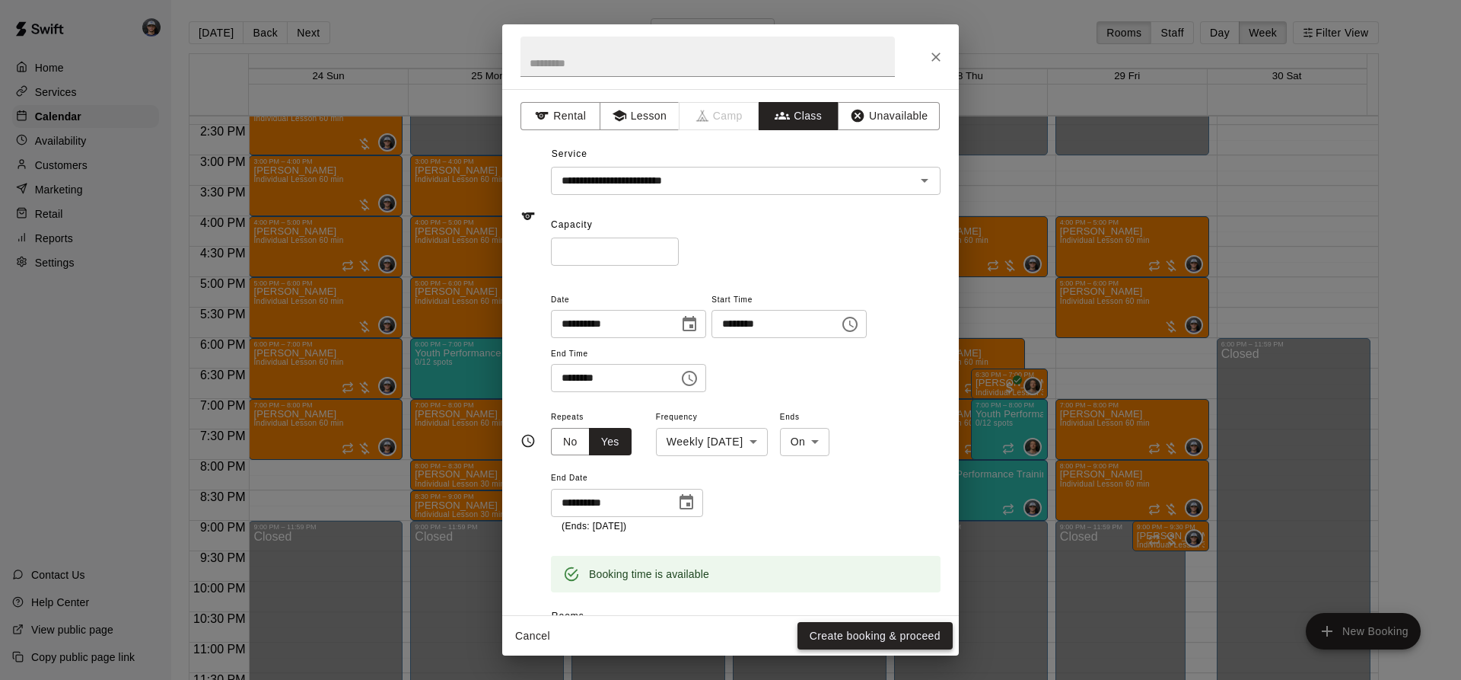
click at [845, 638] on button "Create booking & proceed" at bounding box center [874, 636] width 155 height 28
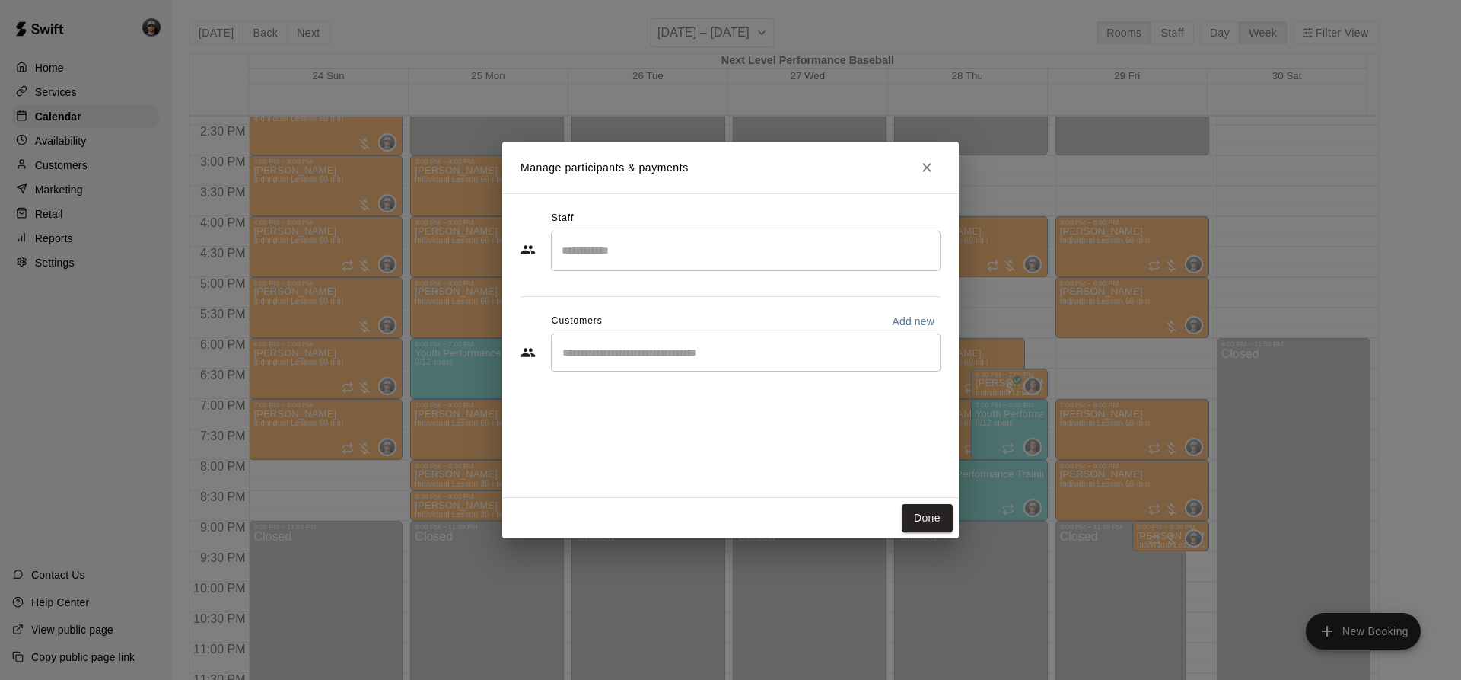
click at [642, 250] on input "Search staff" at bounding box center [746, 250] width 376 height 27
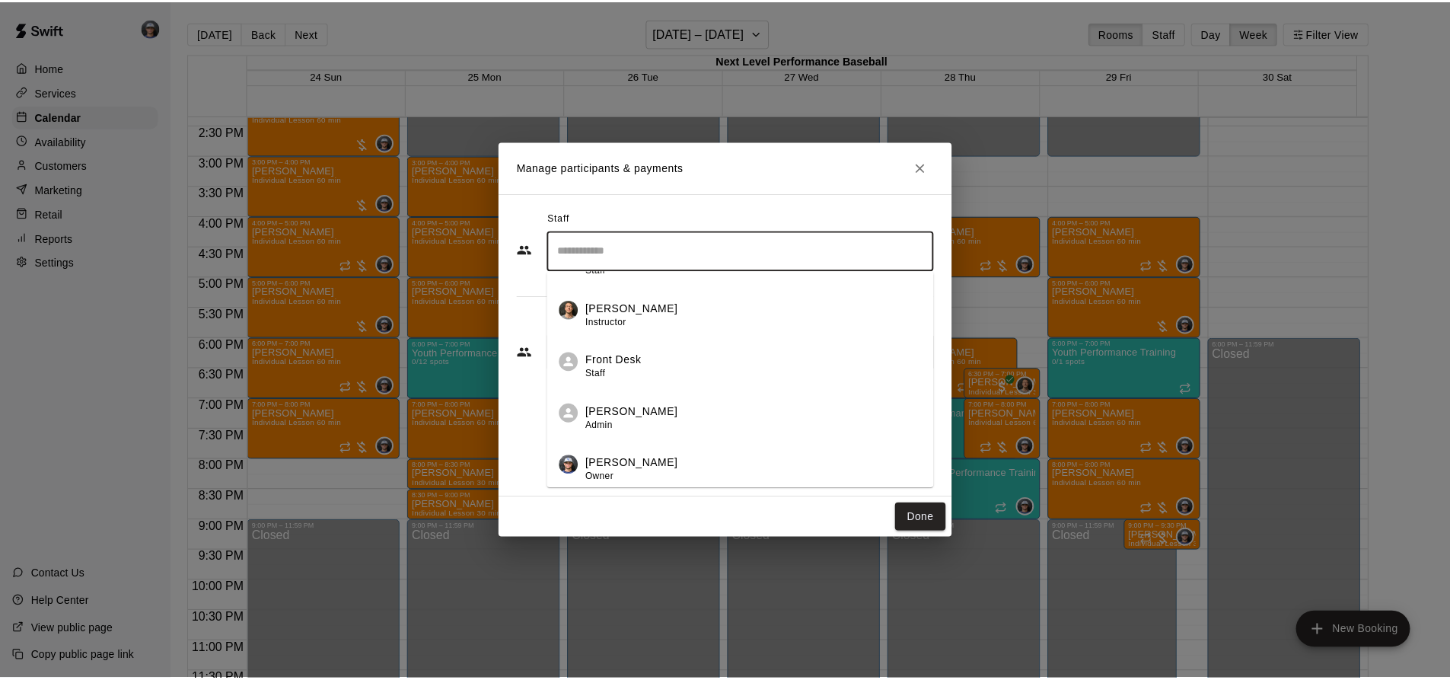
scroll to position [196, 0]
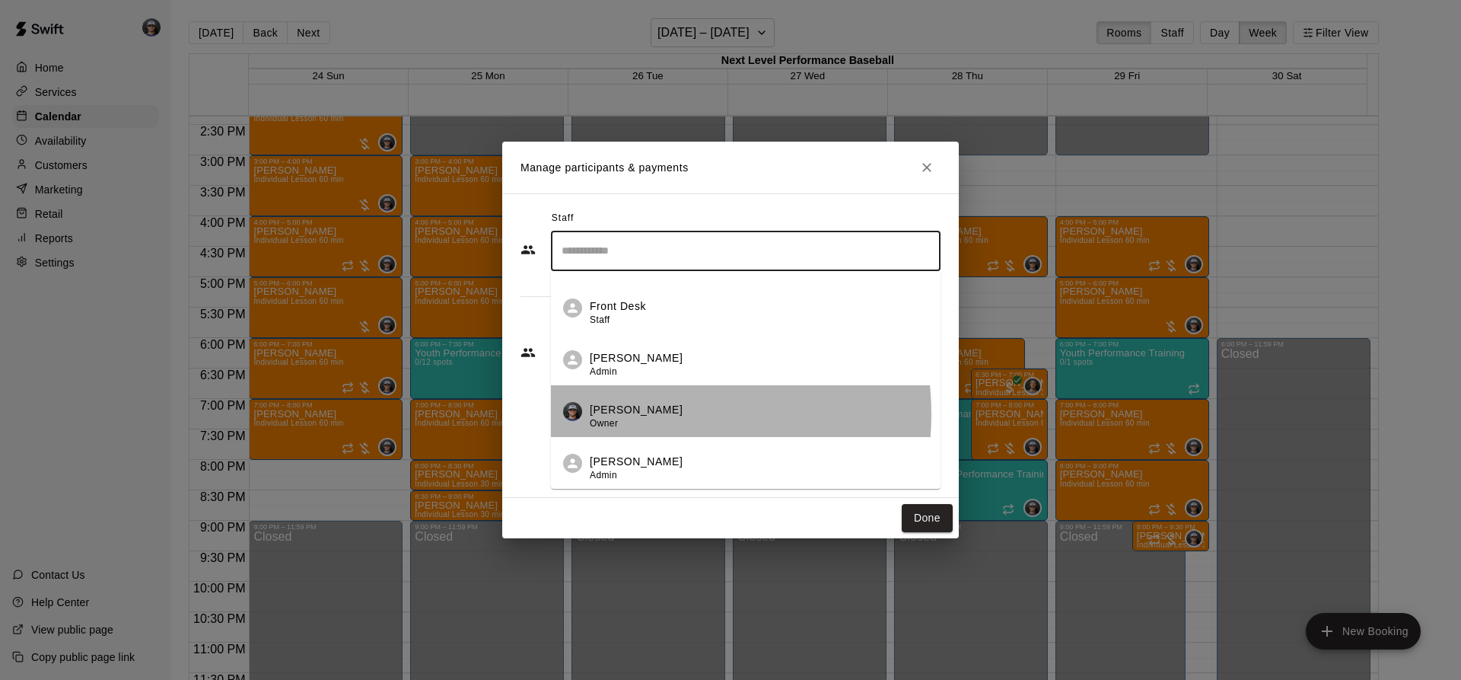
click at [637, 414] on p "[PERSON_NAME]" at bounding box center [636, 410] width 93 height 16
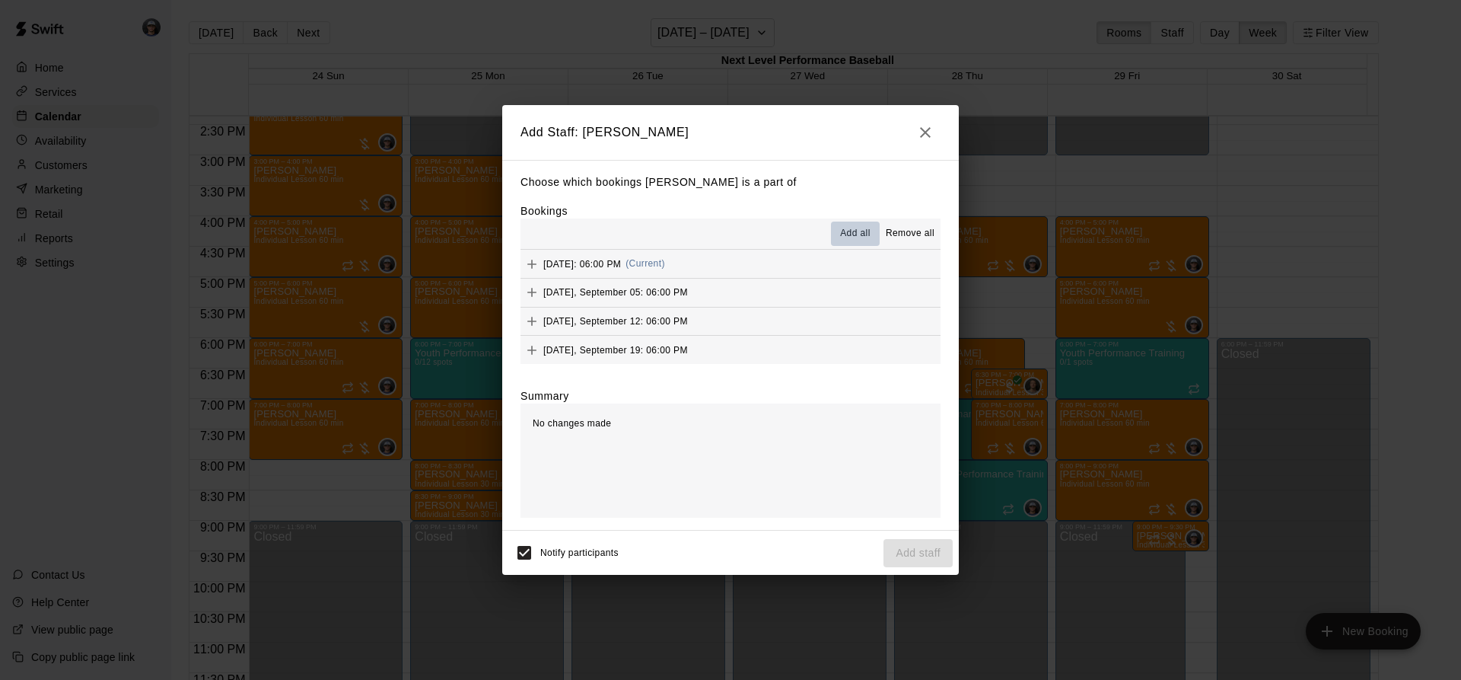
click at [859, 231] on span "Add all" at bounding box center [855, 233] width 30 height 15
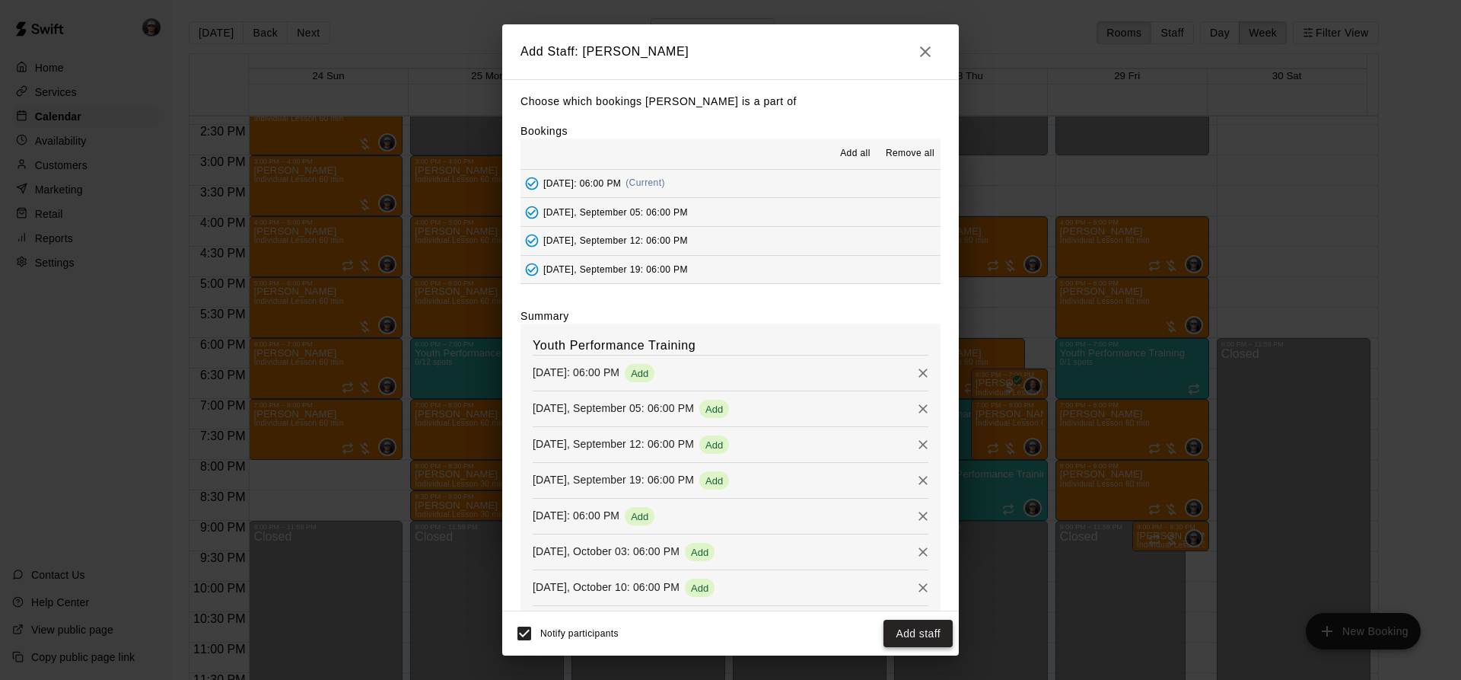
click at [925, 638] on button "Add staff" at bounding box center [917, 633] width 69 height 28
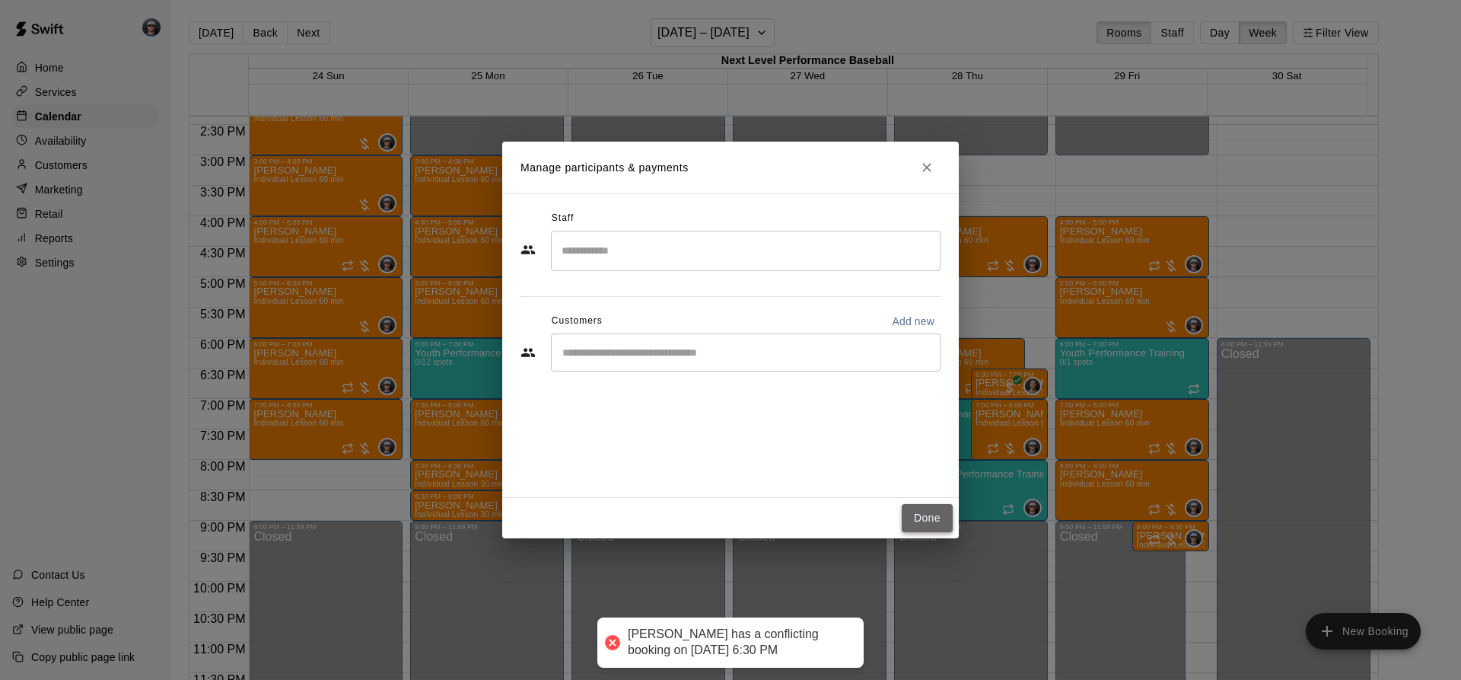
click at [910, 517] on button "Done" at bounding box center [927, 518] width 51 height 28
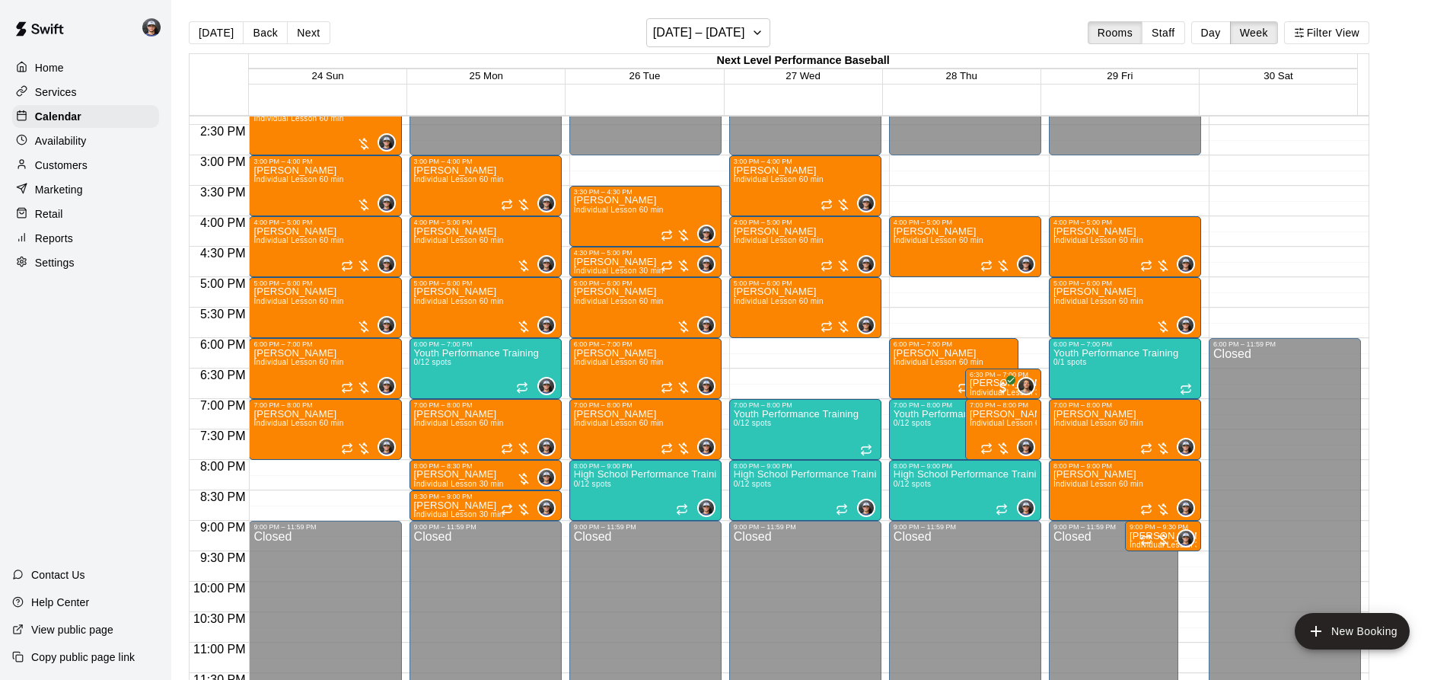
click at [314, 38] on button "Next" at bounding box center [308, 32] width 43 height 23
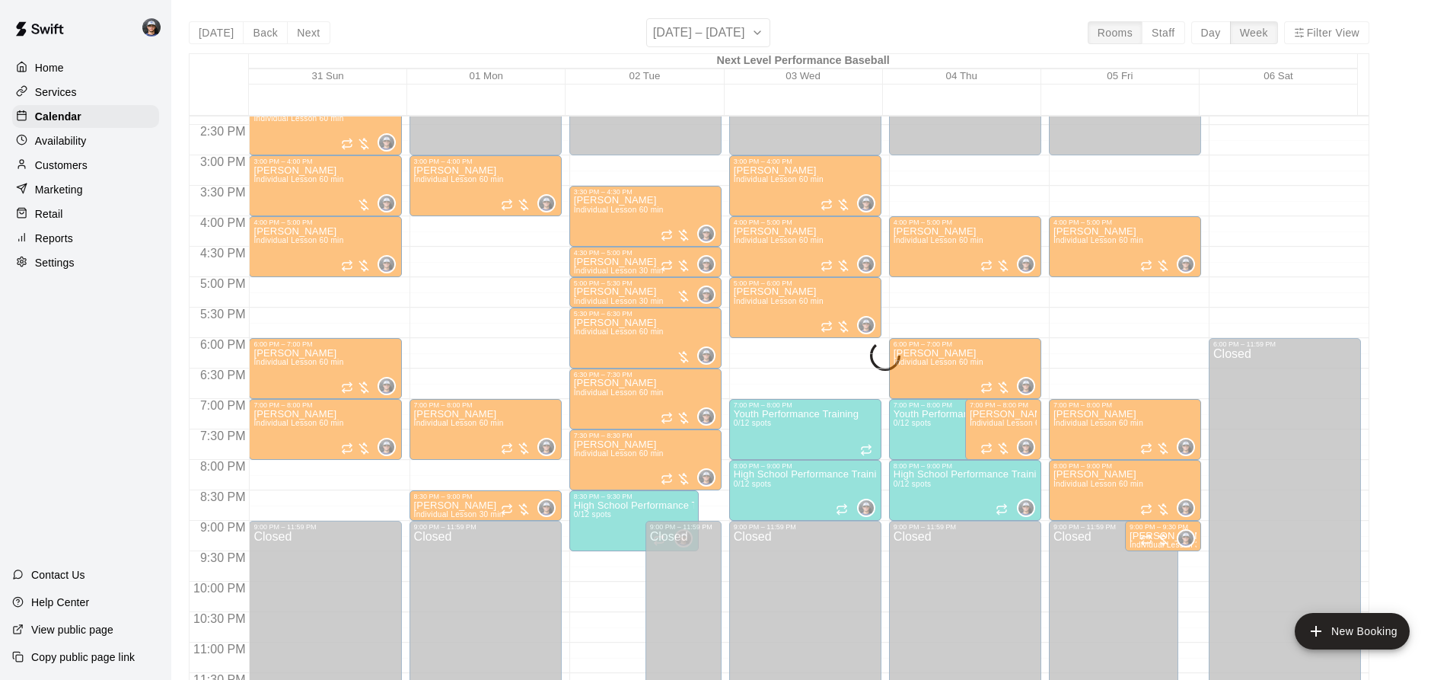
click at [314, 38] on div "[DATE] Back Next [DATE] – [DATE] Rooms Staff Day Week Filter View Next Level Pe…" at bounding box center [779, 358] width 1180 height 680
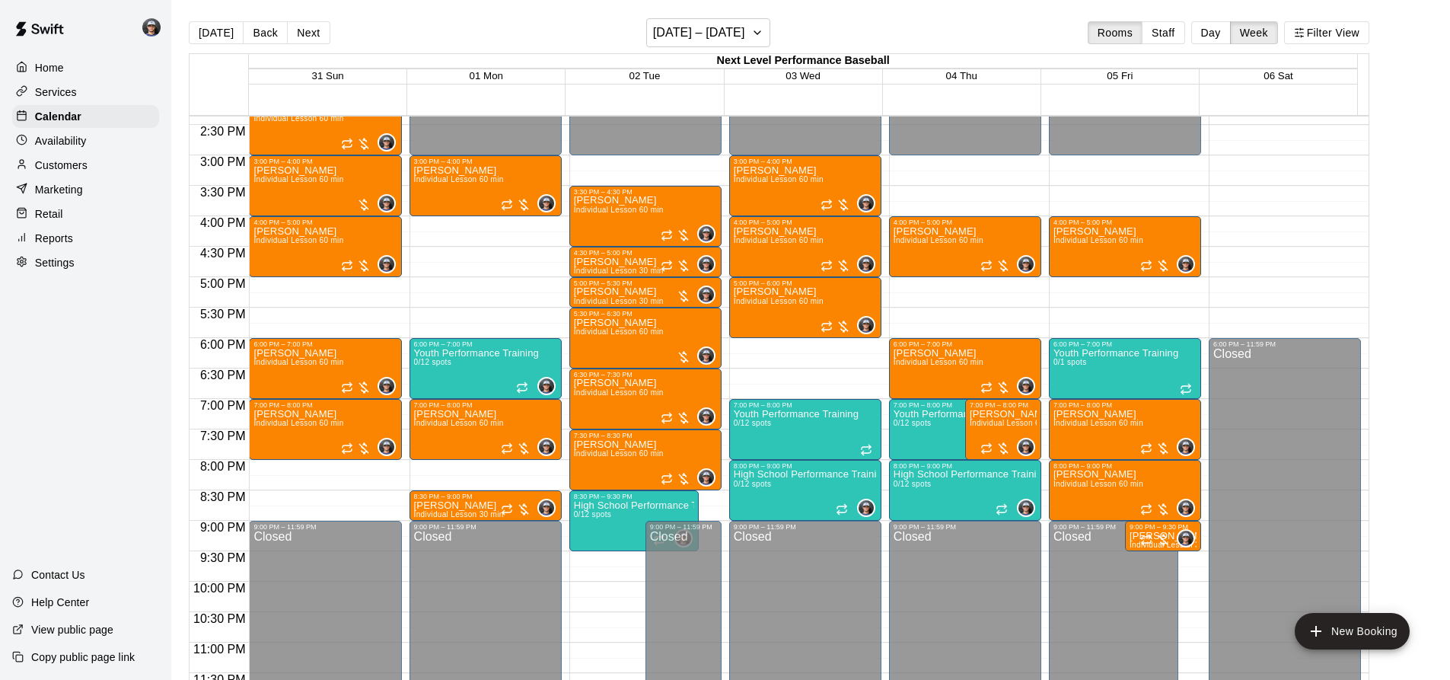
click at [314, 38] on button "Next" at bounding box center [308, 32] width 43 height 23
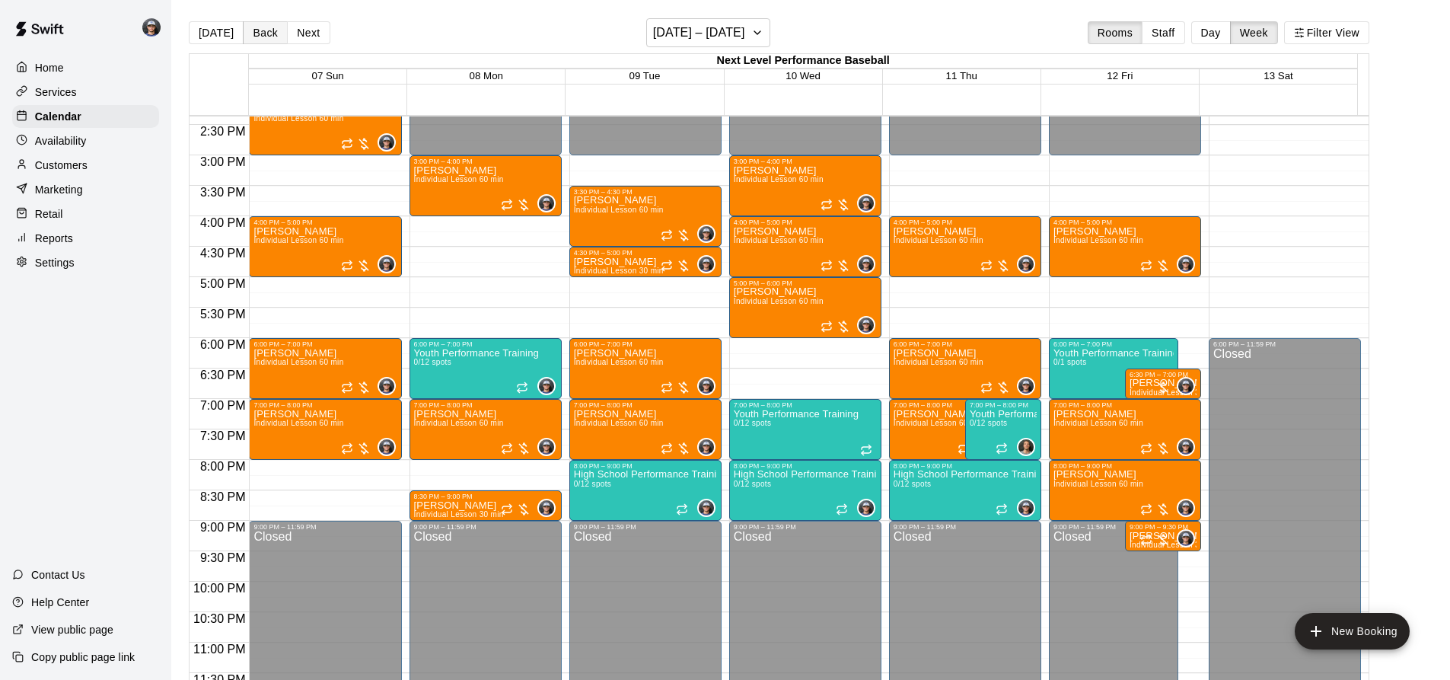
click at [269, 37] on button "Back" at bounding box center [265, 32] width 45 height 23
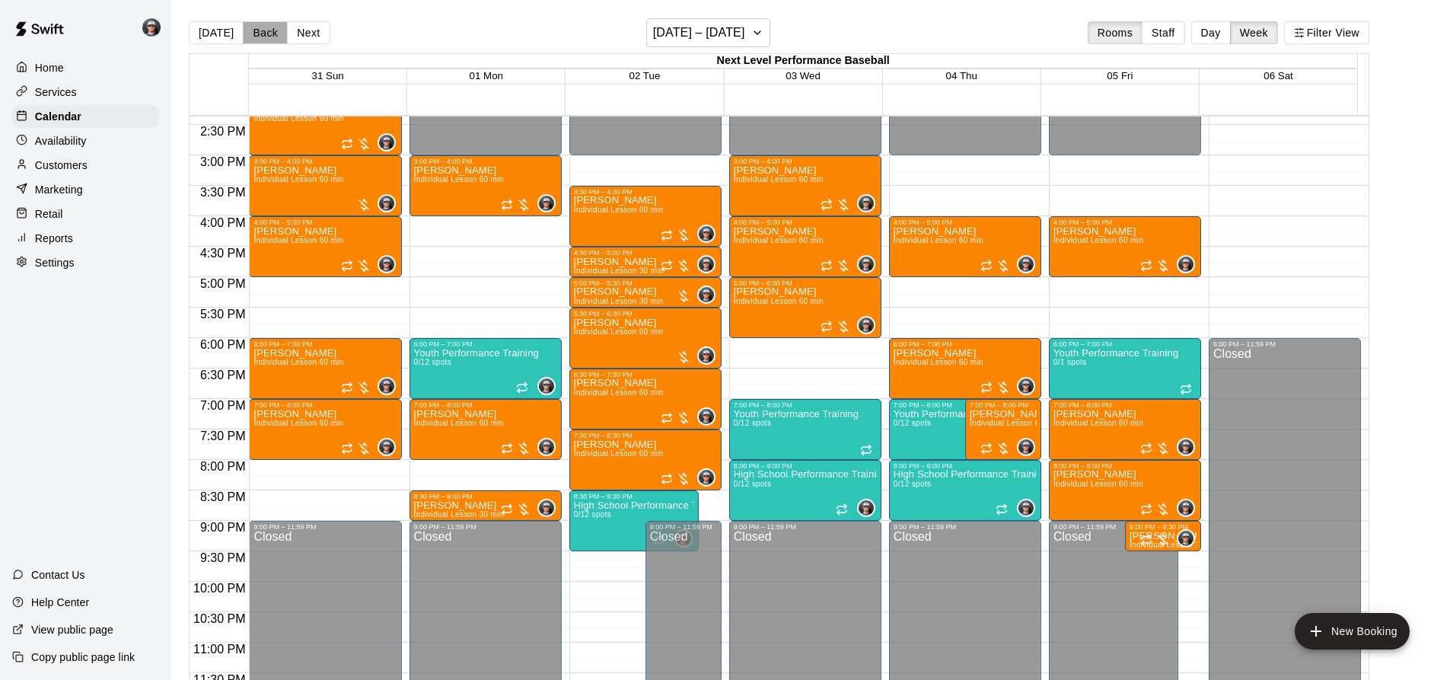
click at [269, 37] on button "Back" at bounding box center [265, 32] width 45 height 23
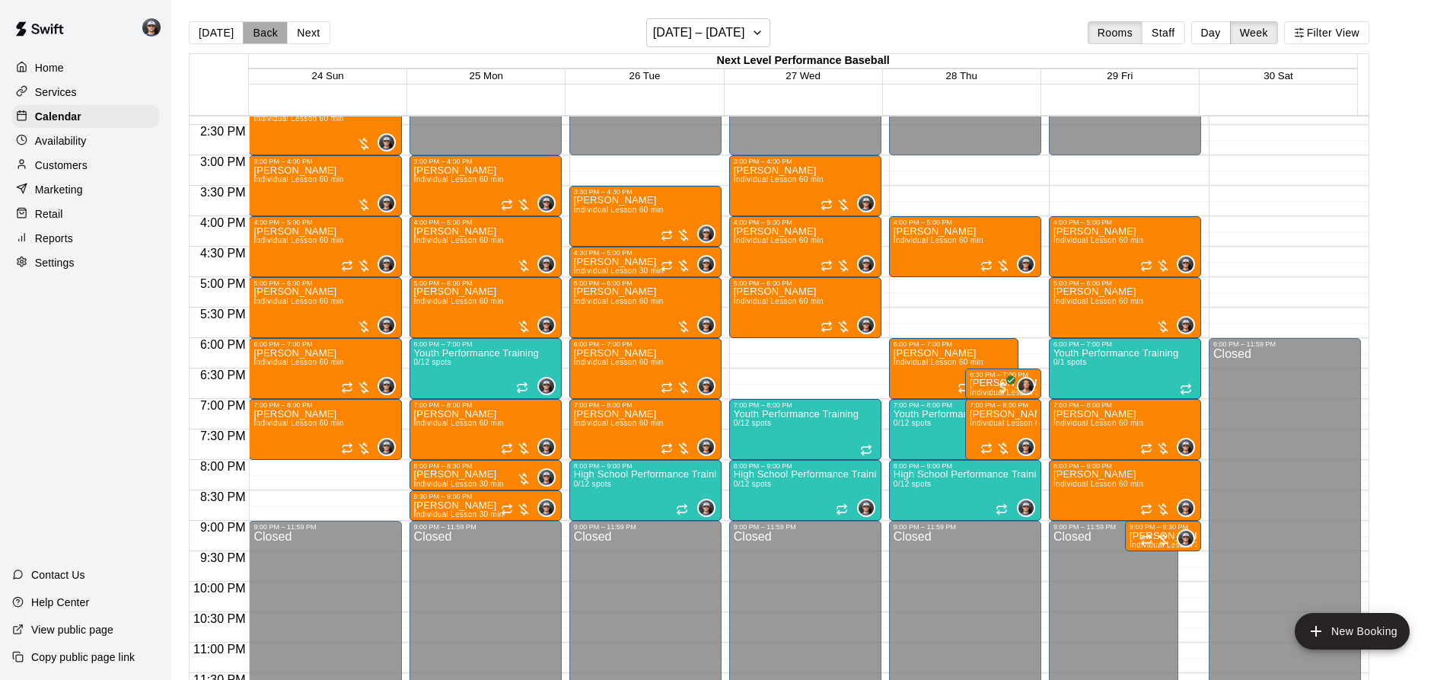
click at [269, 37] on button "Back" at bounding box center [265, 32] width 45 height 23
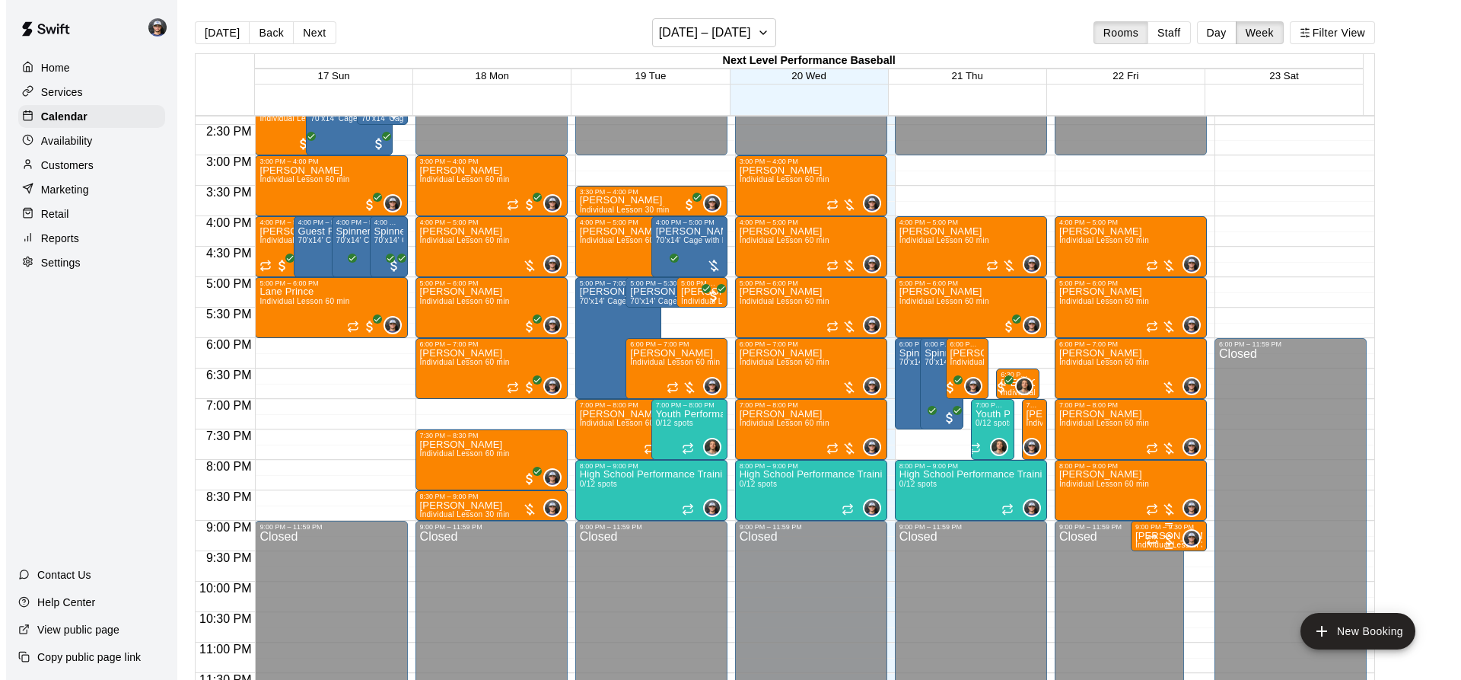
scroll to position [722, 0]
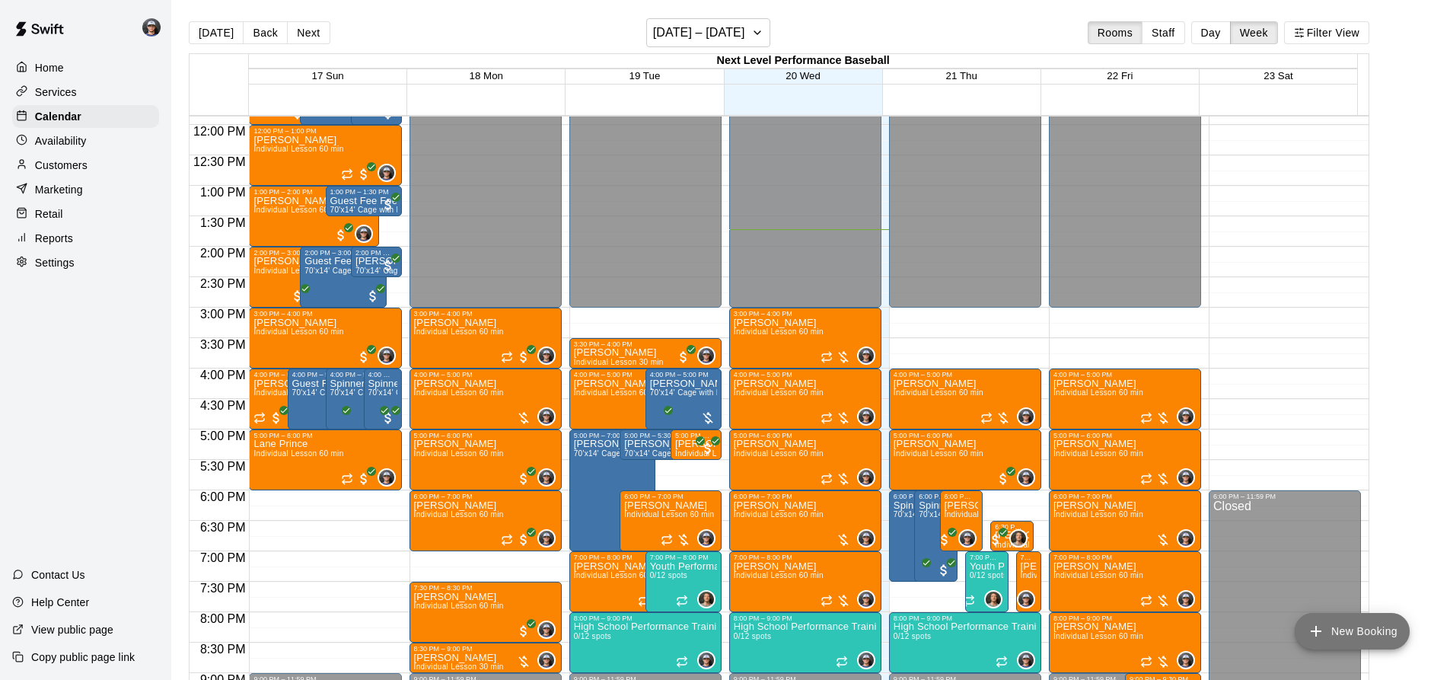
click at [1355, 635] on button "New Booking" at bounding box center [1351, 631] width 115 height 37
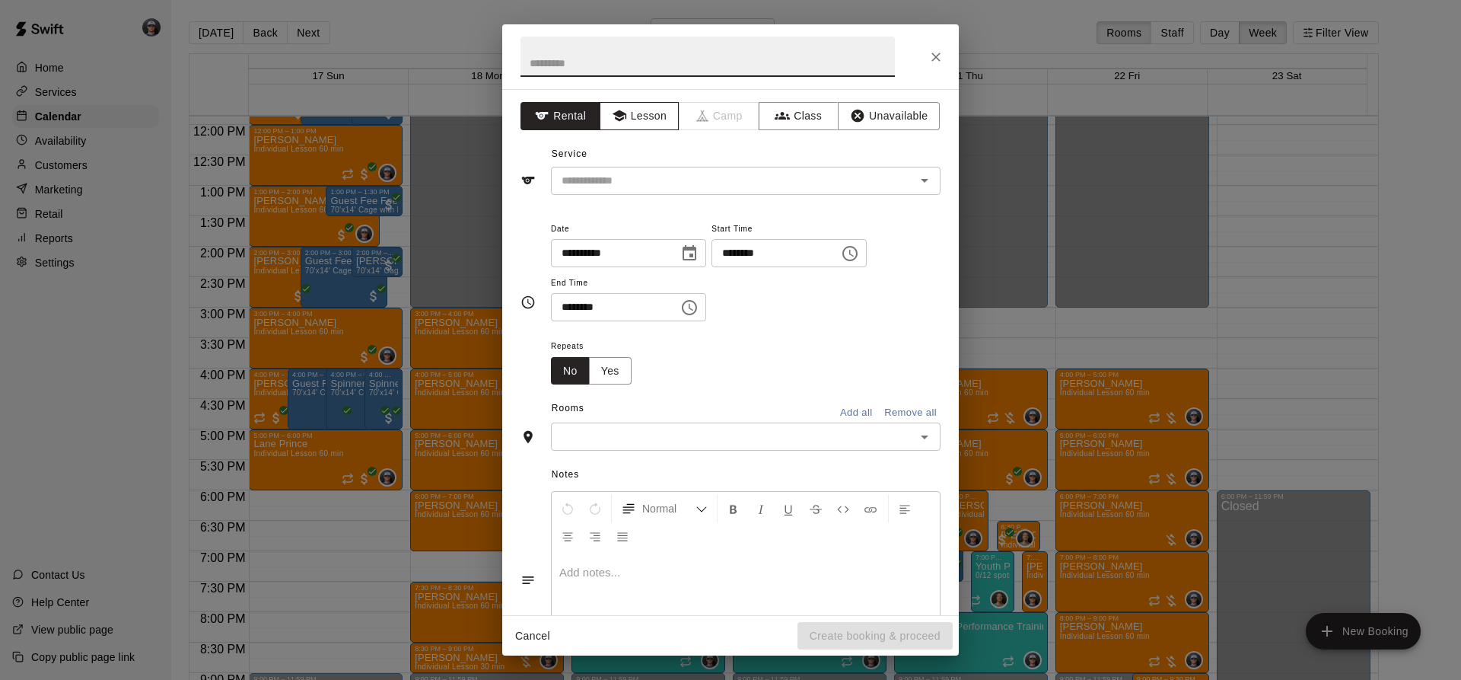
click at [631, 128] on button "Lesson" at bounding box center [640, 116] width 80 height 28
click at [612, 183] on input "text" at bounding box center [723, 180] width 336 height 19
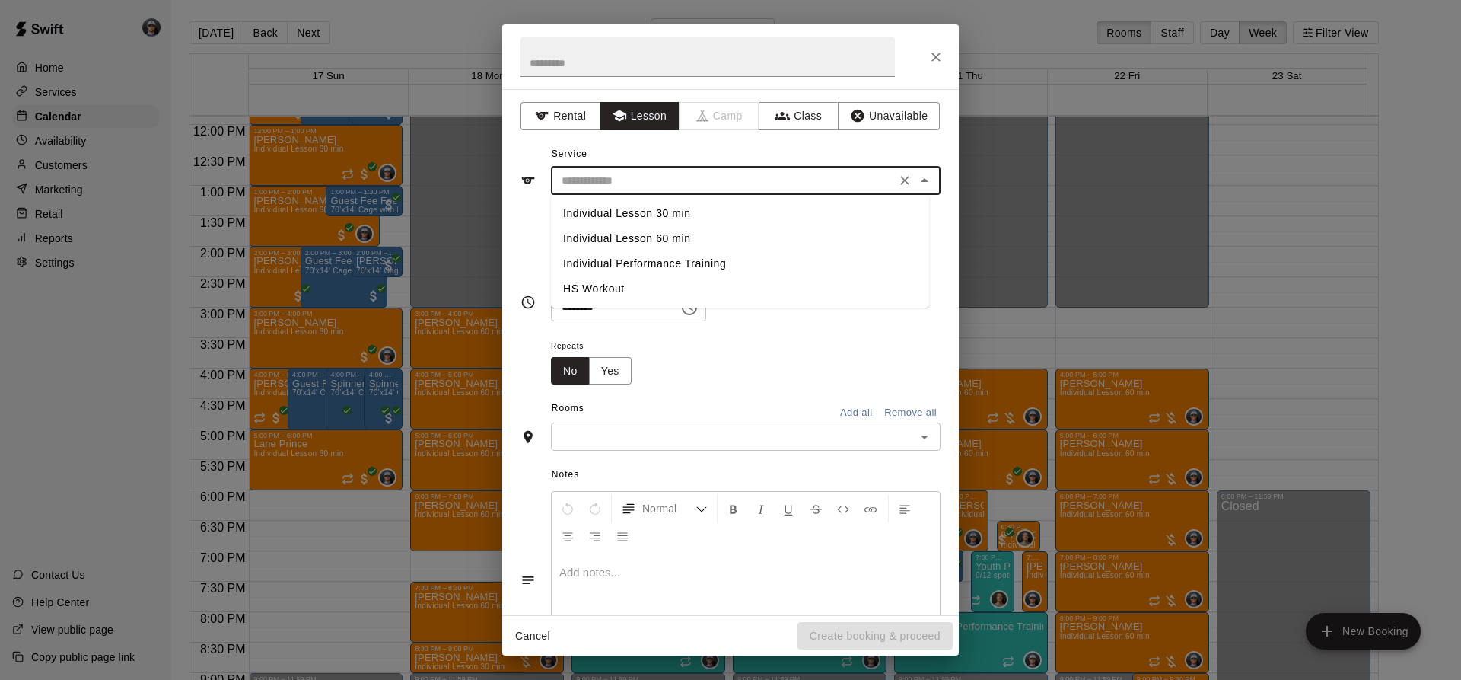
click at [654, 231] on li "Individual Lesson 60 min" at bounding box center [740, 238] width 378 height 25
type input "**********"
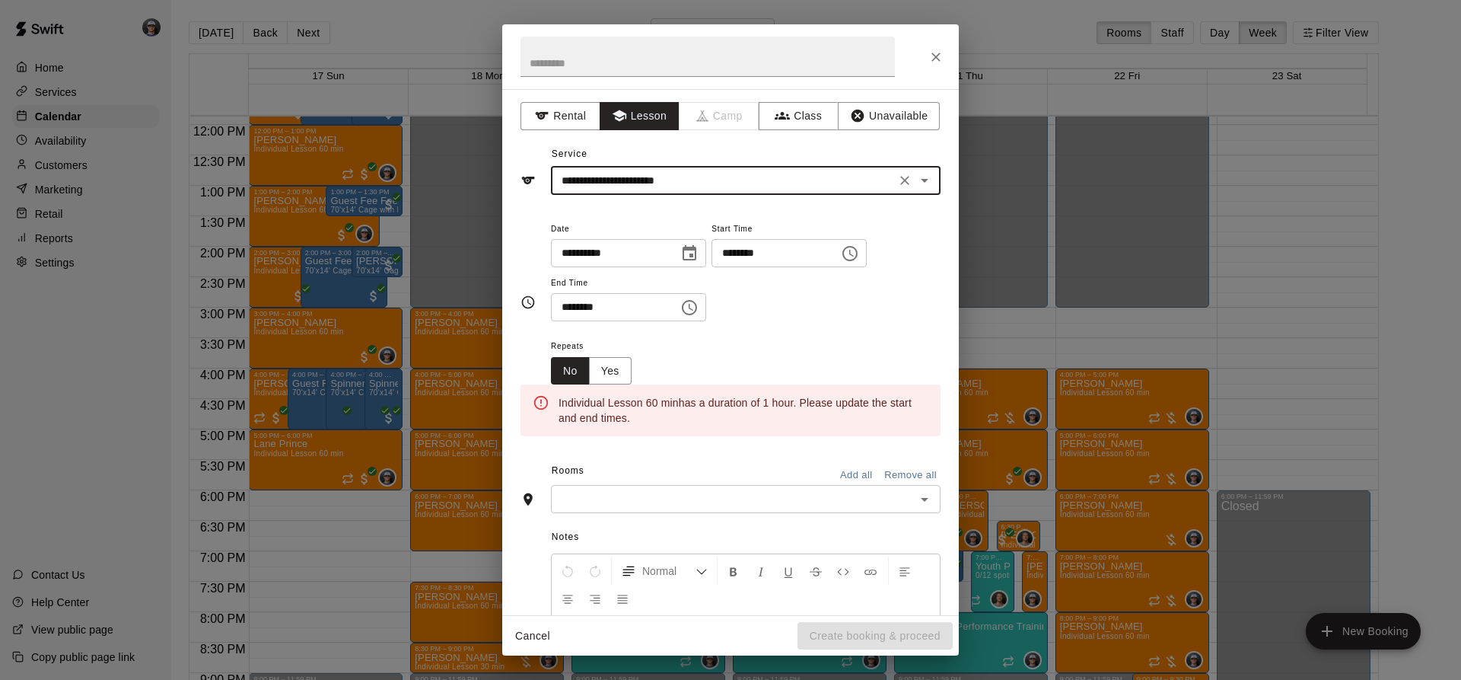
click at [696, 250] on icon "Choose date, selected date is Aug 19, 2025" at bounding box center [690, 252] width 14 height 15
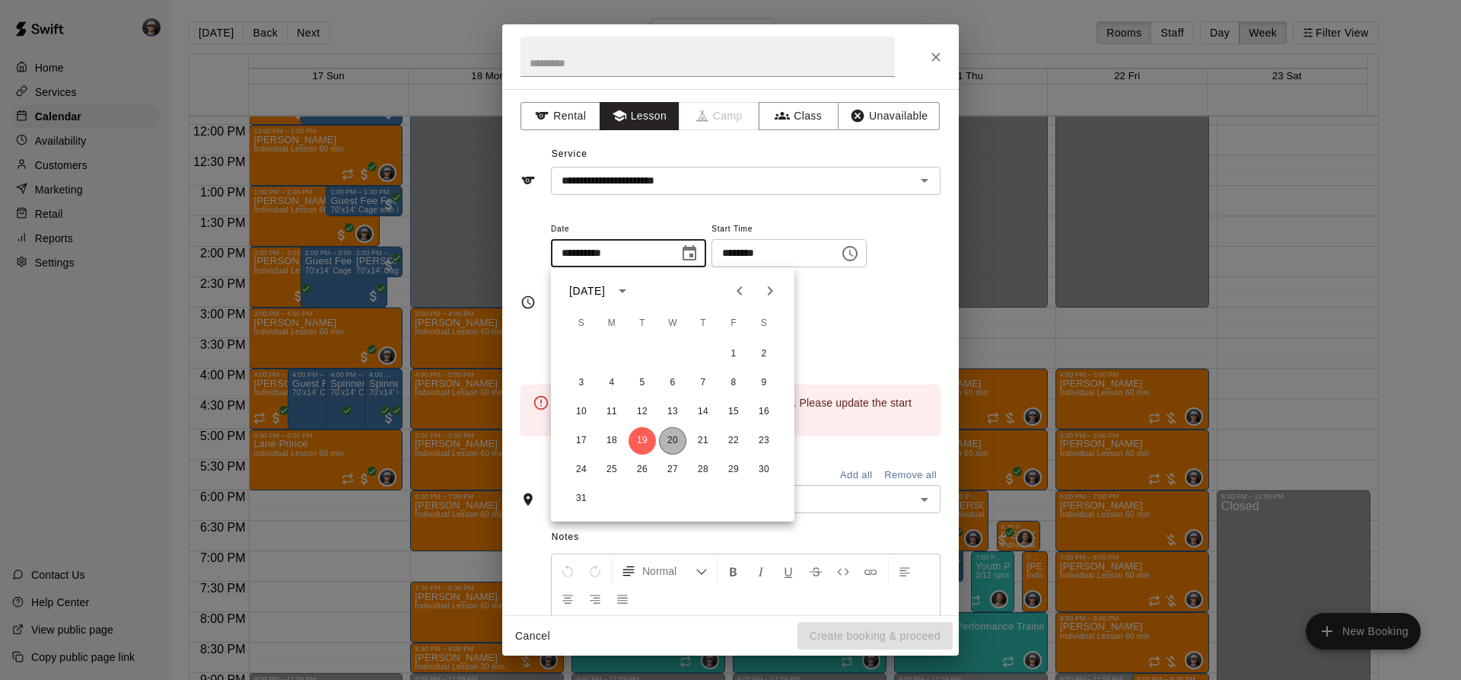
click at [671, 428] on button "20" at bounding box center [672, 440] width 27 height 27
type input "**********"
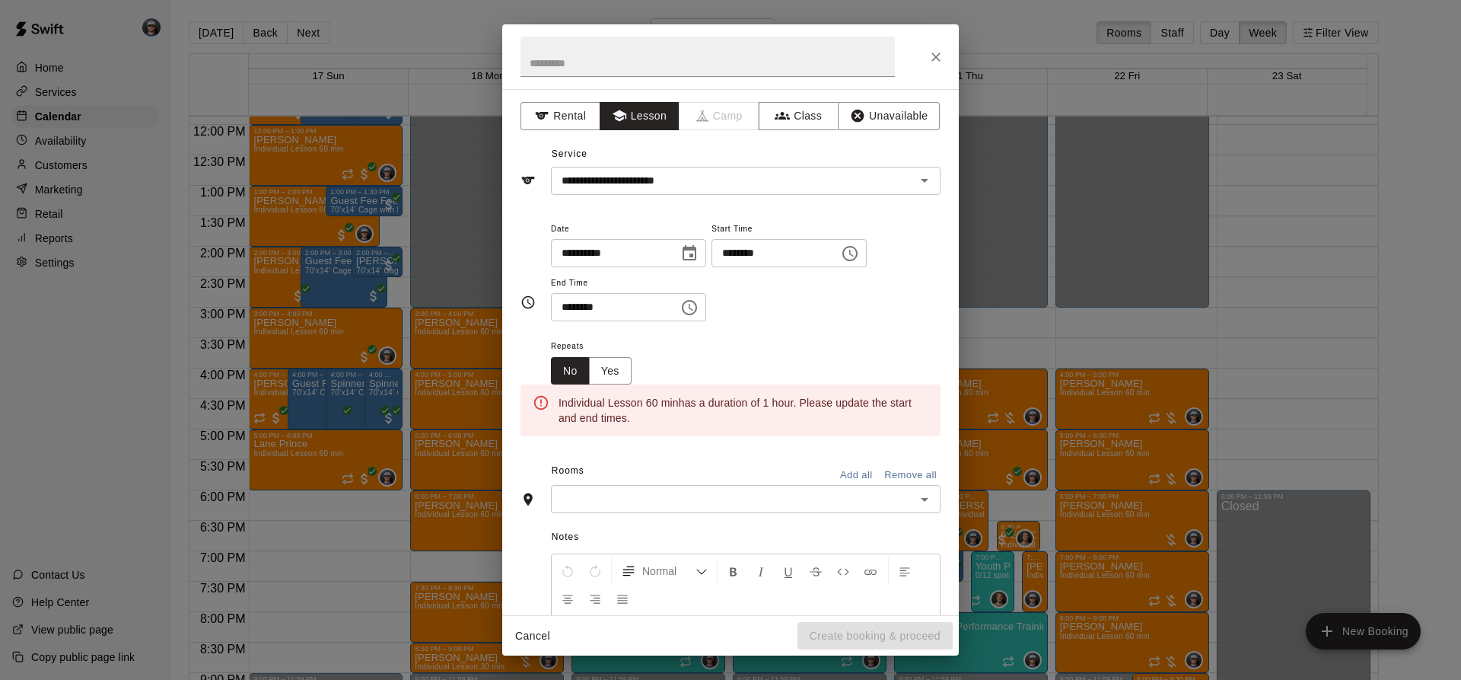
click at [886, 271] on div "**********" at bounding box center [746, 270] width 390 height 103
click at [859, 257] on icon "Choose time, selected time is 11:00 AM" at bounding box center [850, 253] width 18 height 18
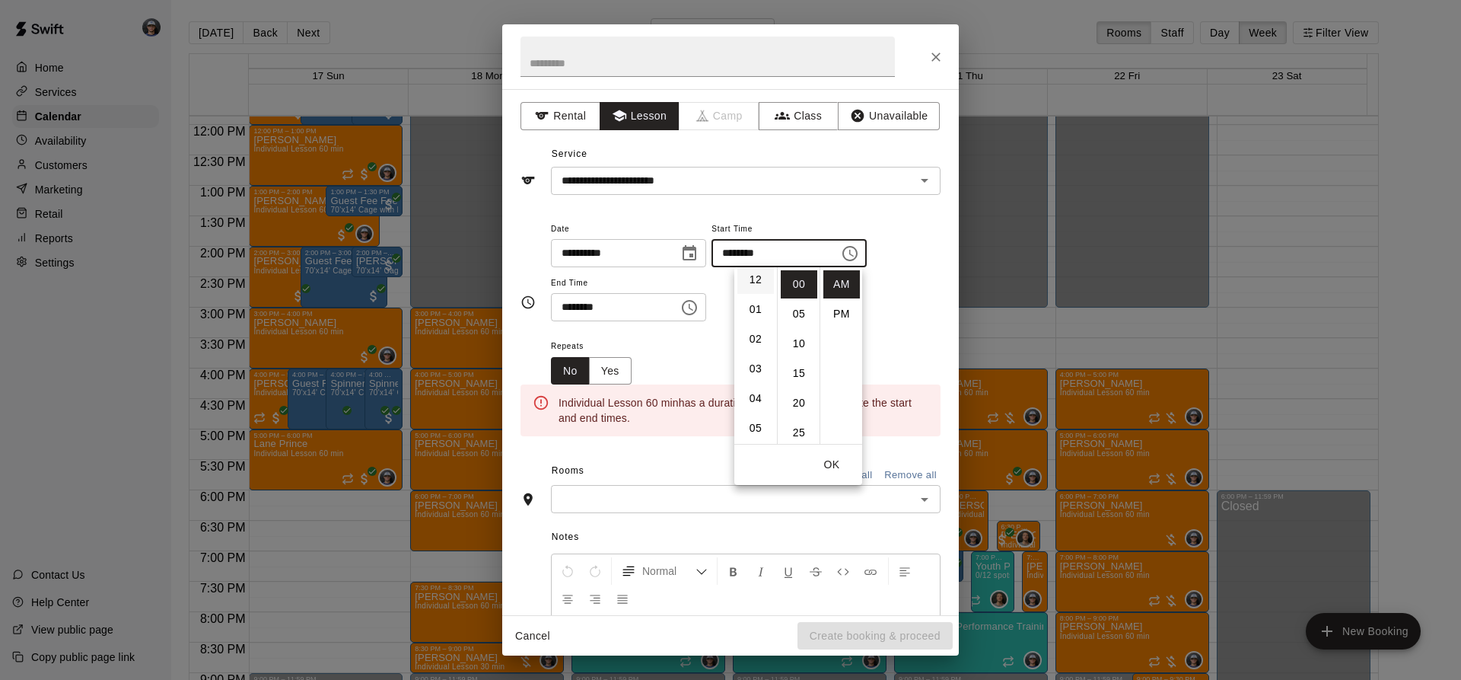
scroll to position [0, 0]
click at [758, 339] on li "02" at bounding box center [755, 343] width 37 height 28
click at [846, 305] on li "PM" at bounding box center [841, 314] width 37 height 28
type input "********"
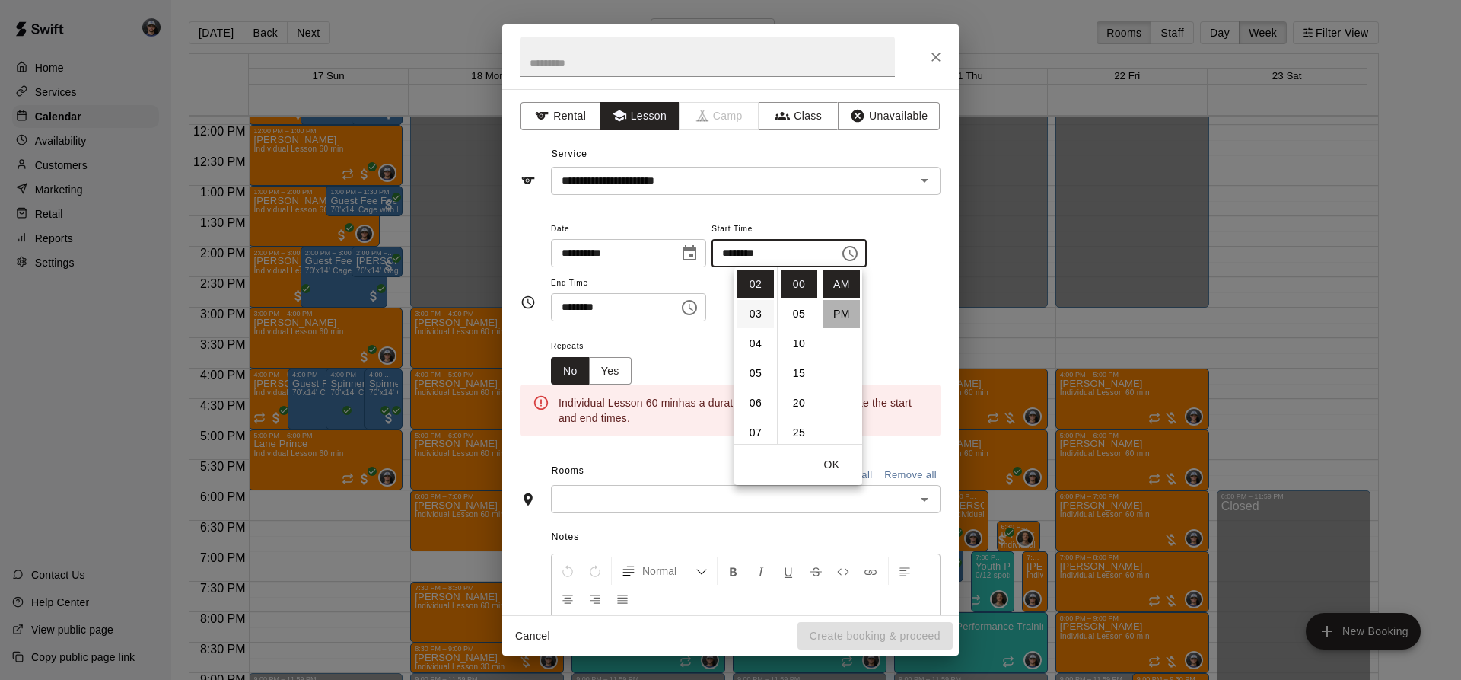
scroll to position [27, 0]
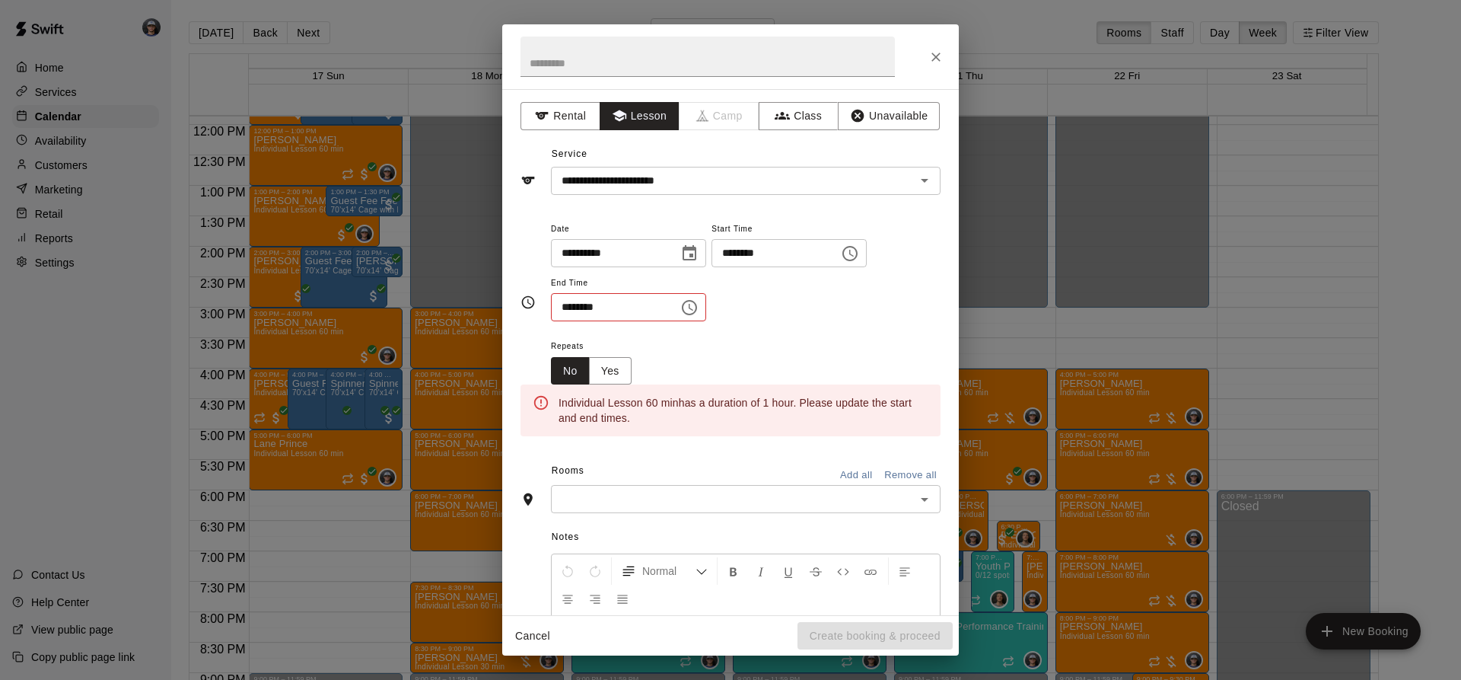
click at [705, 312] on button "Choose time, selected time is 11:30 AM" at bounding box center [689, 307] width 30 height 30
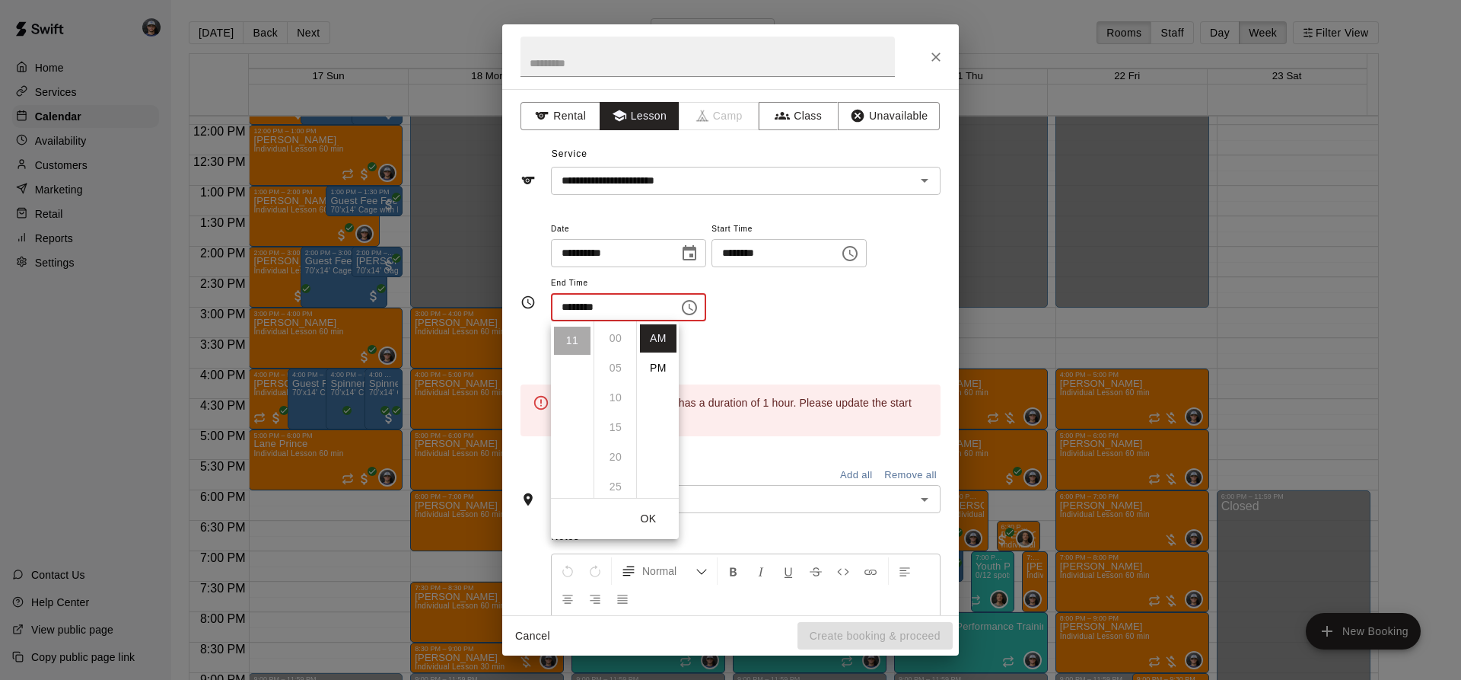
scroll to position [178, 0]
click at [665, 375] on li "PM" at bounding box center [658, 368] width 37 height 28
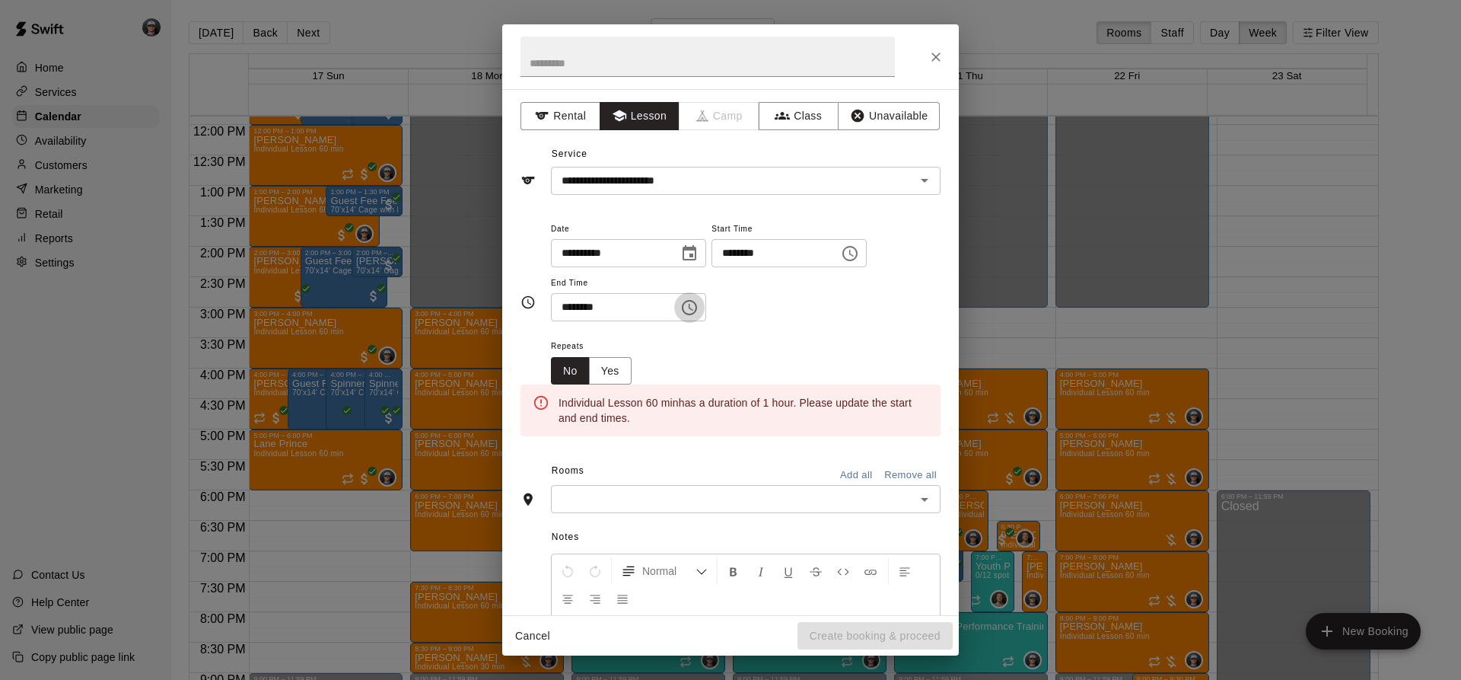
click at [699, 305] on icon "Choose time, selected time is 11:30 PM" at bounding box center [689, 307] width 18 height 18
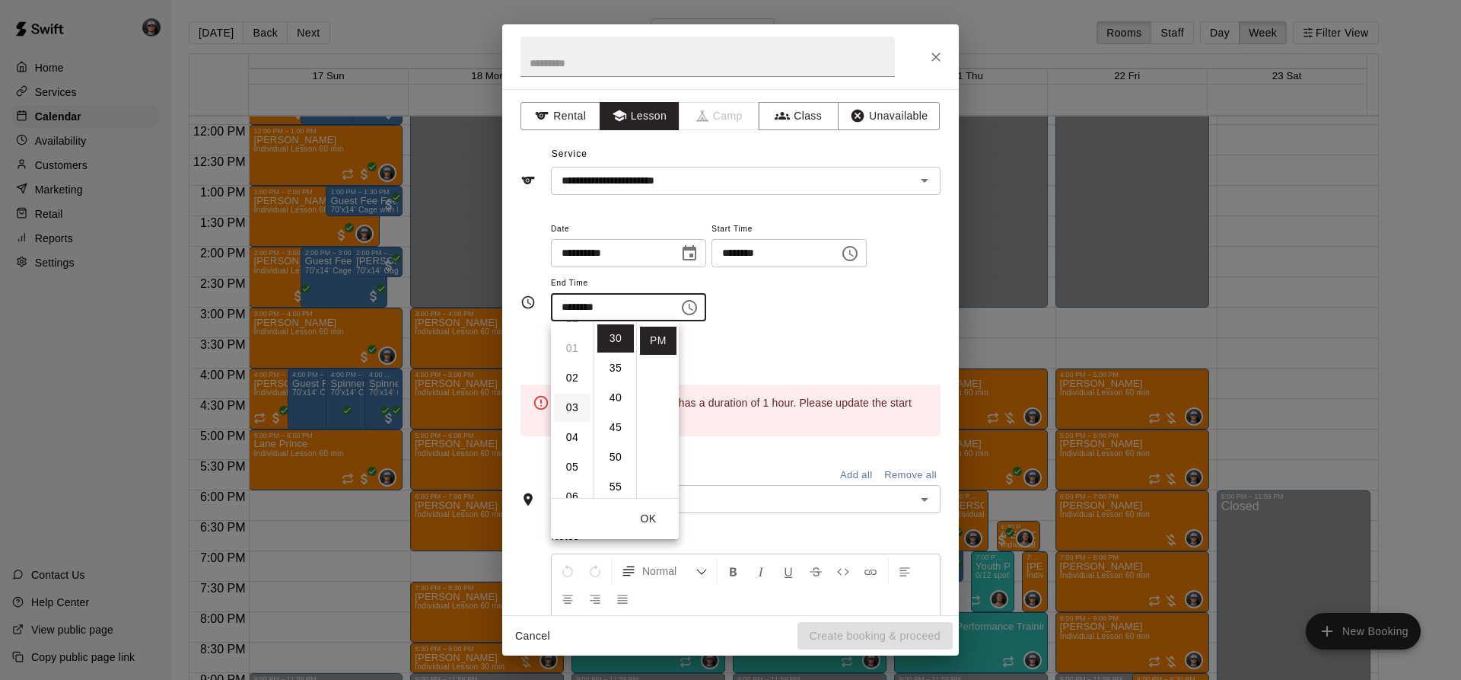
click at [578, 412] on li "03" at bounding box center [572, 407] width 37 height 28
click at [617, 339] on li "00" at bounding box center [615, 338] width 37 height 28
type input "********"
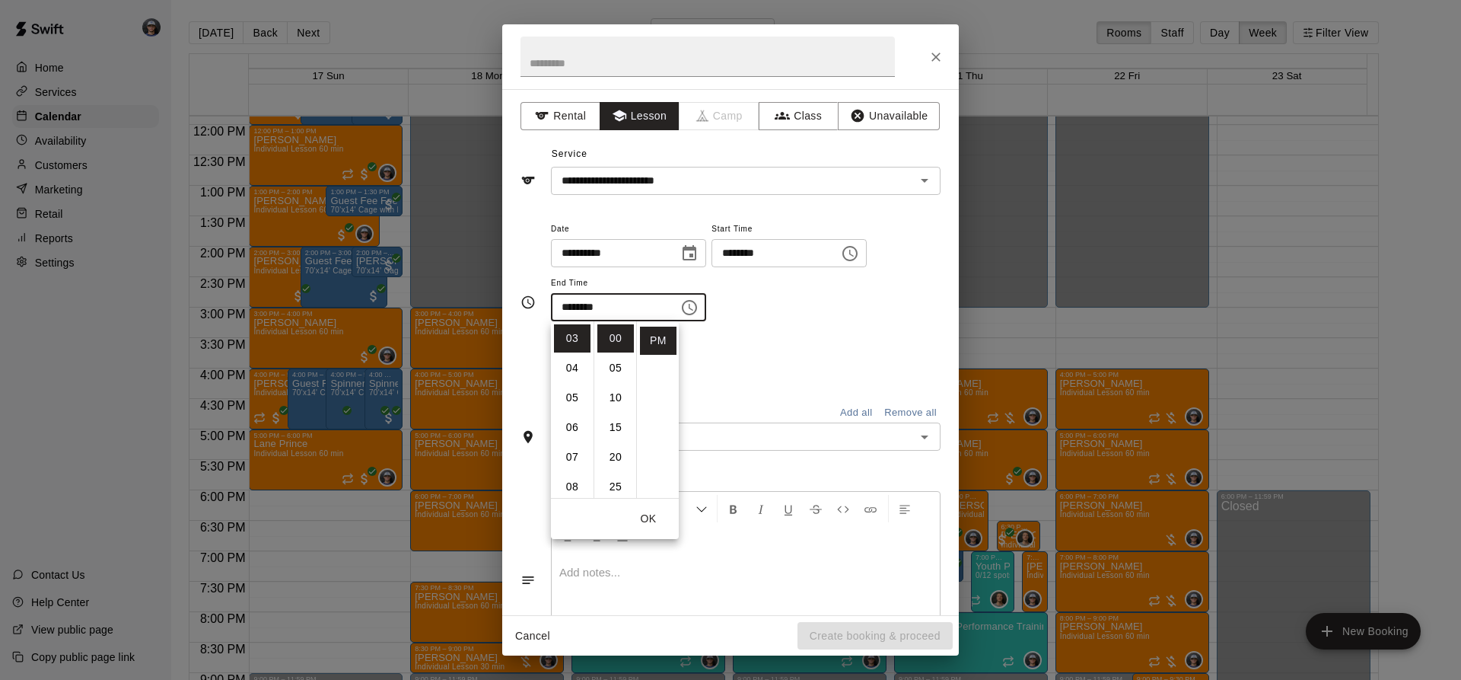
drag, startPoint x: 746, startPoint y: 340, endPoint x: 702, endPoint y: 415, distance: 87.3
click at [743, 354] on div "Repeats No Yes" at bounding box center [746, 360] width 390 height 48
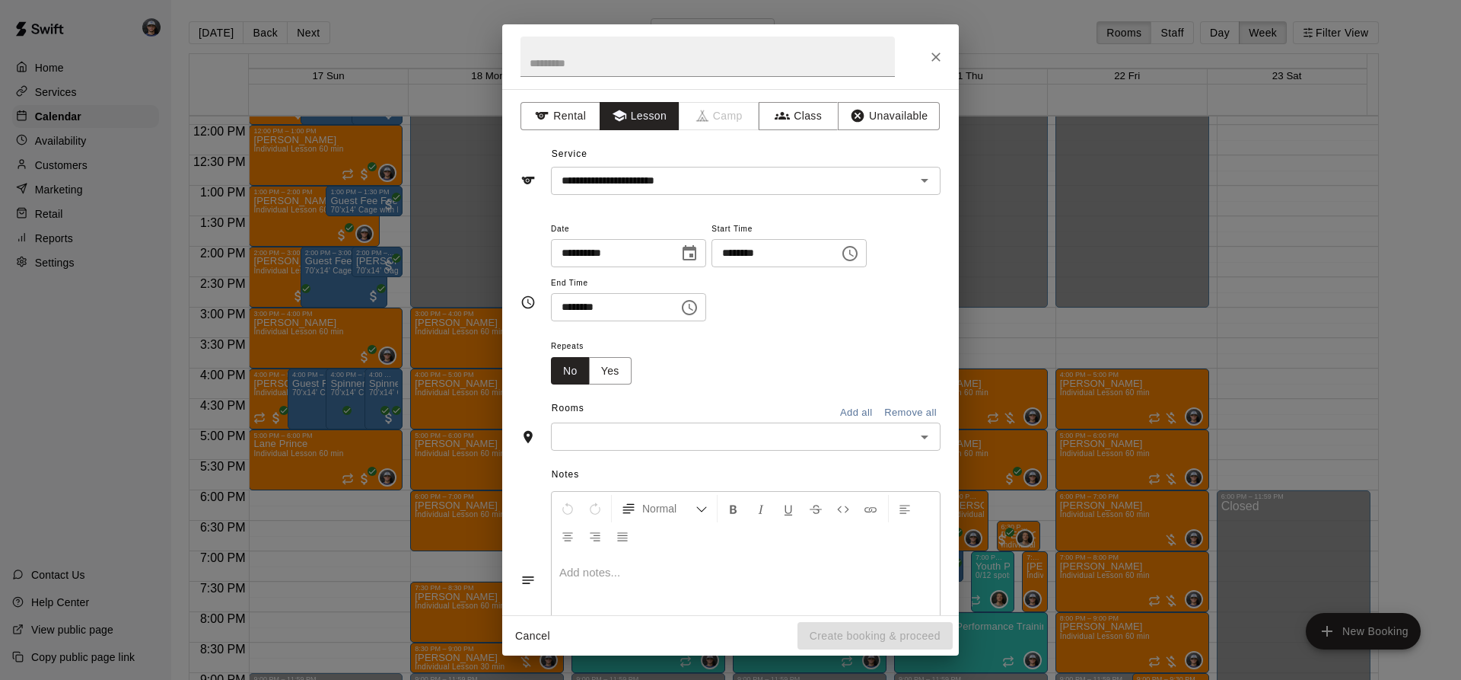
click at [700, 428] on input "text" at bounding box center [732, 436] width 355 height 19
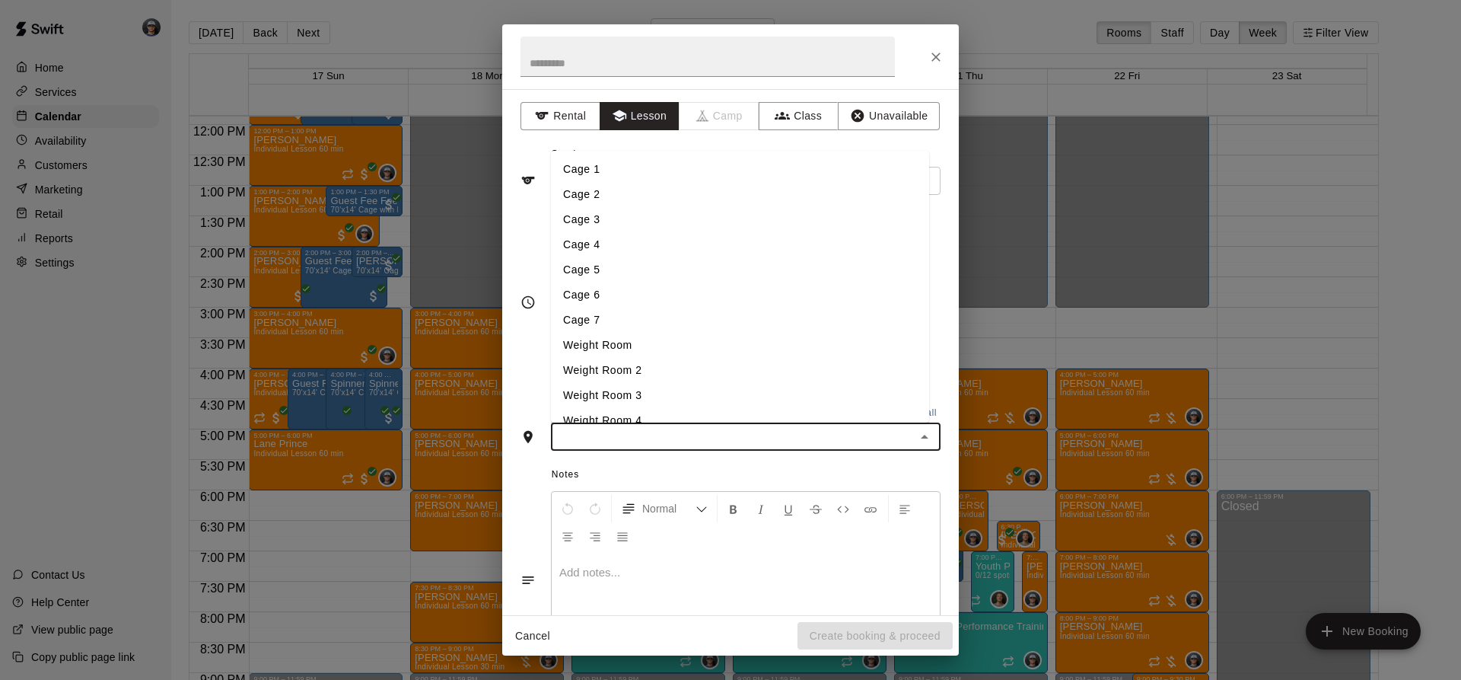
drag, startPoint x: 619, startPoint y: 212, endPoint x: 740, endPoint y: 358, distance: 190.3
click at [619, 212] on li "Cage 3" at bounding box center [740, 219] width 378 height 25
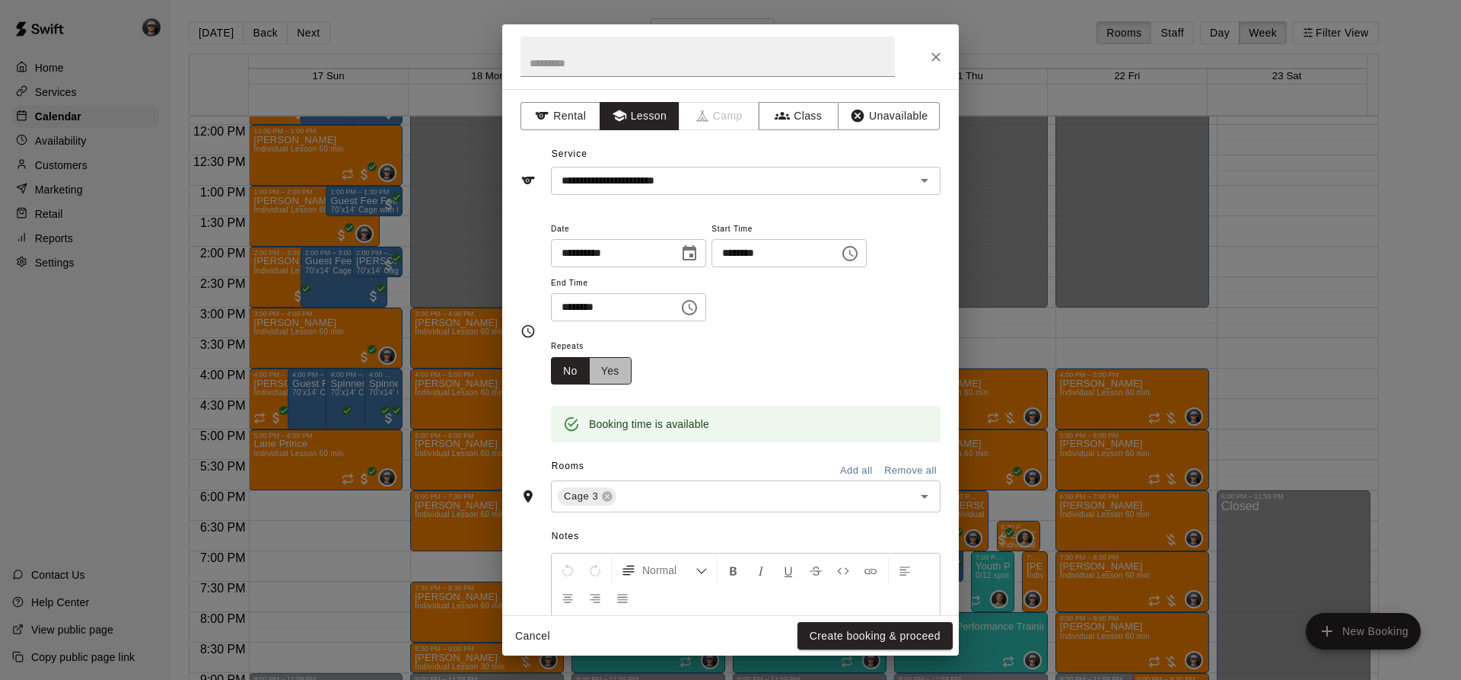
drag, startPoint x: 612, startPoint y: 368, endPoint x: 635, endPoint y: 359, distance: 24.3
click at [613, 368] on button "Yes" at bounding box center [610, 371] width 43 height 28
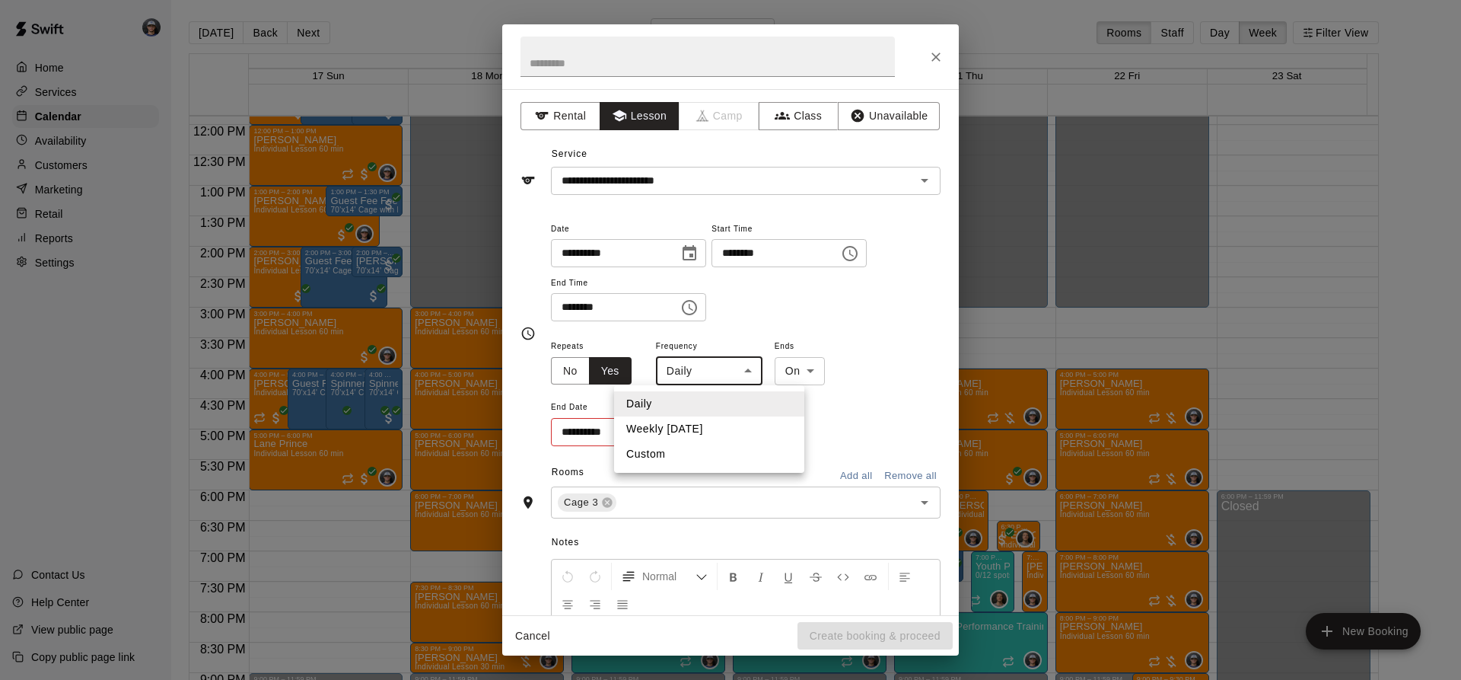
click at [690, 358] on body "Home Services Calendar Availability Customers Marketing Retail Reports Settings…" at bounding box center [730, 352] width 1461 height 704
click at [683, 425] on li "Weekly [DATE]" at bounding box center [709, 428] width 190 height 25
type input "******"
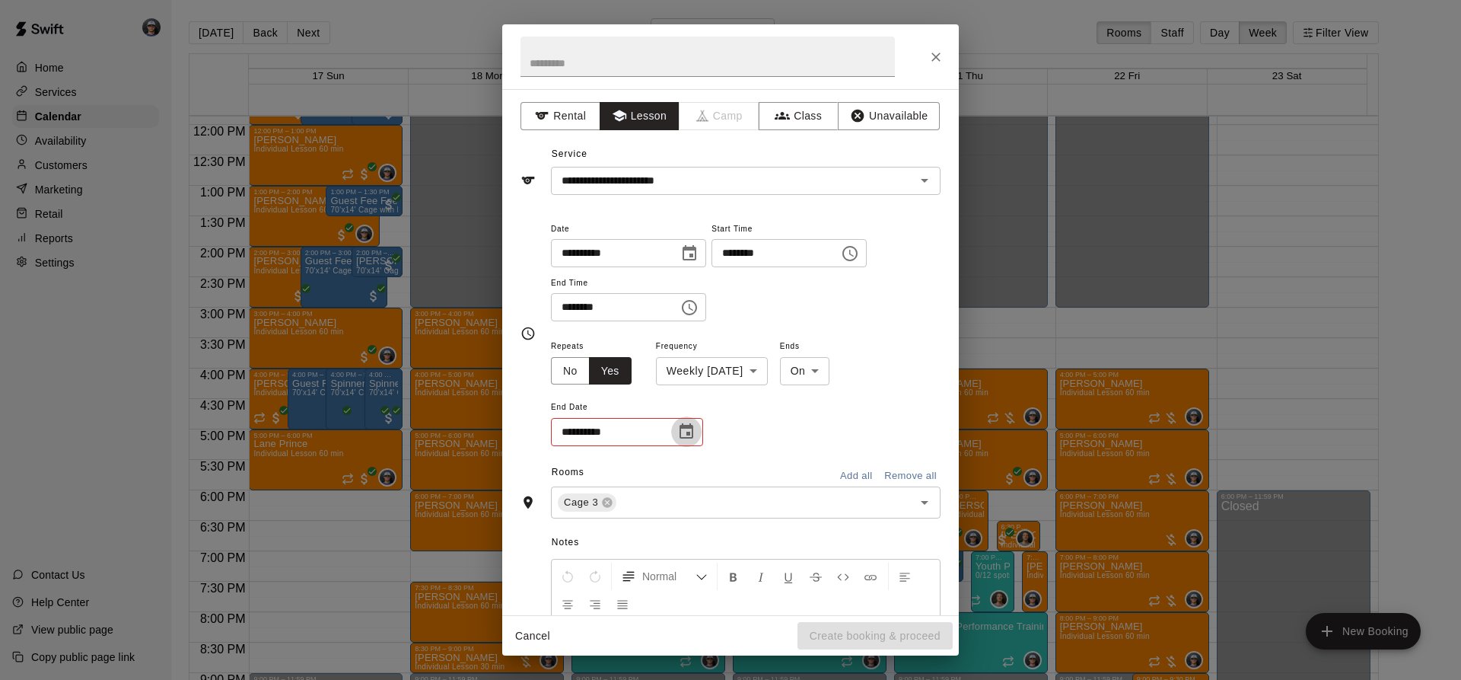
click at [689, 435] on icon "Choose date" at bounding box center [687, 430] width 14 height 15
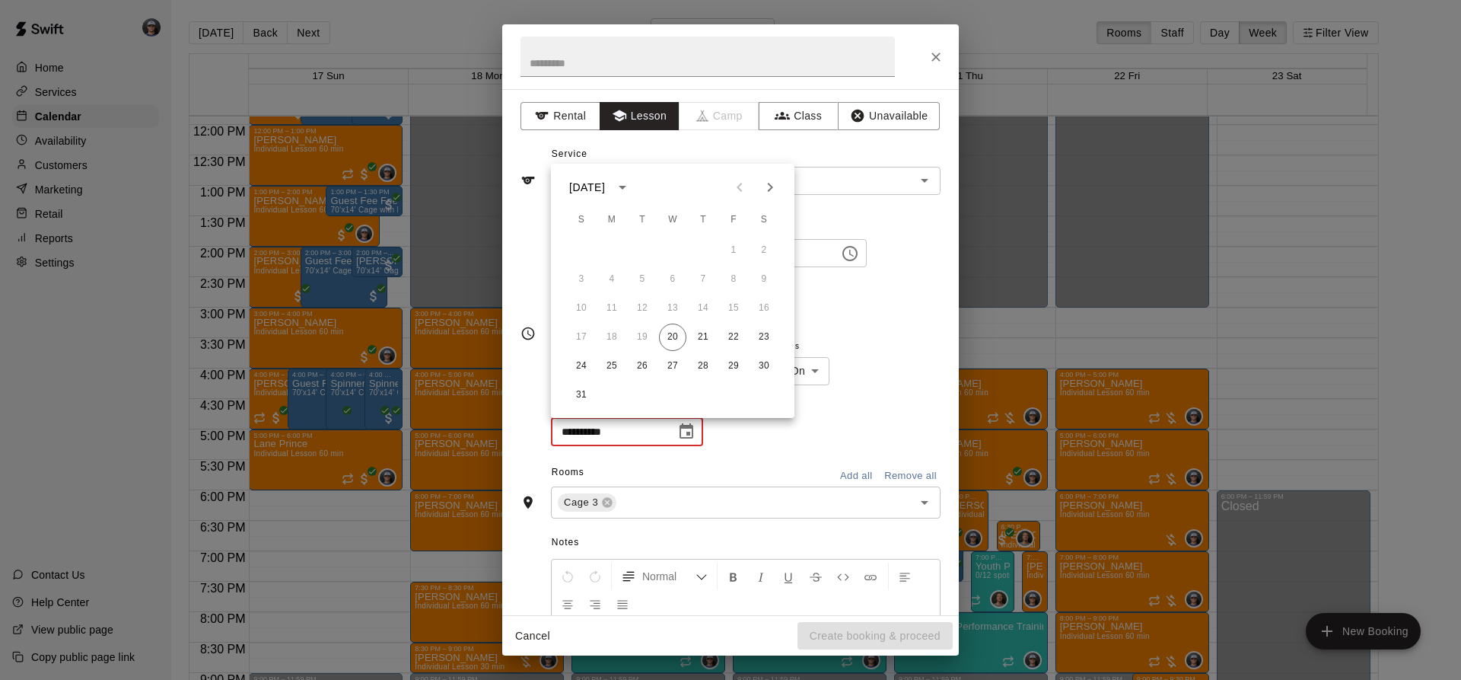
click at [766, 187] on icon "Next month" at bounding box center [770, 187] width 18 height 18
click at [745, 185] on icon "Previous month" at bounding box center [739, 187] width 18 height 18
click at [671, 278] on button "8" at bounding box center [672, 279] width 27 height 27
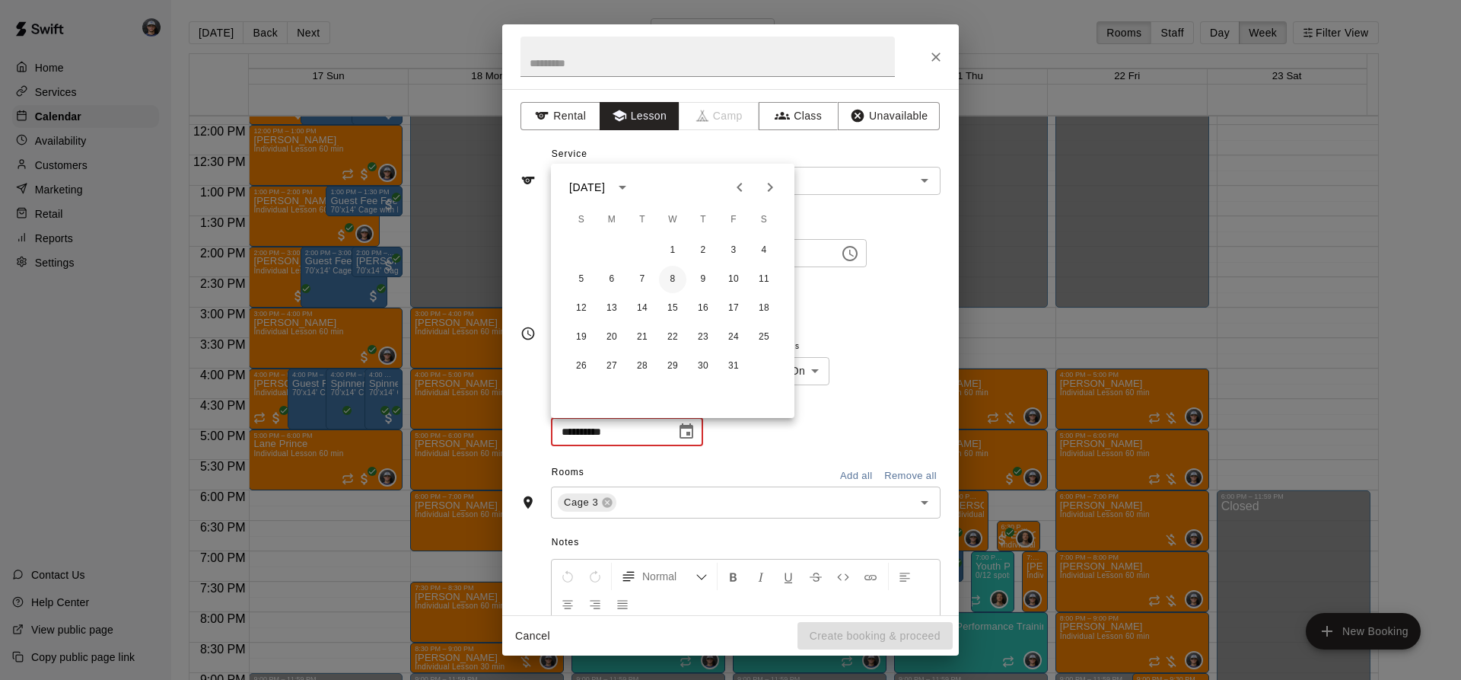
type input "**********"
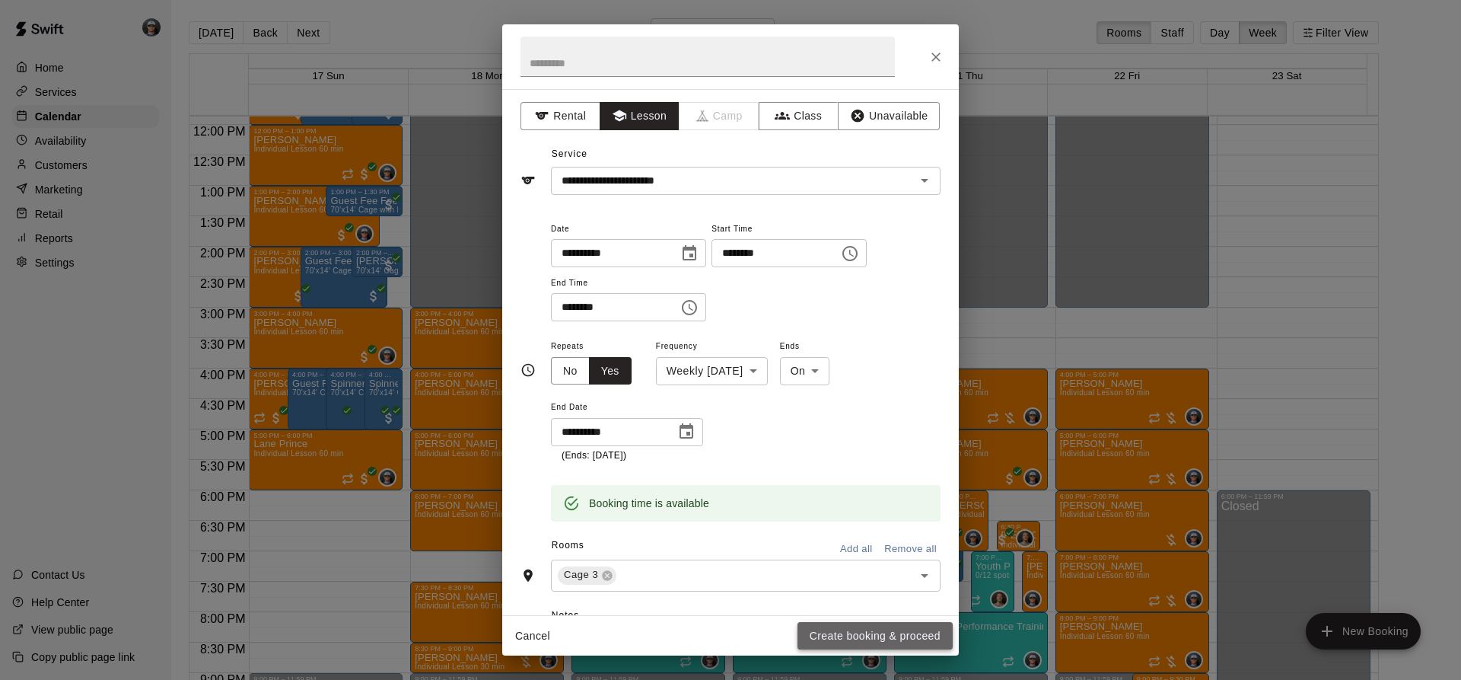
click at [844, 633] on button "Create booking & proceed" at bounding box center [874, 636] width 155 height 28
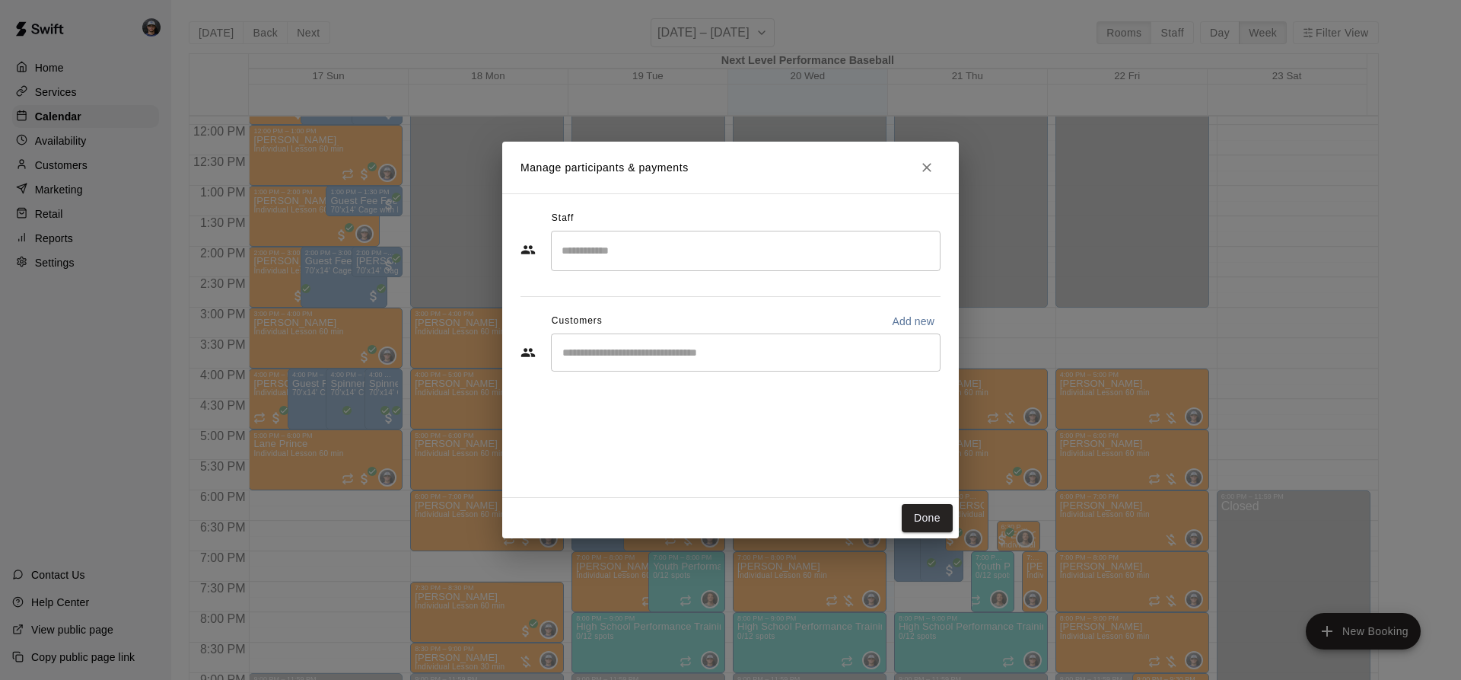
click at [779, 357] on input "Start typing to search customers..." at bounding box center [746, 352] width 376 height 15
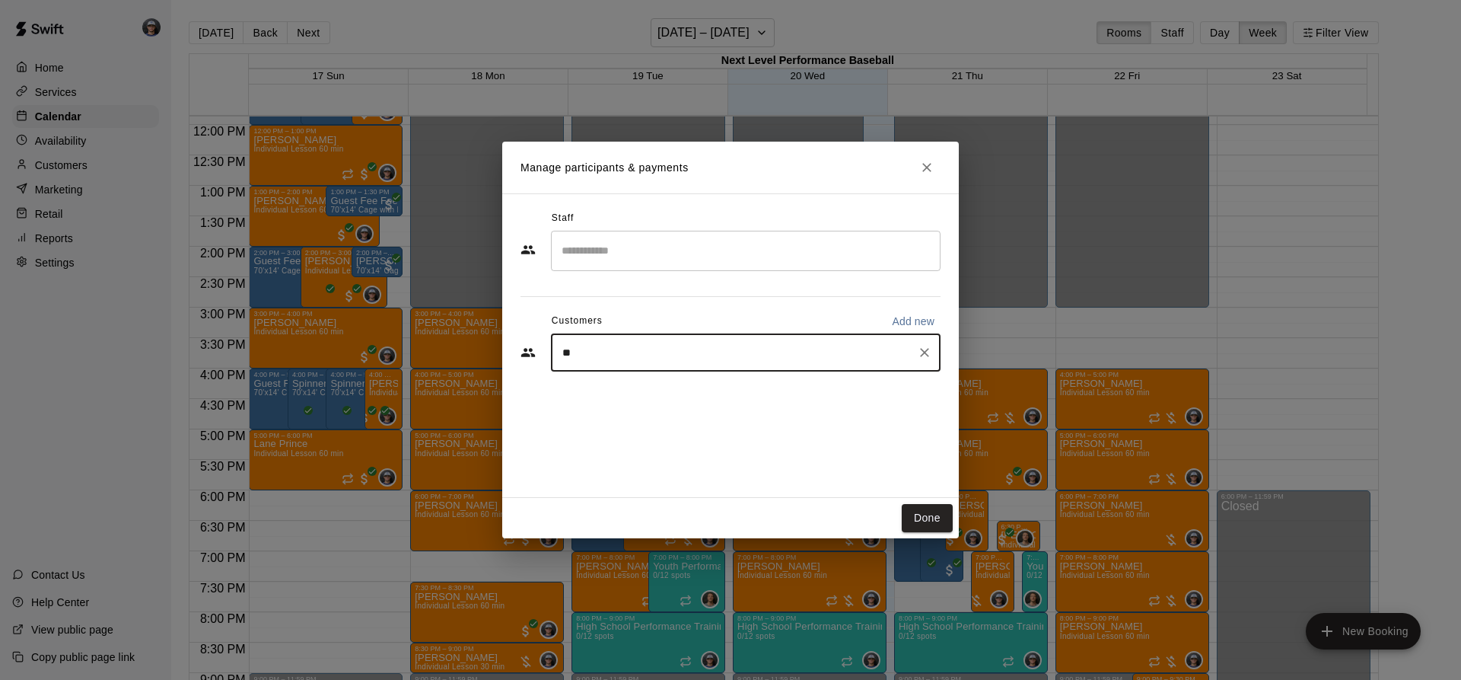
type input "***"
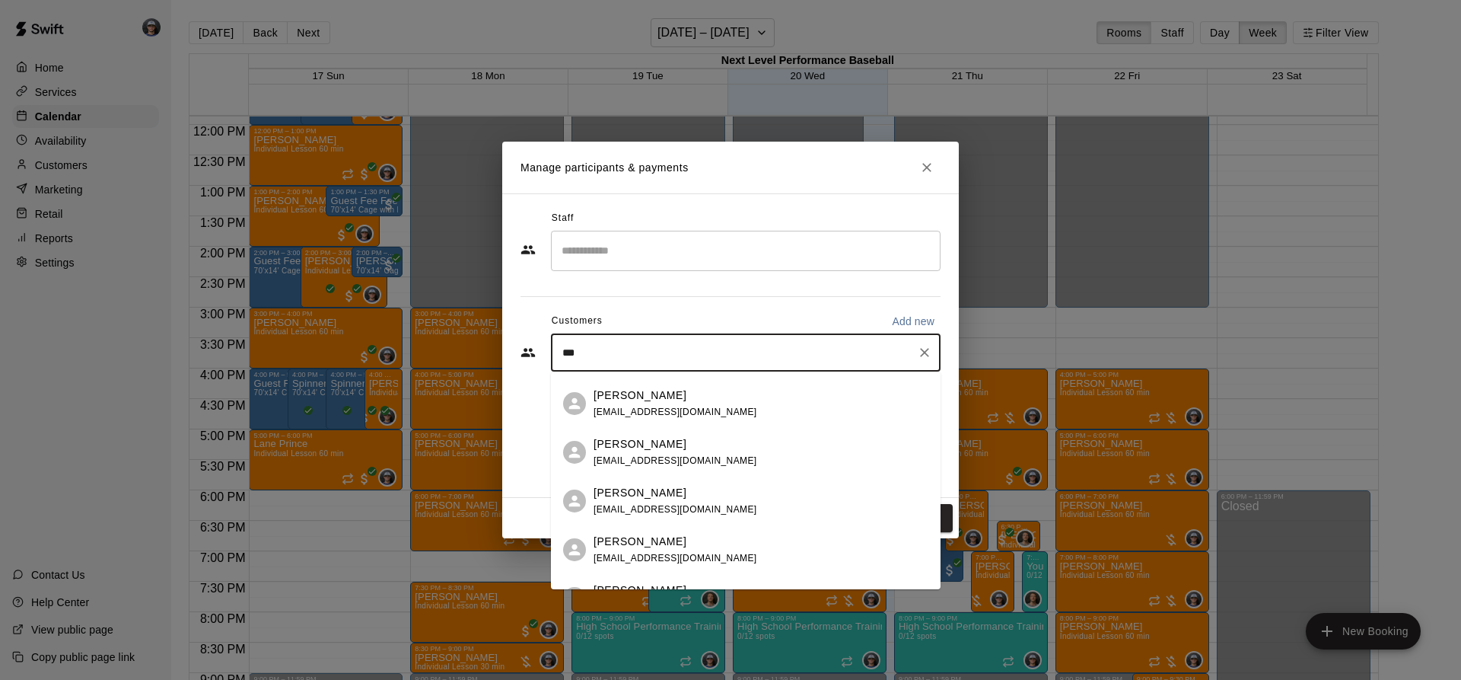
scroll to position [76, 0]
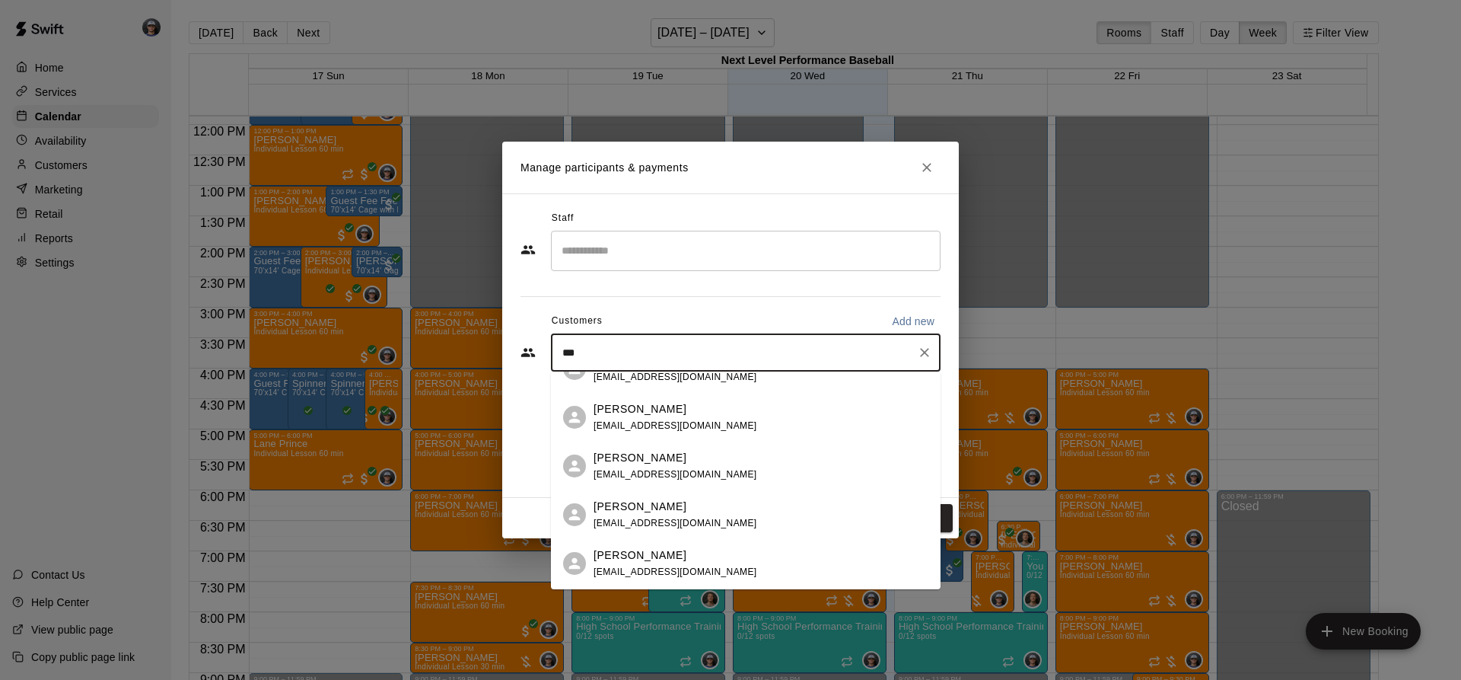
click at [714, 479] on div "[PERSON_NAME] [PERSON_NAME][EMAIL_ADDRESS][DOMAIN_NAME]" at bounding box center [676, 466] width 164 height 33
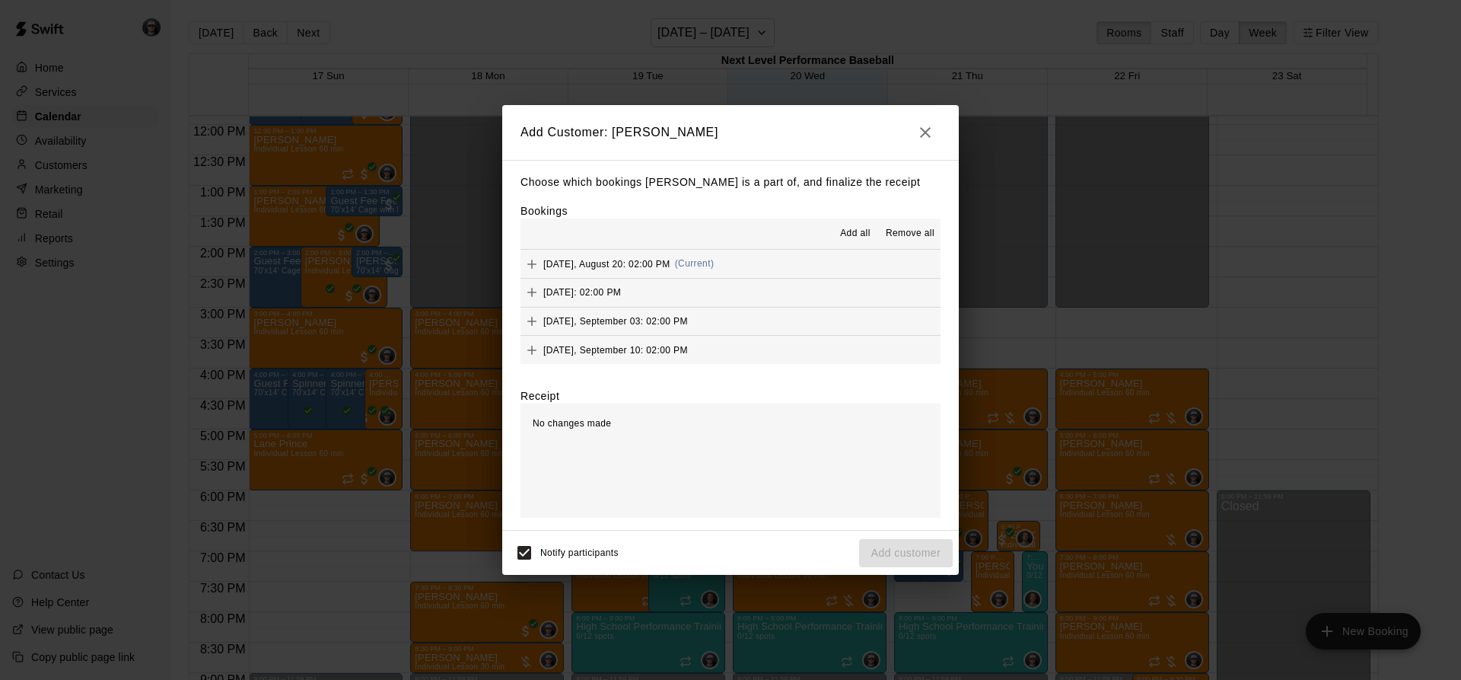
click at [857, 238] on span "Add all" at bounding box center [855, 233] width 30 height 15
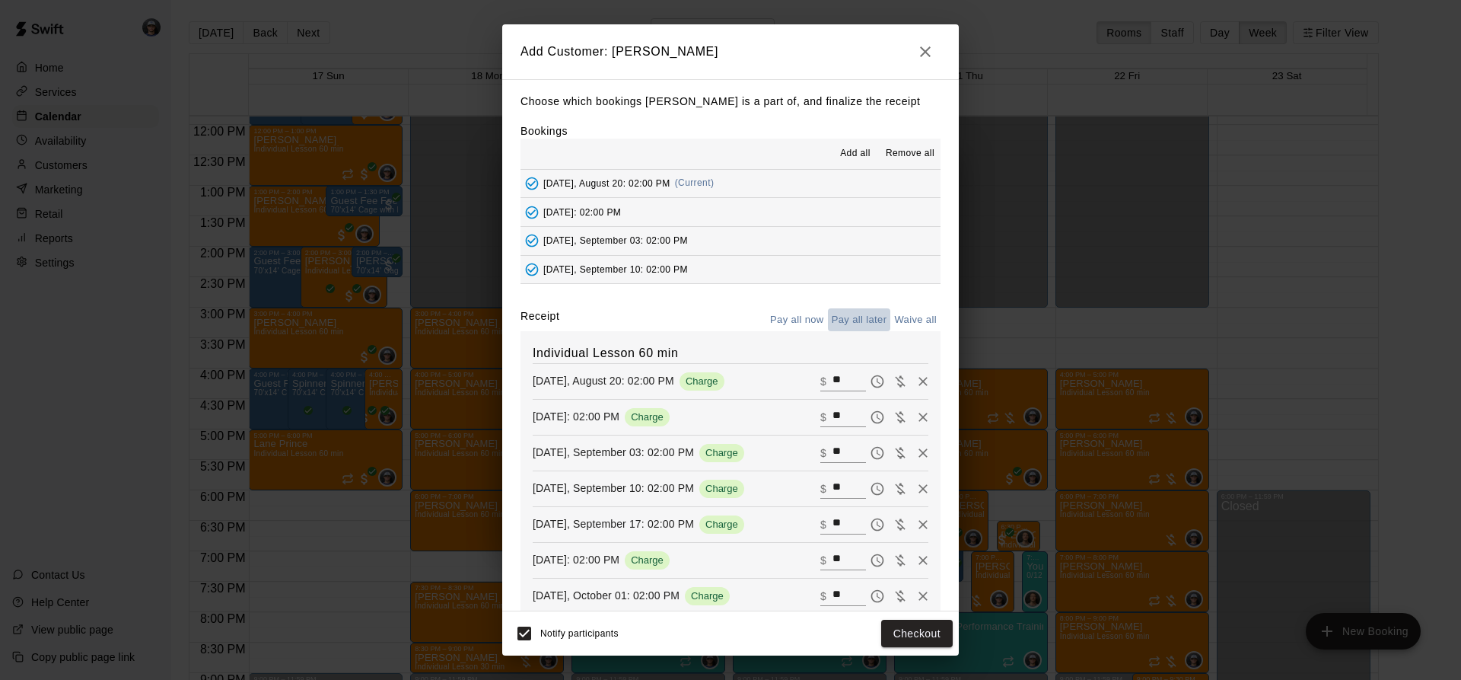
click at [871, 319] on button "Pay all later" at bounding box center [859, 320] width 63 height 24
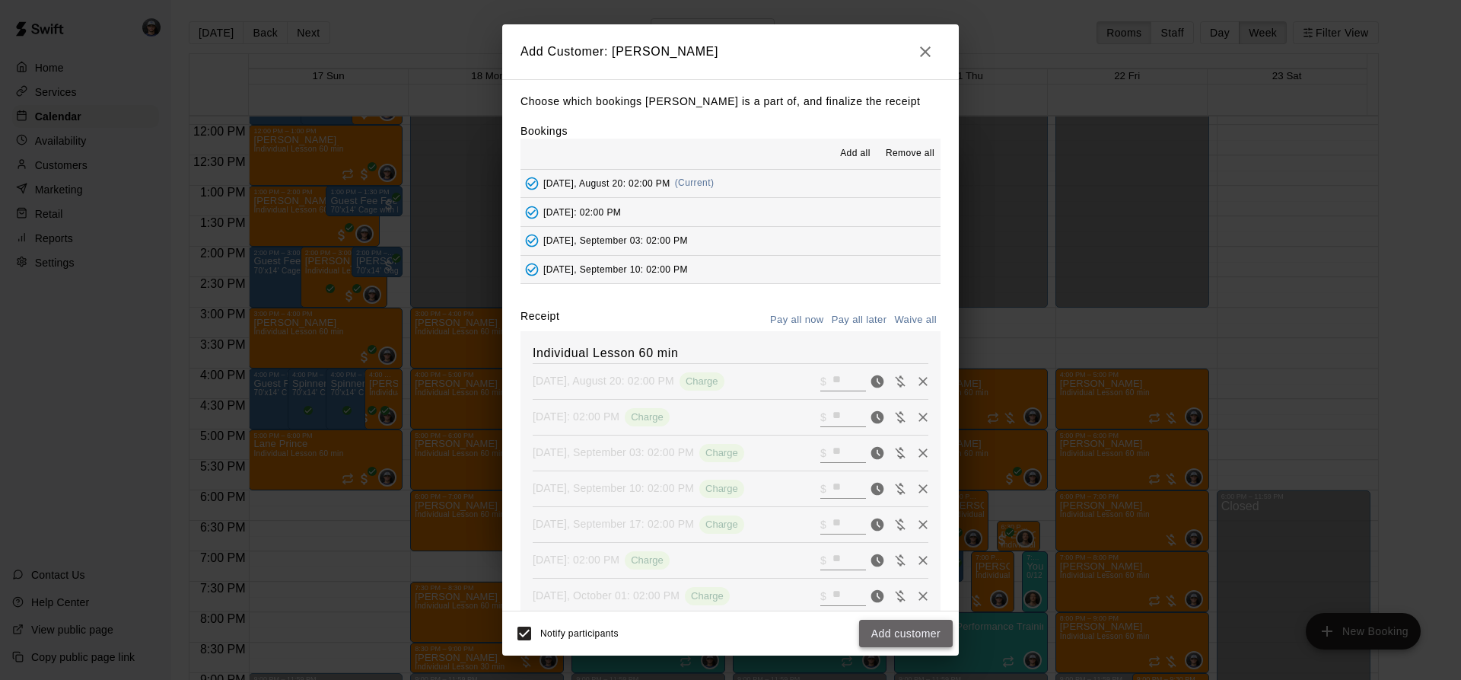
click at [911, 640] on button "Add customer" at bounding box center [906, 633] width 94 height 28
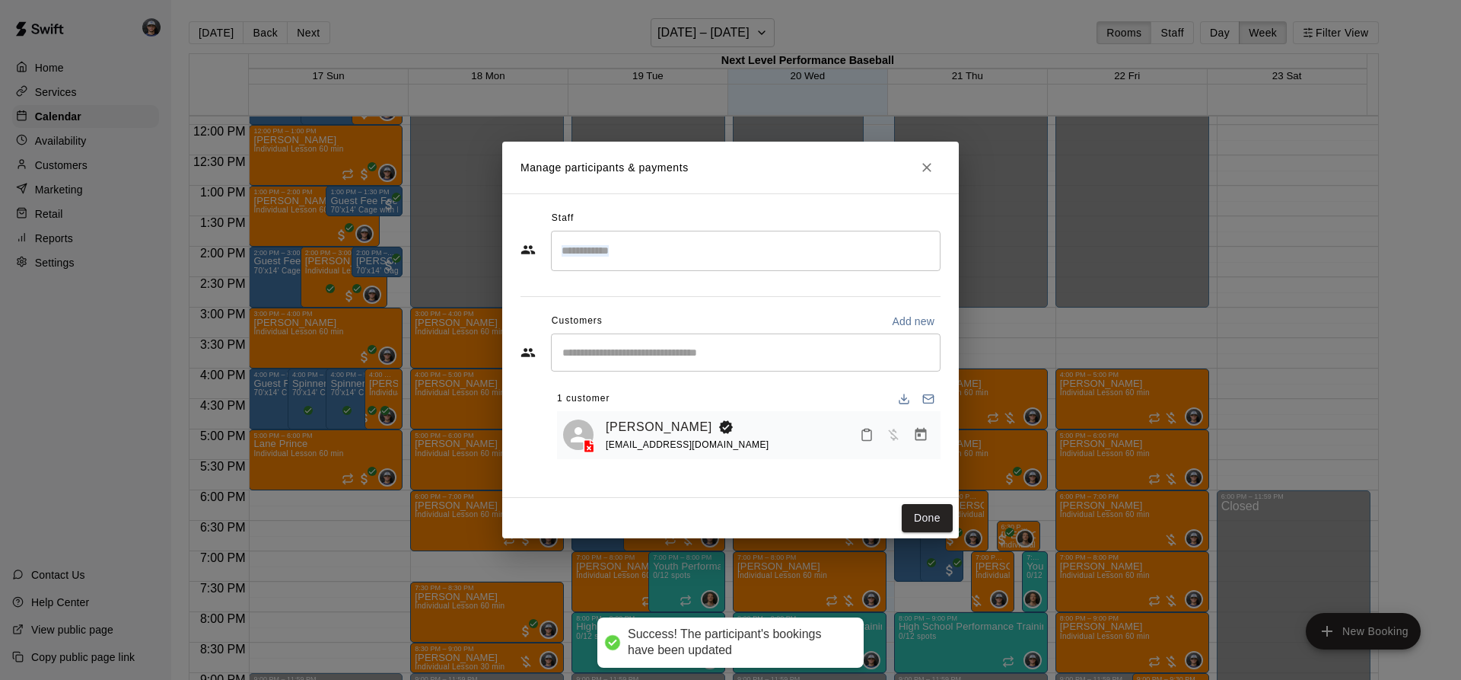
drag, startPoint x: 629, startPoint y: 272, endPoint x: 627, endPoint y: 261, distance: 10.8
click at [629, 270] on div "​" at bounding box center [730, 251] width 420 height 41
click at [635, 254] on input "Search staff" at bounding box center [746, 250] width 376 height 27
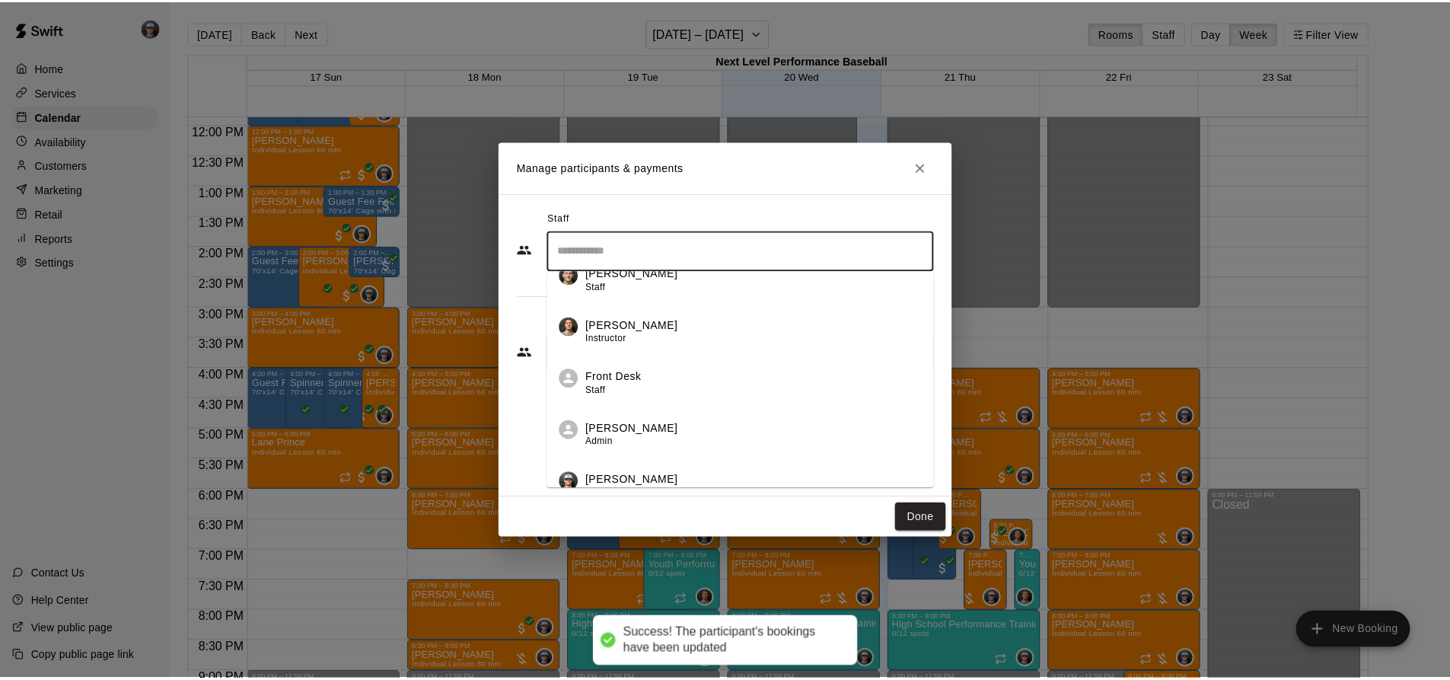
scroll to position [196, 0]
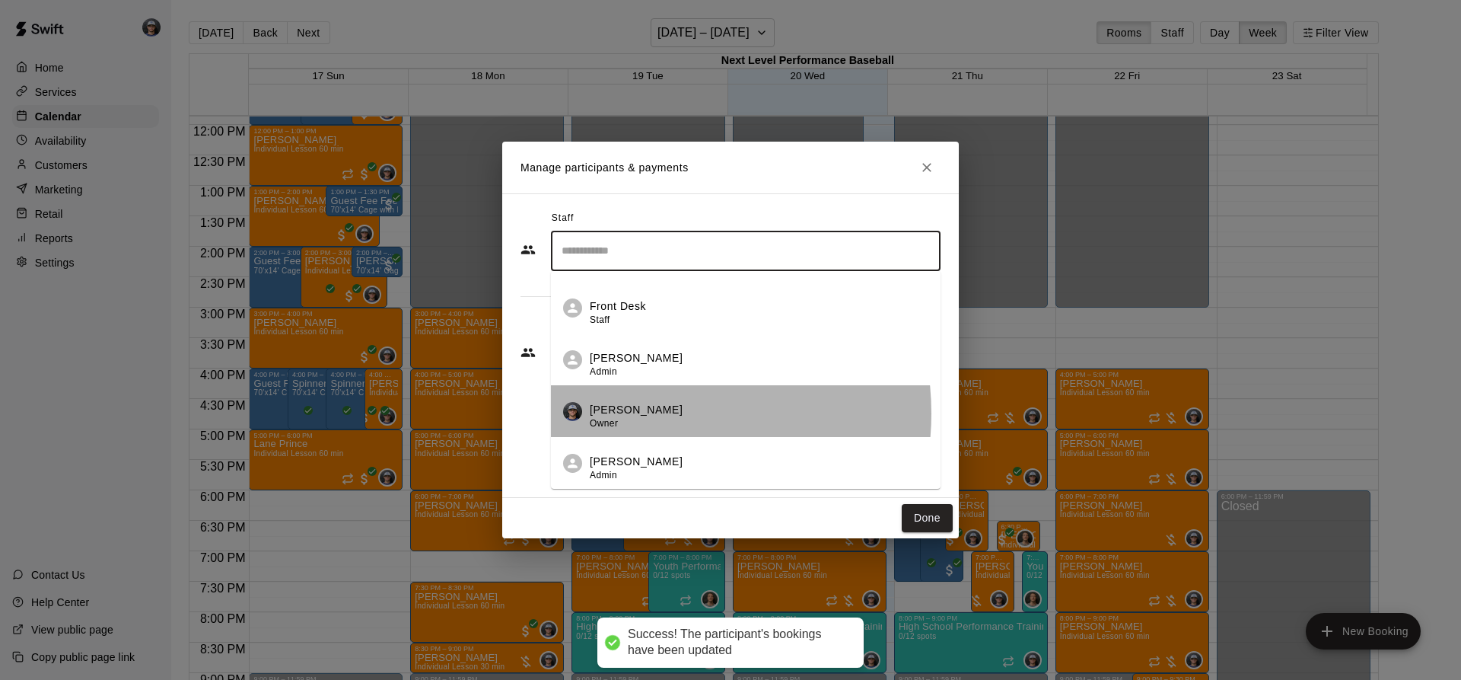
click at [649, 413] on p "[PERSON_NAME]" at bounding box center [636, 410] width 93 height 16
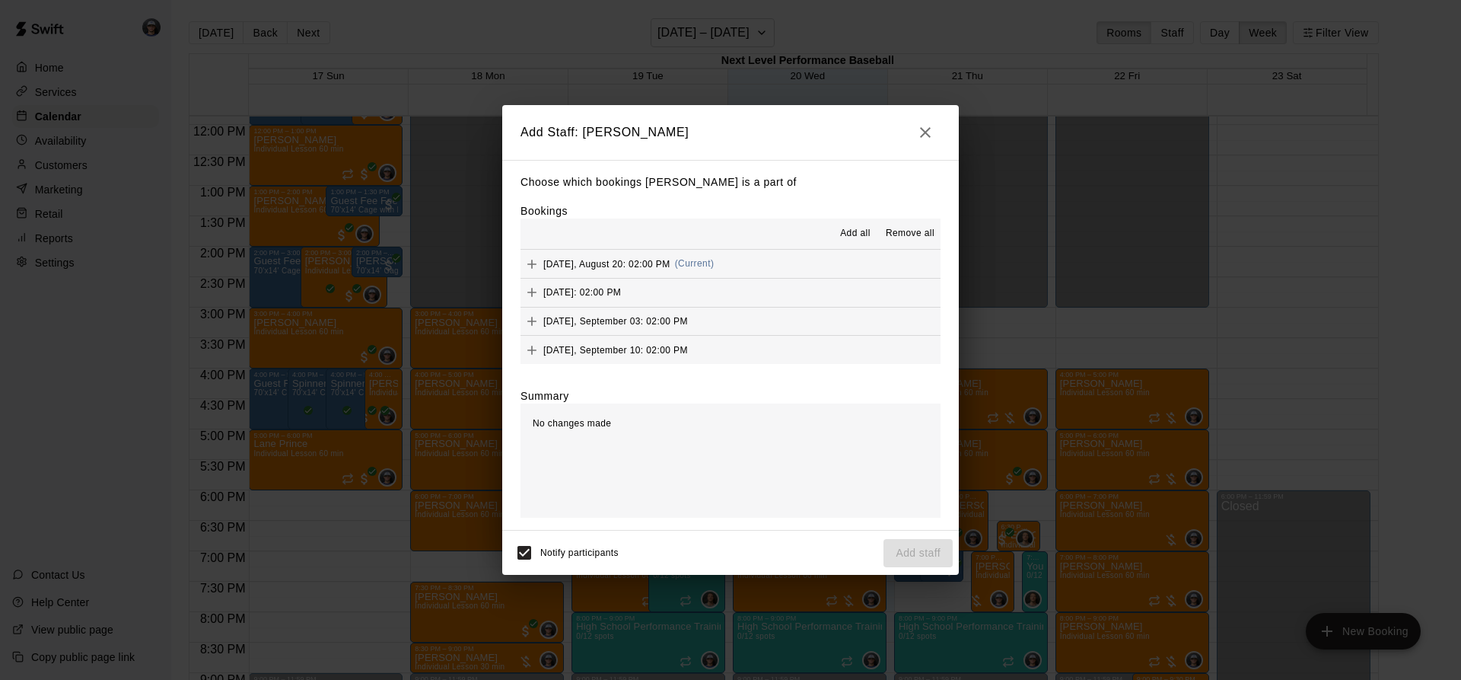
click at [861, 233] on span "Add all" at bounding box center [855, 233] width 30 height 15
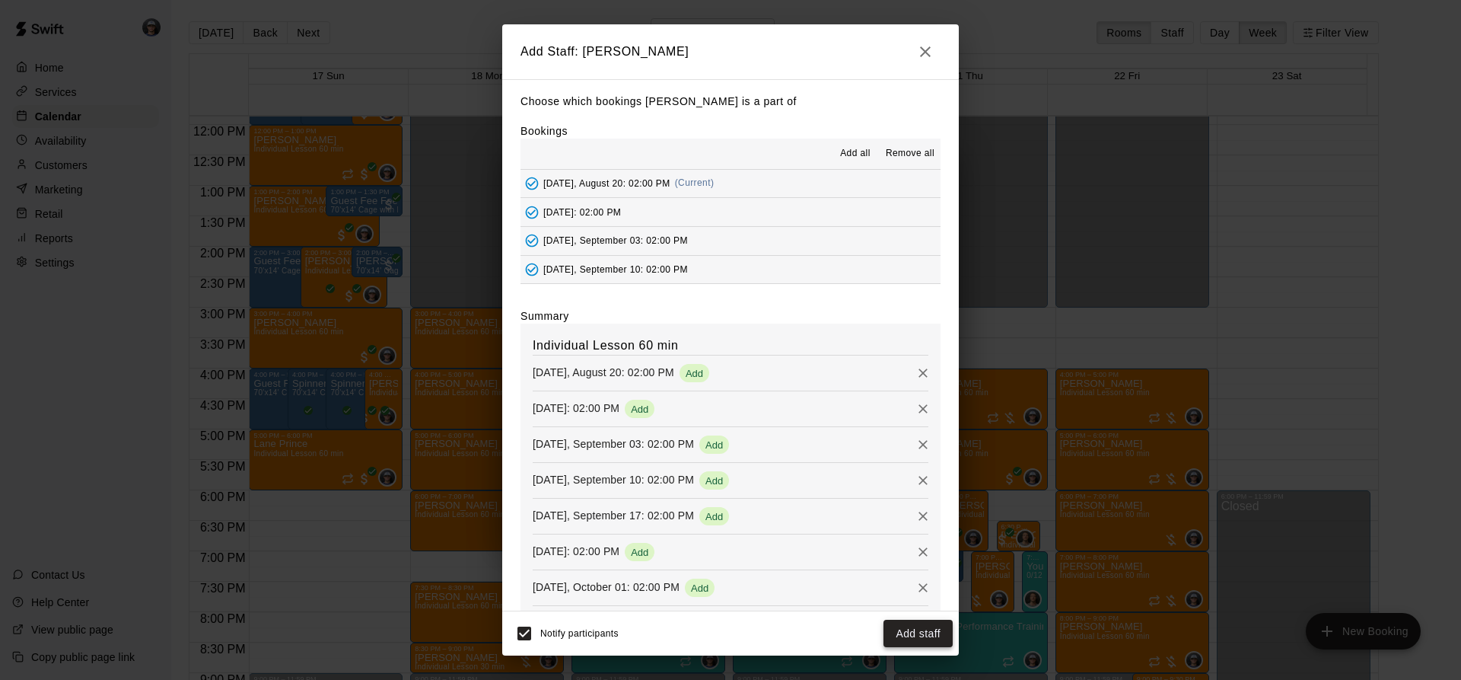
click at [921, 637] on button "Add staff" at bounding box center [917, 633] width 69 height 28
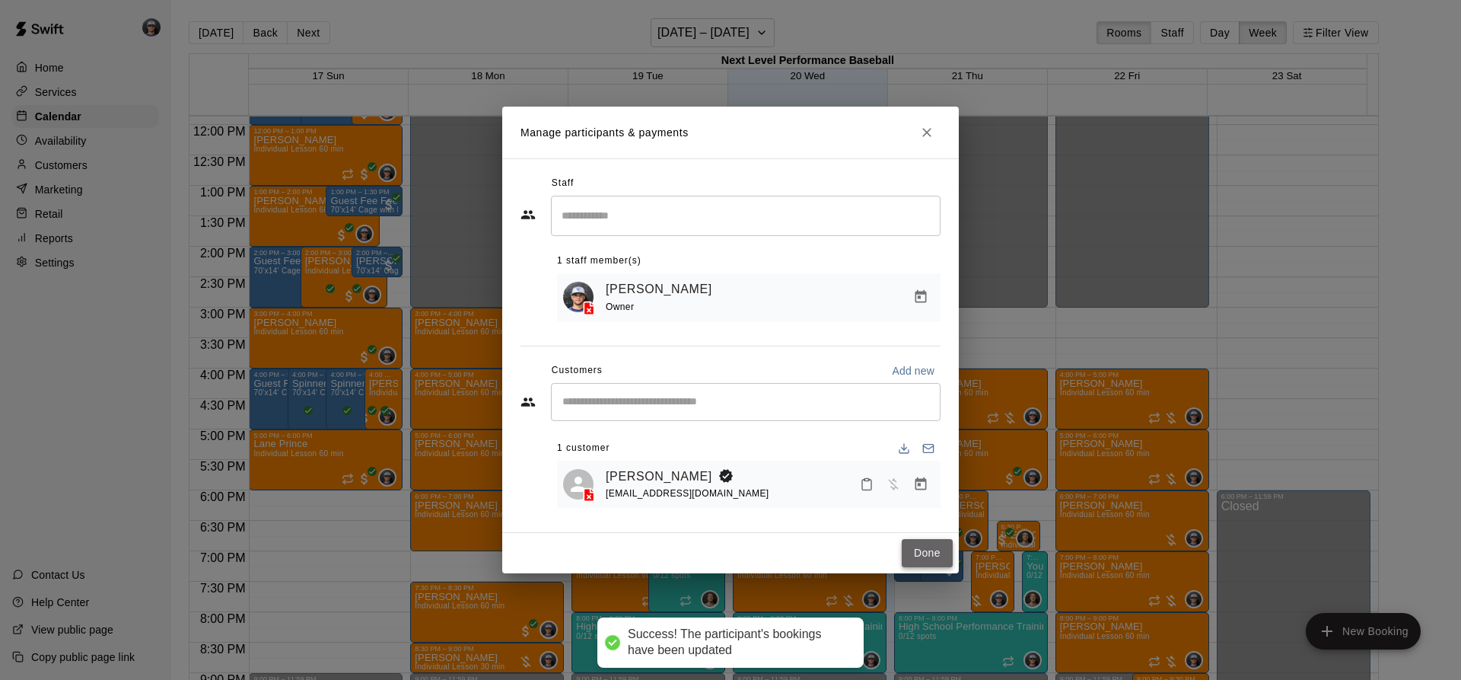
click at [934, 550] on button "Done" at bounding box center [927, 553] width 51 height 28
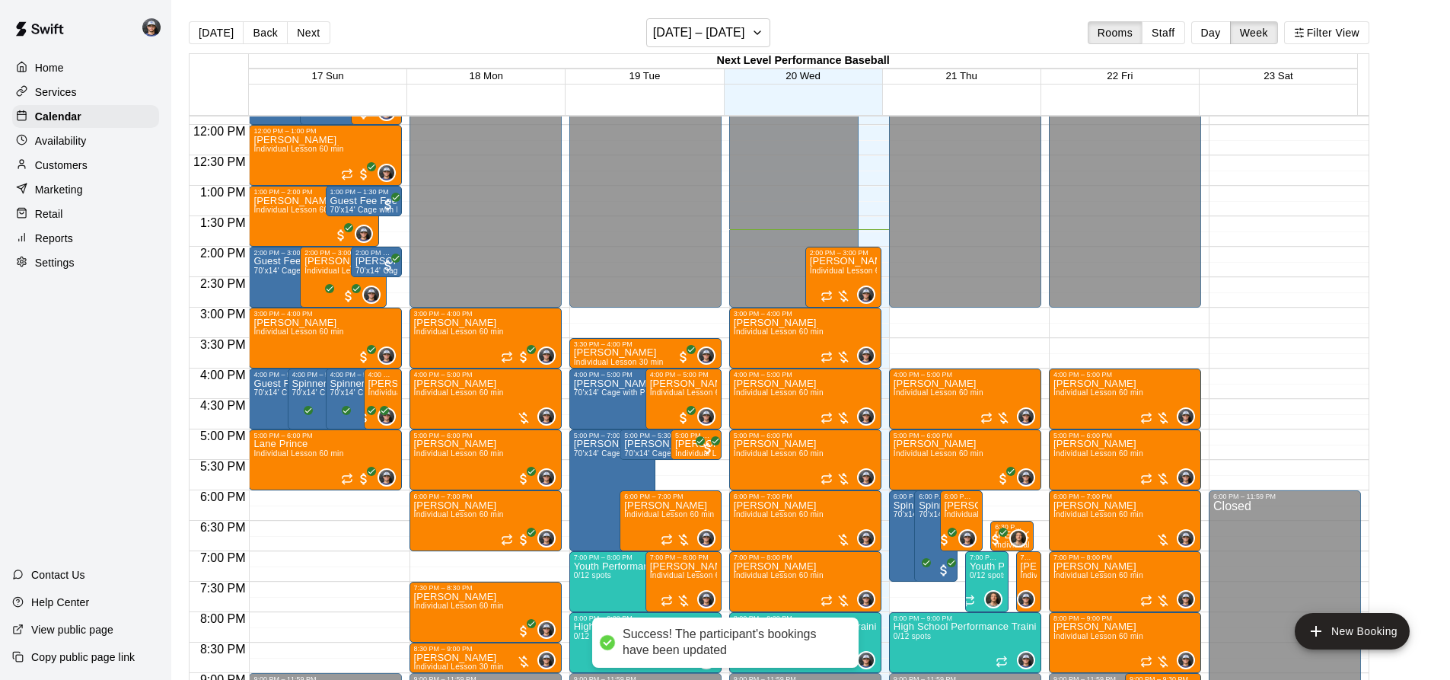
click at [101, 233] on div "Reports" at bounding box center [85, 238] width 147 height 23
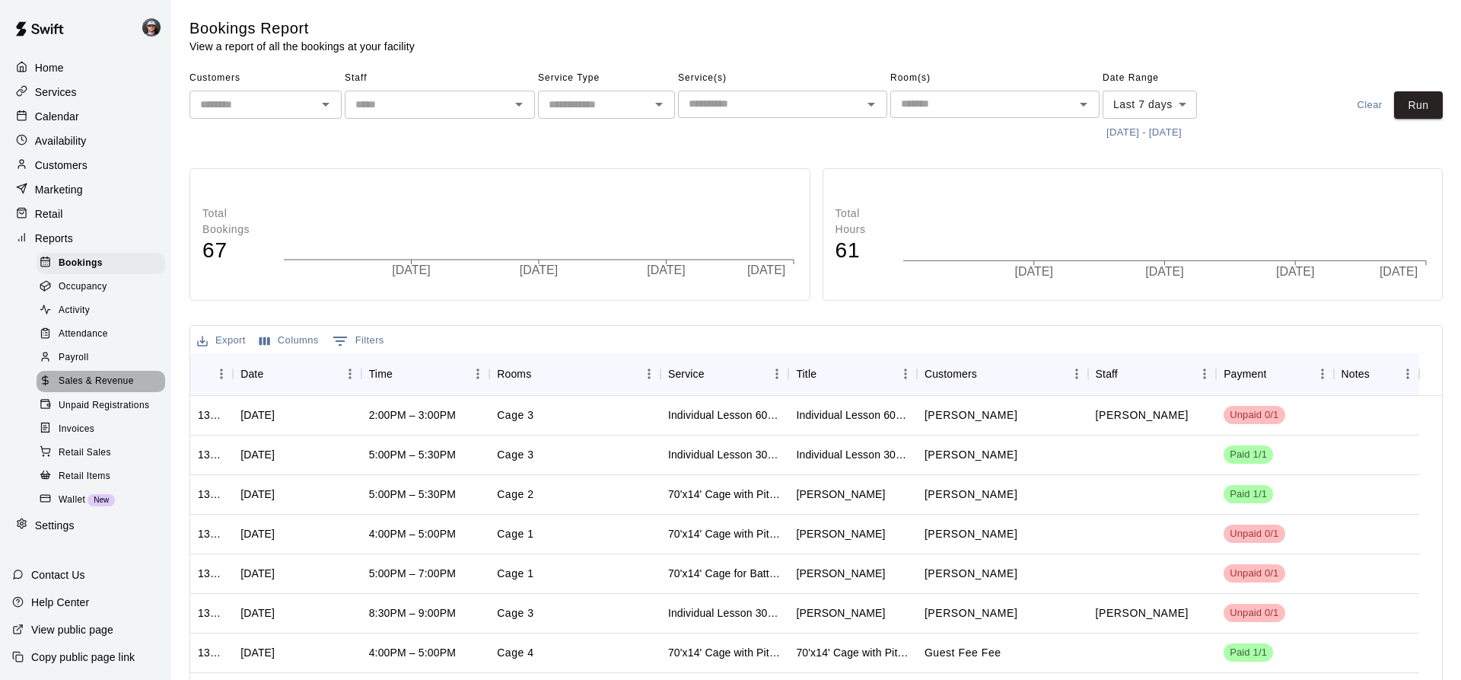
click at [103, 389] on span "Sales & Revenue" at bounding box center [96, 381] width 75 height 15
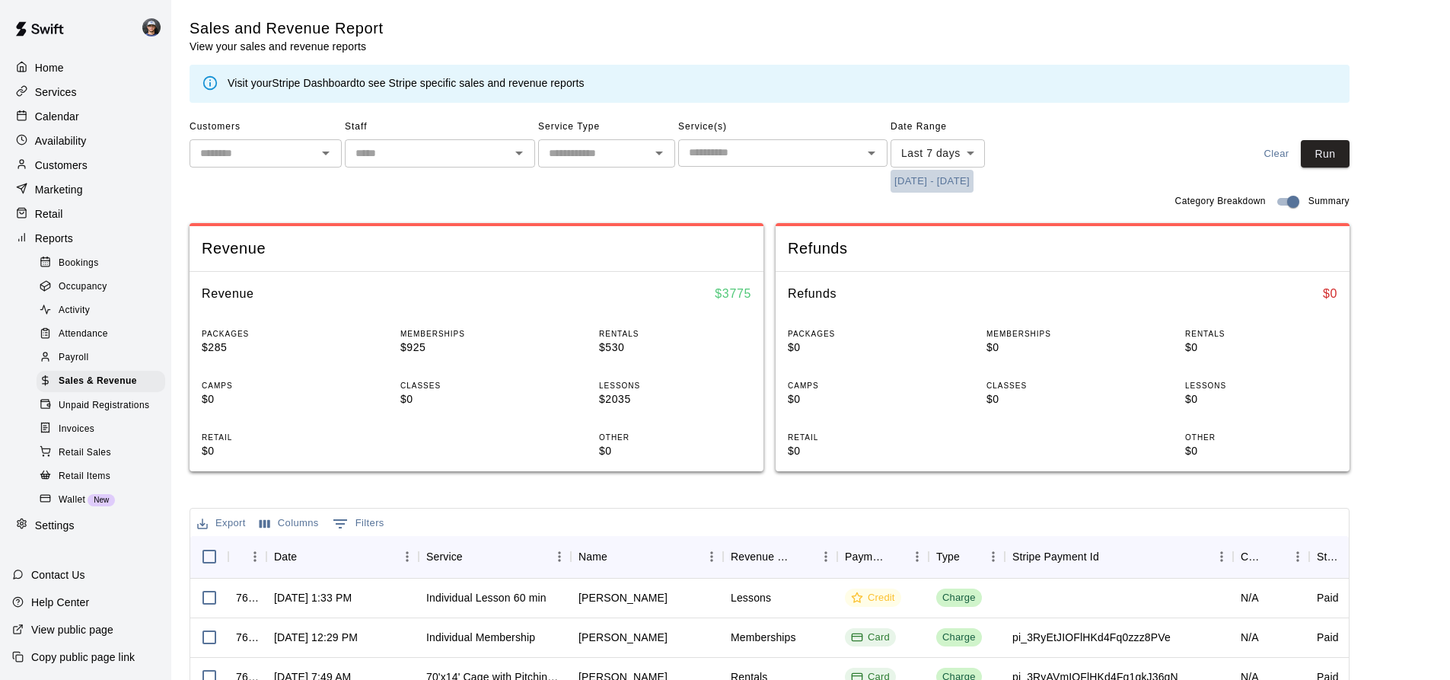
click at [904, 182] on button "[DATE] - [DATE]" at bounding box center [931, 182] width 83 height 24
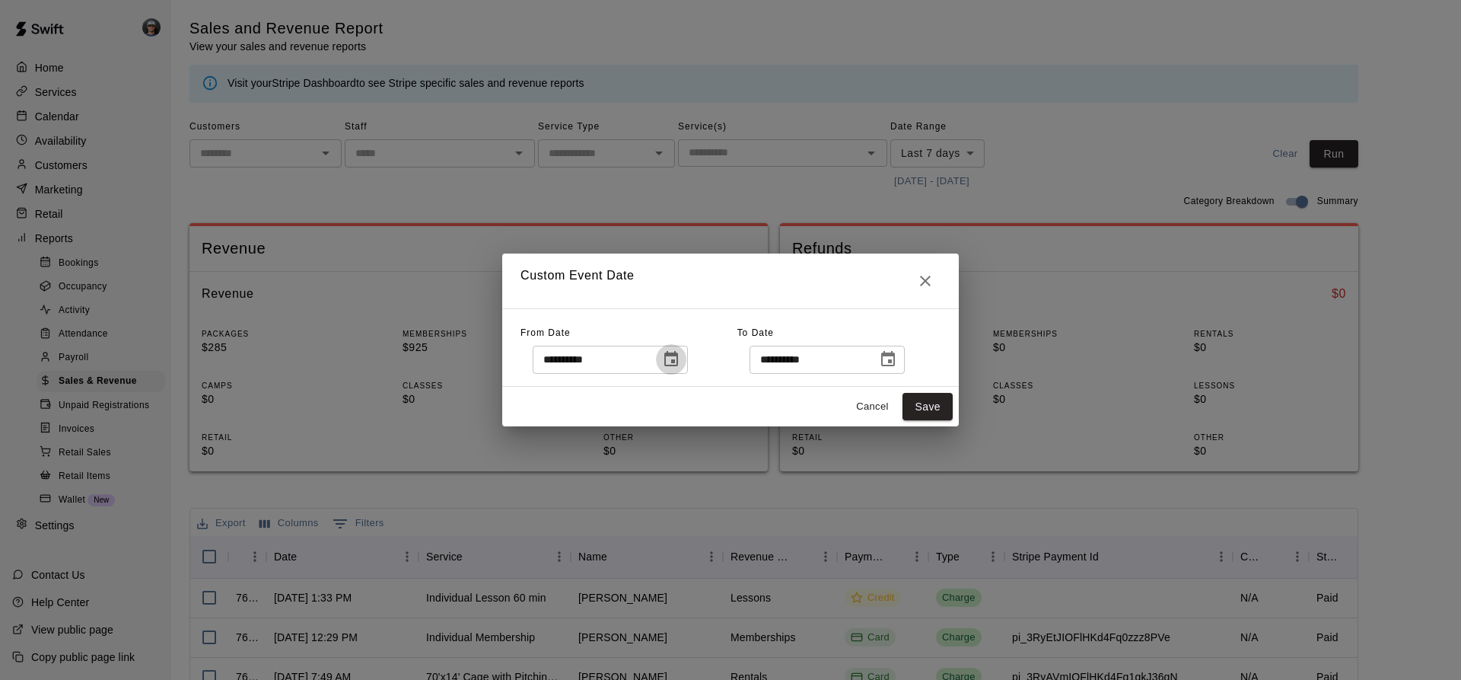
click at [680, 357] on icon "Choose date, selected date is Aug 13, 2025" at bounding box center [671, 359] width 18 height 18
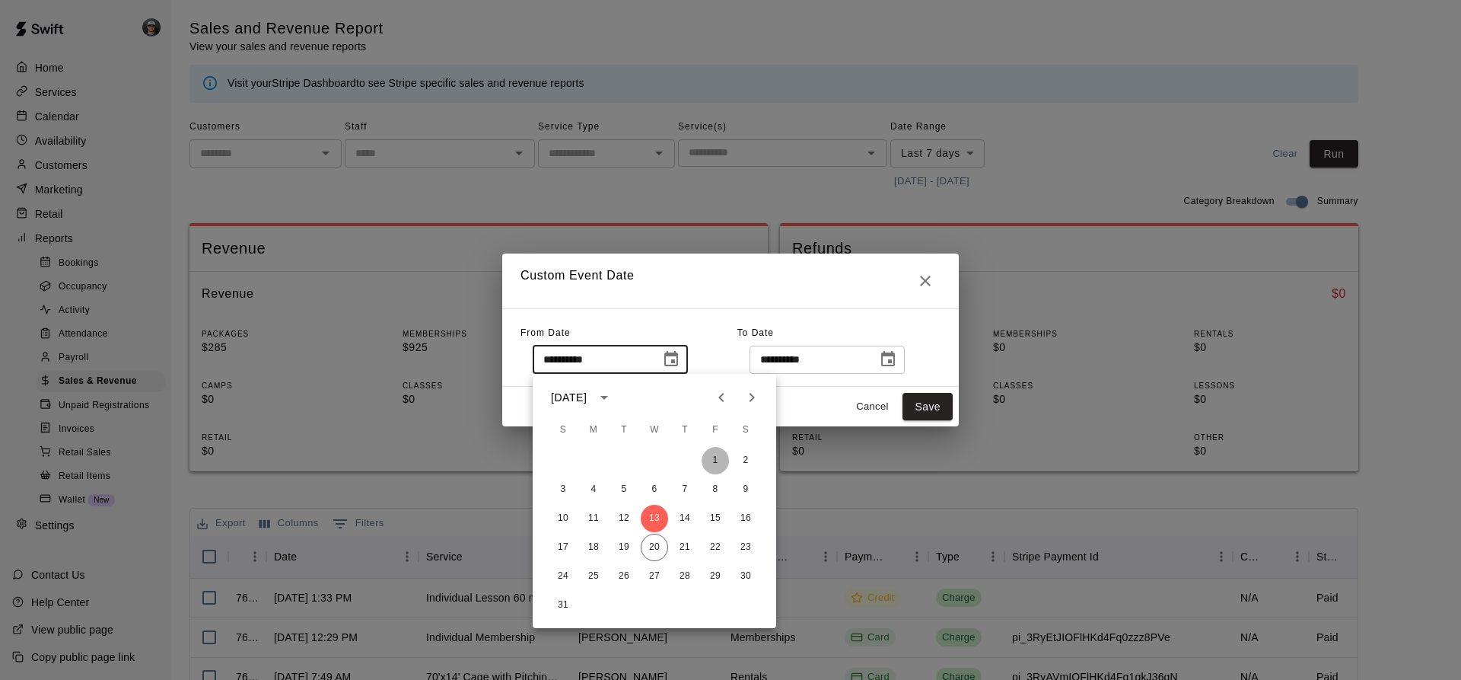
click at [715, 466] on button "1" at bounding box center [715, 460] width 27 height 27
type input "**********"
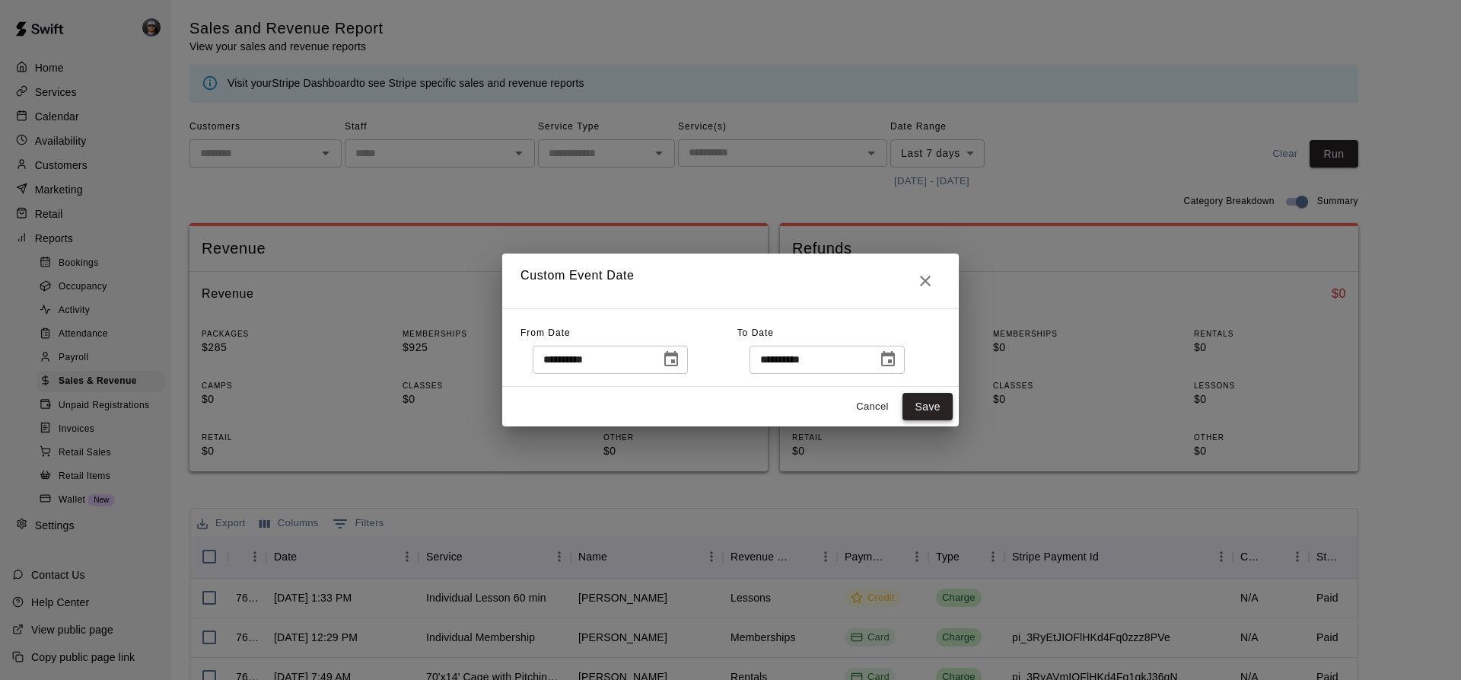
click at [909, 402] on button "Save" at bounding box center [927, 407] width 50 height 28
type input "******"
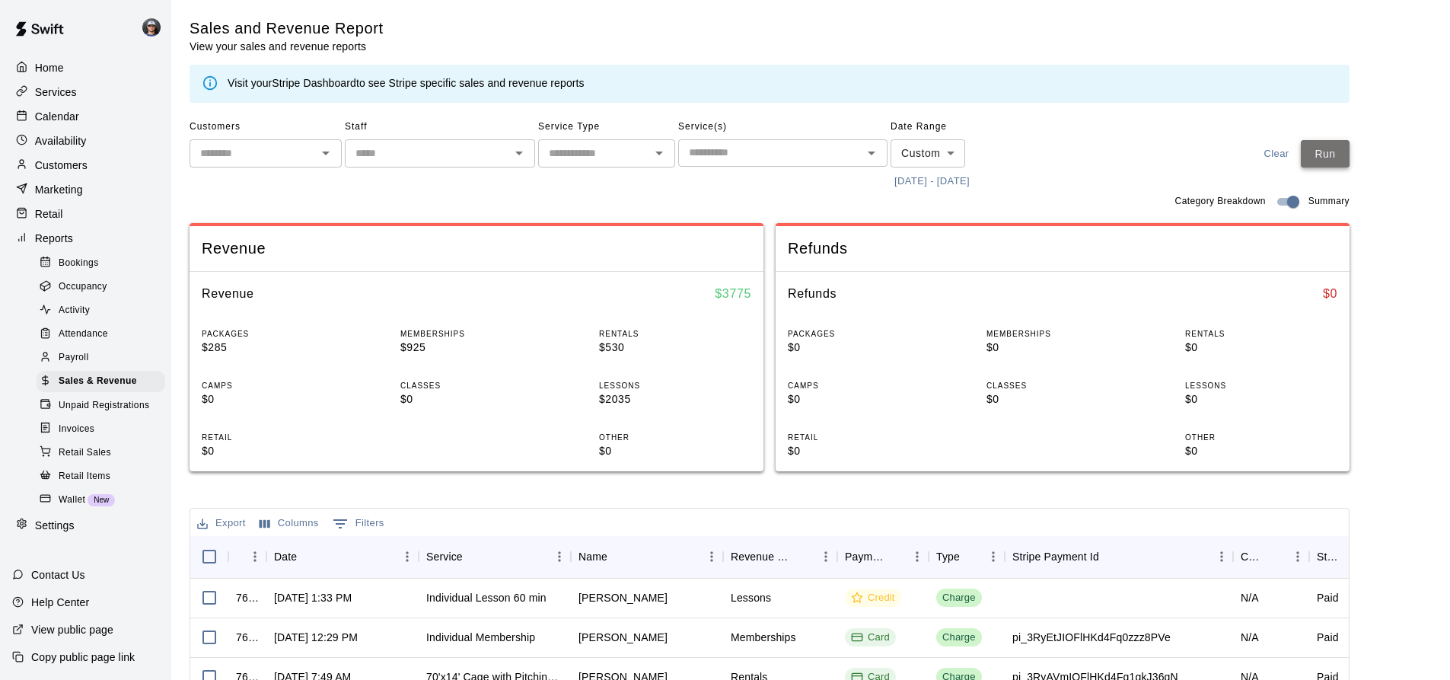
click at [1338, 151] on button "Run" at bounding box center [1324, 154] width 49 height 28
click at [62, 58] on div "Home" at bounding box center [85, 67] width 147 height 23
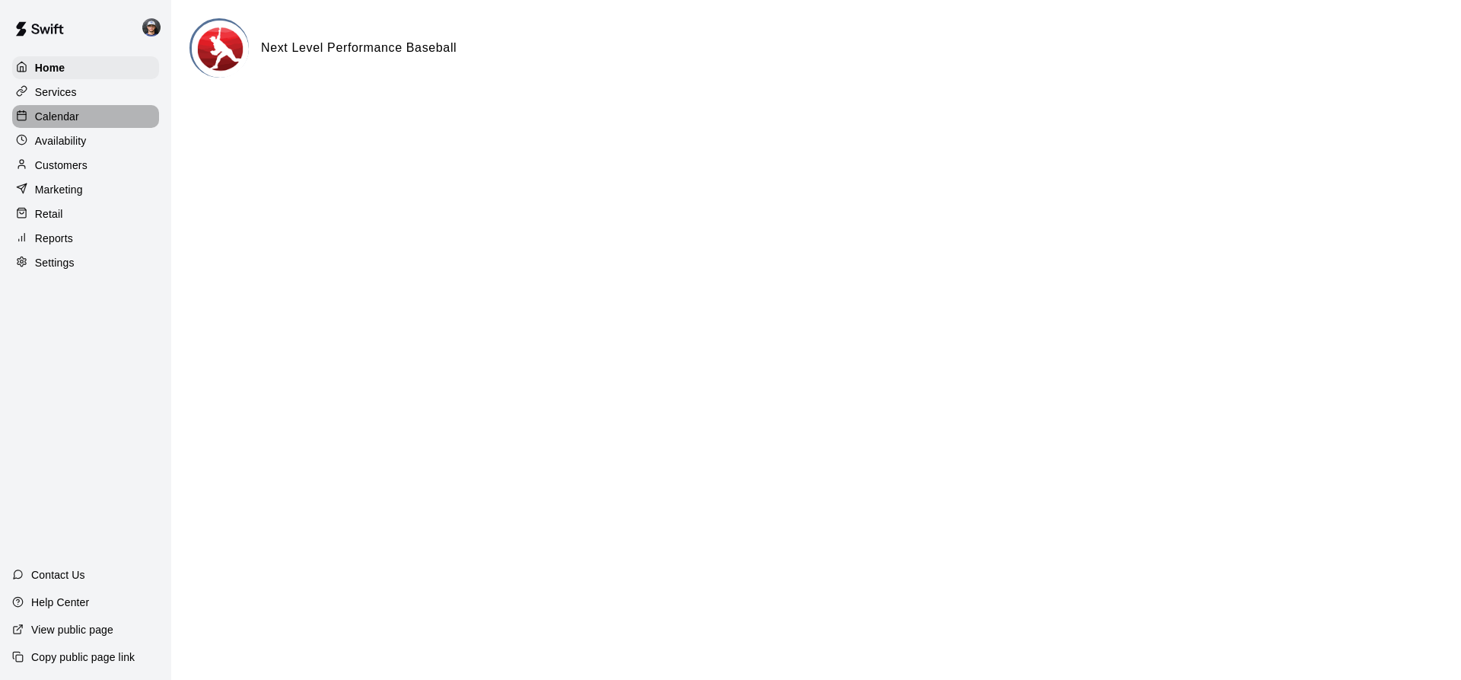
click at [81, 120] on div "Calendar" at bounding box center [85, 116] width 147 height 23
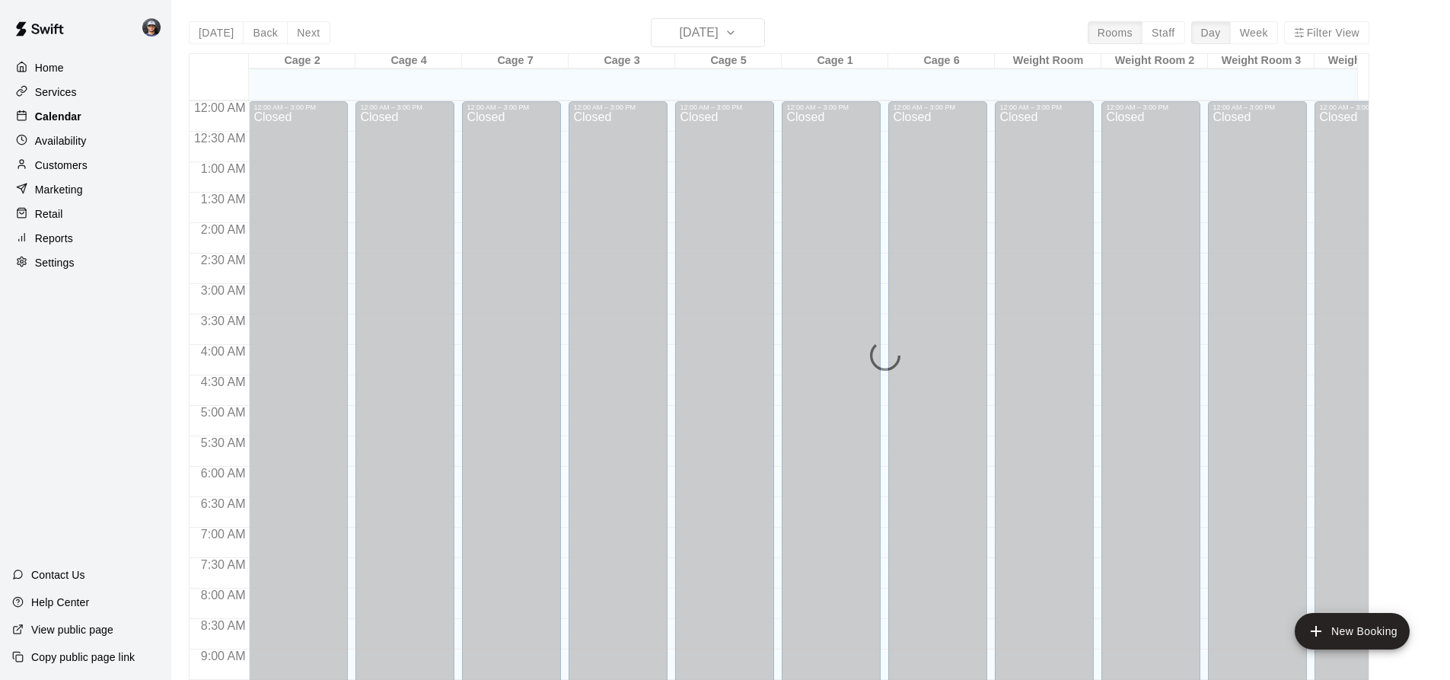
scroll to position [820, 0]
